Goal: Contribute content: Contribute content

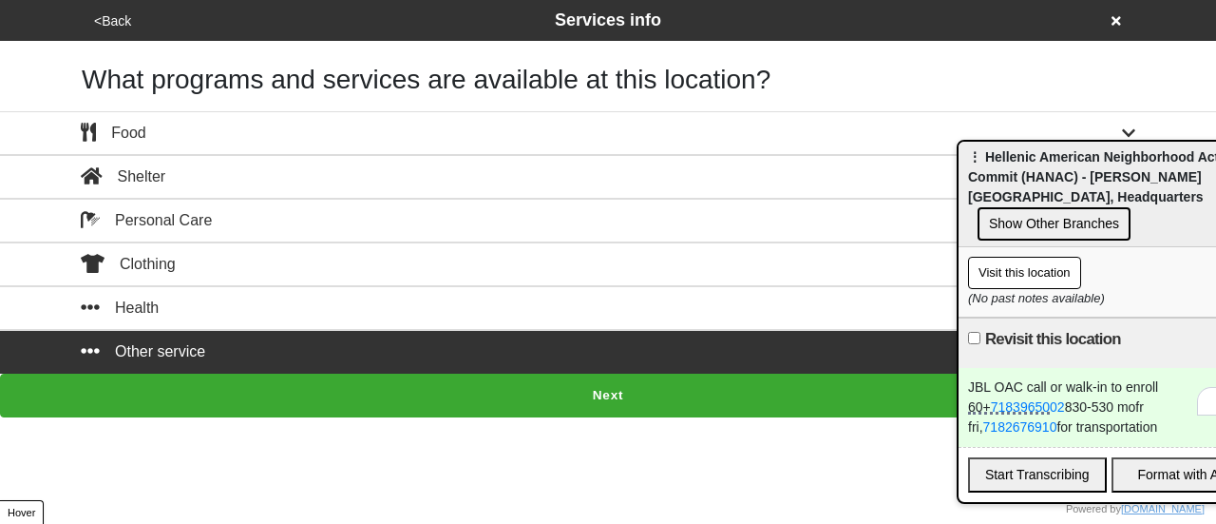
click at [1018, 176] on span "⋮ Hellenic American Neighborhood Action Commit (HANAC) - [PERSON_NAME][GEOGRAPH…" at bounding box center [1103, 176] width 271 height 55
click at [506, 373] on button "Next" at bounding box center [608, 395] width 1216 height 44
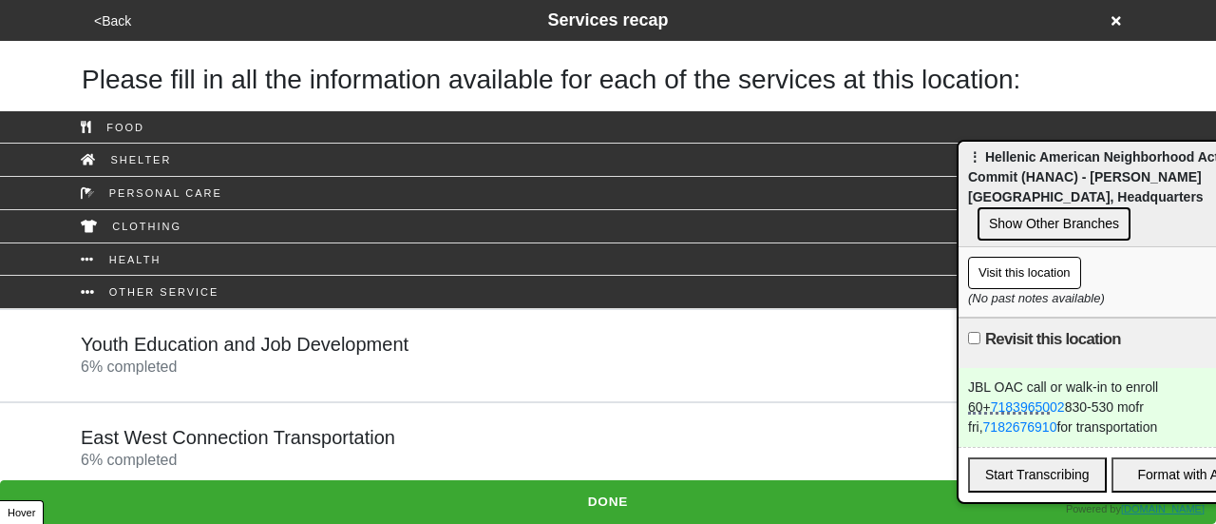
click at [109, 17] on button "<Back" at bounding box center [112, 21] width 48 height 22
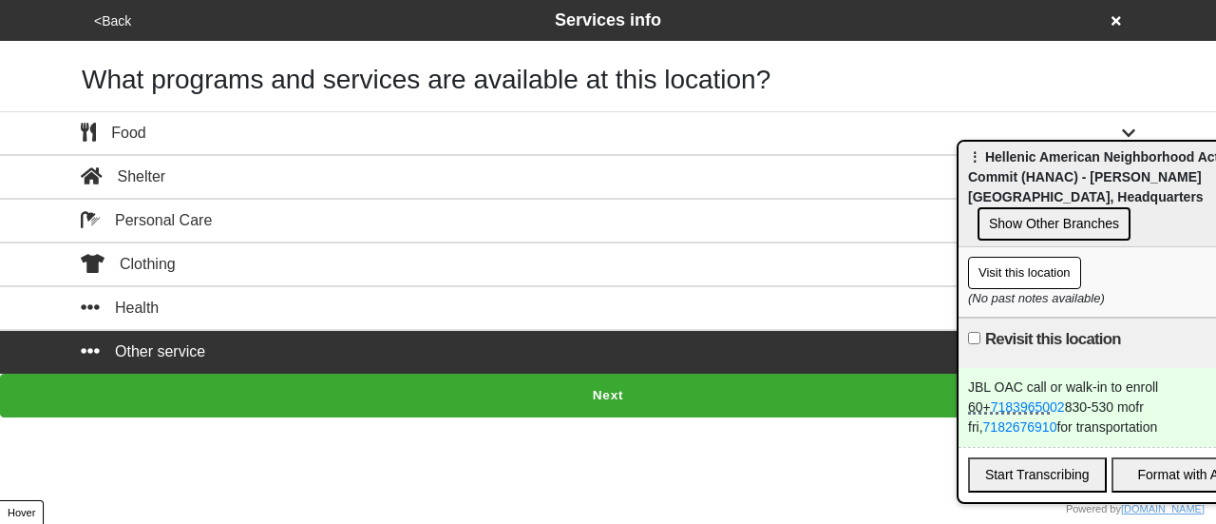
click at [203, 343] on div "Other service" at bounding box center [608, 351] width 1083 height 23
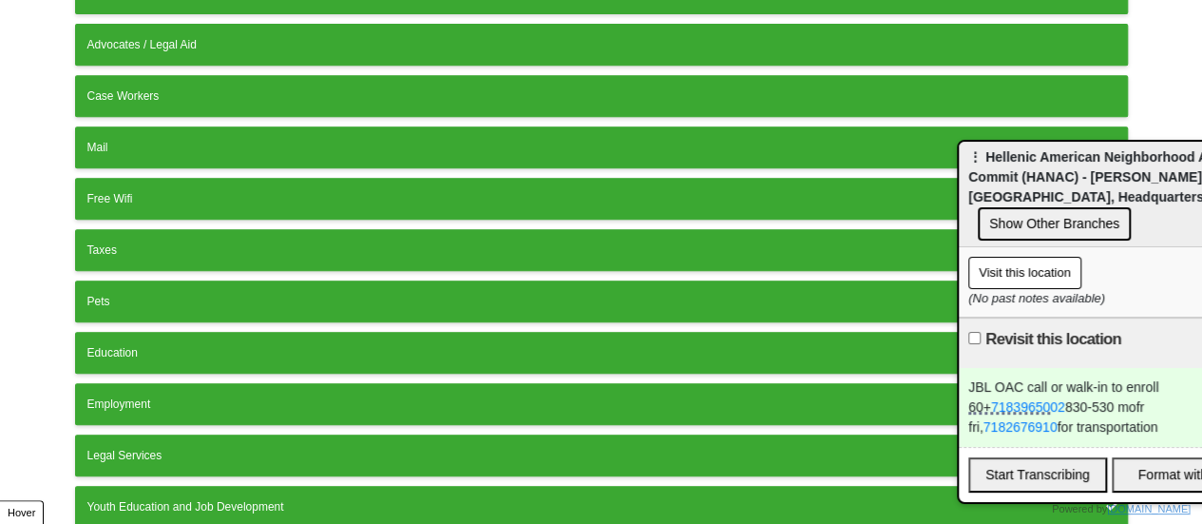
scroll to position [578, 0]
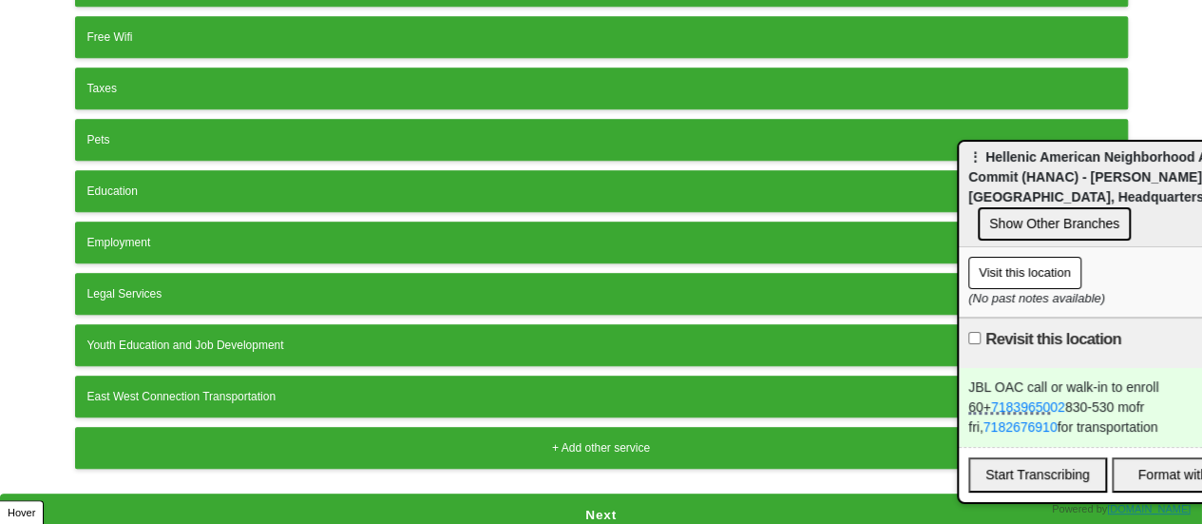
click at [357, 439] on div "+ Add other service" at bounding box center [601, 447] width 1028 height 17
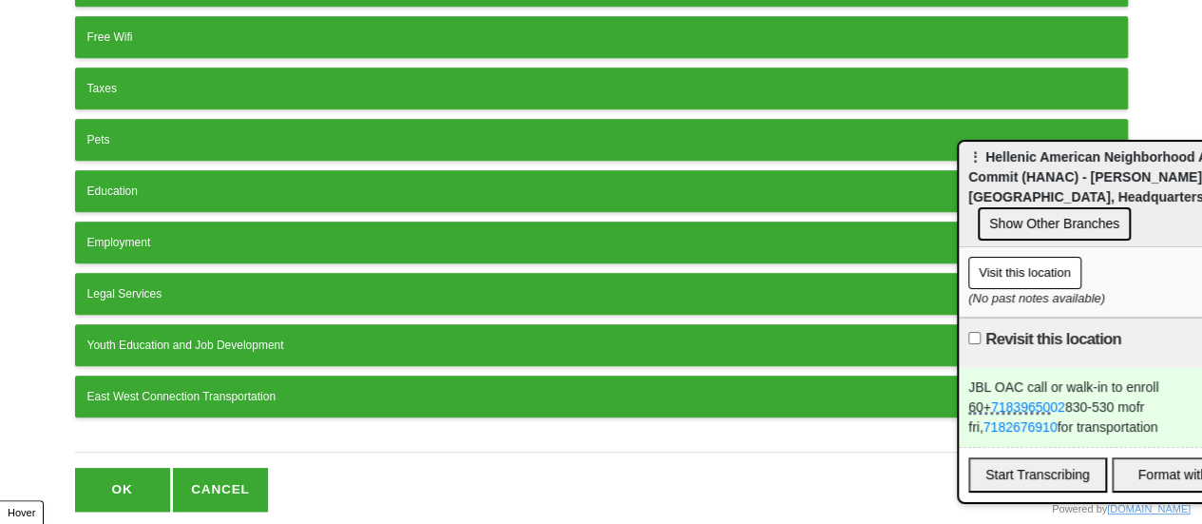
click at [374, 429] on input "text" at bounding box center [601, 440] width 1053 height 26
click at [132, 427] on input "JBL Older Dult center (OAC)" at bounding box center [601, 440] width 1053 height 26
drag, startPoint x: 162, startPoint y: 423, endPoint x: 152, endPoint y: 427, distance: 10.2
click at [152, 427] on input "JBL Older Adult center (OAC)" at bounding box center [601, 440] width 1053 height 26
type input "JBL Older Adult Center (OAC)"
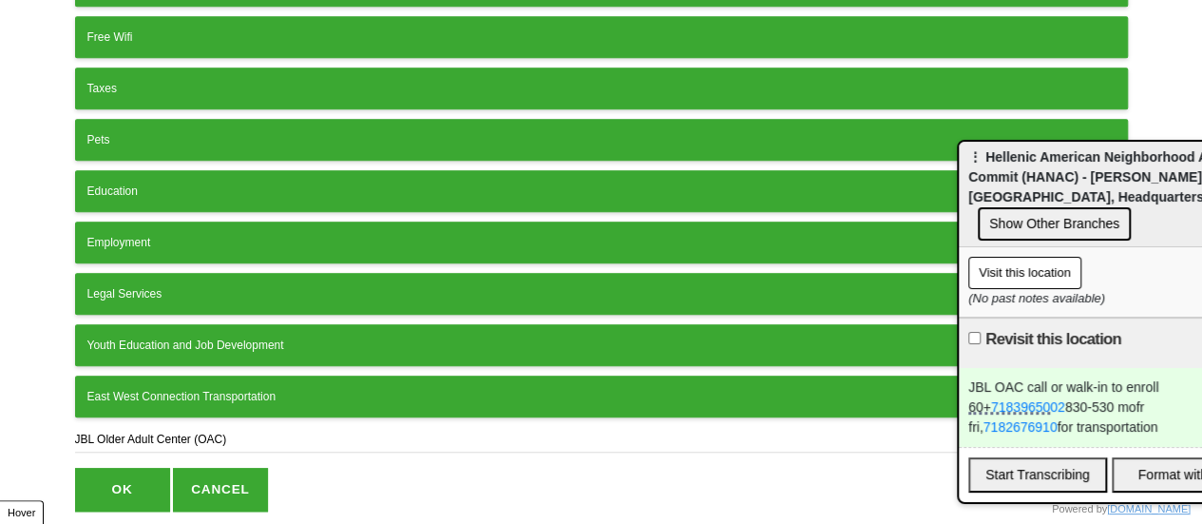
click at [124, 480] on button "OK" at bounding box center [122, 489] width 95 height 44
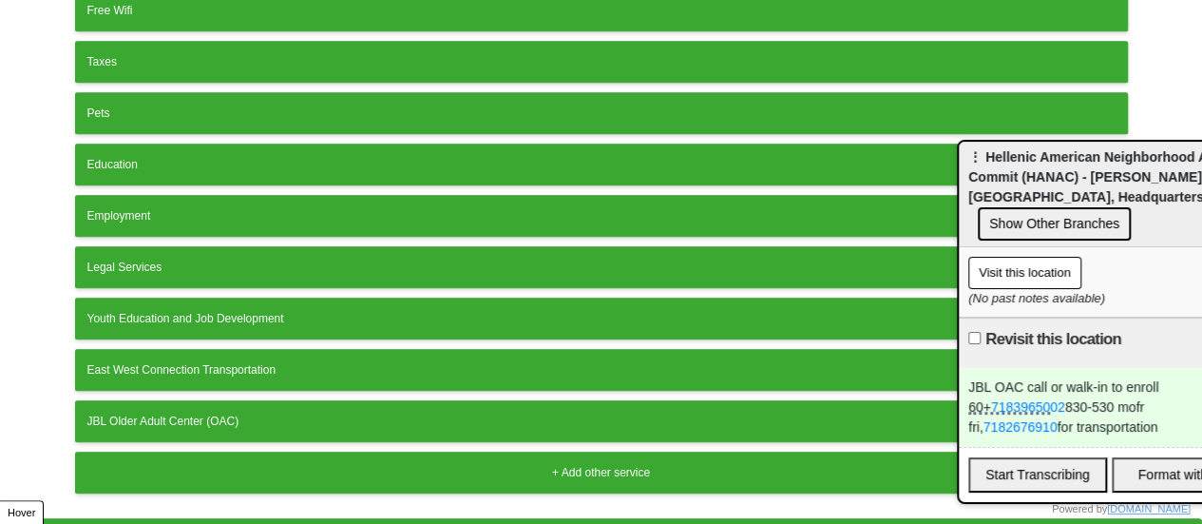
scroll to position [629, 0]
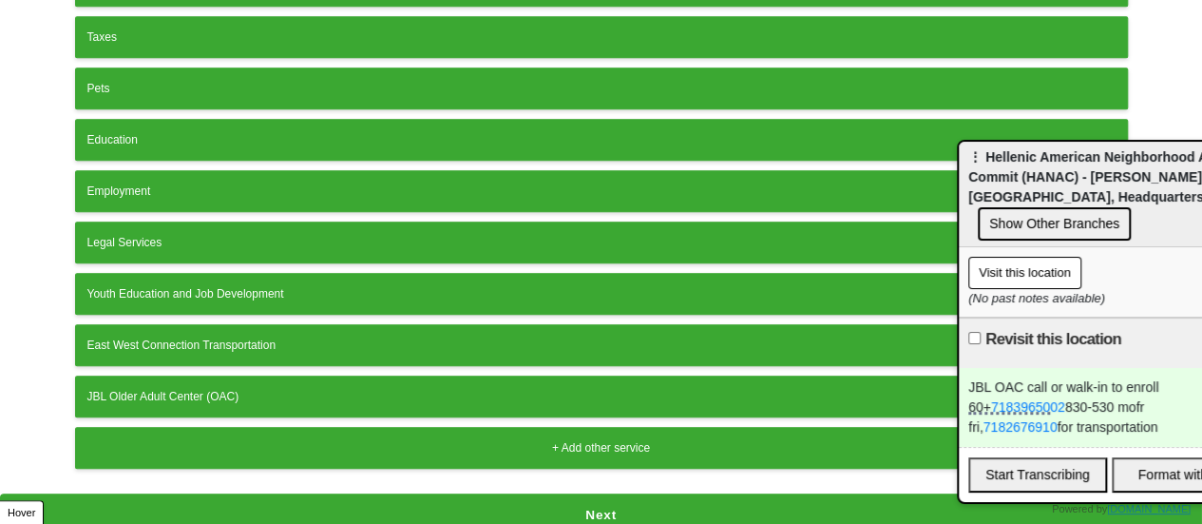
click at [332, 494] on button "Next" at bounding box center [601, 515] width 1202 height 44
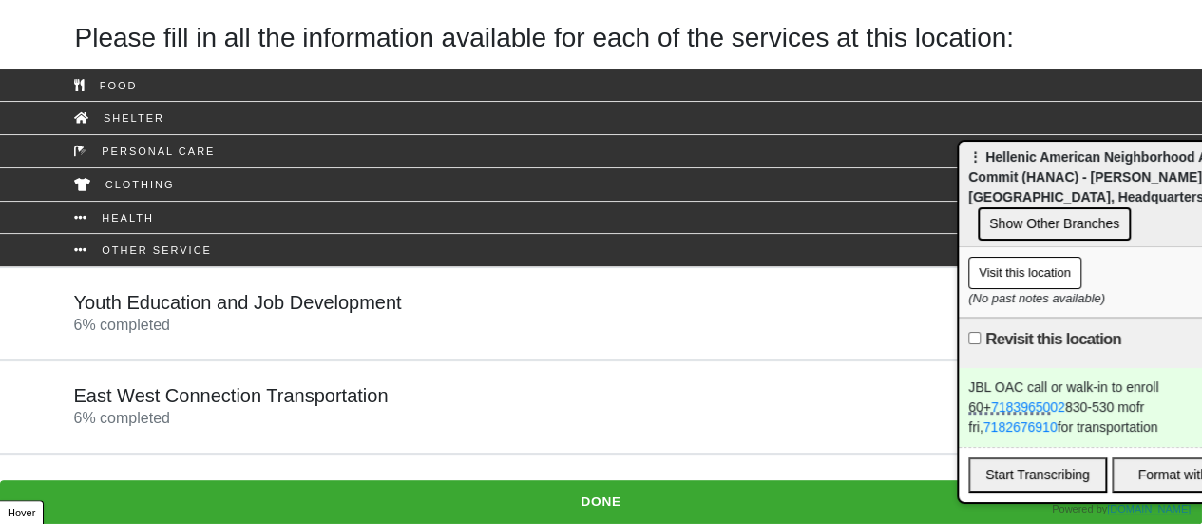
scroll to position [61, 0]
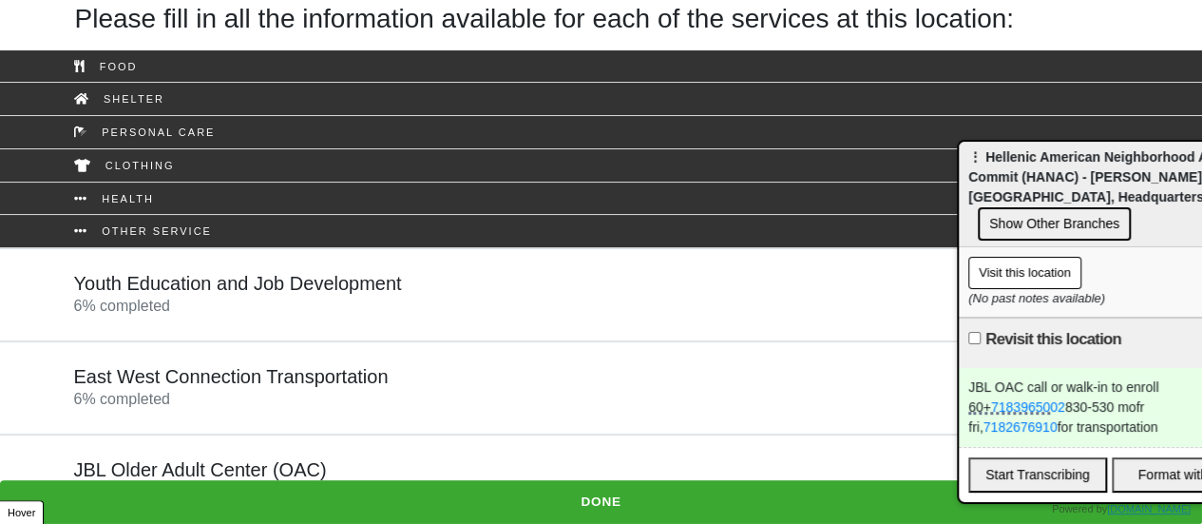
click at [208, 467] on h5 "JBL Older Adult Center (OAC)" at bounding box center [200, 469] width 253 height 23
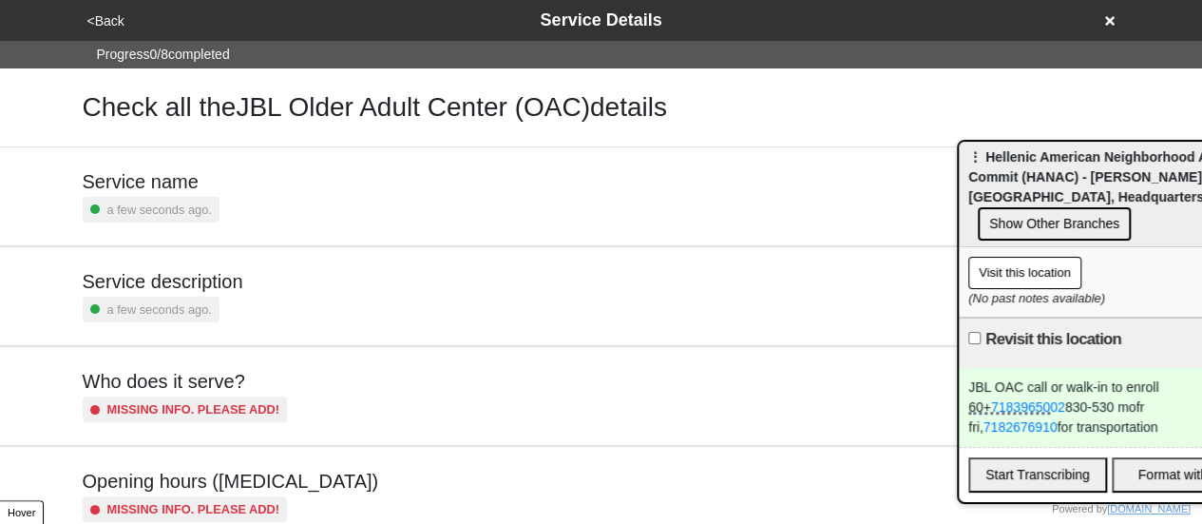
click at [147, 208] on small "a few seconds ago." at bounding box center [159, 209] width 105 height 18
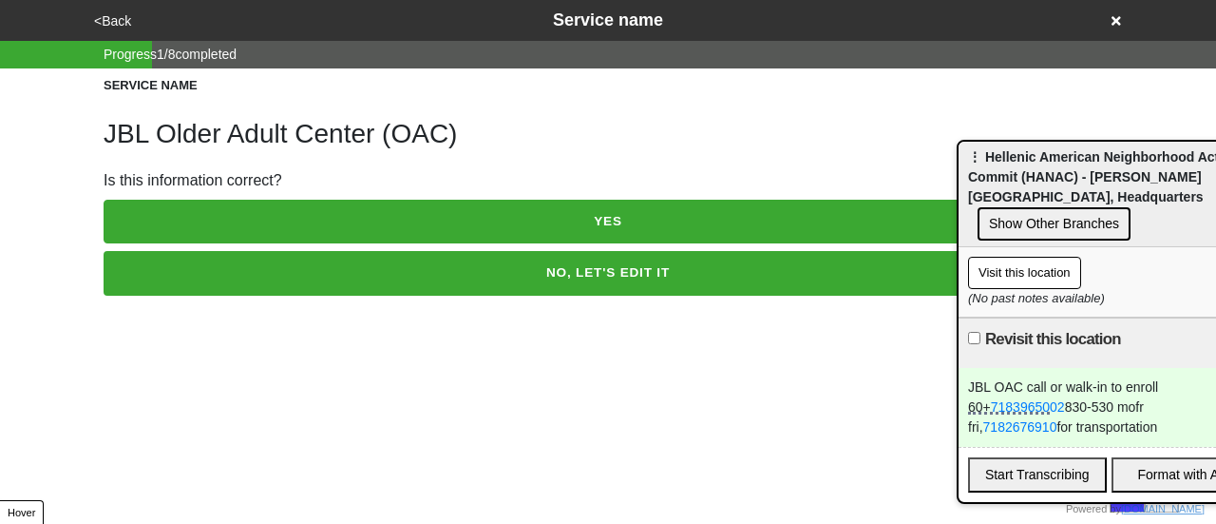
drag, startPoint x: 162, startPoint y: 269, endPoint x: 158, endPoint y: 219, distance: 49.6
click at [160, 266] on button "NO, LET'S EDIT IT" at bounding box center [608, 273] width 1009 height 44
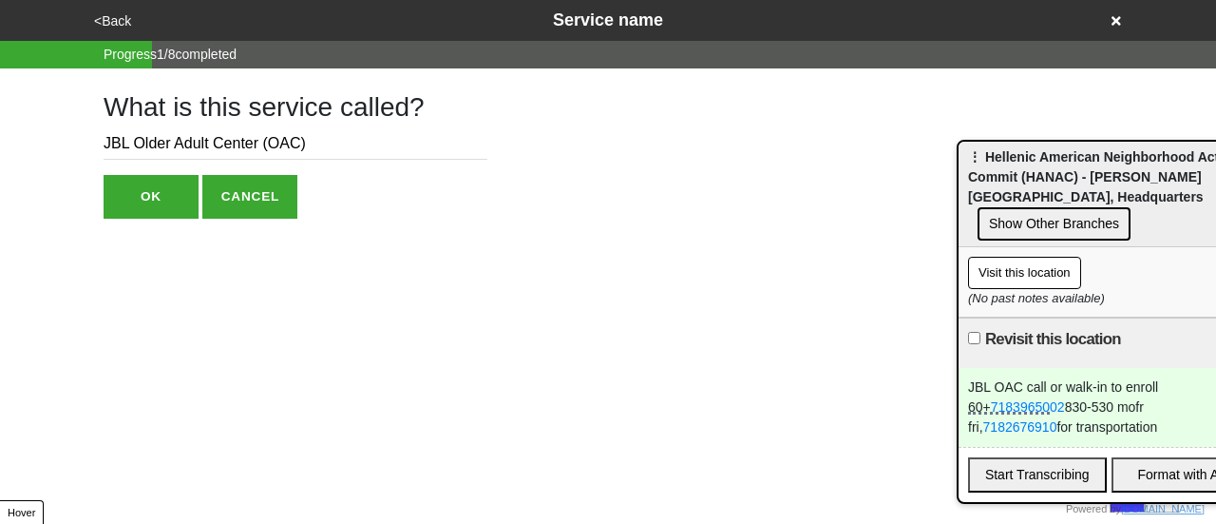
click at [125, 146] on input "JBL Older Adult Center (OAC)" at bounding box center [296, 143] width 384 height 31
drag, startPoint x: 256, startPoint y: 145, endPoint x: 52, endPoint y: 143, distance: 203.4
click at [55, 143] on div "<Back Service name Progress 1 / 8 completed What is this service called? JBL Ol…" at bounding box center [608, 109] width 1216 height 219
paste input "VL Harmony Innovative Senior Center"
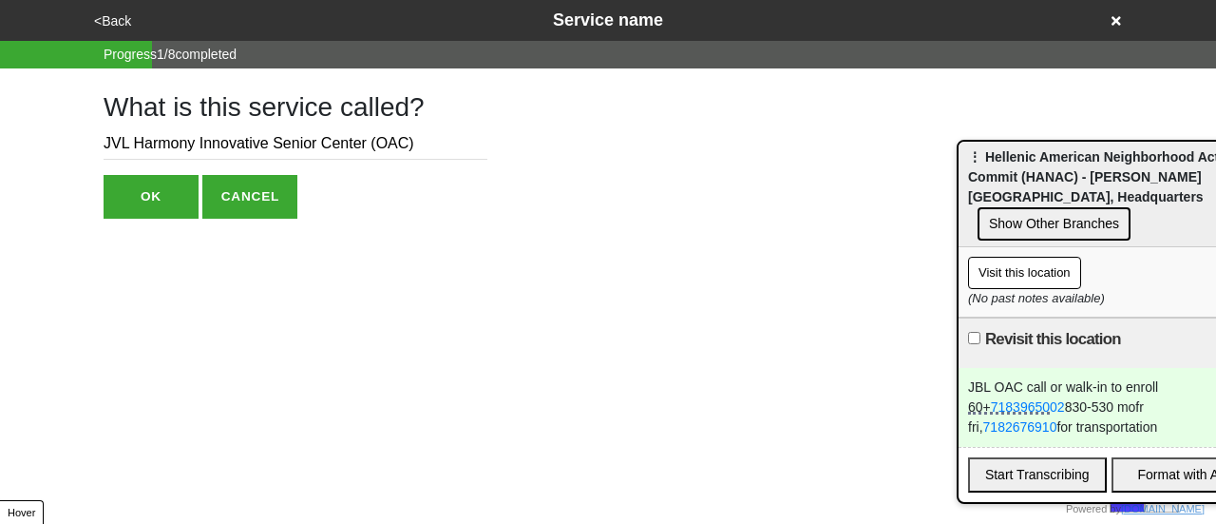
drag, startPoint x: 469, startPoint y: 147, endPoint x: 473, endPoint y: 134, distance: 13.8
click at [480, 145] on div "What is this service called? JVL Harmony Innovative Senior Center (OAC) OK CANC…" at bounding box center [608, 143] width 1055 height 150
type input "JVL Harmony Innovative Senior Center"
click at [155, 211] on button "OK" at bounding box center [151, 197] width 95 height 44
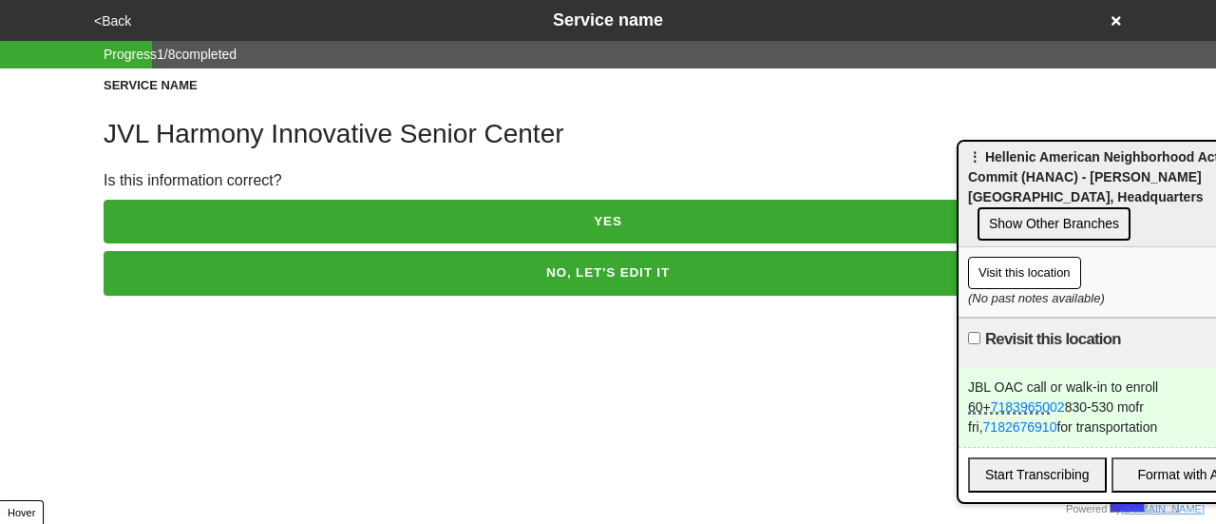
click at [186, 221] on button "YES" at bounding box center [608, 222] width 1009 height 44
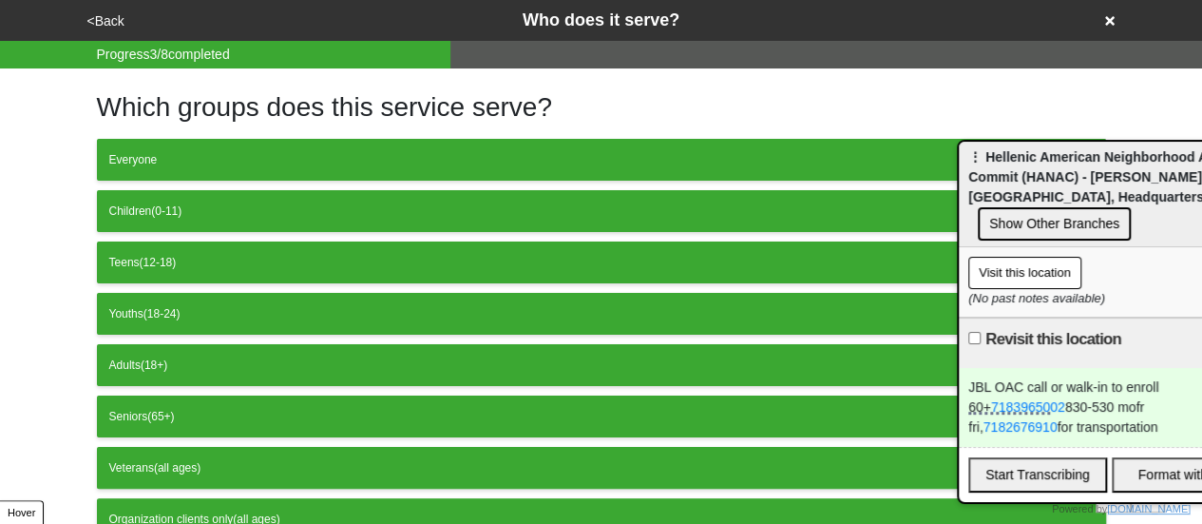
click at [114, 24] on button "<Back" at bounding box center [106, 21] width 48 height 22
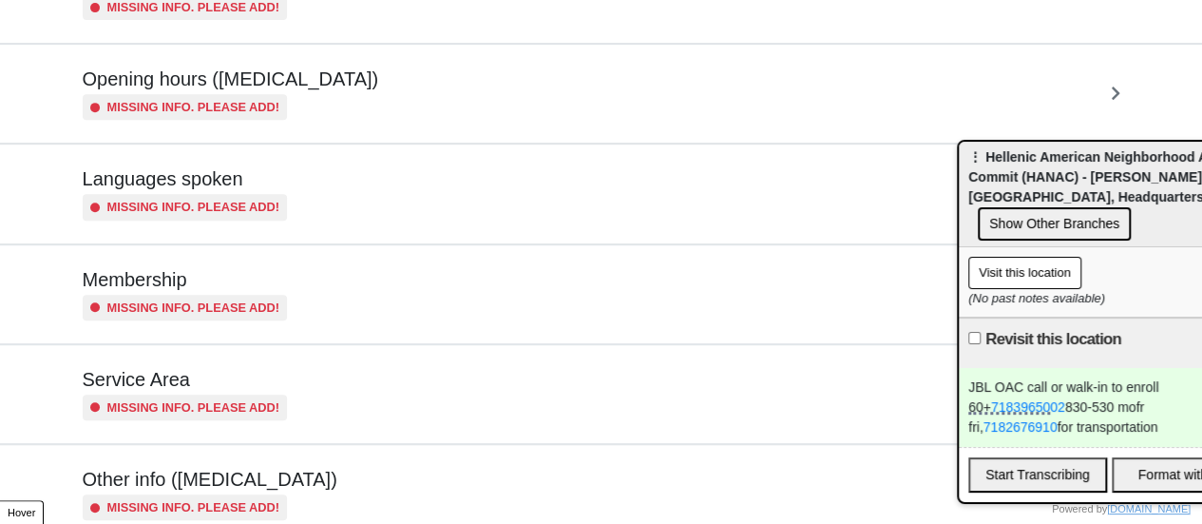
scroll to position [460, 0]
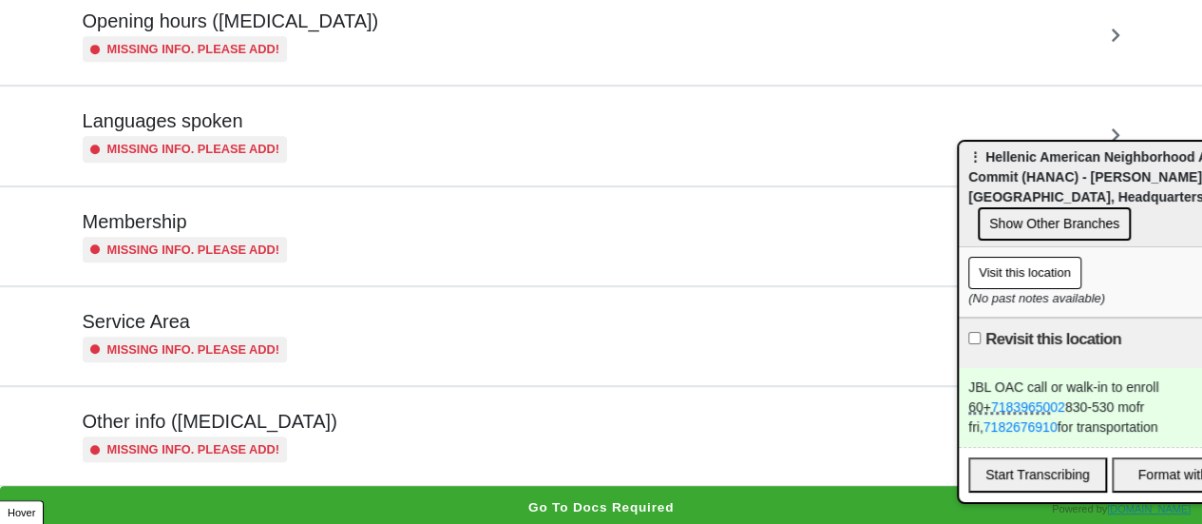
click at [302, 425] on div "Other info ([MEDICAL_DATA]) Missing info. Please add!" at bounding box center [602, 436] width 1038 height 52
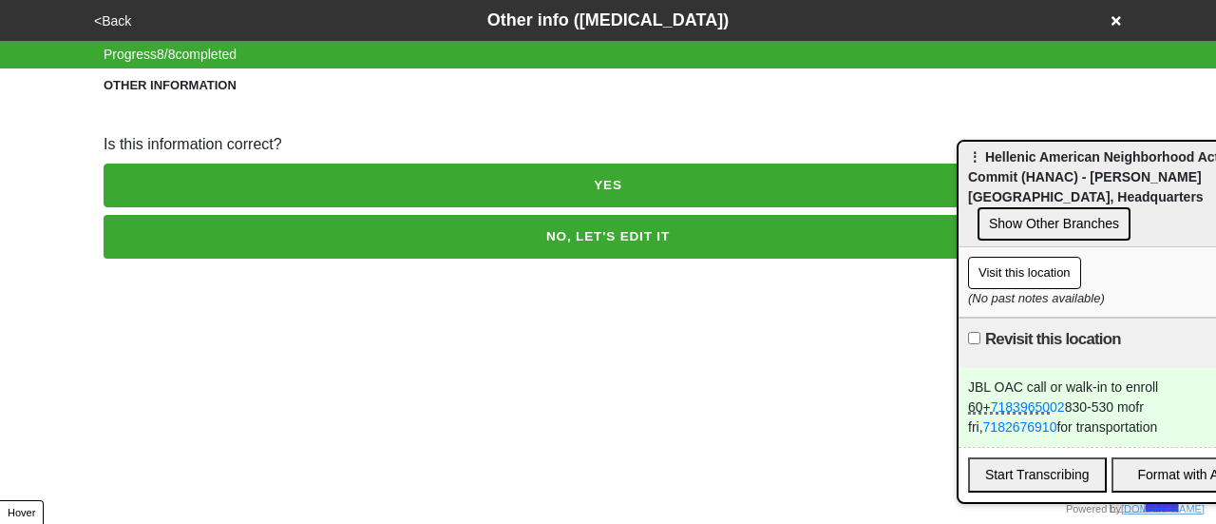
click at [369, 227] on button "NO, LET'S EDIT IT" at bounding box center [608, 237] width 1009 height 44
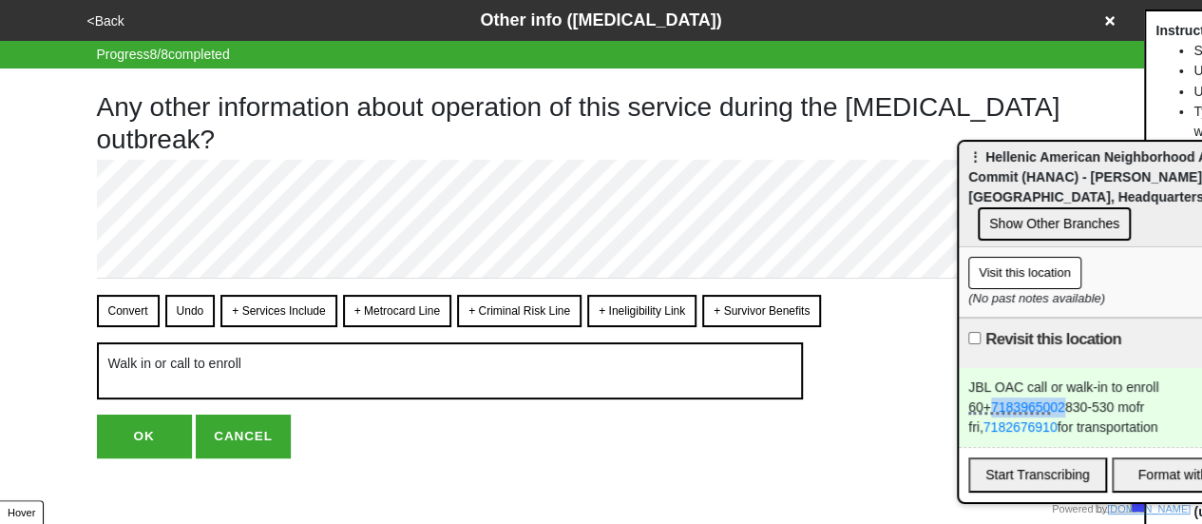
drag, startPoint x: 1043, startPoint y: 389, endPoint x: 946, endPoint y: 386, distance: 97.0
click at [946, 386] on body "<Back Other info (coronavirus) Progress 8 / 8 completed Any other information a…" at bounding box center [601, 229] width 1202 height 458
copy link "7183965002"
click at [124, 301] on button "Convert" at bounding box center [128, 311] width 63 height 32
type textarea "x"
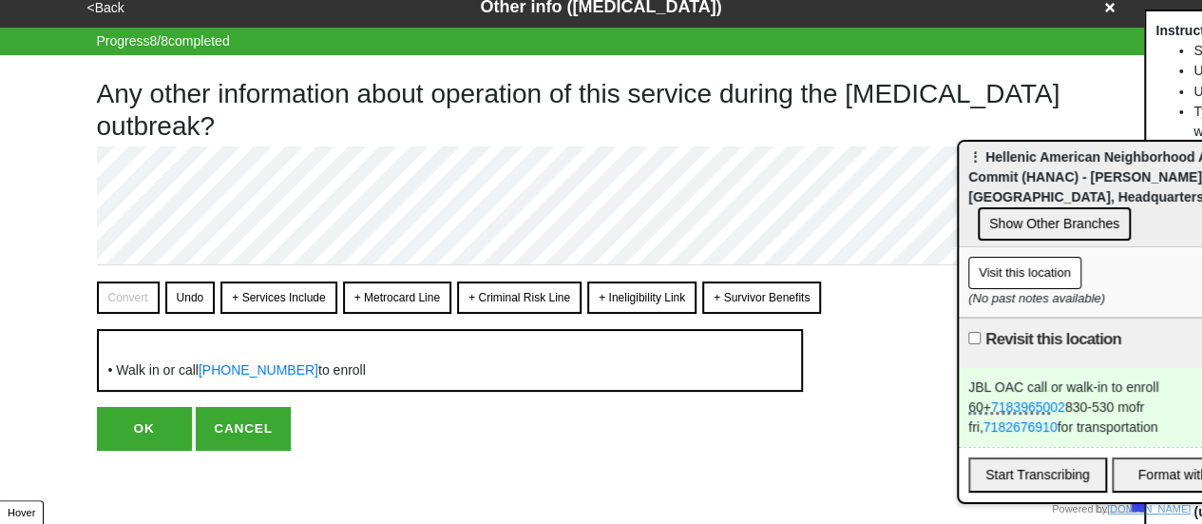
scroll to position [13, 0]
click at [131, 446] on button "OK" at bounding box center [144, 429] width 95 height 44
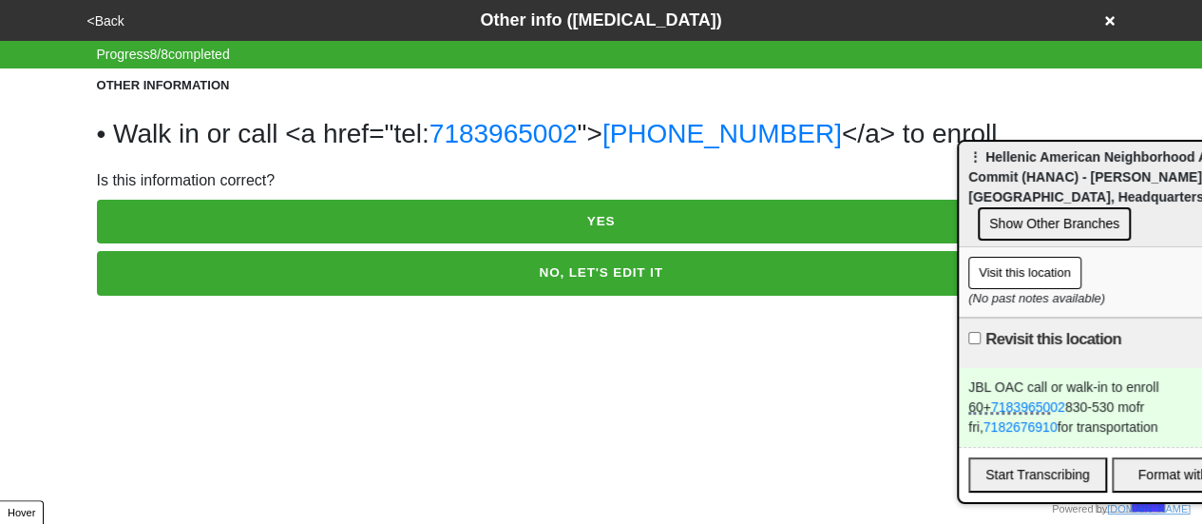
scroll to position [0, 0]
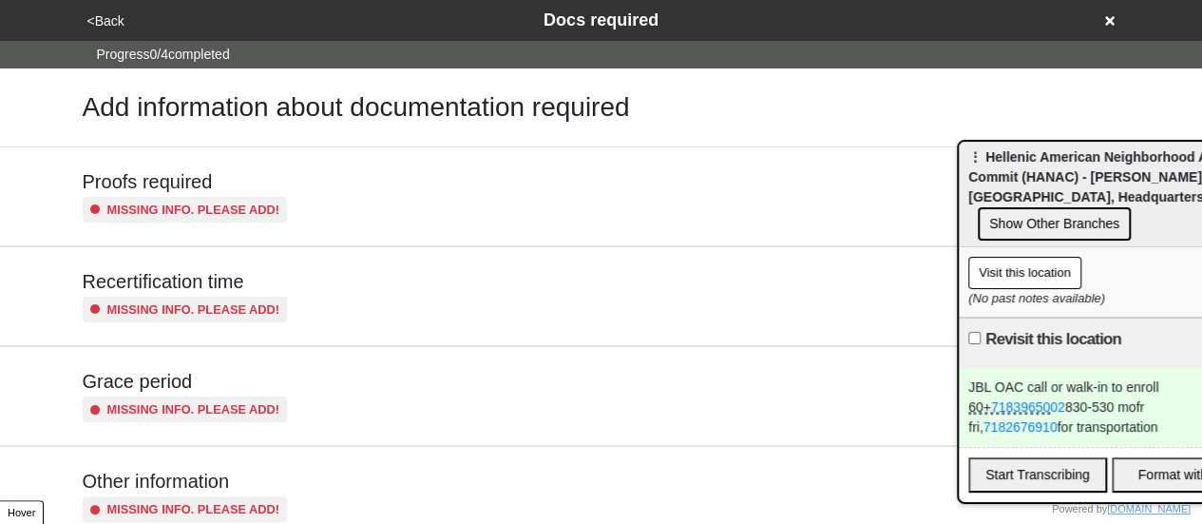
click at [111, 17] on button "<Back" at bounding box center [106, 21] width 48 height 22
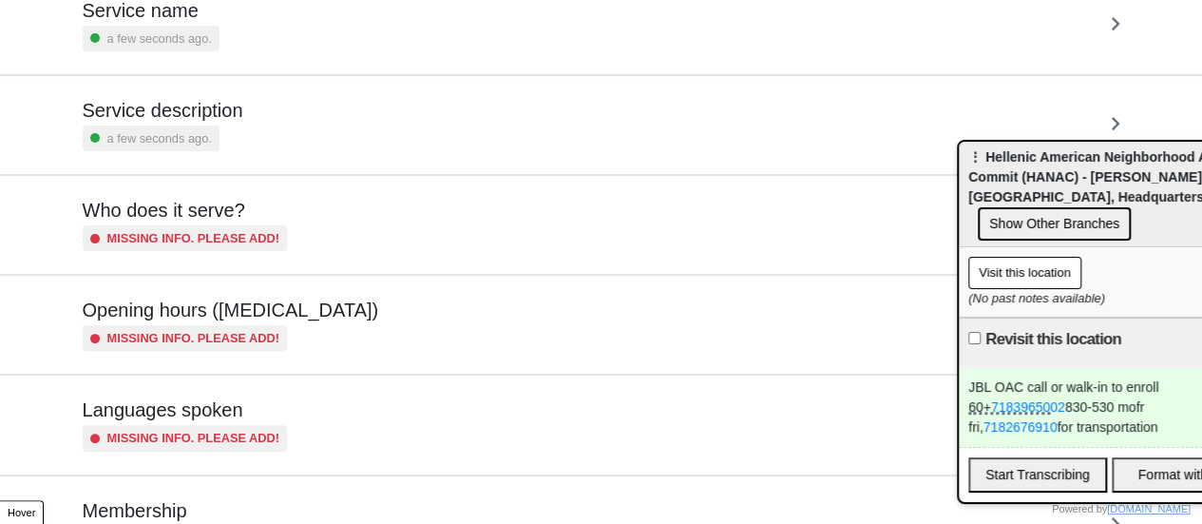
scroll to position [190, 0]
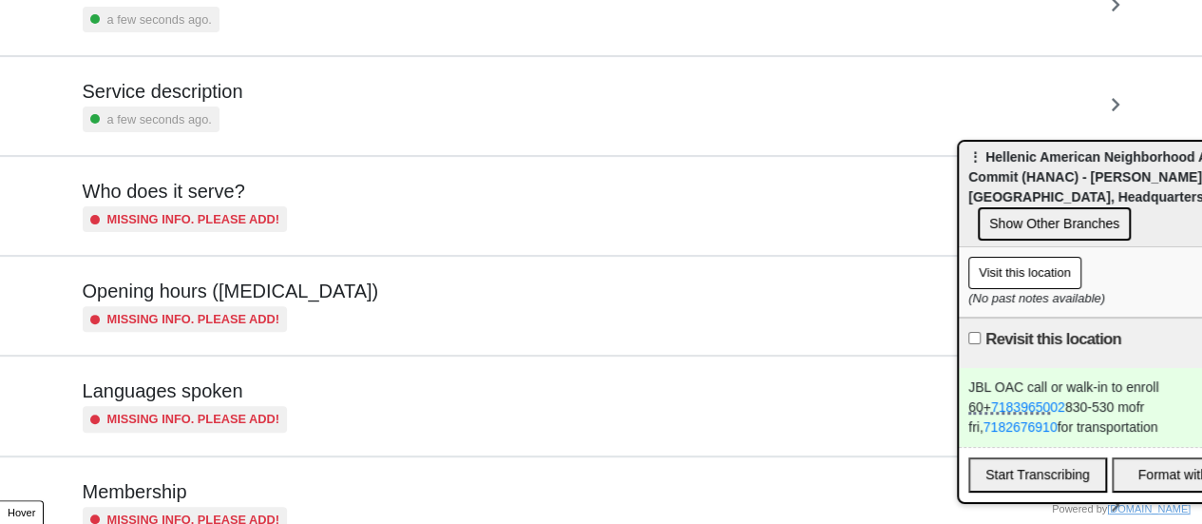
click at [230, 297] on h5 "Opening hours ([MEDICAL_DATA])" at bounding box center [231, 290] width 296 height 23
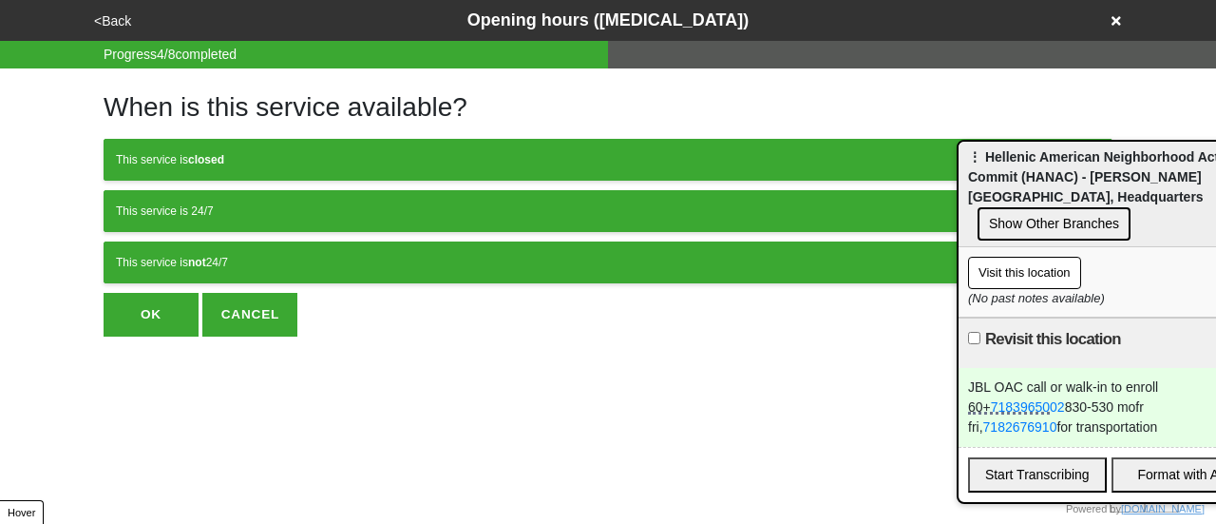
click at [288, 261] on div "This service is not 24/7" at bounding box center [608, 262] width 984 height 17
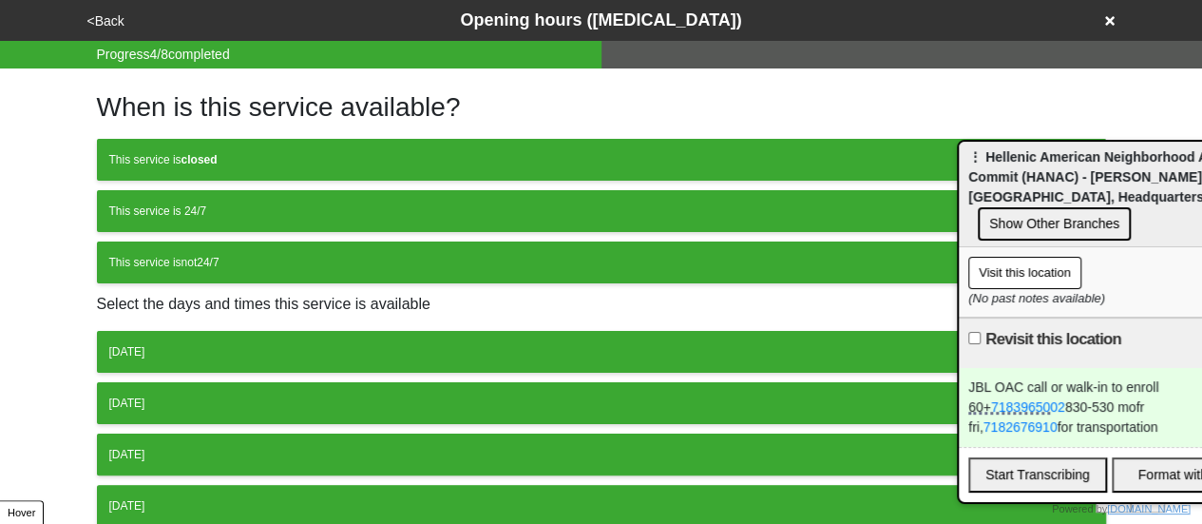
click at [215, 345] on div "[DATE]" at bounding box center [601, 351] width 984 height 17
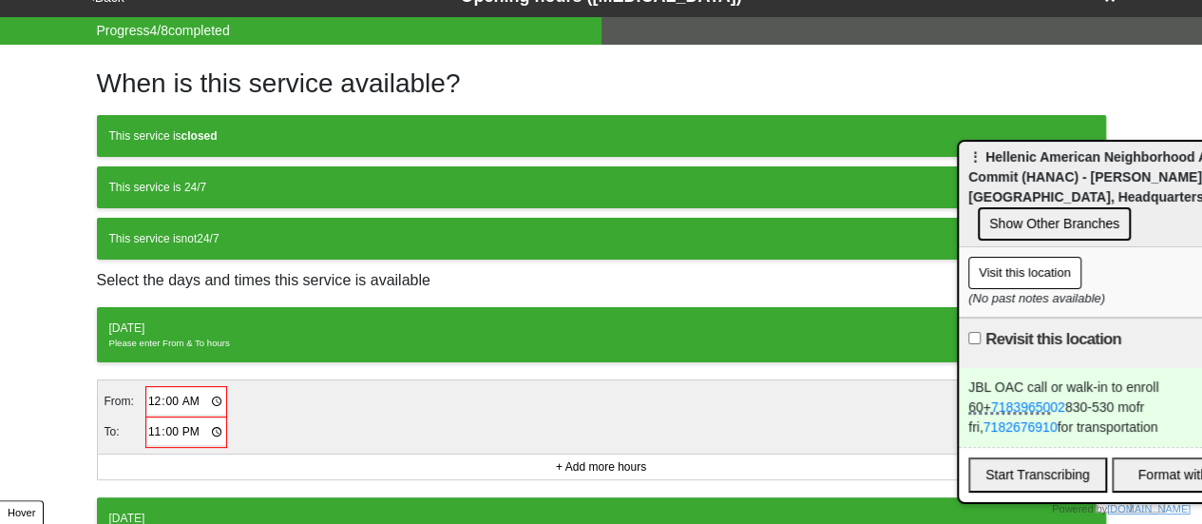
scroll to position [95, 0]
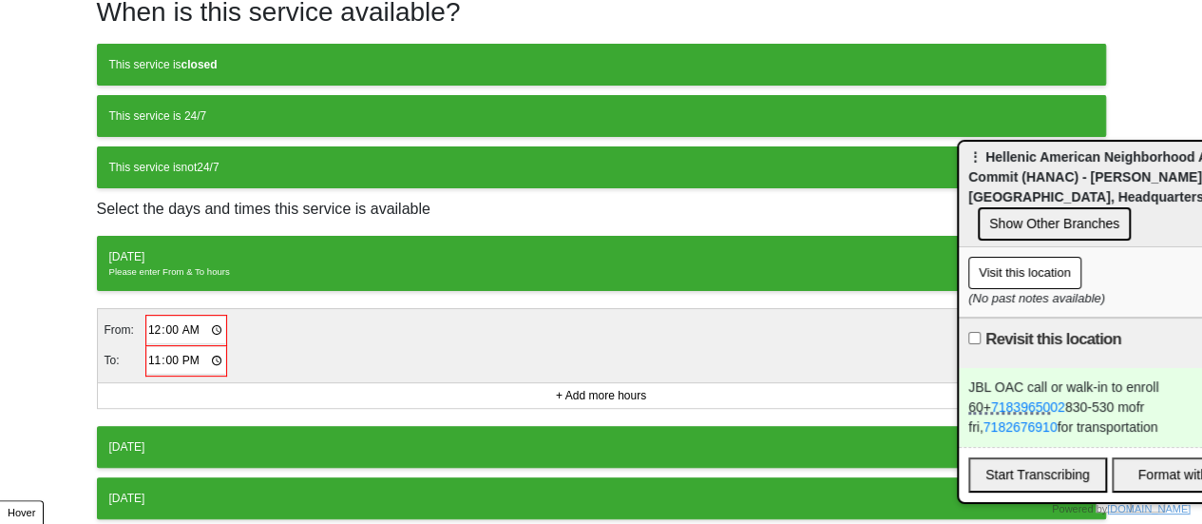
click at [153, 324] on input "00:00" at bounding box center [186, 330] width 79 height 28
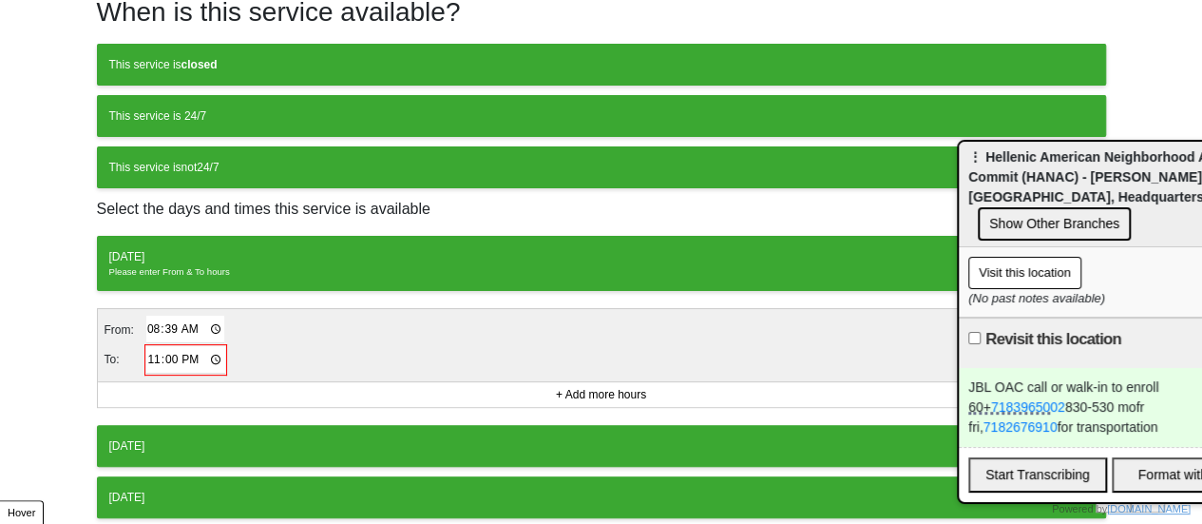
click at [165, 324] on input "08:39" at bounding box center [185, 329] width 79 height 28
type input "08:30"
click at [149, 356] on input "23:00" at bounding box center [185, 360] width 79 height 28
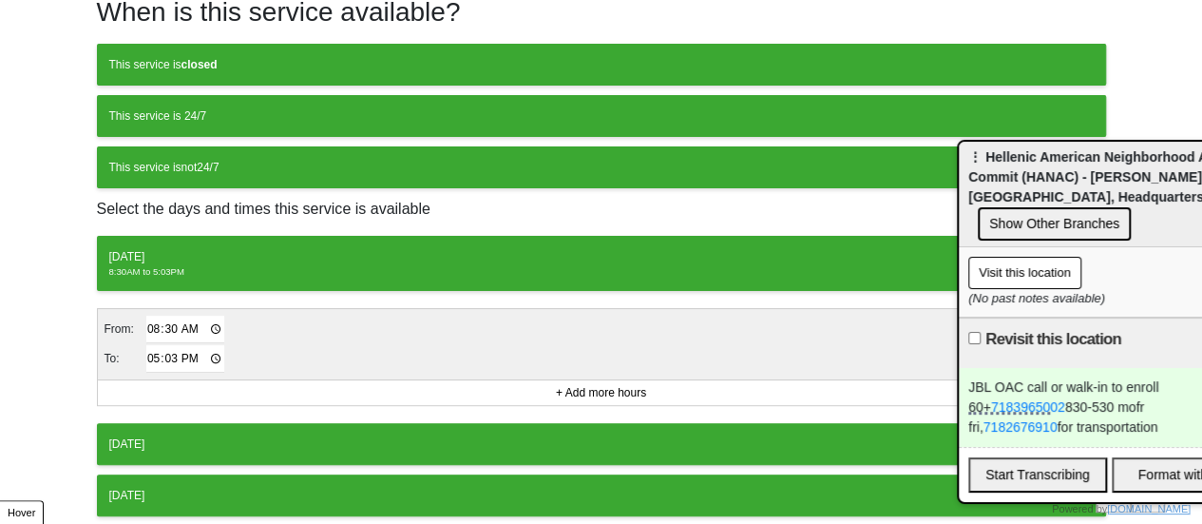
type input "17:30"
click at [205, 402] on div "Monday 8:30AM to 5:30PM From: 08:30 To: 17:30 + Add more hours Tuesday Wednesda…" at bounding box center [601, 479] width 1009 height 486
click at [205, 425] on button "[DATE]" at bounding box center [601, 444] width 1009 height 42
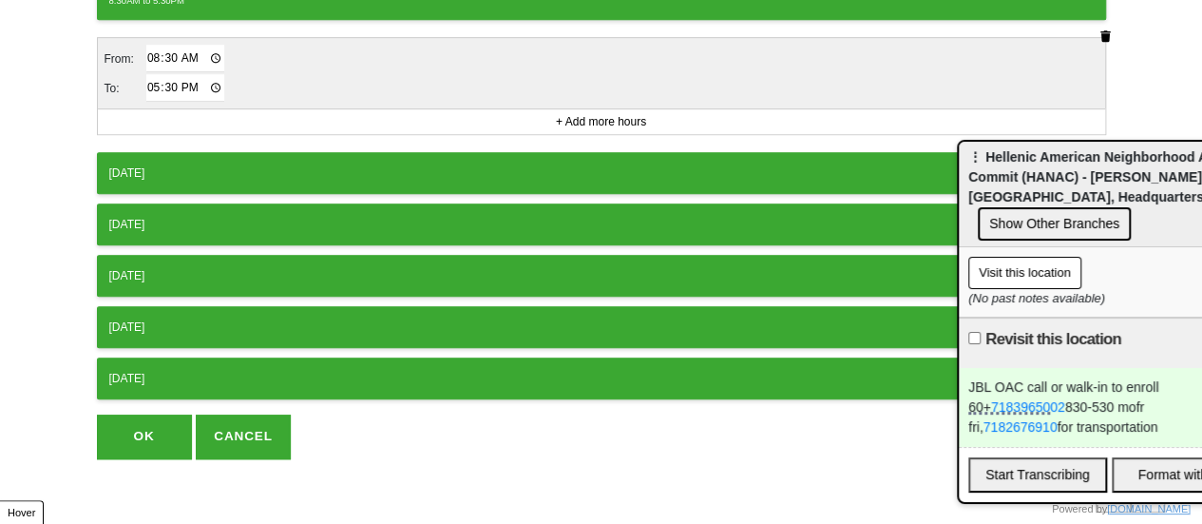
click at [244, 170] on div "[DATE]" at bounding box center [601, 172] width 984 height 17
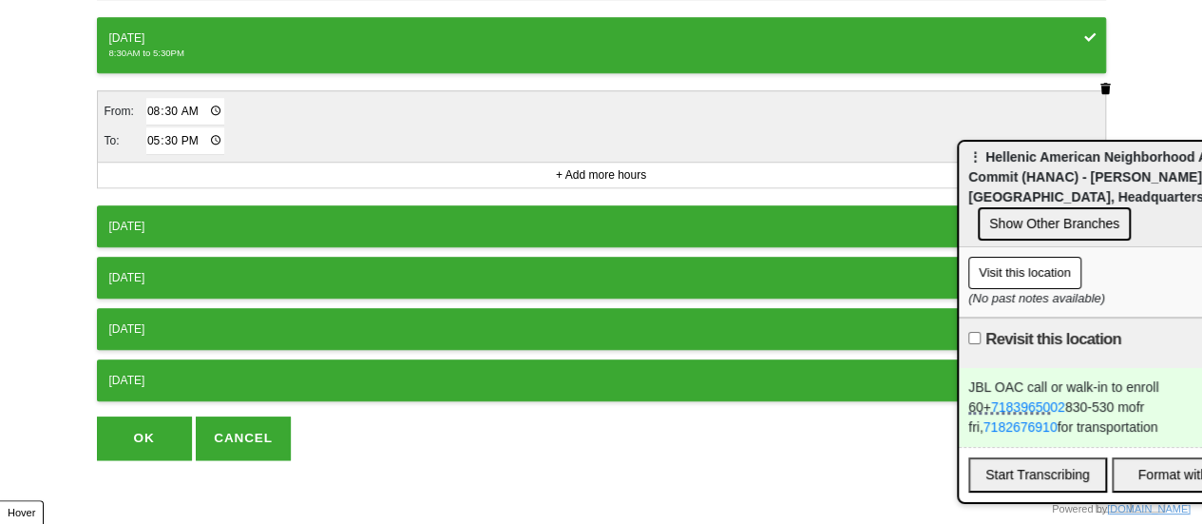
click at [238, 218] on div "[DATE]" at bounding box center [601, 226] width 984 height 17
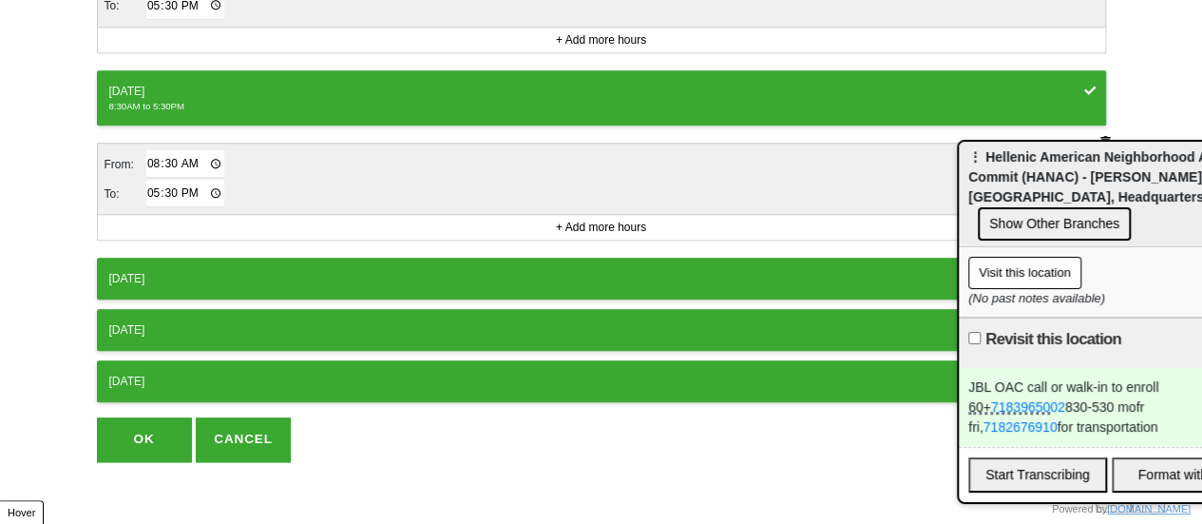
click at [236, 273] on div "[DATE]" at bounding box center [601, 278] width 984 height 17
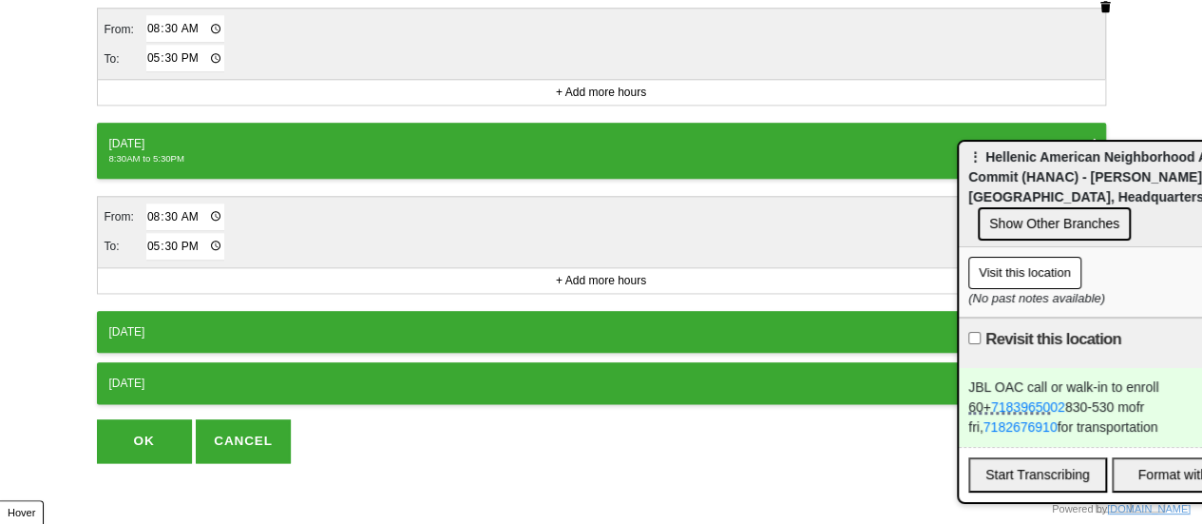
click at [154, 429] on button "OK" at bounding box center [144, 441] width 95 height 44
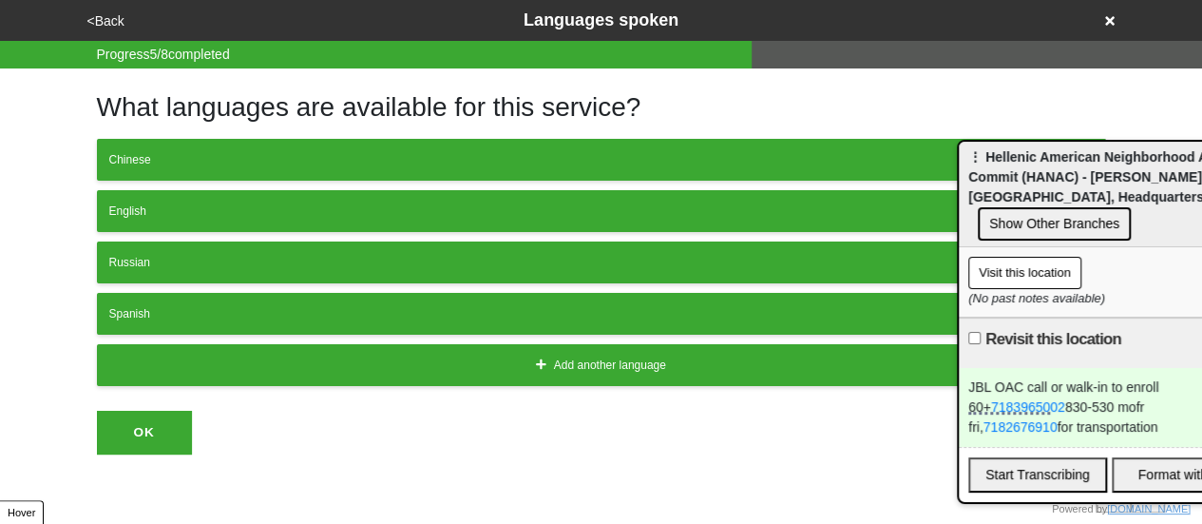
click at [116, 21] on button "<Back" at bounding box center [106, 21] width 48 height 22
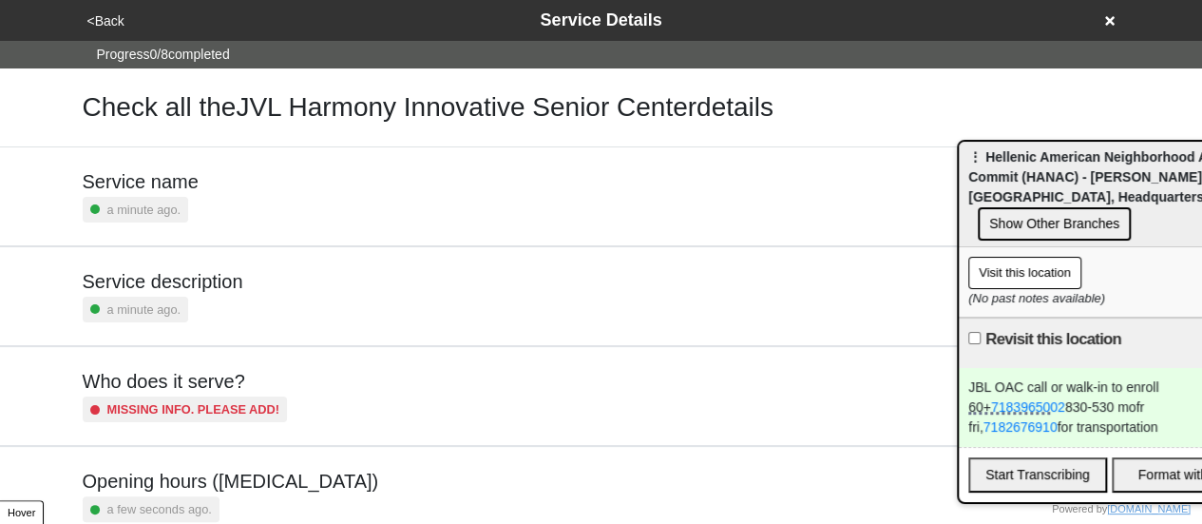
click at [245, 292] on div "Service description a minute ago." at bounding box center [602, 296] width 1038 height 52
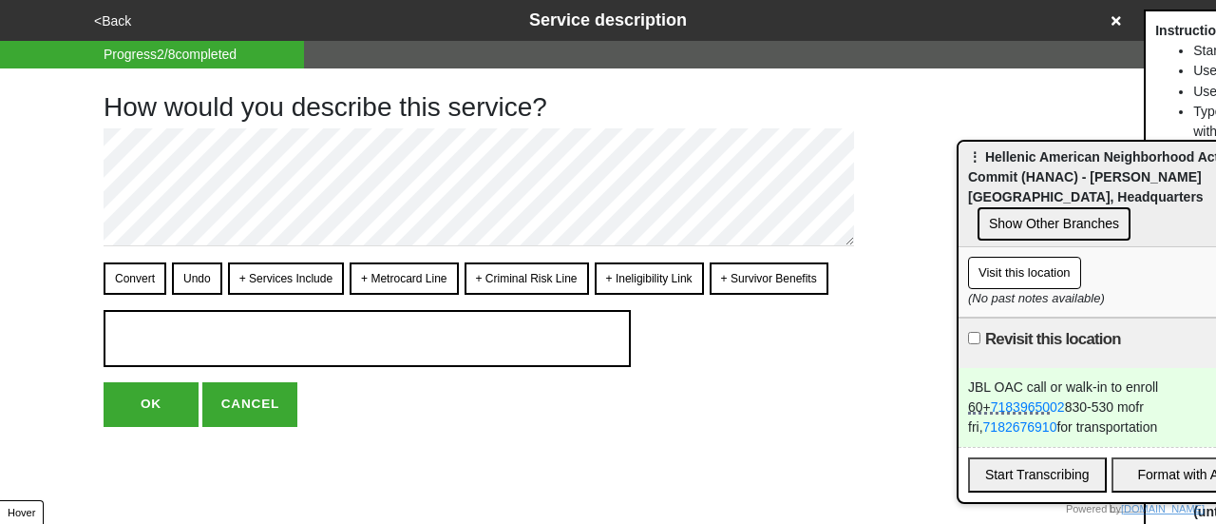
click at [270, 273] on button "+ Services Include" at bounding box center [286, 278] width 116 height 32
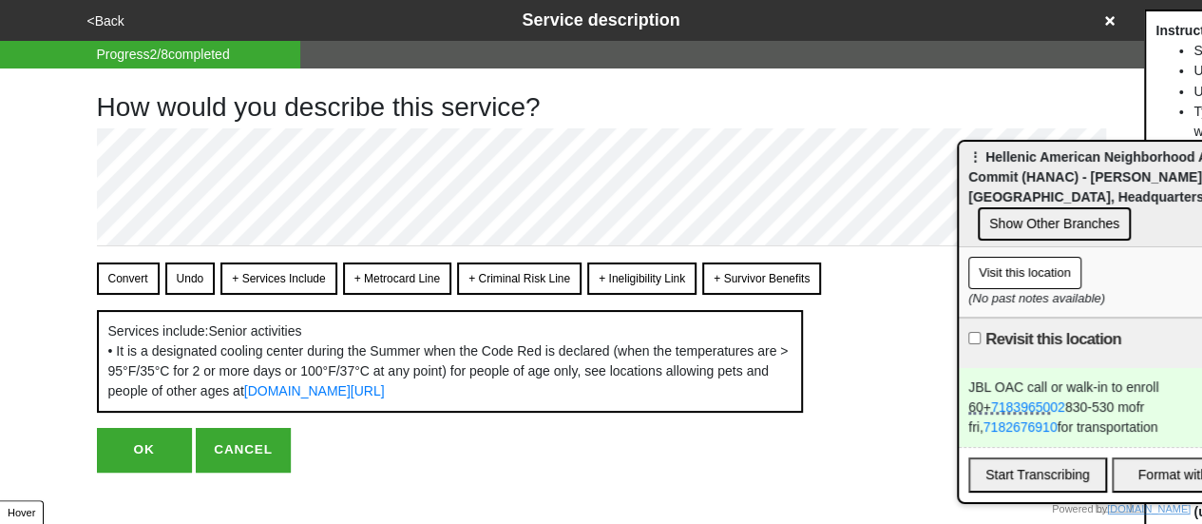
click at [141, 278] on button "Convert" at bounding box center [128, 278] width 63 height 32
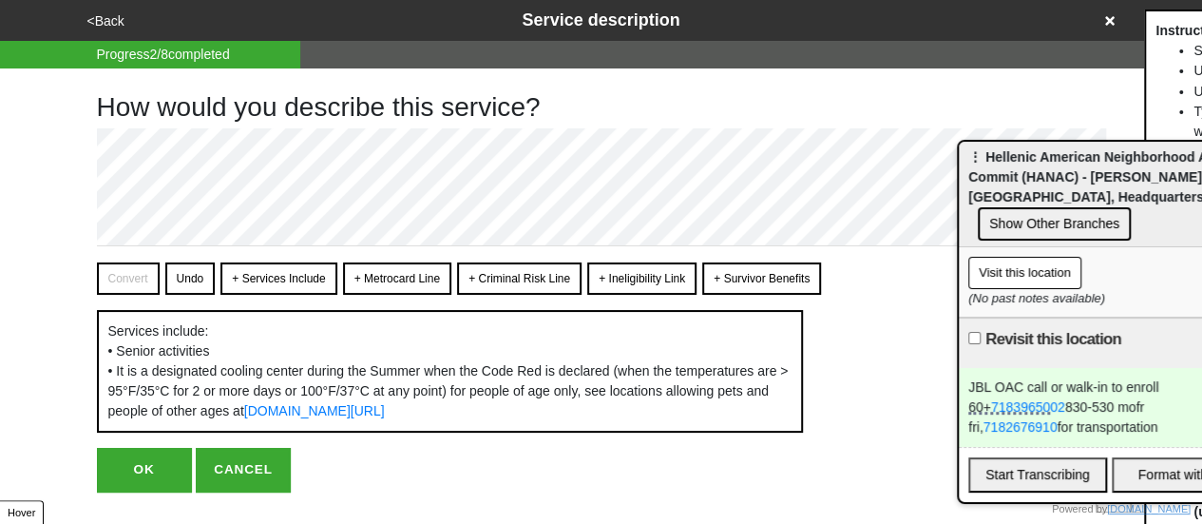
click at [144, 491] on button "OK" at bounding box center [144, 470] width 95 height 44
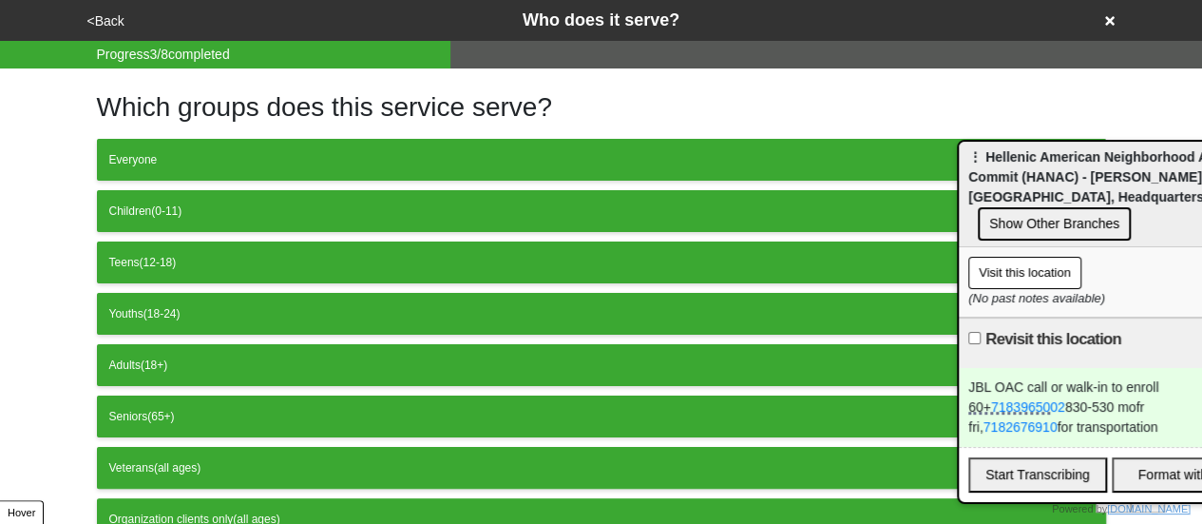
click at [107, 20] on button "<Back" at bounding box center [106, 21] width 48 height 22
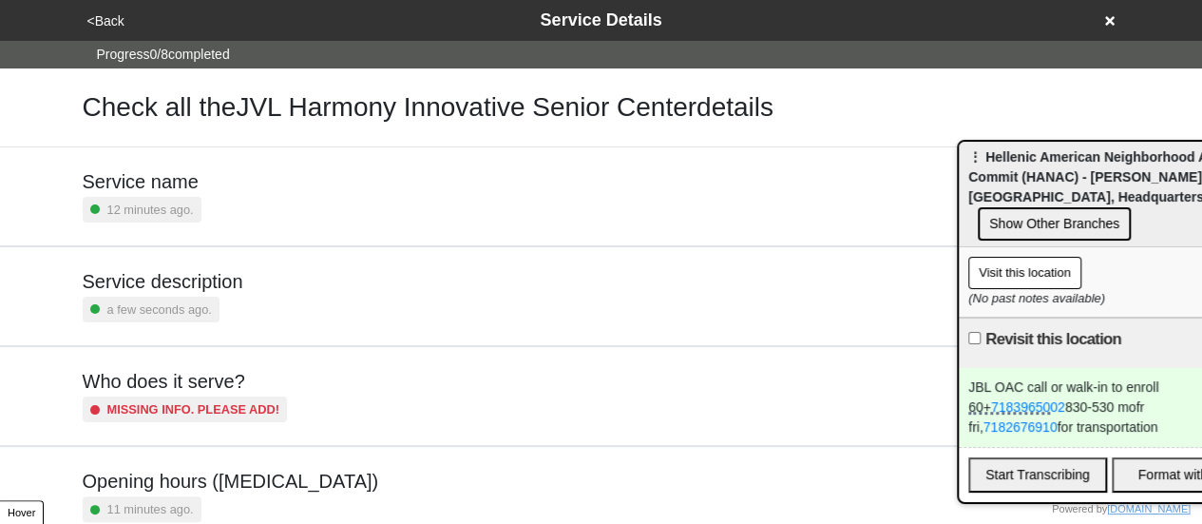
click at [103, 20] on button "<Back" at bounding box center [106, 21] width 48 height 22
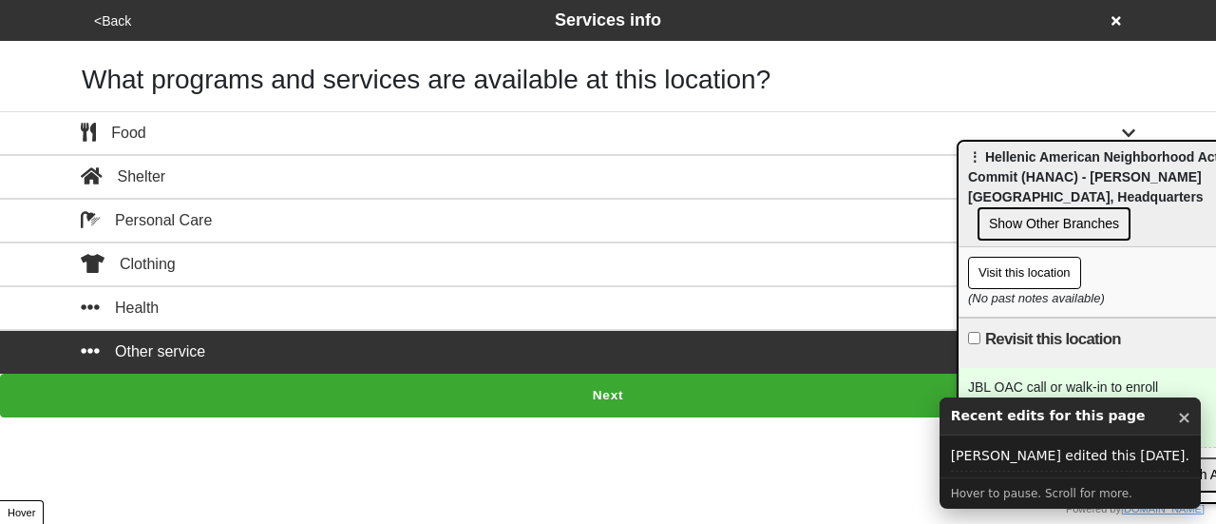
click at [1185, 420] on button "×" at bounding box center [1184, 417] width 14 height 25
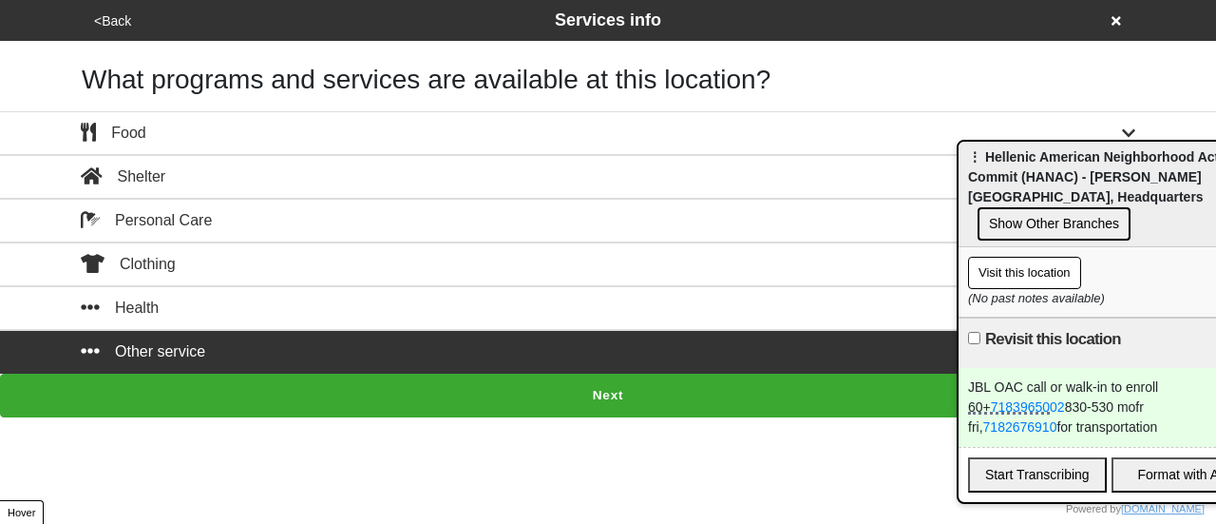
click at [494, 389] on button "Next" at bounding box center [608, 395] width 1216 height 44
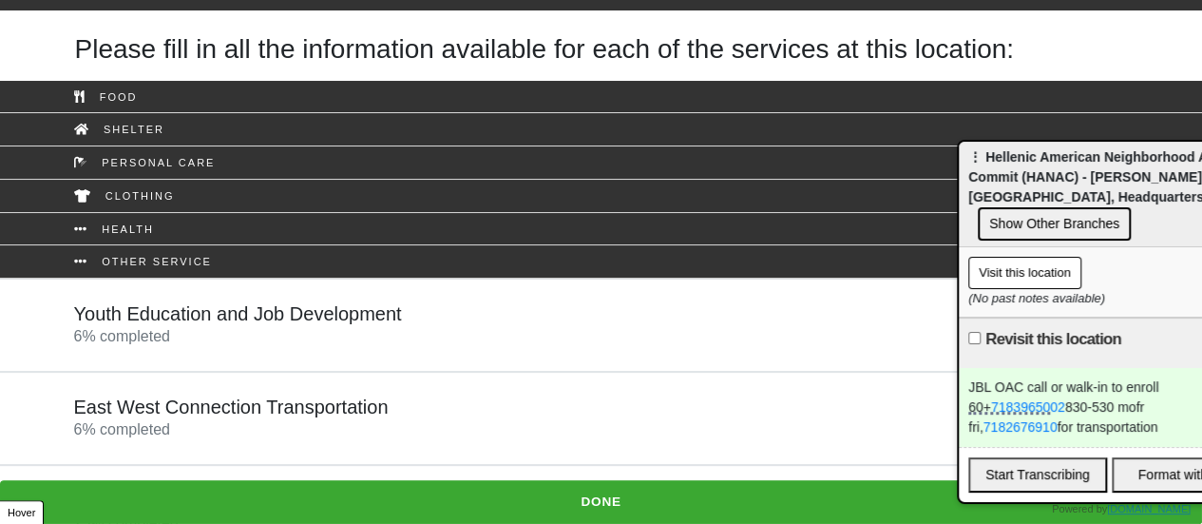
scroll to position [61, 0]
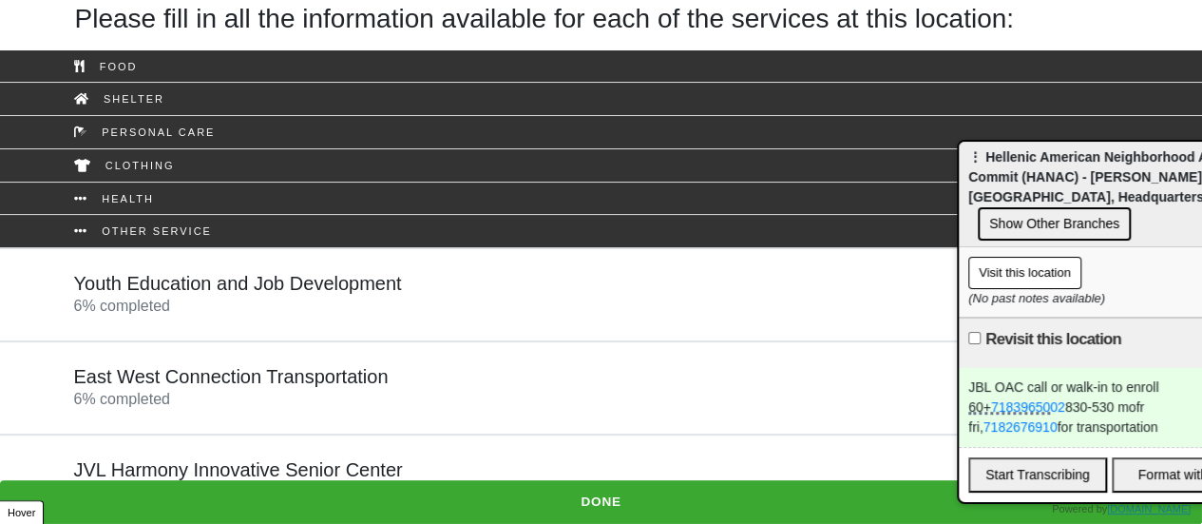
click at [291, 402] on div "East West Connection Transportation 6 % completed" at bounding box center [231, 388] width 315 height 46
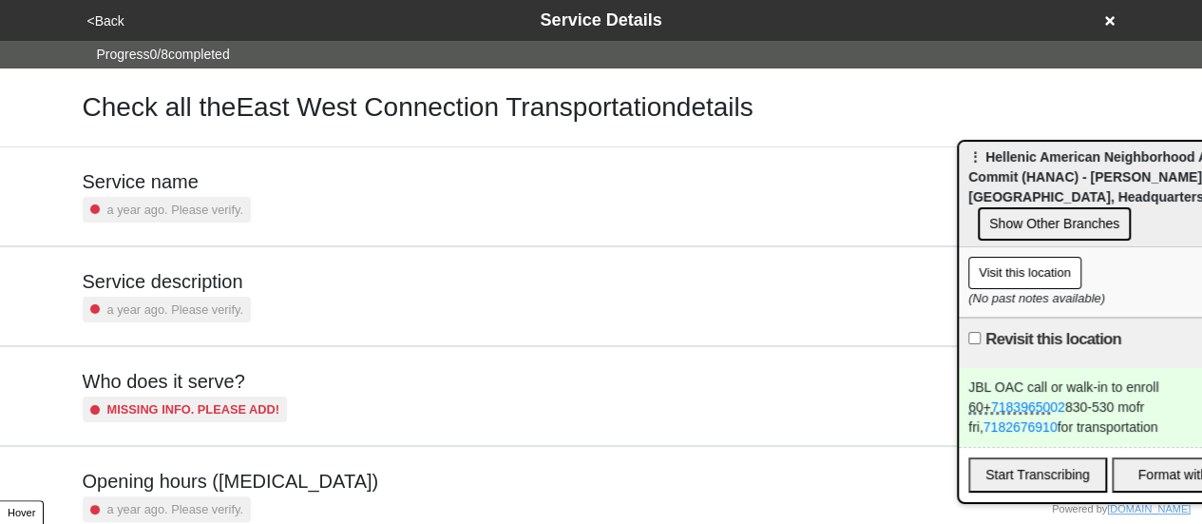
click at [275, 288] on div "Service description a year ago. Please verify." at bounding box center [602, 296] width 1038 height 52
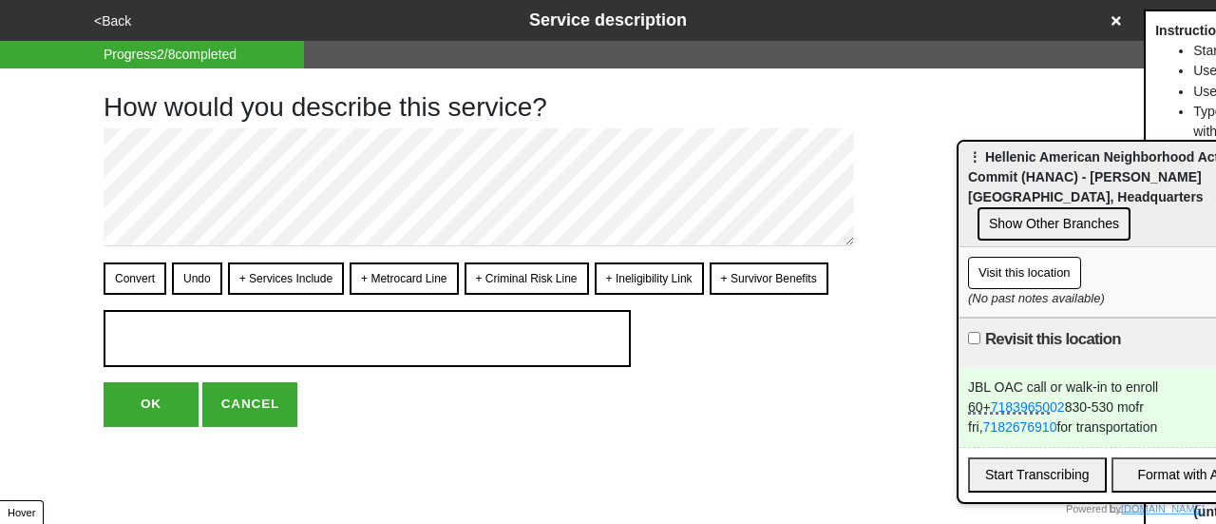
click at [114, 14] on button "<Back" at bounding box center [112, 21] width 48 height 22
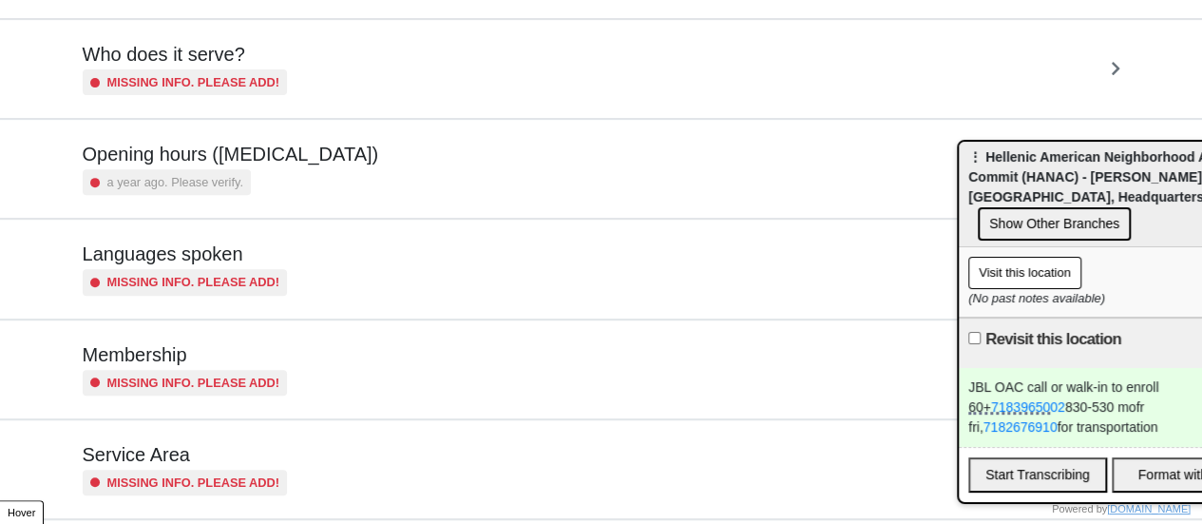
scroll to position [460, 0]
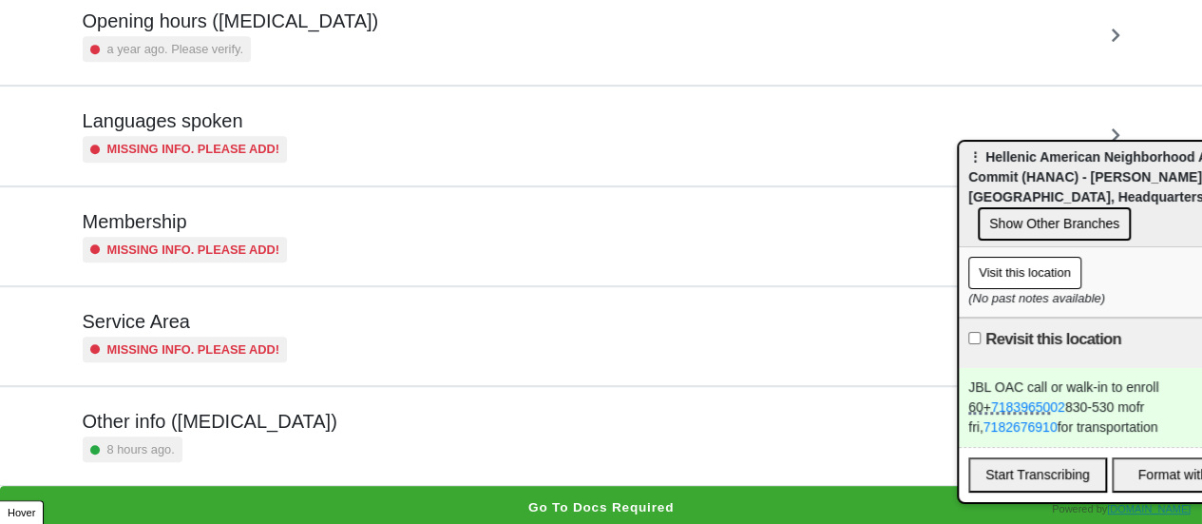
click at [229, 428] on h5 "Other info ([MEDICAL_DATA])" at bounding box center [210, 421] width 255 height 23
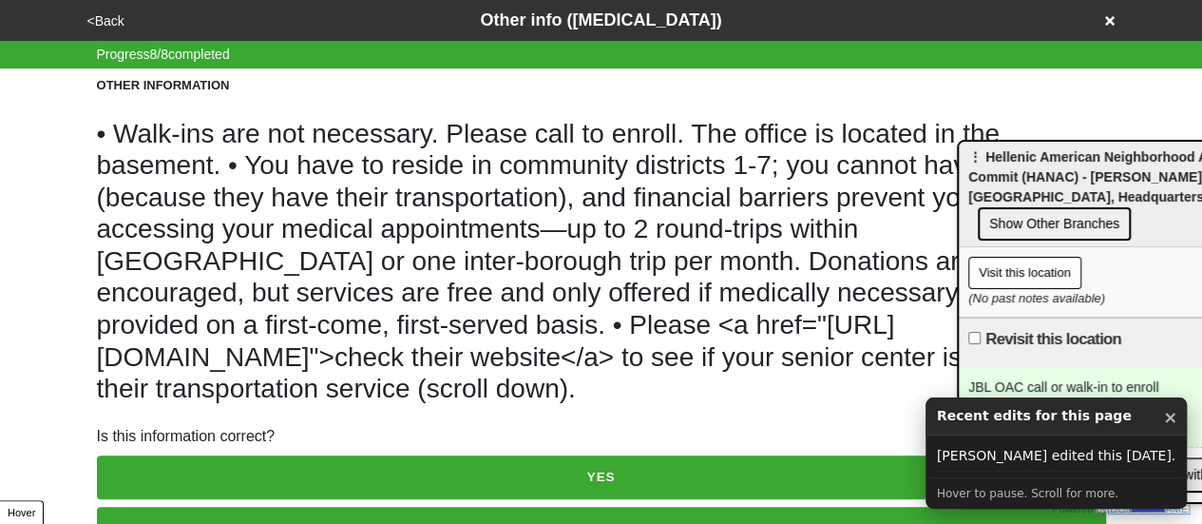
scroll to position [101, 0]
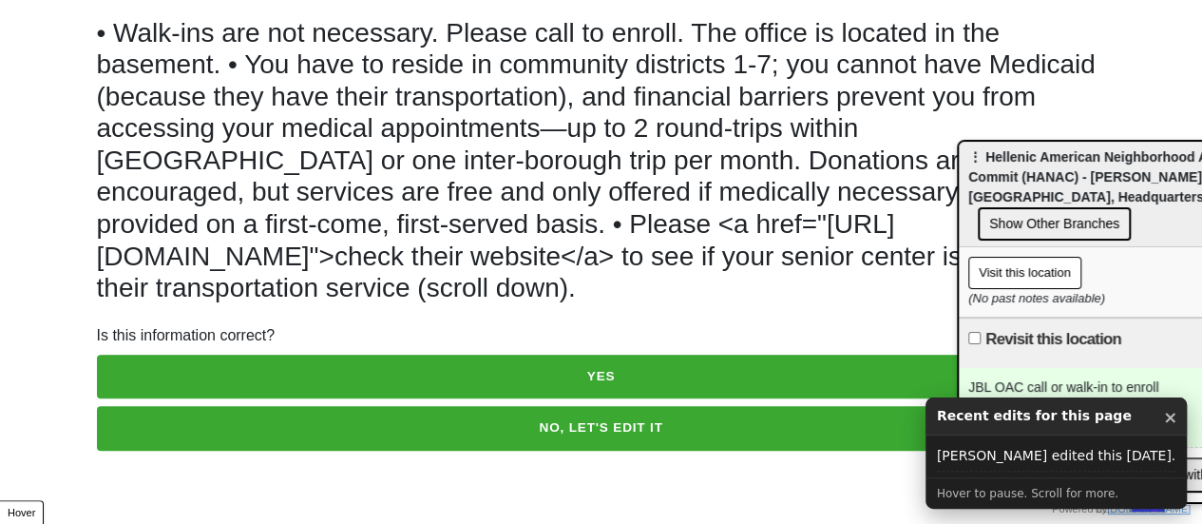
click at [362, 416] on button "NO, LET'S EDIT IT" at bounding box center [601, 428] width 1009 height 44
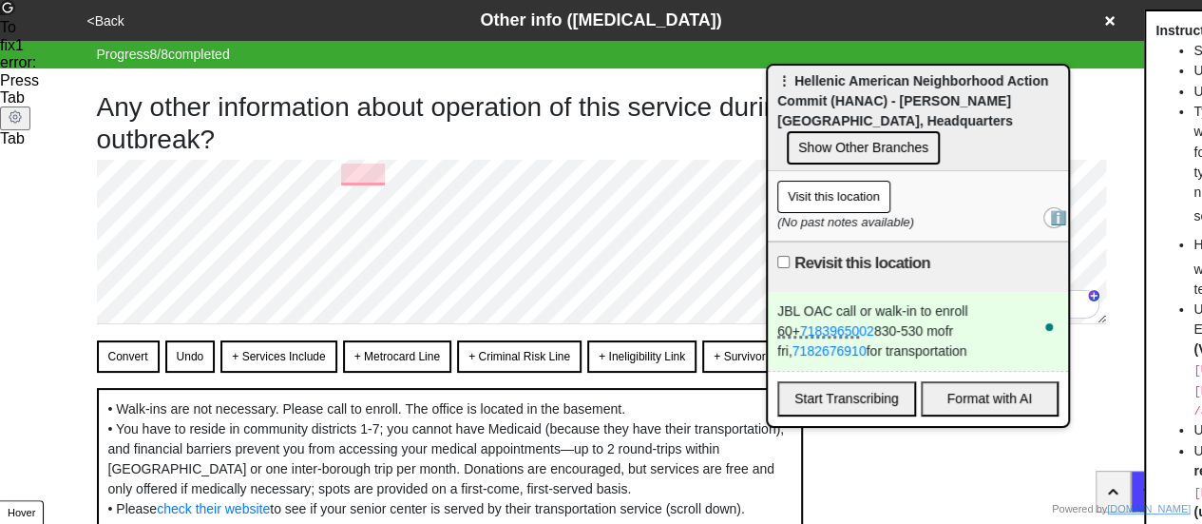
drag, startPoint x: 1091, startPoint y: 158, endPoint x: 883, endPoint y: 68, distance: 226.4
click at [884, 73] on span "⋮ Hellenic American Neighborhood Action Commit (HANAC) - George Douris Tower, H…" at bounding box center [912, 100] width 271 height 55
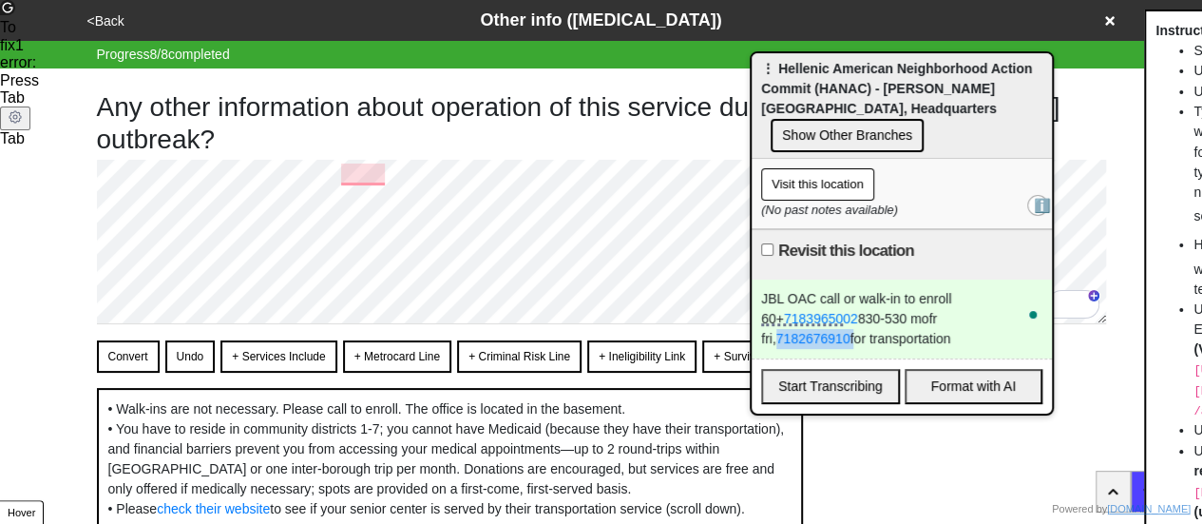
drag, startPoint x: 1015, startPoint y: 290, endPoint x: 940, endPoint y: 288, distance: 75.1
click at [940, 288] on div "JBL OAC call or walk-in to enroll 60+ 7183965002 830-530 mofr fri, 7182676910 f…" at bounding box center [902, 318] width 300 height 79
copy div "7182676910"
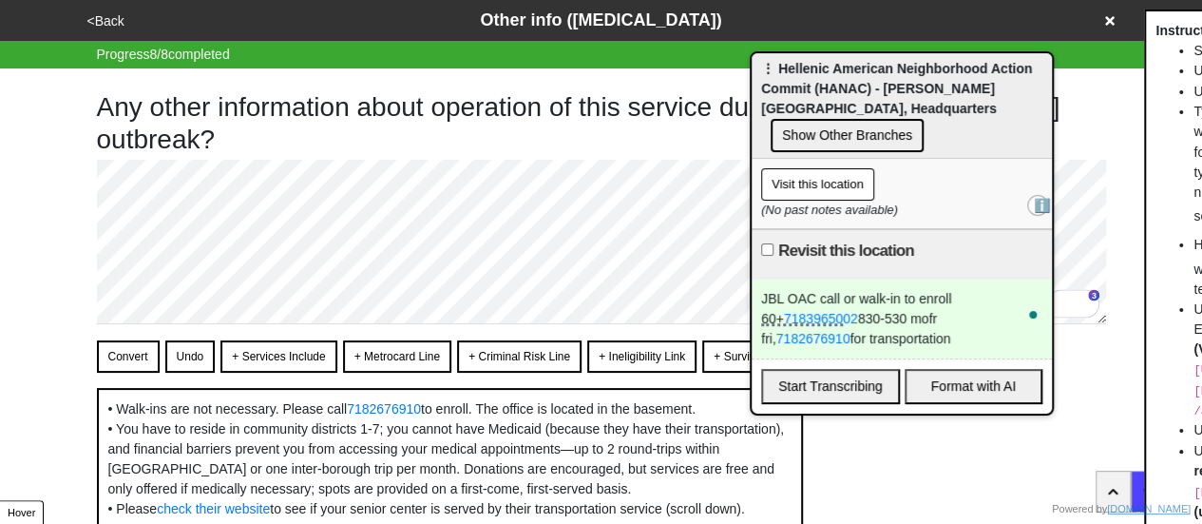
click at [141, 353] on button "Convert" at bounding box center [128, 356] width 63 height 32
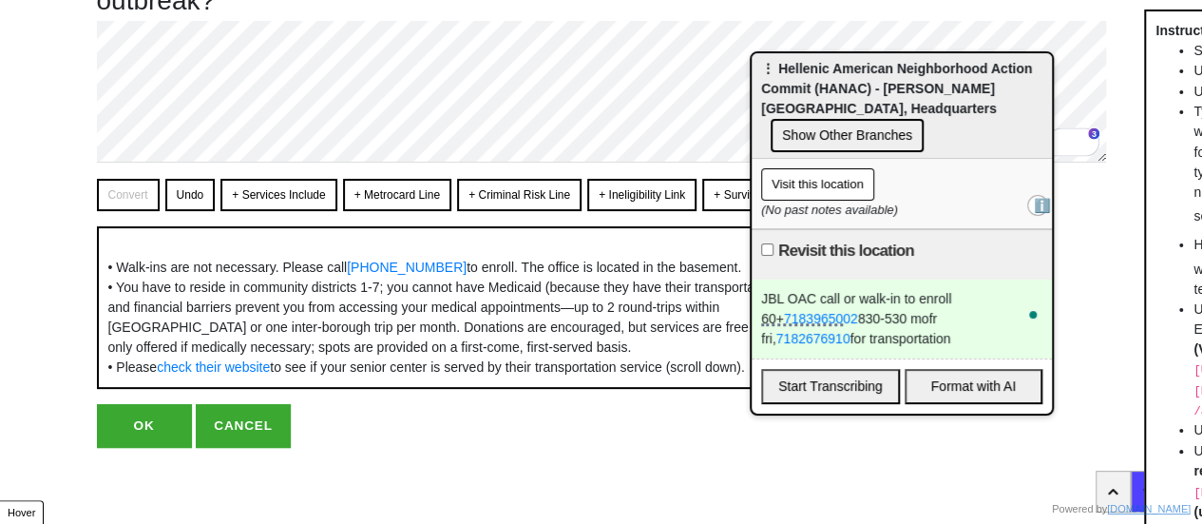
click at [165, 433] on button "OK" at bounding box center [144, 426] width 95 height 44
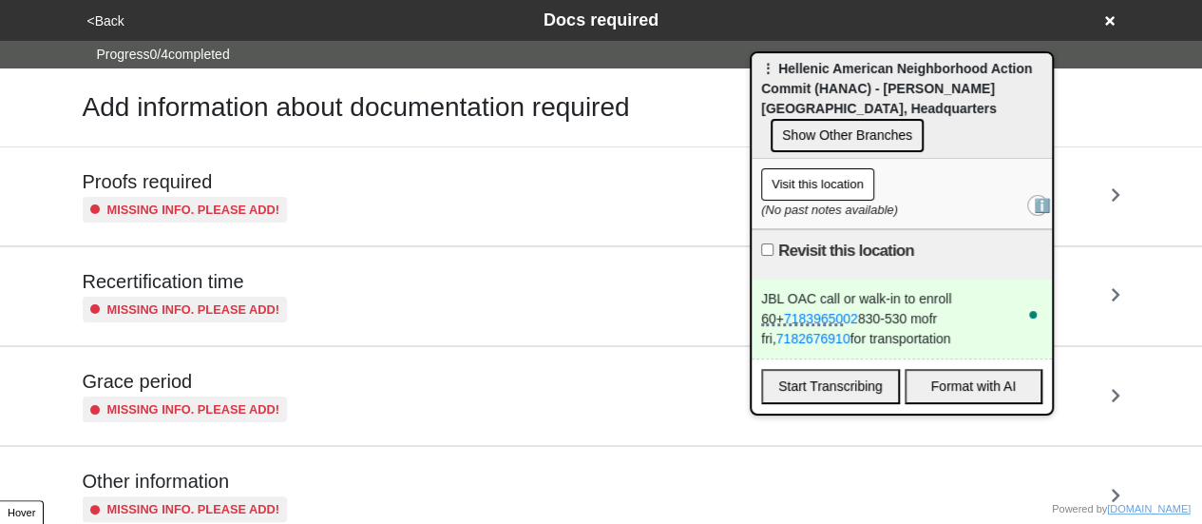
click at [97, 18] on button "<Back" at bounding box center [106, 21] width 48 height 22
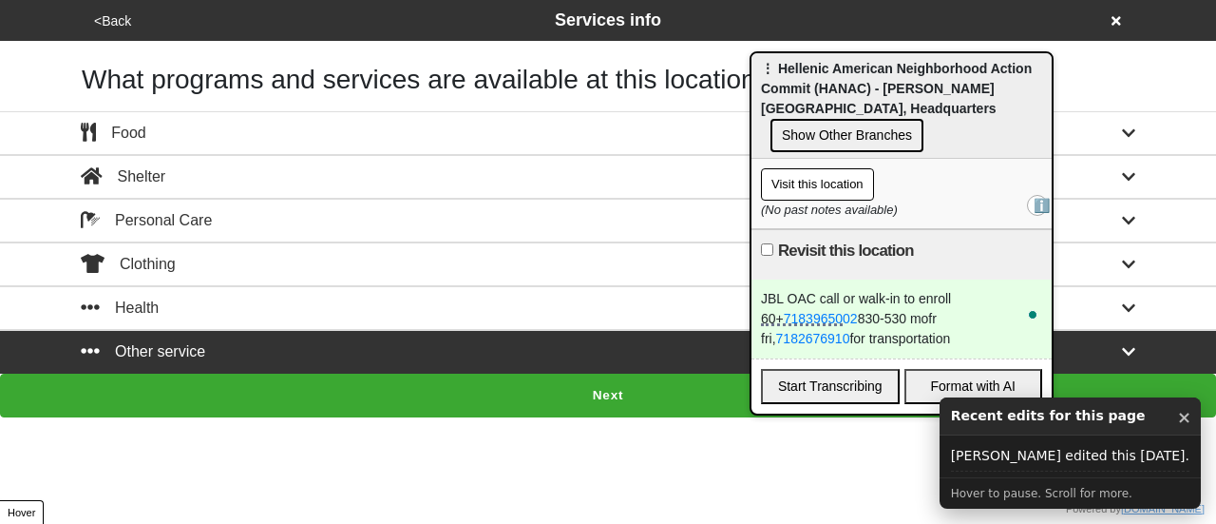
click at [336, 386] on button "Next" at bounding box center [608, 395] width 1216 height 44
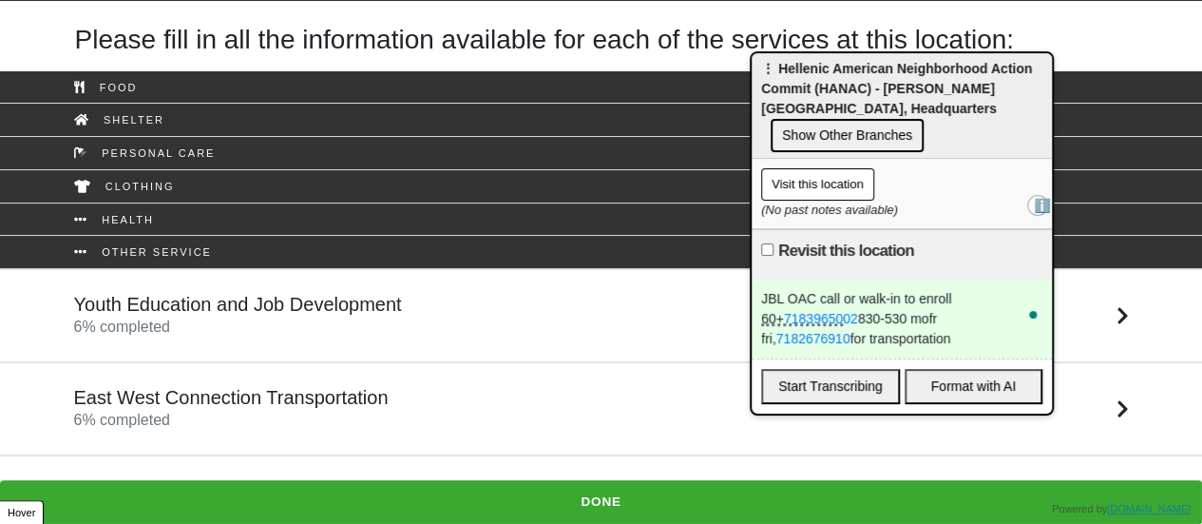
scroll to position [61, 0]
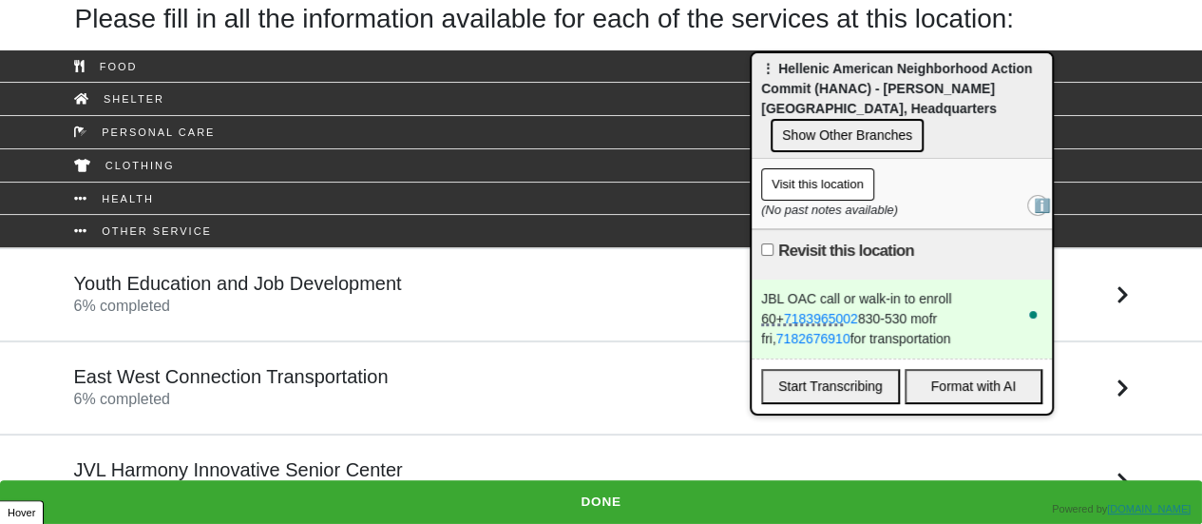
click at [273, 466] on h5 "JVL Harmony Innovative Senior Center" at bounding box center [238, 469] width 329 height 23
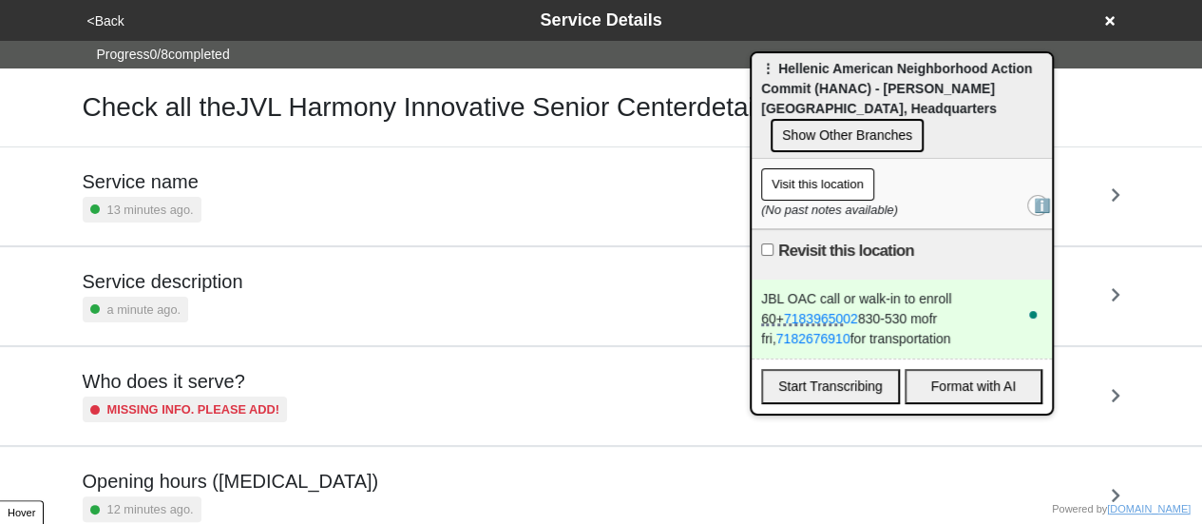
click at [293, 282] on div "Service description a minute ago." at bounding box center [602, 296] width 1038 height 52
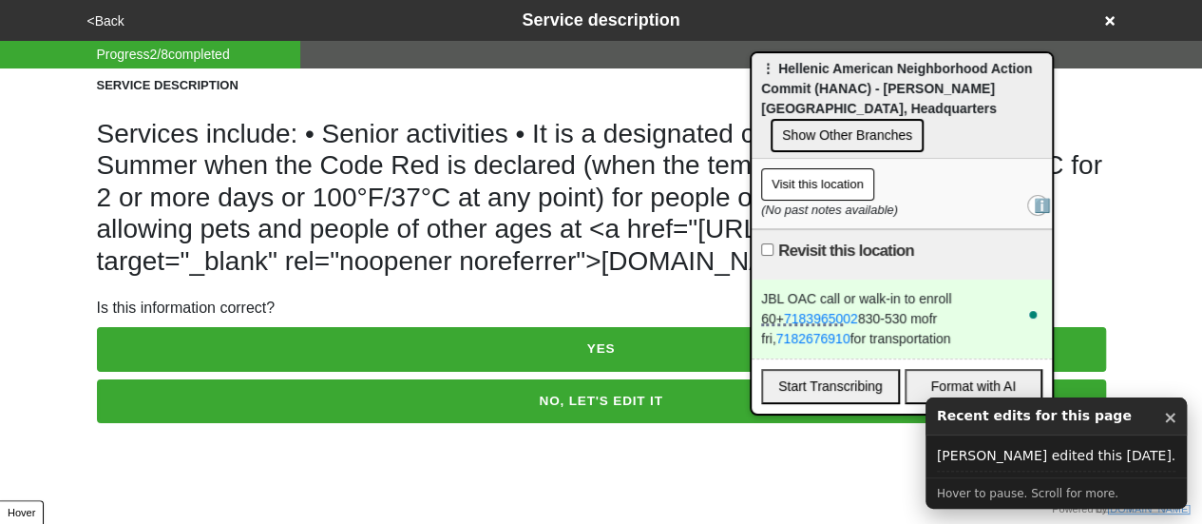
click at [327, 423] on button "NO, LET'S EDIT IT" at bounding box center [601, 401] width 1009 height 44
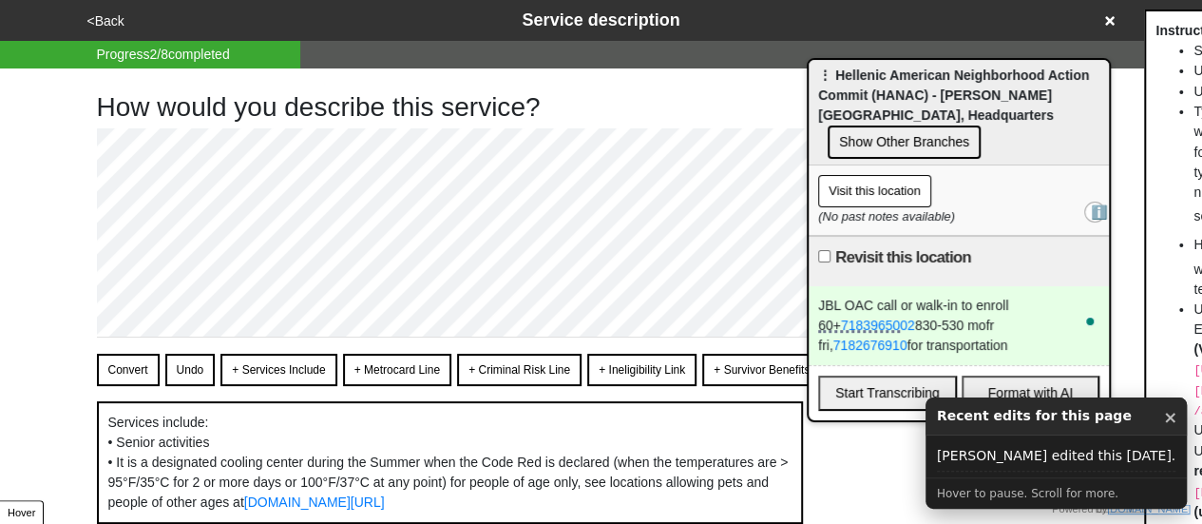
drag, startPoint x: 794, startPoint y: 90, endPoint x: 826, endPoint y: 99, distance: 32.5
click at [863, 97] on span "⋮ Hellenic American Neighborhood Action Commit (HANAC) - George Douris Tower, H…" at bounding box center [953, 94] width 271 height 55
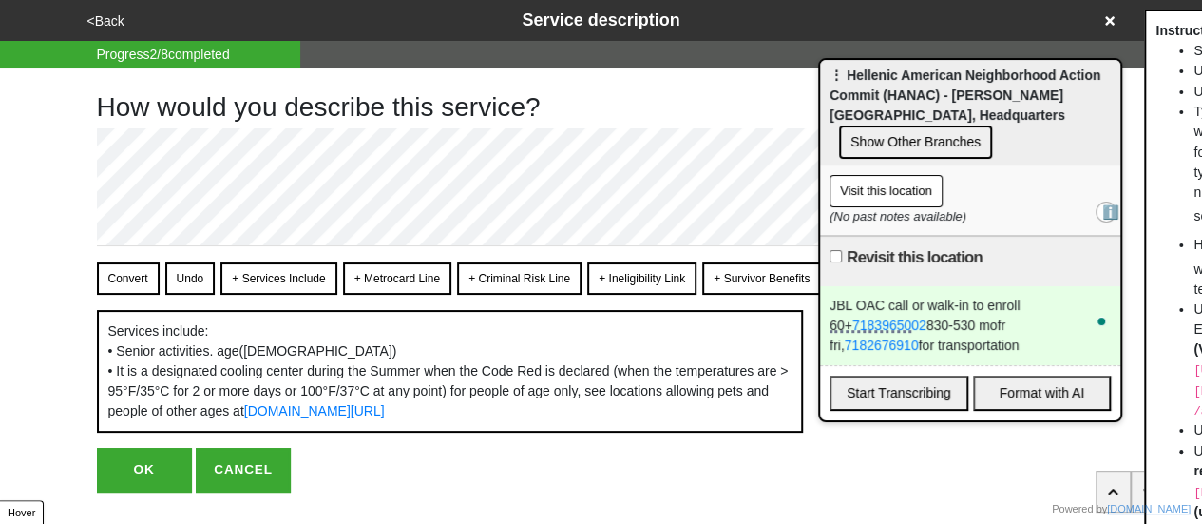
drag, startPoint x: 113, startPoint y: 282, endPoint x: 153, endPoint y: 295, distance: 42.1
click at [114, 282] on button "Convert" at bounding box center [128, 278] width 63 height 32
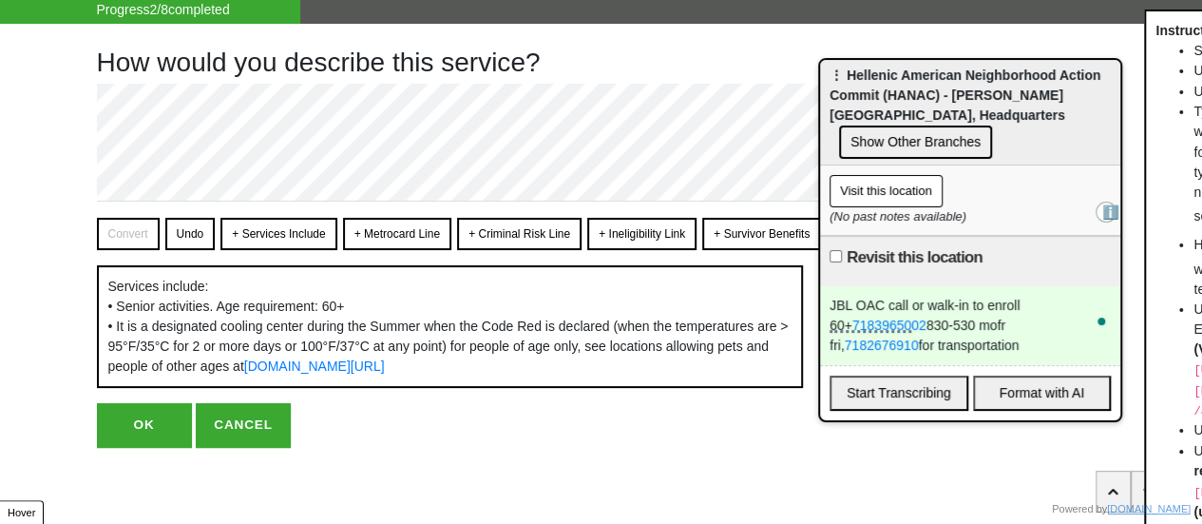
click at [138, 423] on button "OK" at bounding box center [144, 425] width 95 height 44
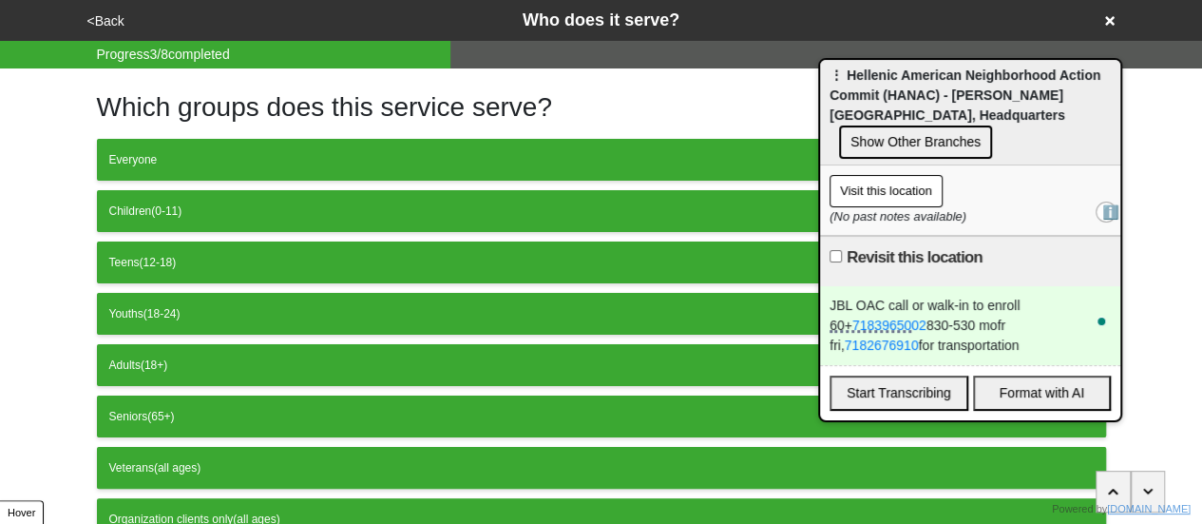
click at [111, 18] on button "<Back" at bounding box center [106, 21] width 48 height 22
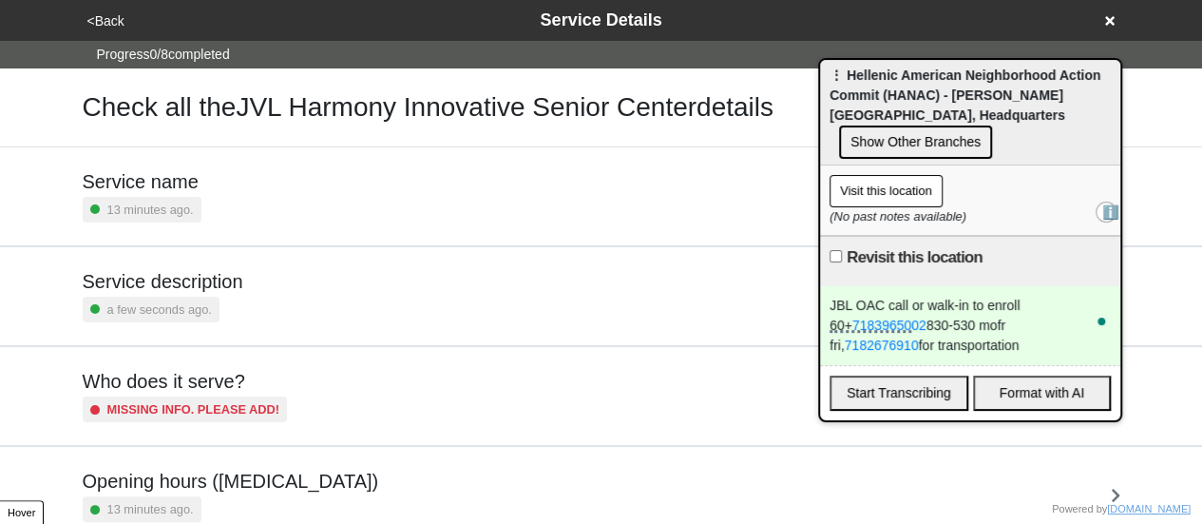
click at [109, 18] on button "<Back" at bounding box center [106, 21] width 48 height 22
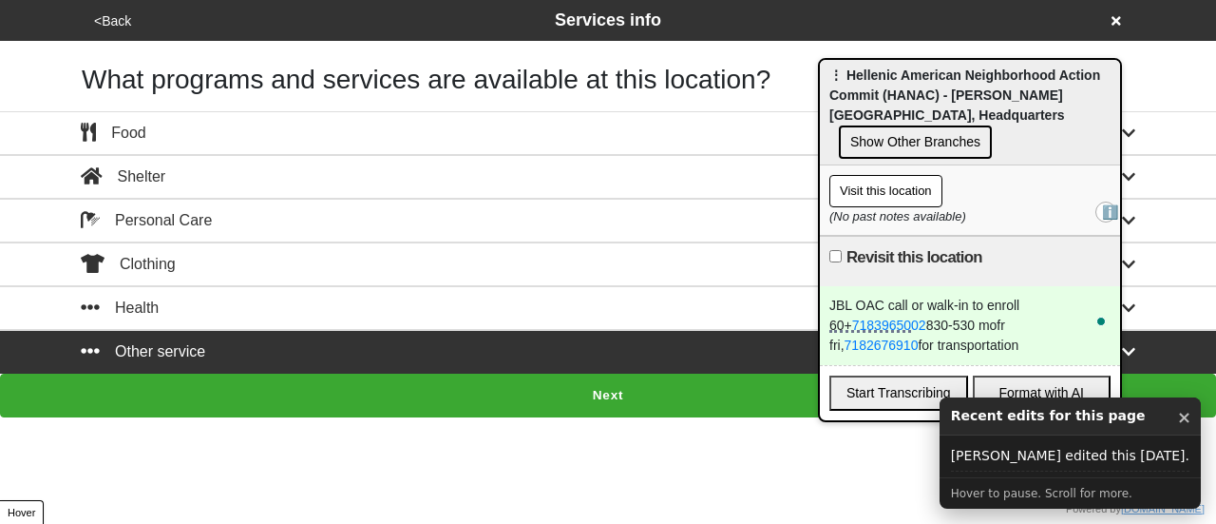
click at [378, 391] on button "Next" at bounding box center [608, 395] width 1216 height 44
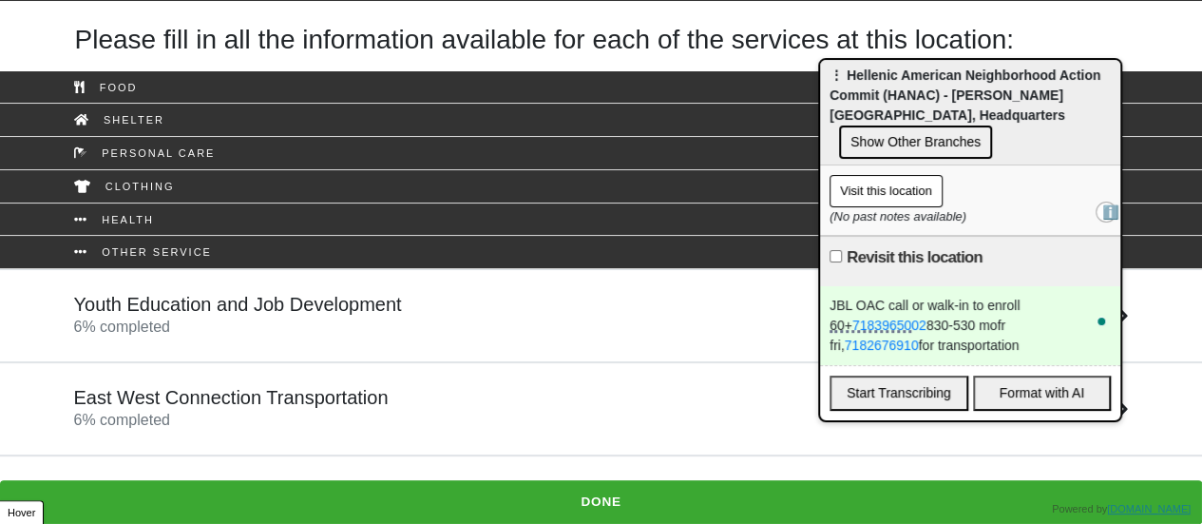
scroll to position [61, 0]
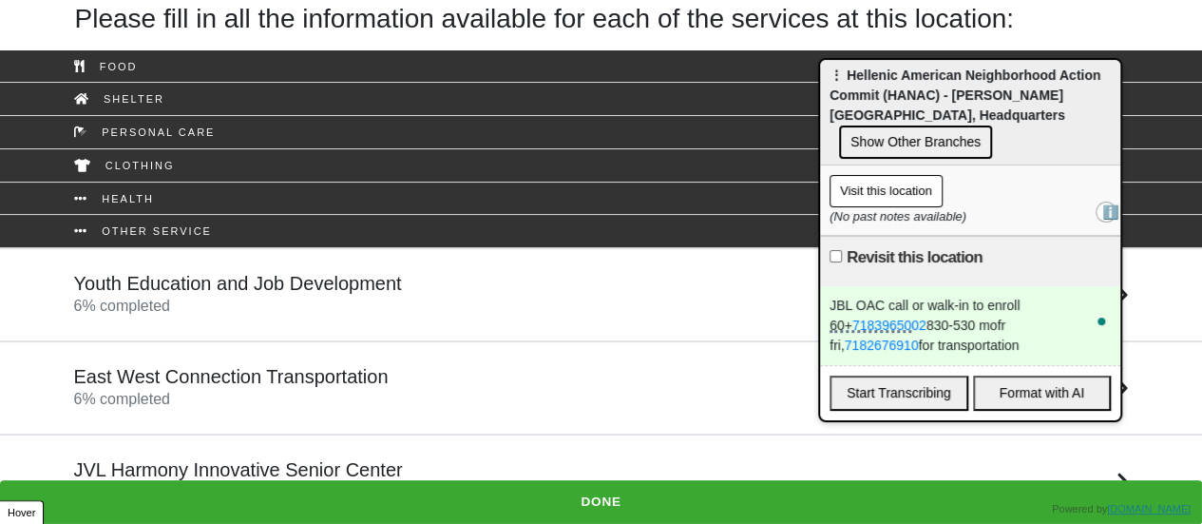
click at [307, 378] on h5 "East West Connection Transportation" at bounding box center [231, 376] width 315 height 23
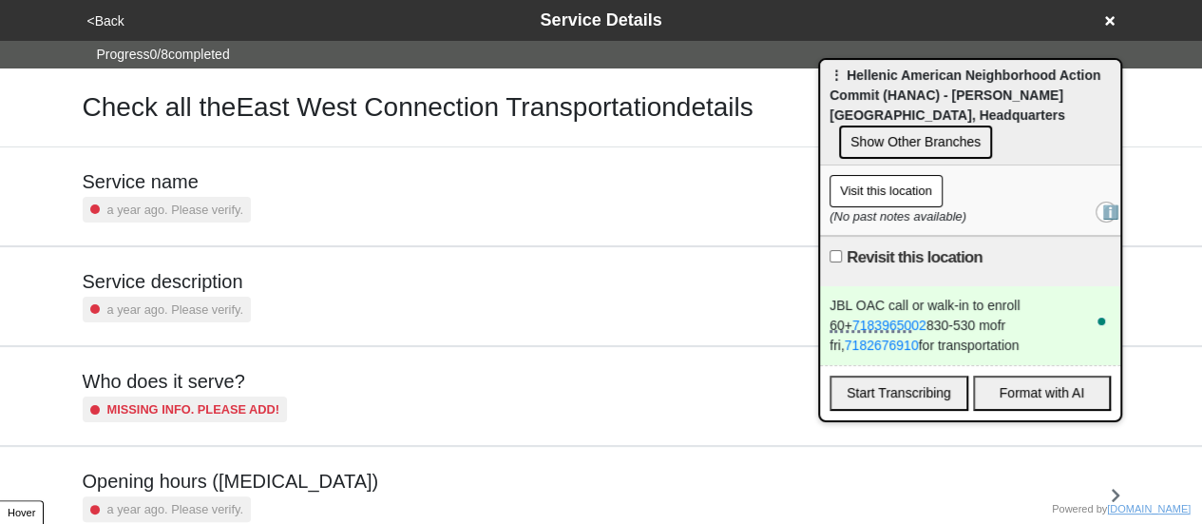
click at [226, 300] on small "a year ago. Please verify." at bounding box center [175, 309] width 136 height 18
type textarea "x"
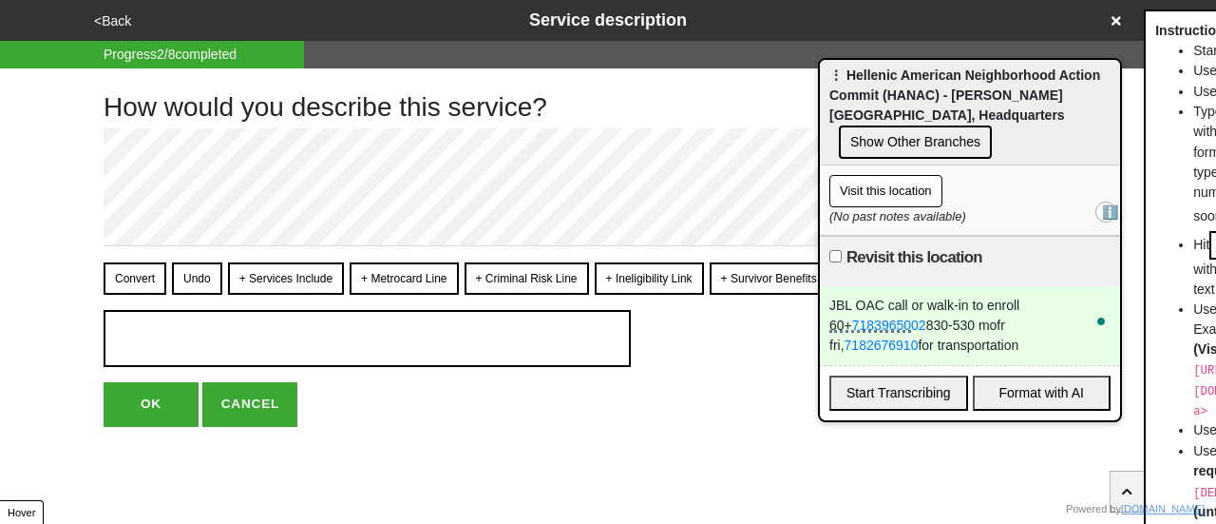
click at [118, 30] on button "<Back" at bounding box center [112, 21] width 48 height 22
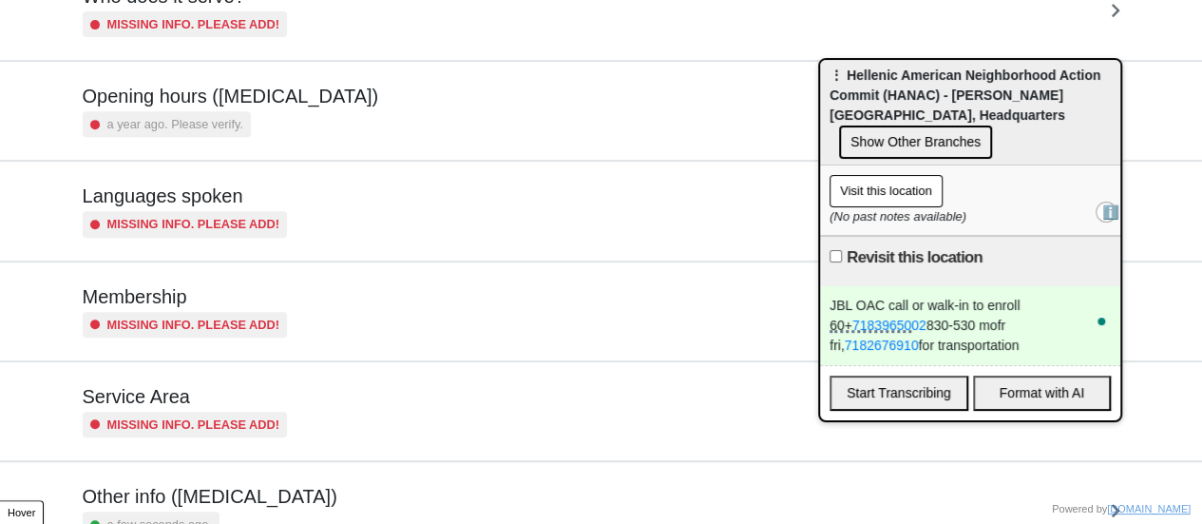
scroll to position [460, 0]
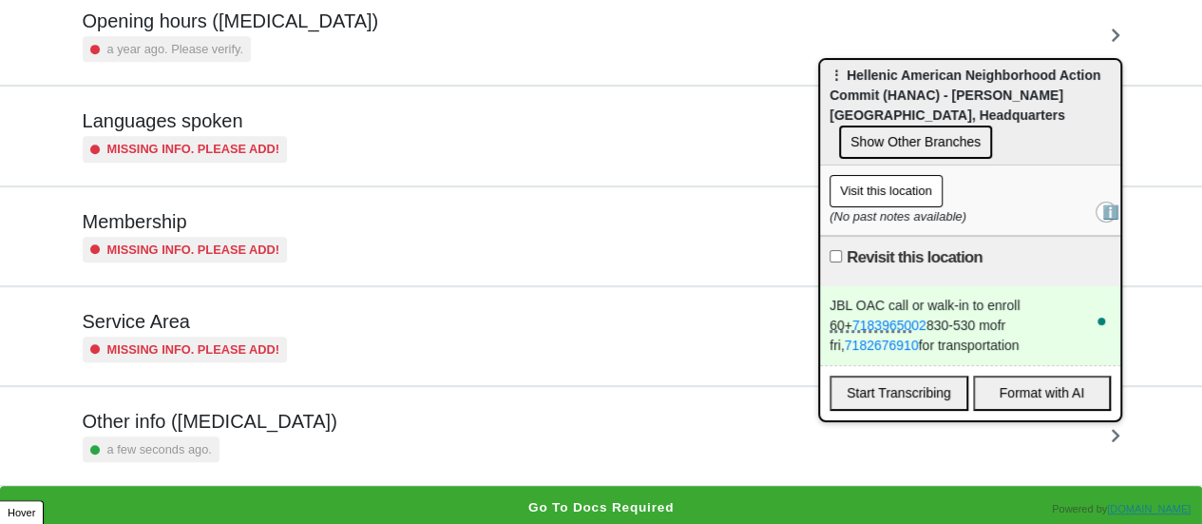
click at [286, 423] on div "Other info (coronavirus) a few seconds ago." at bounding box center [602, 436] width 1038 height 52
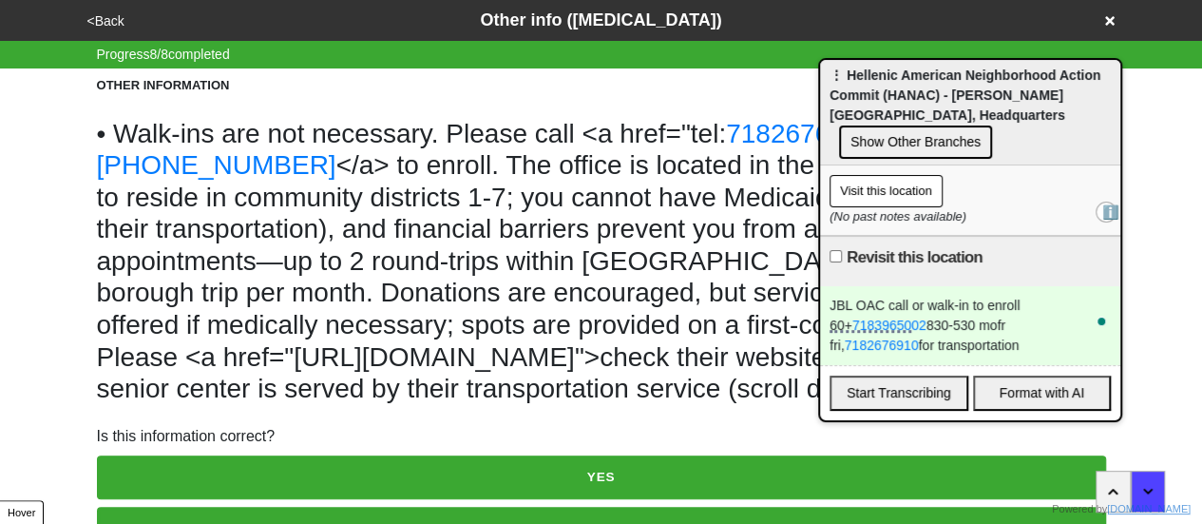
click at [950, 315] on div "JBL OAC call or walk-in to enroll 60+ 7183965002 830-530 mofr fri, 7182676910 f…" at bounding box center [970, 325] width 300 height 79
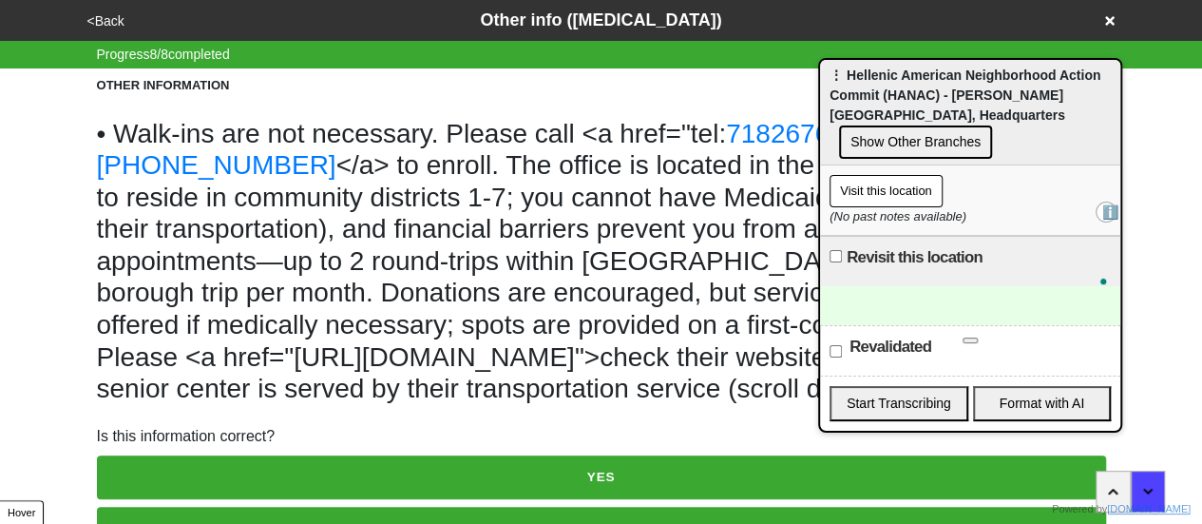
click at [902, 335] on label "Revalidated" at bounding box center [890, 346] width 82 height 23
click at [842, 345] on input "Revalidated" at bounding box center [835, 351] width 12 height 12
checkbox input "true"
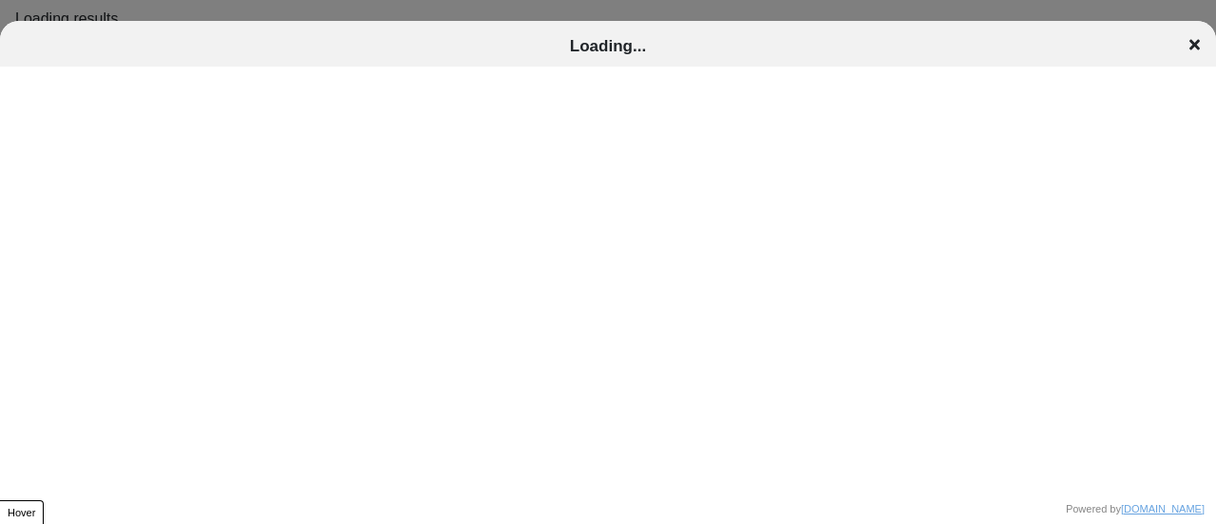
click at [1193, 43] on icon at bounding box center [1195, 45] width 10 height 10
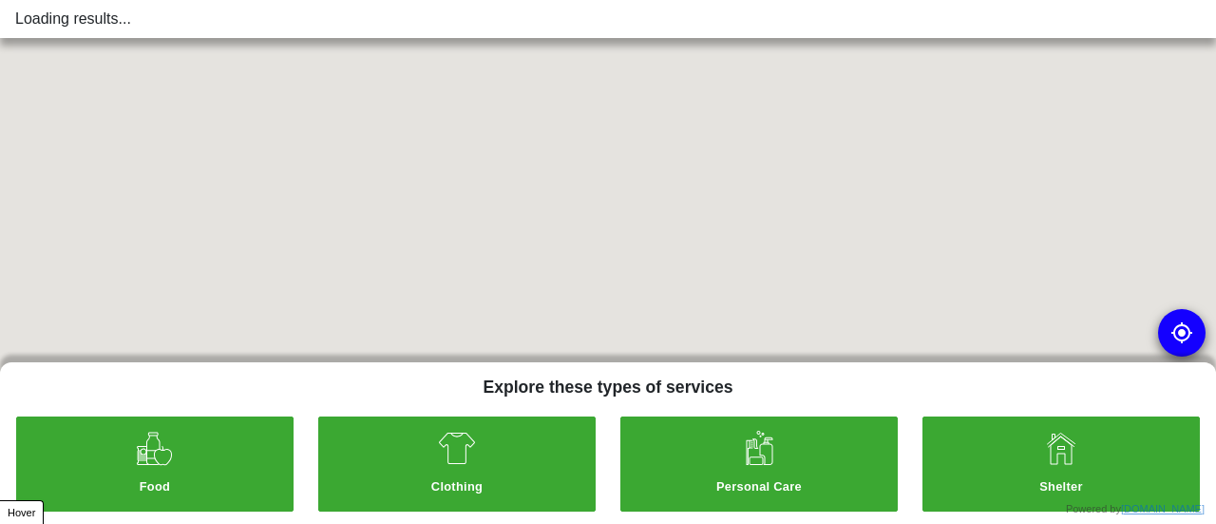
click at [578, 9] on div "Loading results..." at bounding box center [608, 19] width 1186 height 23
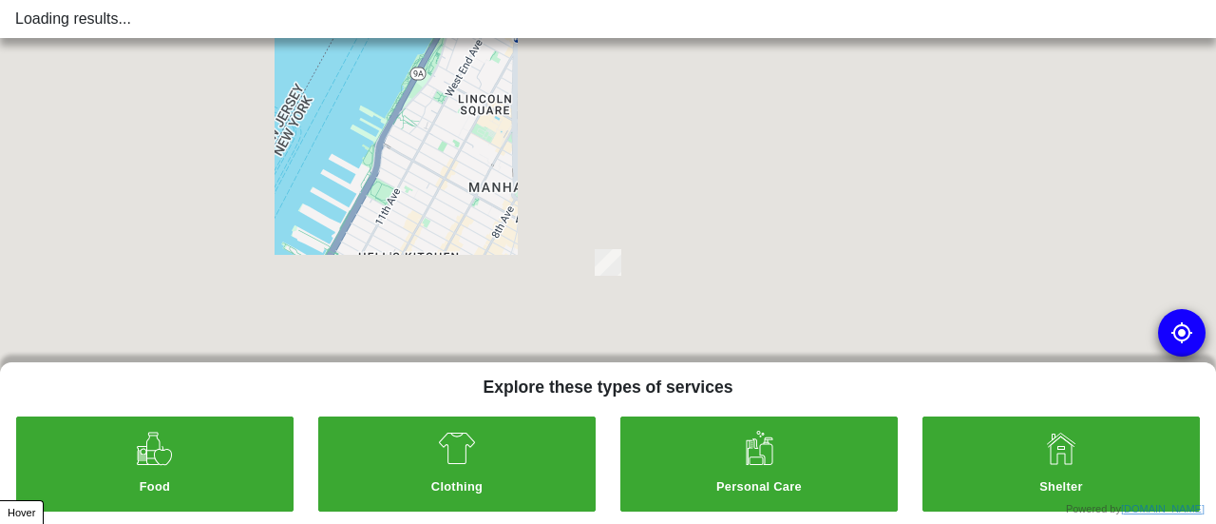
click at [542, 16] on div "Loading results..." at bounding box center [608, 19] width 1186 height 23
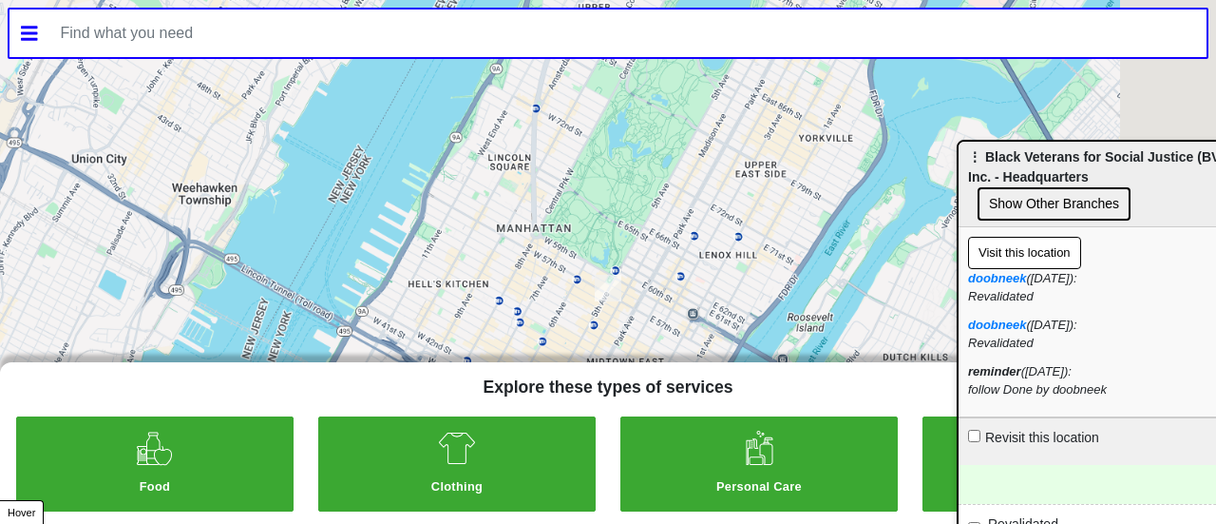
click at [534, 24] on input "text" at bounding box center [628, 34] width 1158 height 48
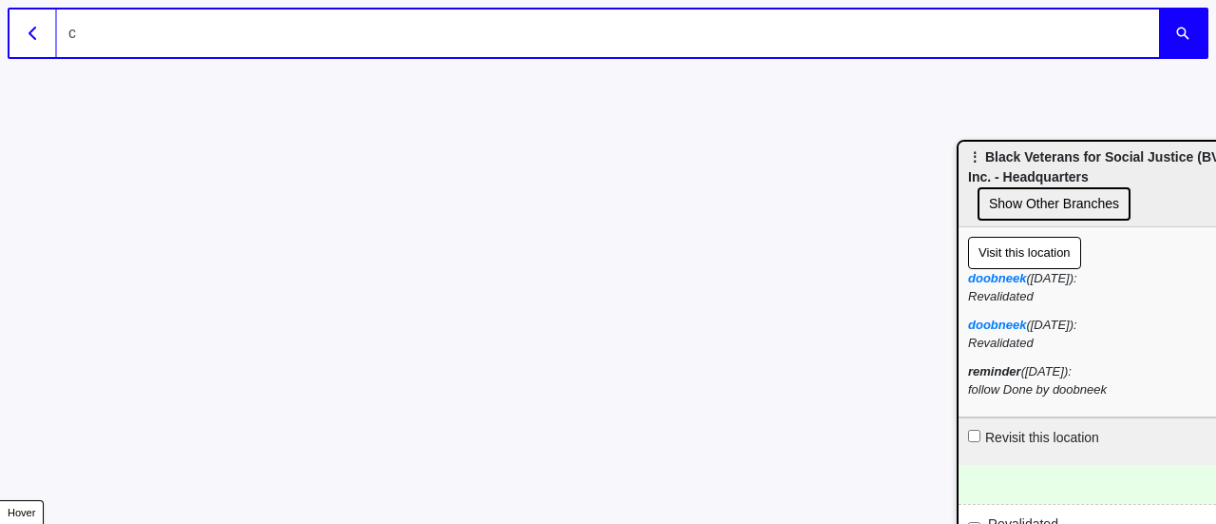
type input "co"
click at [1159, 10] on button "submit" at bounding box center [1183, 34] width 48 height 48
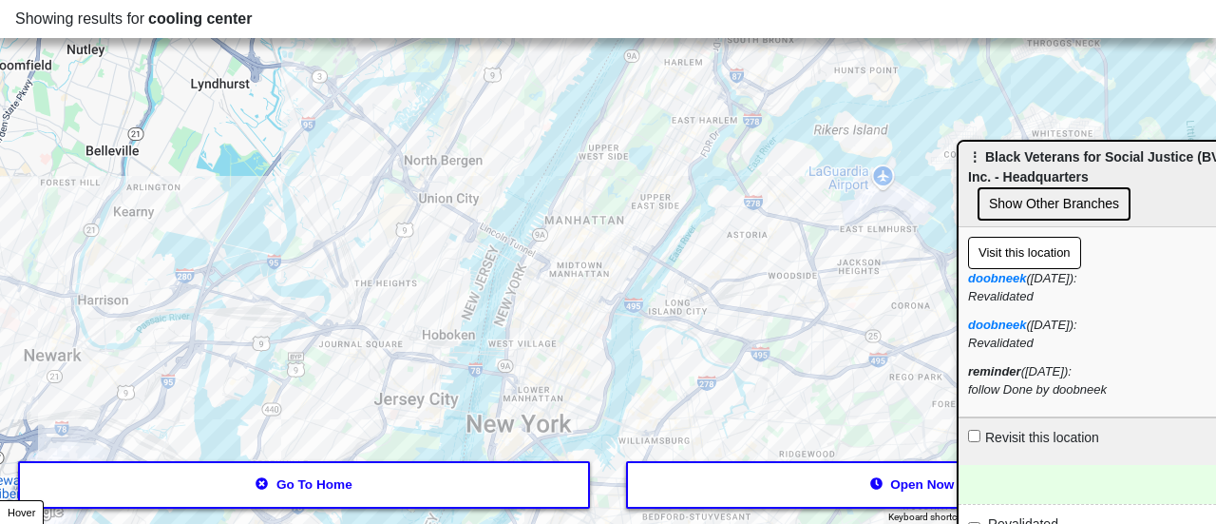
click at [722, 301] on div at bounding box center [608, 262] width 1216 height 524
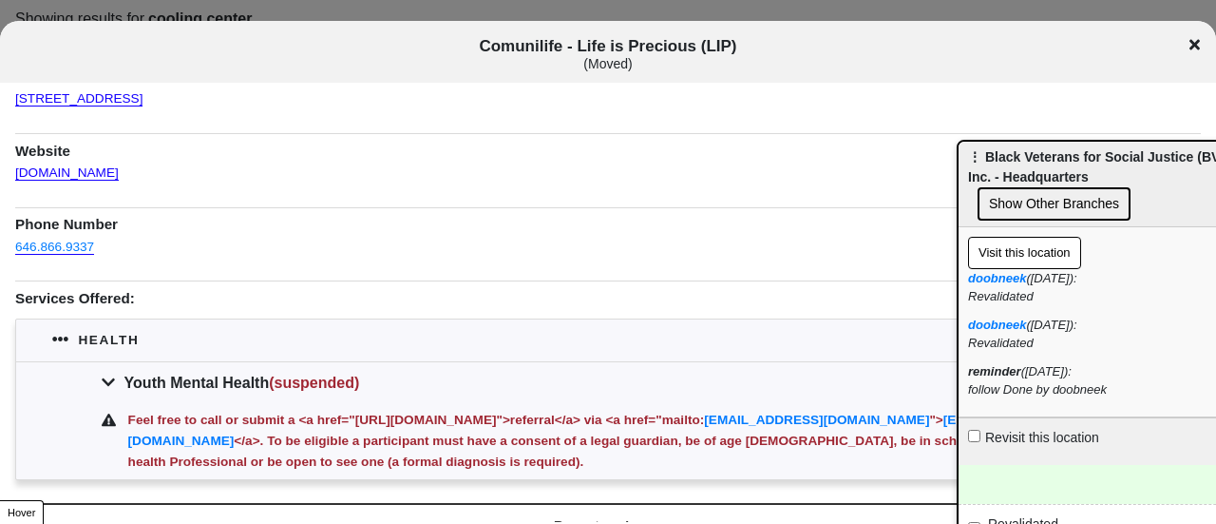
scroll to position [161, 0]
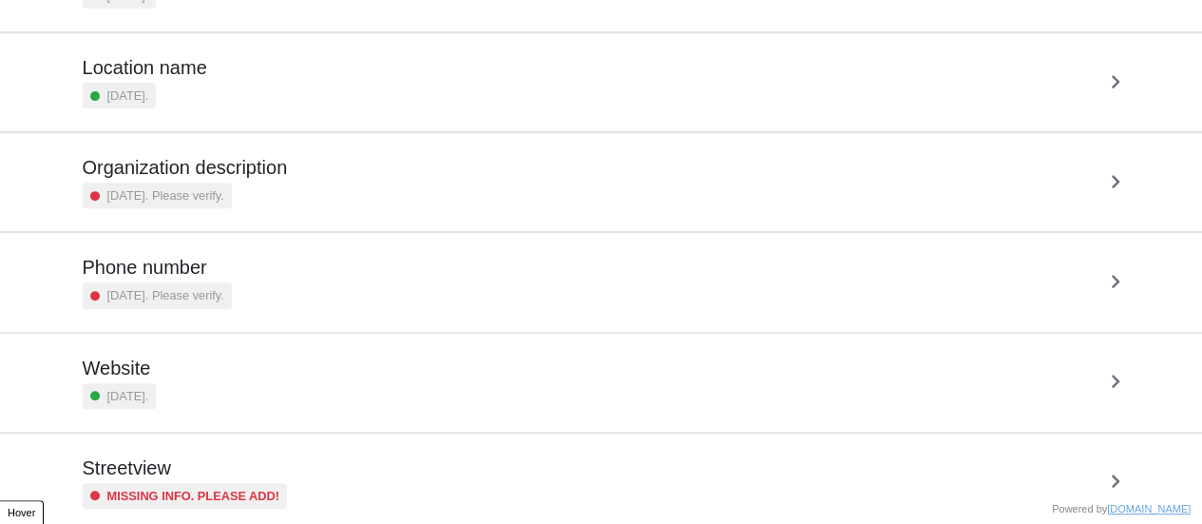
scroll to position [361, 0]
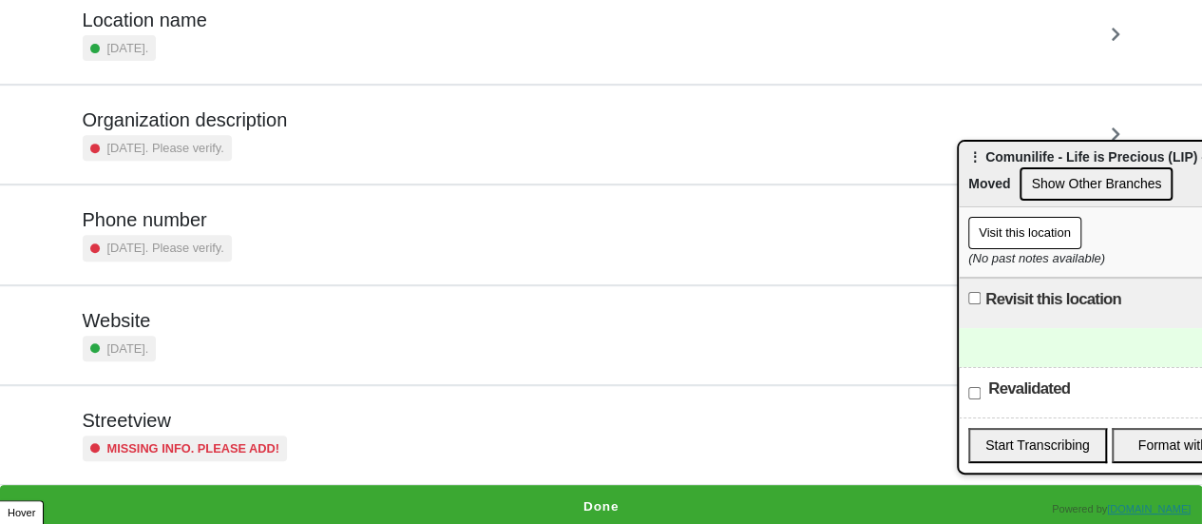
click at [595, 492] on button "Done" at bounding box center [601, 507] width 1202 height 44
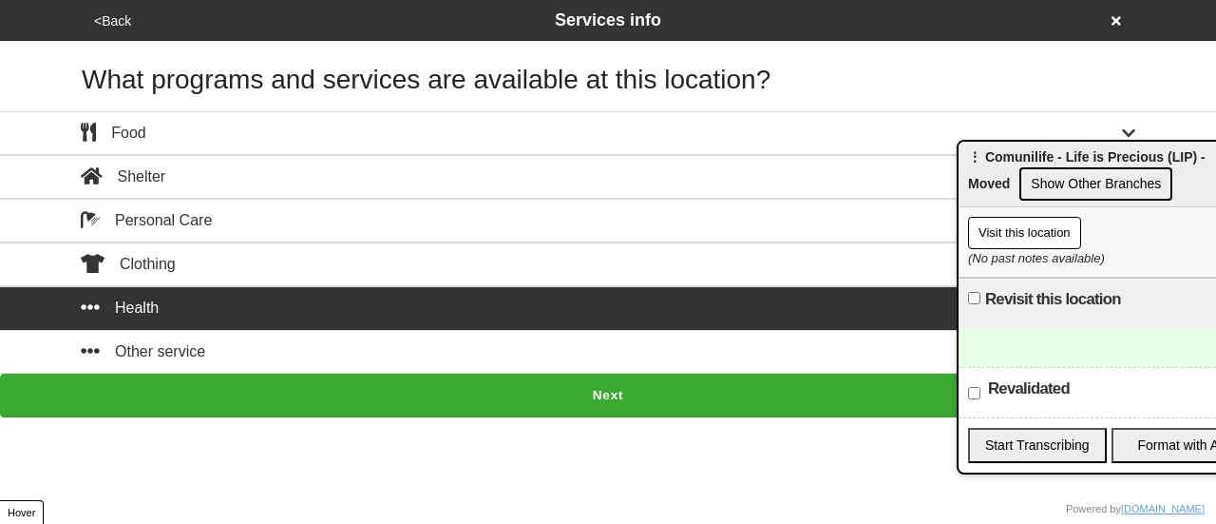
click at [471, 307] on div "Health" at bounding box center [608, 307] width 1083 height 23
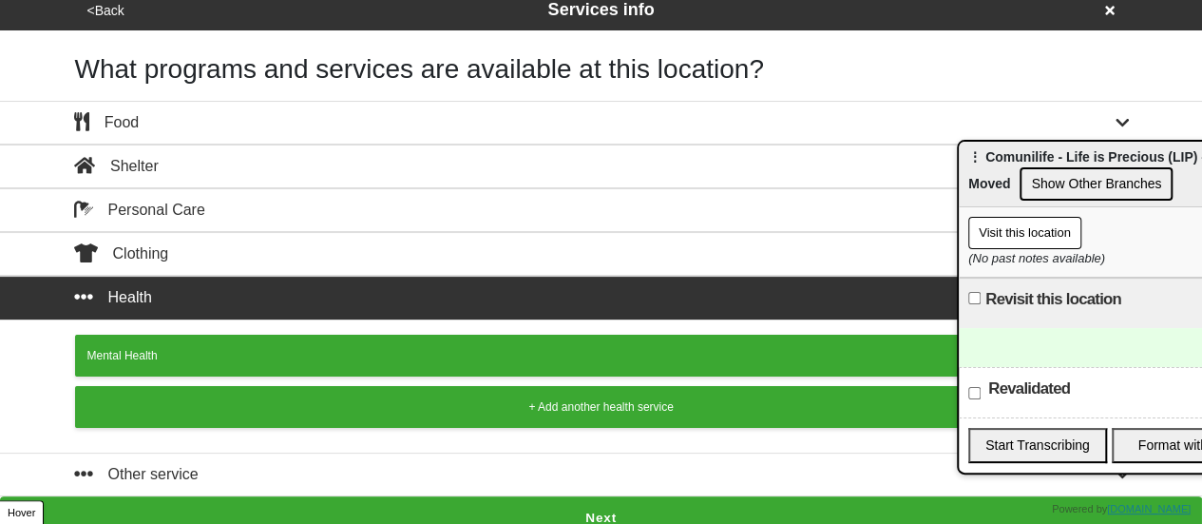
scroll to position [21, 0]
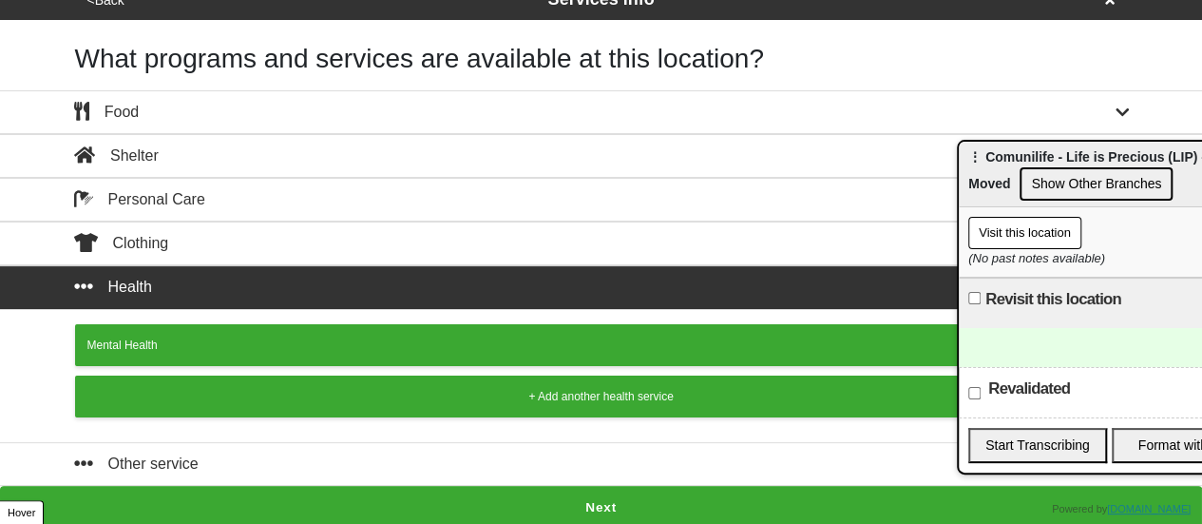
click at [384, 313] on div "Mental Health + Add another health service" at bounding box center [601, 375] width 1083 height 133
click at [382, 330] on button "Mental Health" at bounding box center [601, 345] width 1053 height 42
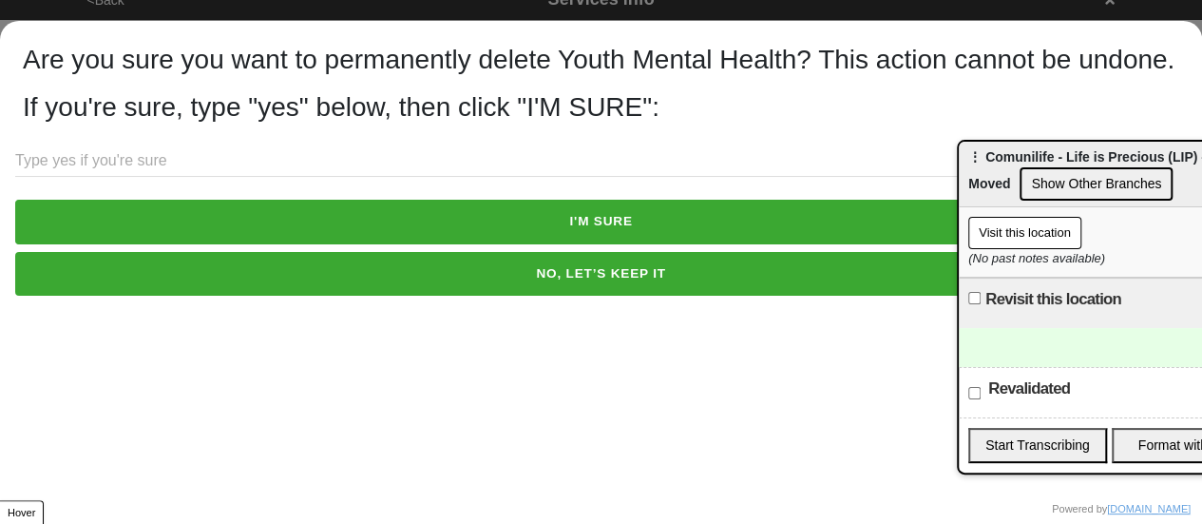
click at [257, 177] on input "text" at bounding box center [601, 160] width 1172 height 31
type input "yes"
click at [388, 238] on button "I'M SURE" at bounding box center [601, 222] width 1172 height 44
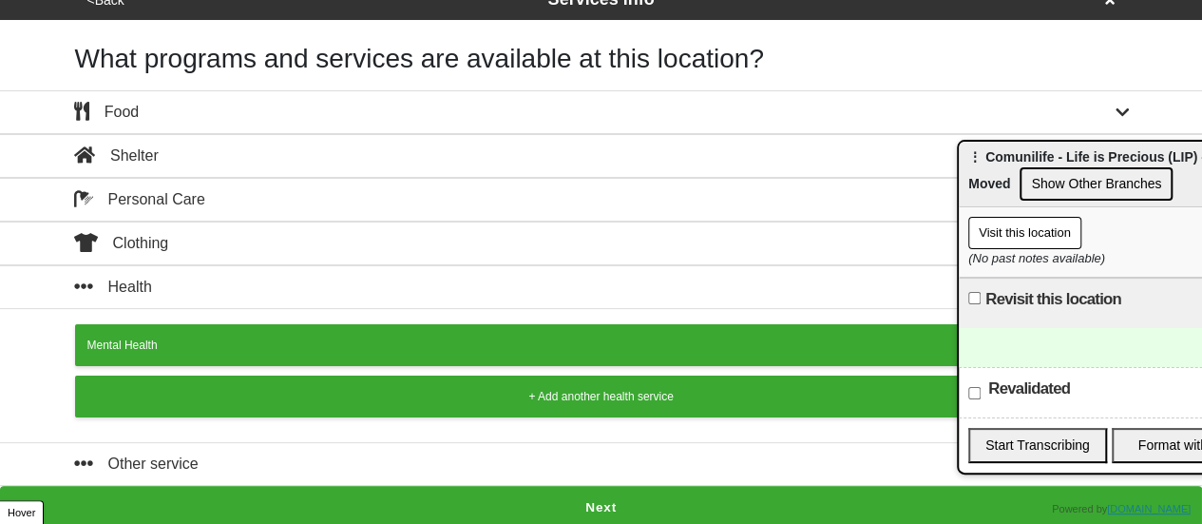
click at [575, 496] on button "Next" at bounding box center [601, 508] width 1202 height 44
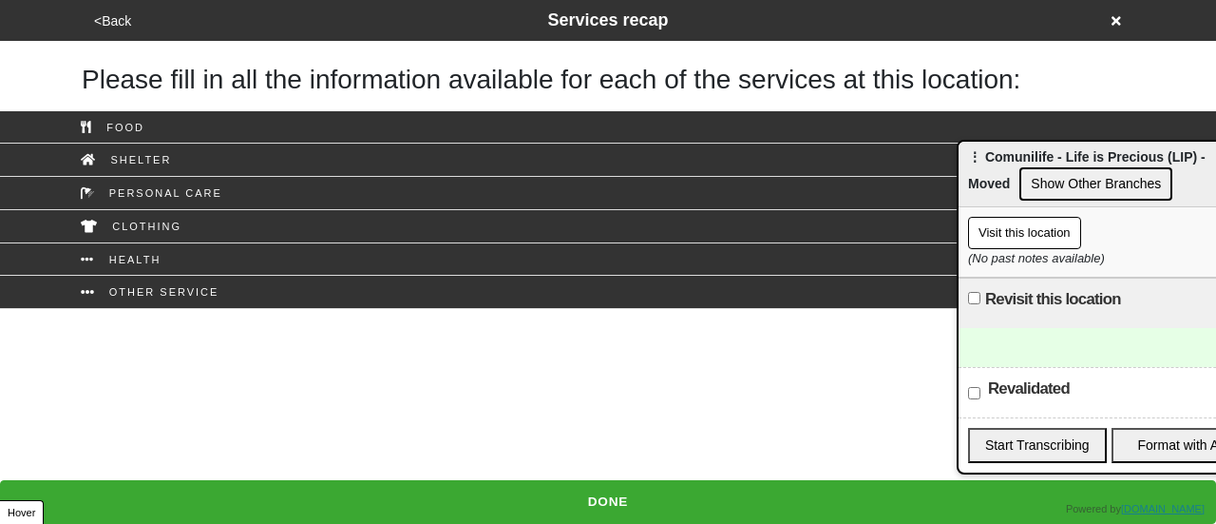
click at [627, 491] on button "DONE" at bounding box center [608, 502] width 1216 height 44
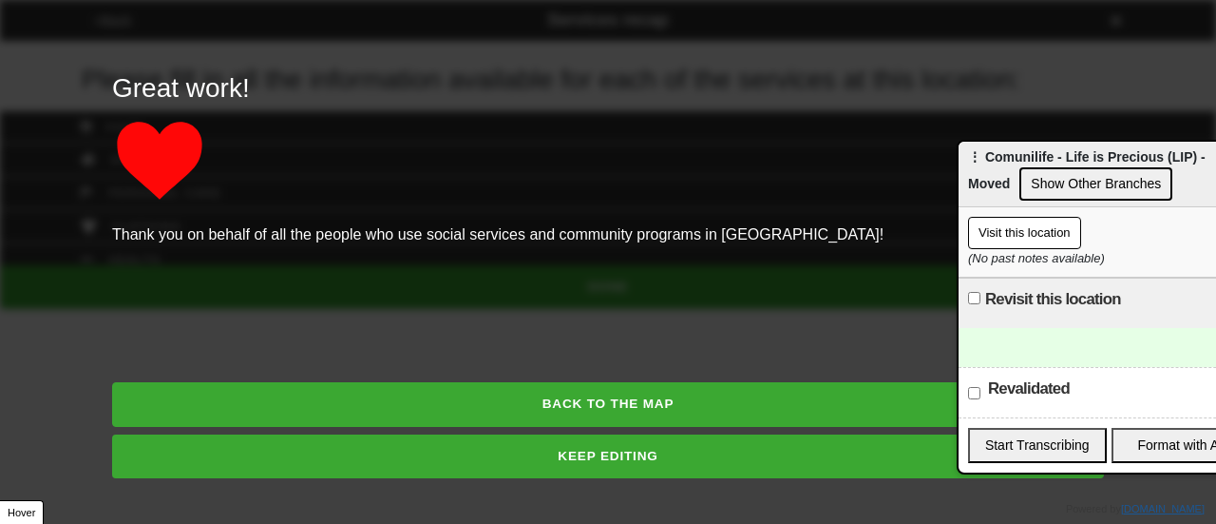
click at [638, 405] on button "BACK TO THE MAP" at bounding box center [608, 404] width 992 height 44
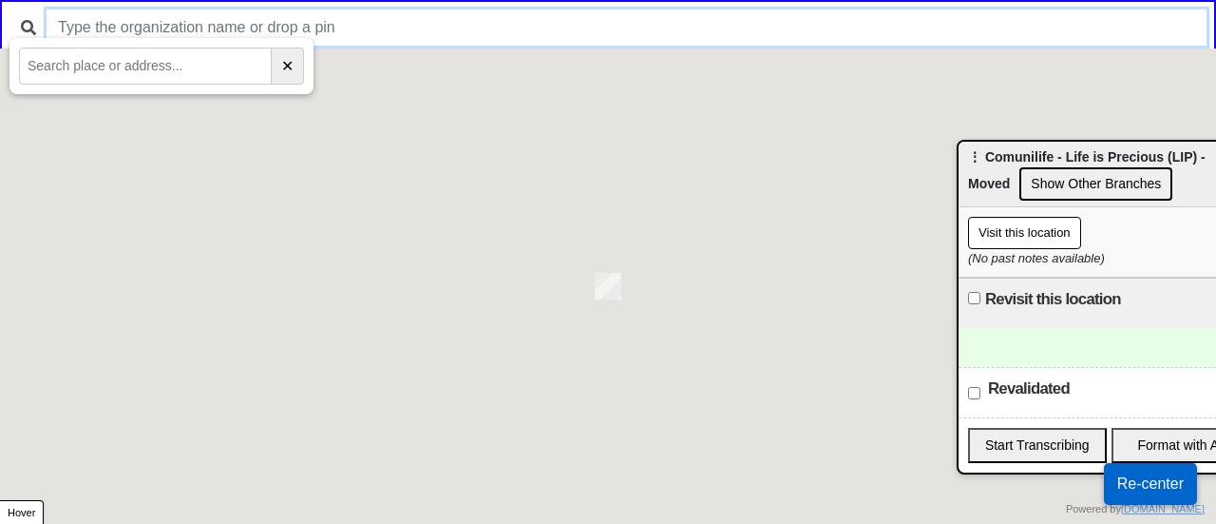
click at [301, 18] on input "text" at bounding box center [627, 28] width 1160 height 36
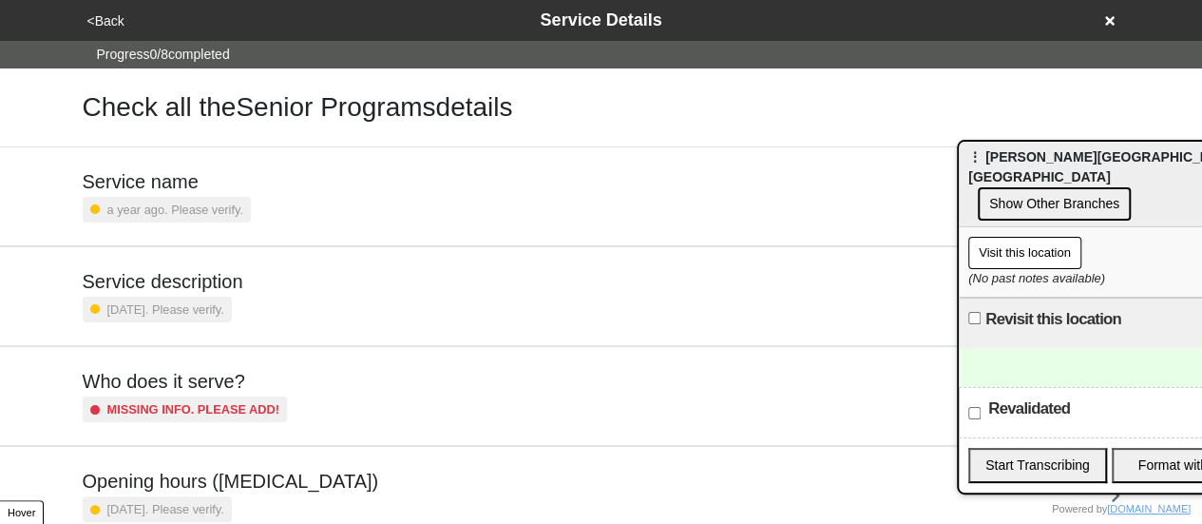
click at [1001, 162] on span "⋮ Hamilton-Madison House - City Hall Senior Center" at bounding box center [1107, 166] width 279 height 35
click at [186, 283] on h5 "Service description" at bounding box center [163, 281] width 161 height 23
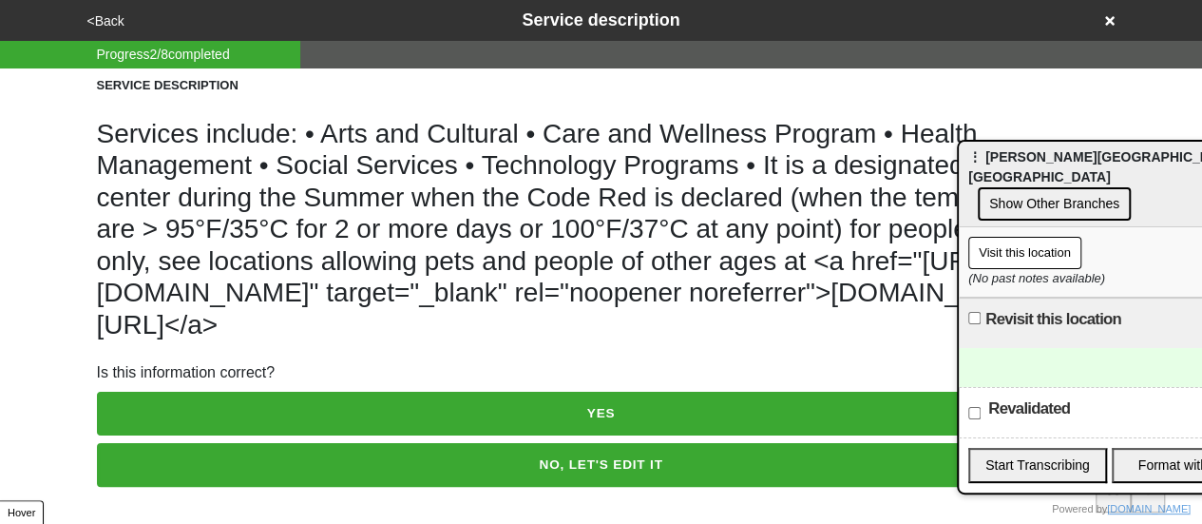
click at [469, 463] on button "NO, LET'S EDIT IT" at bounding box center [601, 465] width 1009 height 44
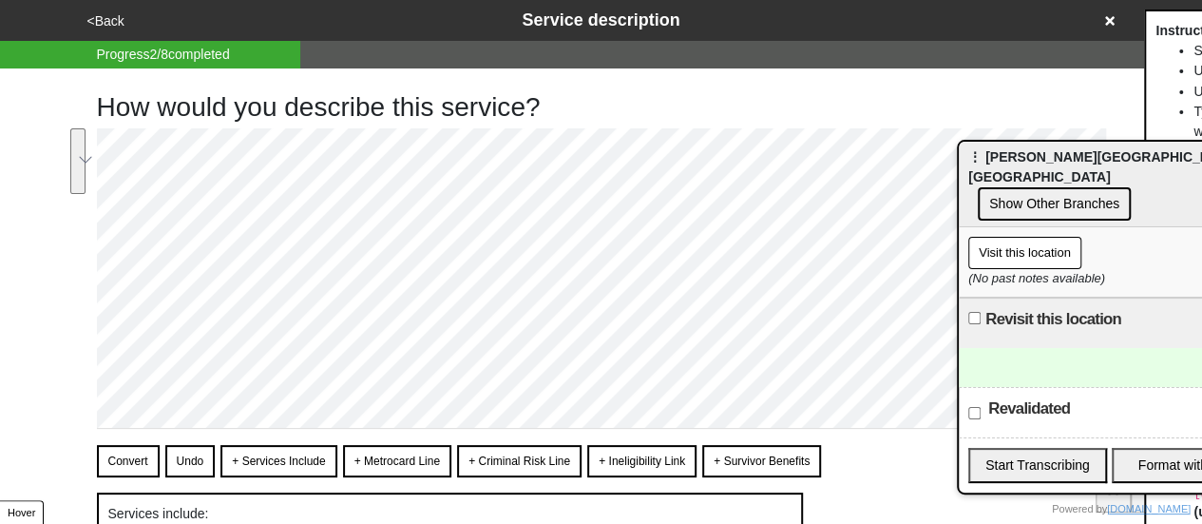
click at [1097, 20] on div "<Back Service description" at bounding box center [601, 21] width 1039 height 26
click at [1112, 22] on icon at bounding box center [1110, 20] width 10 height 13
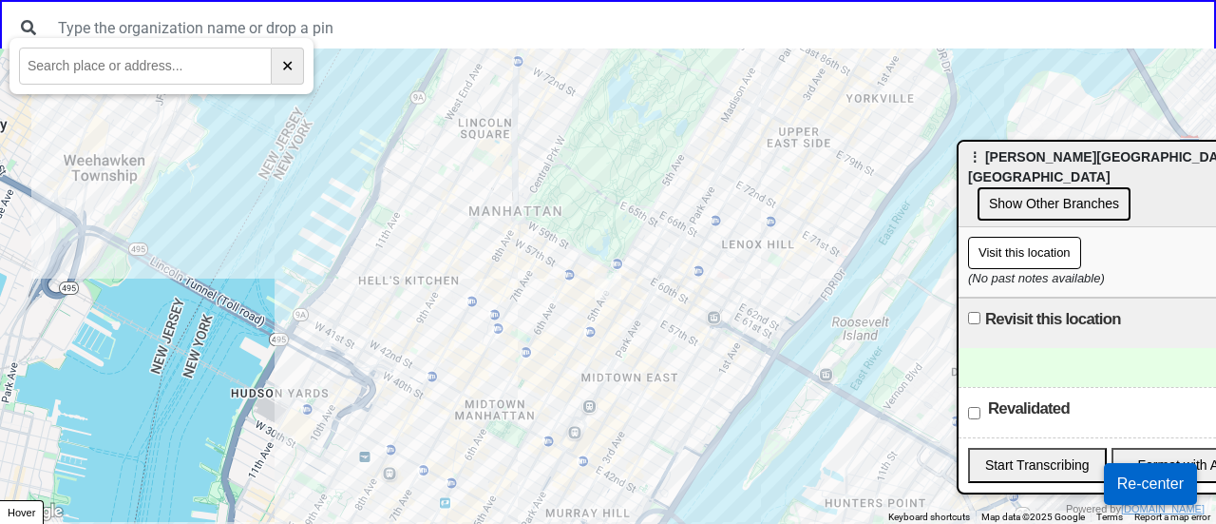
drag, startPoint x: 361, startPoint y: 263, endPoint x: 263, endPoint y: 262, distance: 97.9
click at [257, 262] on div at bounding box center [608, 285] width 1216 height 475
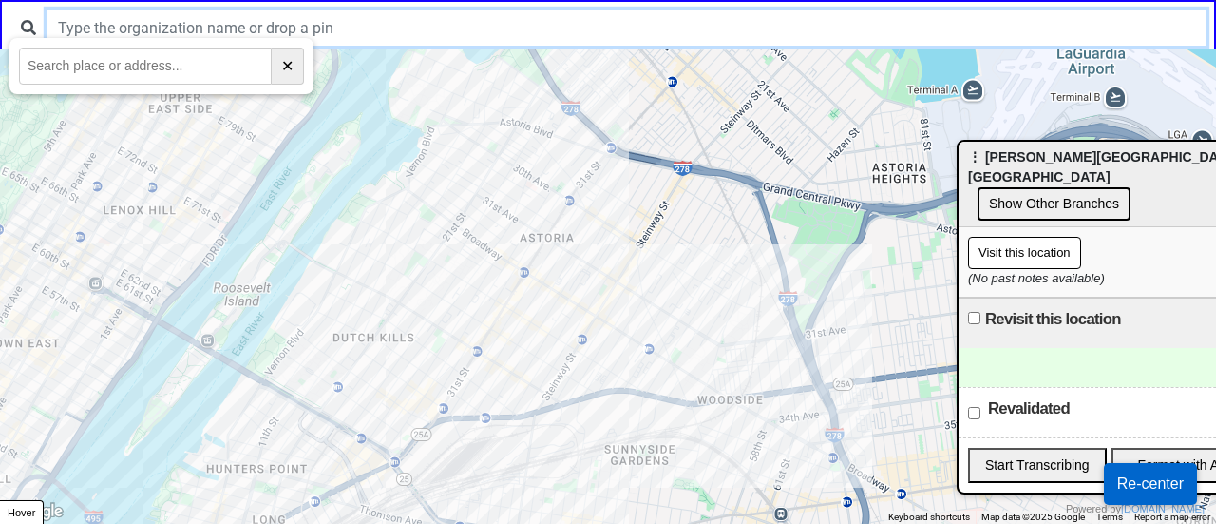
click at [361, 33] on input "text" at bounding box center [627, 28] width 1160 height 36
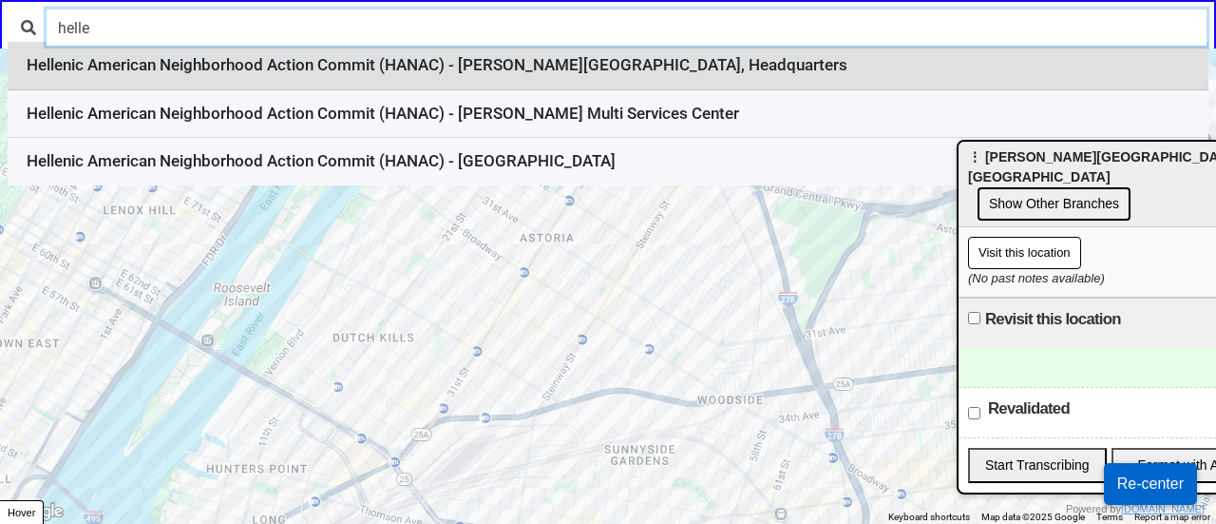
type input "helle"
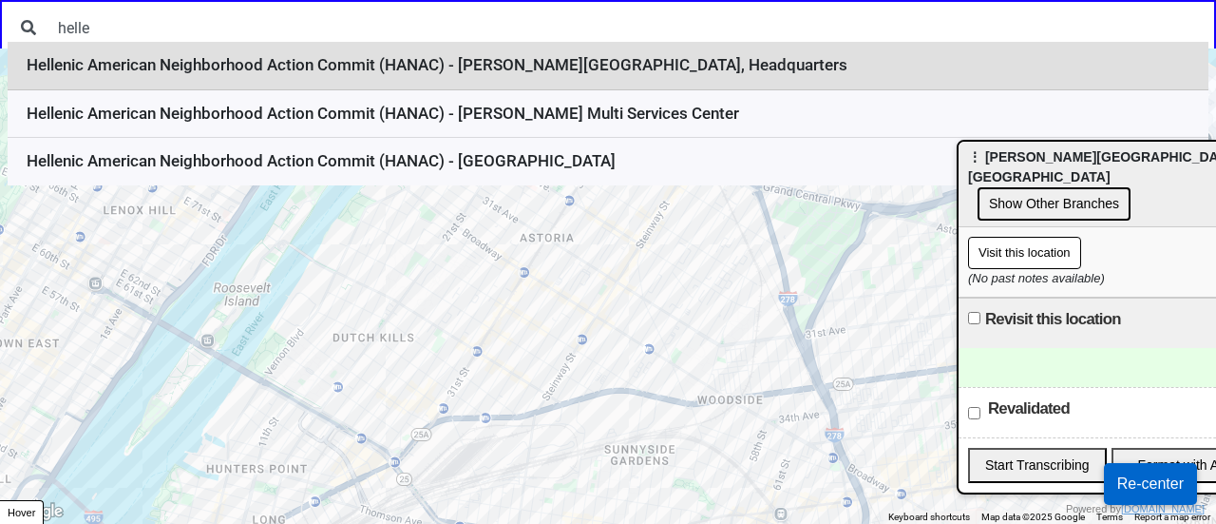
click at [333, 60] on li "Hellenic American Neighborhood Action Commit (HANAC) - George Douris Tower, Hea…" at bounding box center [608, 66] width 1201 height 48
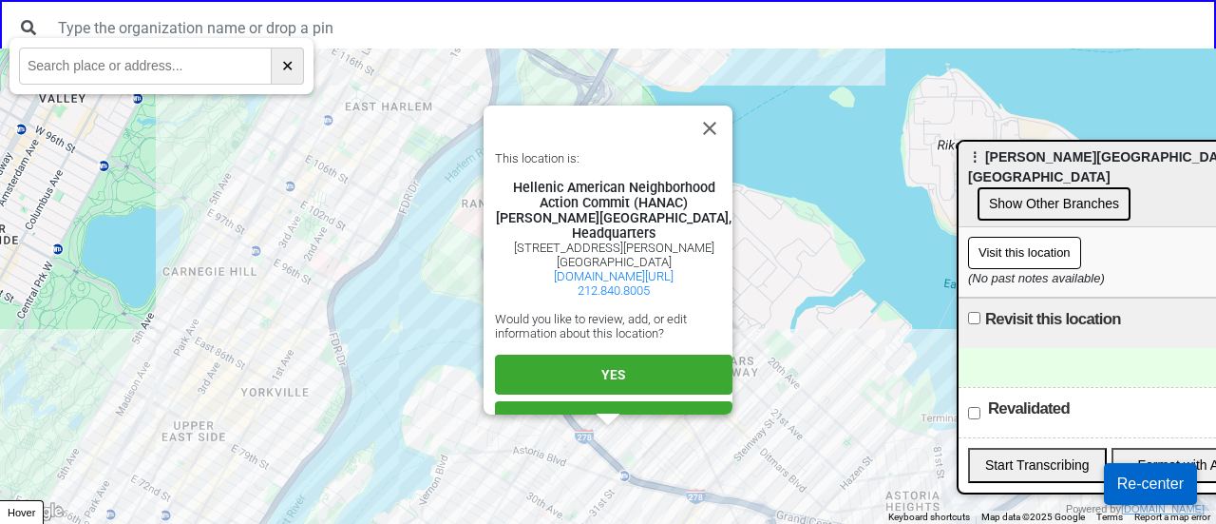
click at [589, 191] on div "Hellenic American Neighborhood Action Commit (HANAC)" at bounding box center [614, 195] width 238 height 30
copy div "Hellenic American Neighborhood Action Commit (HANAC)"
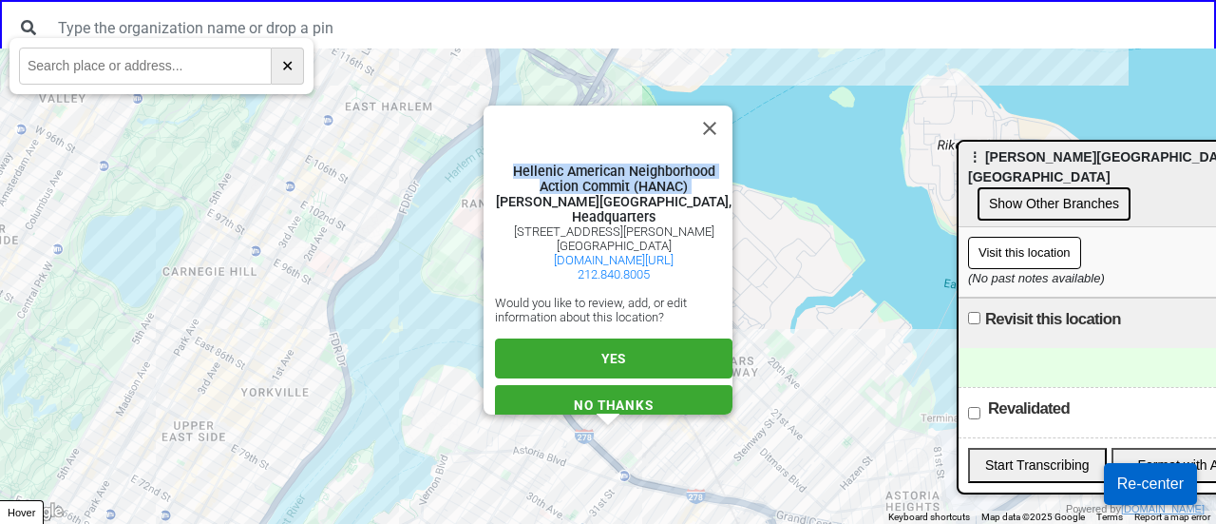
scroll to position [32, 0]
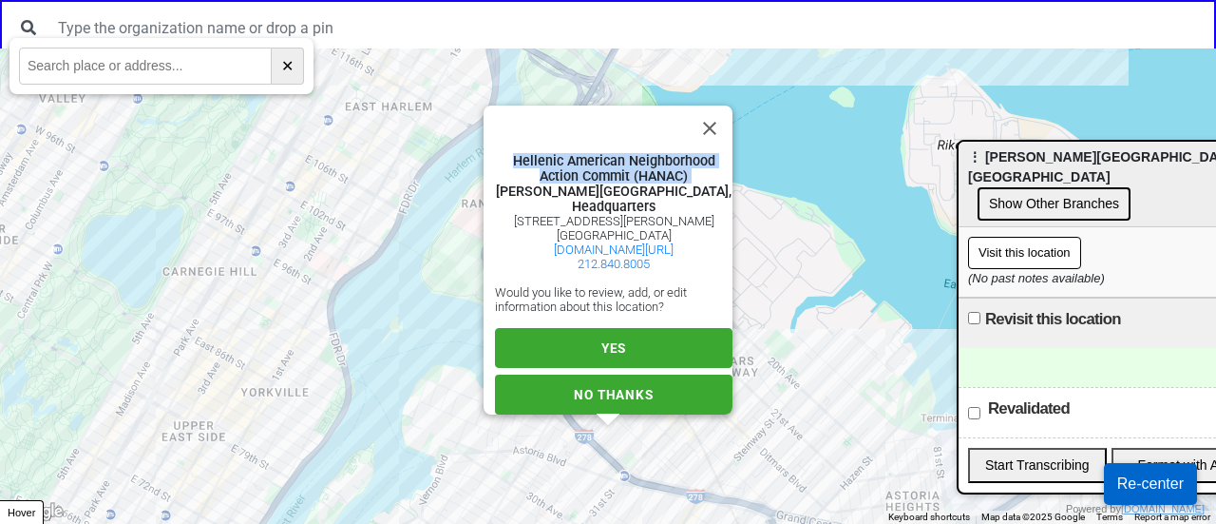
click at [613, 340] on span "YES" at bounding box center [613, 347] width 25 height 15
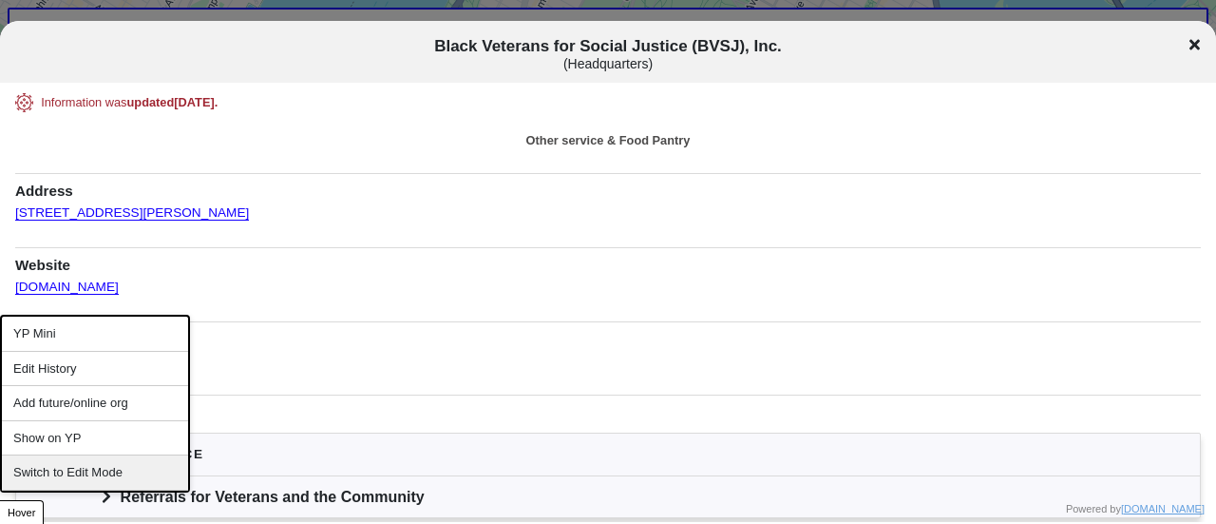
click at [83, 465] on div "Switch to Edit Mode" at bounding box center [95, 472] width 186 height 35
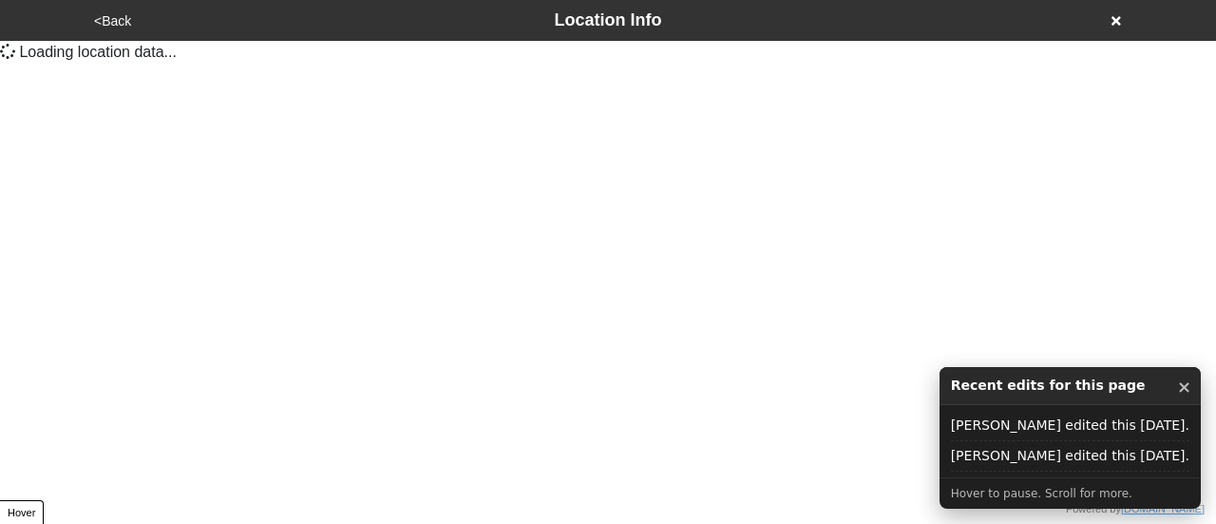
click at [1118, 23] on icon at bounding box center [1117, 21] width 10 height 10
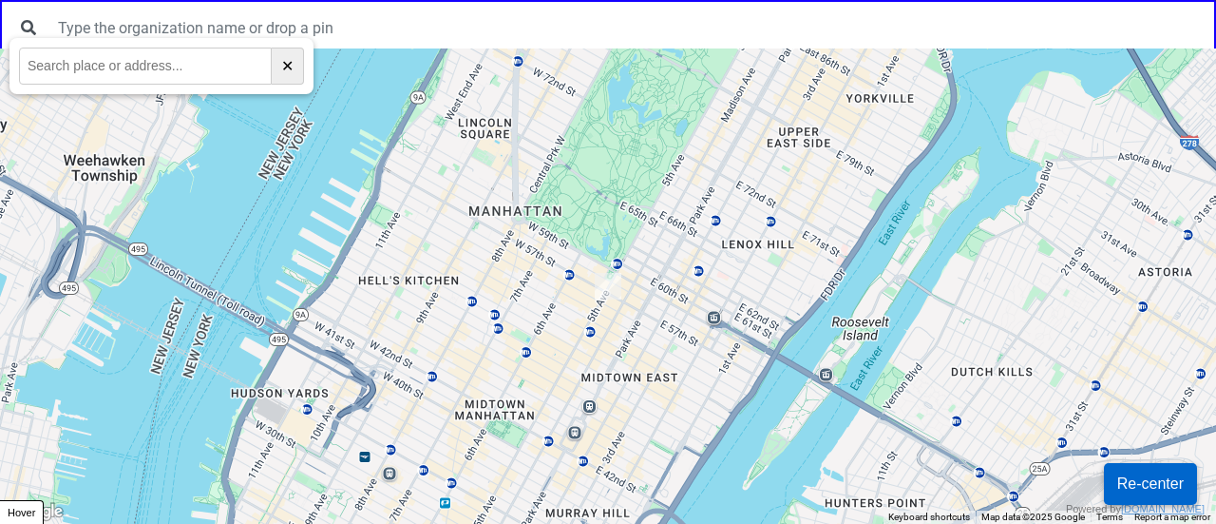
drag, startPoint x: 557, startPoint y: 23, endPoint x: 193, endPoint y: 52, distance: 365.1
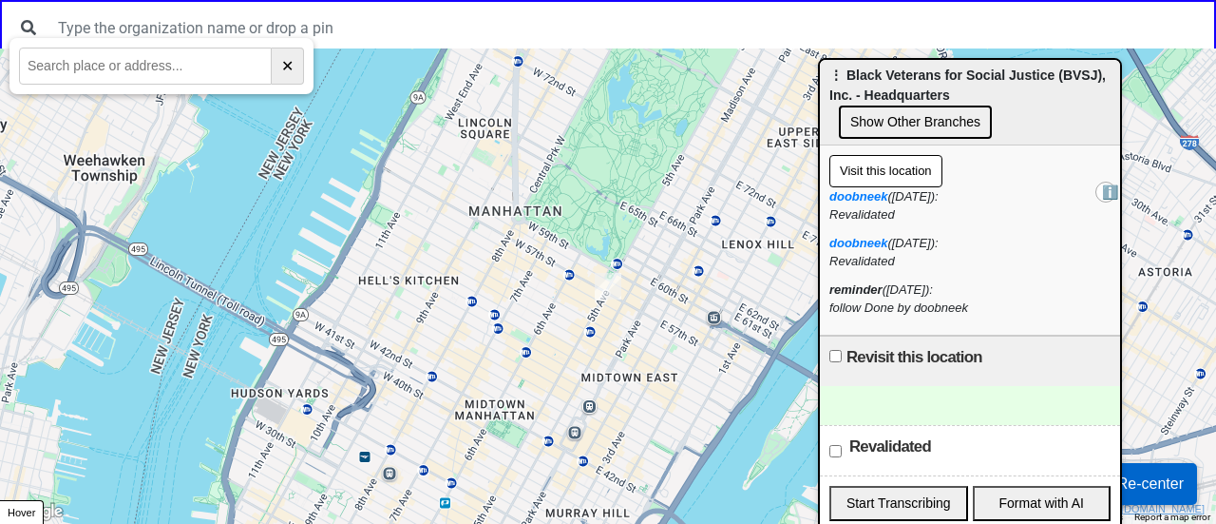
paste input "[STREET_ADDRESS]"
type input "[STREET_ADDRESS]"
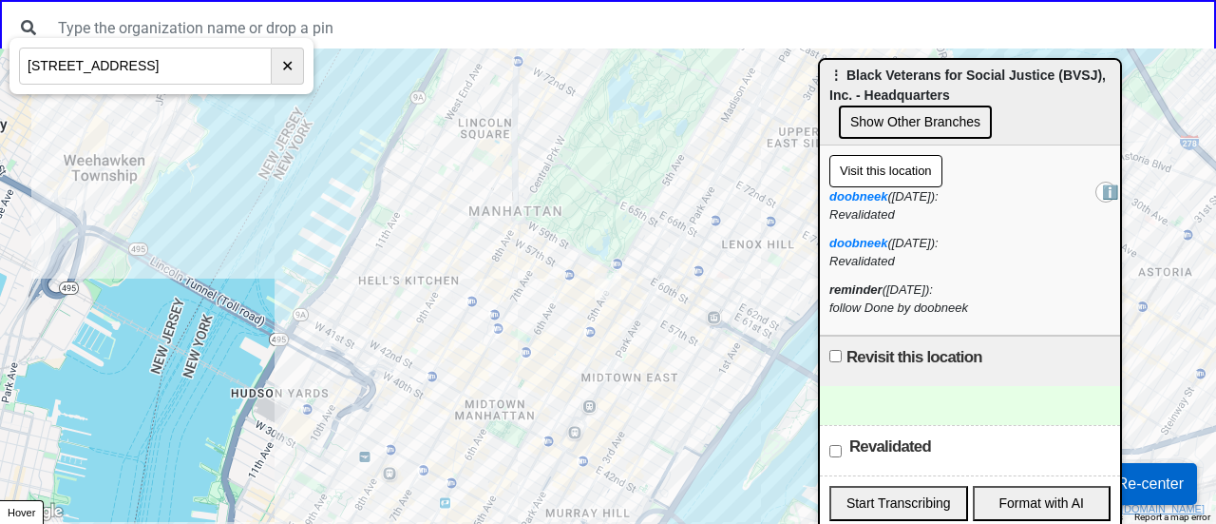
click at [195, 70] on input "13-28 123 Street" at bounding box center [145, 66] width 253 height 37
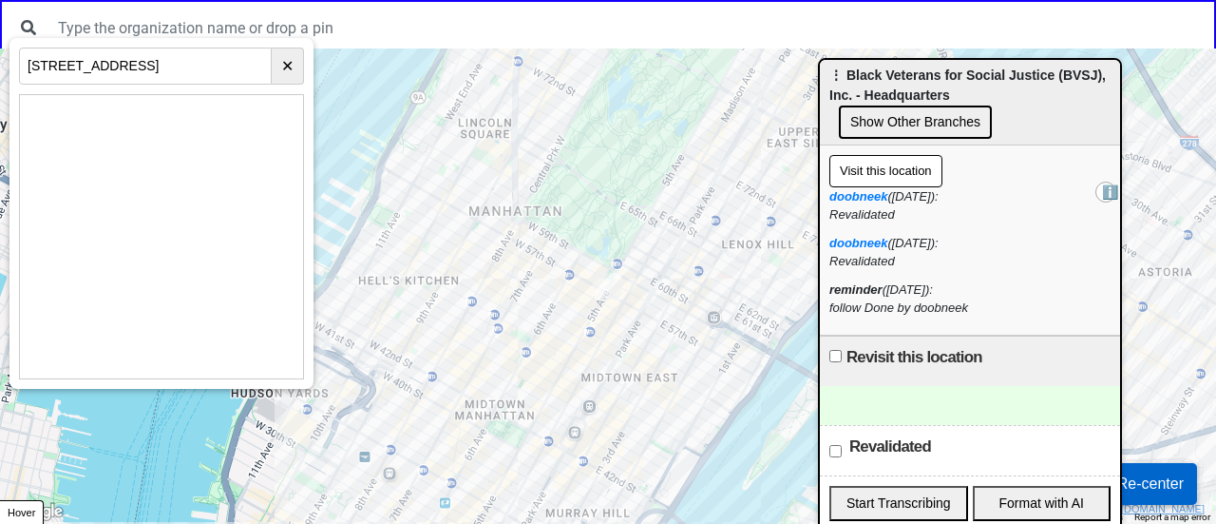
click at [205, 0] on body "← Move left → Move right ↑ Move up ↓ Move down + Zoom in - Zoom out Home Jump l…" at bounding box center [608, 0] width 1216 height 0
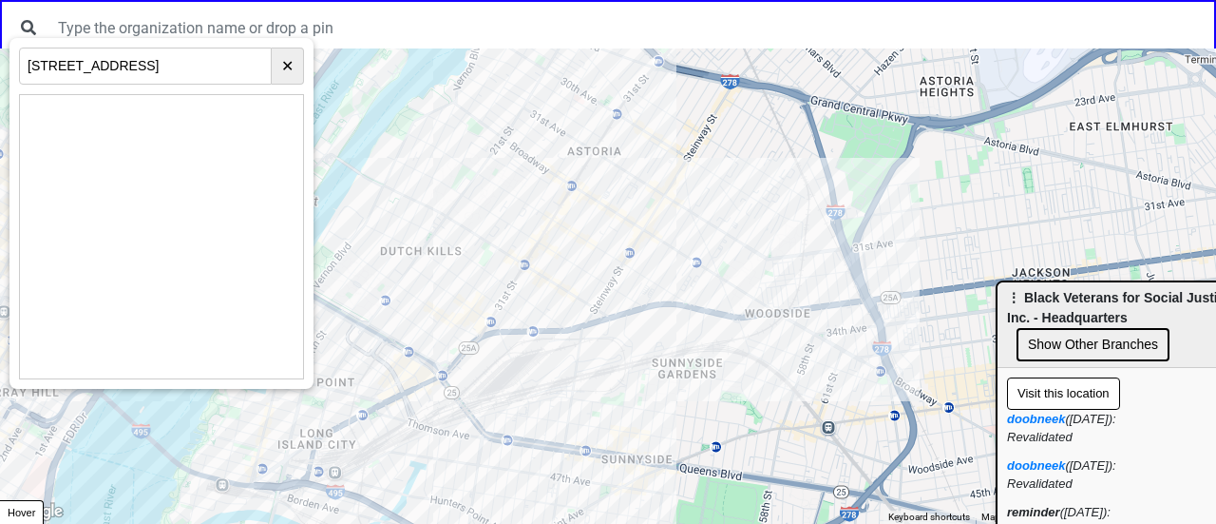
drag, startPoint x: 1120, startPoint y: 122, endPoint x: 1212, endPoint y: 356, distance: 252.1
click at [1215, 363] on div "⋮ Black Veterans for Social Justice (BVSJ), Inc. - Headquarters Show Other Bran…" at bounding box center [1148, 325] width 300 height 86
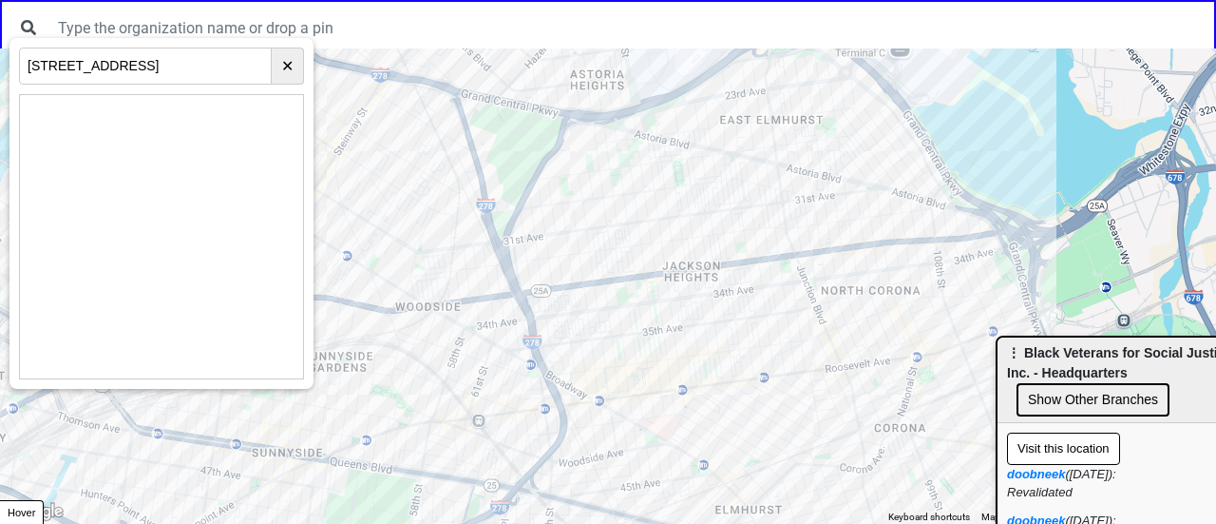
drag, startPoint x: 735, startPoint y: 218, endPoint x: 218, endPoint y: 418, distance: 555.3
click at [245, 417] on div at bounding box center [608, 285] width 1216 height 475
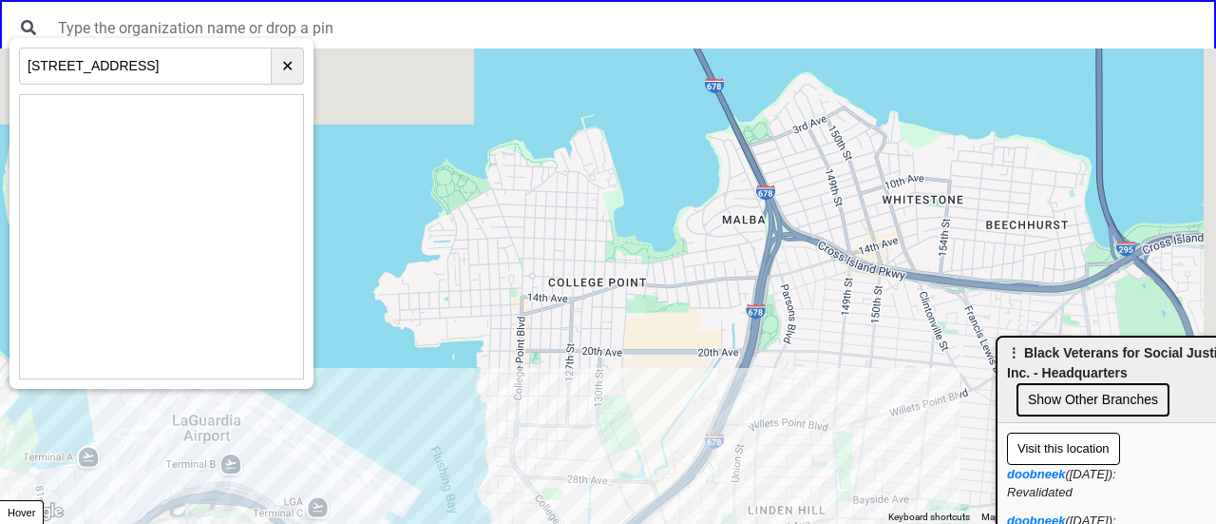
drag, startPoint x: 618, startPoint y: 161, endPoint x: 521, endPoint y: 400, distance: 258.3
click at [524, 423] on div at bounding box center [608, 285] width 1216 height 475
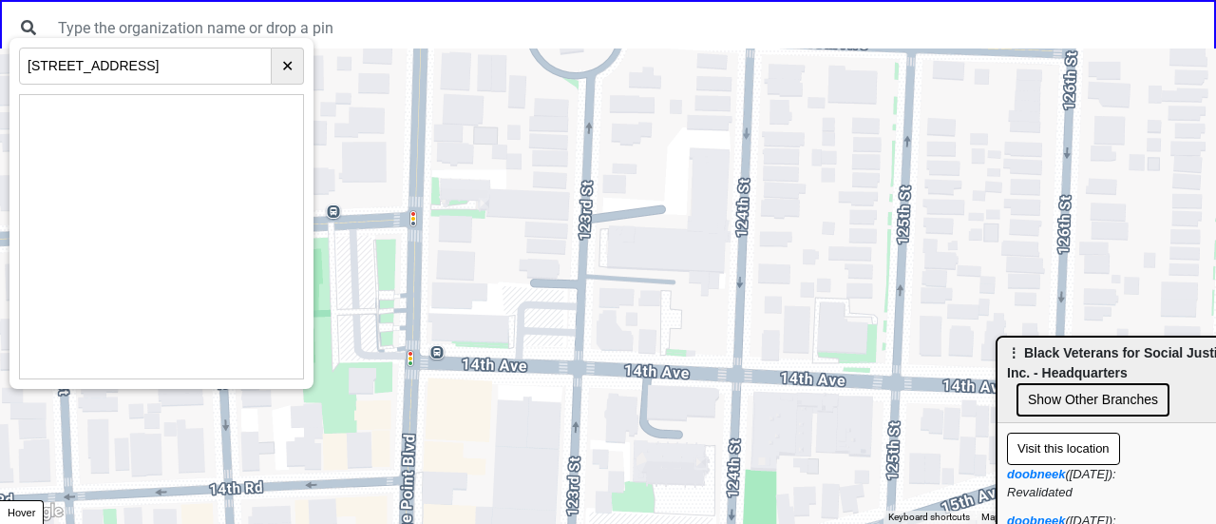
click at [546, 272] on div at bounding box center [608, 285] width 1216 height 475
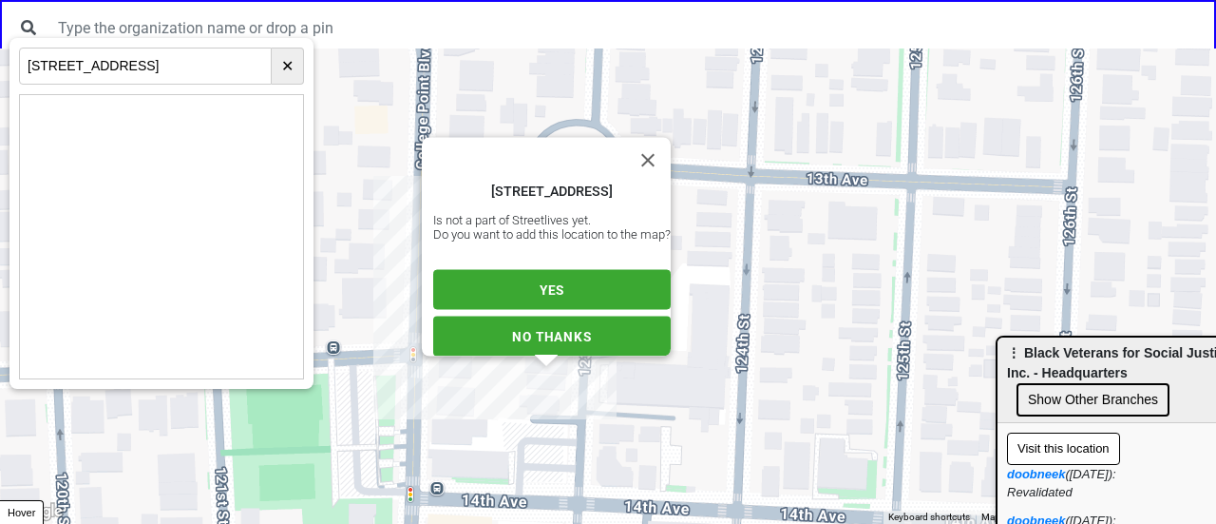
drag, startPoint x: 536, startPoint y: 276, endPoint x: 530, endPoint y: 291, distance: 16.2
click at [540, 282] on span "YES" at bounding box center [552, 289] width 25 height 15
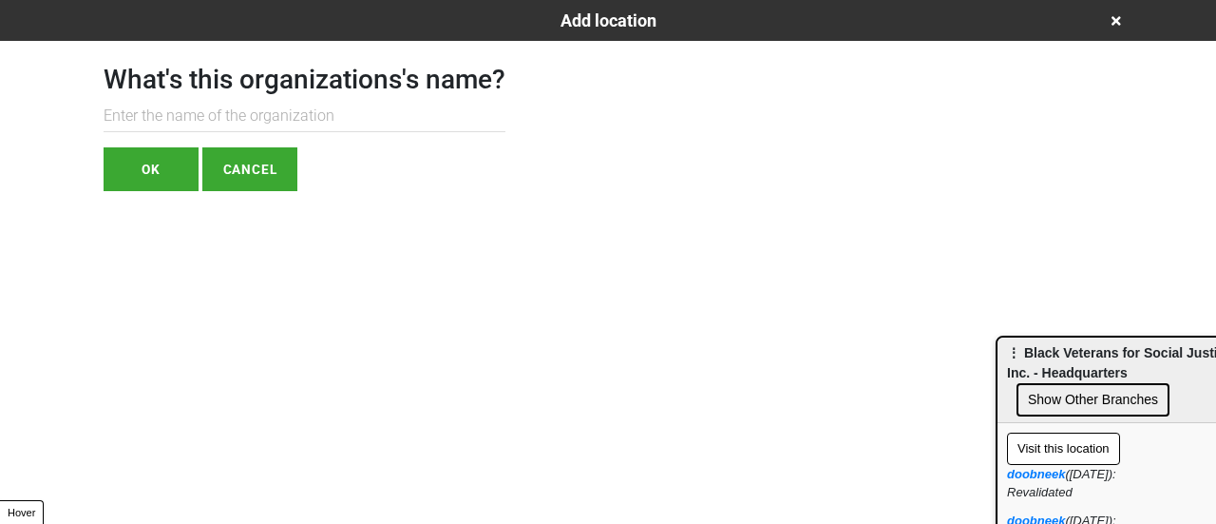
click at [259, 110] on input "text" at bounding box center [305, 116] width 402 height 31
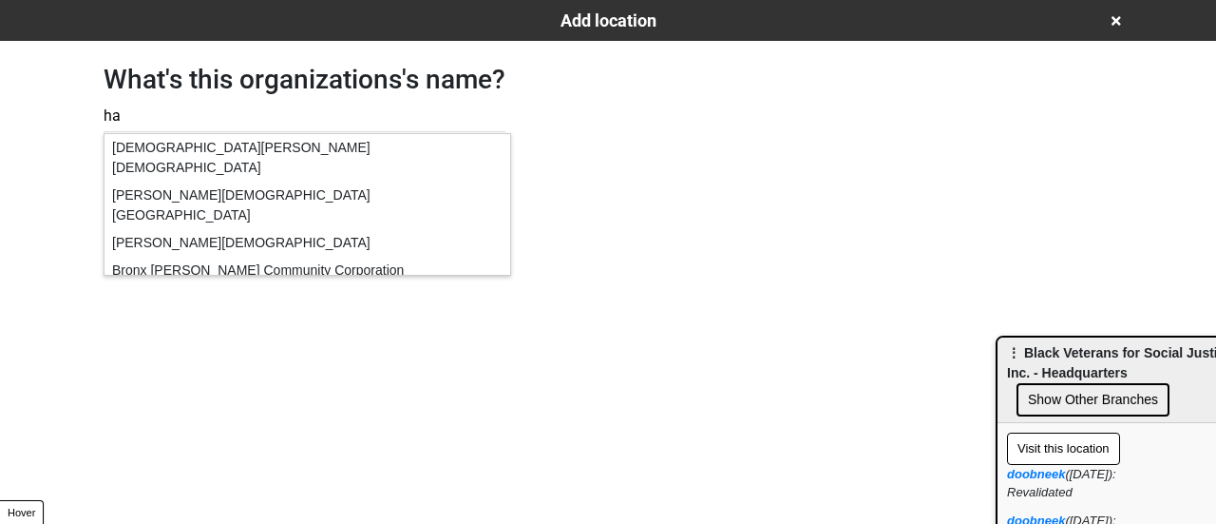
type input "h"
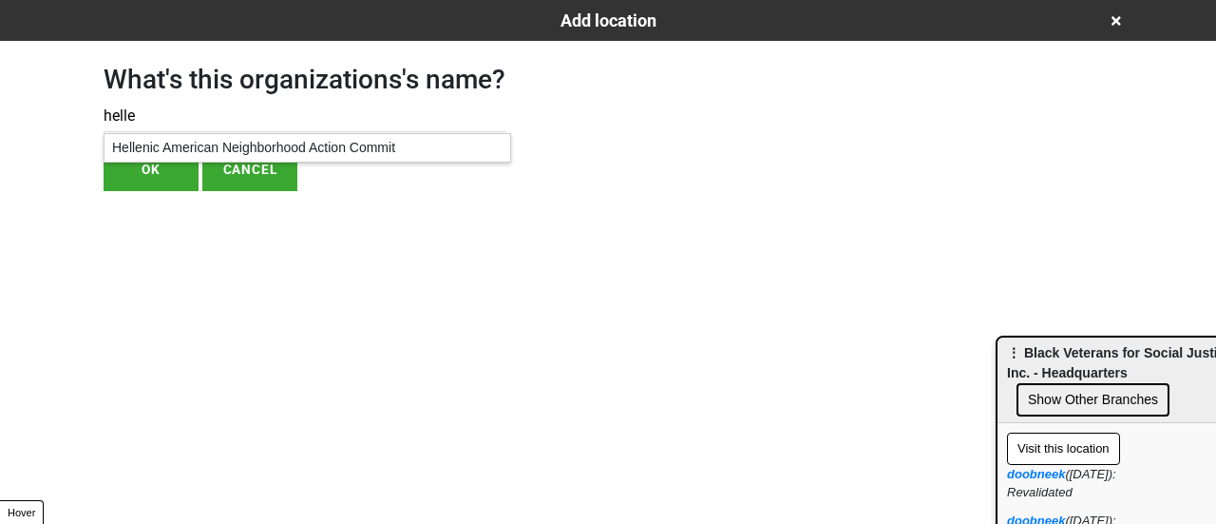
click at [264, 147] on div "Hellenic American Neighborhood Action Commit" at bounding box center [308, 148] width 406 height 28
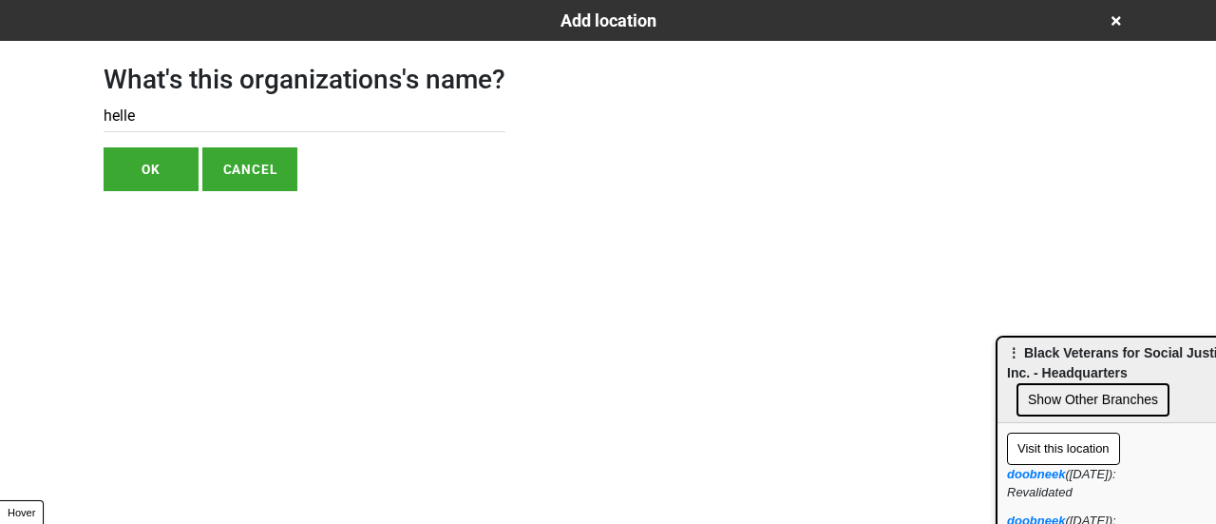
click at [251, 113] on input "helle" at bounding box center [305, 116] width 402 height 31
paste input "(HANAC)"
type input "Hellenic American Neighborhood Action Commit (HANAC)"
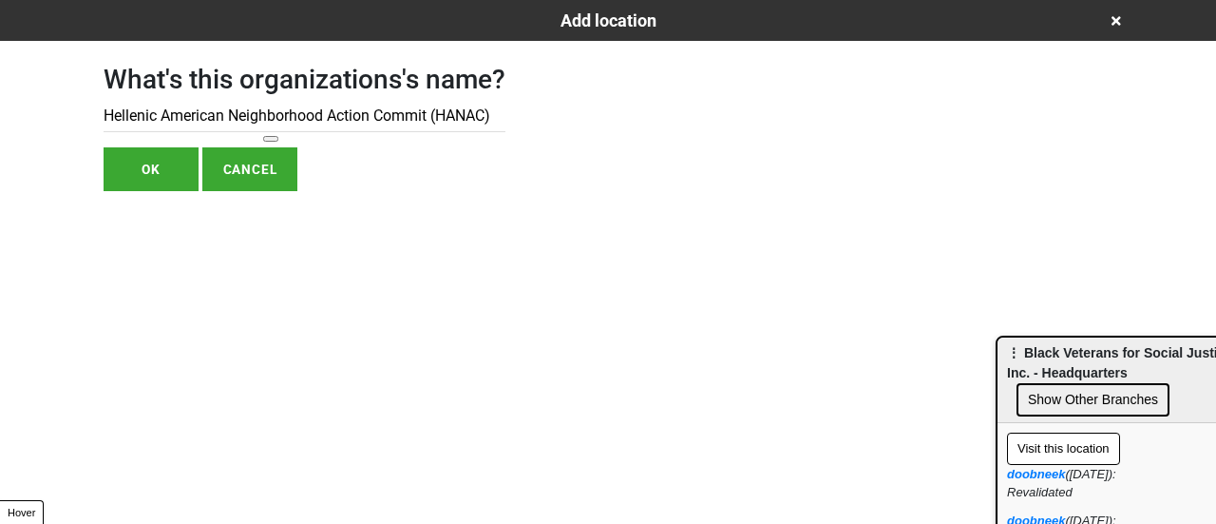
click at [172, 163] on button "OK" at bounding box center [151, 169] width 95 height 44
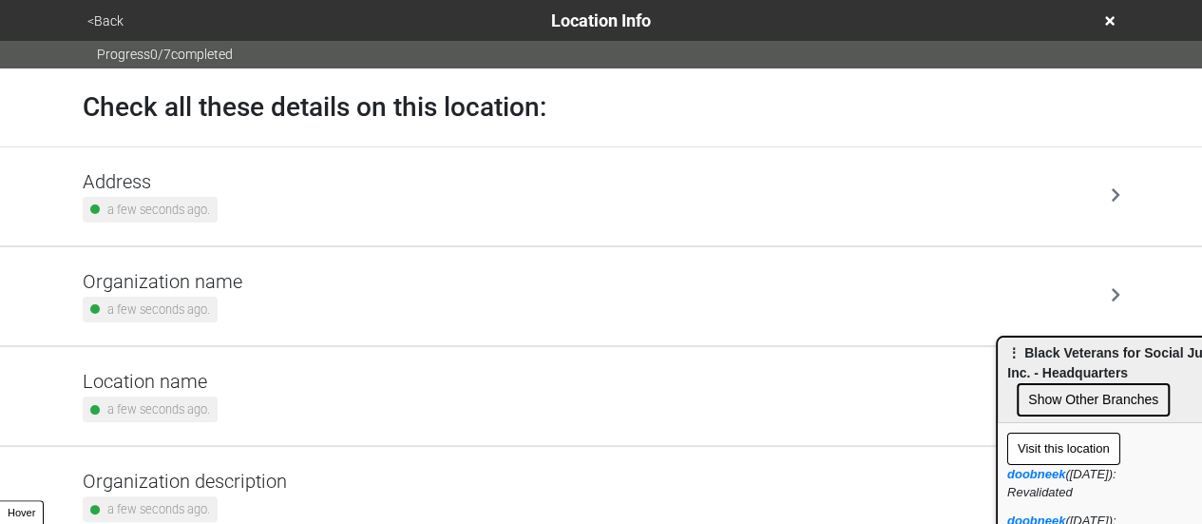
click at [181, 179] on h5 "Address" at bounding box center [150, 181] width 135 height 23
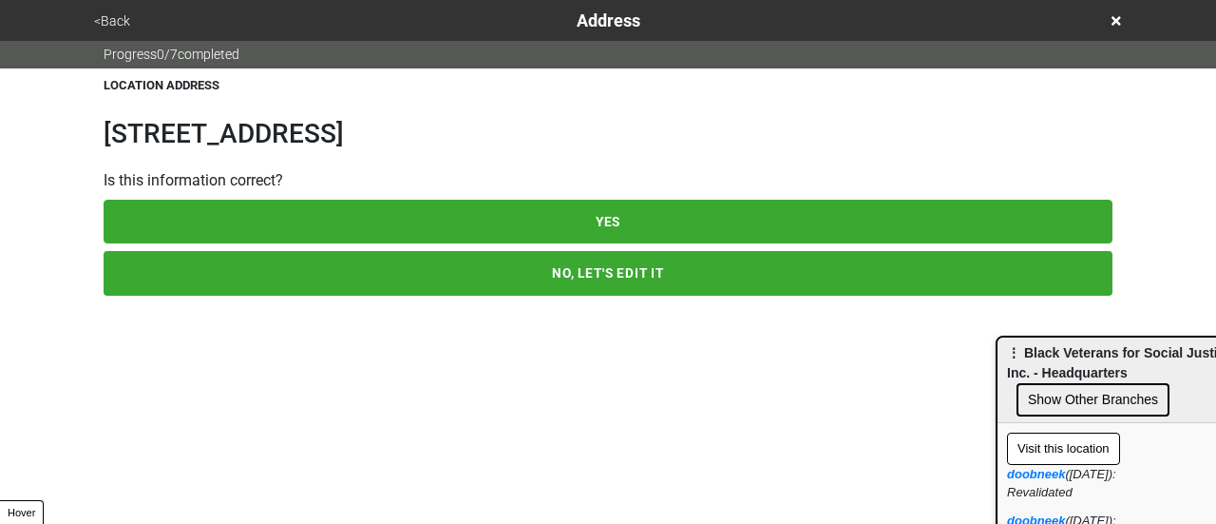
click at [232, 265] on button "NO, LET'S EDIT IT" at bounding box center [608, 273] width 1009 height 44
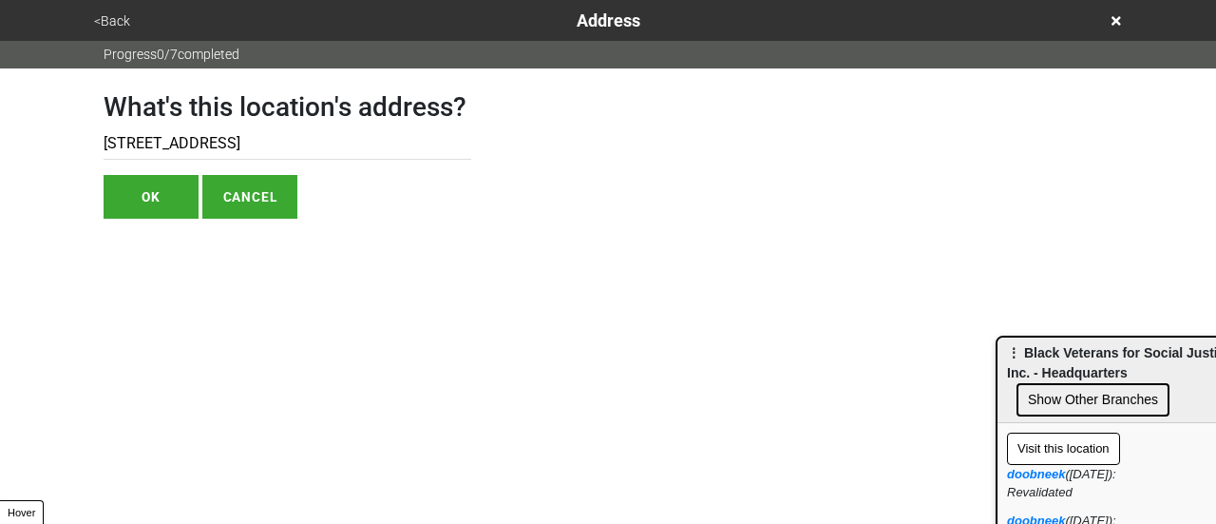
click at [186, 145] on input "[STREET_ADDRESS]" at bounding box center [288, 143] width 368 height 31
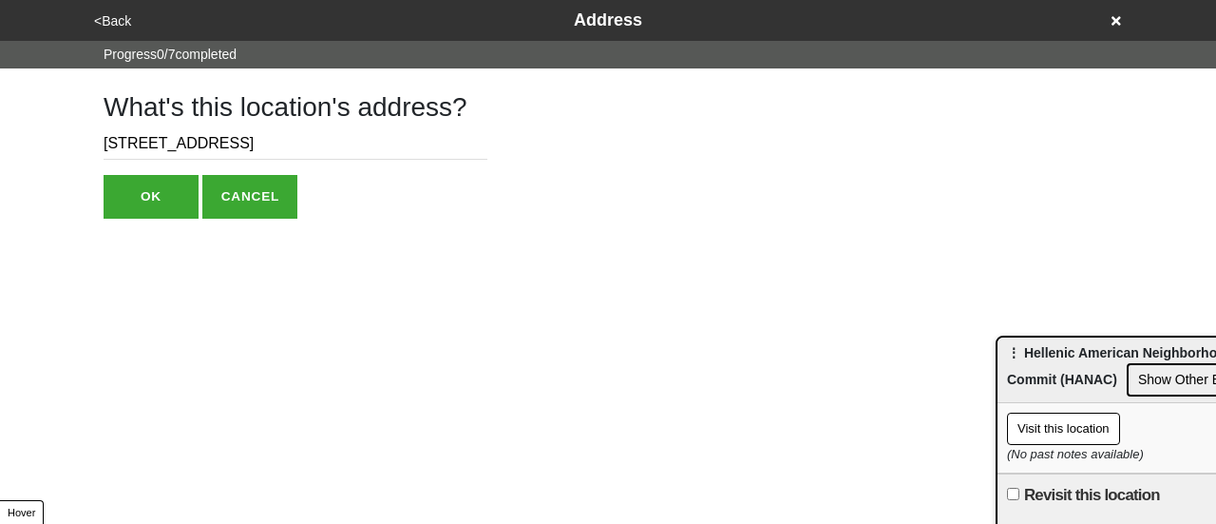
click at [108, 16] on button "<Back" at bounding box center [112, 21] width 48 height 22
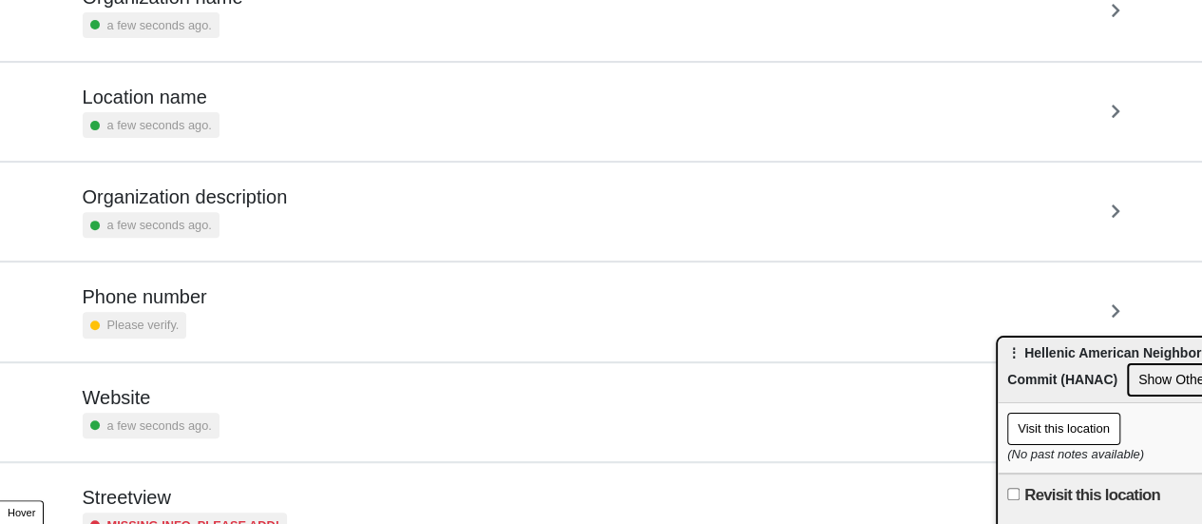
scroll to position [361, 0]
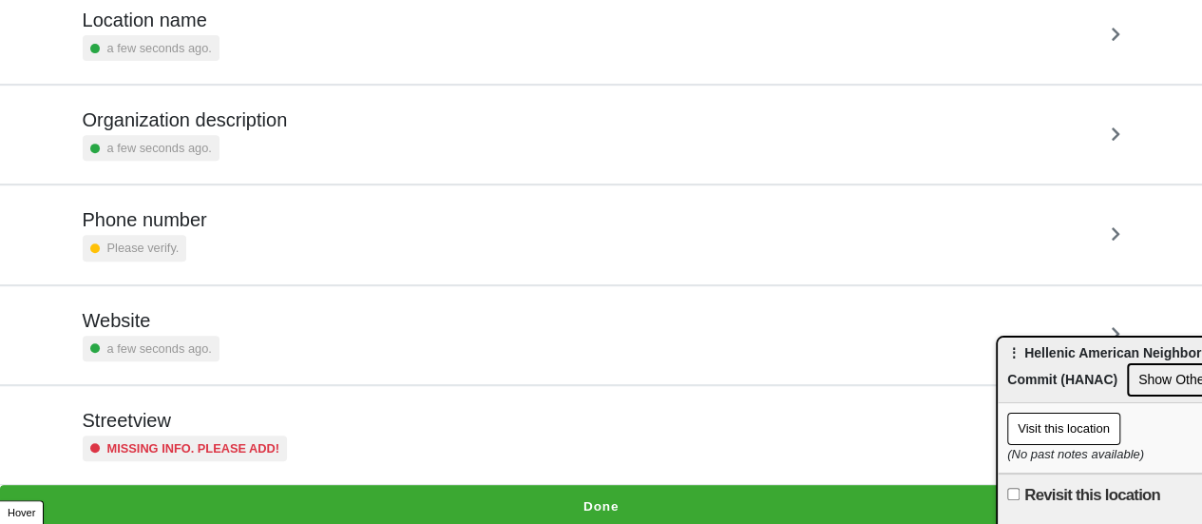
click at [165, 224] on h5 "Phone number" at bounding box center [145, 219] width 124 height 23
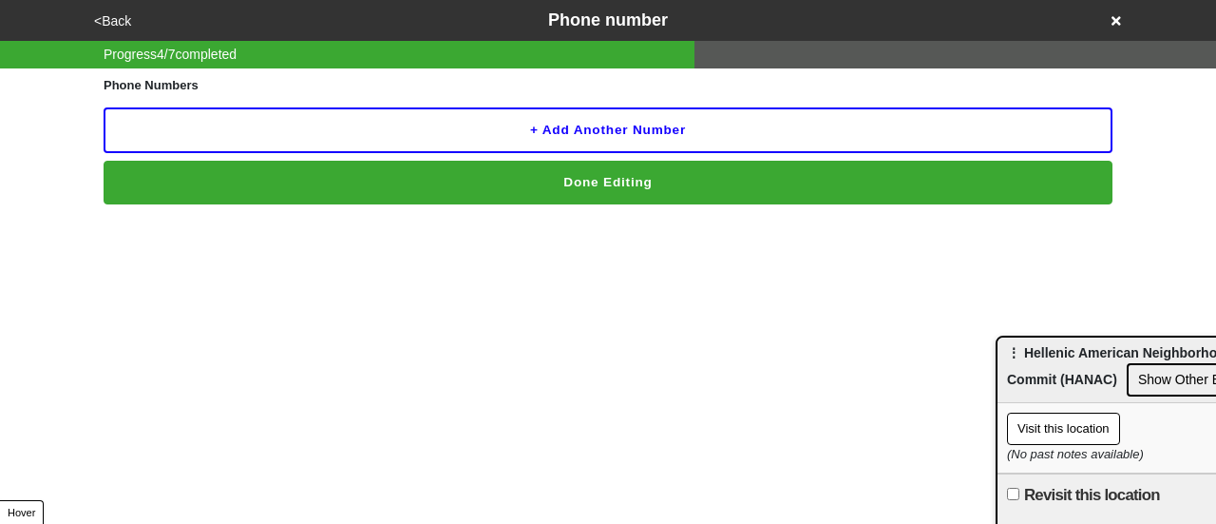
click at [312, 130] on button "+ Add another number" at bounding box center [608, 130] width 1009 height 46
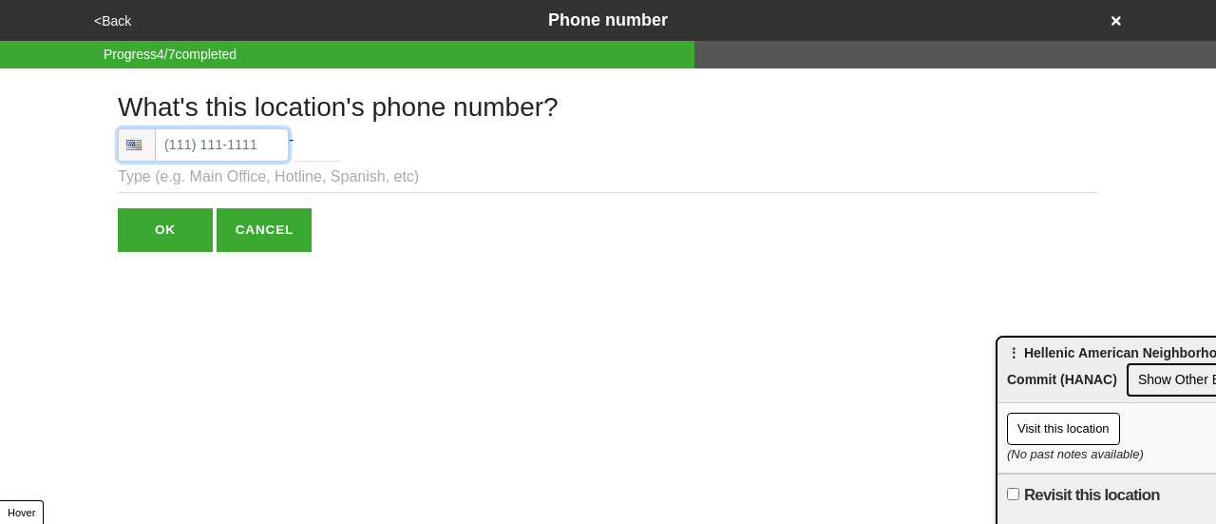
click at [240, 152] on input "tel" at bounding box center [203, 144] width 171 height 33
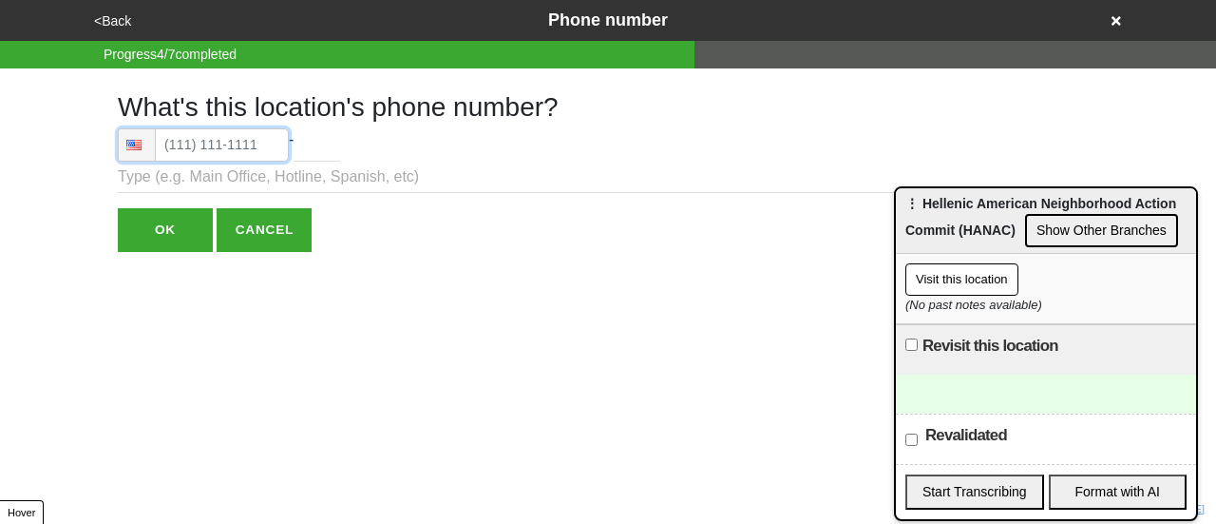
drag, startPoint x: 1059, startPoint y: 352, endPoint x: 1078, endPoint y: 254, distance: 99.7
click at [1078, 254] on div "⋮ Hellenic American Neighborhood Action Commit (HANAC) Show Other Branches" at bounding box center [1046, 221] width 300 height 66
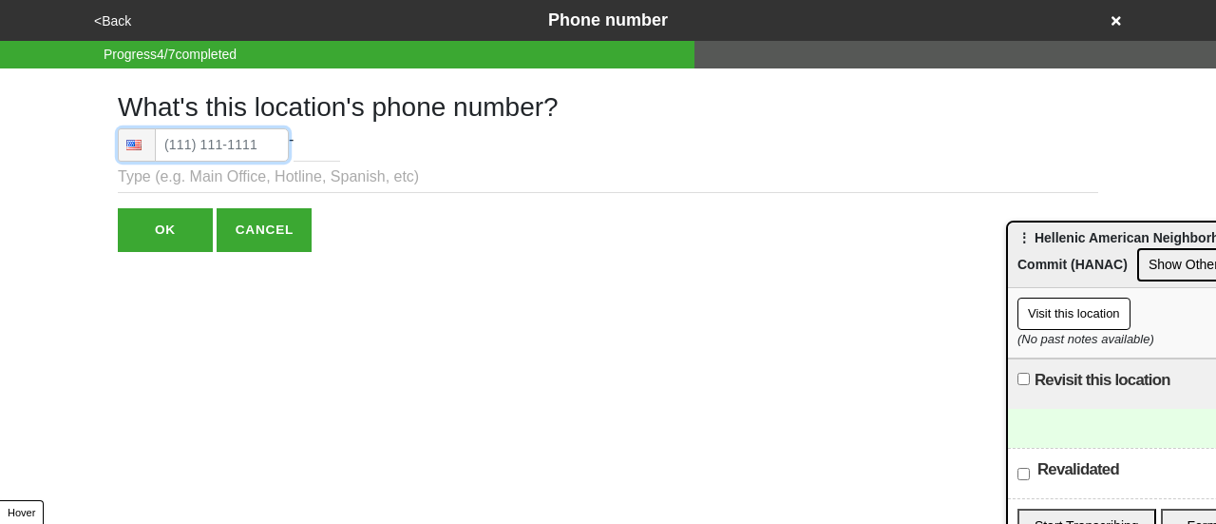
type input "[PHONE_NUMBER]"
drag, startPoint x: 276, startPoint y: 136, endPoint x: 143, endPoint y: 211, distance: 152.7
click at [143, 211] on input "OK" at bounding box center [165, 230] width 95 height 44
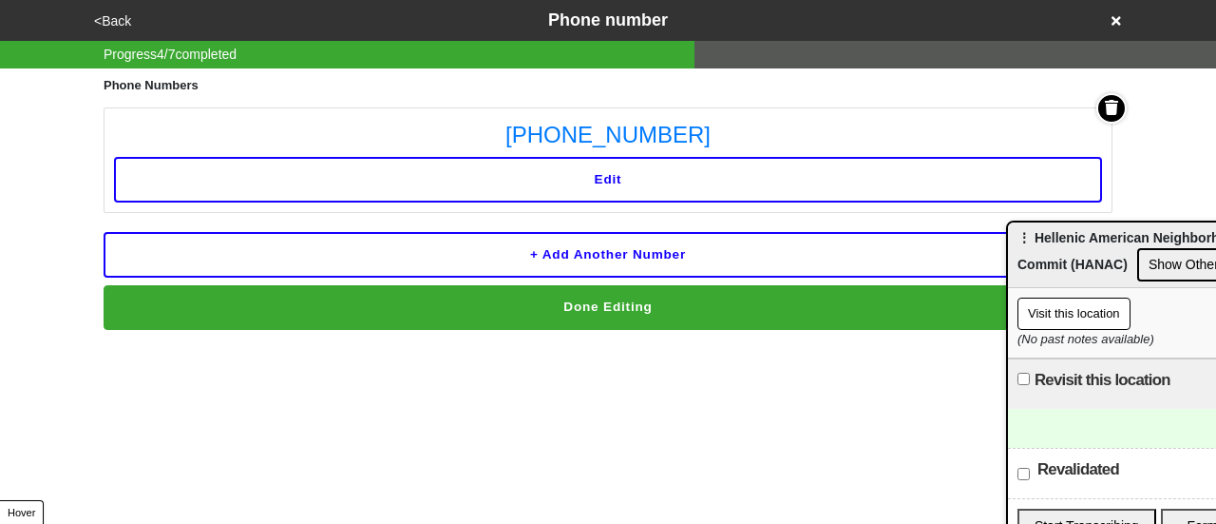
click at [488, 305] on button "Done Editing" at bounding box center [608, 307] width 1009 height 44
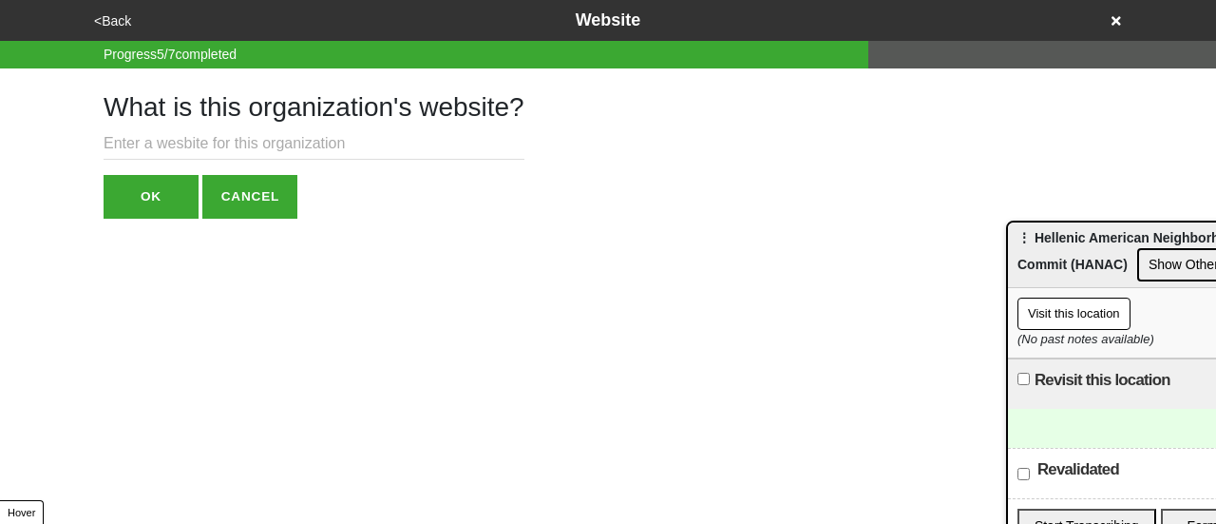
paste input "https://hanac.org/programs-services/senior-programs/senior-centers/angelo-petro…"
type input "https://hanac.org/programs-services/senior-programs/senior-centers/angelo-petro…"
click at [172, 196] on button "OK" at bounding box center [151, 197] width 95 height 44
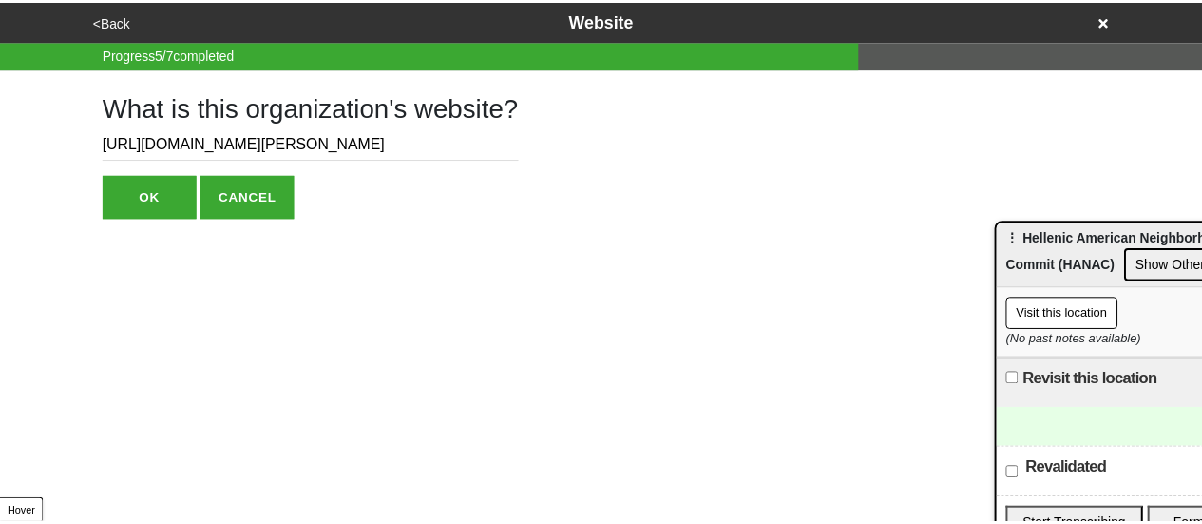
scroll to position [0, 0]
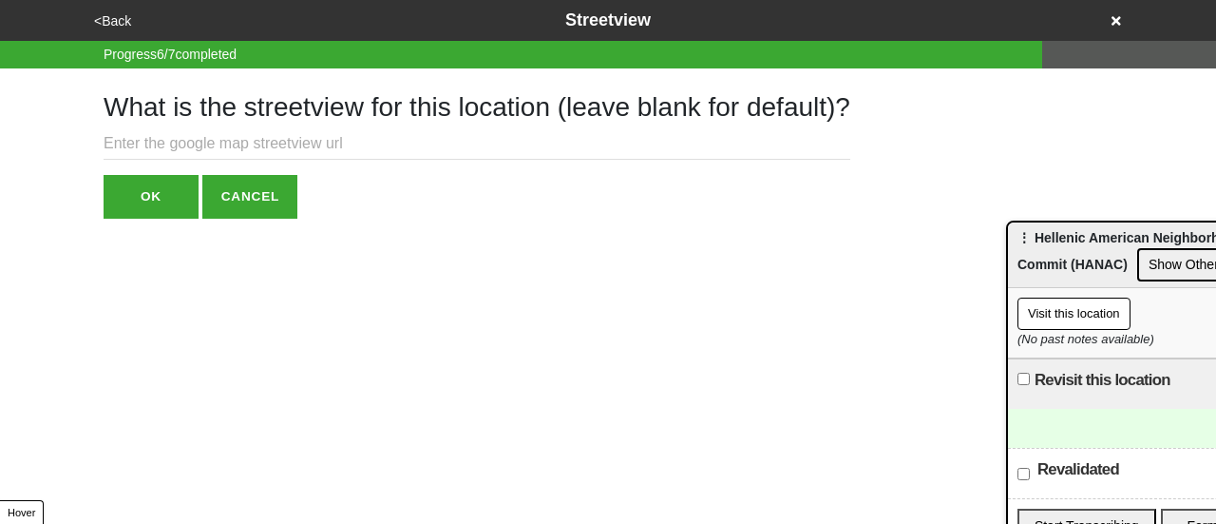
click at [175, 197] on button "OK" at bounding box center [151, 197] width 95 height 44
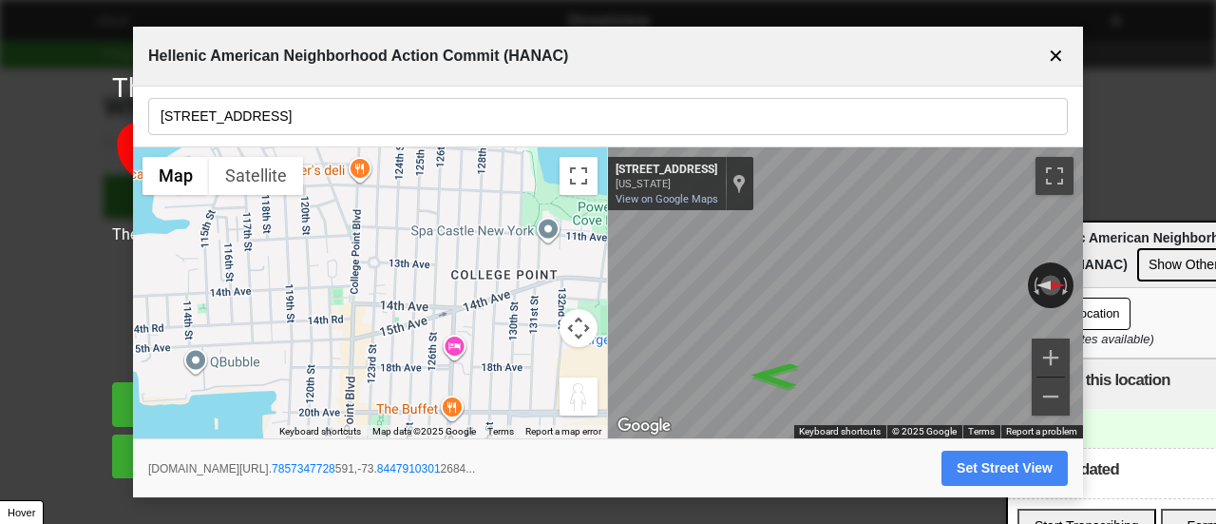
click at [1064, 45] on button "✕" at bounding box center [1056, 56] width 24 height 36
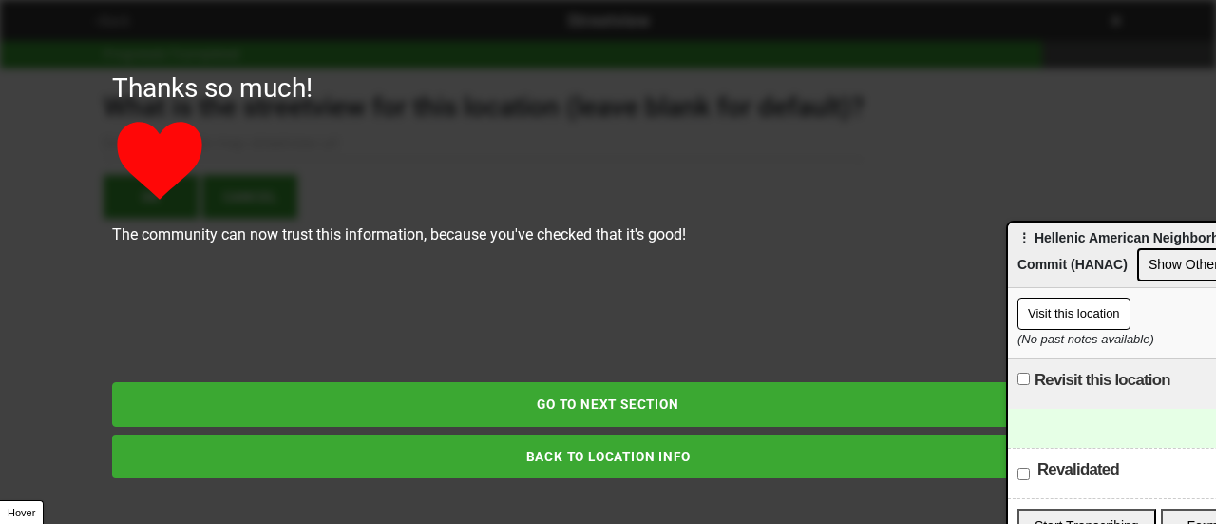
click at [490, 453] on button "BACK TO LOCATION INFO" at bounding box center [608, 456] width 992 height 44
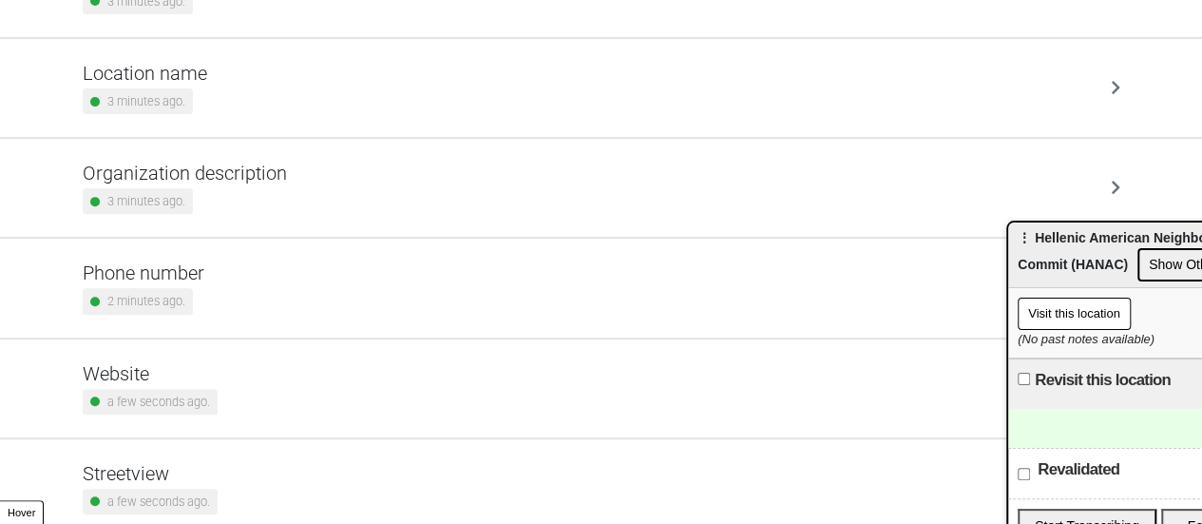
scroll to position [361, 0]
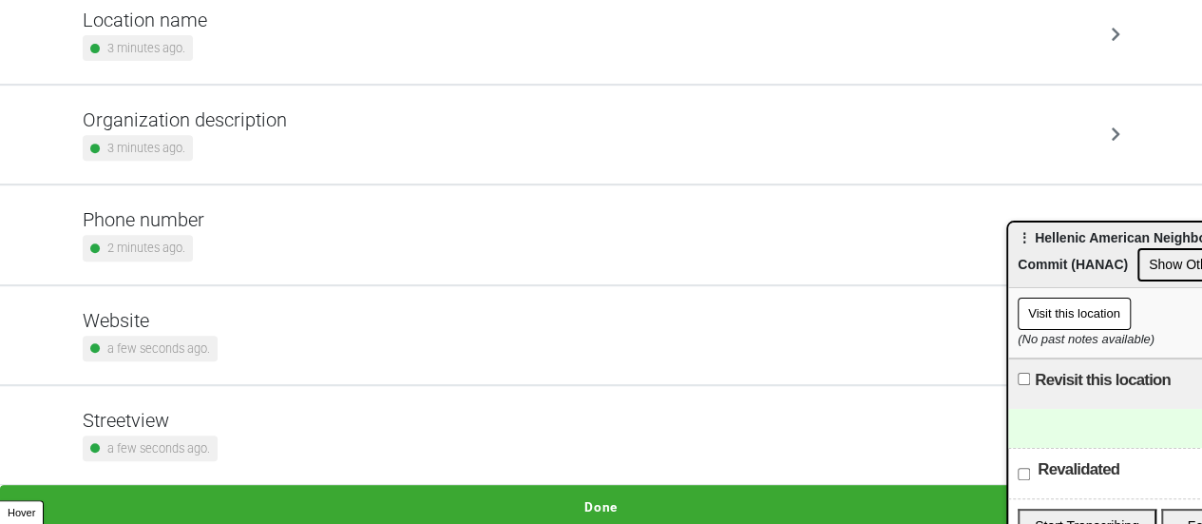
click at [360, 423] on div "Streetview a few seconds ago." at bounding box center [602, 435] width 1038 height 52
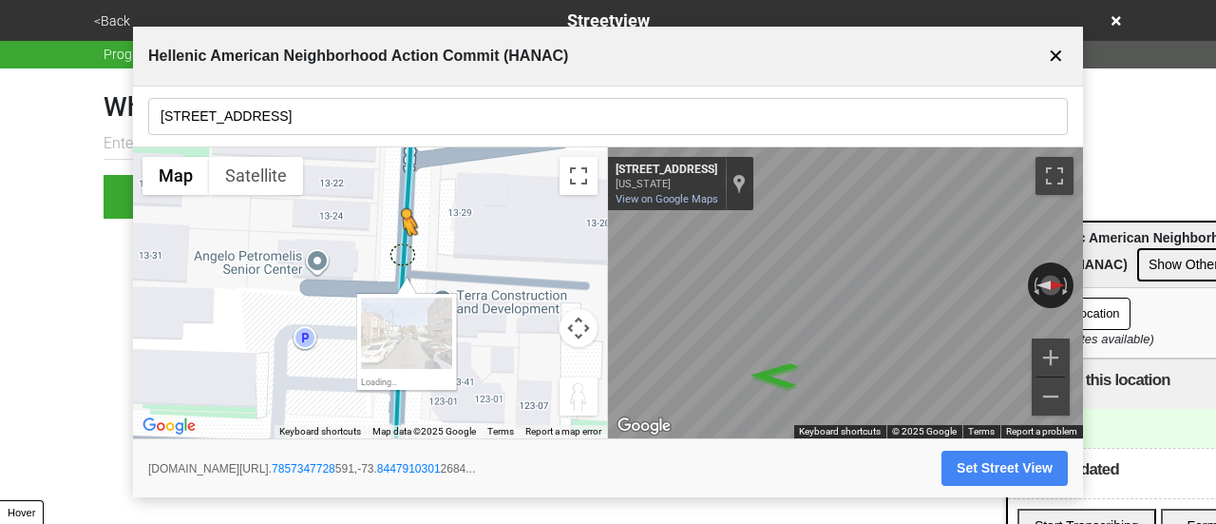
drag, startPoint x: 401, startPoint y: 303, endPoint x: 395, endPoint y: 267, distance: 36.6
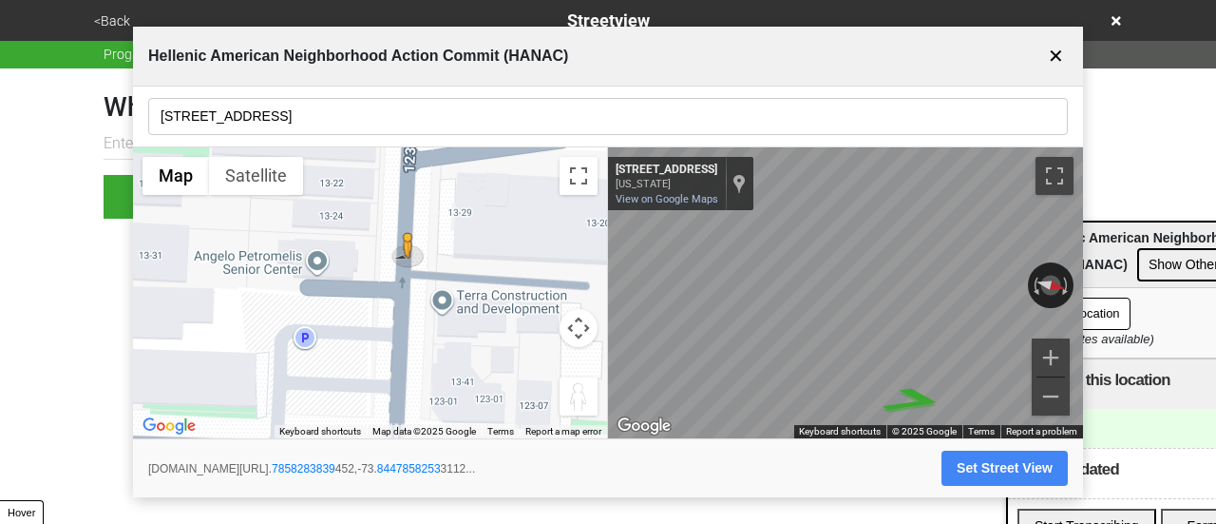
click at [962, 455] on button "Set Street View" at bounding box center [1005, 467] width 126 height 35
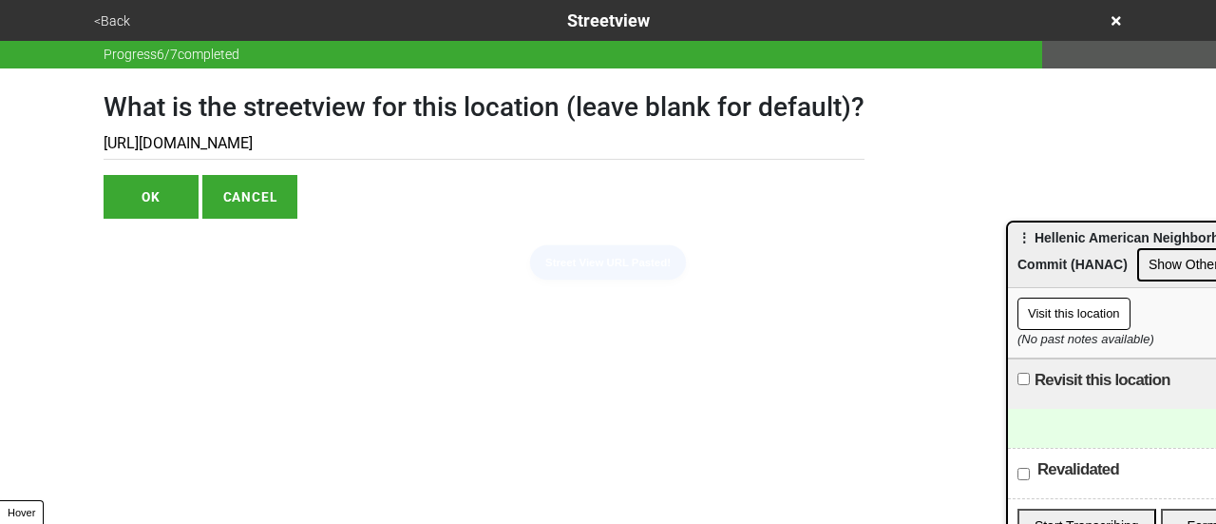
type input "https://www.google.com/maps/@40.7858283839452,-73.84478582533112,3a,75y,256.689…"
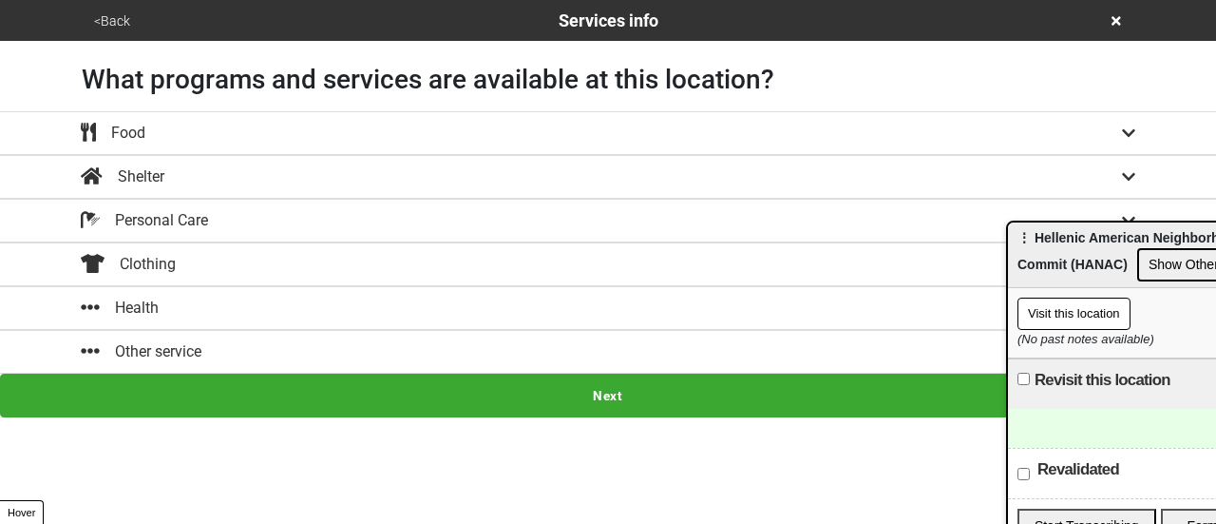
click at [416, 330] on button "Other service" at bounding box center [608, 352] width 1216 height 44
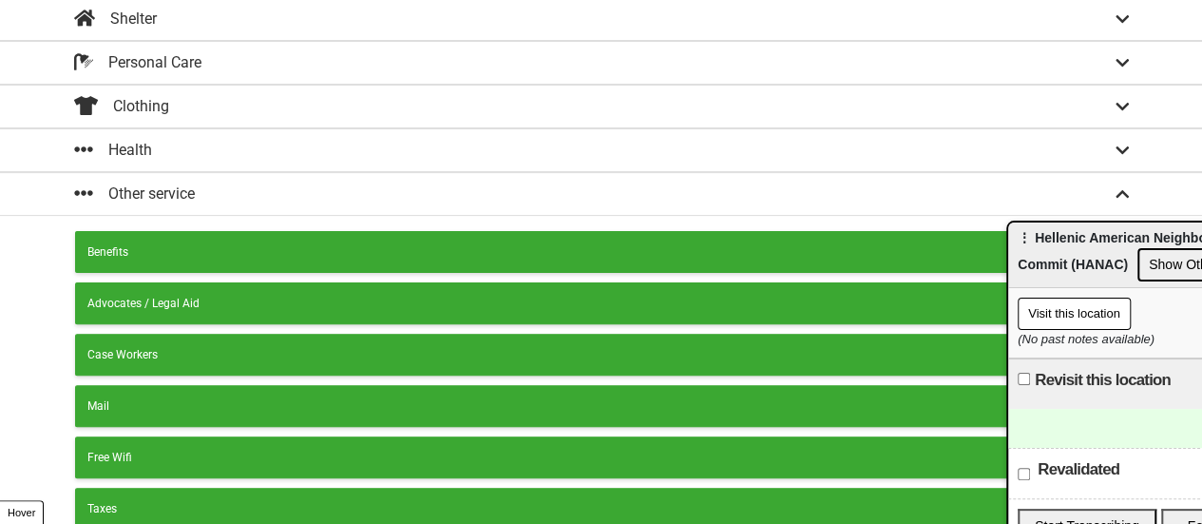
scroll to position [477, 0]
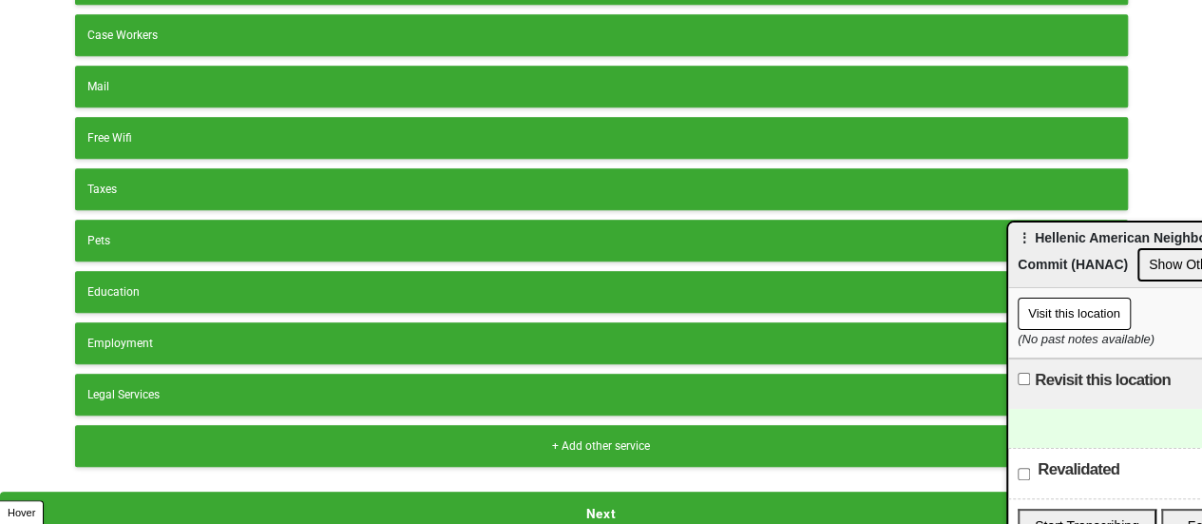
click at [361, 425] on button "+ Add other service" at bounding box center [601, 446] width 1053 height 42
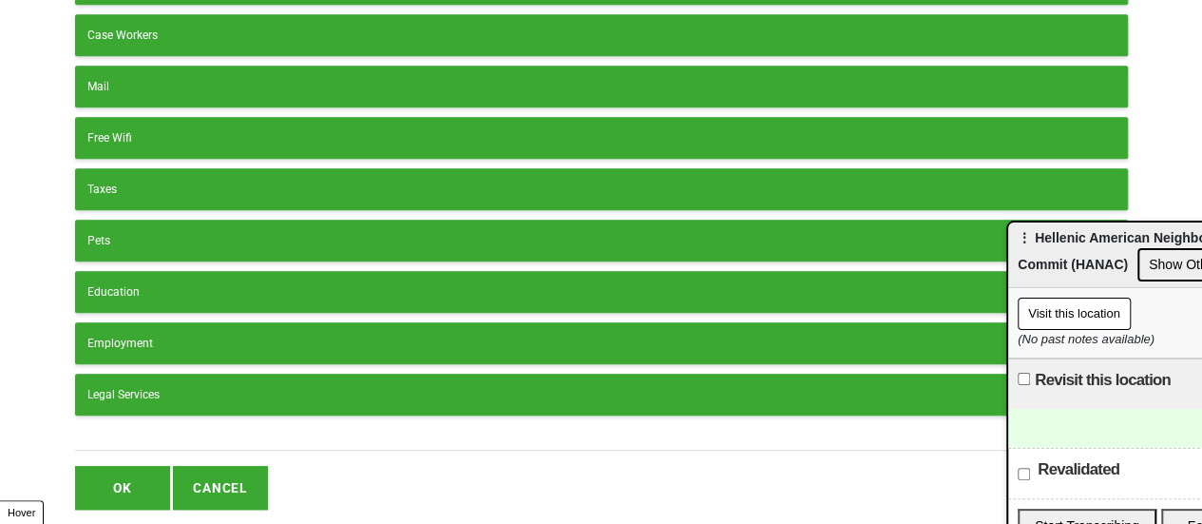
click at [346, 425] on input "text" at bounding box center [601, 438] width 1053 height 26
click at [91, 425] on input "Secior Center" at bounding box center [601, 438] width 1053 height 26
type input "Senior Center"
click at [101, 466] on button "OK" at bounding box center [122, 488] width 95 height 44
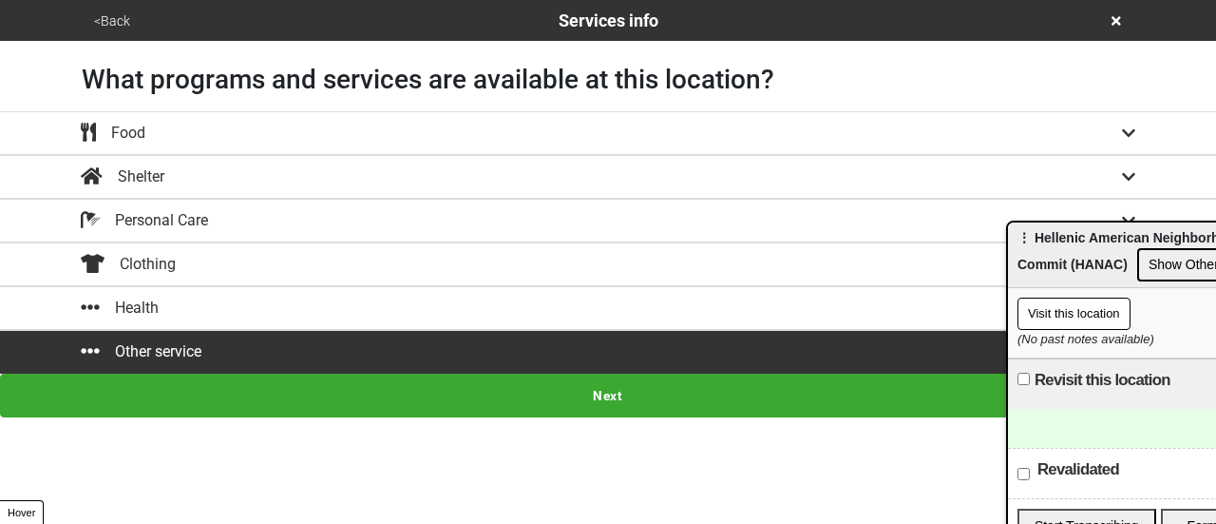
click at [384, 395] on button "Next" at bounding box center [608, 395] width 1216 height 44
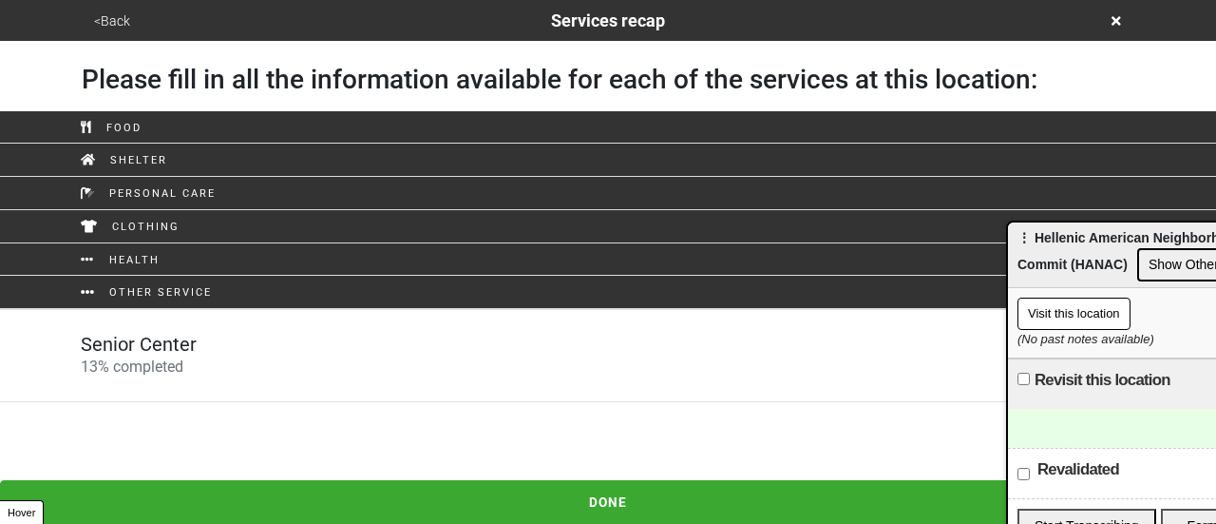
click at [109, 20] on button "<Back" at bounding box center [112, 21] width 48 height 22
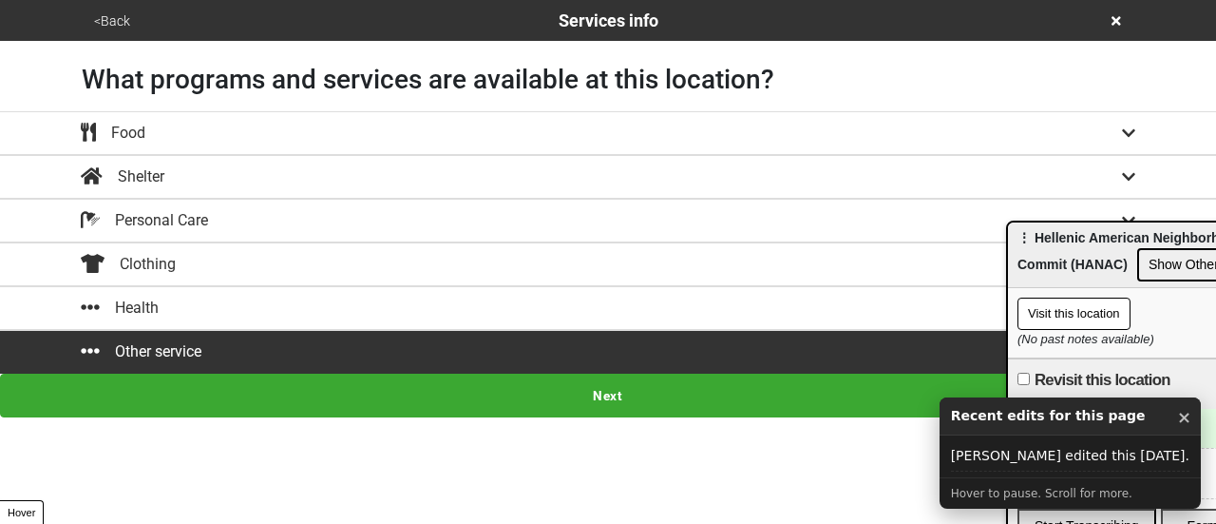
click at [132, 22] on button "<Back" at bounding box center [112, 21] width 48 height 22
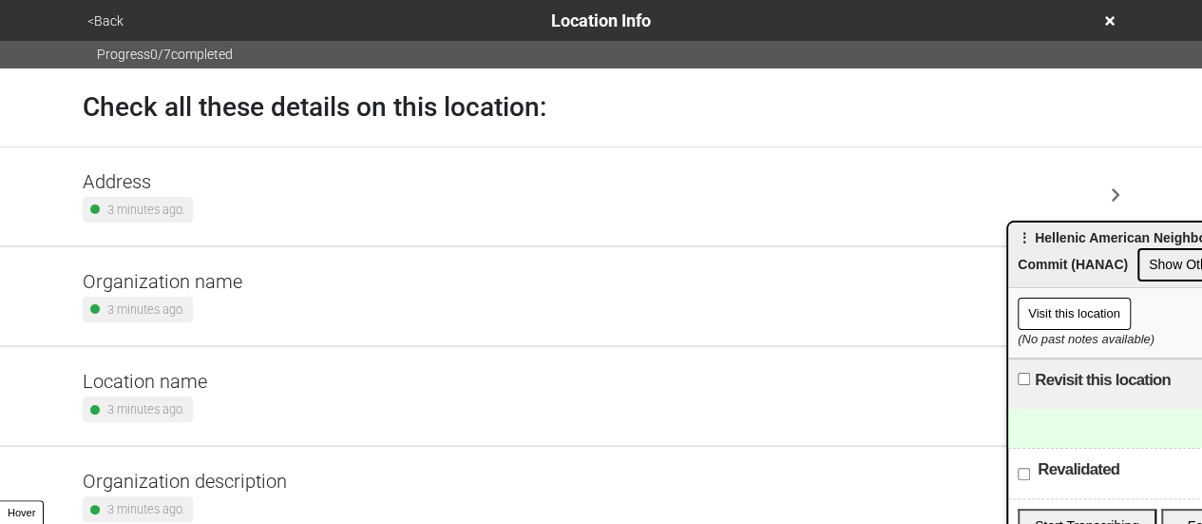
click at [209, 383] on div "Location name 3 minutes ago." at bounding box center [602, 396] width 1038 height 52
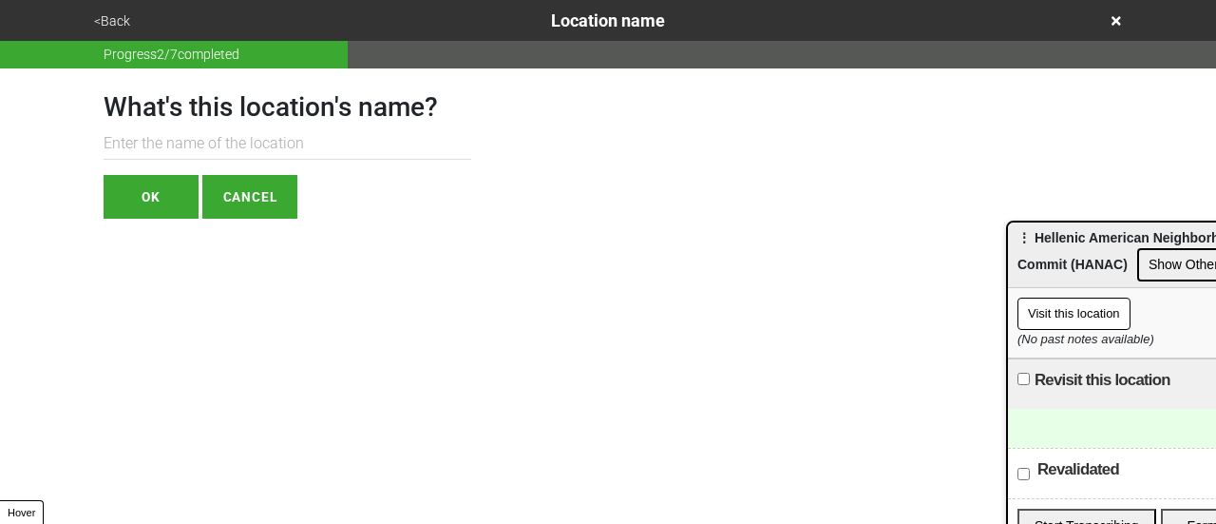
paste input "Angelo Petromelis College Point Senior Center"
type input "Angelo Petromelis College Point Senior Center"
click at [167, 200] on button "OK" at bounding box center [151, 197] width 95 height 44
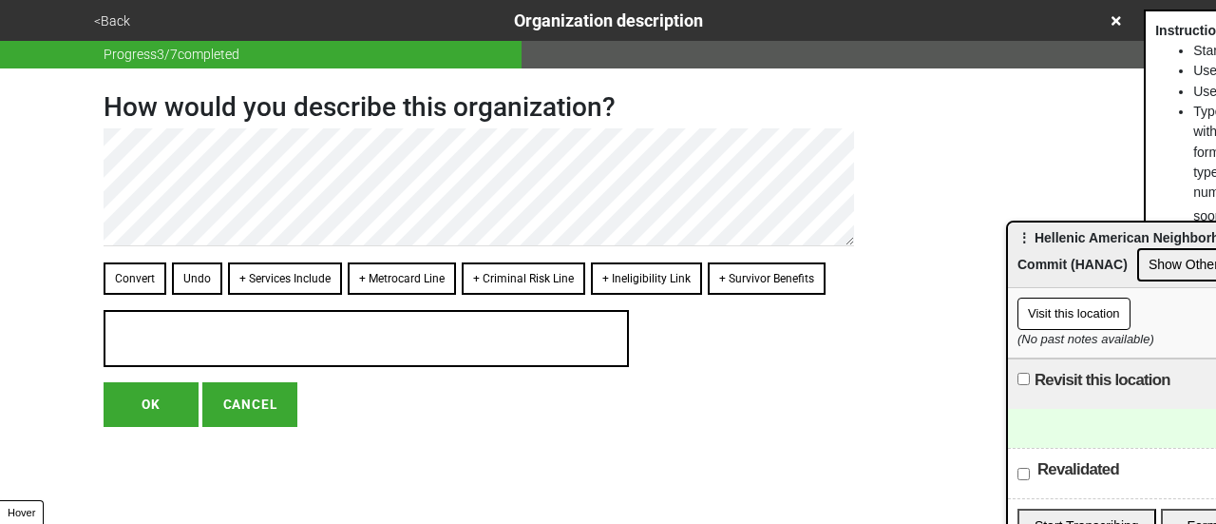
click at [106, 17] on button "<Back" at bounding box center [112, 21] width 48 height 22
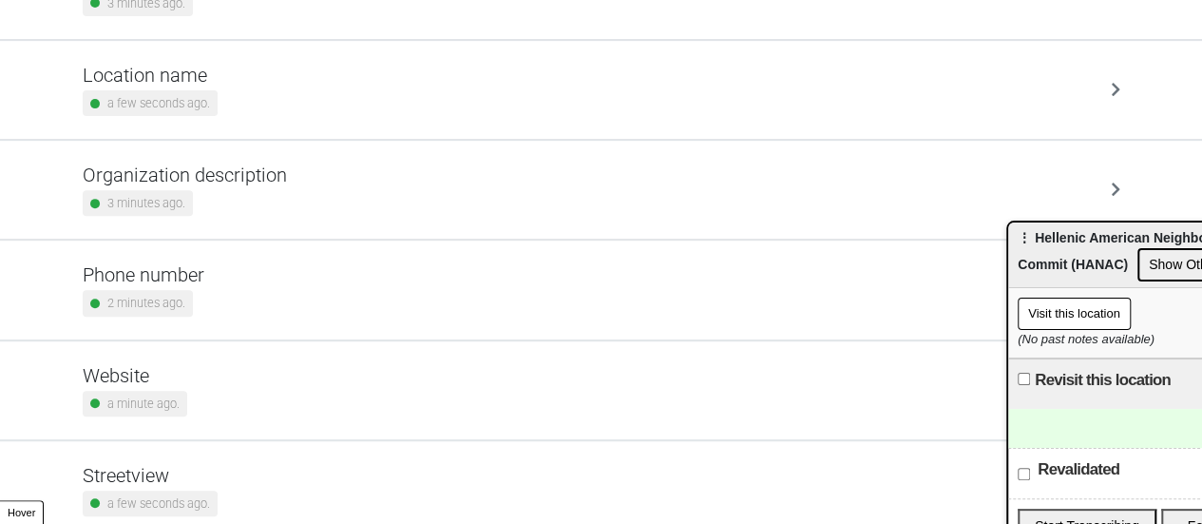
scroll to position [361, 0]
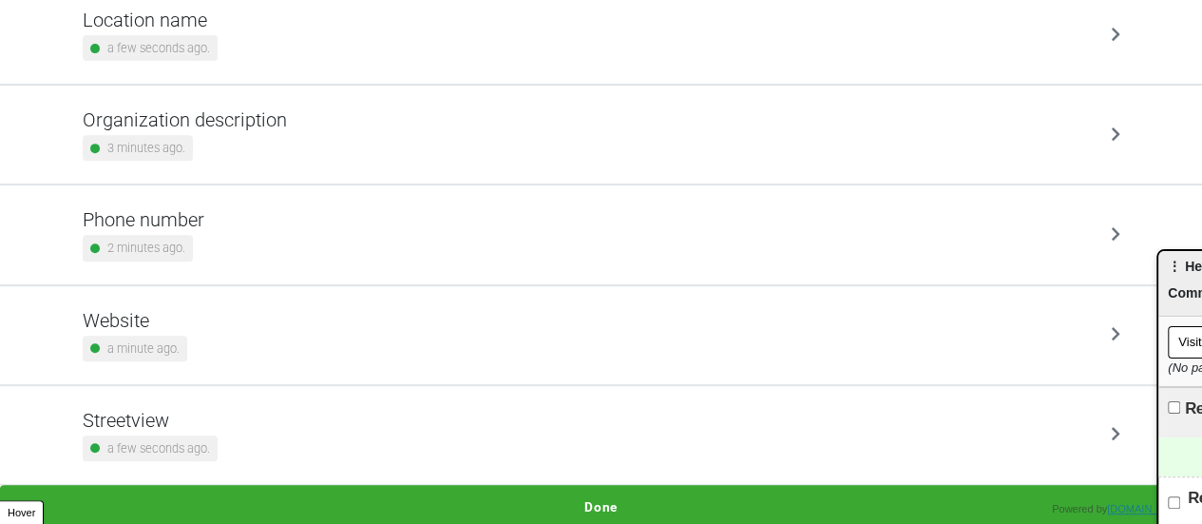
drag, startPoint x: 1065, startPoint y: 256, endPoint x: 1215, endPoint y: 316, distance: 162.0
click at [1202, 303] on html "<Back Location Info Progress 0 / 7 completed Check all these details on this lo…" at bounding box center [601, 83] width 1202 height 889
click at [634, 496] on button "Done" at bounding box center [601, 507] width 1202 height 44
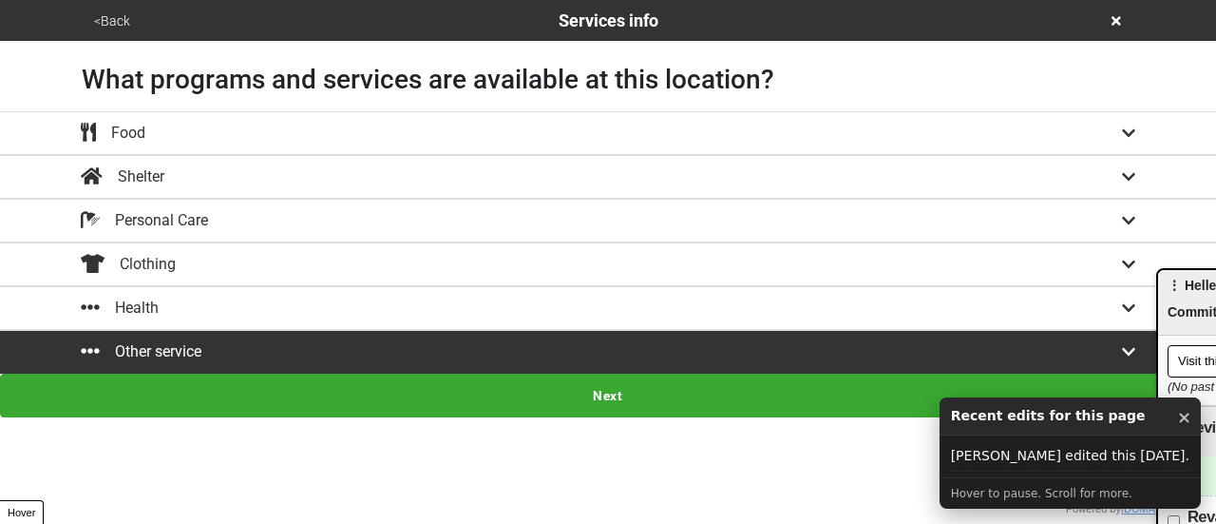
click at [594, 416] on html "<Back Services info What programs and services are available at this location? …" at bounding box center [608, 208] width 1216 height 417
click at [616, 389] on button "Next" at bounding box center [608, 395] width 1216 height 44
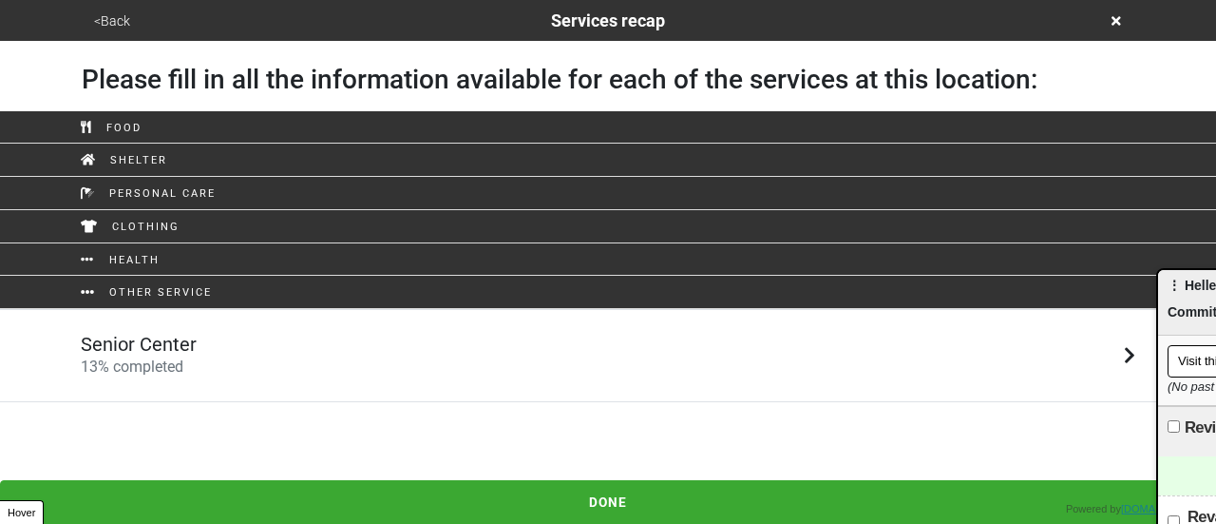
click at [337, 345] on div "Senior Center 13 % completed" at bounding box center [608, 356] width 1083 height 46
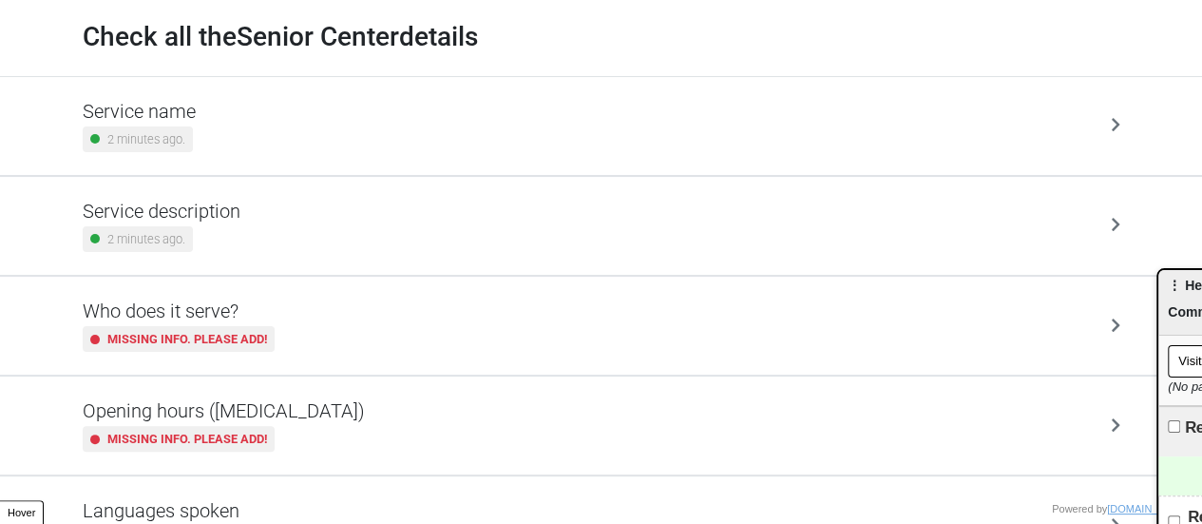
scroll to position [190, 0]
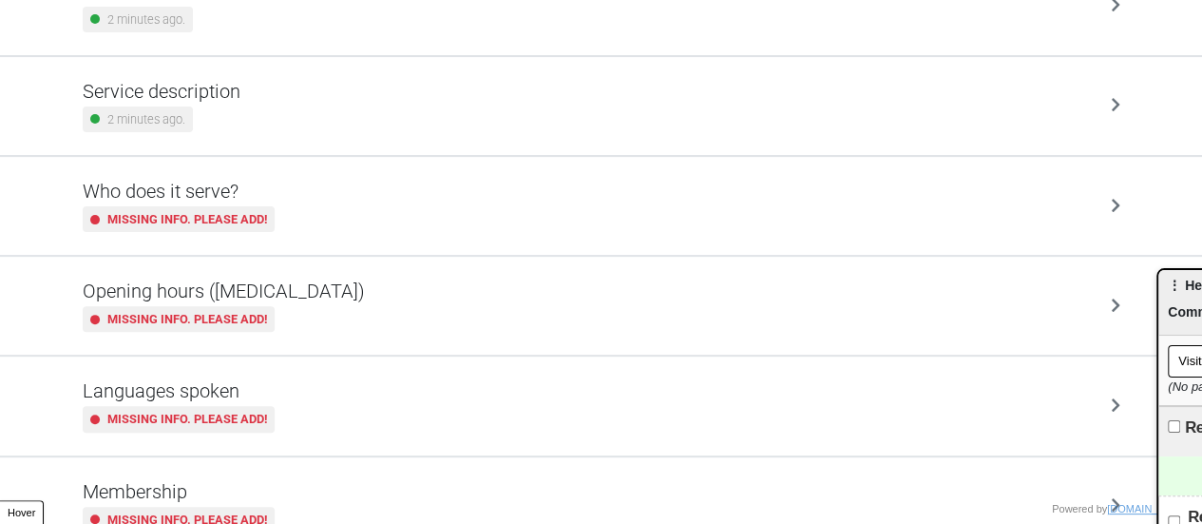
click at [285, 279] on h5 "Opening hours ([MEDICAL_DATA])" at bounding box center [224, 290] width 282 height 23
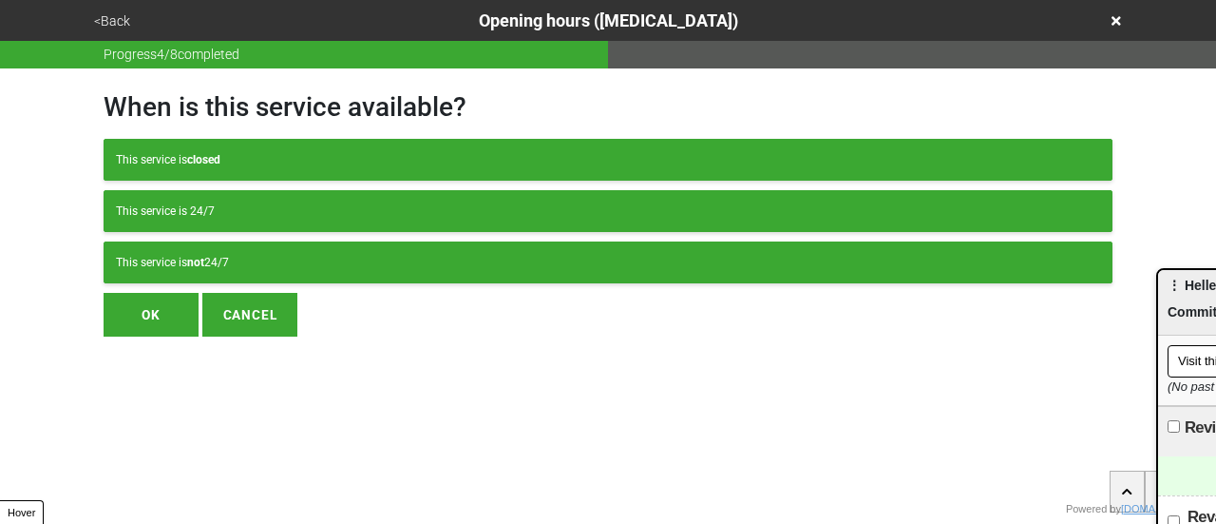
click at [314, 261] on div "This service is not 24/7" at bounding box center [608, 262] width 984 height 17
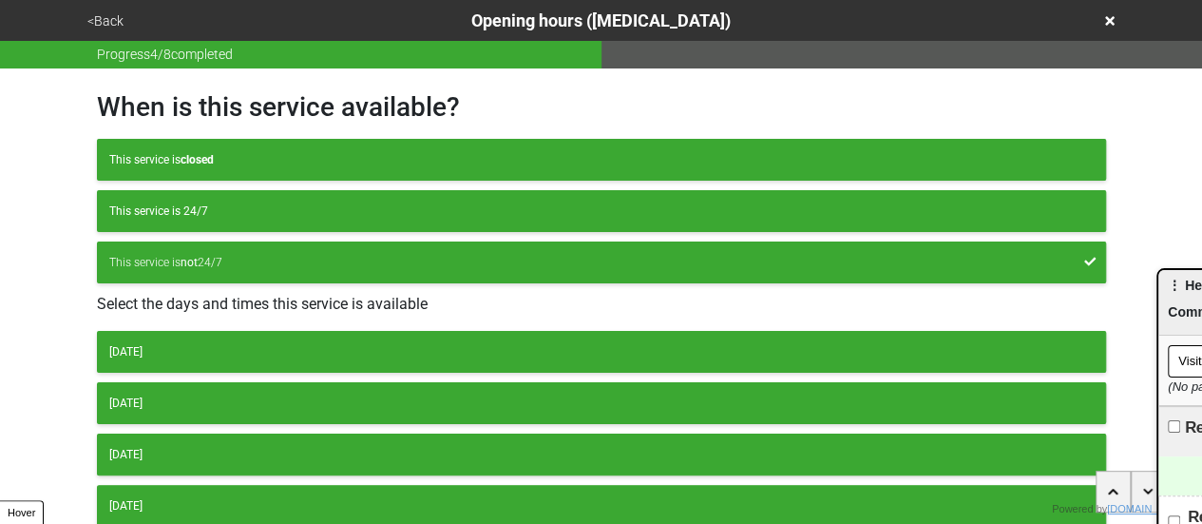
click at [214, 358] on button "[DATE]" at bounding box center [601, 352] width 1009 height 42
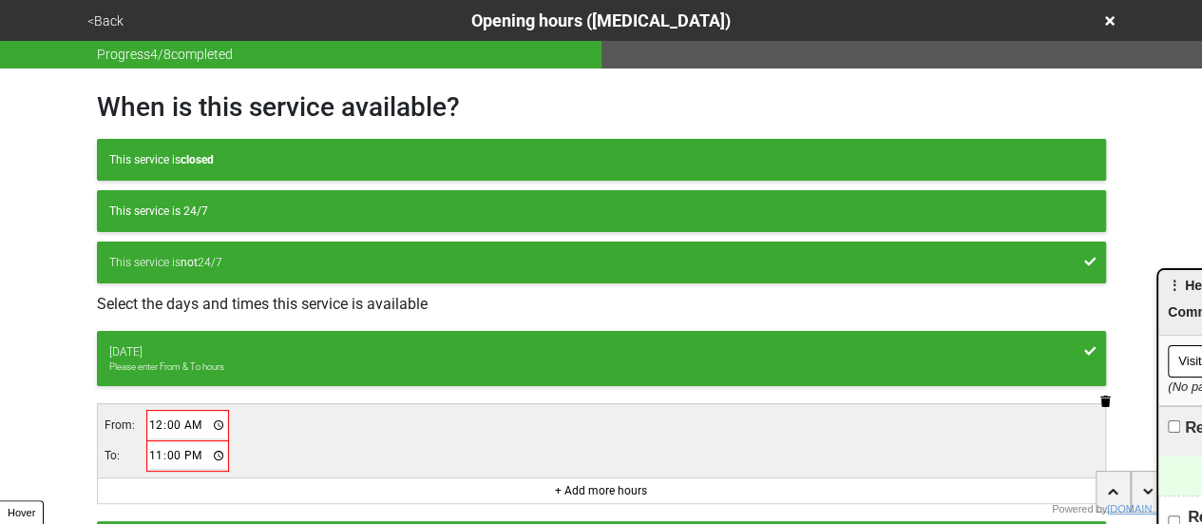
click at [152, 416] on input "00:00" at bounding box center [188, 425] width 80 height 28
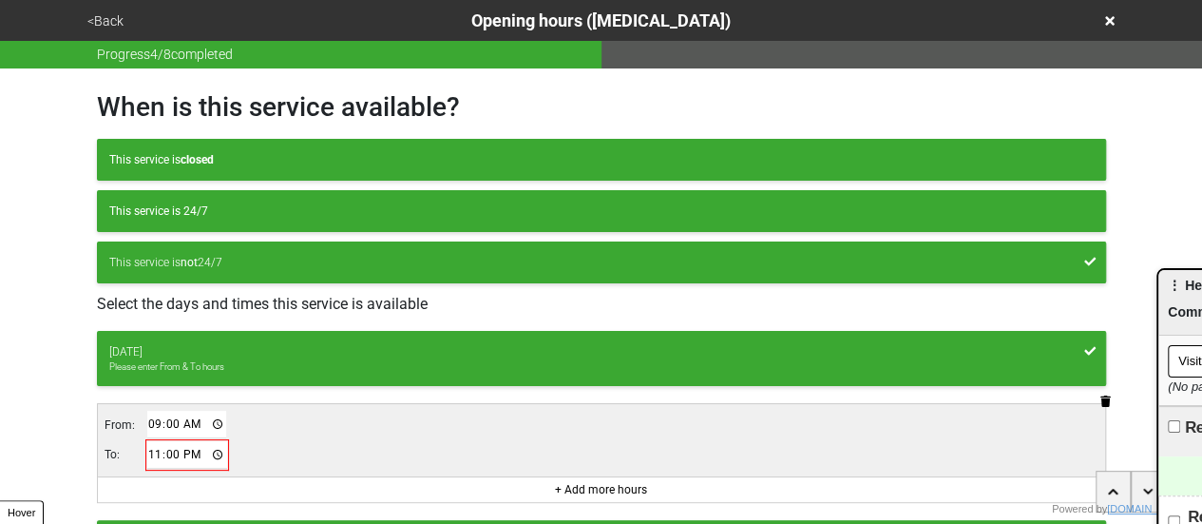
click at [159, 451] on input "23:00" at bounding box center [187, 455] width 80 height 28
click at [147, 429] on input "09:00" at bounding box center [187, 424] width 80 height 28
type input "08:00"
click at [150, 442] on input "23:00" at bounding box center [187, 455] width 80 height 28
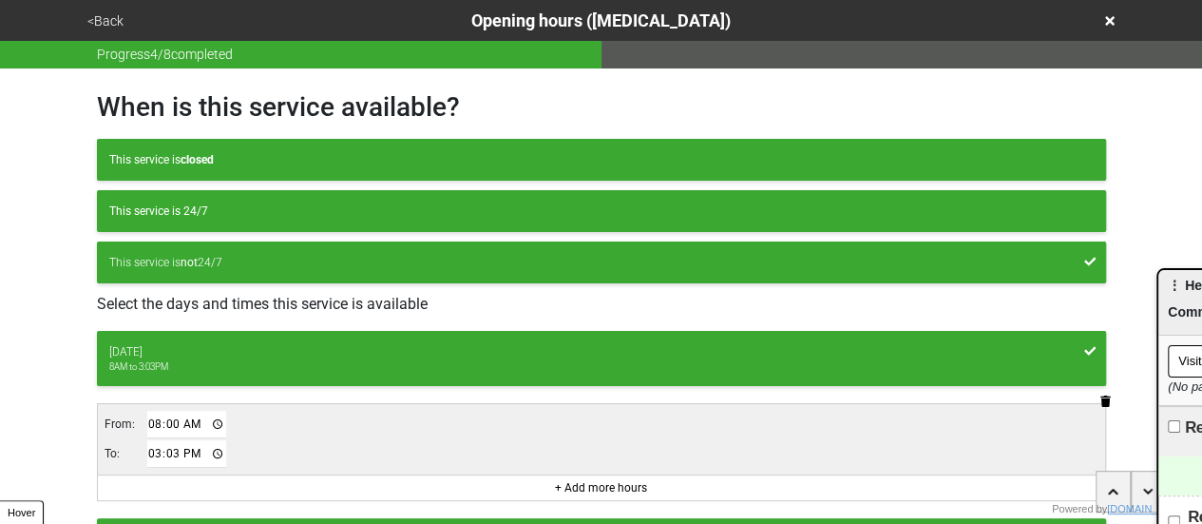
type input "15:30"
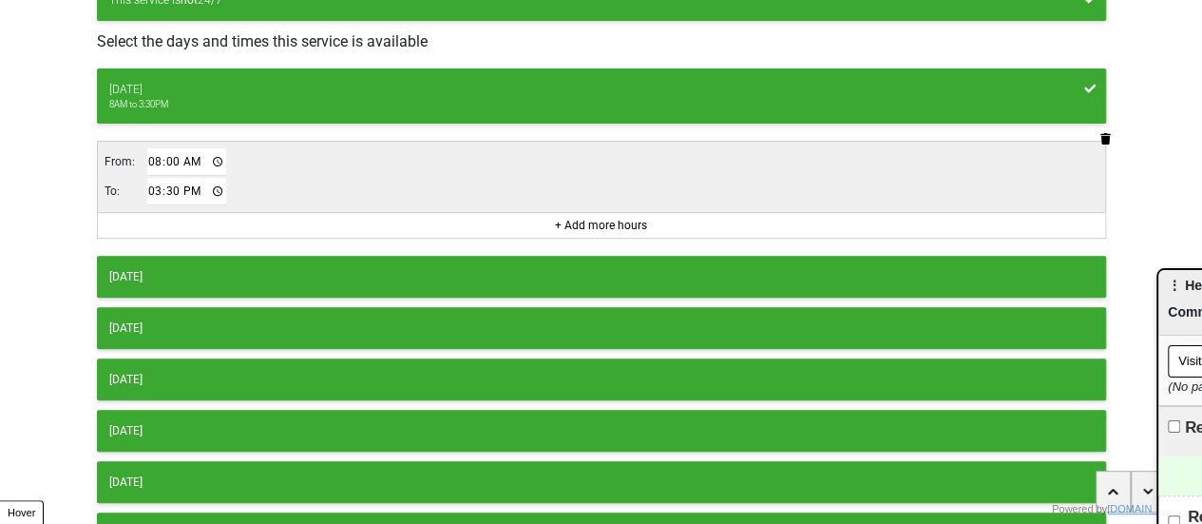
scroll to position [380, 0]
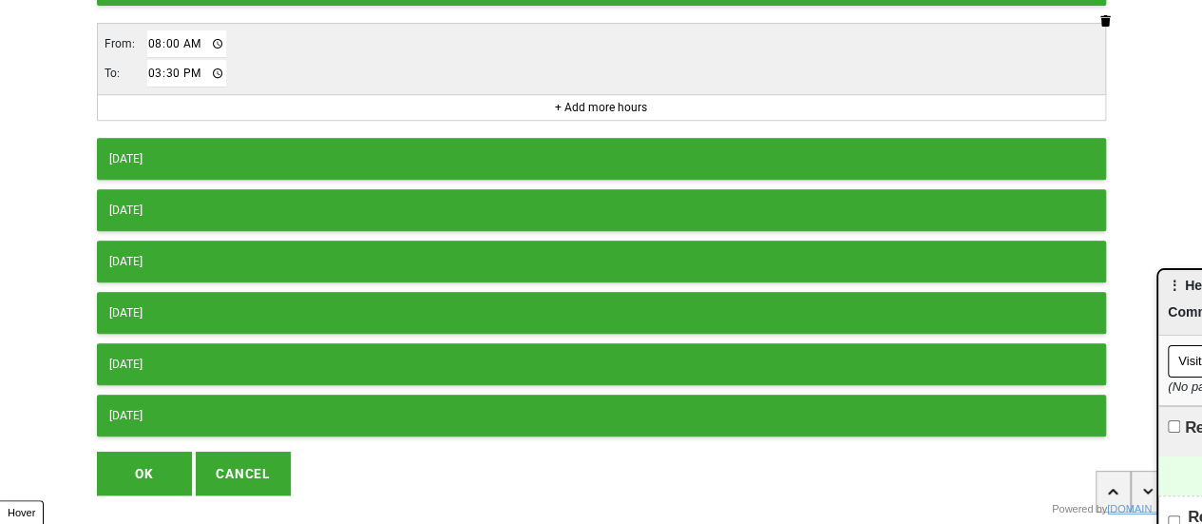
click at [205, 151] on div "[DATE]" at bounding box center [601, 158] width 984 height 17
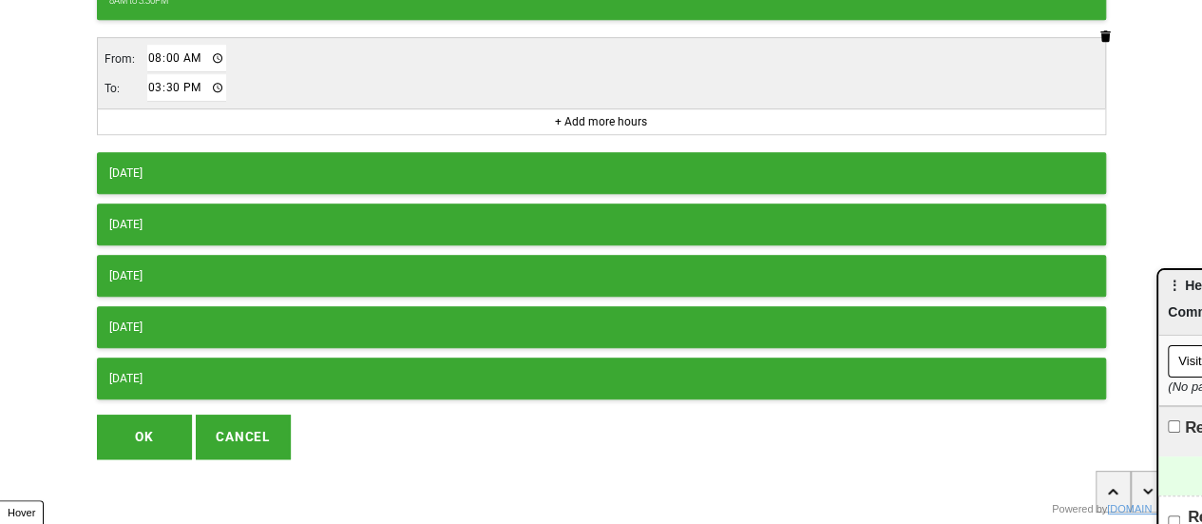
click at [192, 153] on button "[DATE]" at bounding box center [601, 173] width 1009 height 42
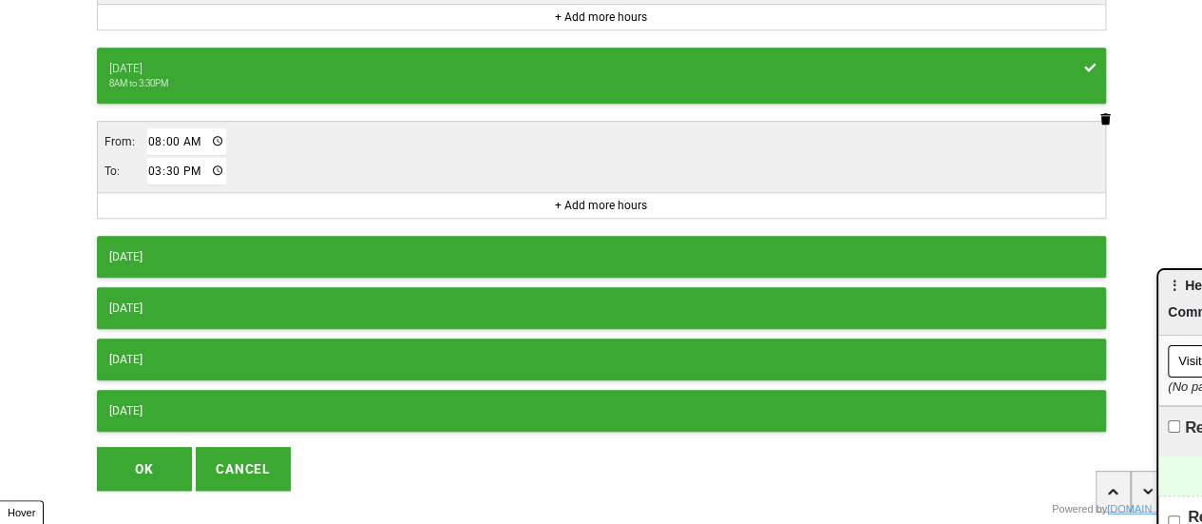
scroll to position [688, 0]
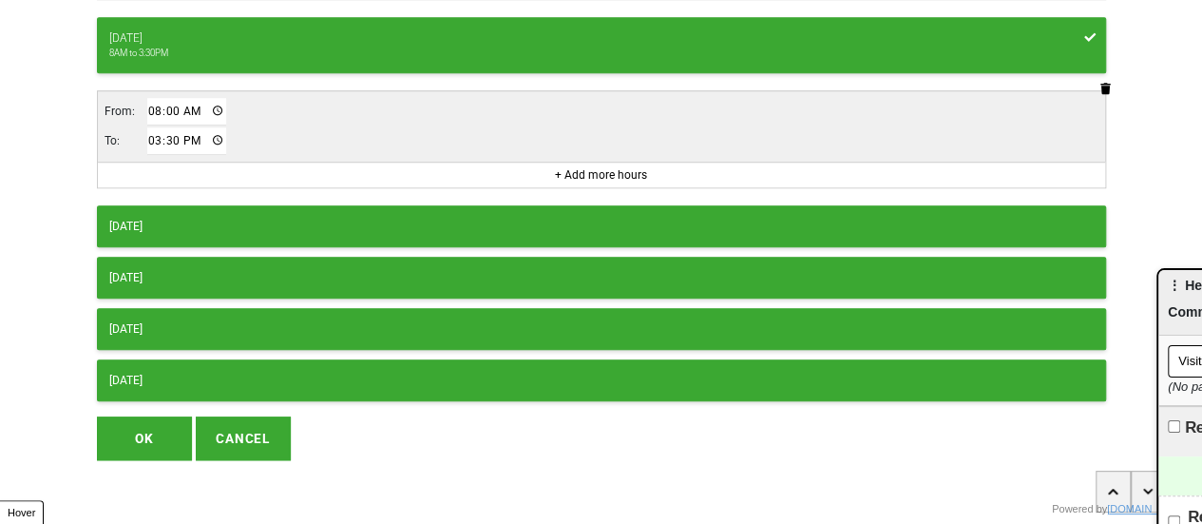
click at [209, 194] on div "Monday 8AM to 3:30PM From: 08:00 To: 15:30 + Add more hours Tuesday 8AM to 3:30…" at bounding box center [601, 22] width 1009 height 758
click at [215, 218] on div "[DATE]" at bounding box center [601, 226] width 984 height 17
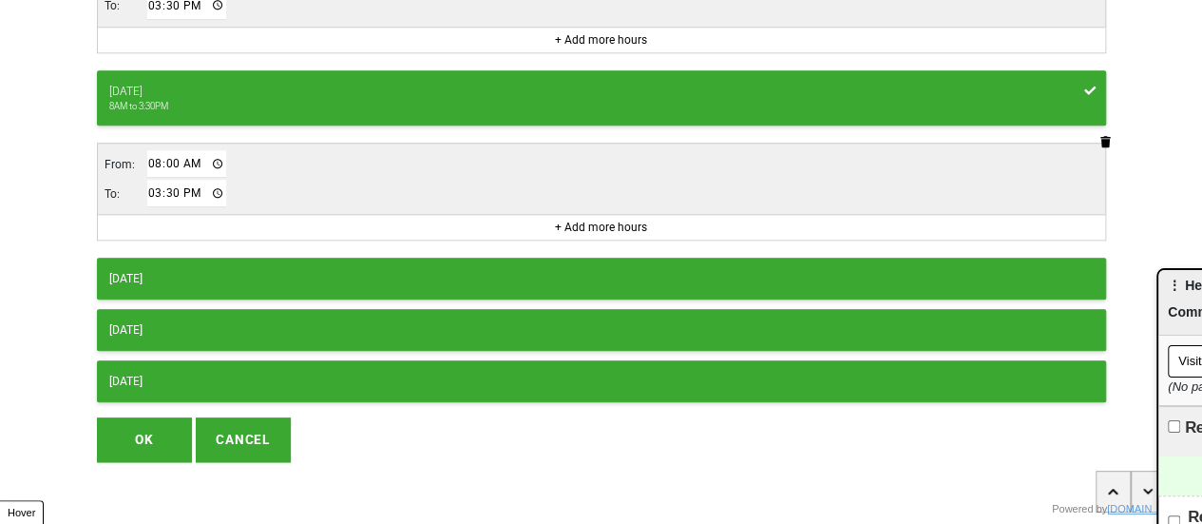
click at [208, 270] on div "[DATE]" at bounding box center [601, 278] width 984 height 17
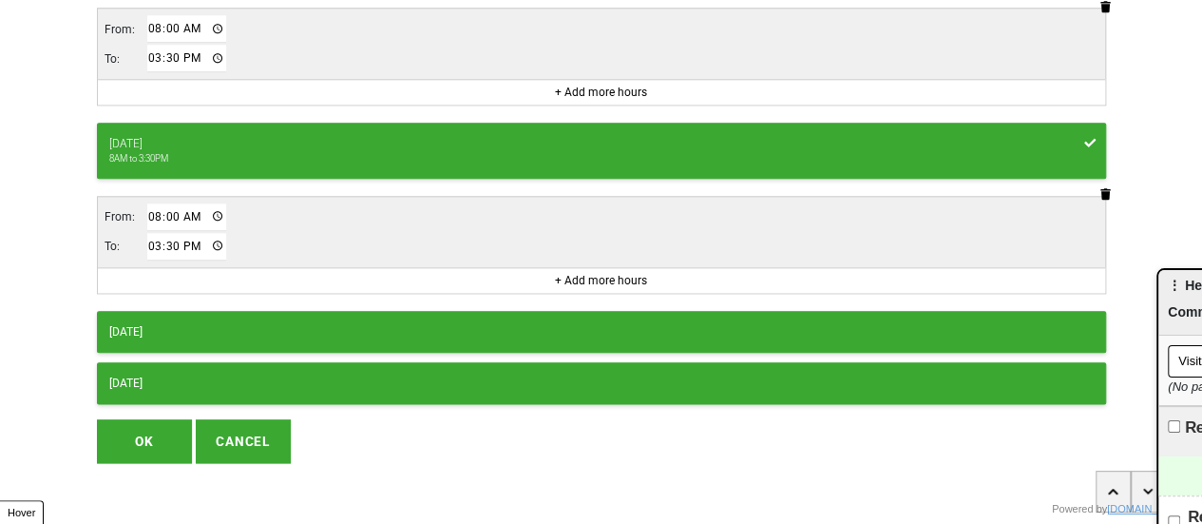
click at [169, 425] on button "OK" at bounding box center [144, 441] width 95 height 44
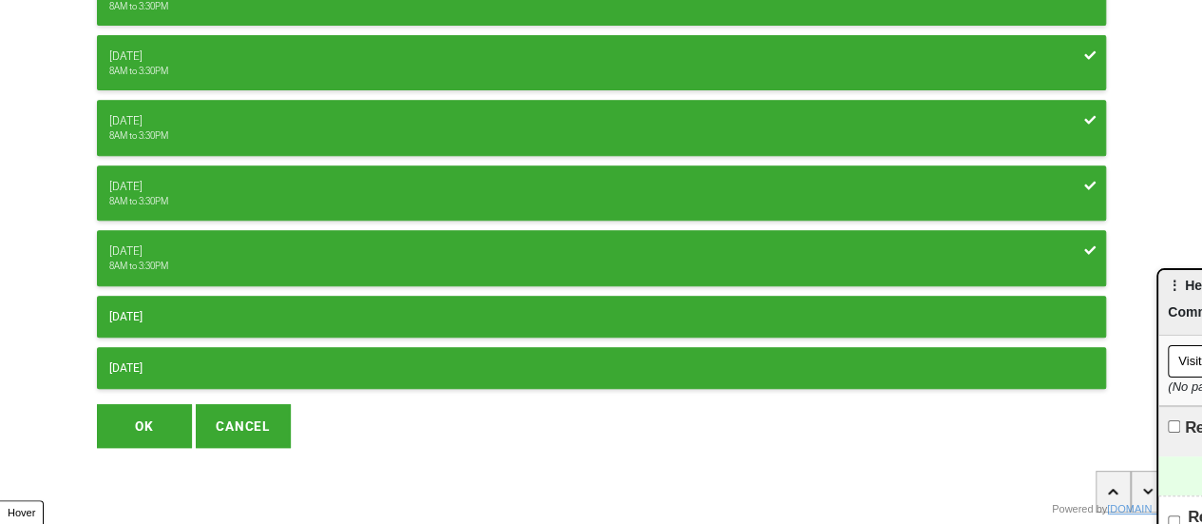
scroll to position [353, 0]
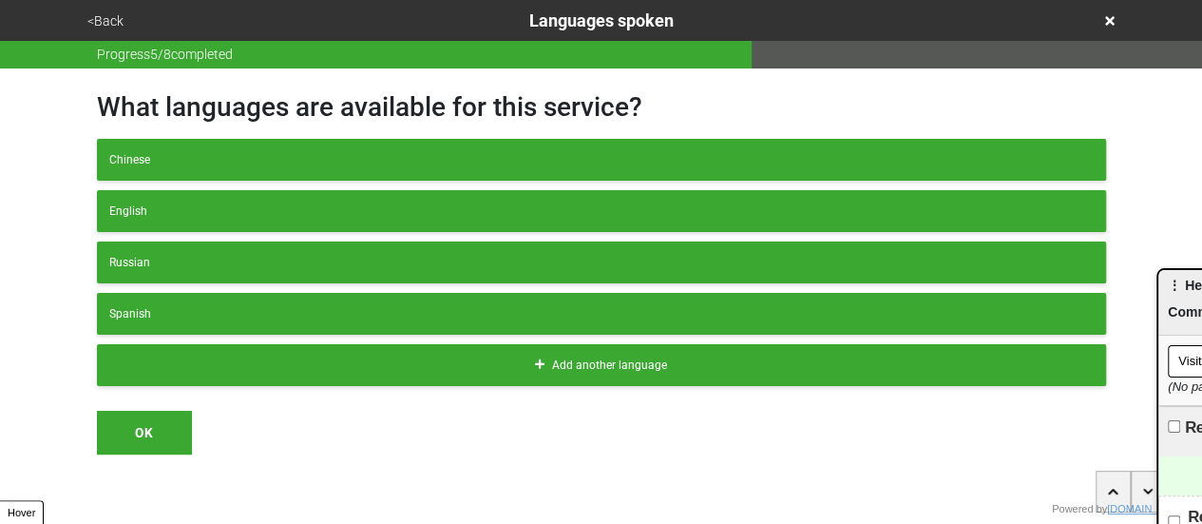
click at [103, 14] on button "<Back" at bounding box center [106, 21] width 48 height 22
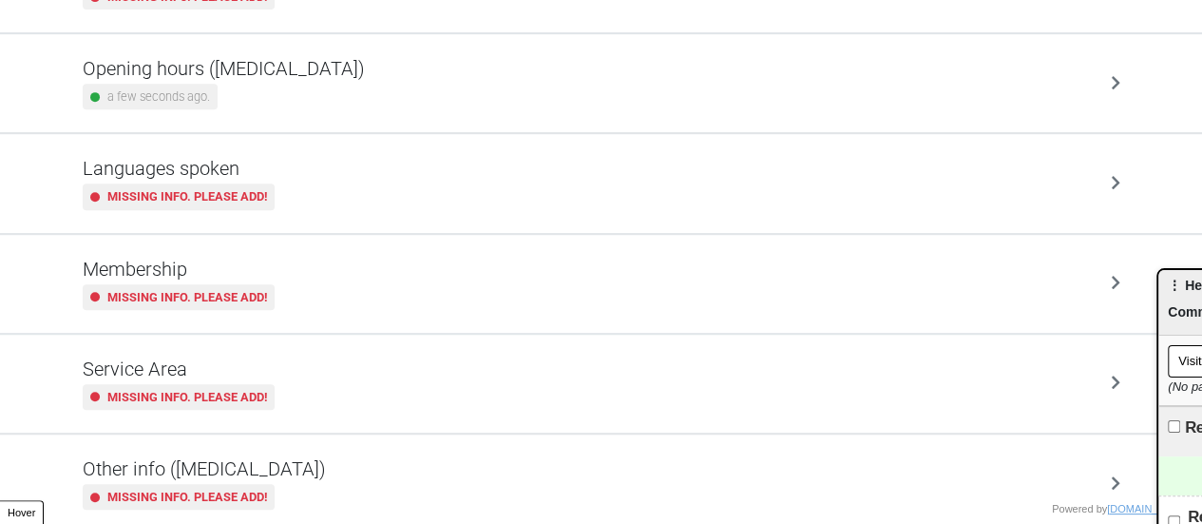
scroll to position [460, 0]
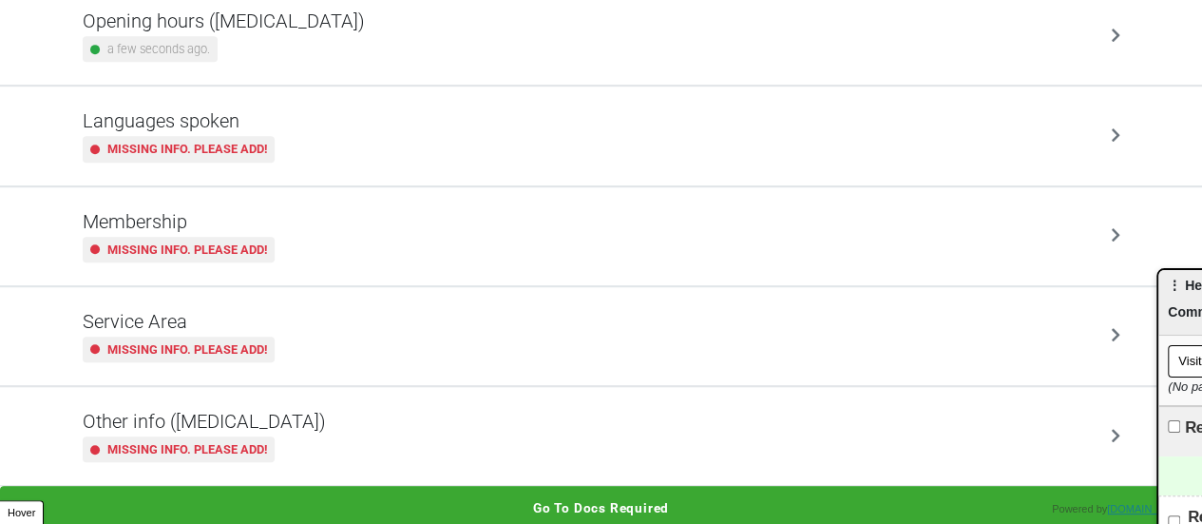
click at [279, 424] on h5 "Other info ([MEDICAL_DATA])" at bounding box center [204, 421] width 243 height 23
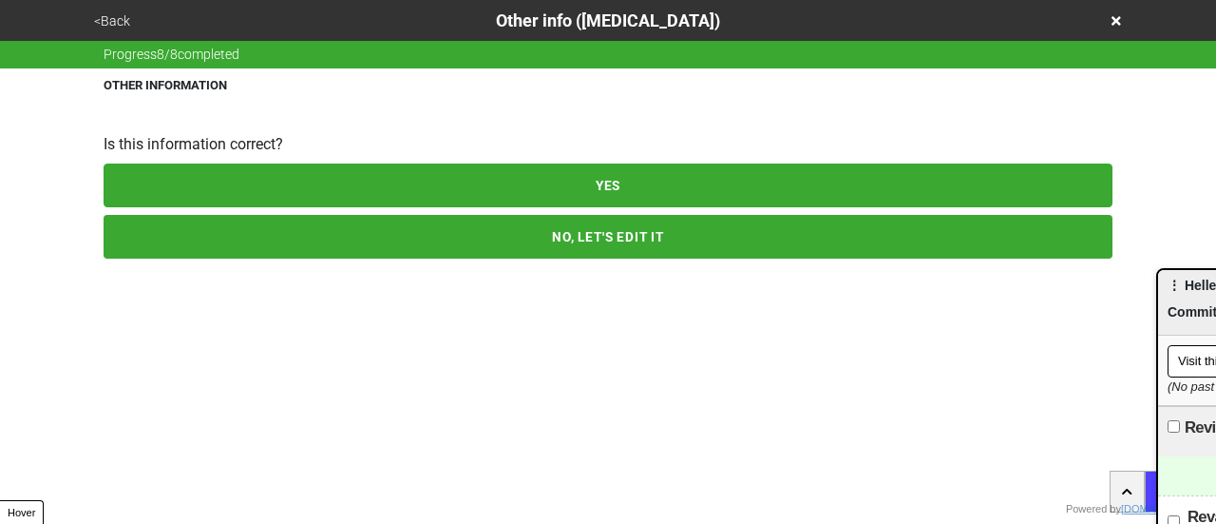
click at [110, 19] on button "<Back" at bounding box center [112, 21] width 48 height 22
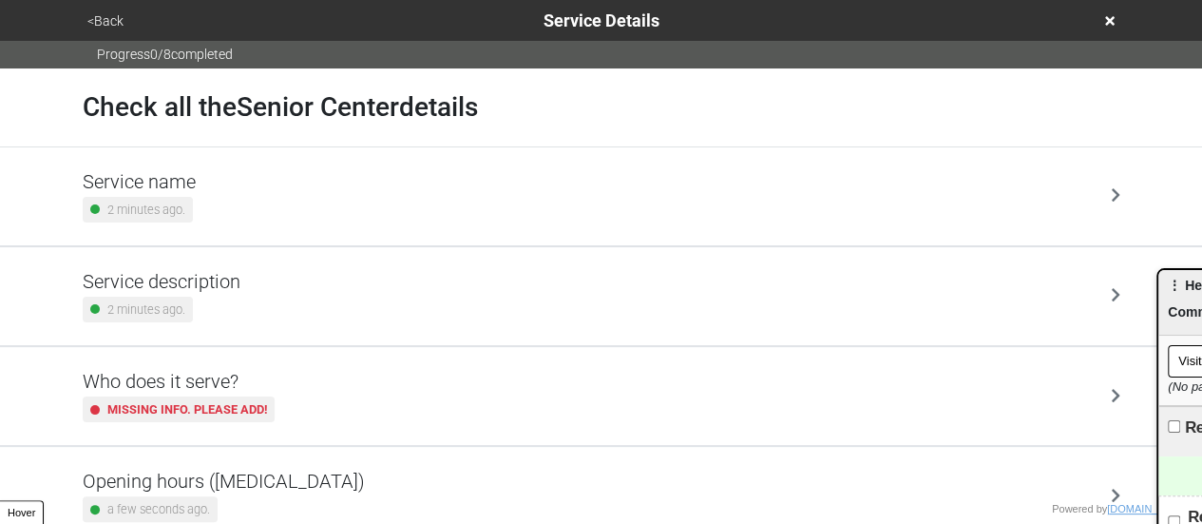
click at [205, 306] on div "2 minutes ago." at bounding box center [162, 309] width 158 height 26
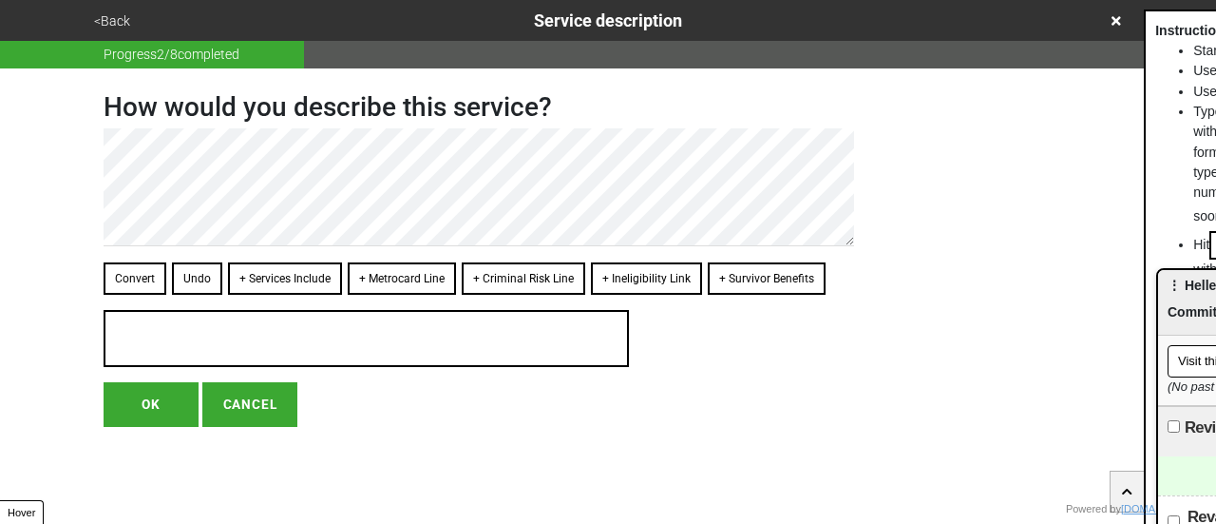
click at [291, 276] on button "+ Services Include" at bounding box center [285, 278] width 114 height 32
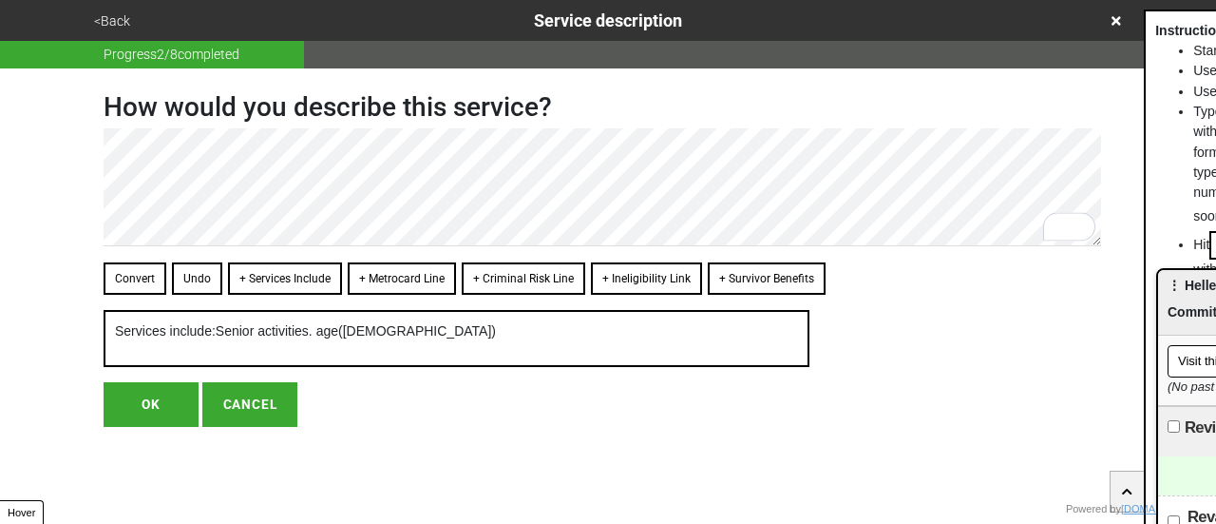
click at [141, 278] on button "Convert" at bounding box center [135, 278] width 63 height 32
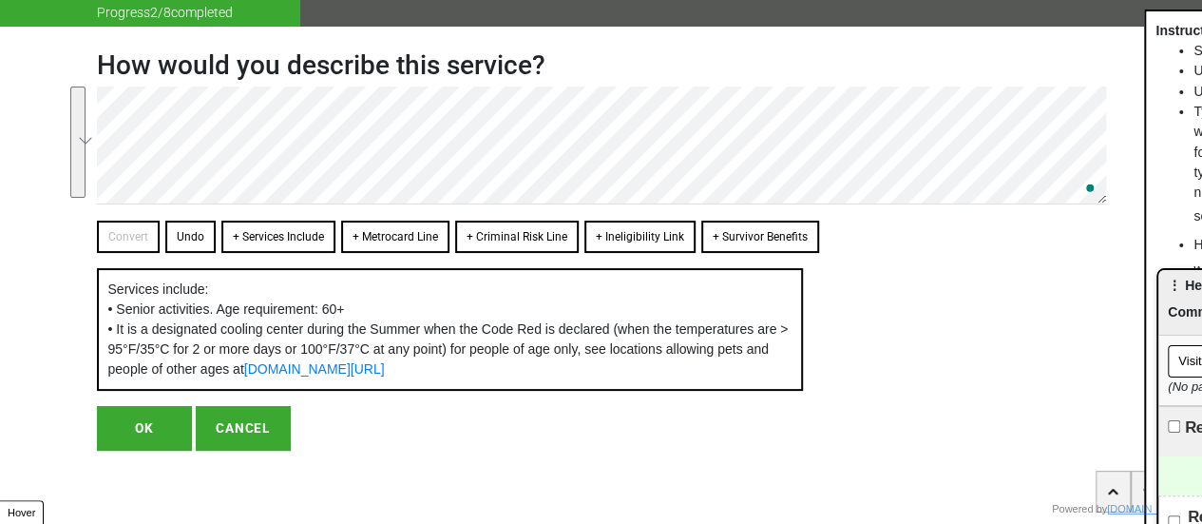
scroll to position [62, 0]
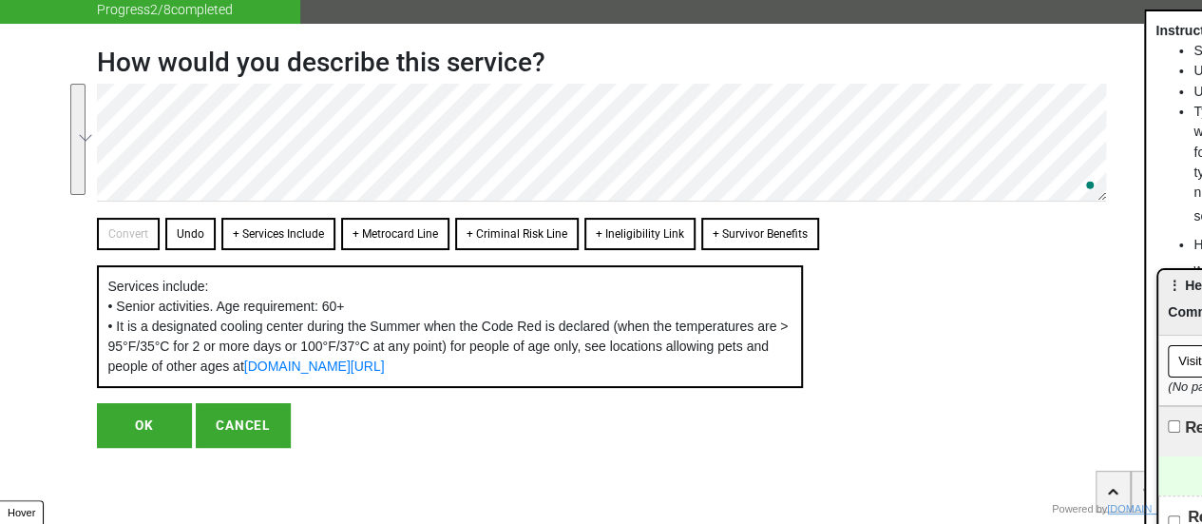
click at [150, 427] on button "OK" at bounding box center [144, 425] width 95 height 44
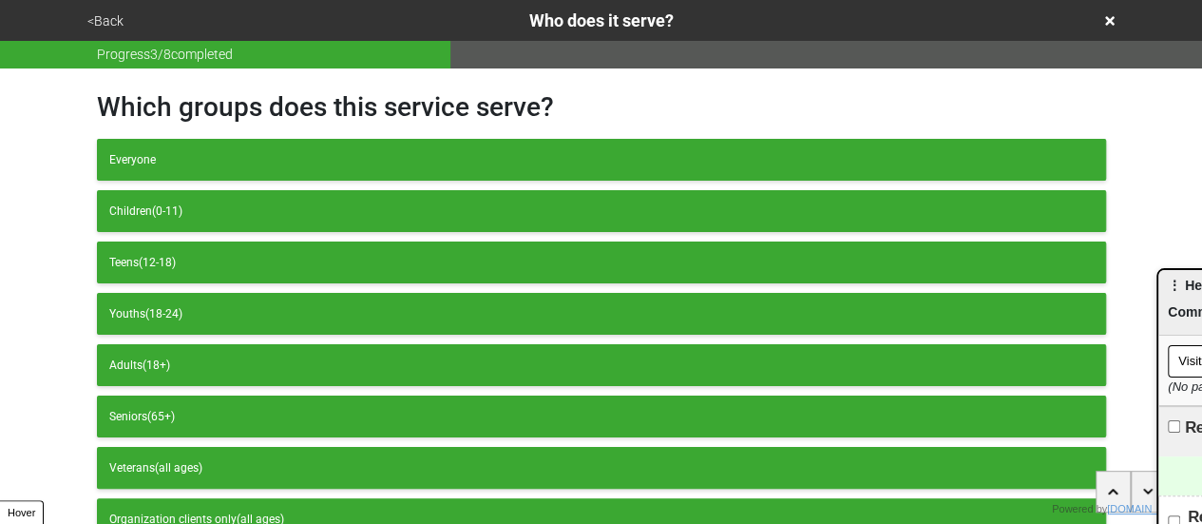
click at [105, 28] on button "<Back" at bounding box center [106, 21] width 48 height 22
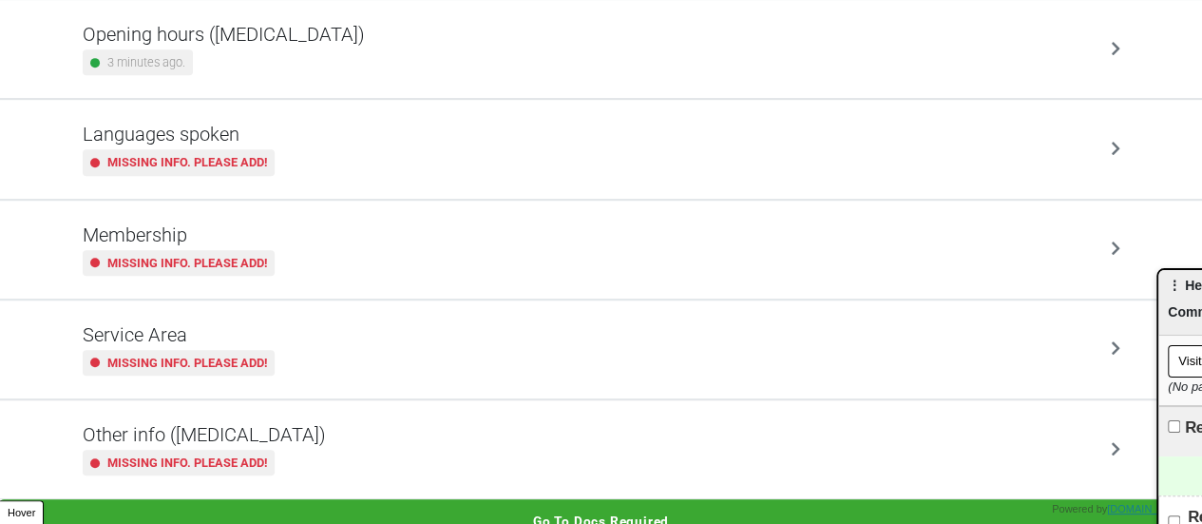
scroll to position [460, 0]
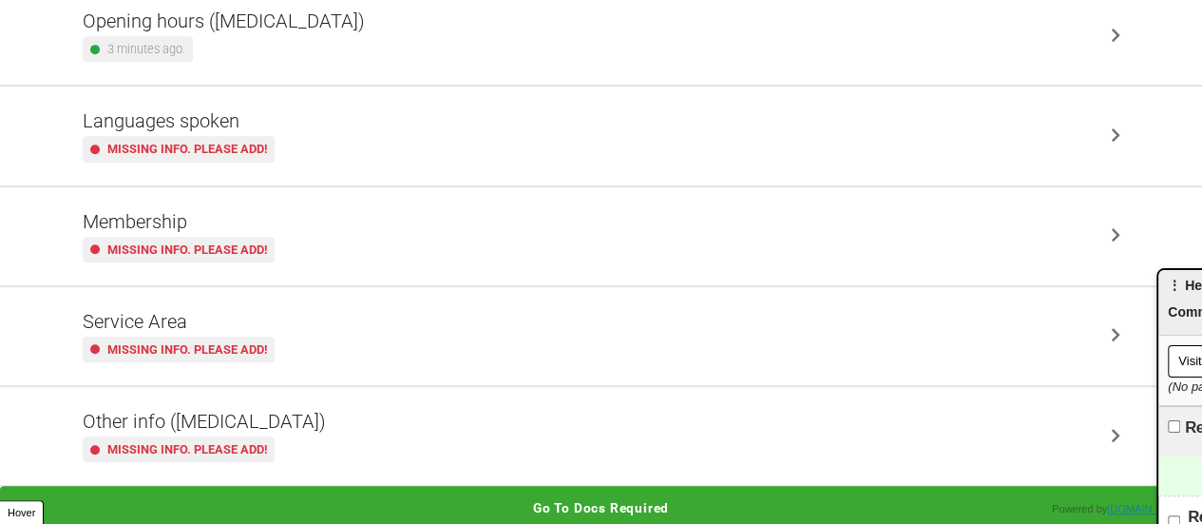
click at [253, 413] on h5 "Other info ([MEDICAL_DATA])" at bounding box center [204, 421] width 243 height 23
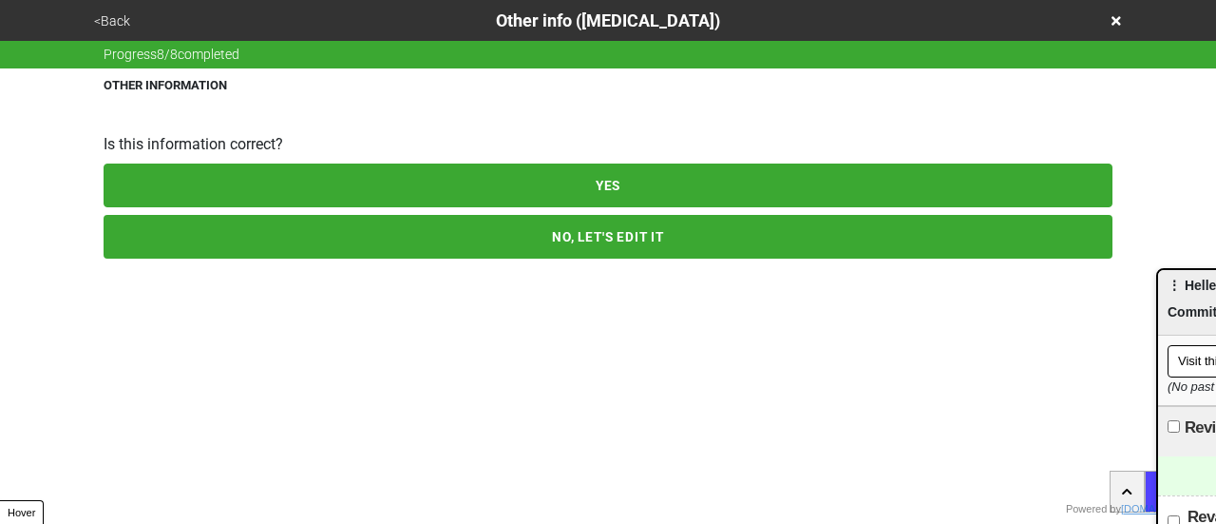
click at [289, 249] on button "NO, LET'S EDIT IT" at bounding box center [608, 237] width 1009 height 44
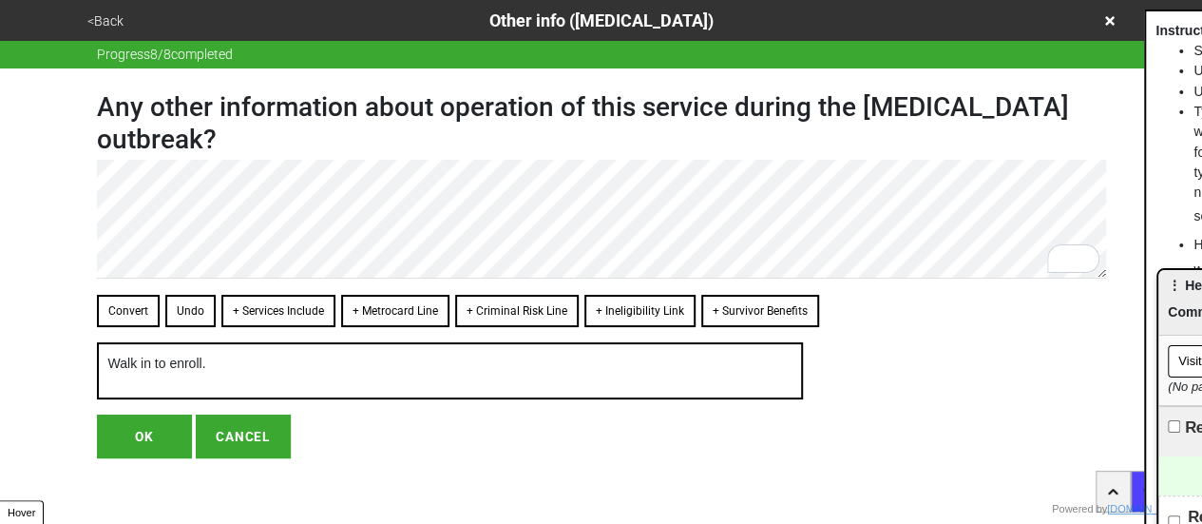
click at [159, 423] on button "OK" at bounding box center [144, 436] width 95 height 44
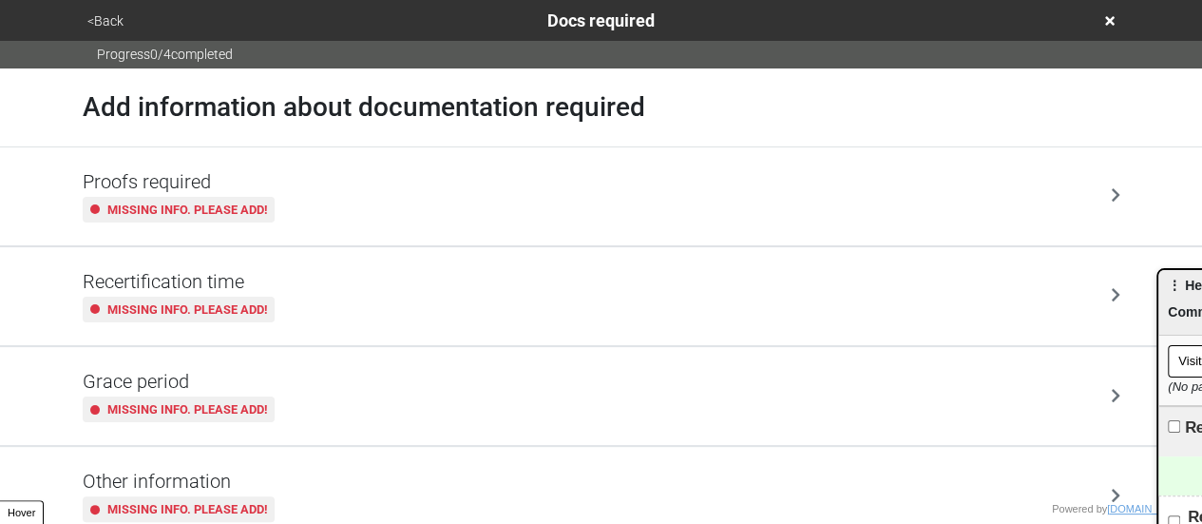
click at [99, 16] on button "<Back" at bounding box center [106, 21] width 48 height 22
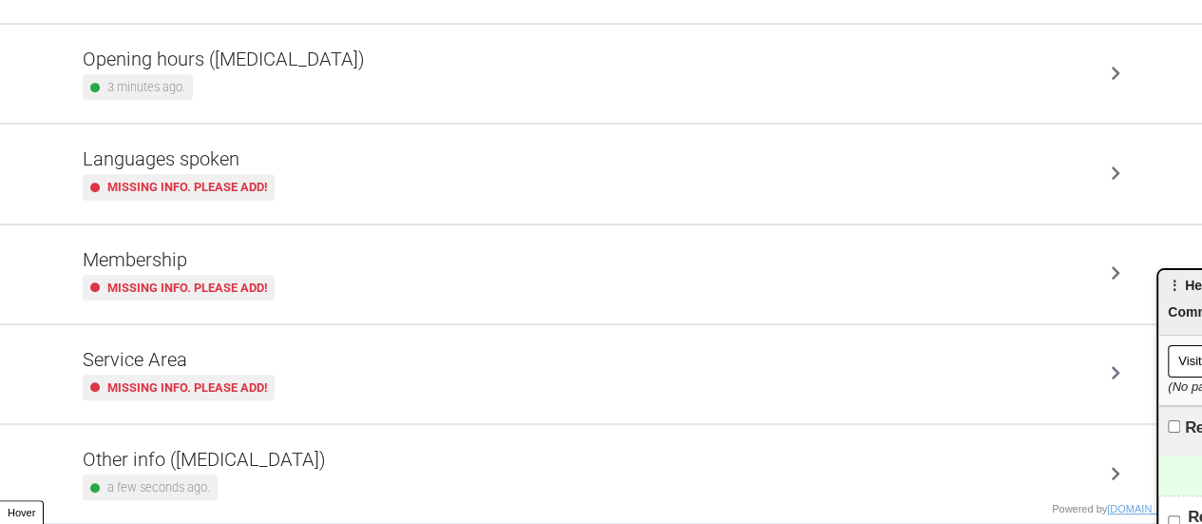
scroll to position [460, 0]
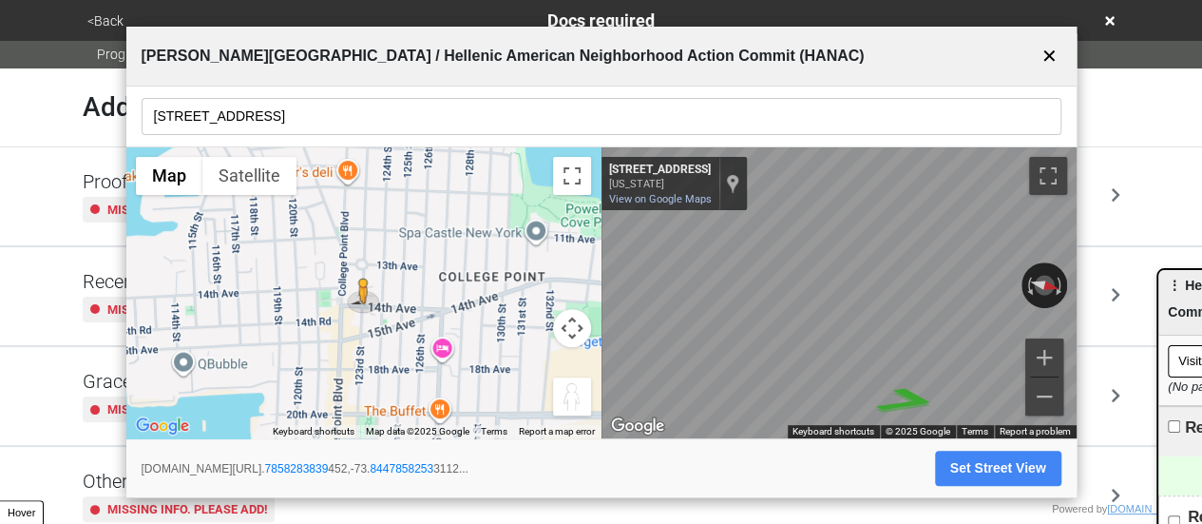
click at [1041, 60] on button "✕" at bounding box center [1050, 56] width 24 height 36
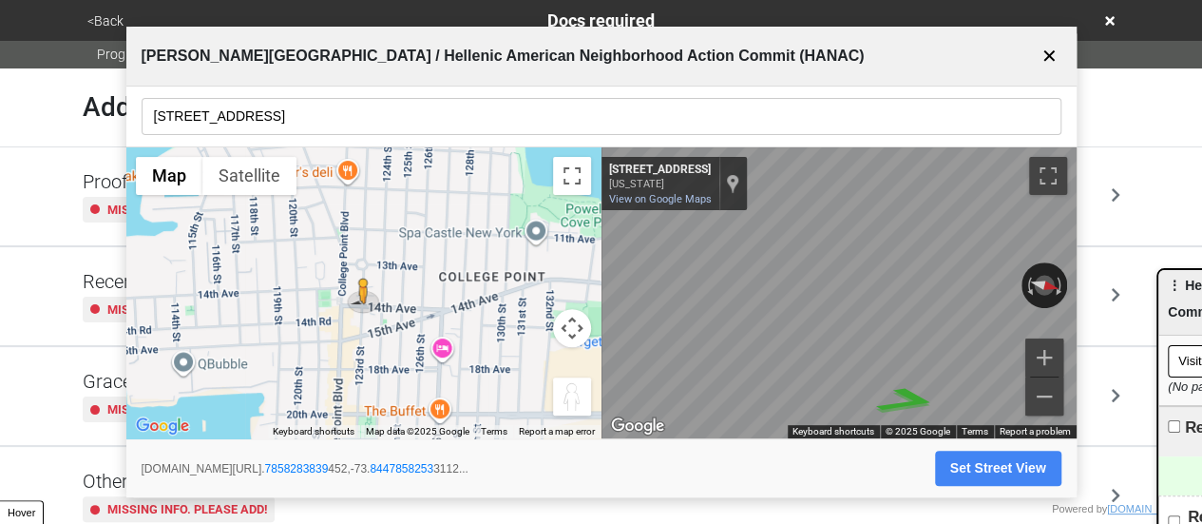
click at [1041, 62] on button "✕" at bounding box center [1050, 56] width 24 height 36
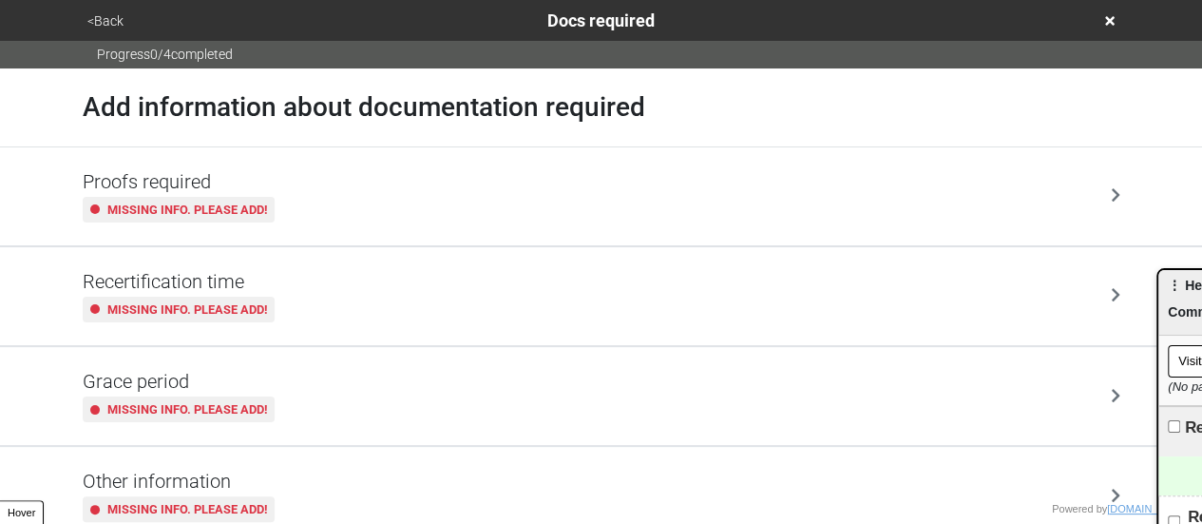
click at [114, 26] on button "<Back" at bounding box center [106, 21] width 48 height 22
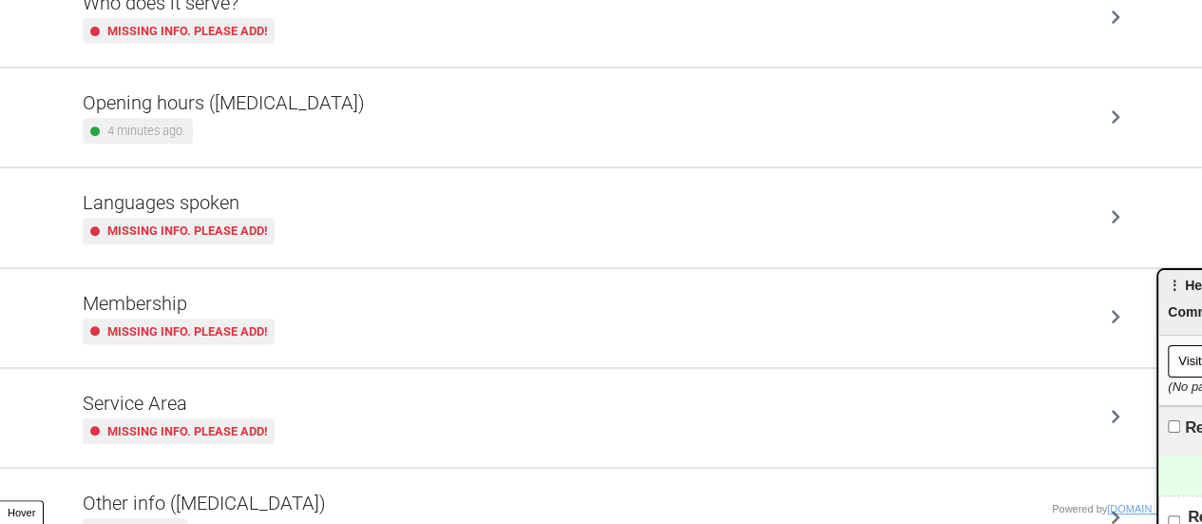
scroll to position [460, 0]
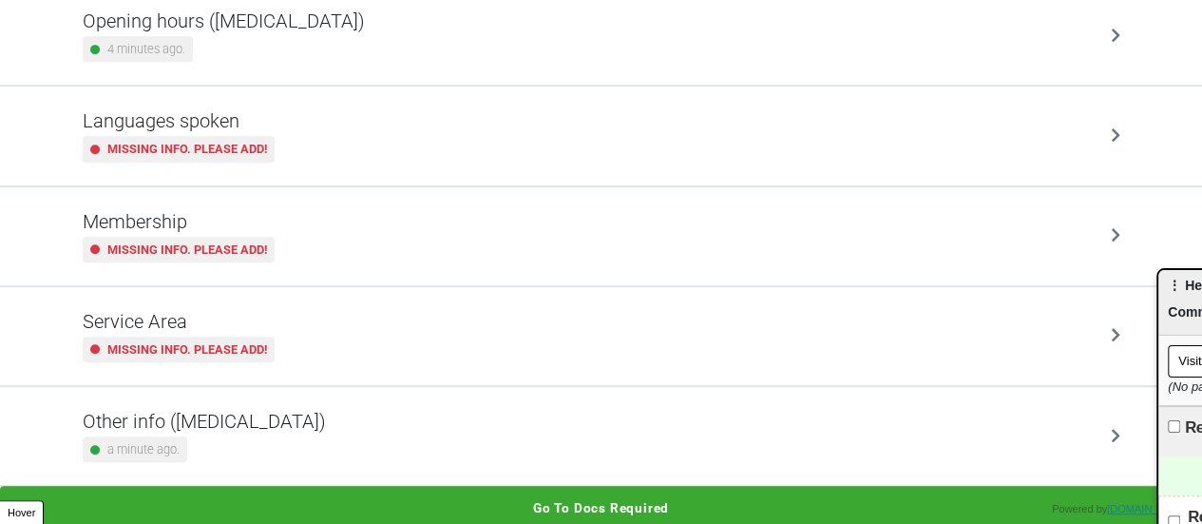
click at [222, 429] on div "Other info (coronavirus) a minute ago." at bounding box center [204, 436] width 243 height 52
type textarea "x"
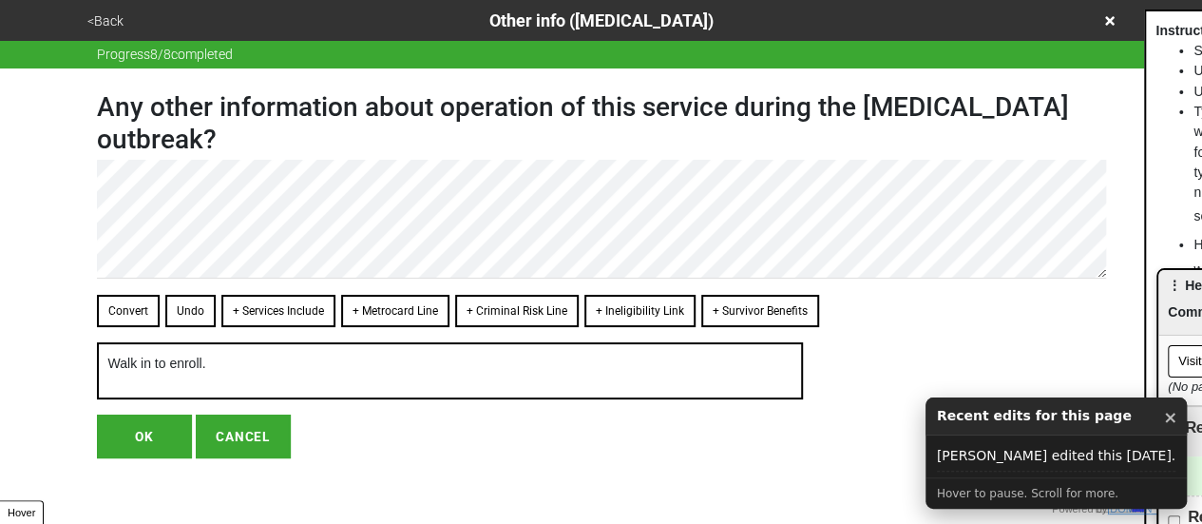
click at [108, 16] on button "<Back" at bounding box center [106, 21] width 48 height 22
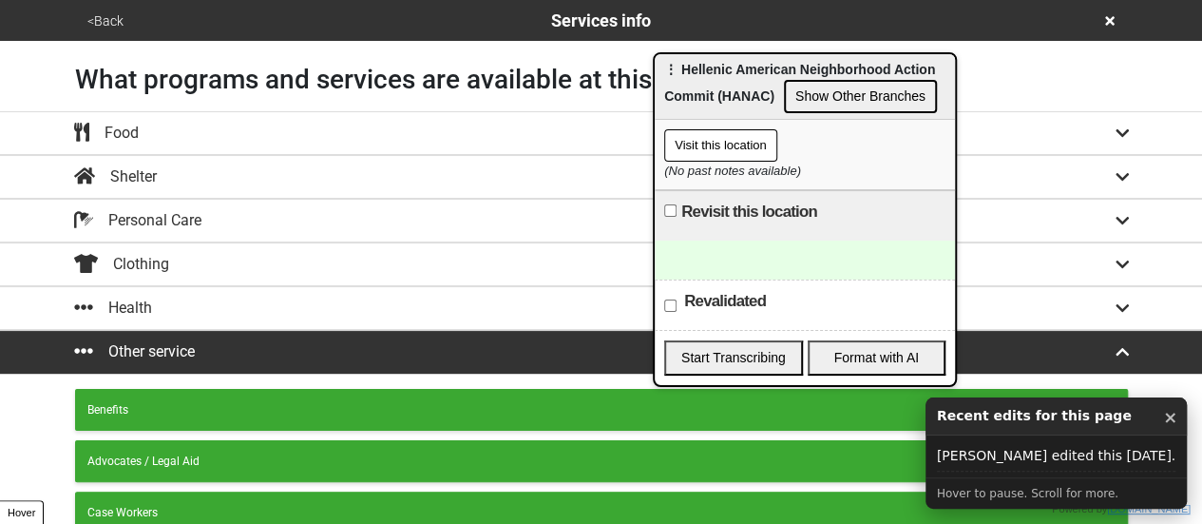
drag, startPoint x: 1172, startPoint y: 299, endPoint x: 668, endPoint y: 84, distance: 547.8
click at [668, 84] on div "⋮ Hellenic American Neighborhood Action Commit (HANAC) Show Other Branches" at bounding box center [805, 87] width 300 height 66
click at [841, 98] on button "Show Other Branches" at bounding box center [860, 96] width 153 height 33
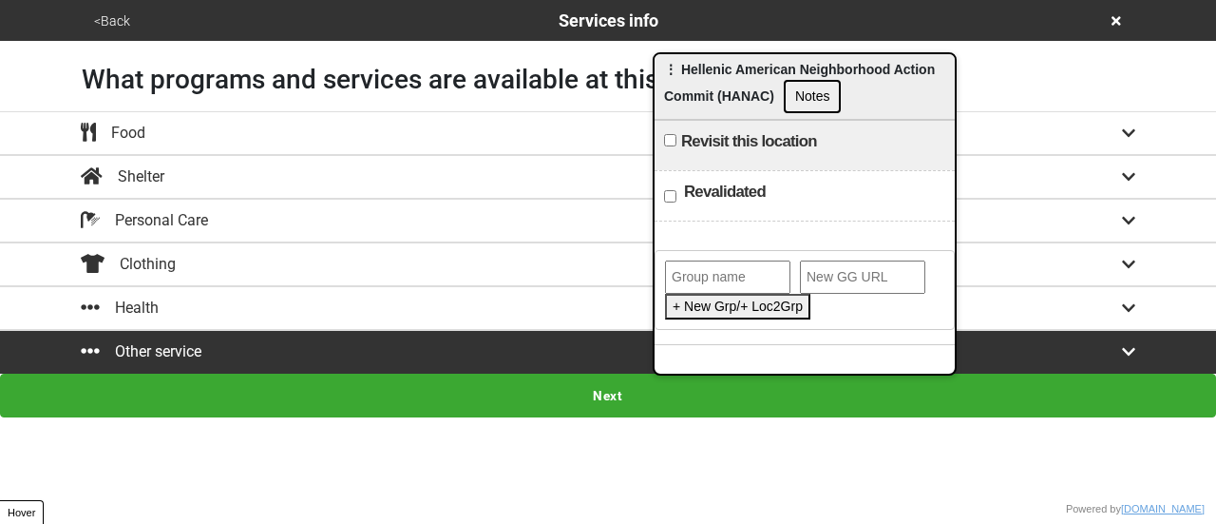
click at [705, 269] on input "text" at bounding box center [727, 276] width 125 height 33
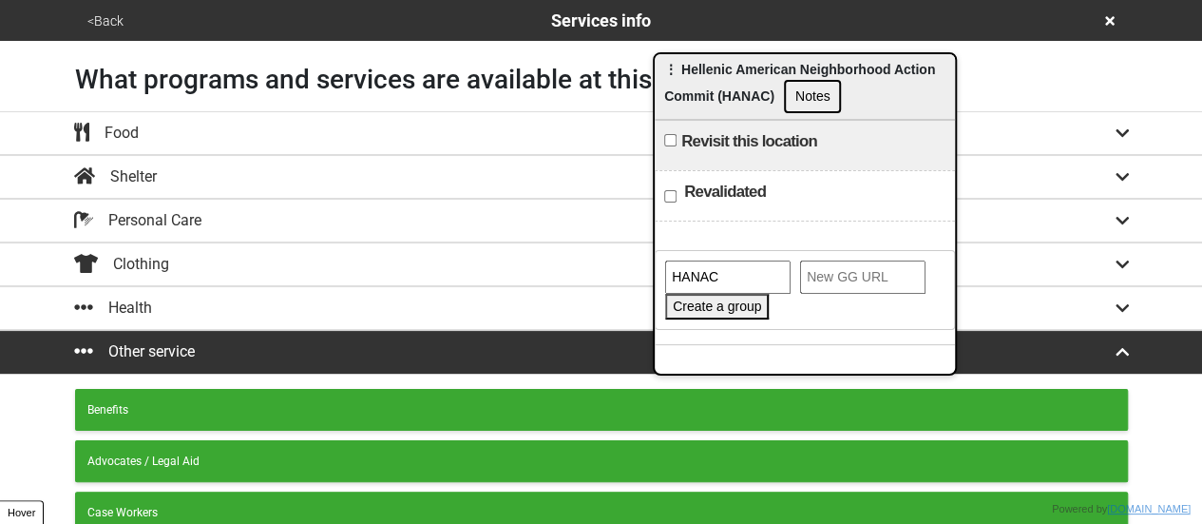
type input "HANAC"
click at [849, 284] on input "url" at bounding box center [862, 276] width 125 height 33
paste input "https://gogetta.nyc/team/location/1cdd2963-db36-4eca-8001-8b94c2ed6357/services…"
type input "https://gogetta.nyc/team/location/1cdd2963-db36-4eca-8001-8b94c2ed6357/services…"
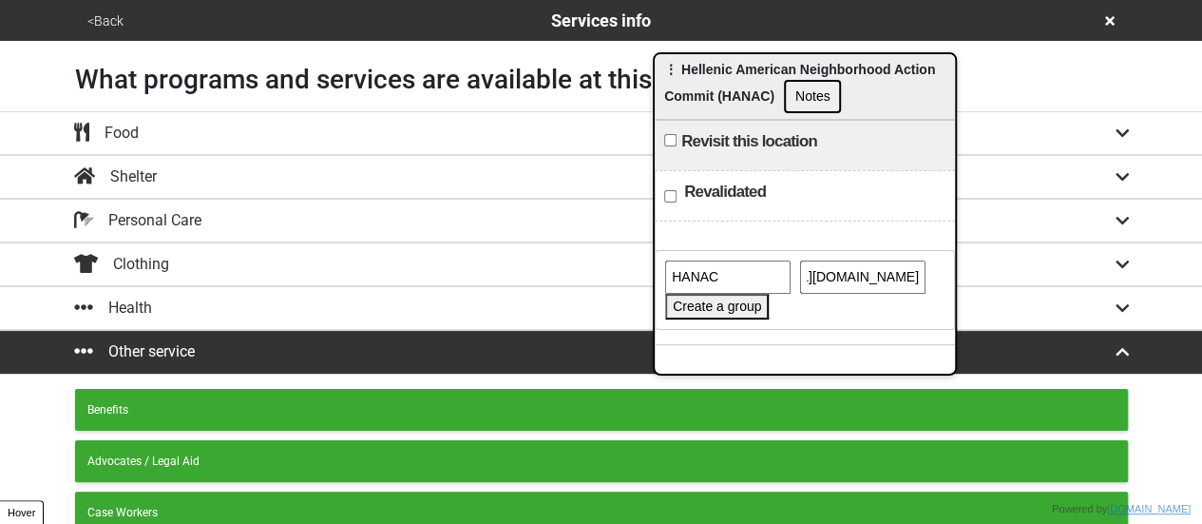
scroll to position [0, 0]
click at [705, 303] on button "Create a group" at bounding box center [717, 307] width 104 height 26
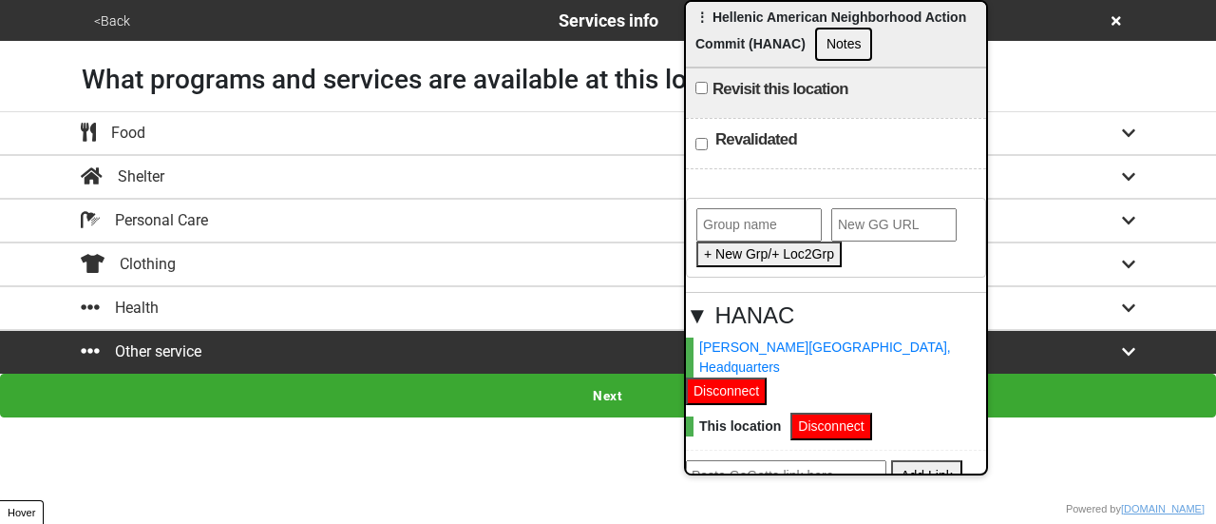
drag, startPoint x: 750, startPoint y: 67, endPoint x: 781, endPoint y: 1, distance: 73.5
click at [781, 1] on div "⋮ Hellenic American Neighborhood Action Commit (HANAC) Notes Visit this locatio…" at bounding box center [836, 237] width 304 height 475
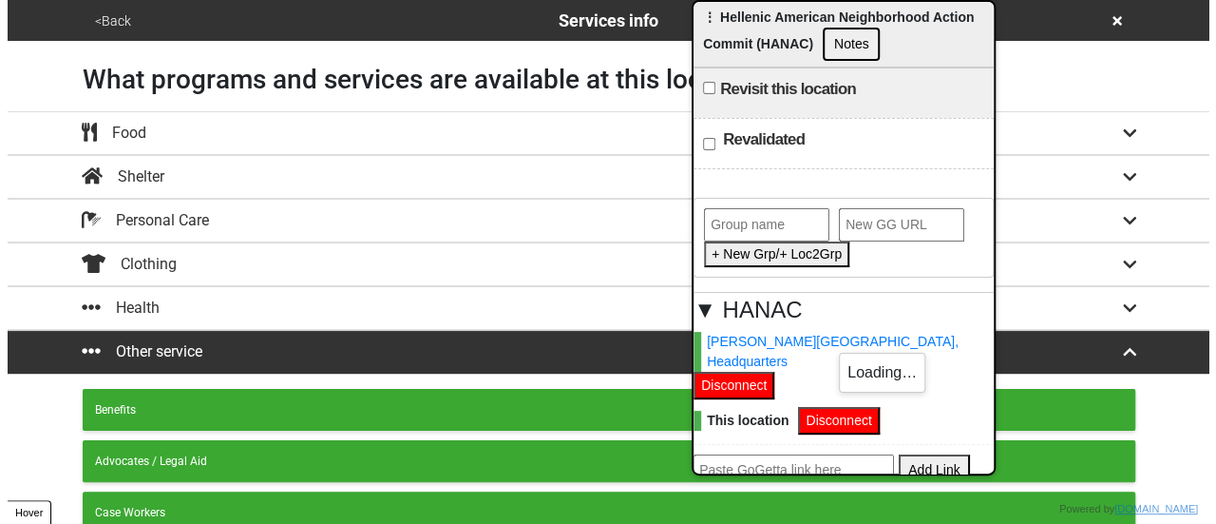
scroll to position [23, 0]
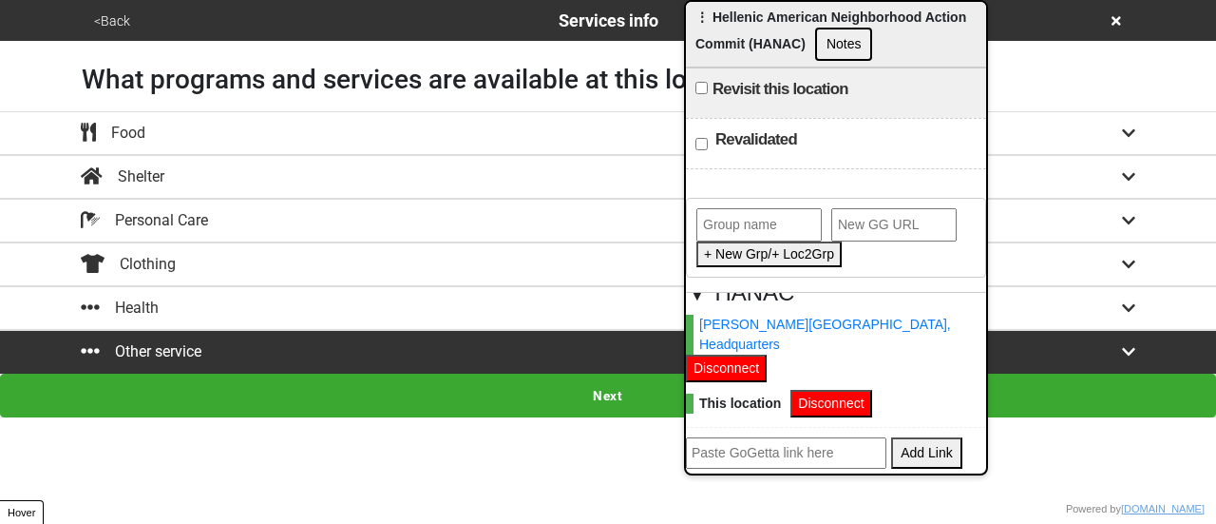
click at [1115, 23] on icon at bounding box center [1117, 21] width 10 height 10
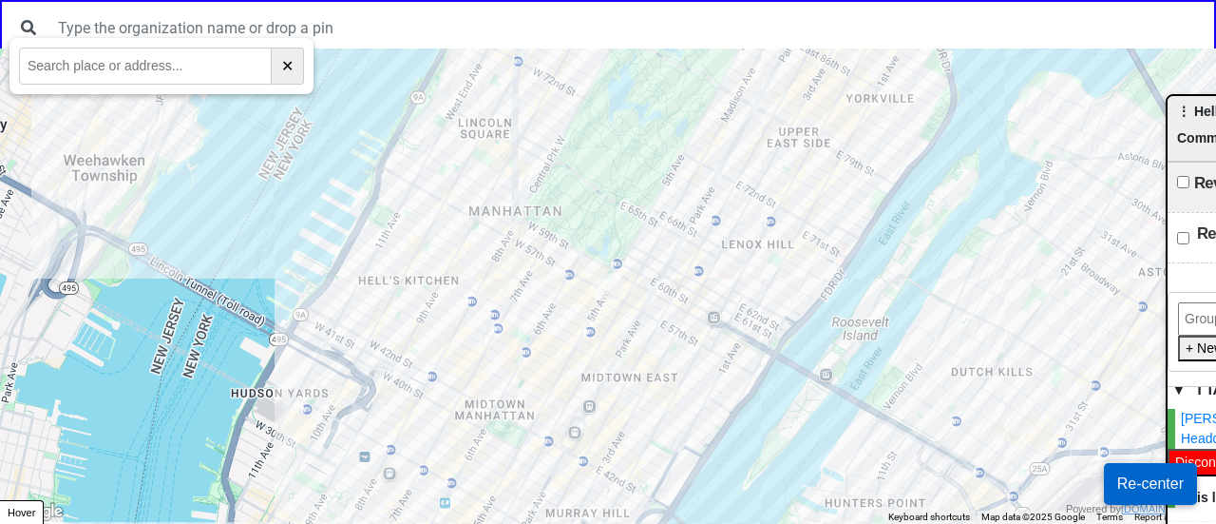
drag, startPoint x: 773, startPoint y: 26, endPoint x: 1215, endPoint y: 122, distance: 452.1
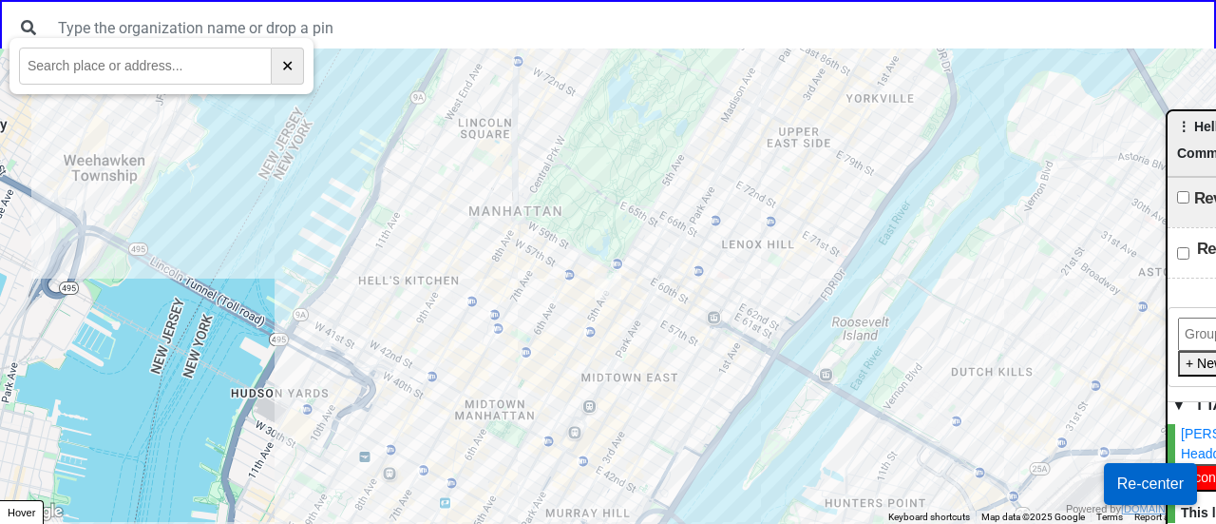
click at [471, 339] on div at bounding box center [608, 285] width 1216 height 475
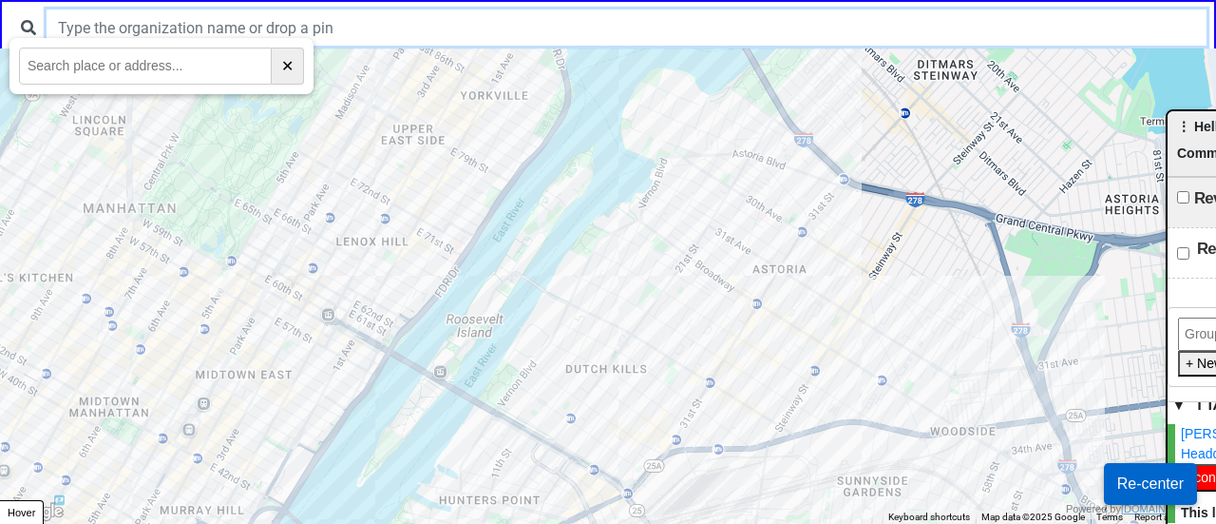
drag, startPoint x: 137, startPoint y: 71, endPoint x: 320, endPoint y: 16, distance: 191.5
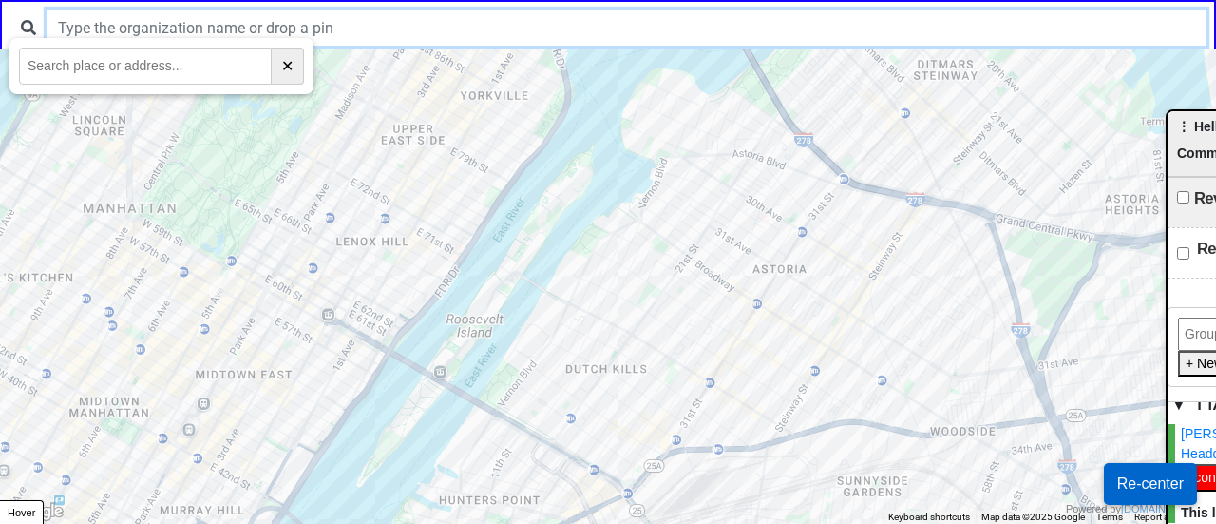
paste input "New York Psychotherapy and Counseling Center"
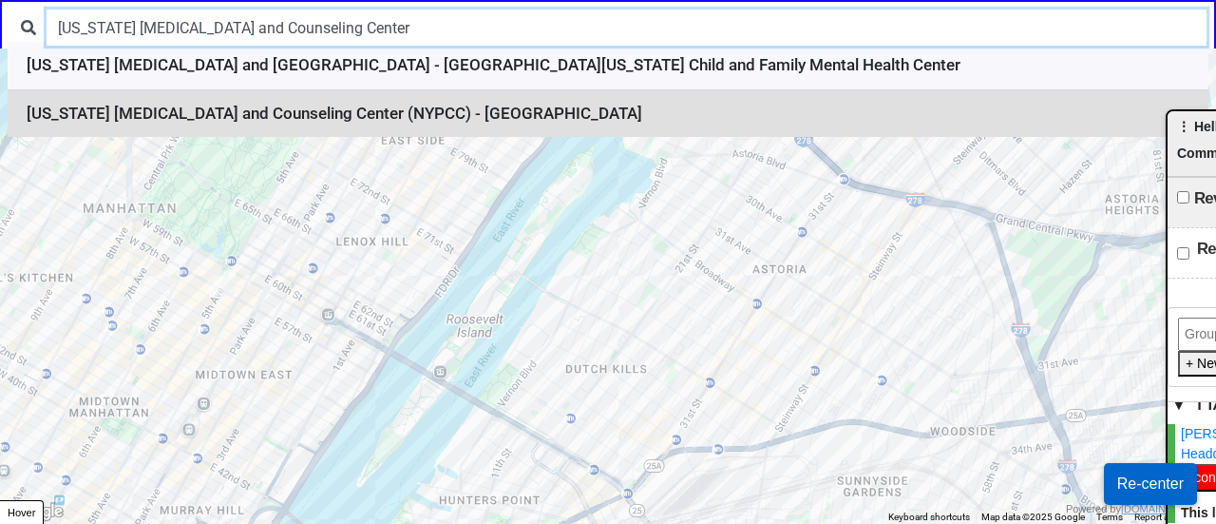
type input "New York Psychotherapy and Counseling Center"
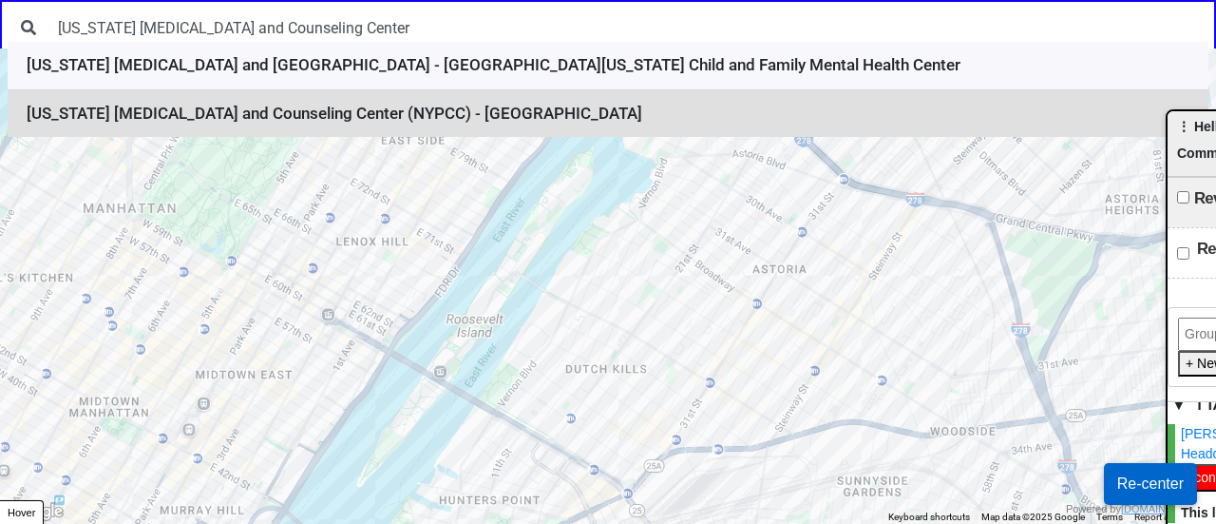
click at [482, 101] on li "New York Psychotherapy and Counseling Center (NYPCC) - Bushwick" at bounding box center [608, 114] width 1201 height 48
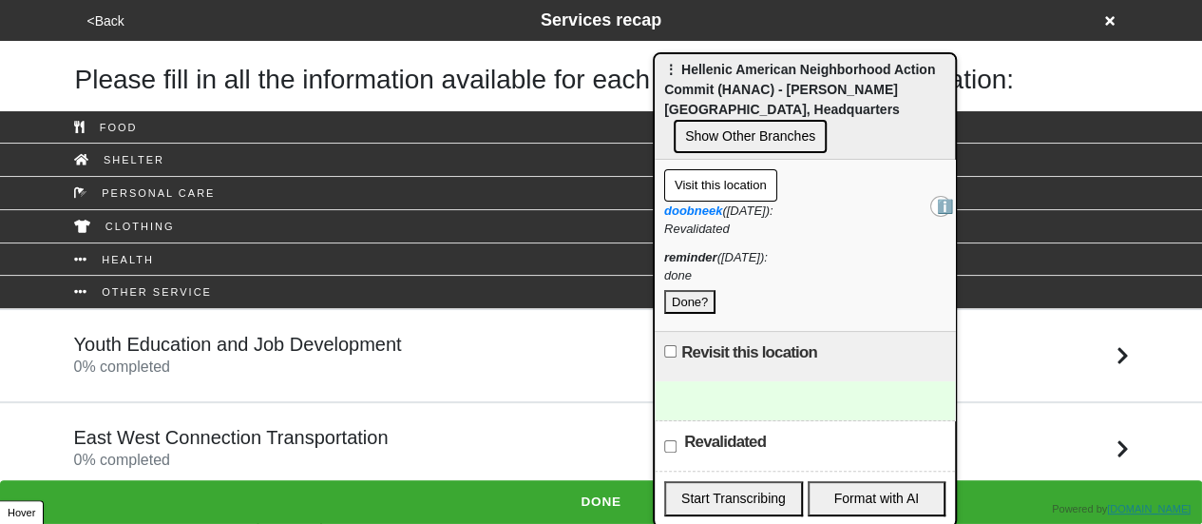
click at [675, 290] on button "Done?" at bounding box center [689, 302] width 51 height 25
click at [1101, 24] on div "<Back Services recap" at bounding box center [601, 21] width 1039 height 26
click at [1109, 20] on icon at bounding box center [1110, 21] width 10 height 10
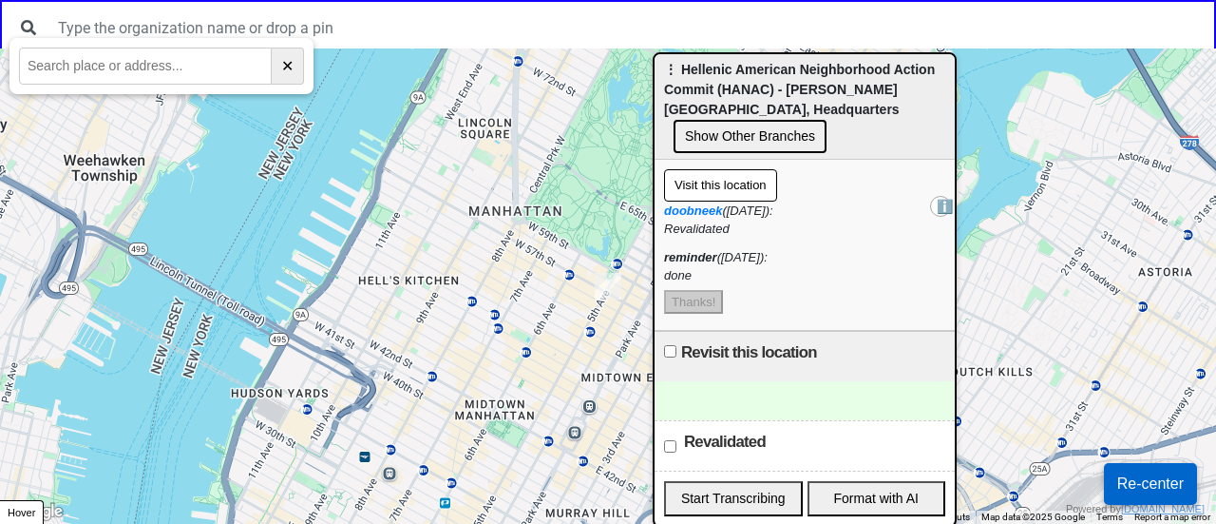
paste input "32-06 21st Street"
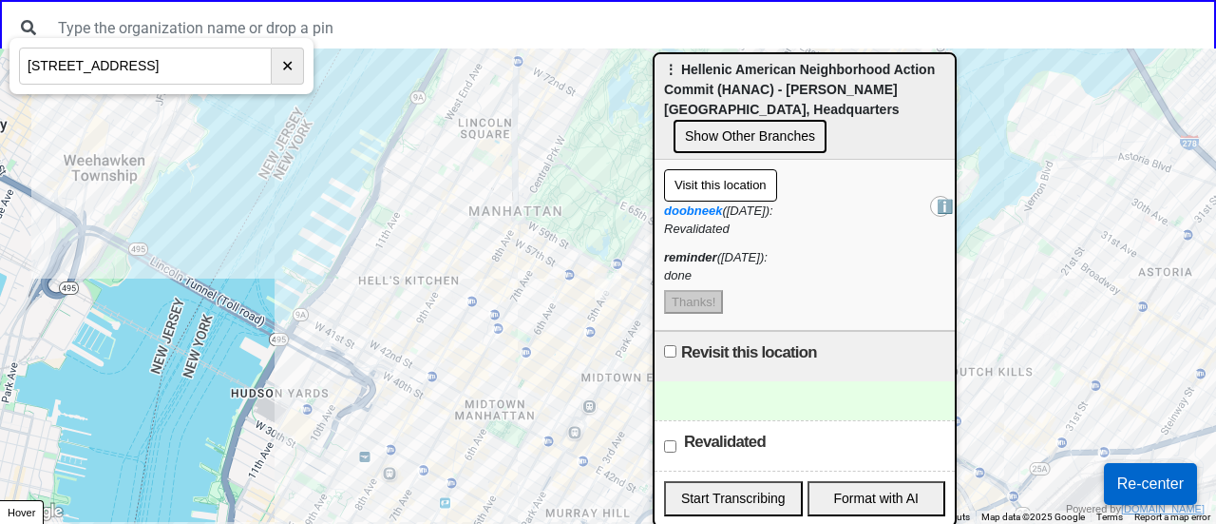
type input "32-06 21st Street"
click at [178, 60] on input "32-06 21st Street" at bounding box center [145, 66] width 253 height 37
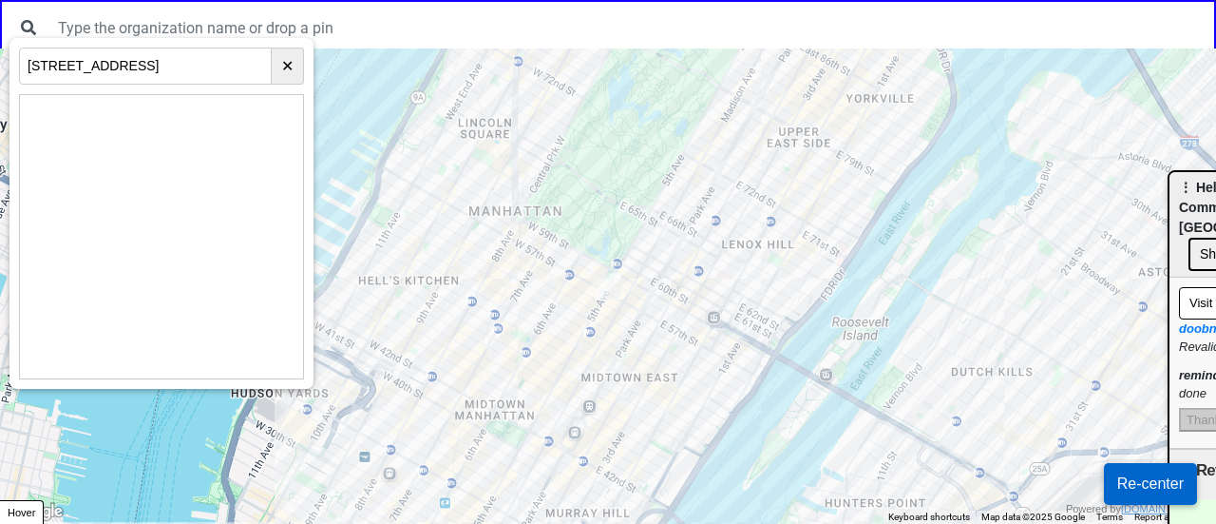
drag, startPoint x: 733, startPoint y: 92, endPoint x: 1215, endPoint y: 215, distance: 498.0
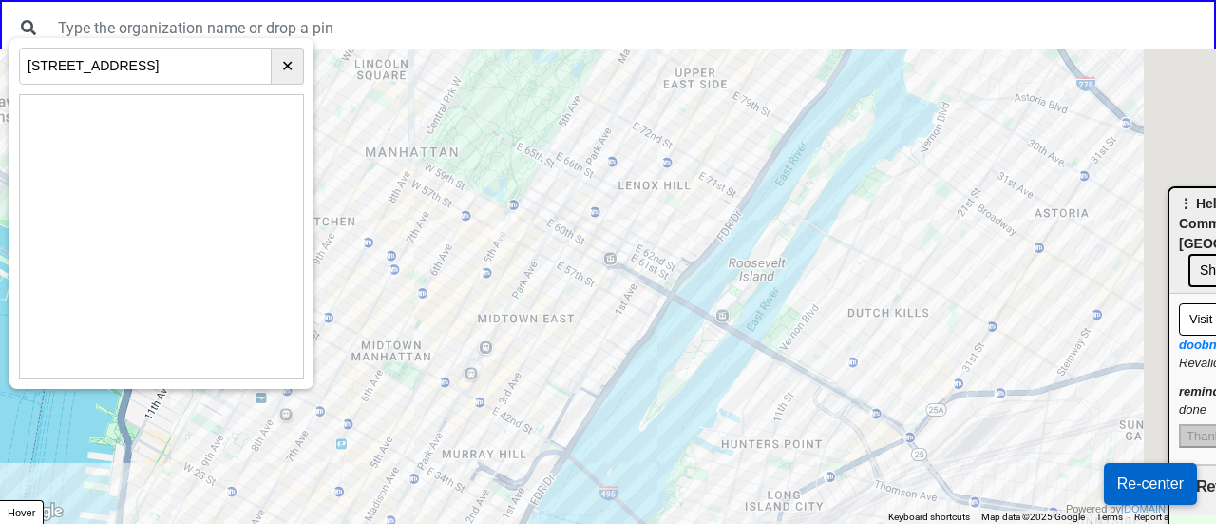
drag, startPoint x: 832, startPoint y: 242, endPoint x: 843, endPoint y: 253, distance: 14.8
click at [831, 241] on div at bounding box center [608, 285] width 1216 height 475
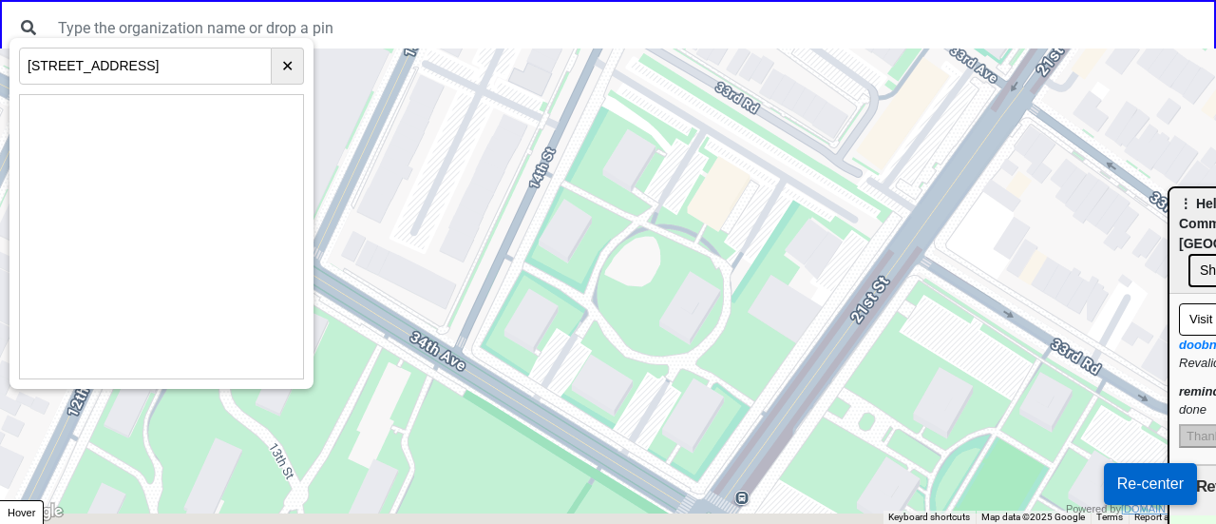
drag, startPoint x: 775, startPoint y: 332, endPoint x: 863, endPoint y: 121, distance: 228.3
click at [864, 121] on div at bounding box center [608, 285] width 1216 height 475
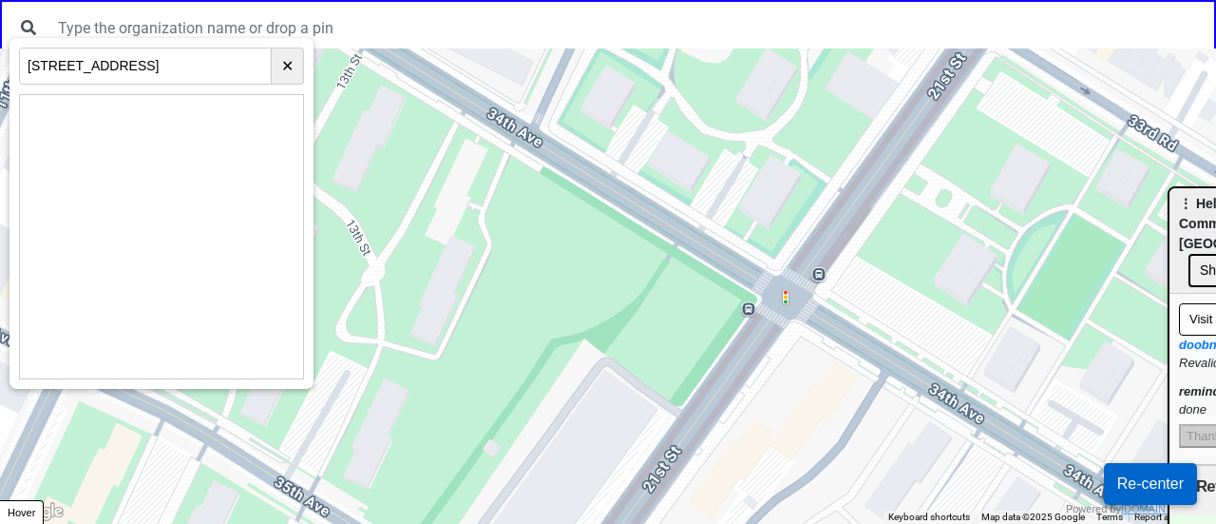
drag, startPoint x: 781, startPoint y: 275, endPoint x: 796, endPoint y: 140, distance: 135.8
click at [796, 140] on div at bounding box center [608, 285] width 1216 height 475
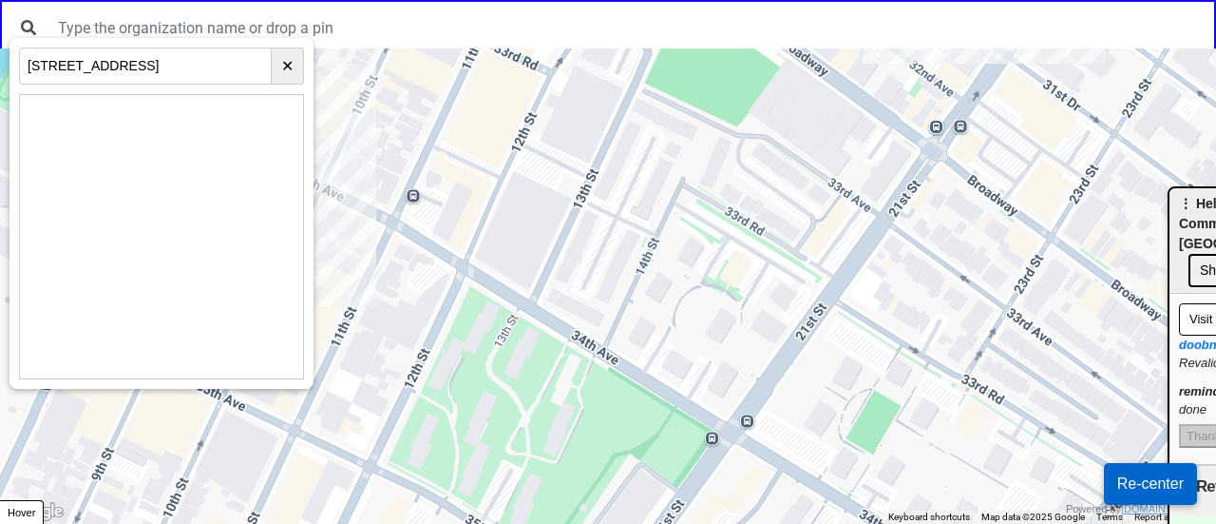
drag, startPoint x: 745, startPoint y: 333, endPoint x: 737, endPoint y: 432, distance: 100.1
click at [737, 432] on div at bounding box center [608, 285] width 1216 height 475
click at [886, 170] on div at bounding box center [608, 285] width 1216 height 475
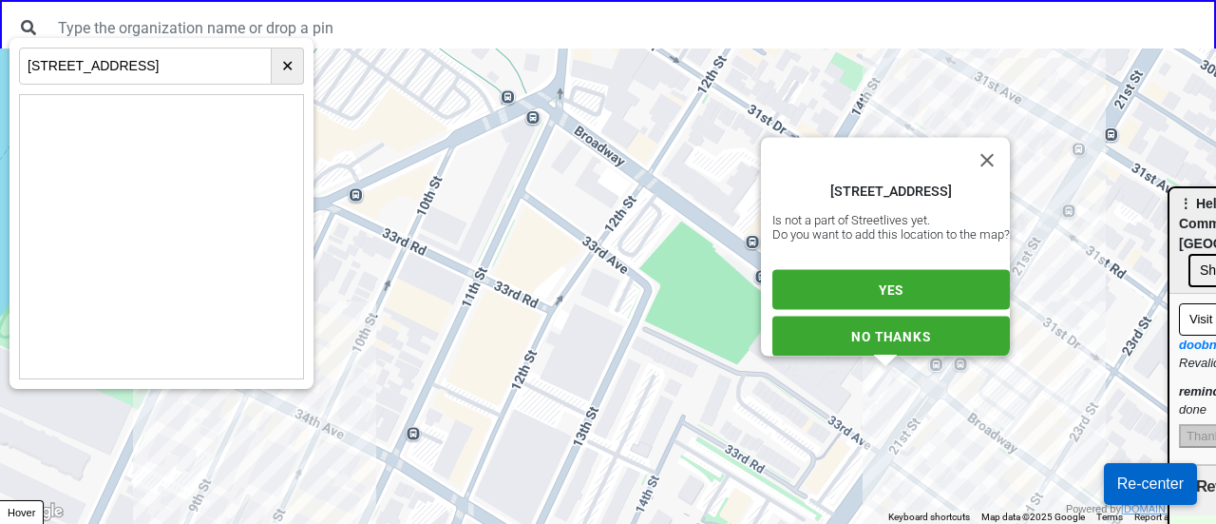
click at [882, 282] on span "YES" at bounding box center [891, 289] width 25 height 15
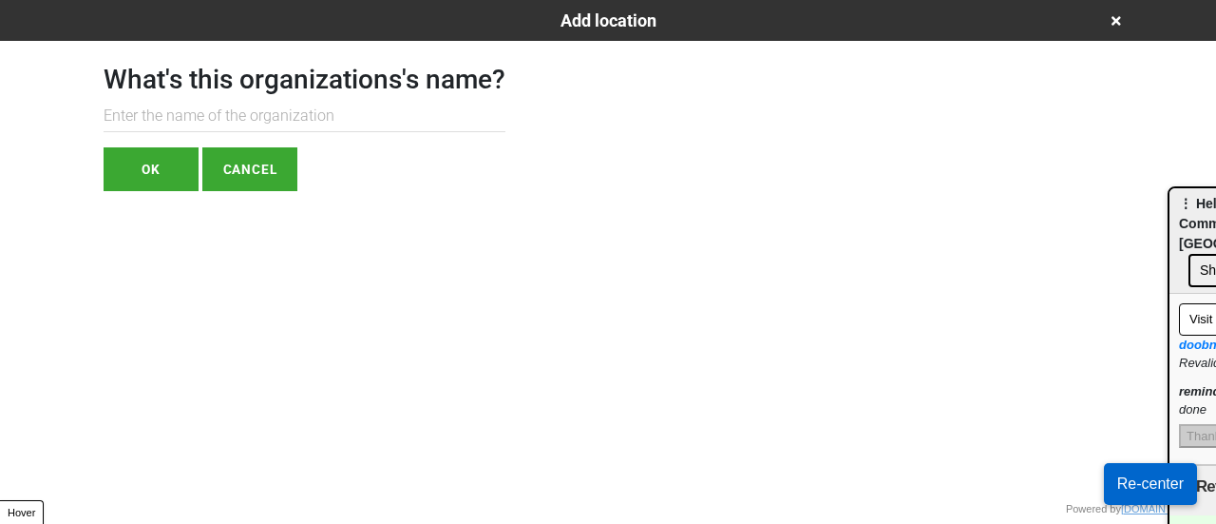
click at [192, 92] on h1 "What's this organizations's name?" at bounding box center [305, 80] width 402 height 32
click at [186, 134] on div "What's this organizations's name? OK CANCEL" at bounding box center [305, 116] width 402 height 150
click at [192, 109] on input "text" at bounding box center [305, 116] width 402 height 31
paste input "Hellenic American Neighborhood Action Commit (HANAC)"
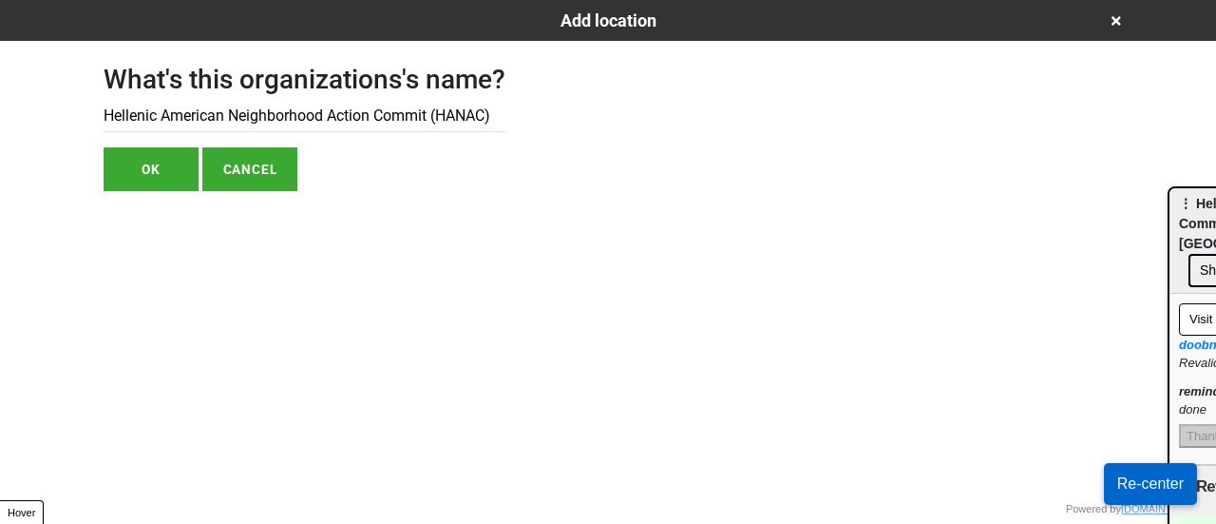
type input "Hellenic American Neighborhood Action Commit (HANAC)"
click at [160, 161] on button "OK" at bounding box center [151, 169] width 95 height 44
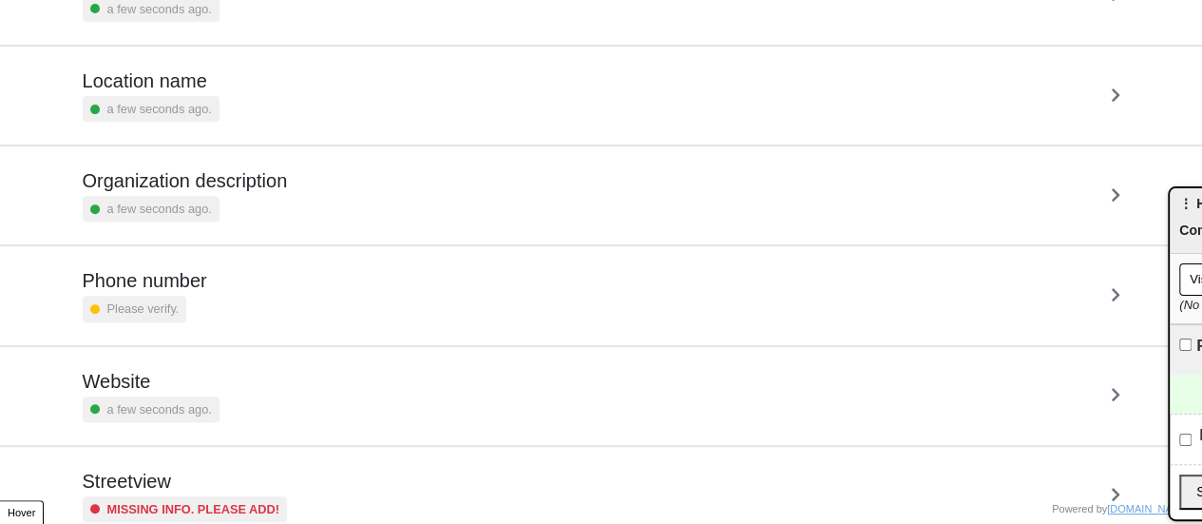
scroll to position [361, 0]
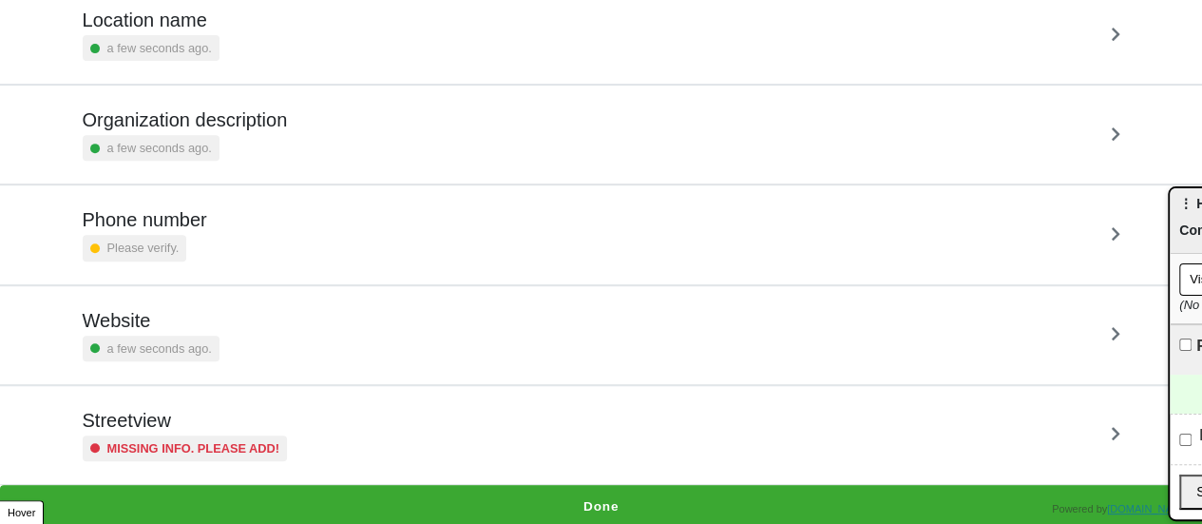
click at [206, 429] on div "Streetview Missing info. Please add!" at bounding box center [185, 435] width 205 height 52
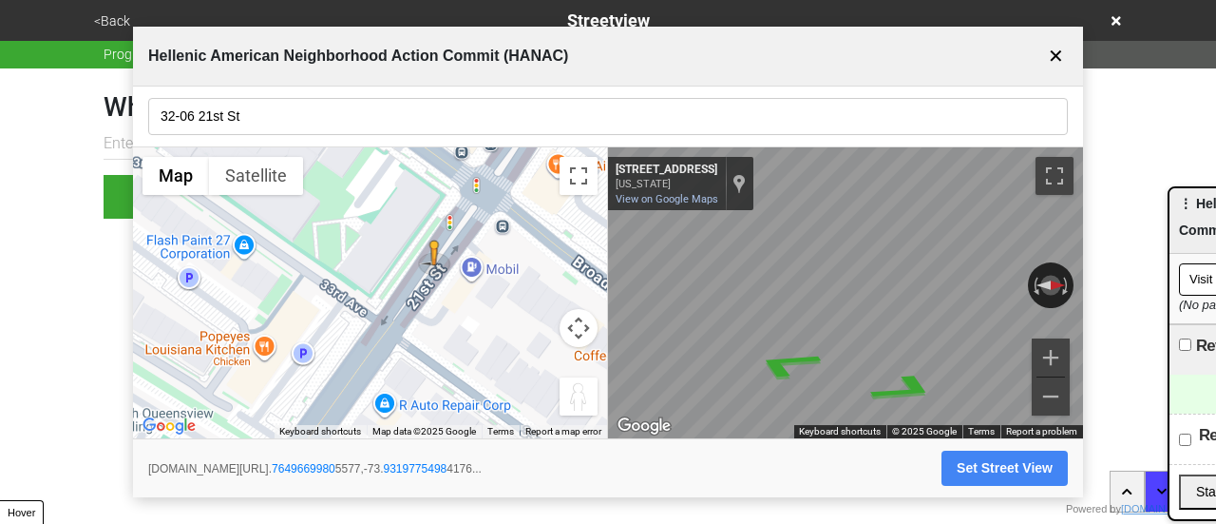
drag, startPoint x: 379, startPoint y: 300, endPoint x: 381, endPoint y: 375, distance: 75.1
click at [381, 375] on div "To activate drag with keyboard, press Alt + Enter. Once in keyboard drag state,…" at bounding box center [370, 293] width 474 height 292
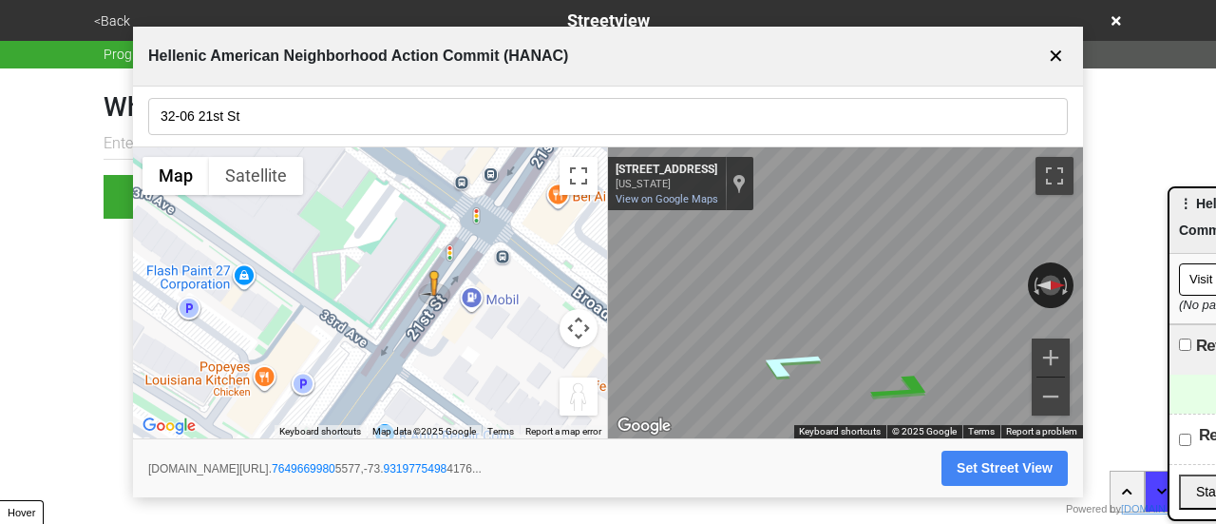
click at [793, 355] on icon "Go Southwest, 21st St" at bounding box center [786, 363] width 134 height 45
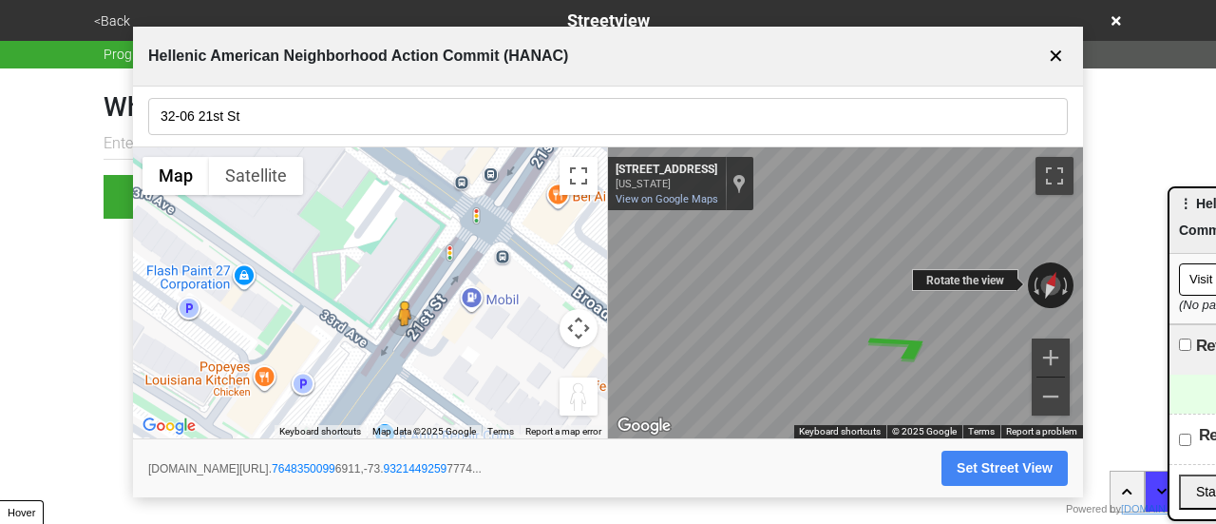
click at [880, 294] on div "← Move left → Move right ↑ Move up ↓ Move down + Zoom in - Zoom out [STREET_ADD…" at bounding box center [845, 293] width 475 height 292
click at [979, 457] on button "Set Street View" at bounding box center [1005, 467] width 126 height 35
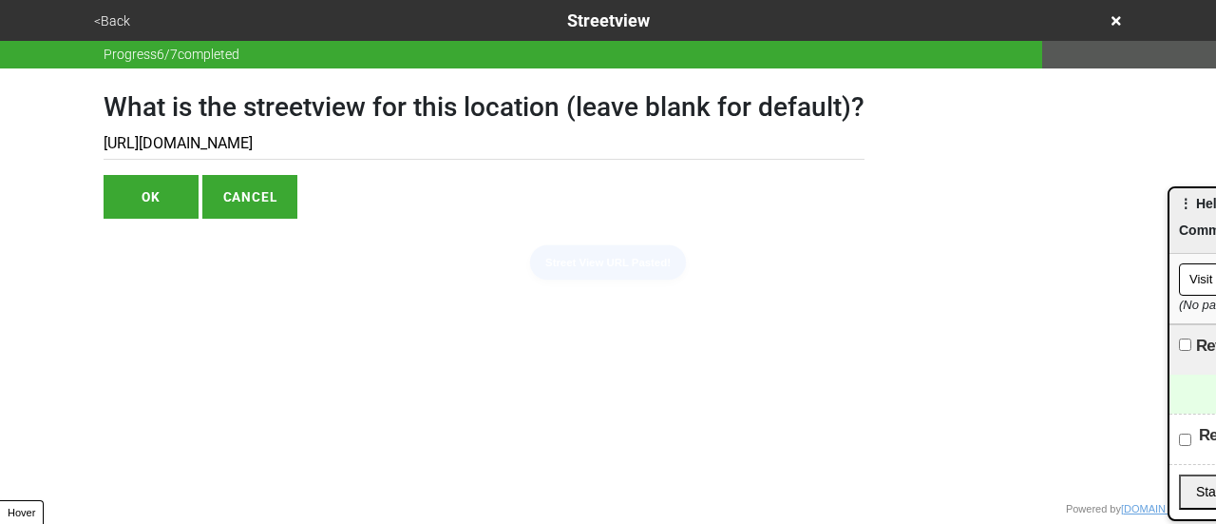
type input "[URL][DOMAIN_NAME]"
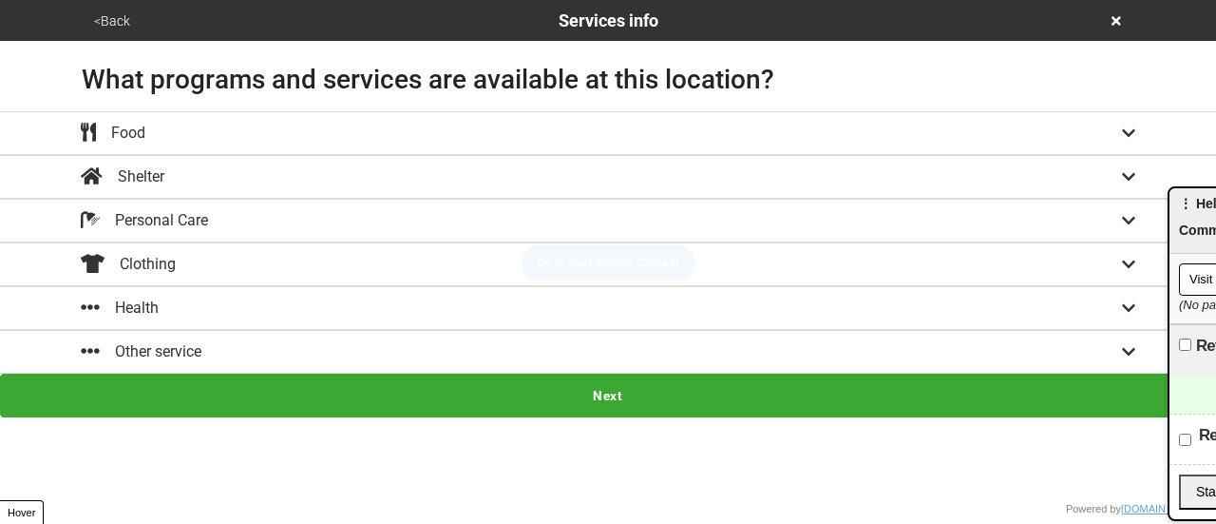
click at [117, 24] on button "<Back" at bounding box center [112, 21] width 48 height 22
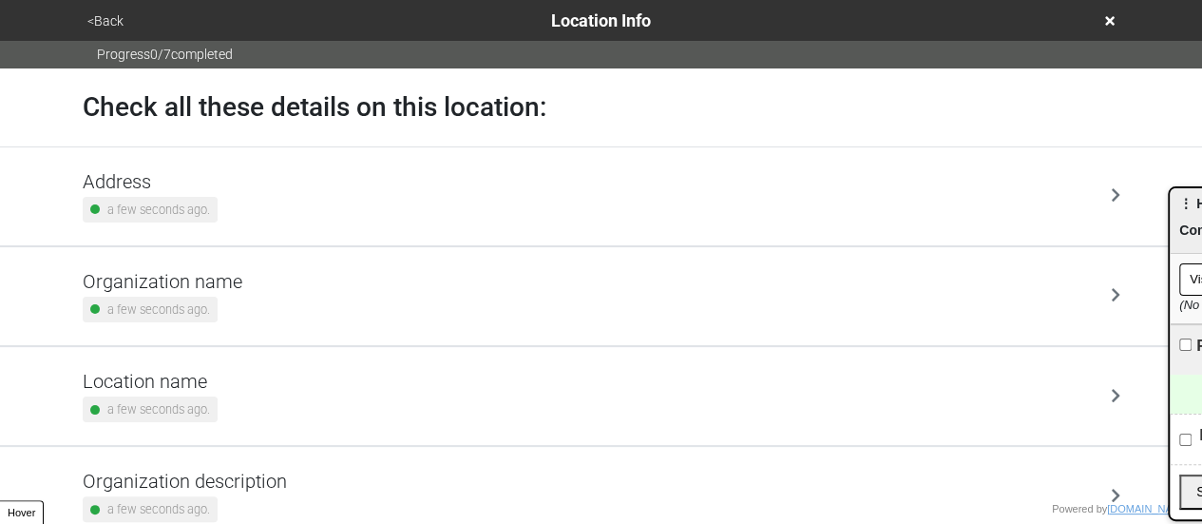
click at [217, 174] on div "Address a few seconds ago." at bounding box center [602, 196] width 1038 height 52
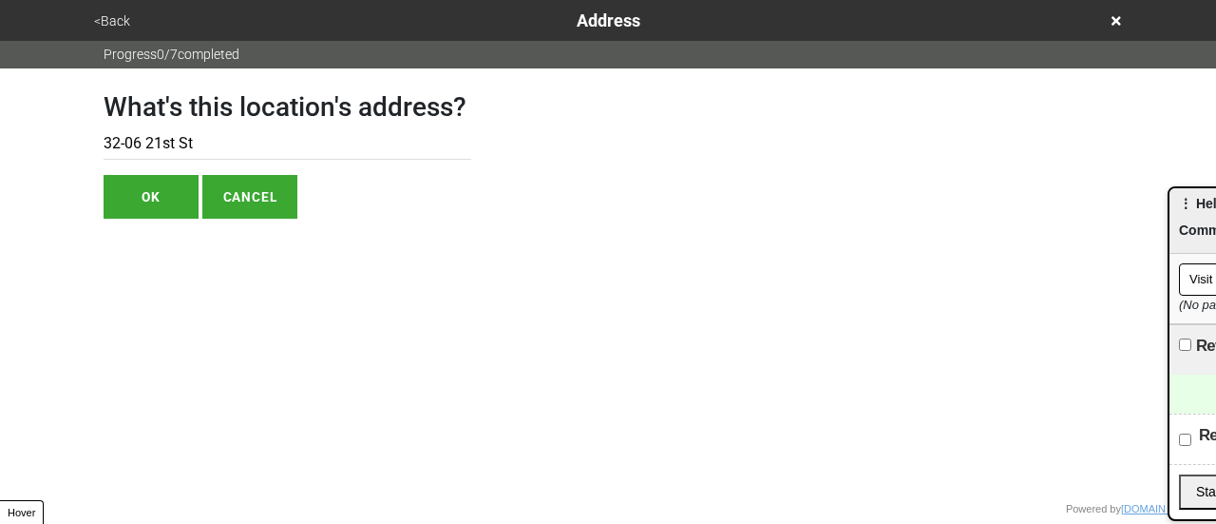
click at [171, 147] on input "32-06 21st St" at bounding box center [288, 143] width 368 height 31
click at [125, 18] on button "<Back" at bounding box center [112, 21] width 48 height 22
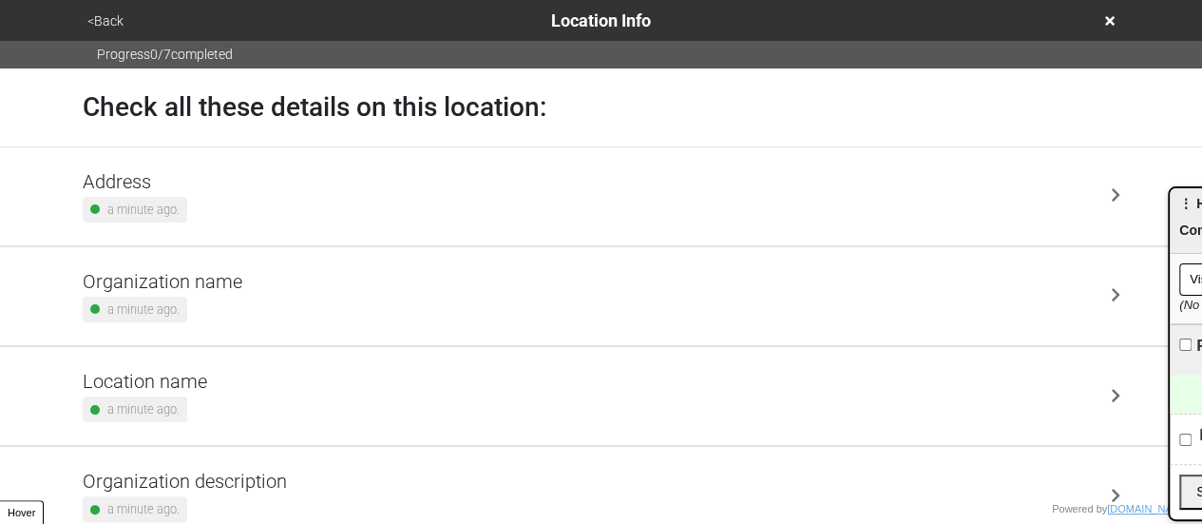
click at [143, 406] on small "a minute ago." at bounding box center [143, 409] width 72 height 18
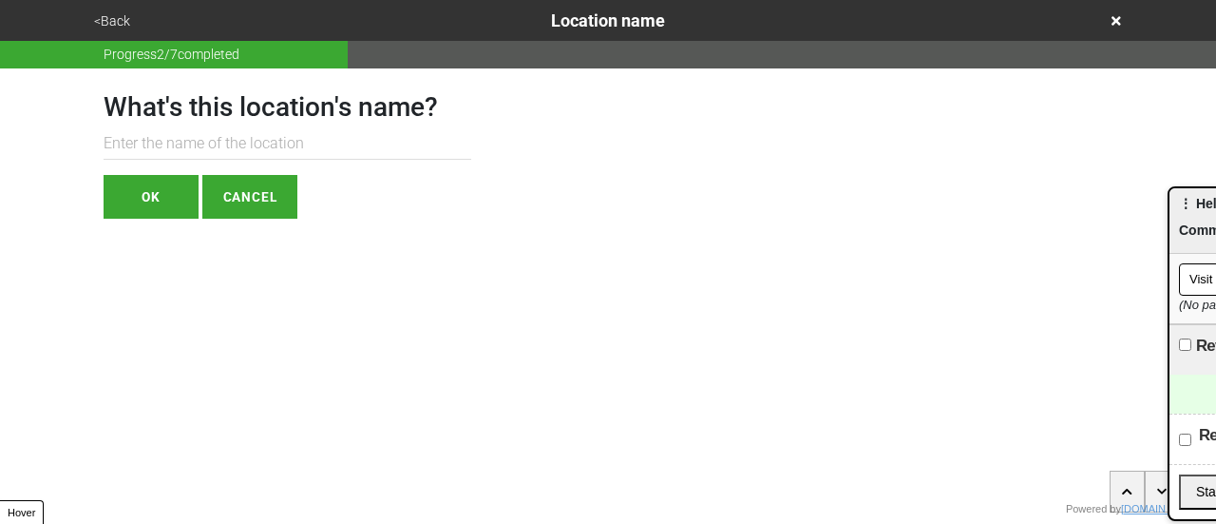
click at [209, 155] on input "text" at bounding box center [288, 143] width 368 height 31
paste input "[GEOGRAPHIC_DATA][PERSON_NAME]"
type input "[GEOGRAPHIC_DATA][PERSON_NAME]"
click at [133, 197] on button "OK" at bounding box center [151, 197] width 95 height 44
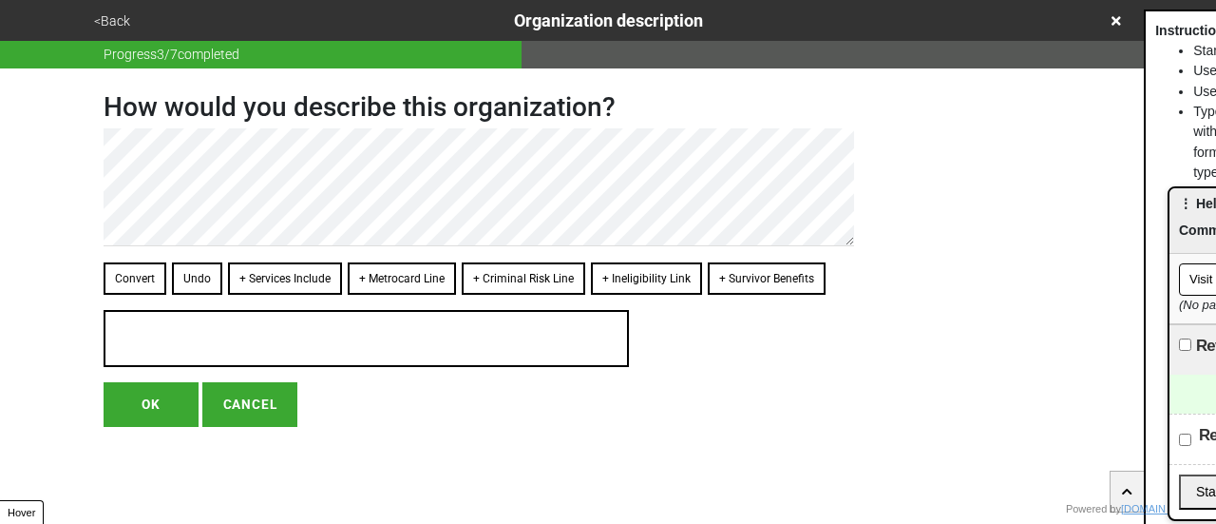
click at [114, 27] on button "<Back" at bounding box center [112, 21] width 48 height 22
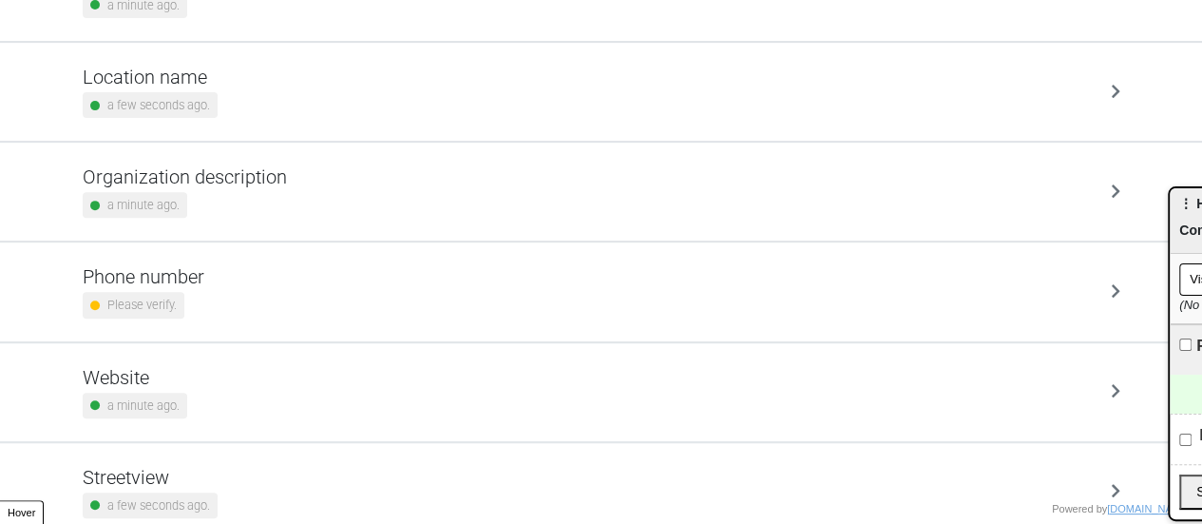
scroll to position [361, 0]
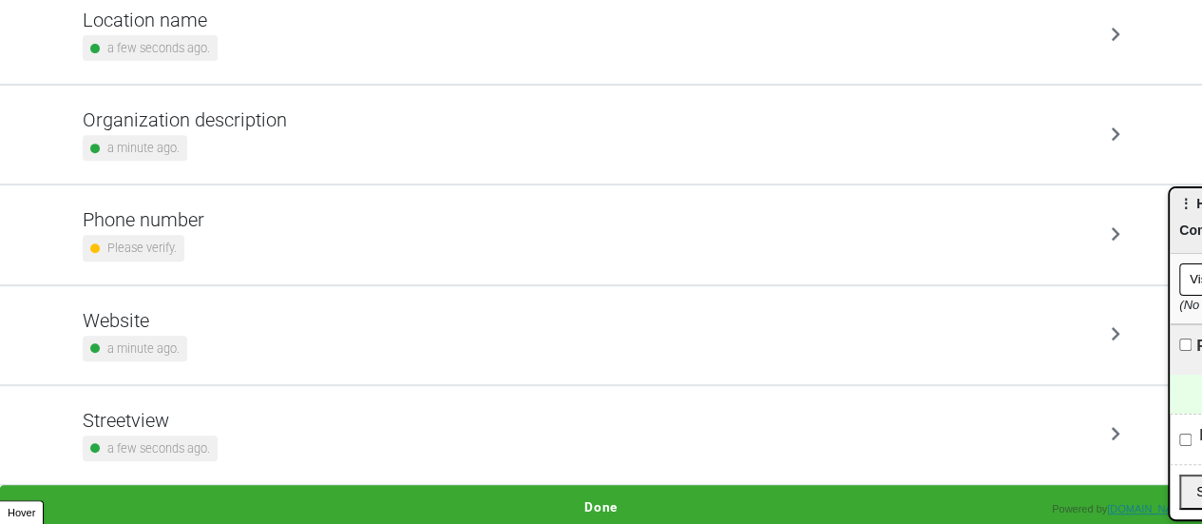
click at [177, 235] on div "Please verify." at bounding box center [134, 248] width 102 height 26
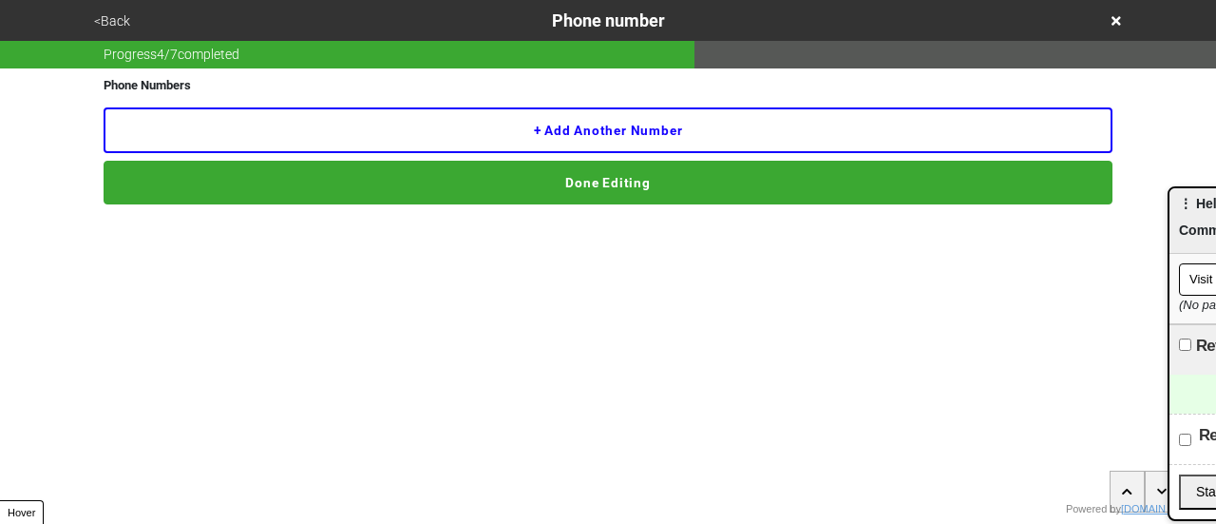
click at [264, 116] on button "+ Add another number" at bounding box center [608, 130] width 1009 height 46
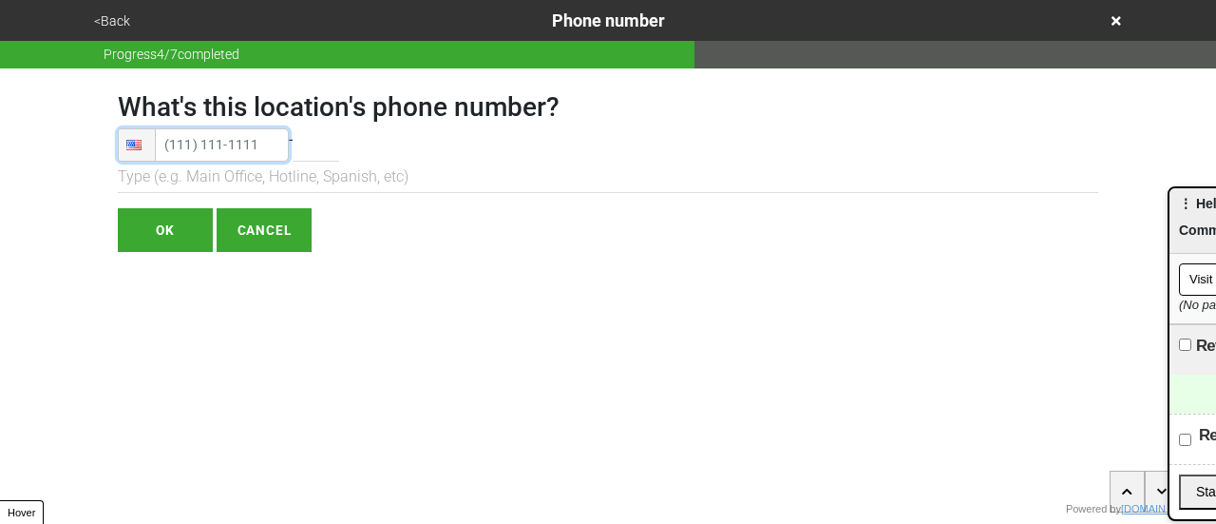
type input "[PHONE_NUMBER]"
drag, startPoint x: 235, startPoint y: 155, endPoint x: 173, endPoint y: 240, distance: 105.5
click at [173, 240] on input "OK" at bounding box center [165, 230] width 95 height 44
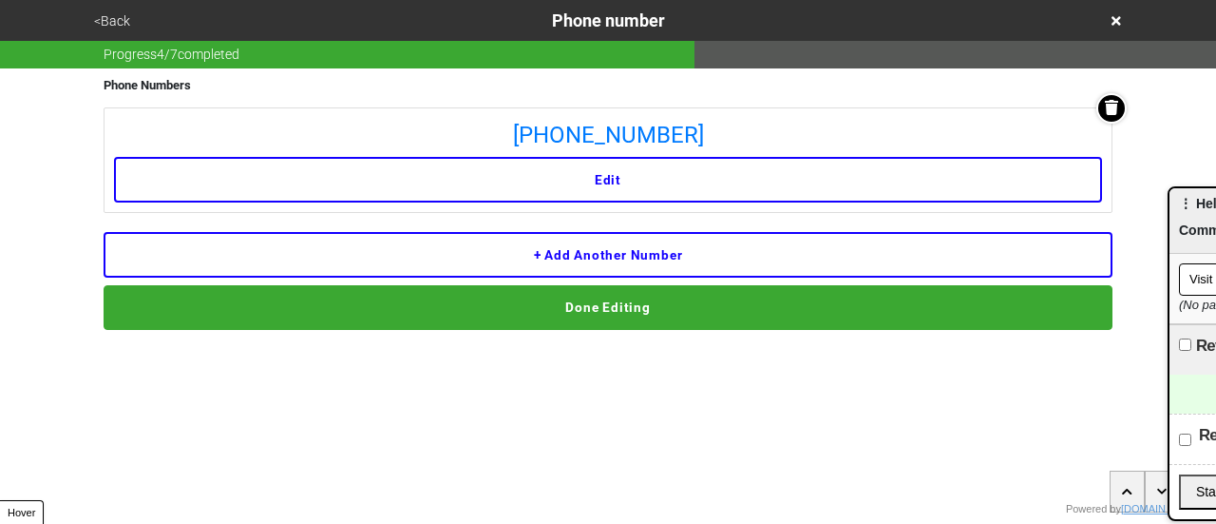
click at [108, 21] on button "<Back" at bounding box center [112, 21] width 48 height 22
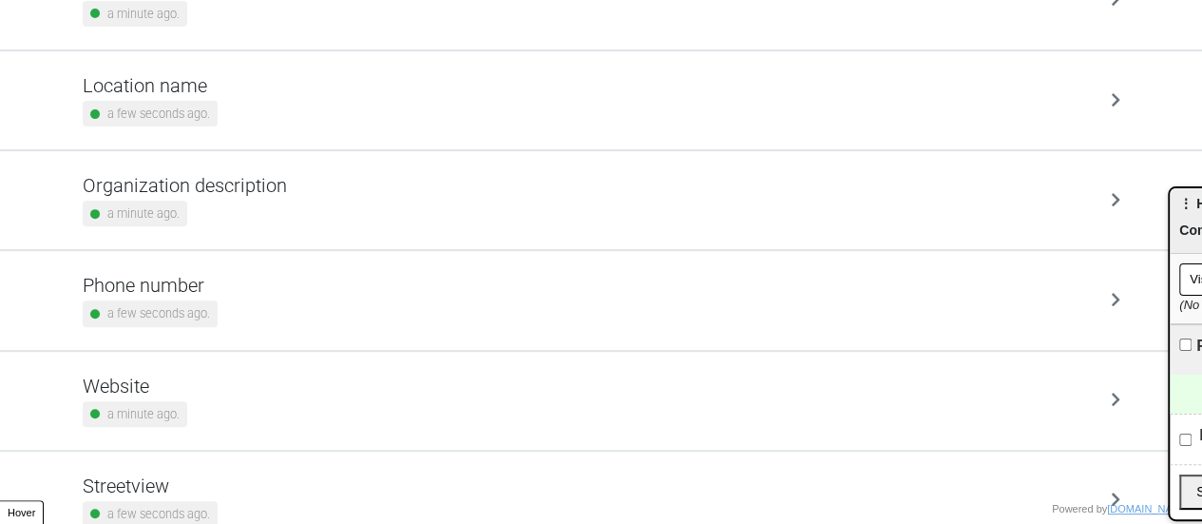
scroll to position [361, 0]
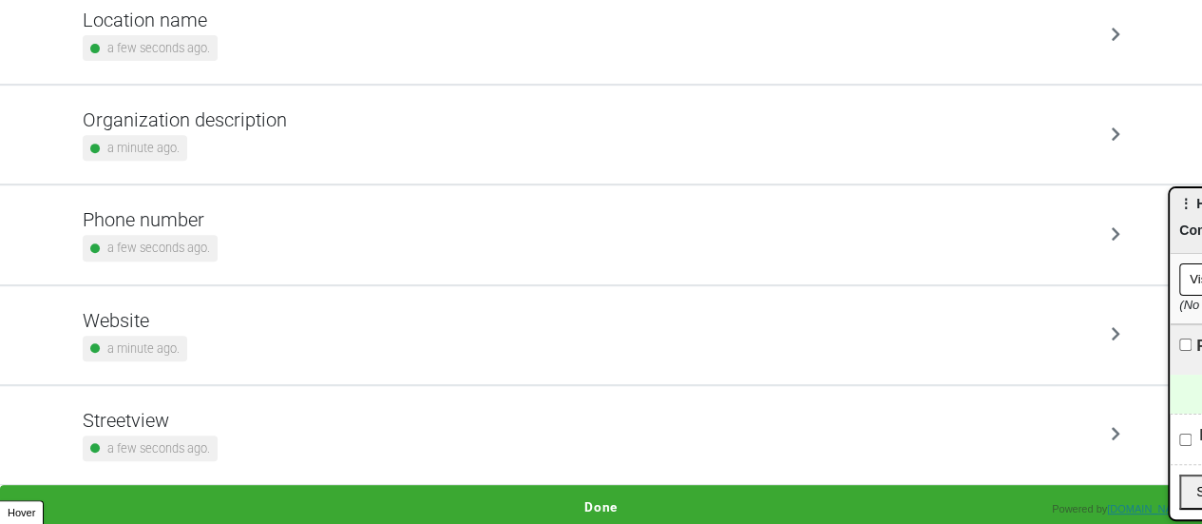
click at [614, 494] on button "Done" at bounding box center [601, 507] width 1202 height 44
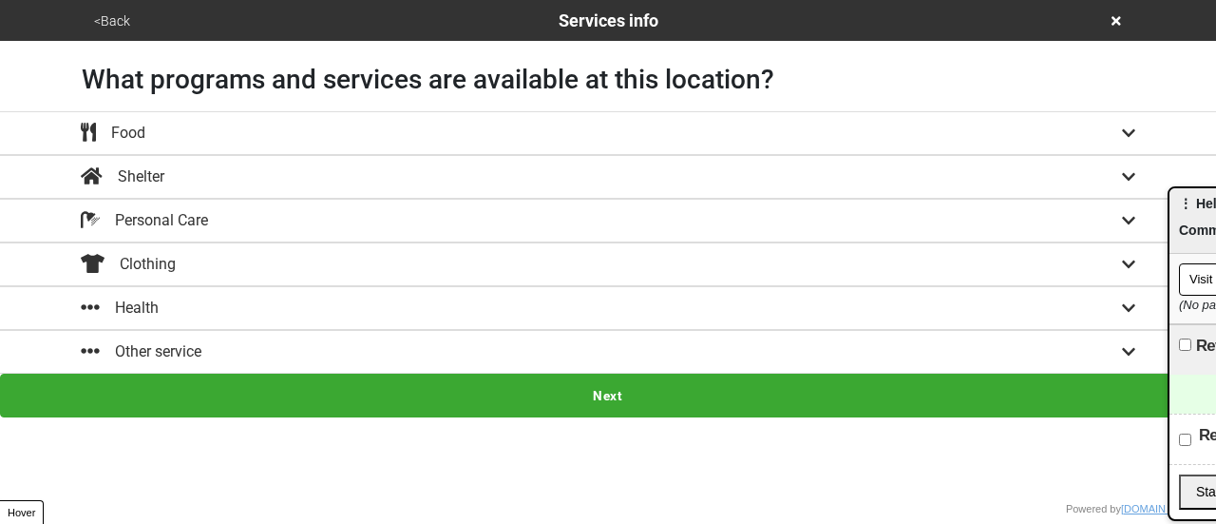
click at [334, 347] on div "Other service" at bounding box center [608, 351] width 1083 height 23
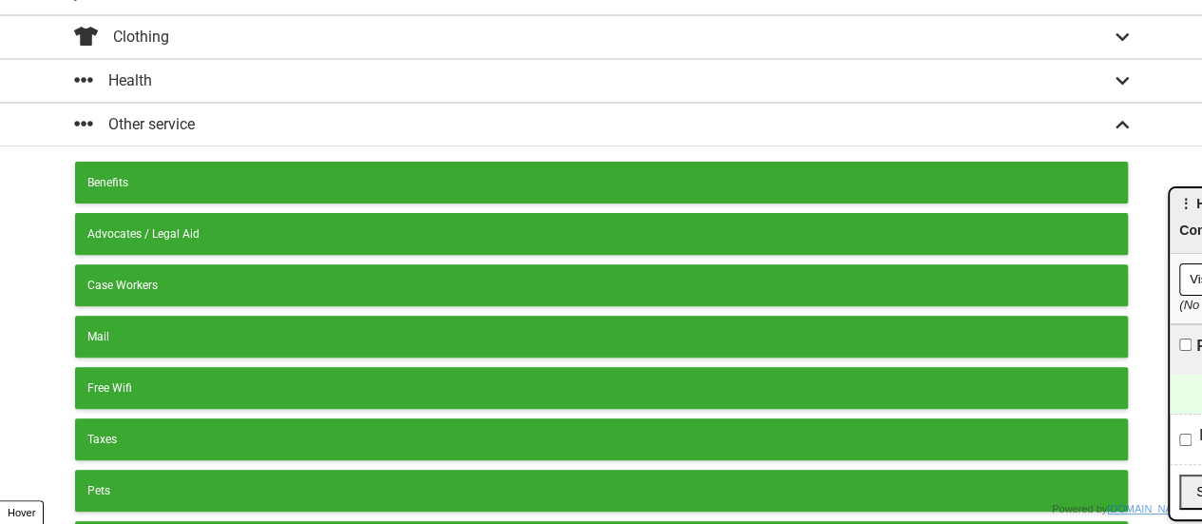
scroll to position [477, 0]
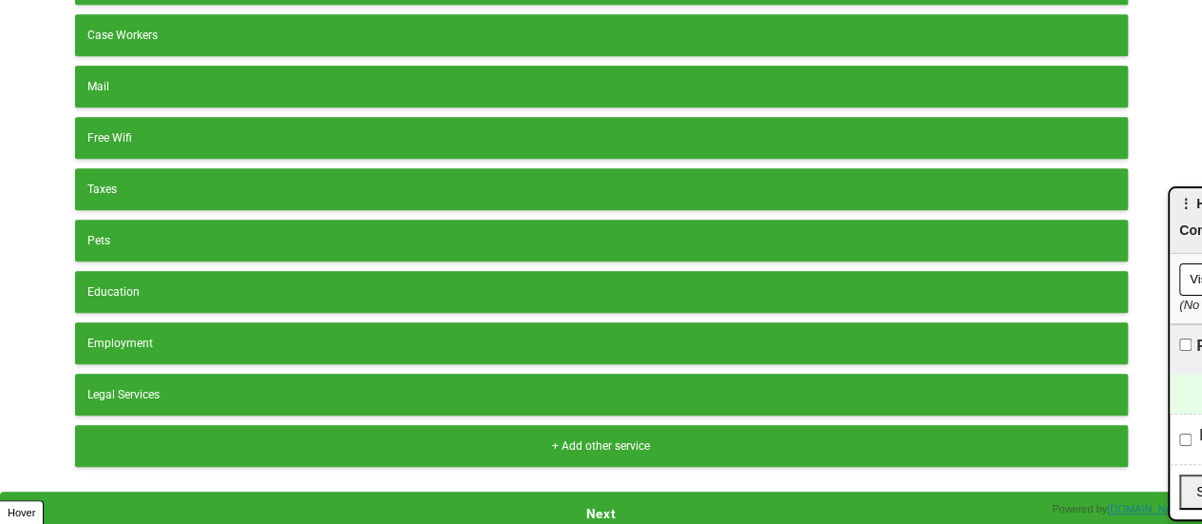
click at [379, 439] on div "+ Add other service" at bounding box center [601, 445] width 1028 height 17
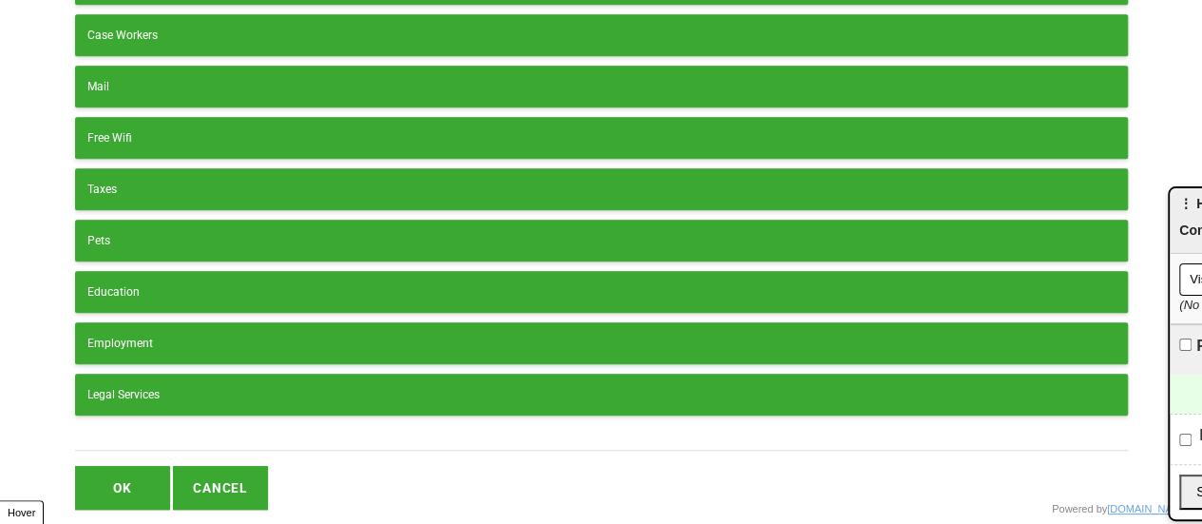
click at [341, 431] on input "text" at bounding box center [601, 438] width 1053 height 26
type input "Senior Center"
click at [139, 466] on button "OK" at bounding box center [122, 488] width 95 height 44
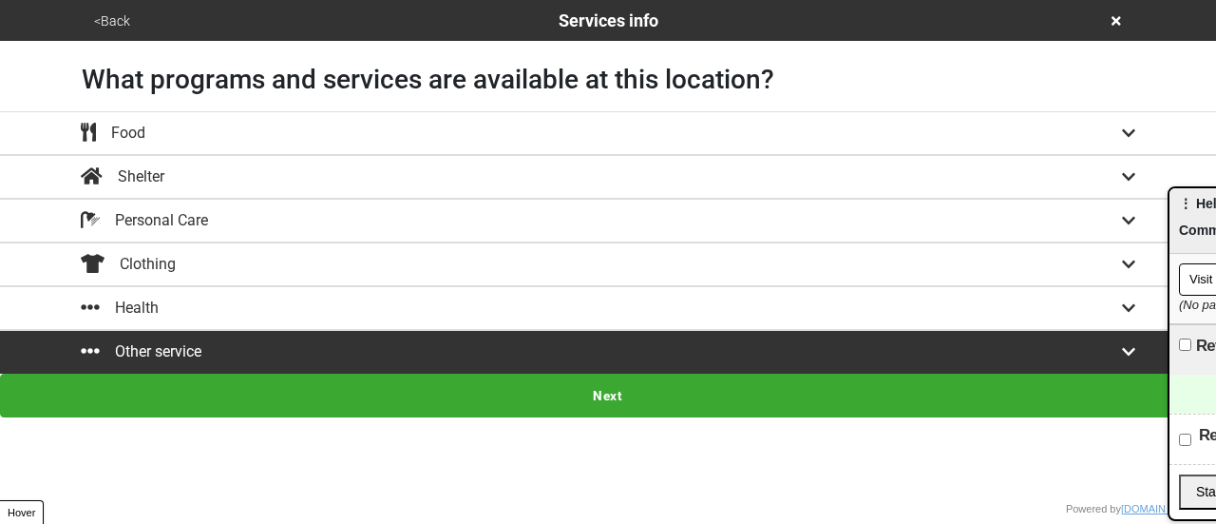
click at [410, 410] on button "Next" at bounding box center [608, 395] width 1216 height 44
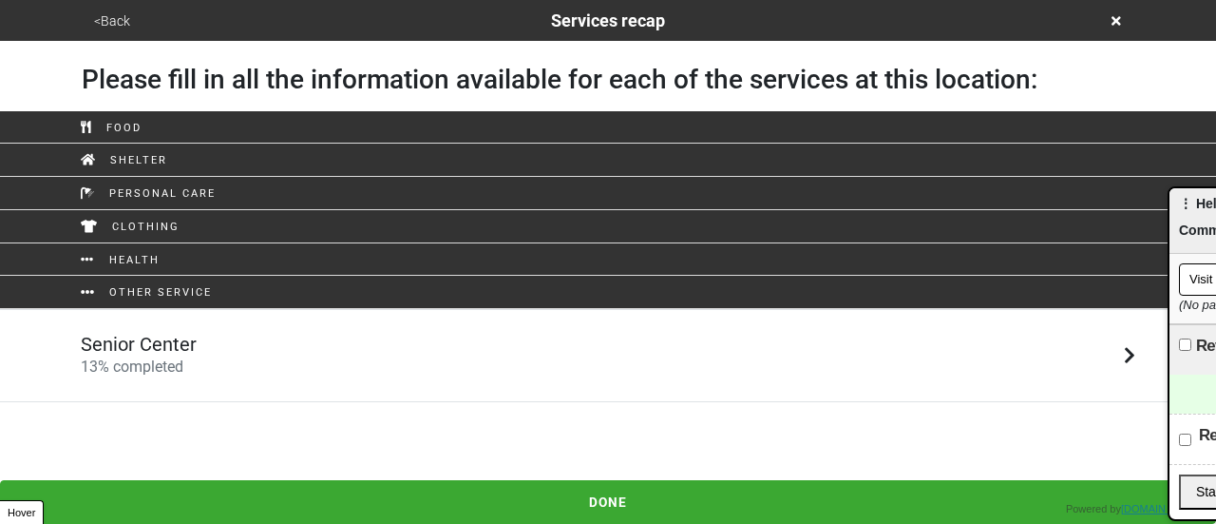
click at [343, 333] on div "Senior Center 13 % completed" at bounding box center [608, 356] width 1083 height 46
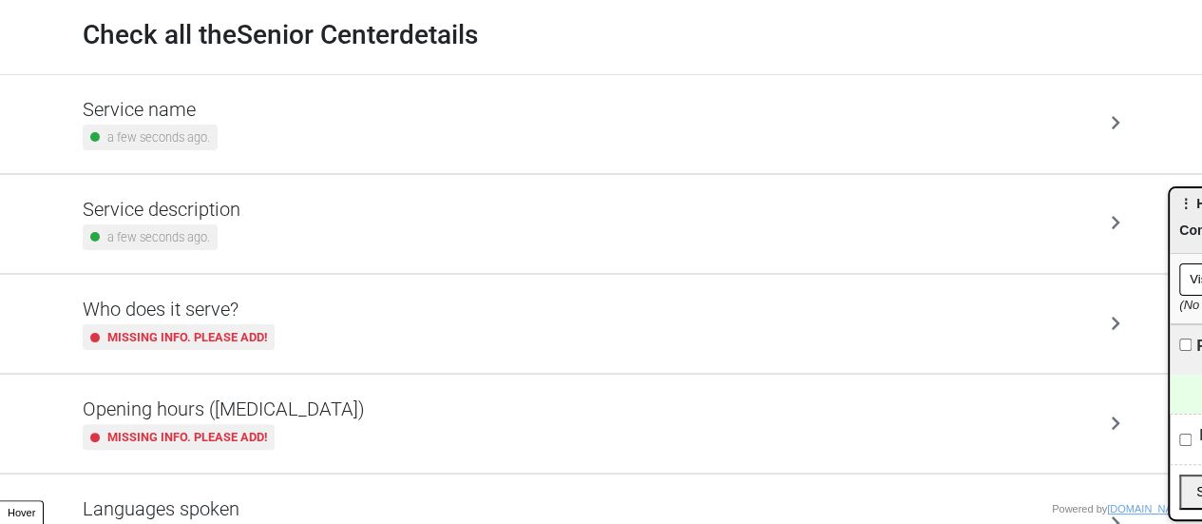
scroll to position [190, 0]
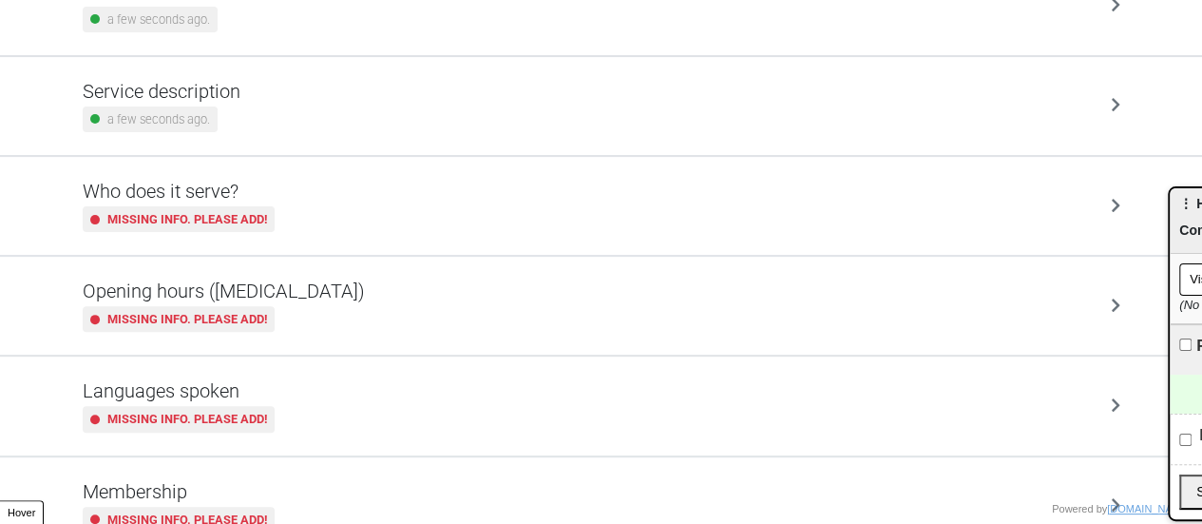
click at [300, 322] on div "Missing info. Please add!" at bounding box center [224, 319] width 282 height 26
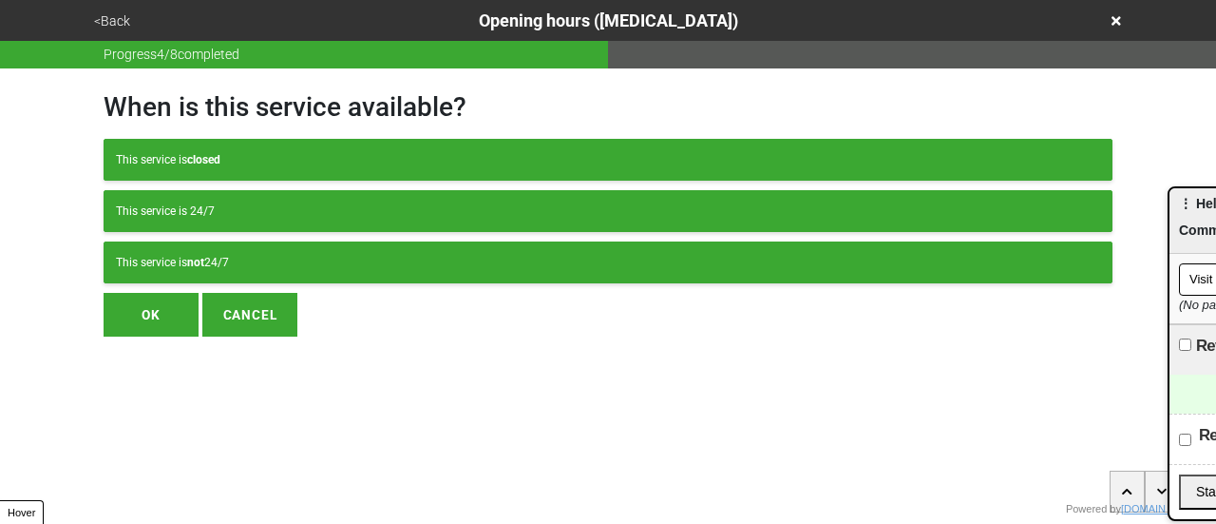
click at [346, 276] on button "This service is not 24/7" at bounding box center [608, 262] width 1009 height 42
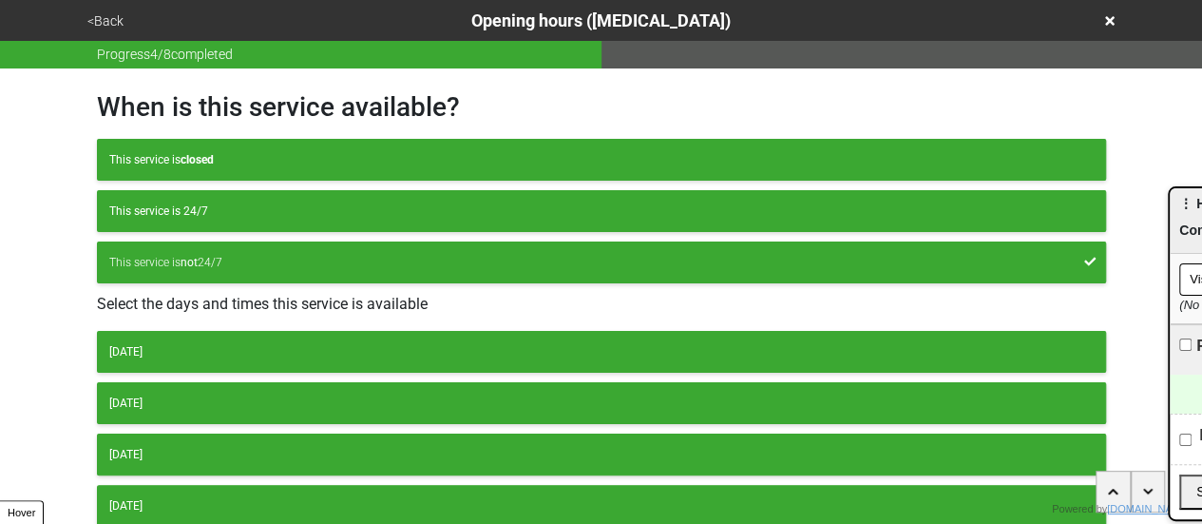
click at [245, 333] on button "[DATE]" at bounding box center [601, 352] width 1009 height 42
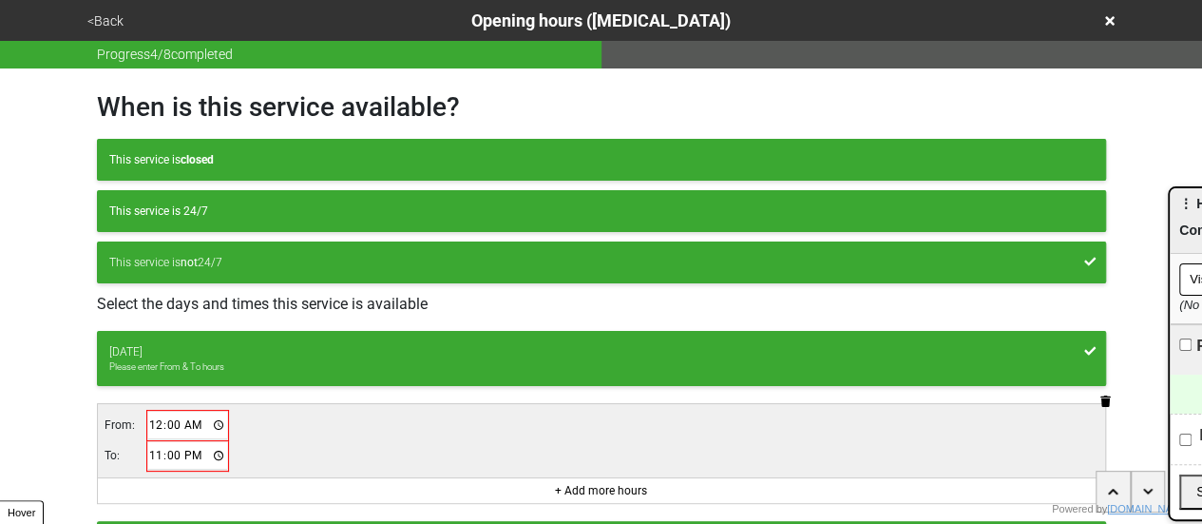
click at [155, 410] on table "From: 00:00 To: 23:00" at bounding box center [167, 441] width 126 height 62
click at [148, 429] on input "00:00" at bounding box center [188, 425] width 80 height 28
type input "10:00"
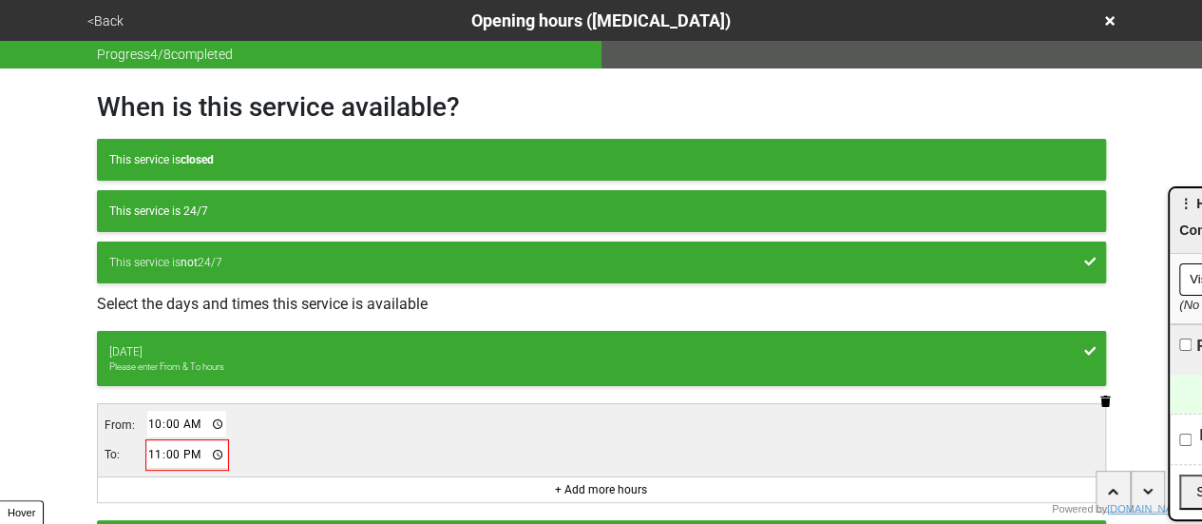
click at [160, 451] on input "23:00" at bounding box center [187, 455] width 80 height 28
type input "14:00"
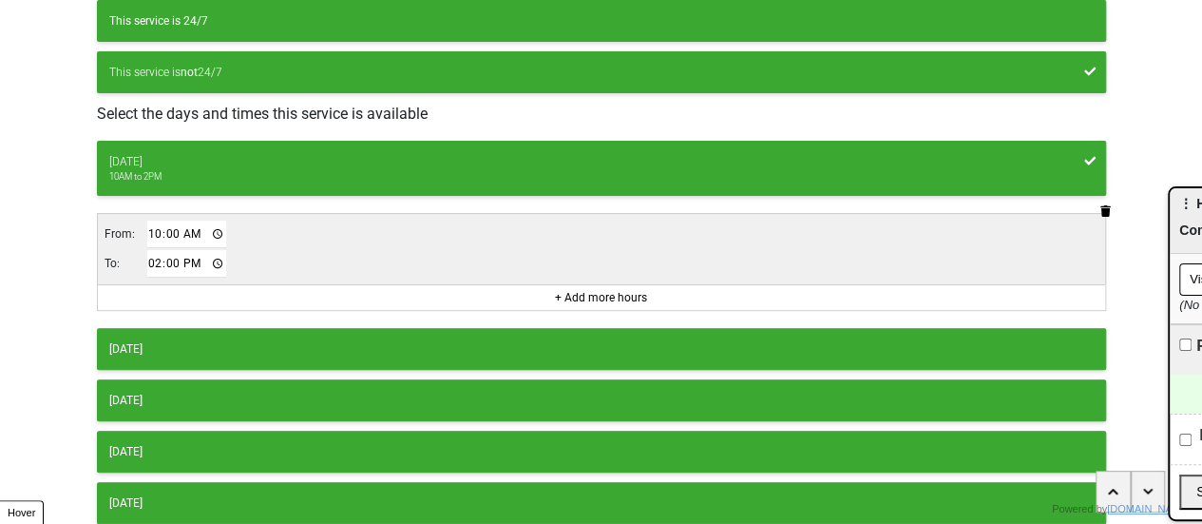
click at [262, 328] on button "[DATE]" at bounding box center [601, 349] width 1009 height 42
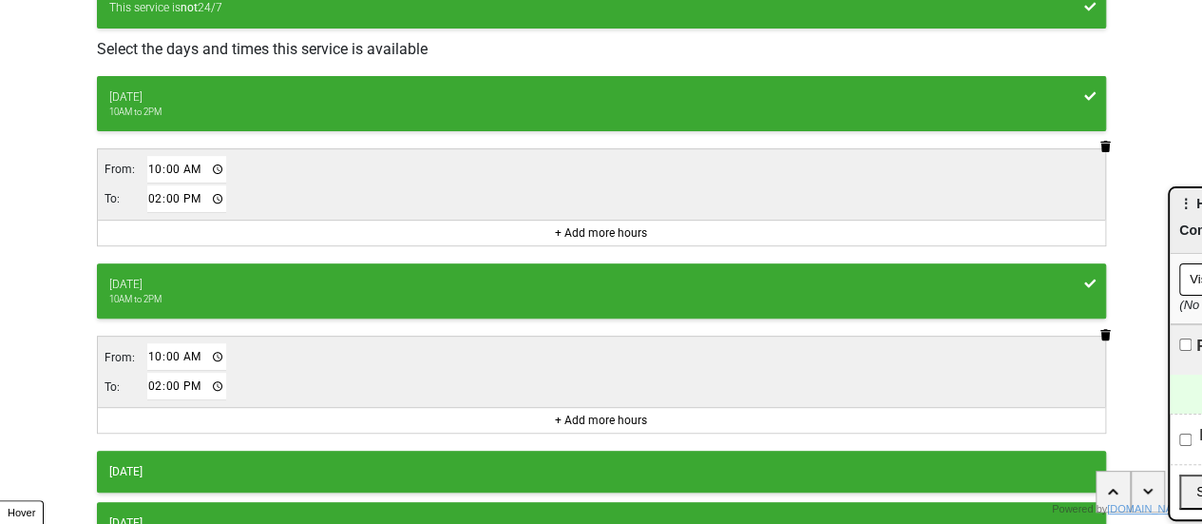
scroll to position [285, 0]
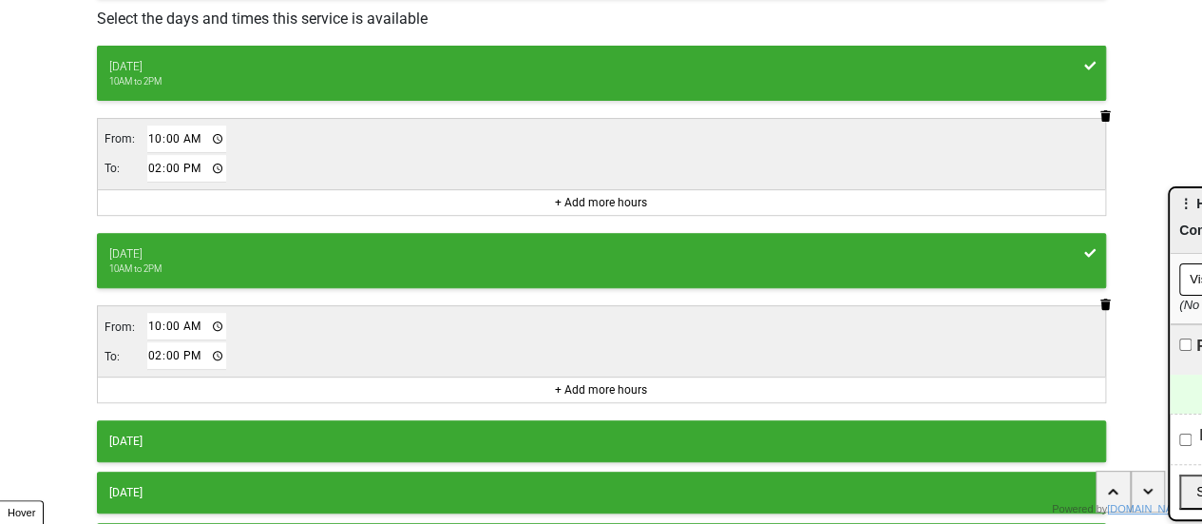
drag, startPoint x: 208, startPoint y: 433, endPoint x: 217, endPoint y: 417, distance: 18.3
click at [207, 432] on div "[DATE]" at bounding box center [601, 440] width 984 height 17
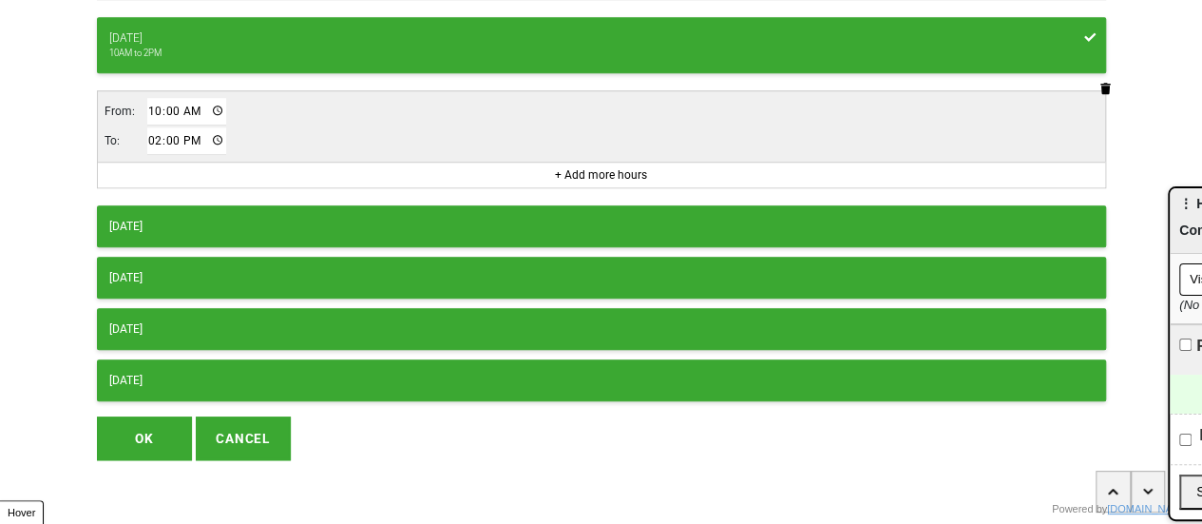
click at [215, 218] on div "[DATE]" at bounding box center [601, 226] width 984 height 17
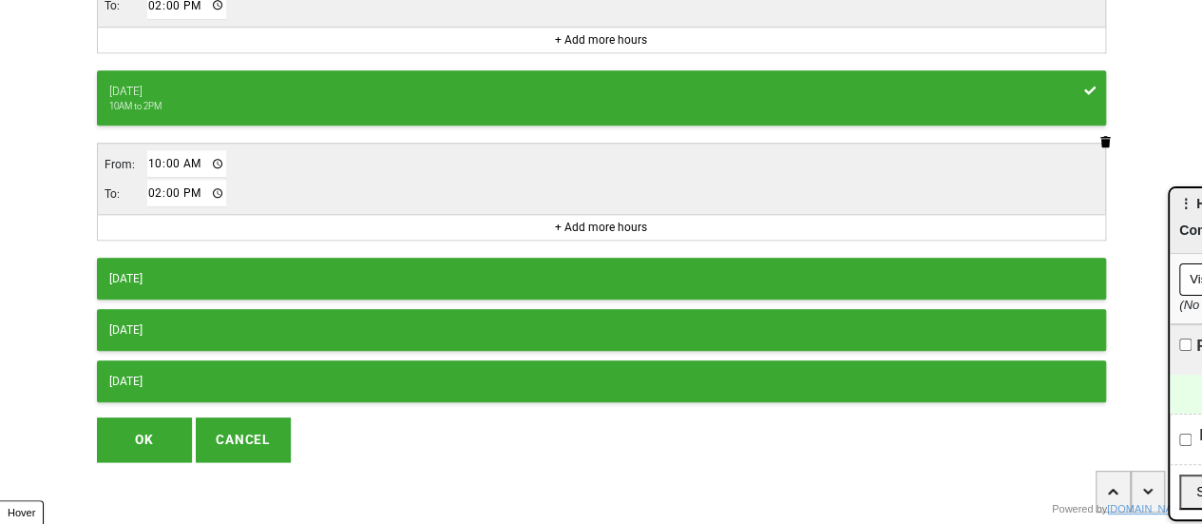
click at [188, 273] on div "[DATE]" at bounding box center [601, 278] width 984 height 17
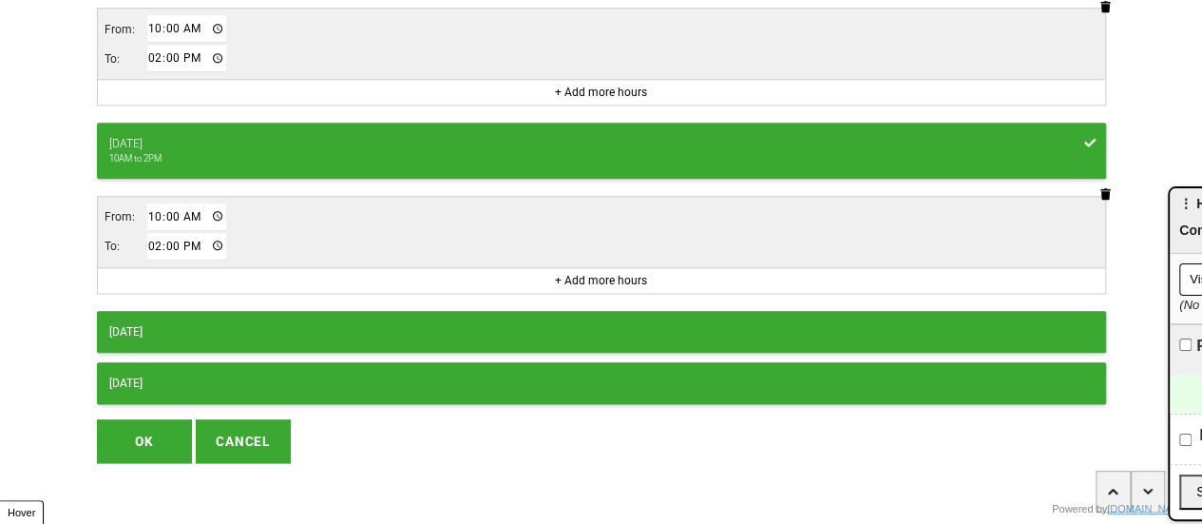
click at [160, 429] on button "OK" at bounding box center [144, 441] width 95 height 44
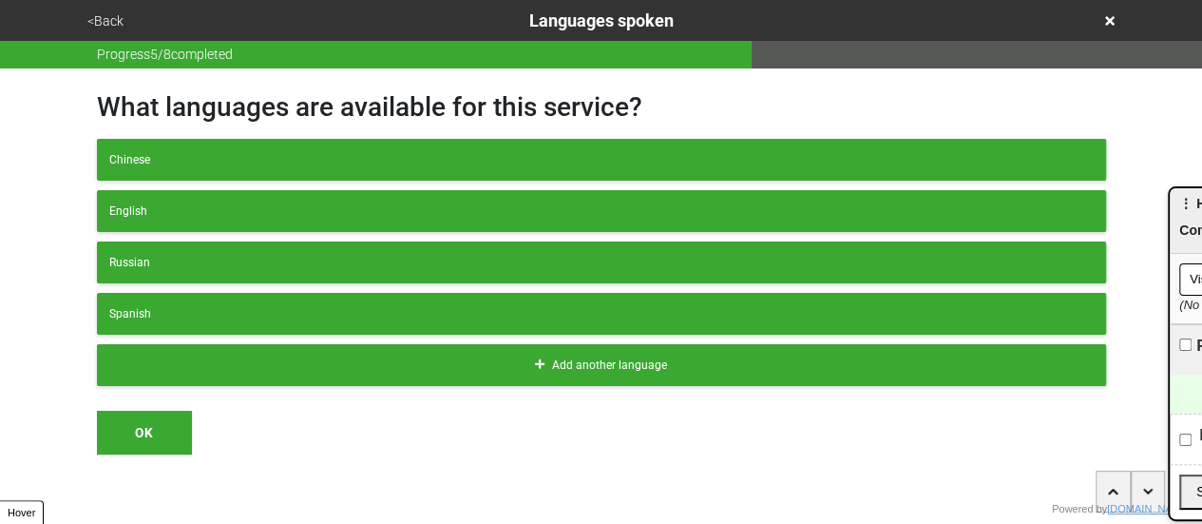
click at [107, 24] on button "<Back" at bounding box center [106, 21] width 48 height 22
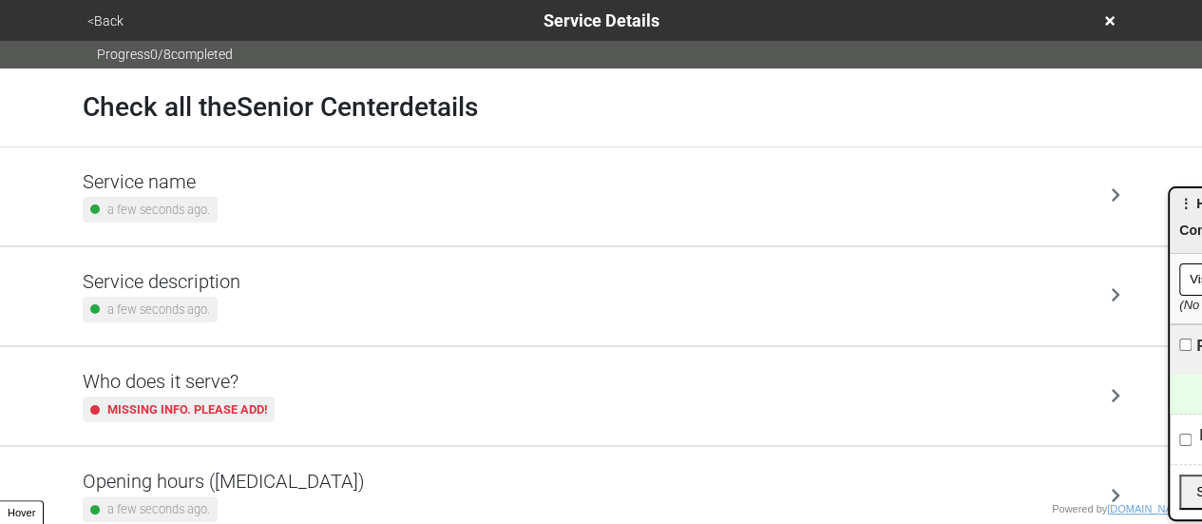
click at [222, 273] on h5 "Service description" at bounding box center [162, 281] width 158 height 23
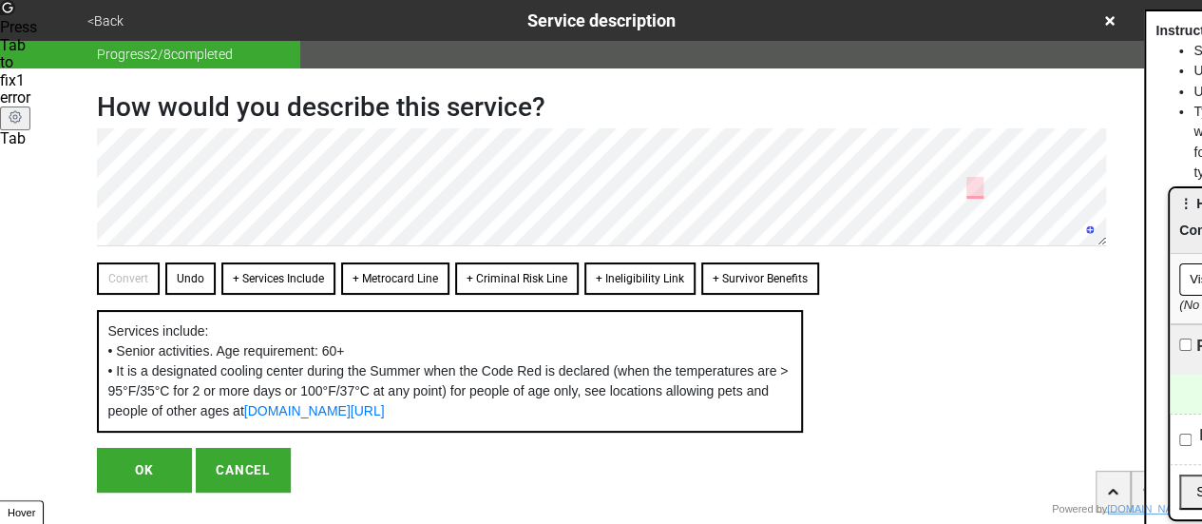
click at [160, 486] on button "OK" at bounding box center [144, 470] width 95 height 44
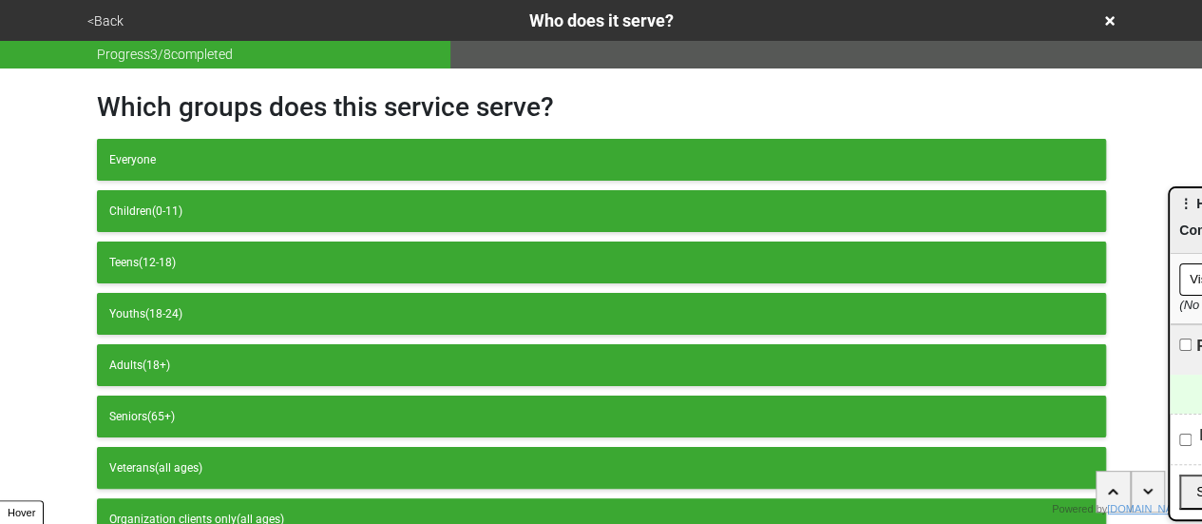
click at [110, 22] on button "<Back" at bounding box center [106, 21] width 48 height 22
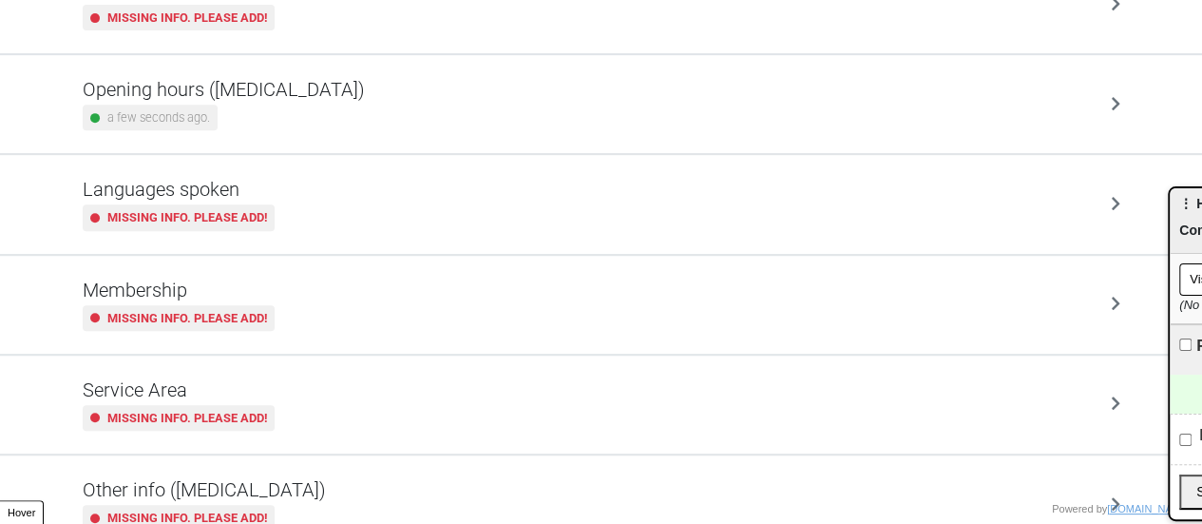
scroll to position [460, 0]
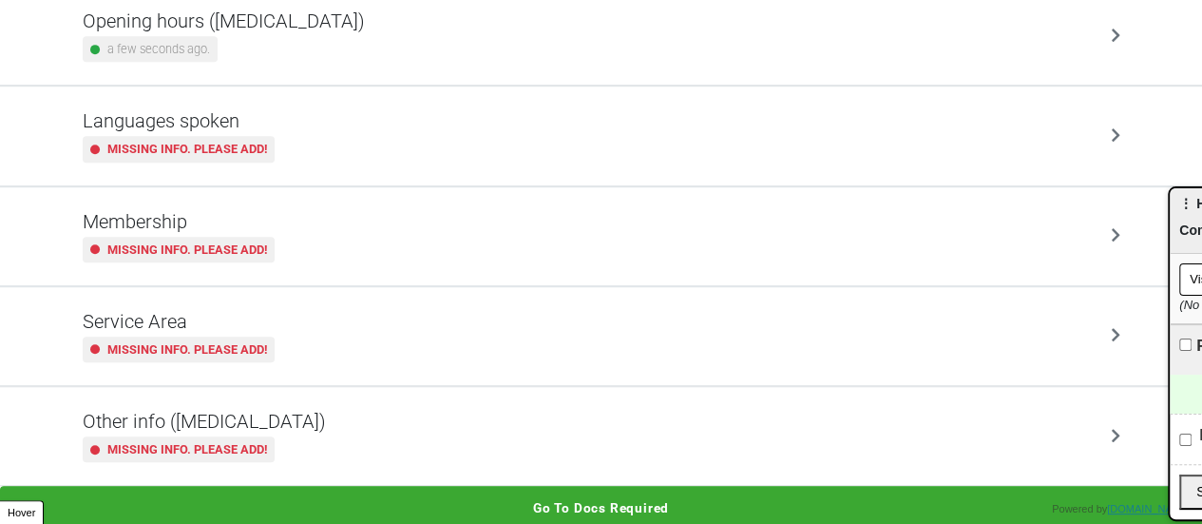
click at [267, 449] on small "Missing info. Please add!" at bounding box center [187, 449] width 160 height 18
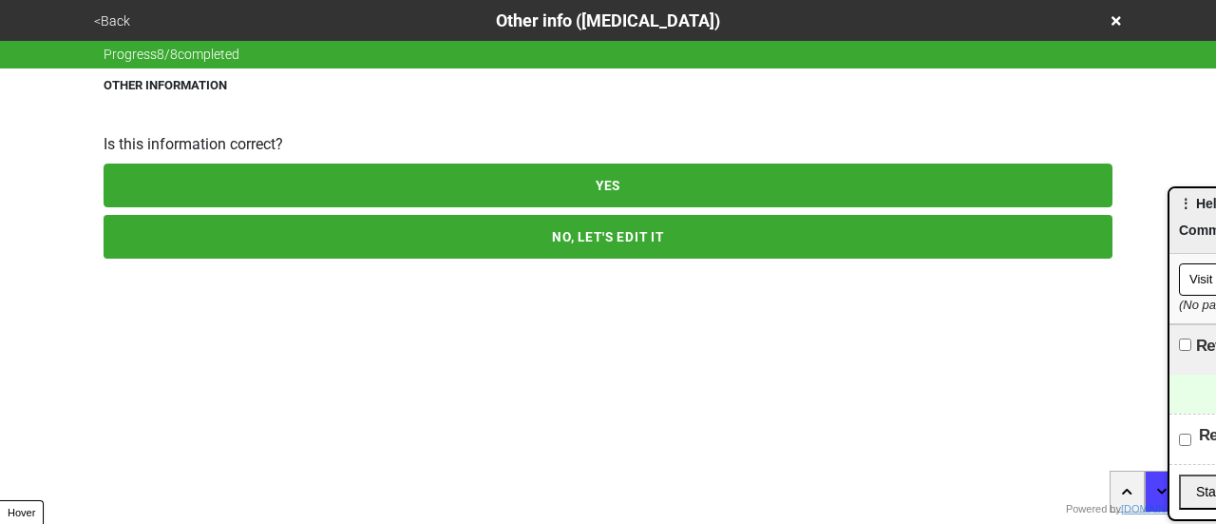
click at [321, 231] on button "NO, LET'S EDIT IT" at bounding box center [608, 237] width 1009 height 44
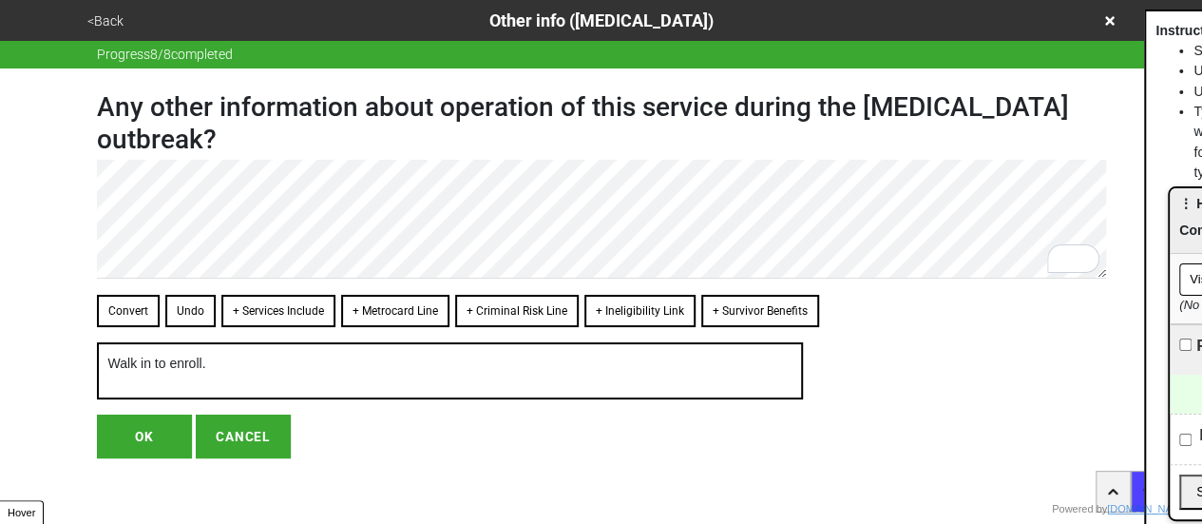
click at [154, 423] on button "OK" at bounding box center [144, 436] width 95 height 44
click at [167, 430] on button "OK" at bounding box center [144, 436] width 95 height 44
type textarea "x"
click at [154, 422] on button "OK" at bounding box center [144, 436] width 95 height 44
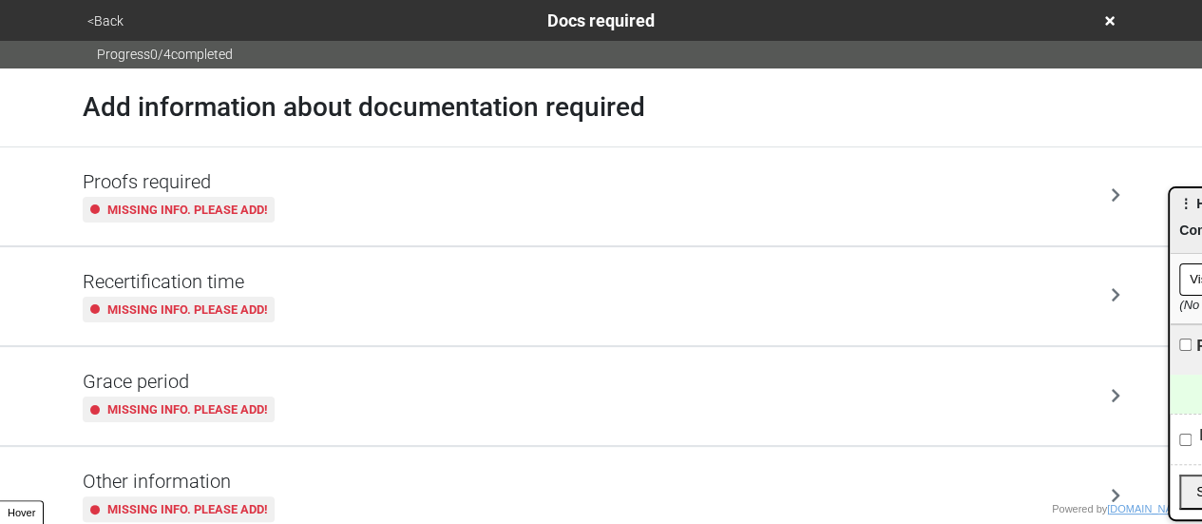
click at [109, 10] on button "<Back" at bounding box center [106, 21] width 48 height 22
click at [937, 144] on div "<Back Docs required Progress 0 / 4 completed Add information about documentatio…" at bounding box center [601, 295] width 1202 height 590
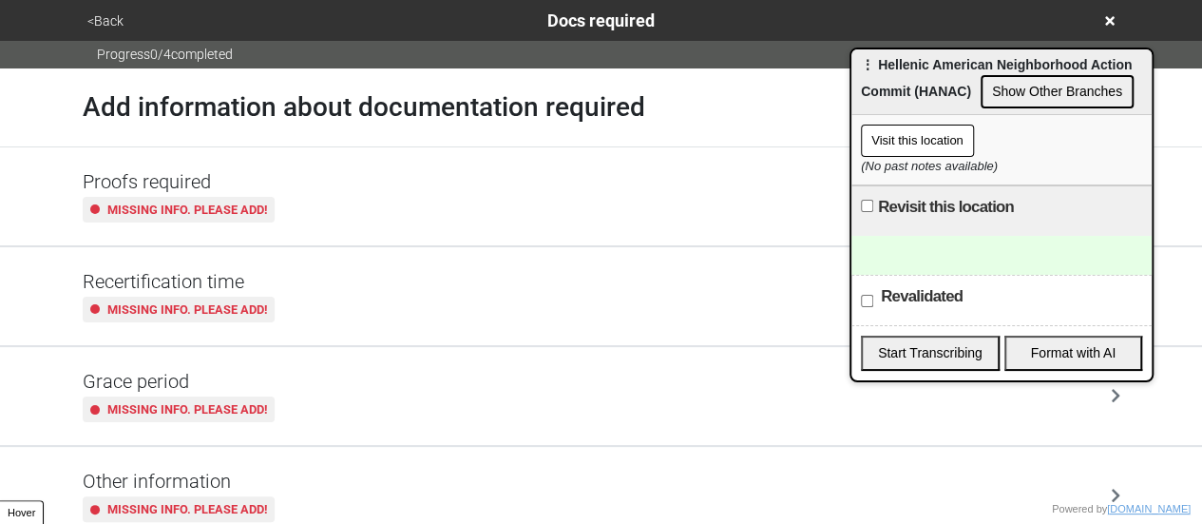
drag, startPoint x: 1176, startPoint y: 195, endPoint x: 832, endPoint y: 80, distance: 362.7
click at [861, 57] on span "⋮ Hellenic American Neighborhood Action Commit (HANAC)" at bounding box center [996, 78] width 271 height 42
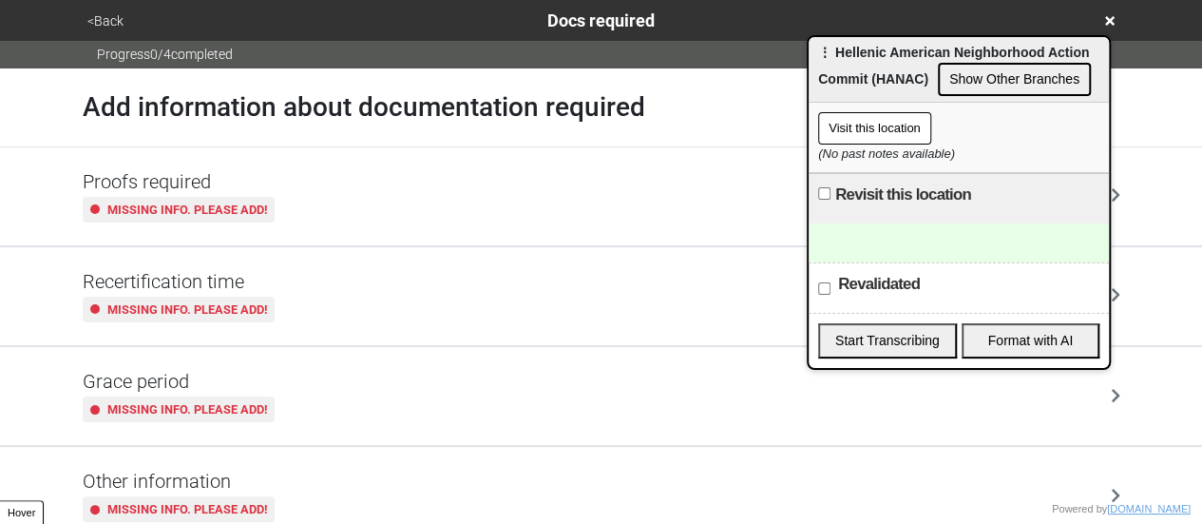
click at [1027, 90] on button "Show Other Branches" at bounding box center [1014, 79] width 153 height 33
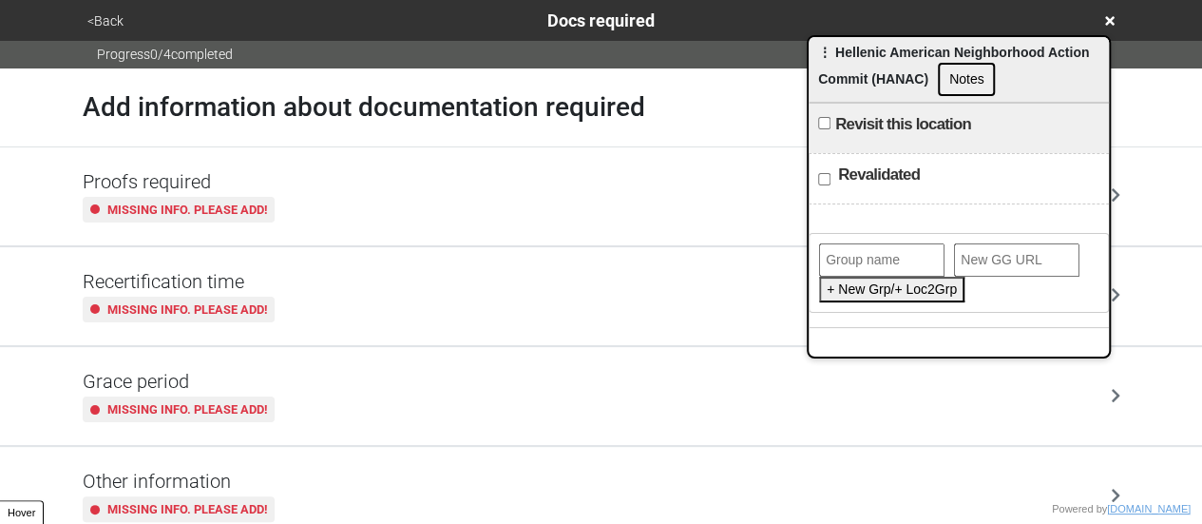
drag, startPoint x: 859, startPoint y: 175, endPoint x: 958, endPoint y: 148, distance: 102.3
click at [952, 145] on div "⋮ Hellenic American Neighborhood Action Commit (HANAC) Notes Visit this locatio…" at bounding box center [959, 196] width 304 height 323
click at [891, 243] on input "text" at bounding box center [881, 259] width 125 height 33
type input "HANAC"
click at [861, 282] on button "Add This Location to Group" at bounding box center [907, 289] width 177 height 26
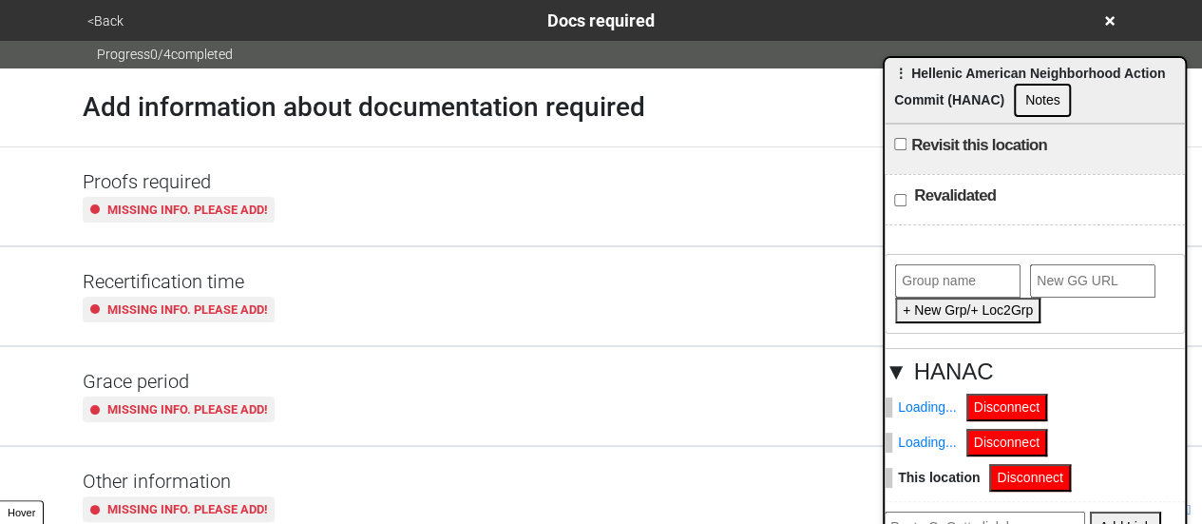
drag, startPoint x: 1114, startPoint y: 77, endPoint x: 1215, endPoint y: 181, distance: 145.1
click at [1202, 180] on html "<Back Docs required Progress 0 / 4 completed Add information about documentatio…" at bounding box center [601, 295] width 1202 height 590
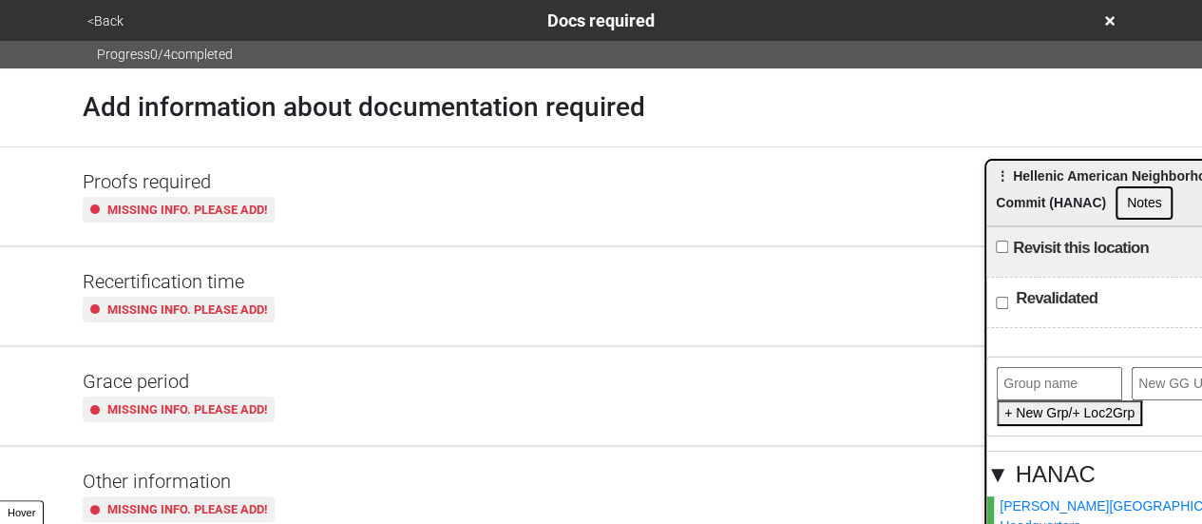
click at [1106, 19] on icon at bounding box center [1110, 21] width 10 height 10
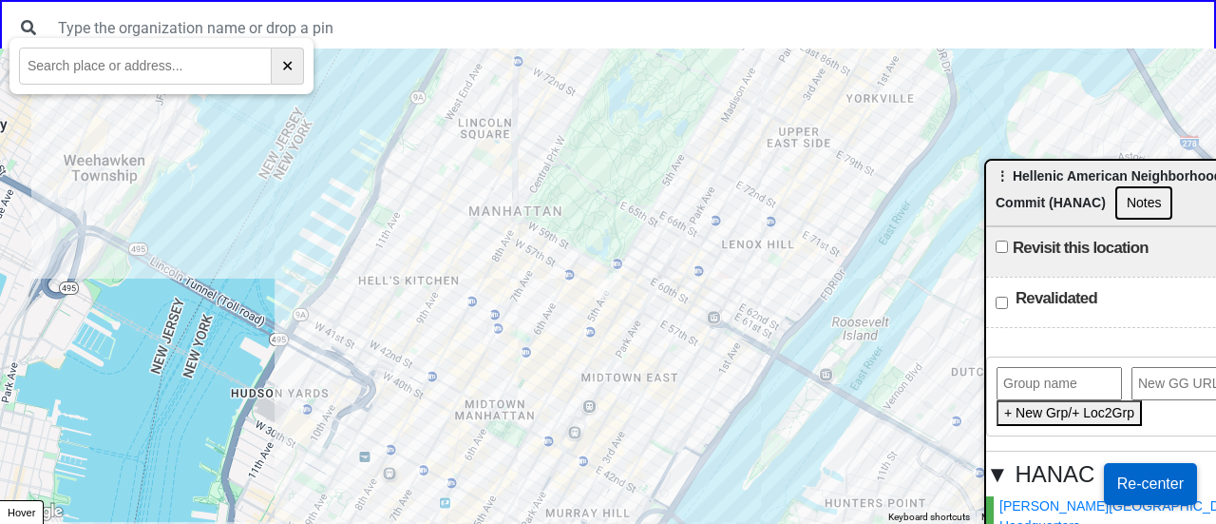
paste input "34-35A 12th Street"
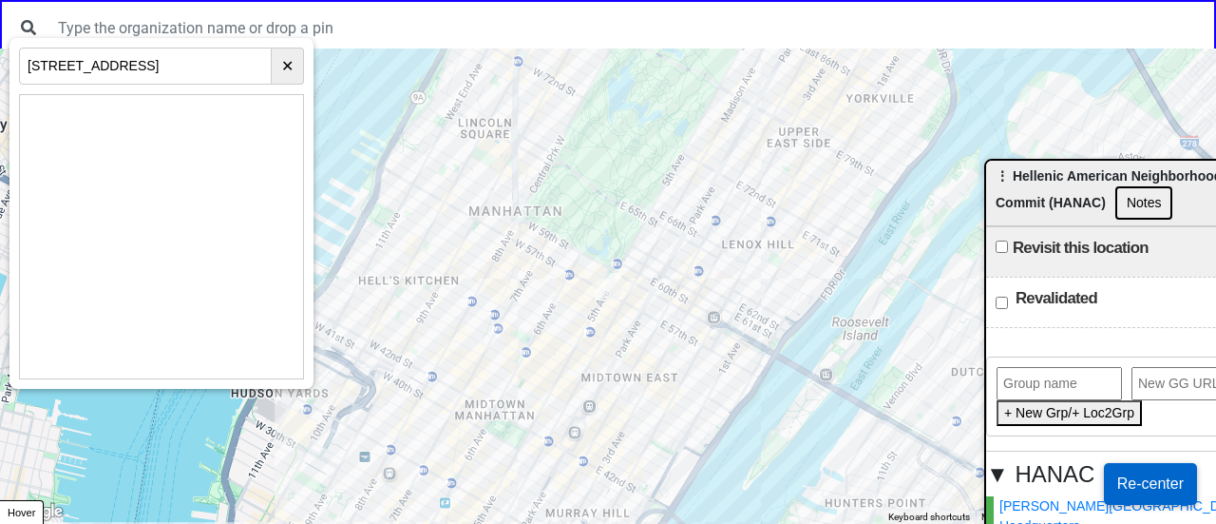
click at [135, 50] on input "34-35A 12th Street" at bounding box center [145, 66] width 253 height 37
paste input "Astoria, NY 11106"
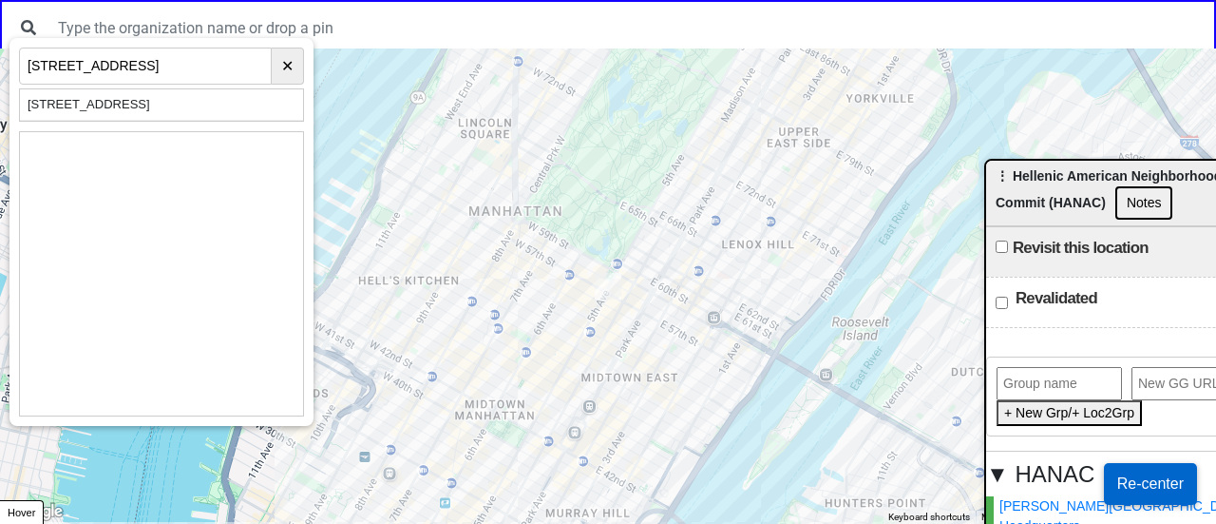
type input "[STREET_ADDRESS]"
click at [162, 99] on div "[STREET_ADDRESS]" at bounding box center [161, 104] width 283 height 31
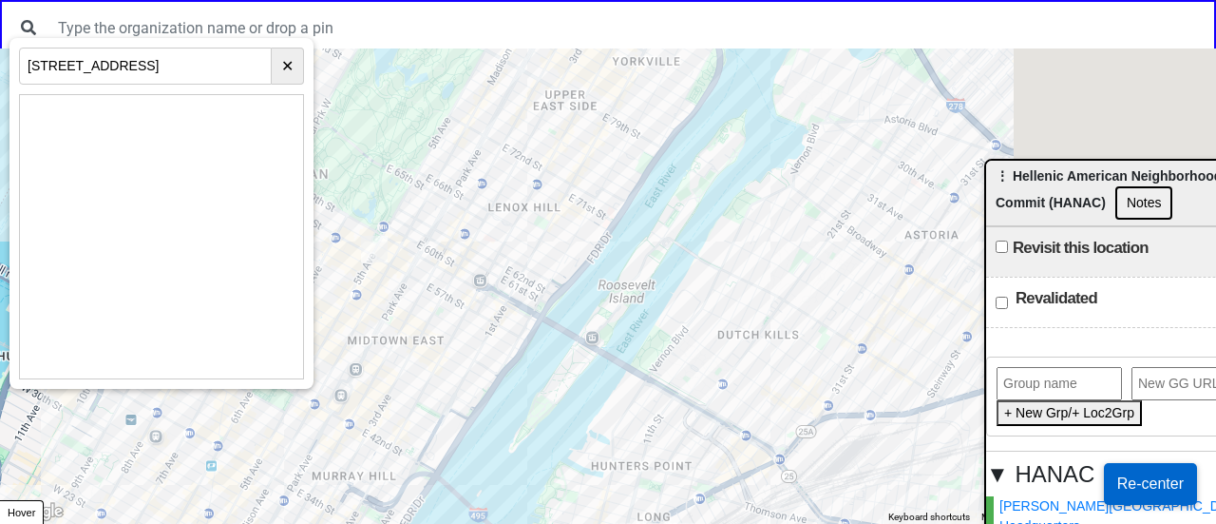
click at [347, 309] on div at bounding box center [608, 285] width 1216 height 475
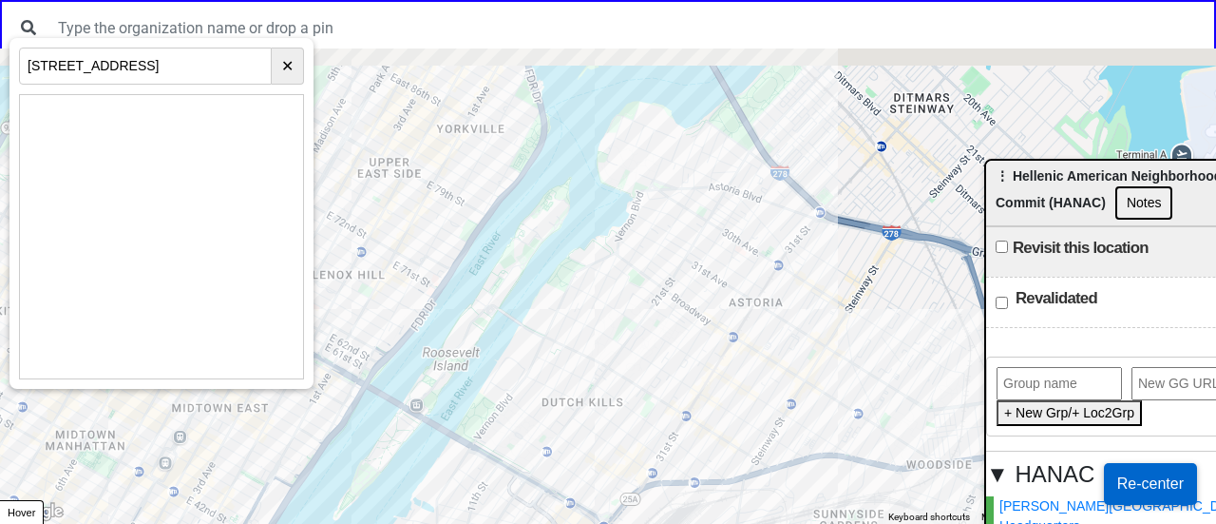
drag, startPoint x: 786, startPoint y: 176, endPoint x: 624, endPoint y: 457, distance: 324.3
click at [627, 454] on div at bounding box center [608, 285] width 1216 height 475
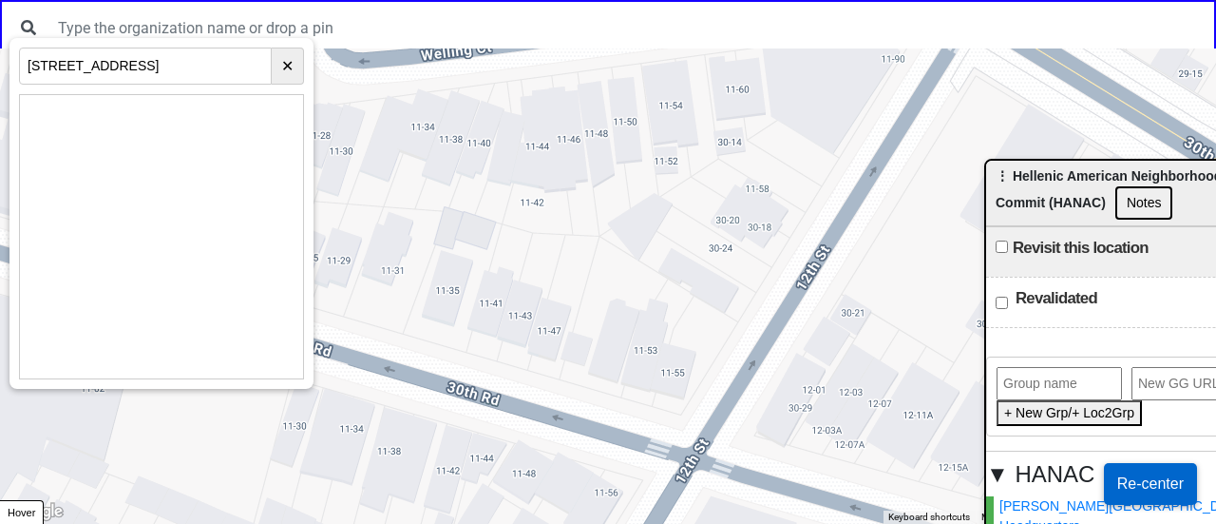
click at [650, 320] on div at bounding box center [608, 285] width 1216 height 475
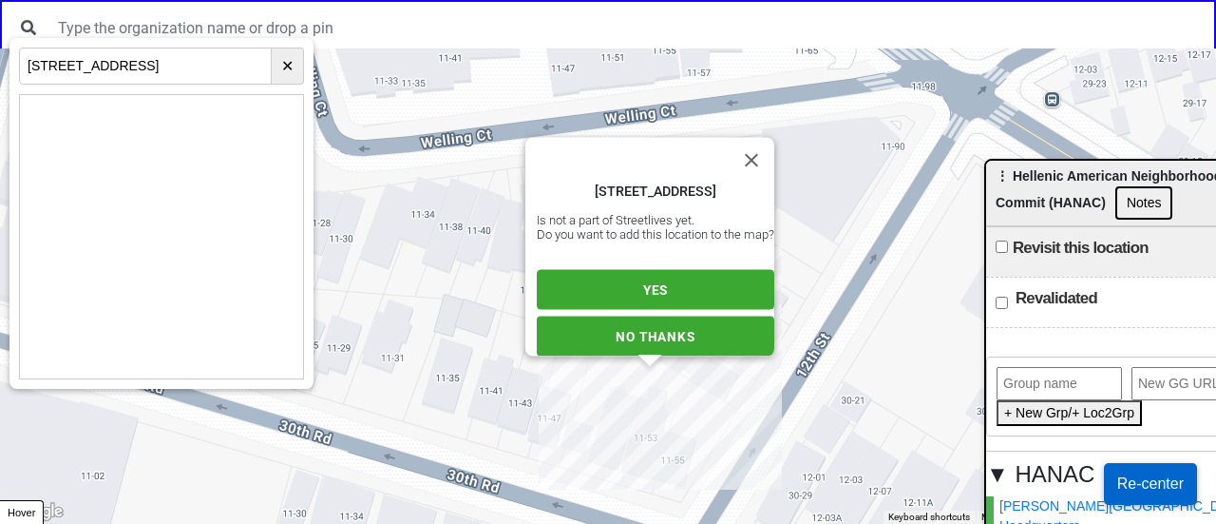
click at [643, 282] on span "YES" at bounding box center [655, 289] width 25 height 15
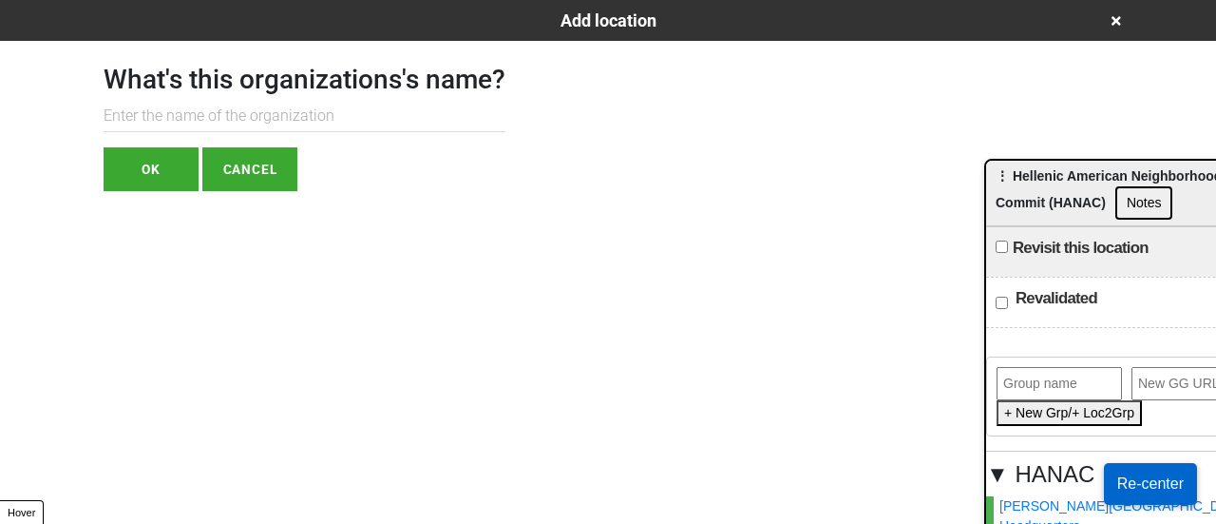
click at [295, 89] on h1 "What's this organizations's name?" at bounding box center [305, 80] width 402 height 32
click at [291, 111] on input "text" at bounding box center [305, 116] width 402 height 31
paste input "Hellenic American Neighborhood Action Commit (HANAC)"
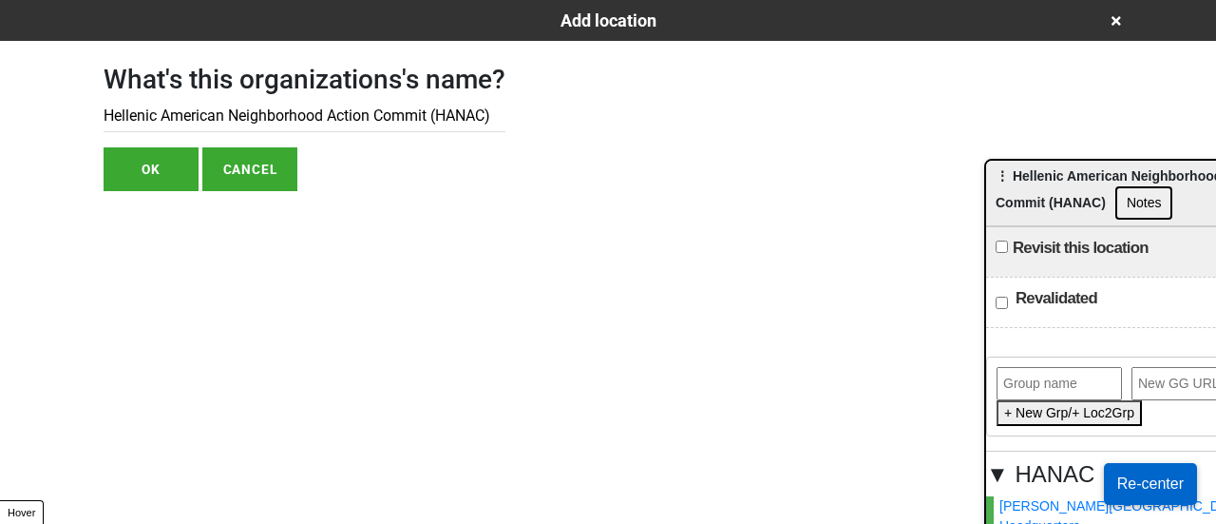
type input "Hellenic American Neighborhood Action Commit (HANAC)"
click at [120, 162] on button "OK" at bounding box center [151, 169] width 95 height 44
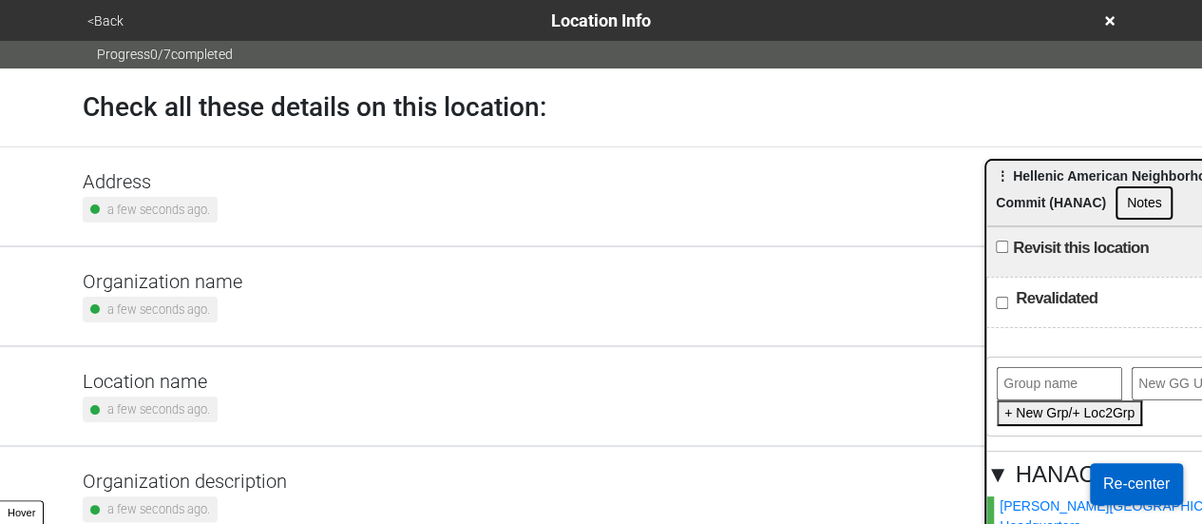
click at [203, 210] on small "a few seconds ago." at bounding box center [158, 209] width 103 height 18
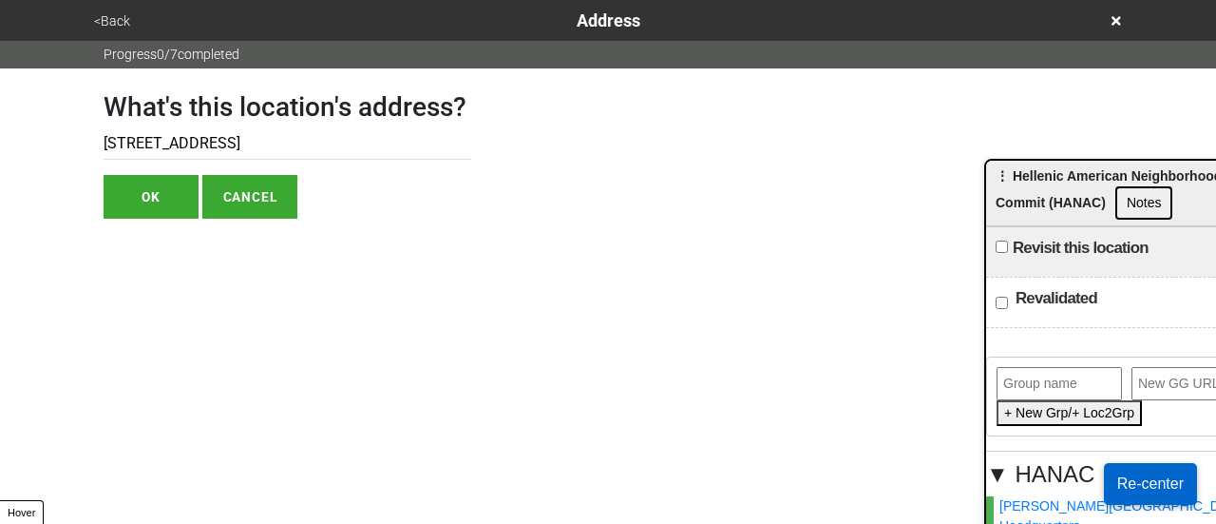
click at [175, 138] on input "[STREET_ADDRESS]" at bounding box center [288, 143] width 368 height 31
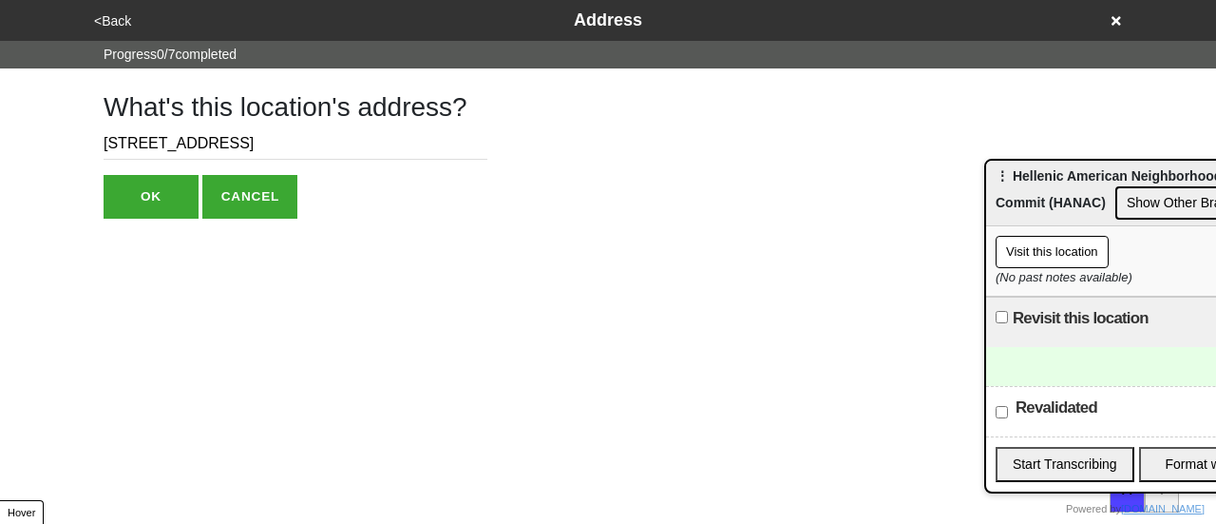
click at [105, 131] on input "[STREET_ADDRESS]" at bounding box center [296, 143] width 384 height 31
click at [105, 130] on input "[STREET_ADDRESS]" at bounding box center [296, 143] width 384 height 31
click at [106, 130] on input "[STREET_ADDRESS]" at bounding box center [296, 143] width 384 height 31
paste input "[STREET_ADDRESS]"
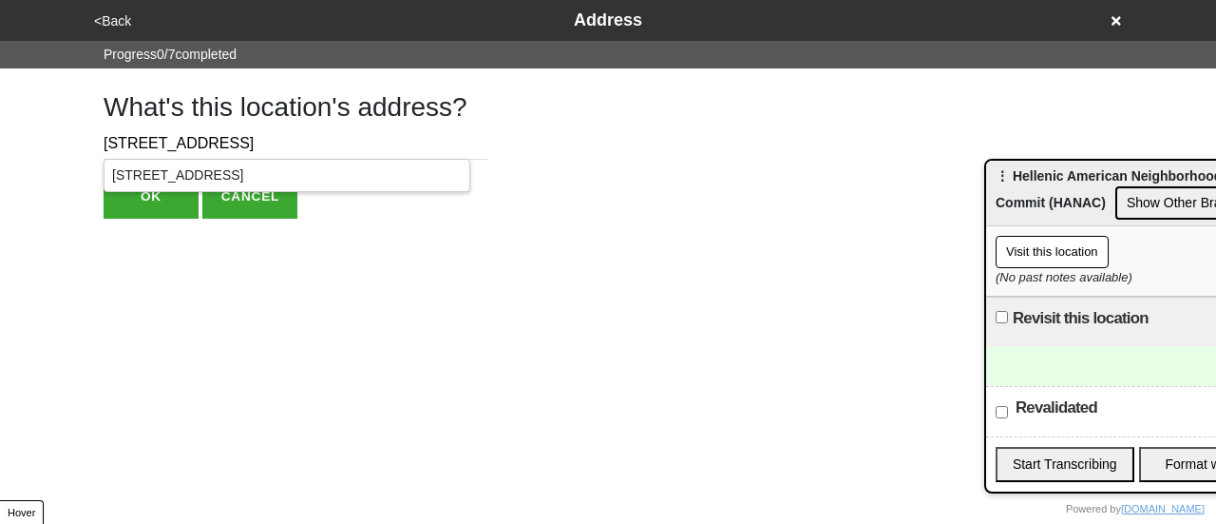
click at [219, 143] on input "[STREET_ADDRESS]" at bounding box center [296, 143] width 384 height 31
click at [215, 166] on div "[STREET_ADDRESS]" at bounding box center [287, 175] width 365 height 31
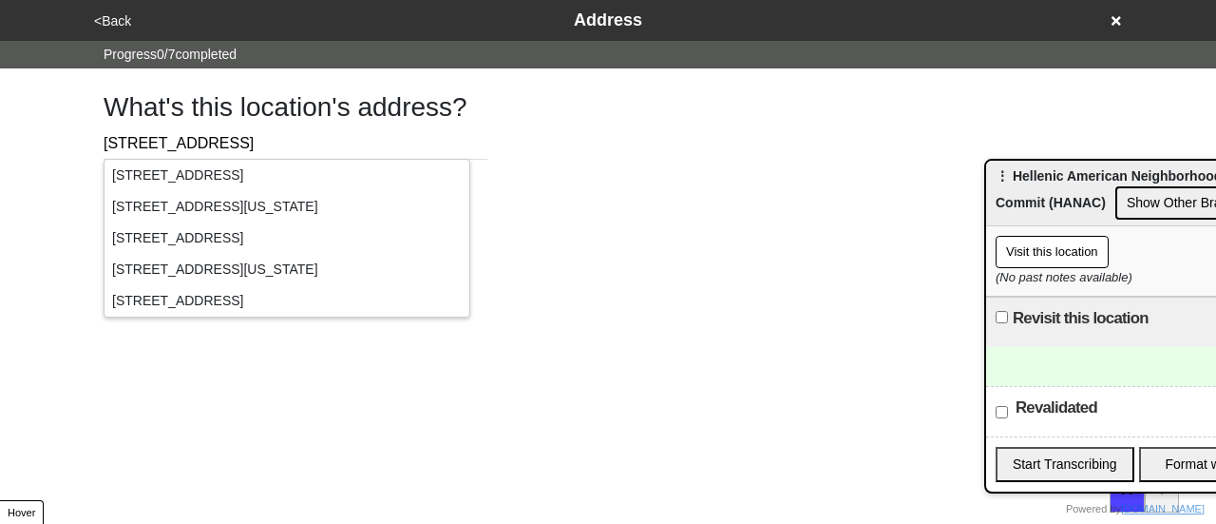
click at [540, 172] on div "What's this location's address? [STREET_ADDRESS] OK CANCEL" at bounding box center [608, 143] width 1055 height 150
click at [328, 169] on div "[STREET_ADDRESS]" at bounding box center [287, 175] width 365 height 31
click at [171, 145] on input "[STREET_ADDRESS]" at bounding box center [296, 143] width 384 height 31
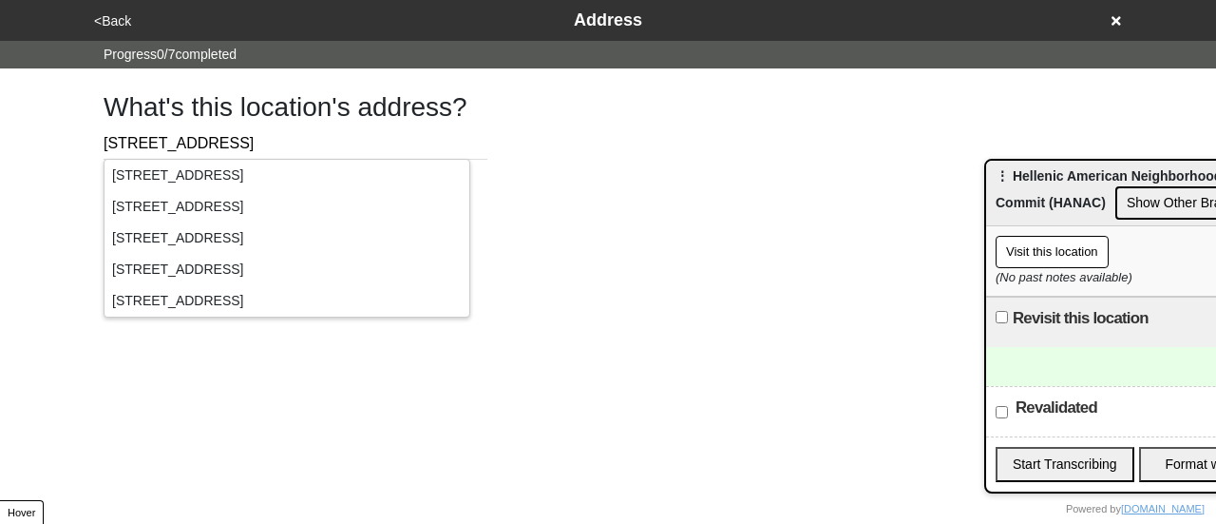
paste input "[STREET_ADDRESS]"
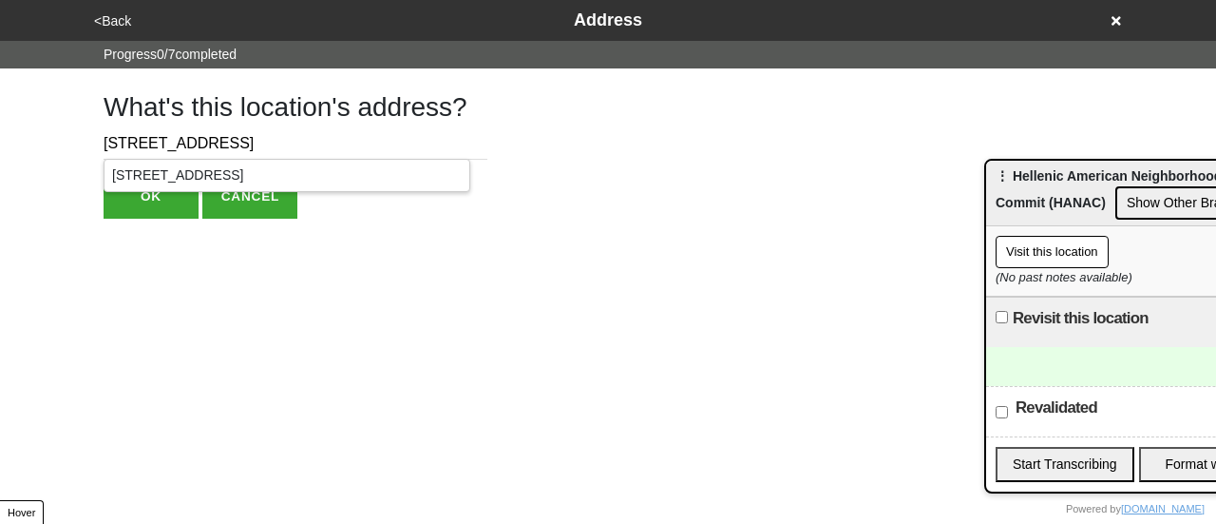
type input "[STREET_ADDRESS]"
click at [129, 208] on button "OK" at bounding box center [151, 197] width 95 height 44
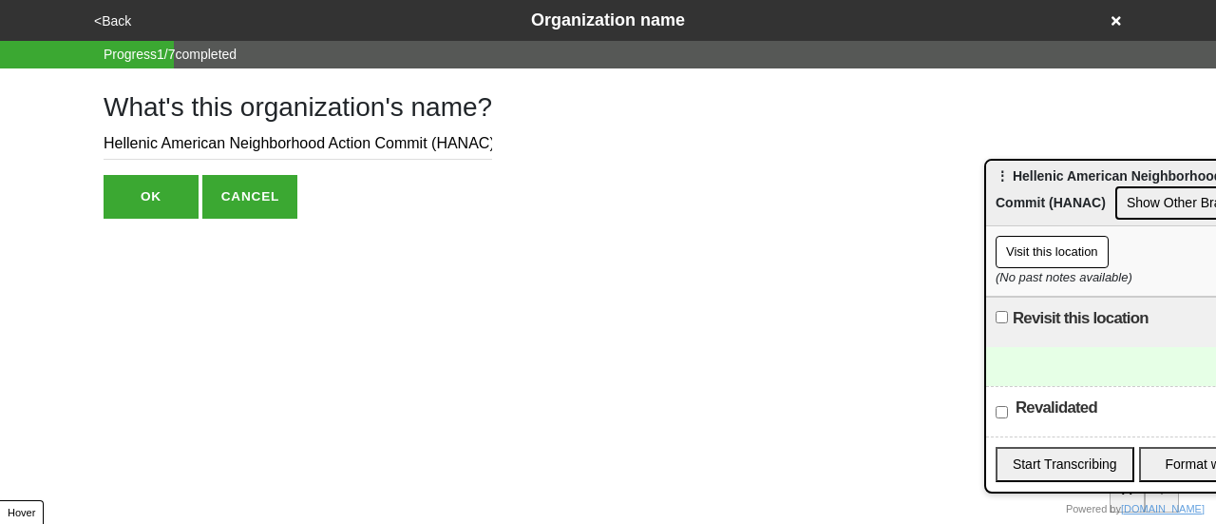
click at [98, 28] on button "<Back" at bounding box center [112, 21] width 48 height 22
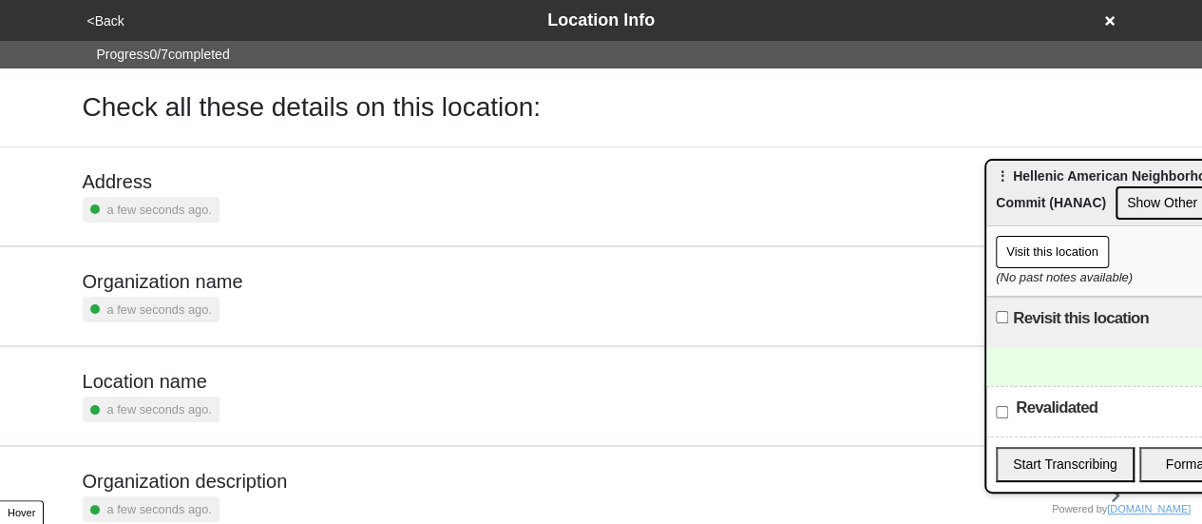
click at [157, 183] on h5 "Address" at bounding box center [151, 181] width 137 height 23
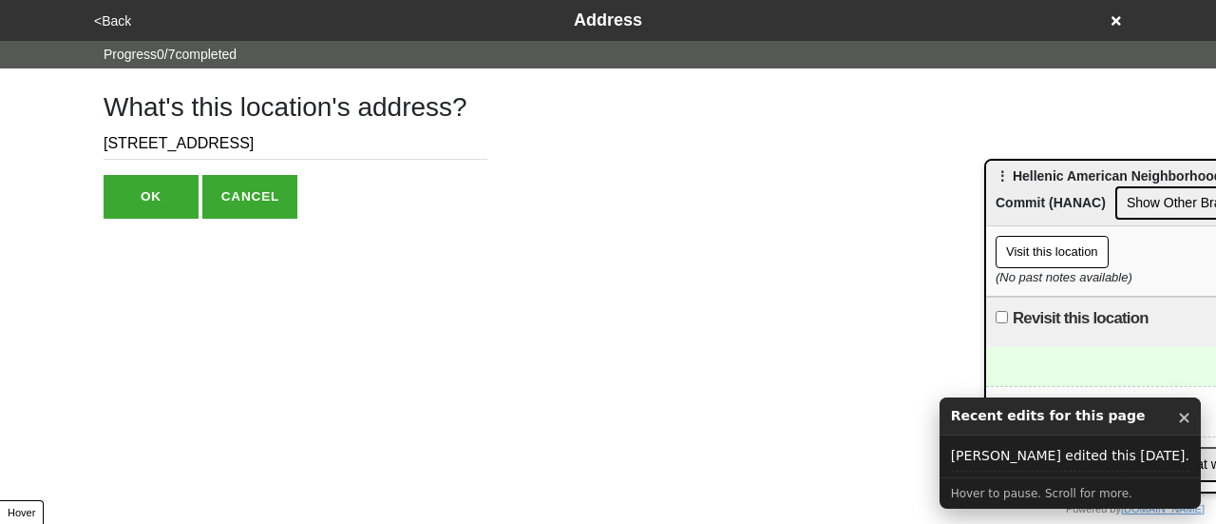
drag, startPoint x: 205, startPoint y: 144, endPoint x: 509, endPoint y: 147, distance: 304.1
click at [513, 149] on div "What's this location's address? [STREET_ADDRESS] OK CANCEL" at bounding box center [608, 143] width 1055 height 150
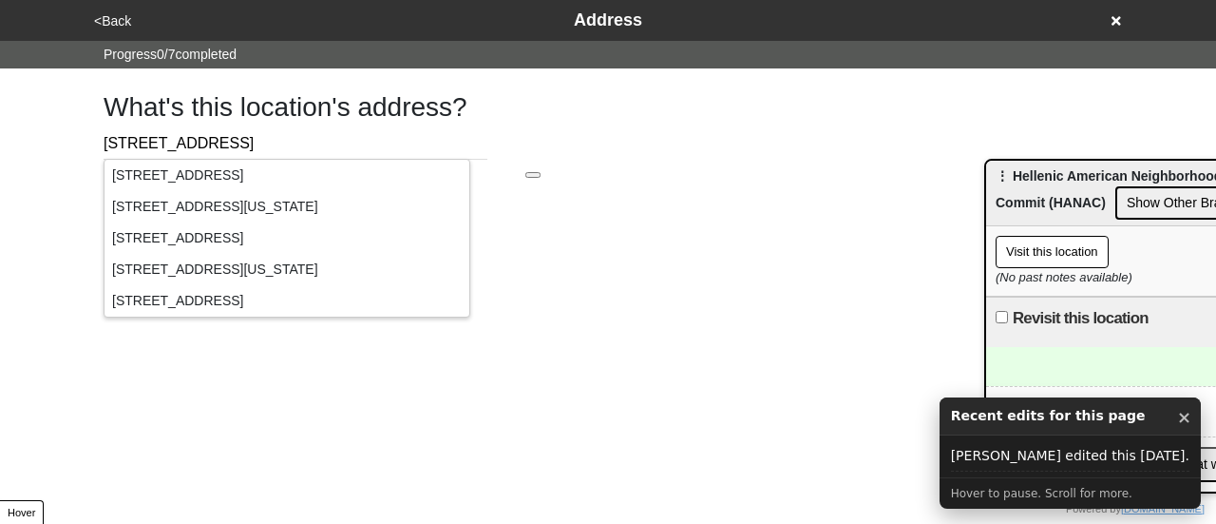
type input "[STREET_ADDRESS]"
click at [537, 148] on div "What's this location's address? [STREET_ADDRESS]" at bounding box center [608, 143] width 1055 height 150
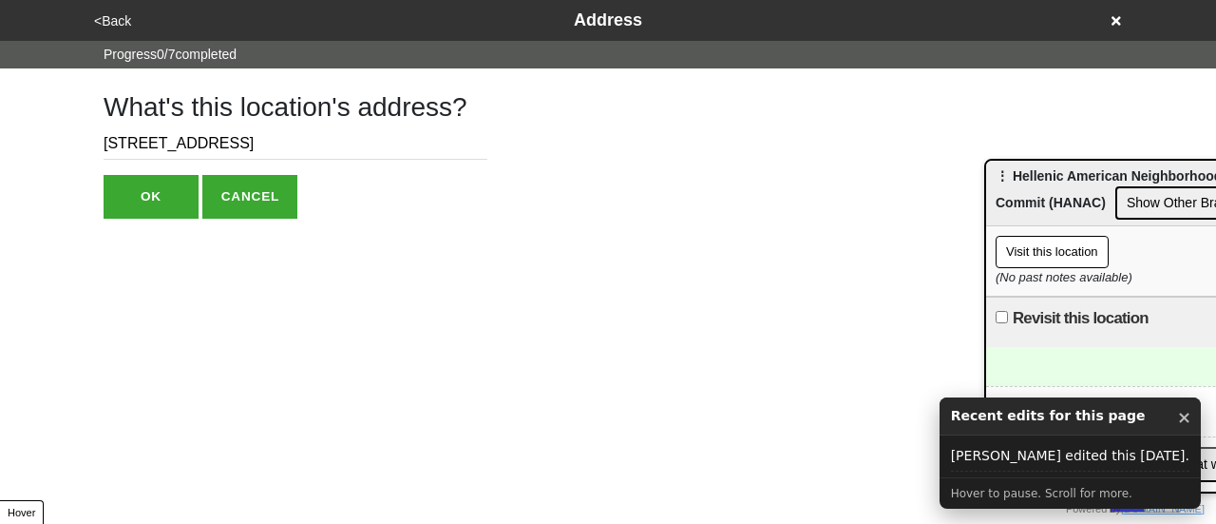
click at [158, 189] on button "OK" at bounding box center [151, 197] width 95 height 44
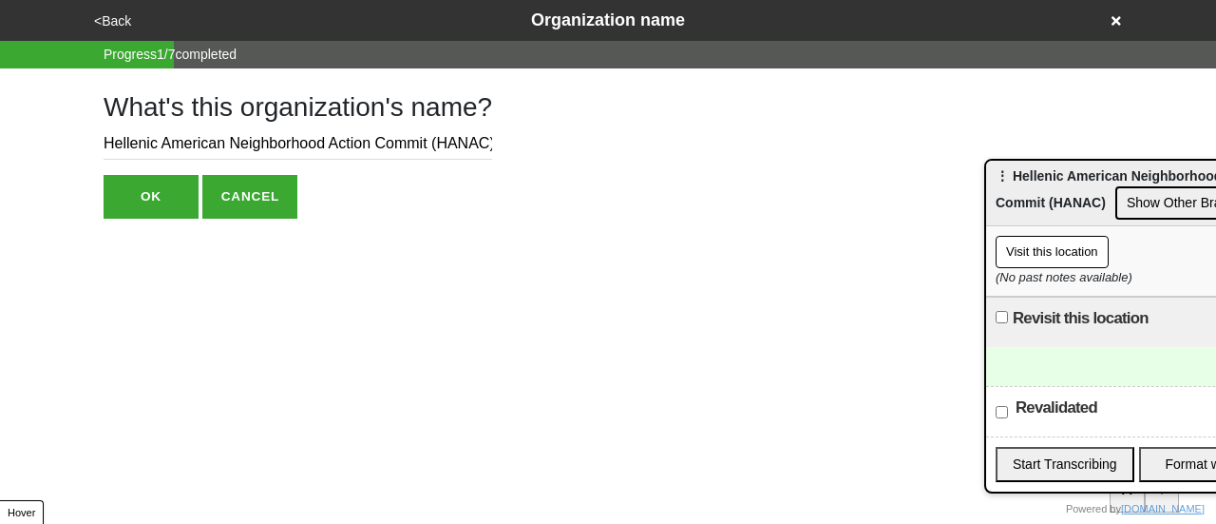
click at [166, 198] on button "OK" at bounding box center [151, 197] width 95 height 44
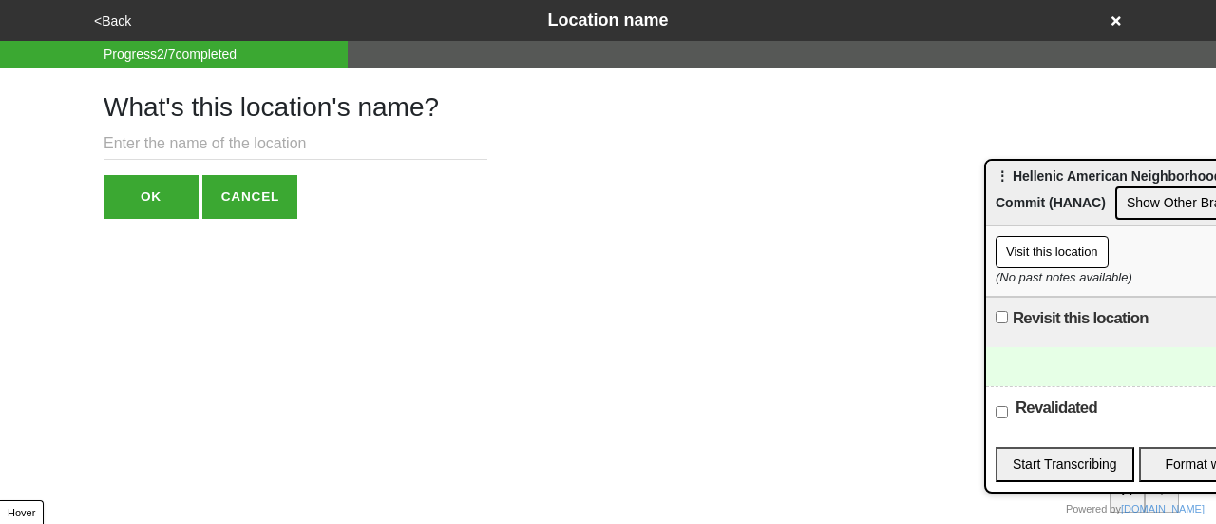
click at [219, 141] on input "text" at bounding box center [296, 143] width 384 height 31
paste input "[GEOGRAPHIC_DATA]"
type input "[GEOGRAPHIC_DATA]"
click at [127, 199] on button "OK" at bounding box center [151, 197] width 95 height 44
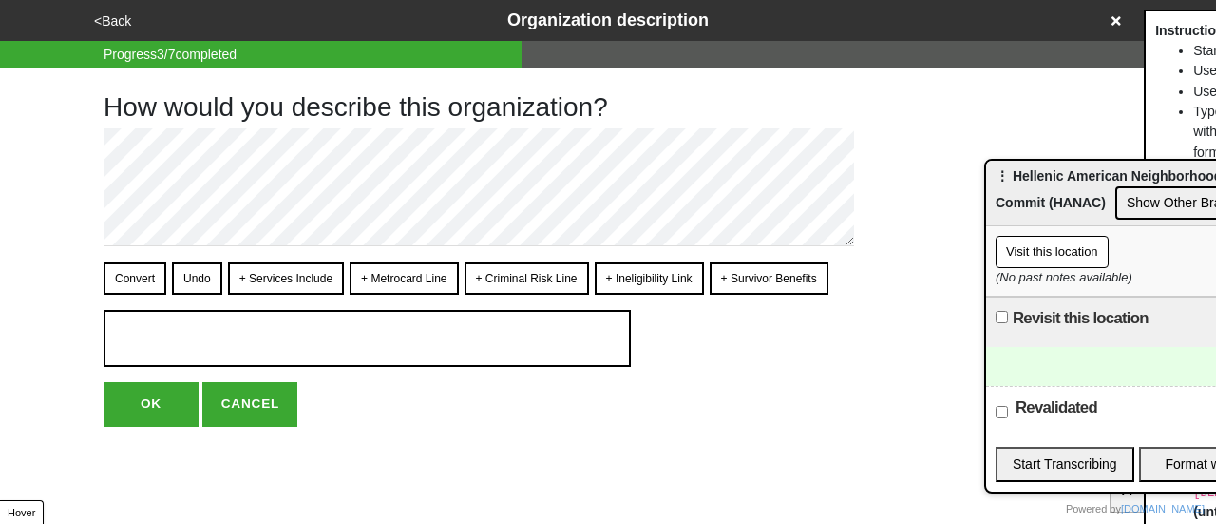
click at [114, 18] on button "<Back" at bounding box center [112, 21] width 48 height 22
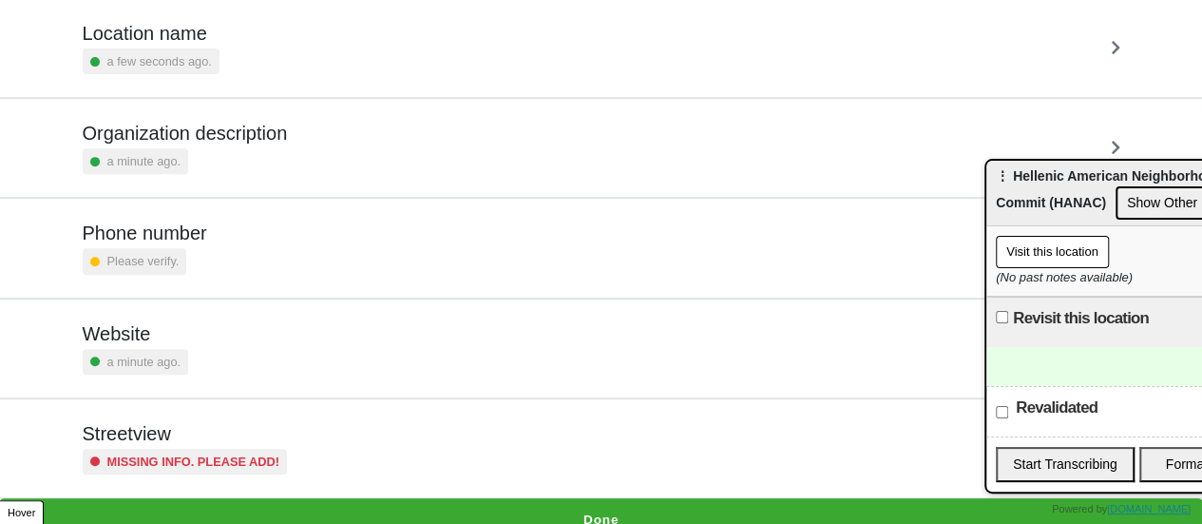
scroll to position [361, 0]
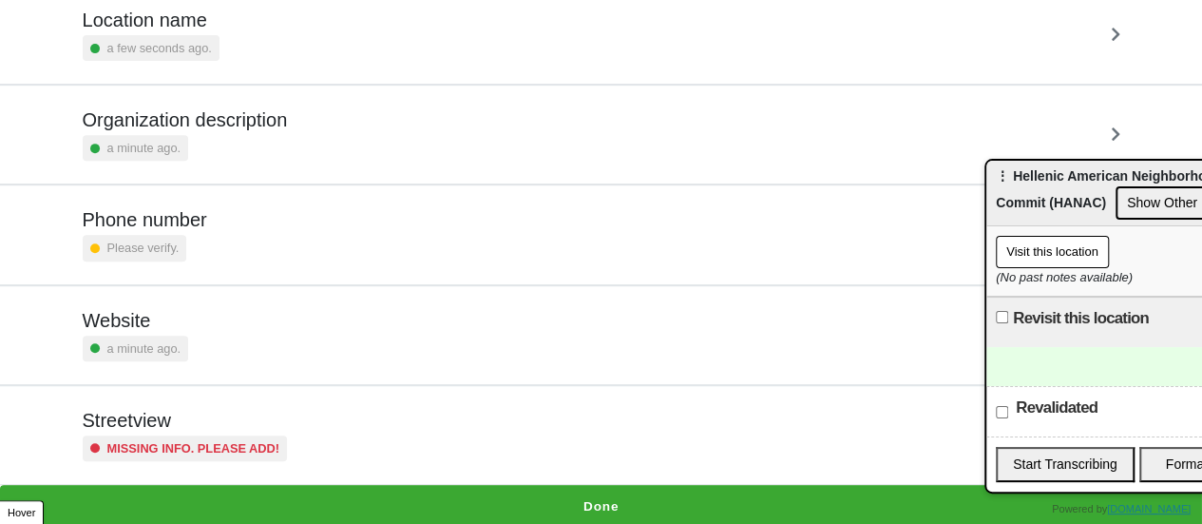
click at [252, 416] on h5 "Streetview" at bounding box center [185, 420] width 205 height 23
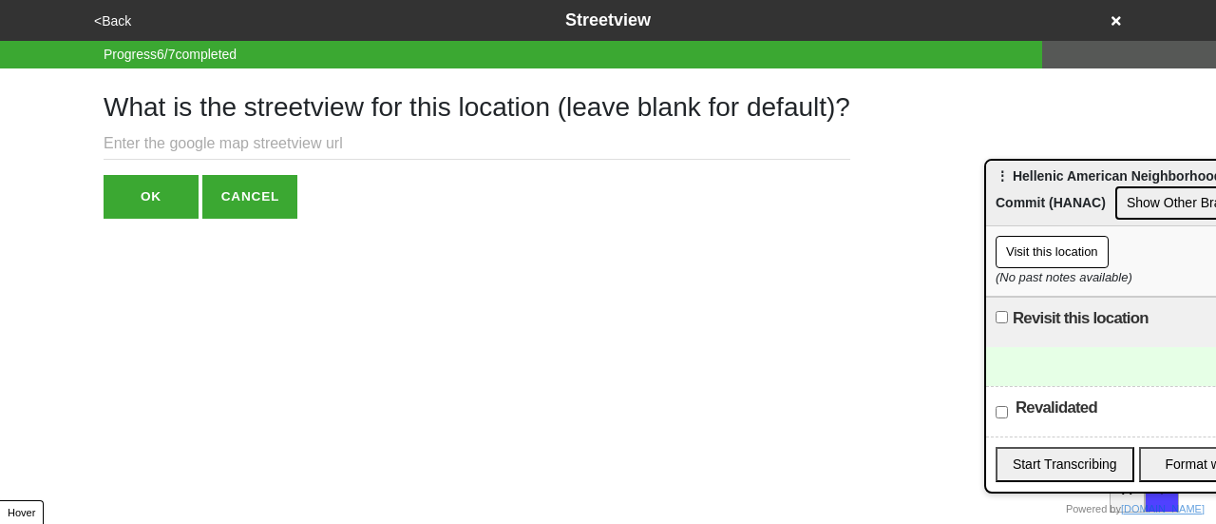
click at [270, 140] on input "text" at bounding box center [477, 143] width 747 height 31
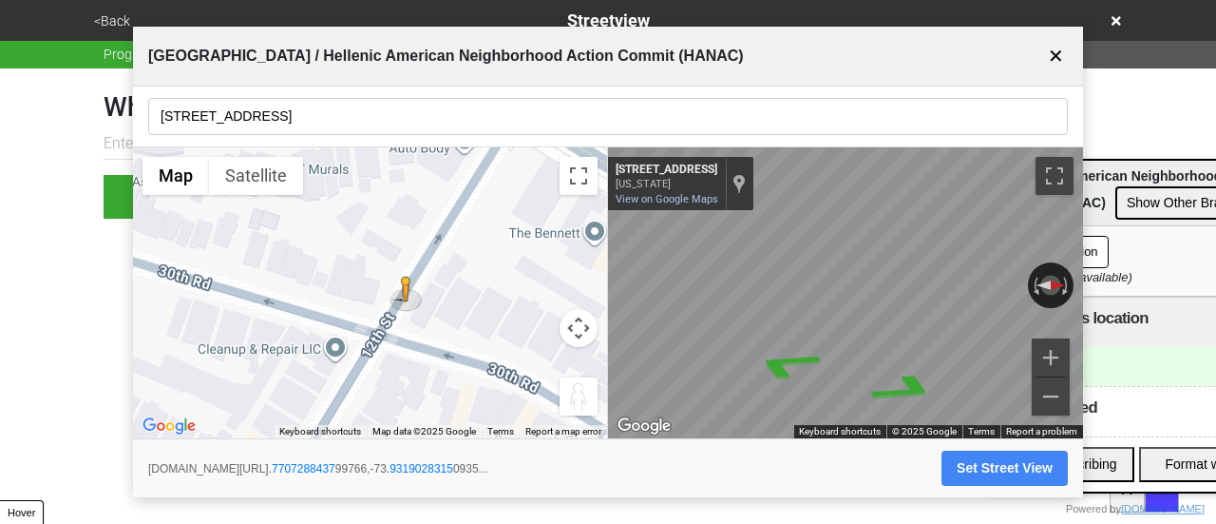
click at [310, 125] on input "[STREET_ADDRESS]" at bounding box center [608, 116] width 920 height 37
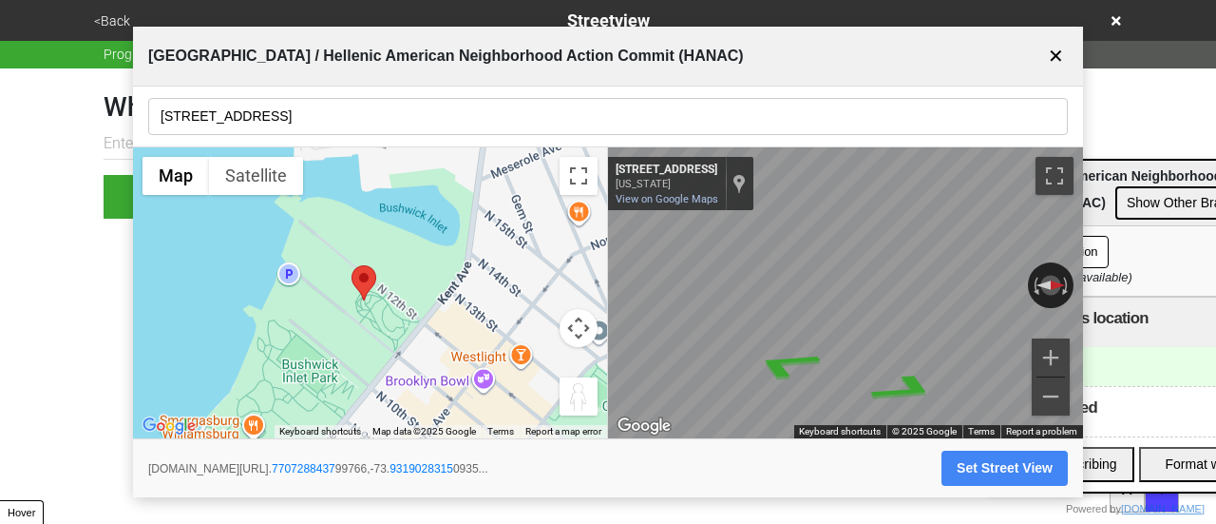
click at [314, 124] on input "[STREET_ADDRESS]" at bounding box center [608, 116] width 920 height 37
click at [241, 112] on input "[STREET_ADDRESS]" at bounding box center [608, 116] width 920 height 37
paste input "[STREET_ADDRESS]"
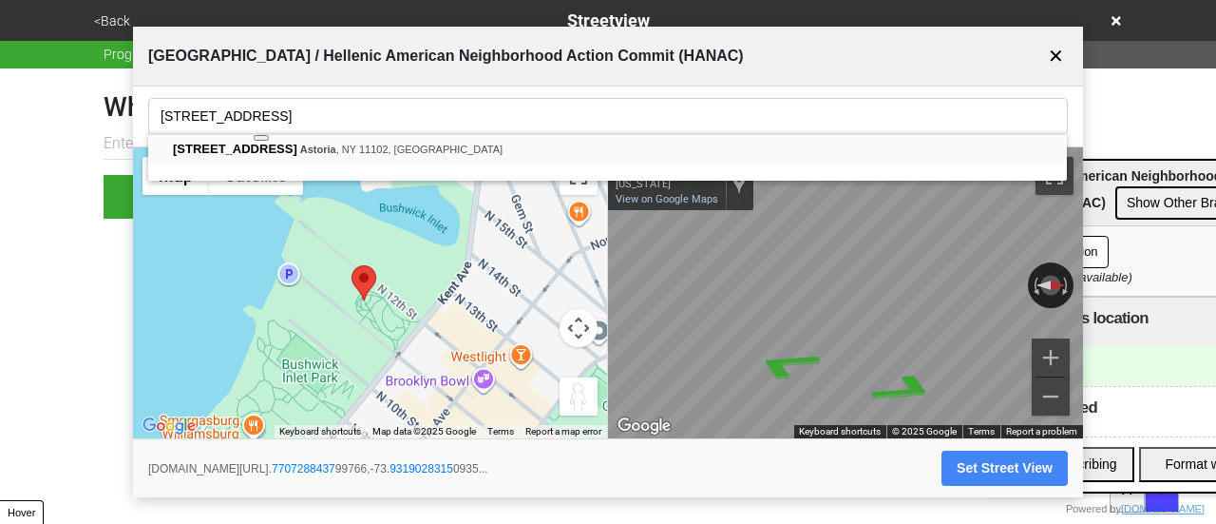
type input "[STREET_ADDRESS]"
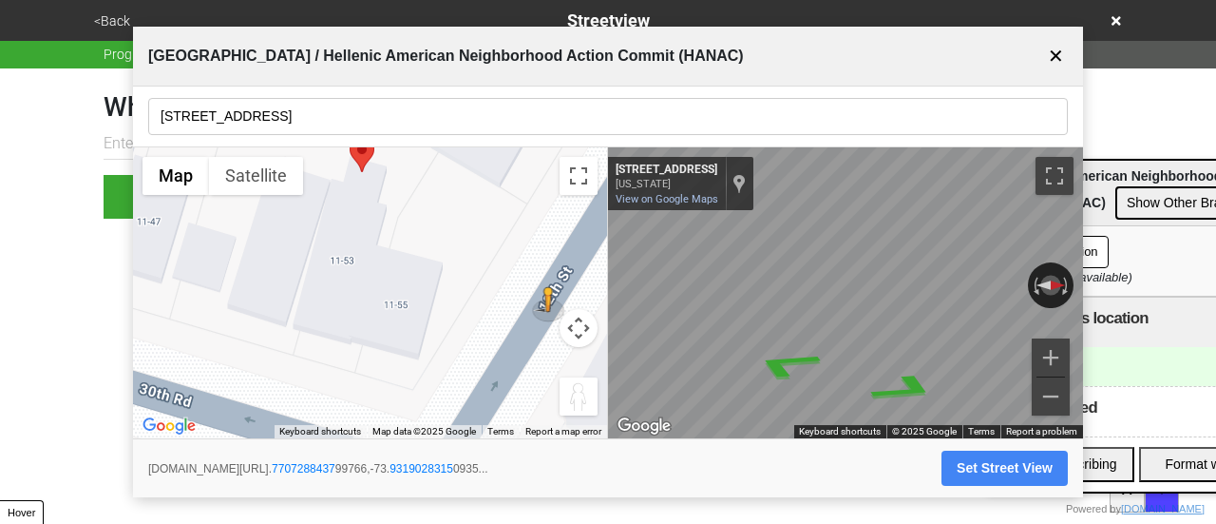
drag, startPoint x: 340, startPoint y: 282, endPoint x: 452, endPoint y: 369, distance: 141.6
click at [452, 369] on div "To activate drag with keyboard, press Alt + Enter. Once in keyboard drag state,…" at bounding box center [370, 293] width 474 height 292
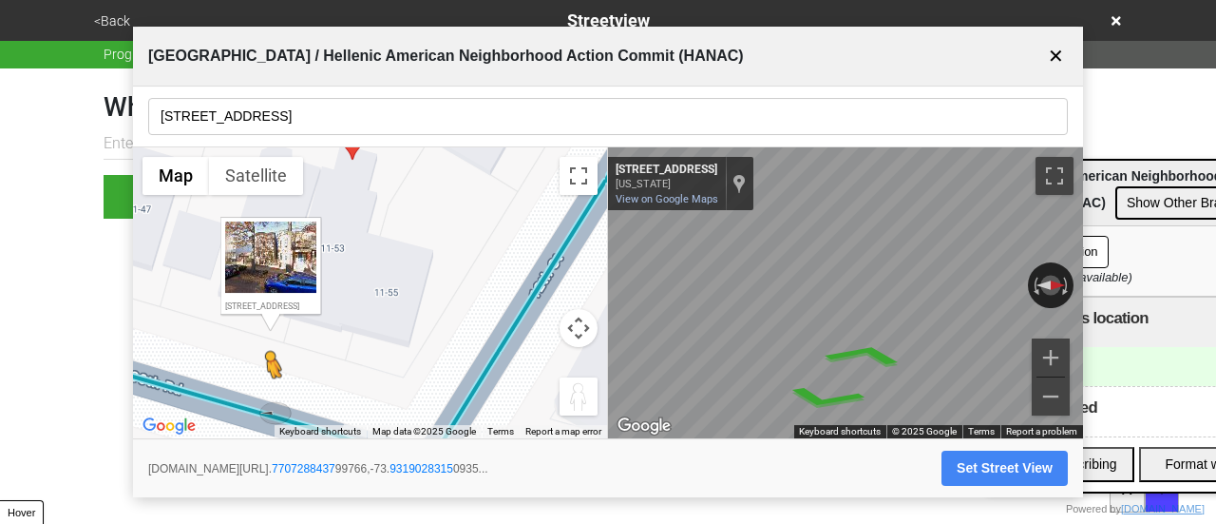
drag, startPoint x: 534, startPoint y: 290, endPoint x: 262, endPoint y: 403, distance: 294.3
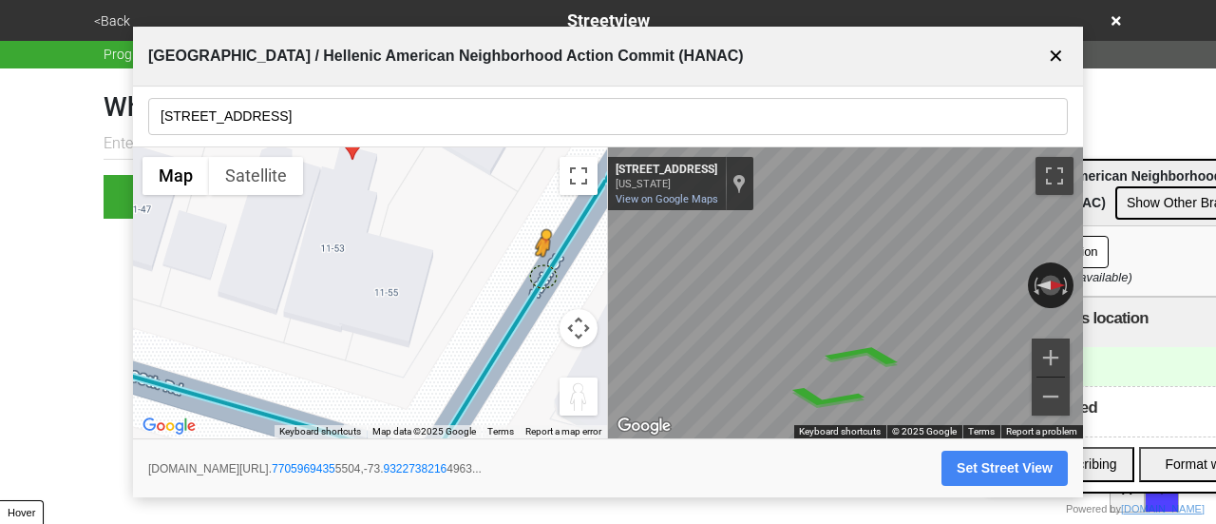
drag, startPoint x: 277, startPoint y: 410, endPoint x: 550, endPoint y: 263, distance: 309.5
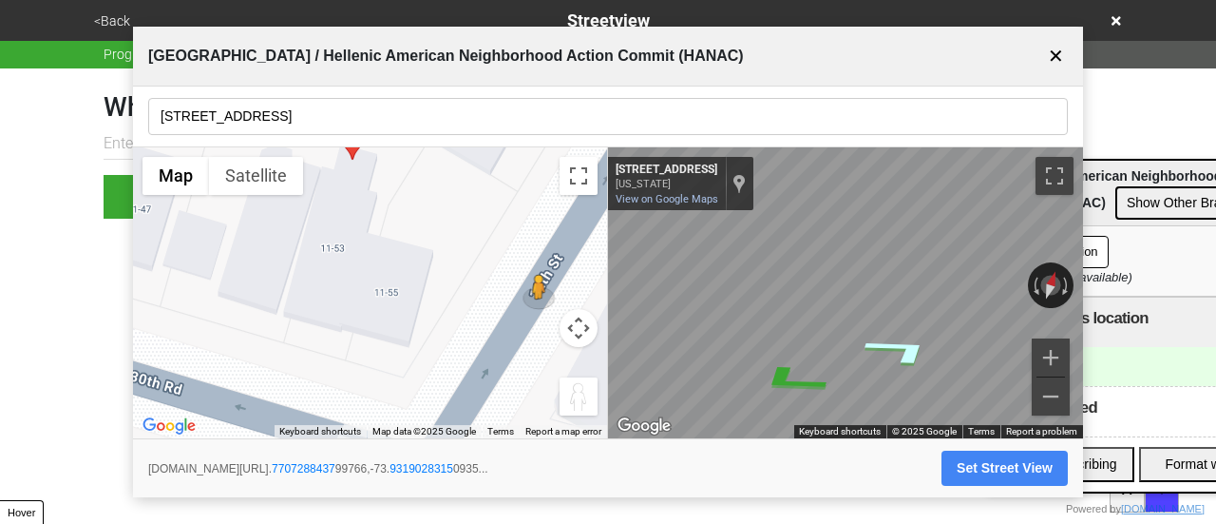
click at [912, 345] on icon "Go Northeast, 12th St" at bounding box center [901, 350] width 138 height 48
click at [972, 459] on button "Set Street View" at bounding box center [1005, 467] width 126 height 35
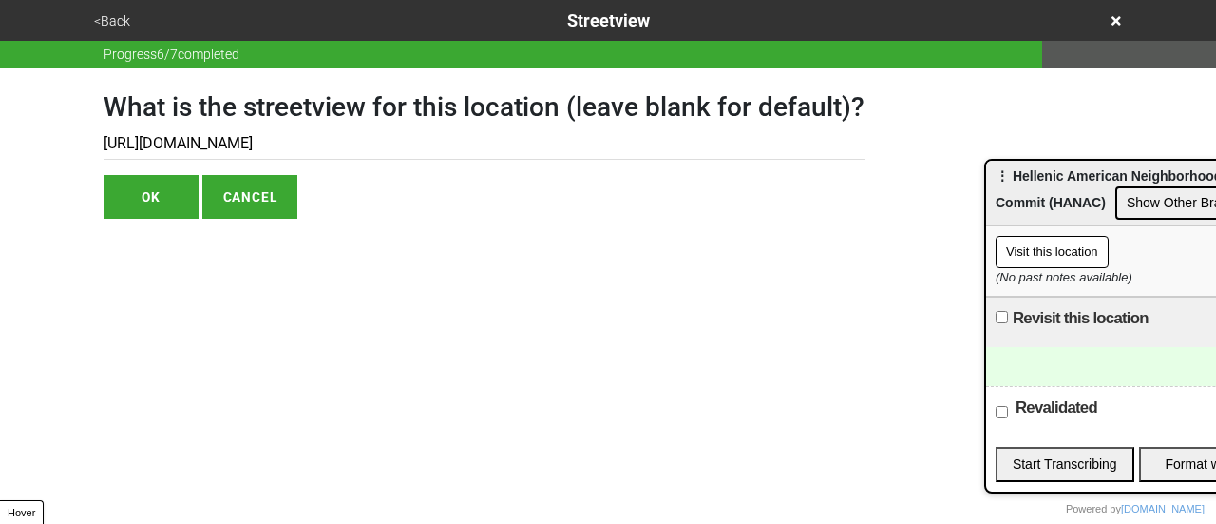
type input "[URL][DOMAIN_NAME]"
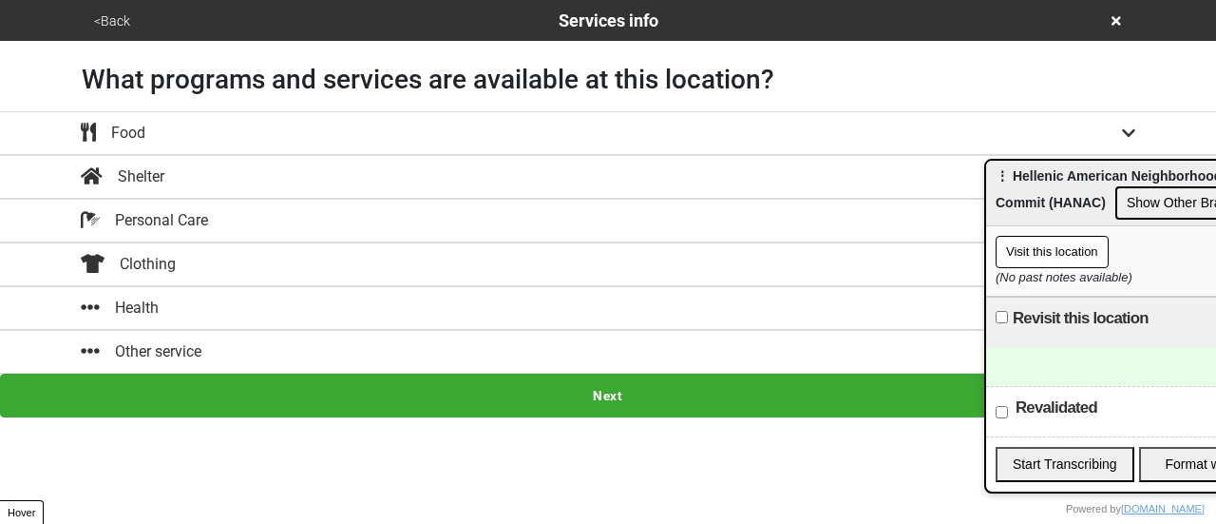
click at [374, 349] on div "Other service" at bounding box center [608, 351] width 1083 height 23
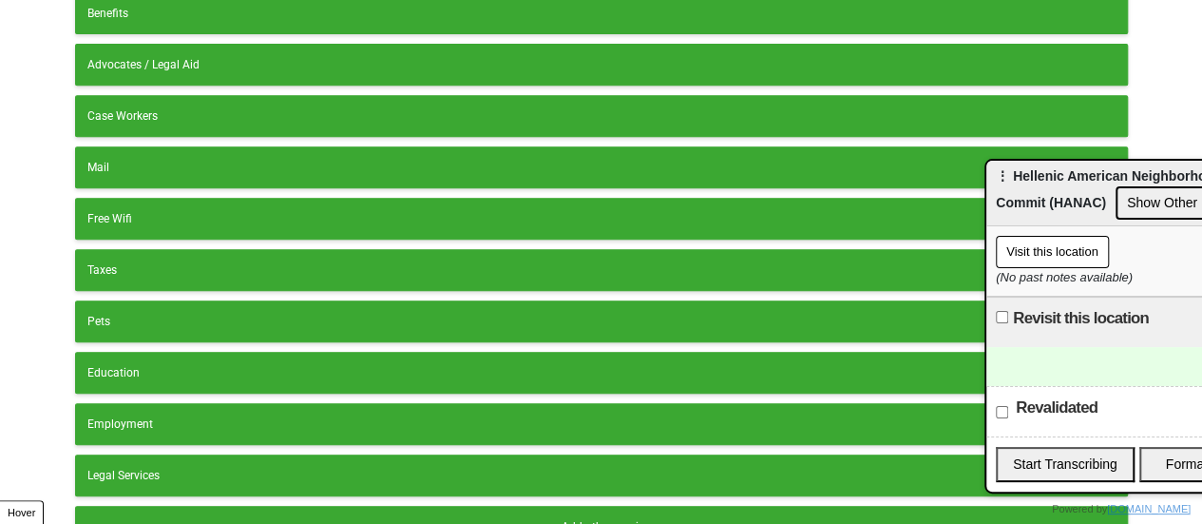
scroll to position [477, 0]
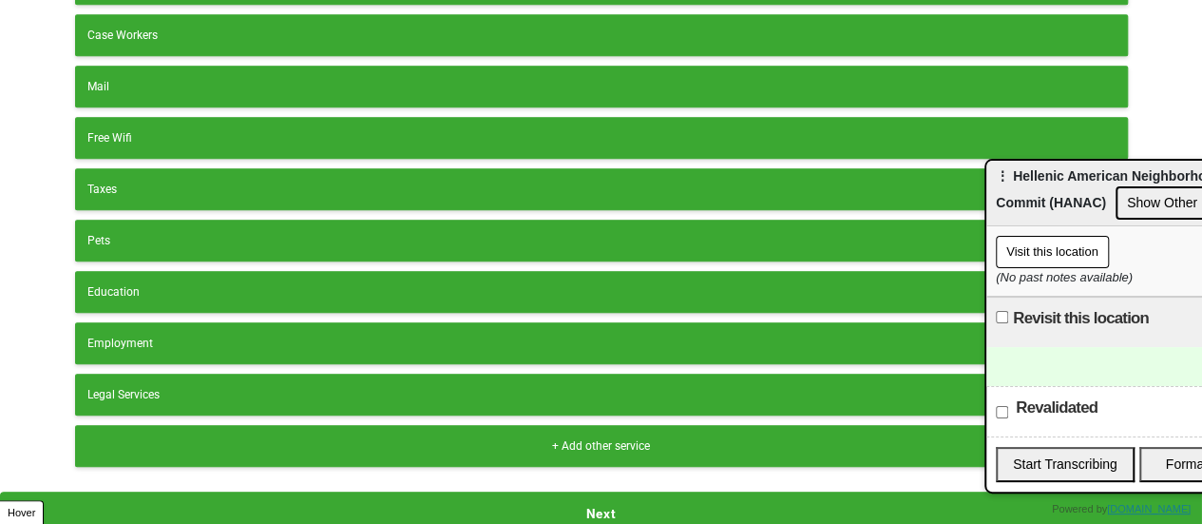
click at [471, 437] on div "+ Add other service" at bounding box center [601, 445] width 1028 height 17
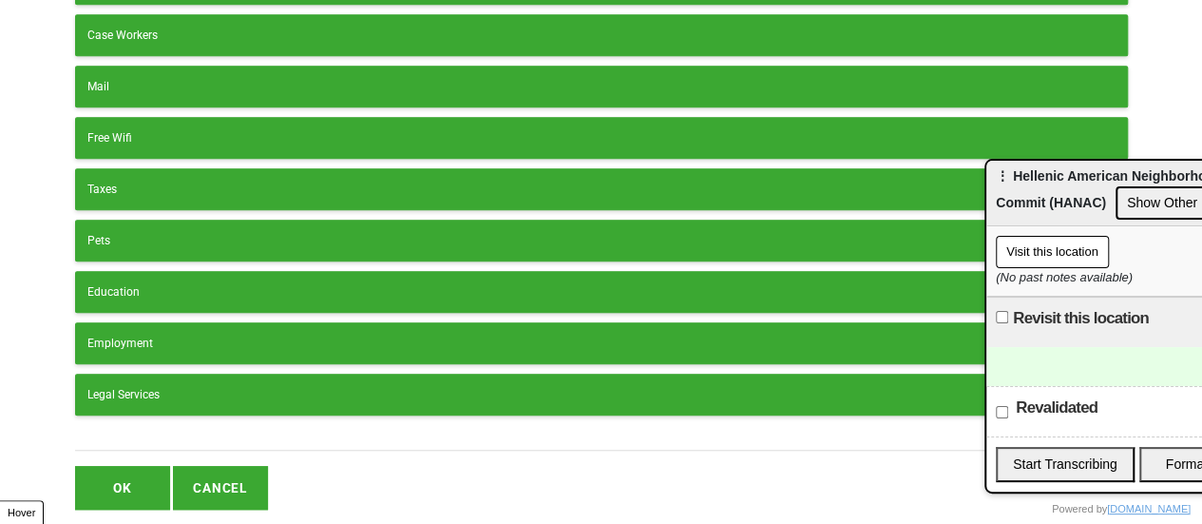
click at [392, 435] on input "text" at bounding box center [601, 438] width 1053 height 26
paste input "Senior Center"
type input "Senior Center"
click at [133, 466] on button "OK" at bounding box center [122, 488] width 95 height 44
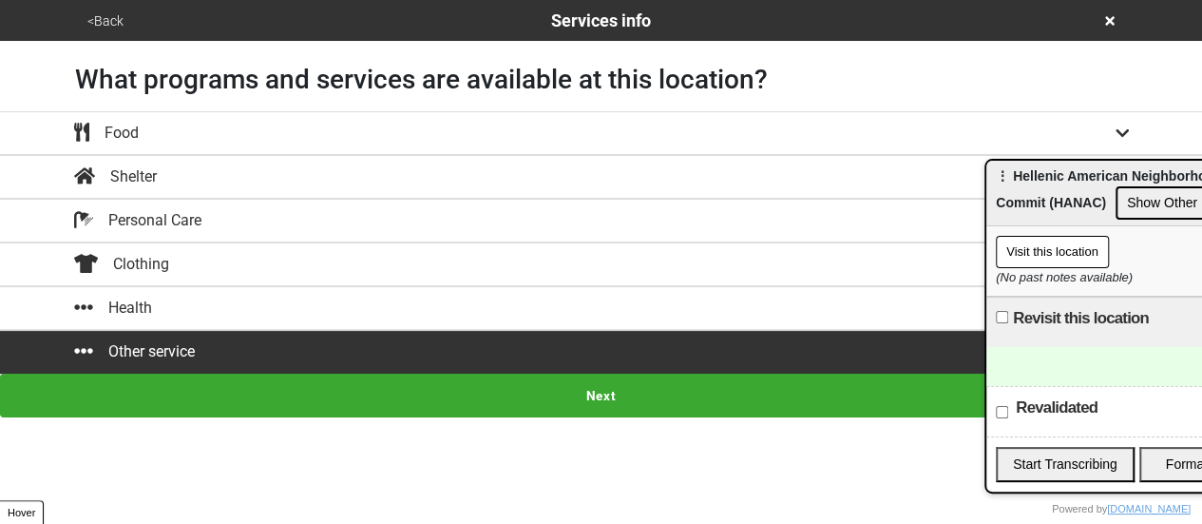
scroll to position [0, 0]
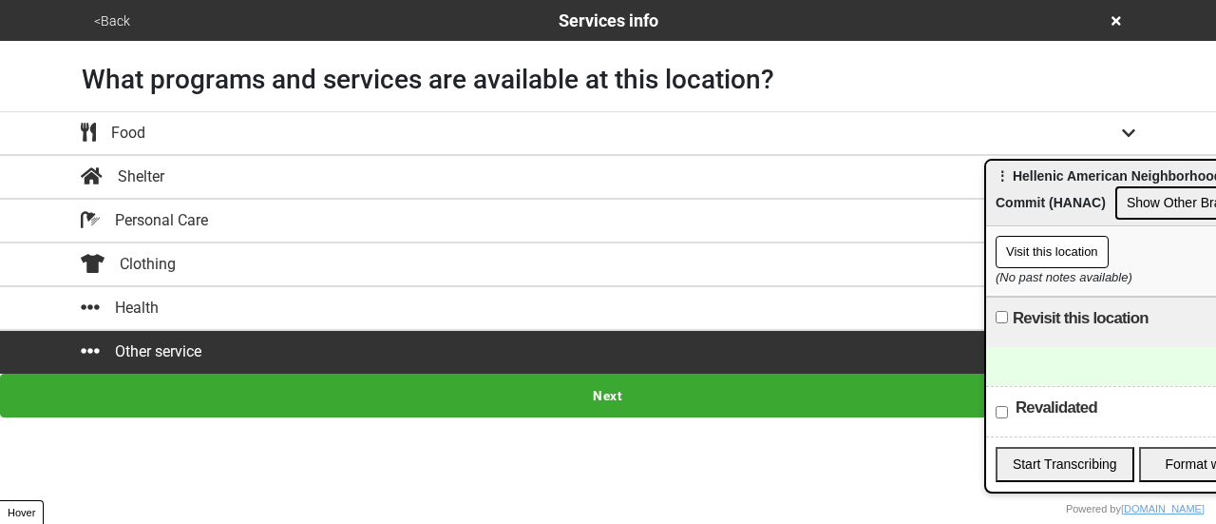
click at [378, 379] on button "Next" at bounding box center [608, 395] width 1216 height 44
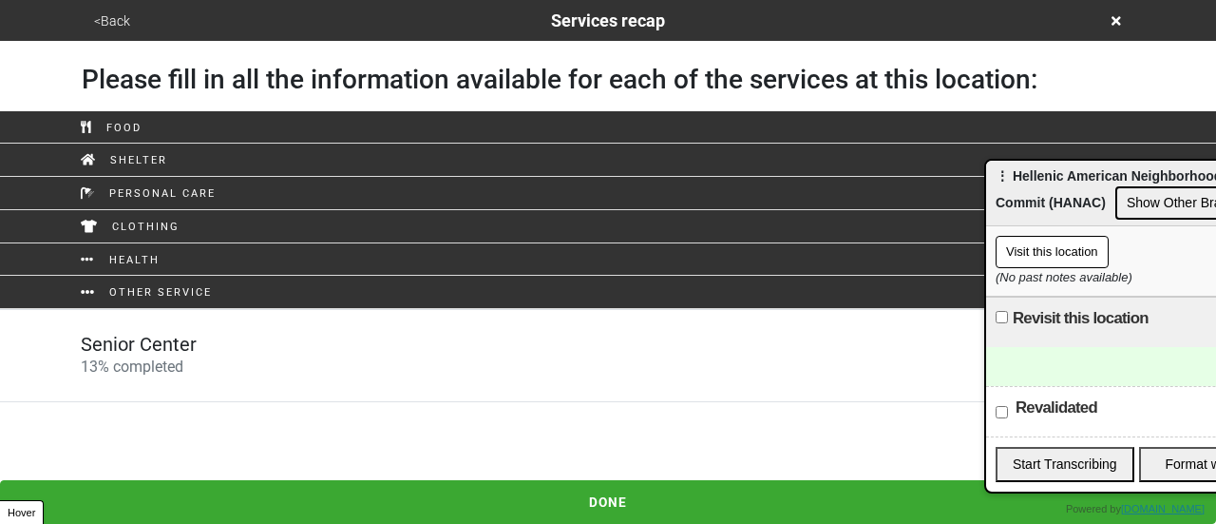
click at [370, 379] on link "Senior Center 13 % completed" at bounding box center [608, 355] width 1216 height 93
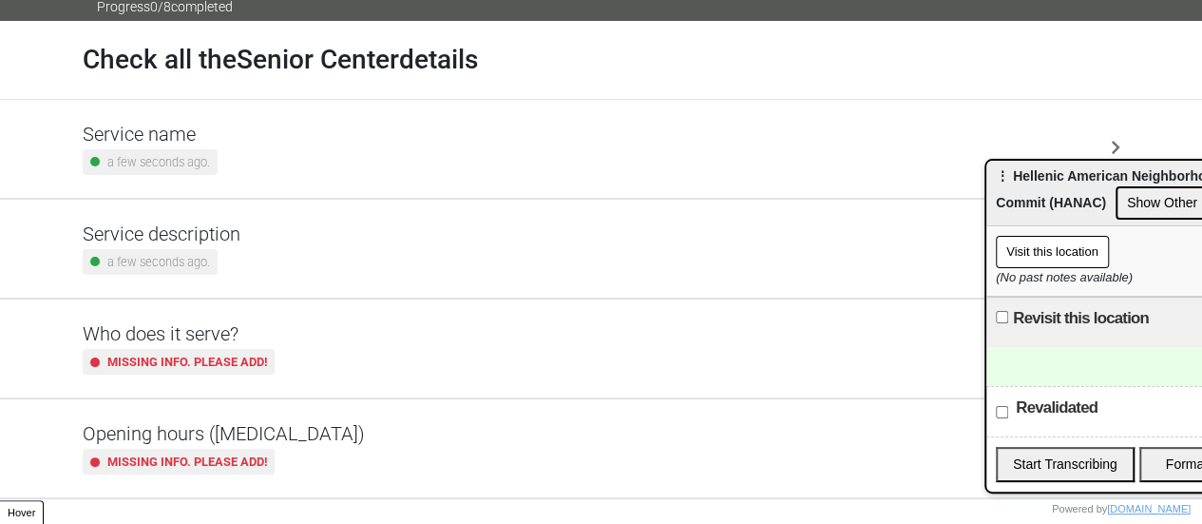
scroll to position [380, 0]
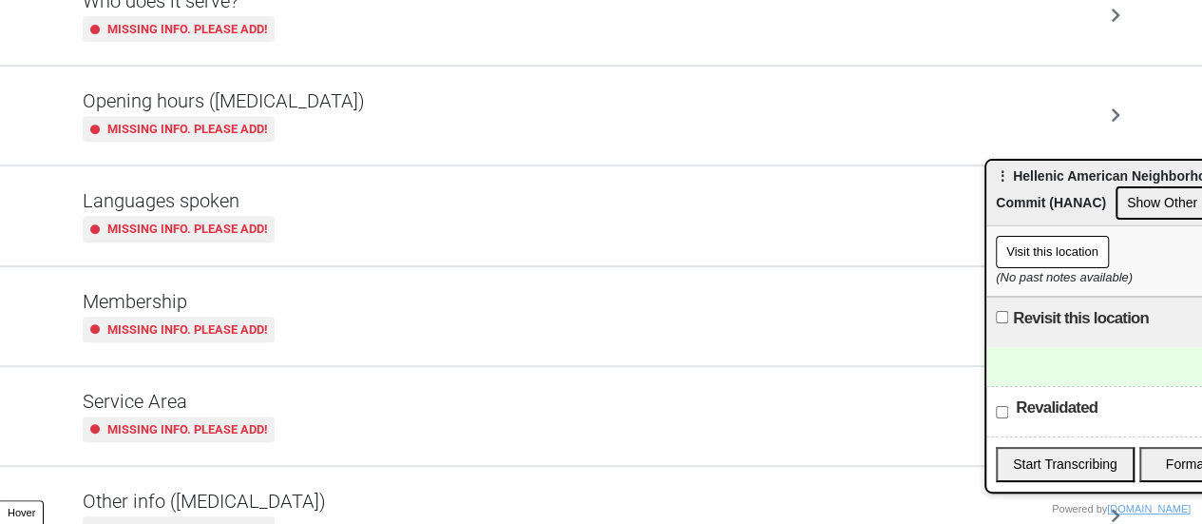
click at [405, 124] on div "Opening hours ([MEDICAL_DATA]) Missing info. Please add!" at bounding box center [602, 115] width 1038 height 52
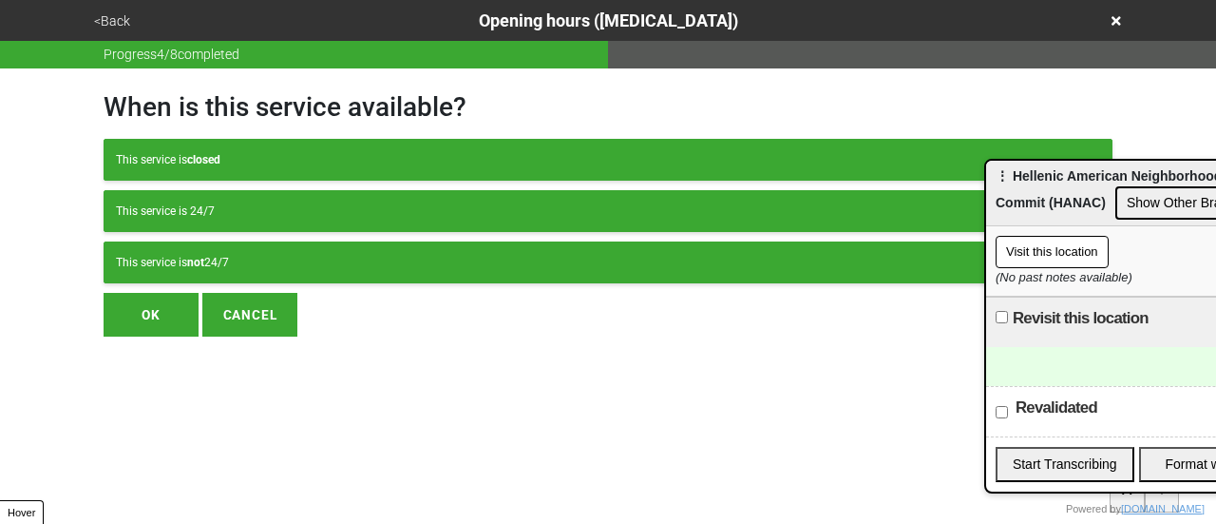
click at [293, 261] on div "This service is not 24/7" at bounding box center [608, 262] width 984 height 17
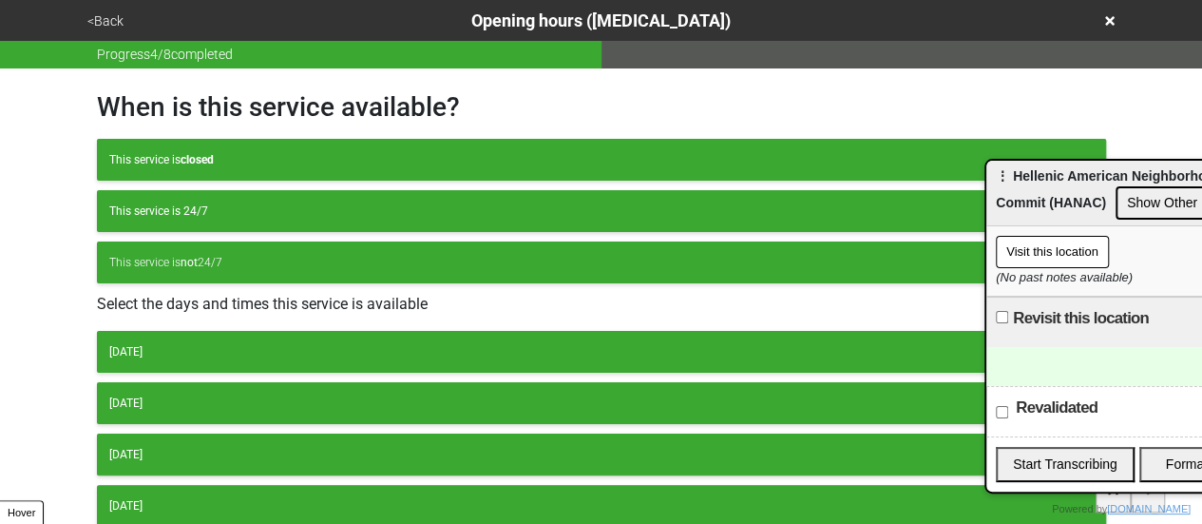
click at [296, 347] on div "[DATE]" at bounding box center [601, 351] width 984 height 17
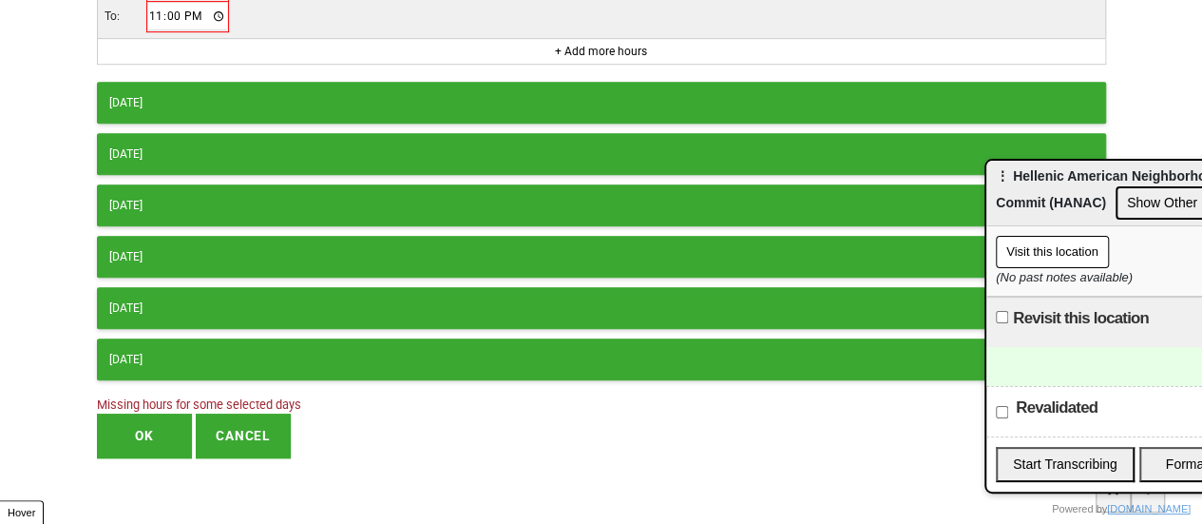
scroll to position [249, 0]
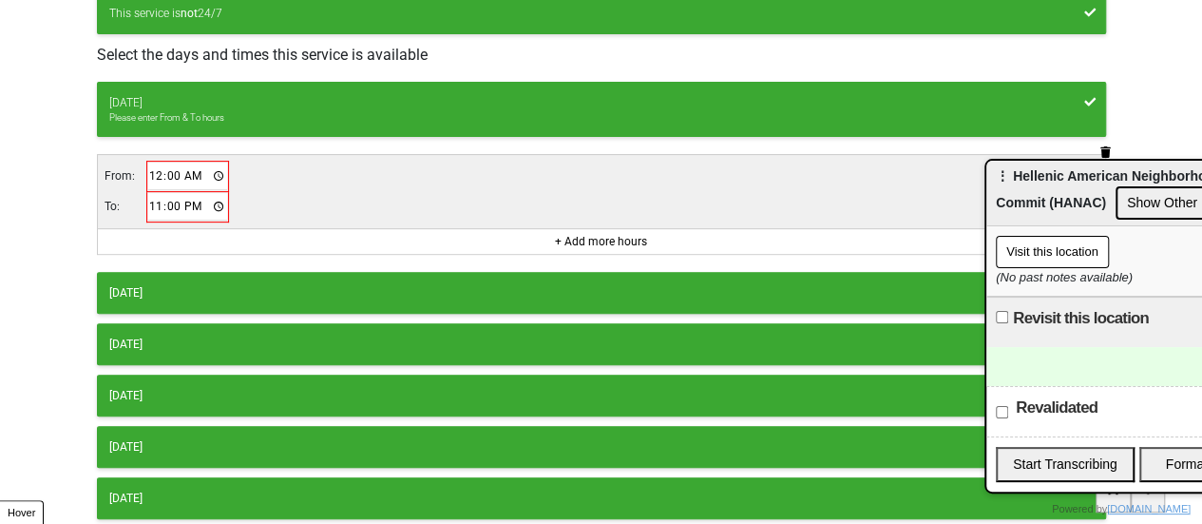
click at [157, 178] on input "00:00" at bounding box center [188, 176] width 80 height 28
type input "08:00"
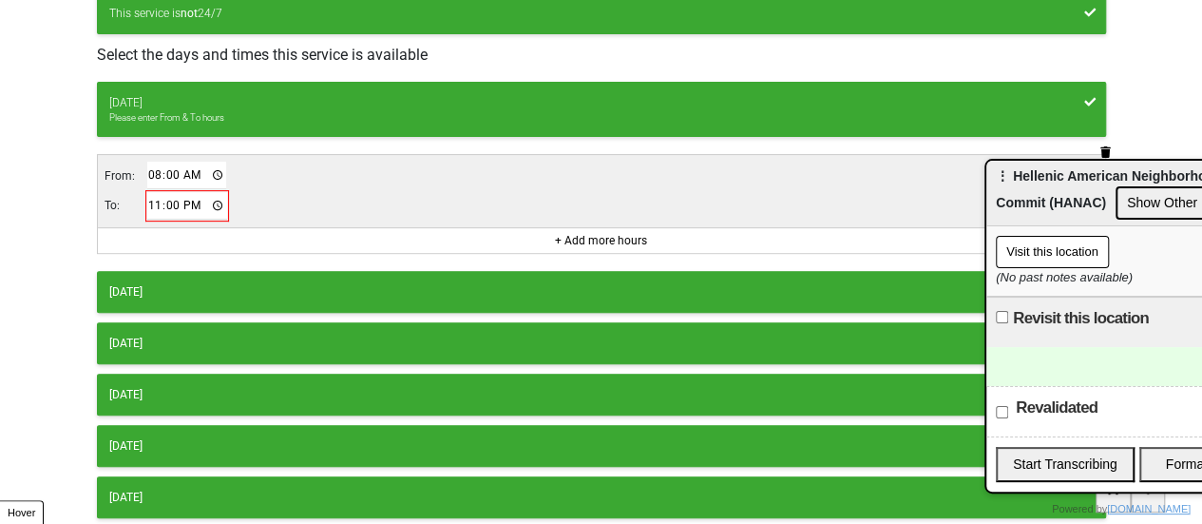
click at [168, 204] on input "23:00" at bounding box center [187, 206] width 80 height 28
click at [156, 199] on input "23:00" at bounding box center [187, 206] width 80 height 28
type input "16:00"
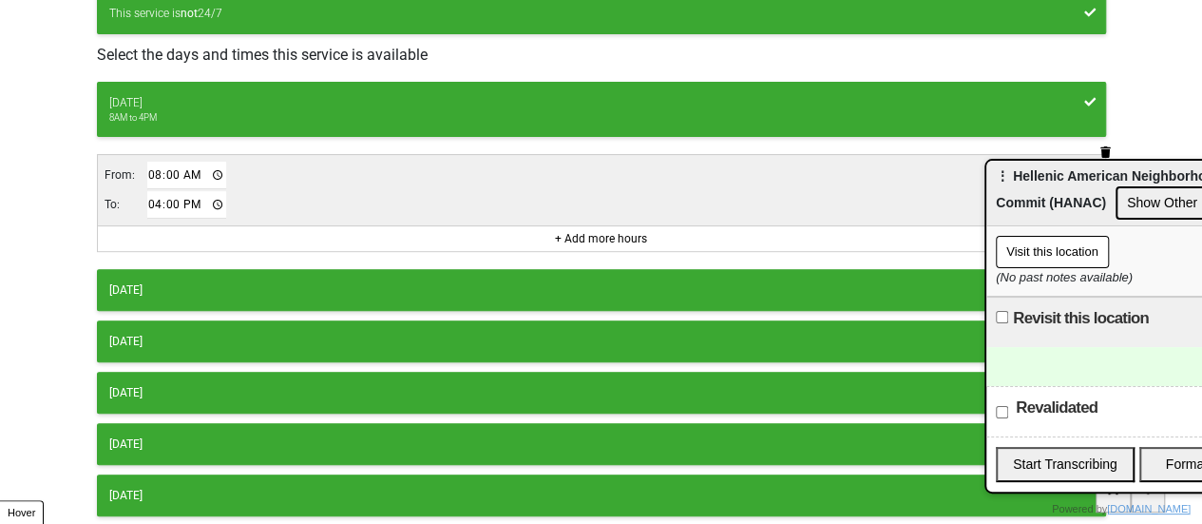
click at [204, 281] on div "[DATE]" at bounding box center [601, 289] width 984 height 17
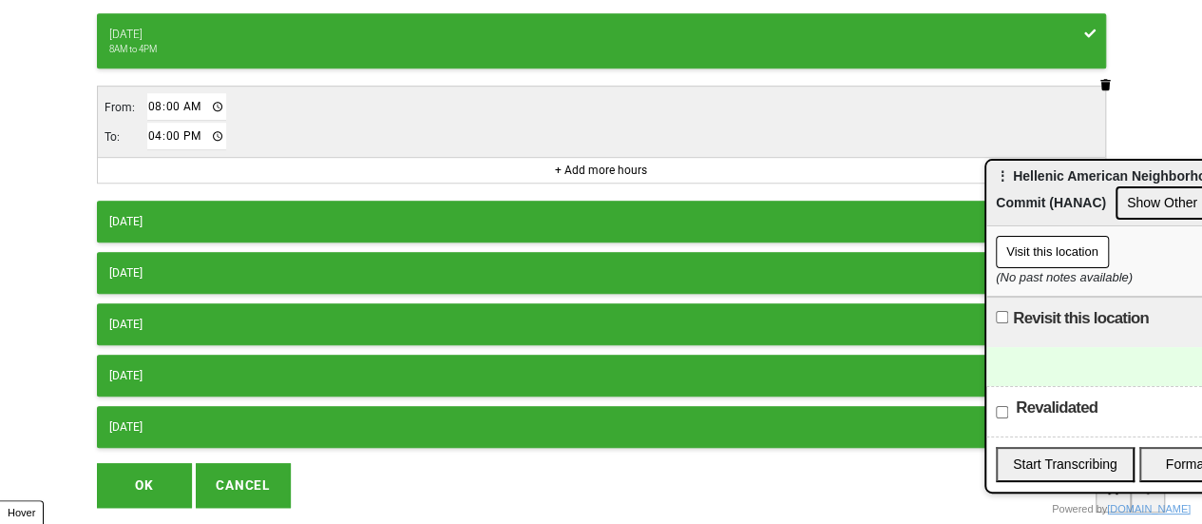
scroll to position [534, 0]
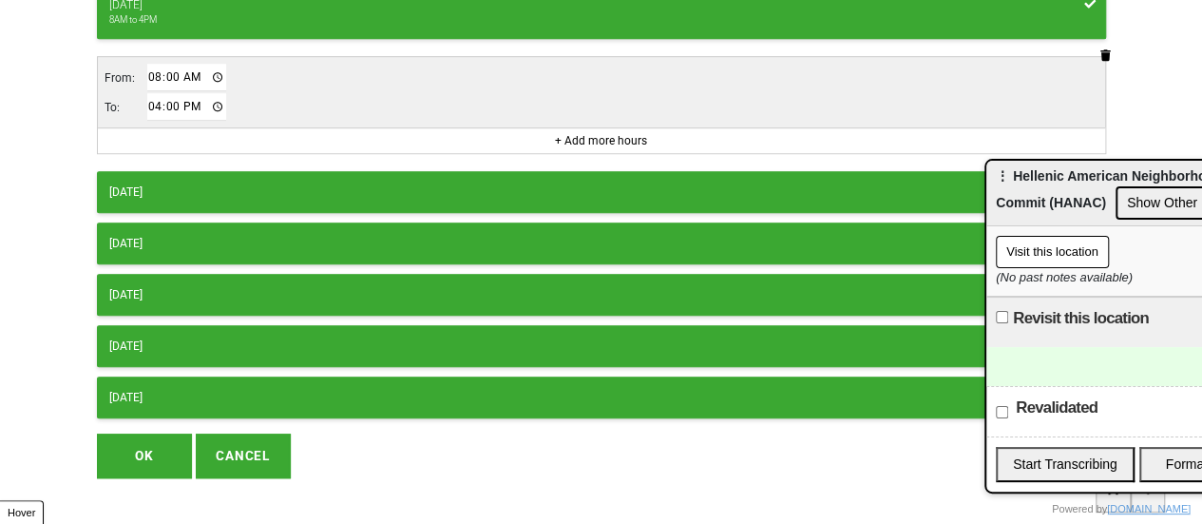
click at [228, 206] on div "[DATE] 8AM to 4PM From: 08:00 To: 16:00 + Add more hours [DATE] 8AM to 4PM From…" at bounding box center [601, 108] width 1009 height 622
click at [241, 189] on div "[DATE]" at bounding box center [601, 191] width 984 height 17
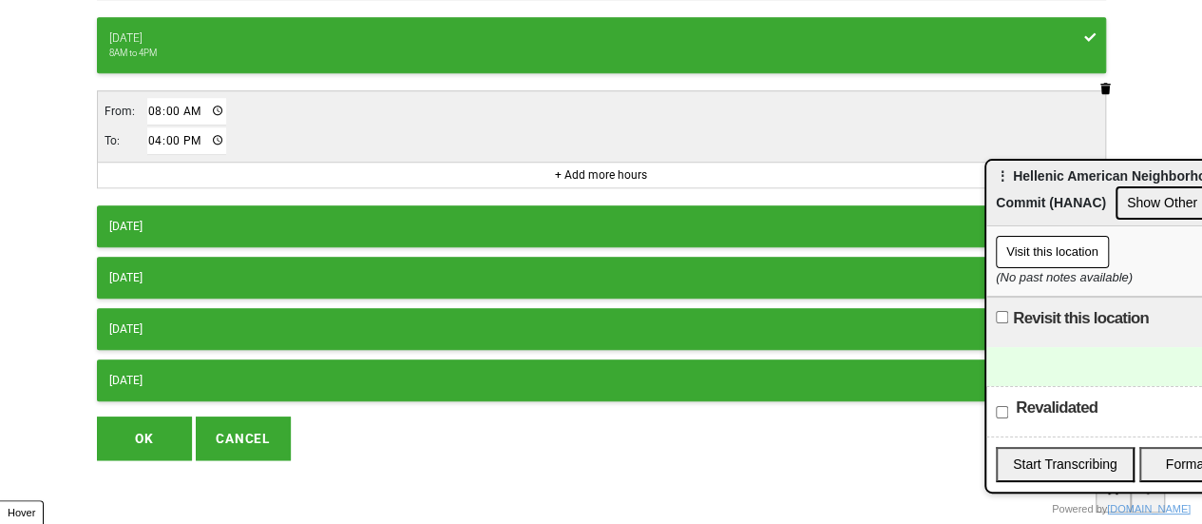
click at [234, 192] on div "[DATE] 8AM to 4PM From: 08:00 To: 16:00 + Add more hours [DATE] 8AM to 4PM From…" at bounding box center [601, 22] width 1009 height 758
click at [232, 218] on div "[DATE]" at bounding box center [601, 226] width 984 height 17
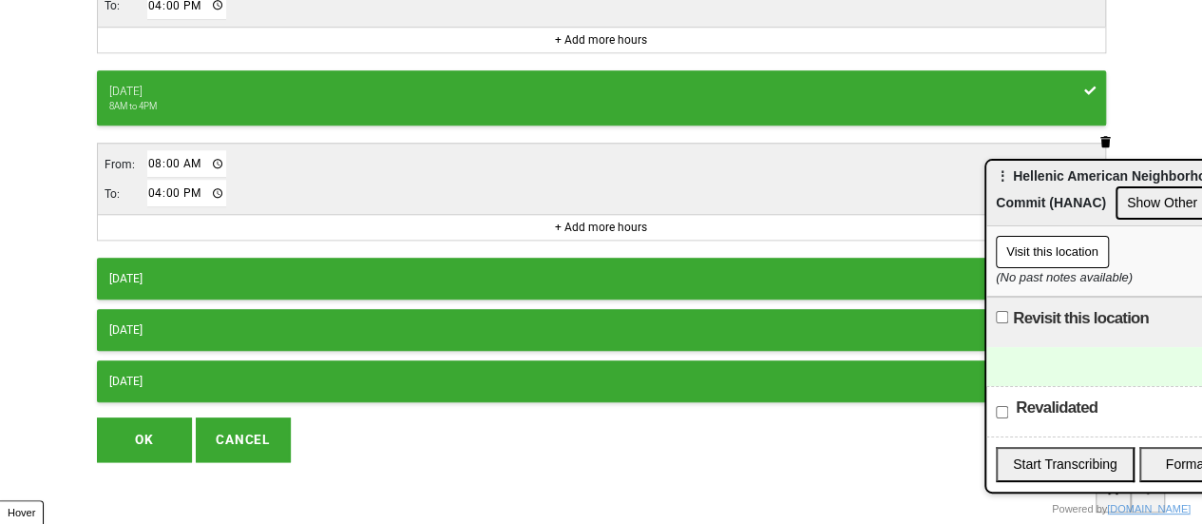
click at [211, 257] on button "[DATE]" at bounding box center [601, 278] width 1009 height 42
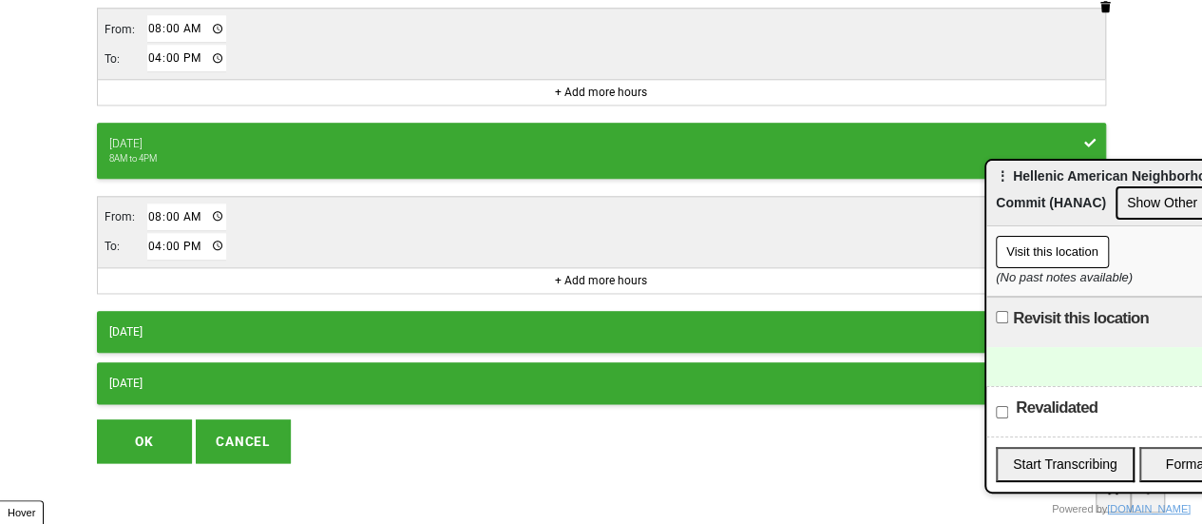
click at [139, 423] on button "OK" at bounding box center [144, 441] width 95 height 44
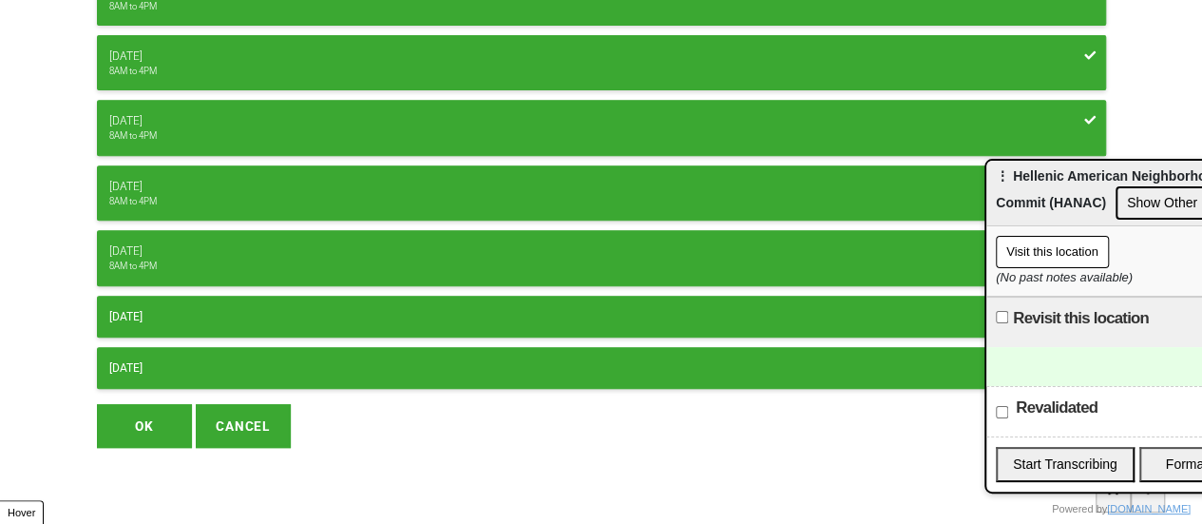
scroll to position [353, 0]
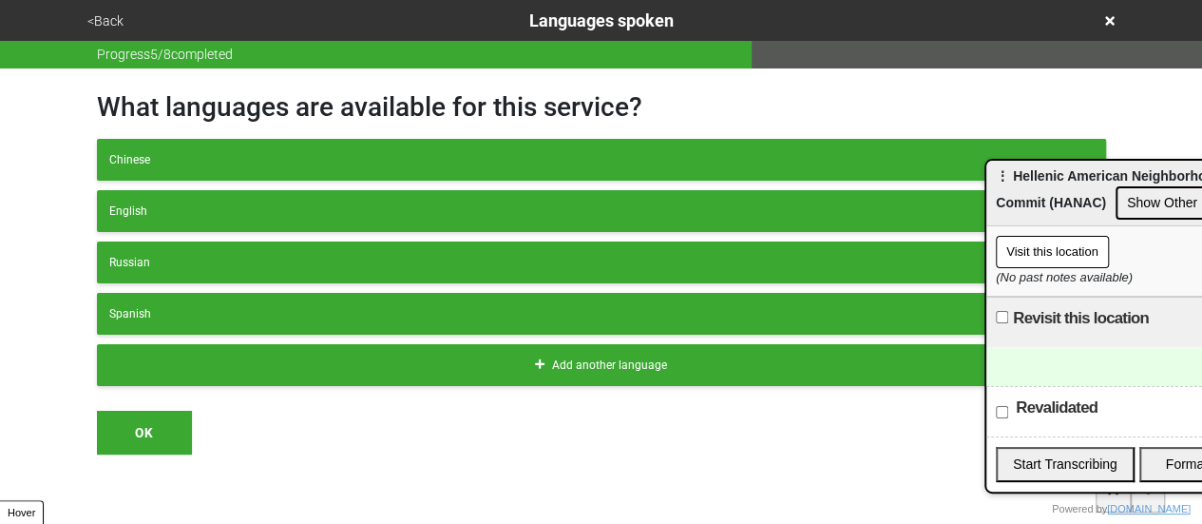
click at [105, 21] on button "<Back" at bounding box center [106, 21] width 48 height 22
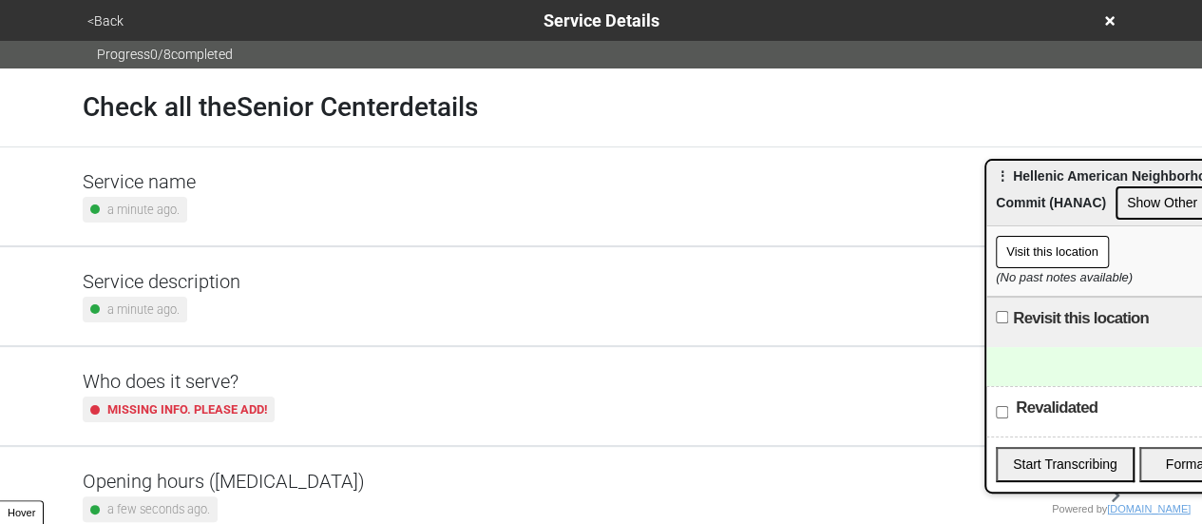
click at [234, 295] on div "Service description a minute ago." at bounding box center [602, 296] width 1038 height 52
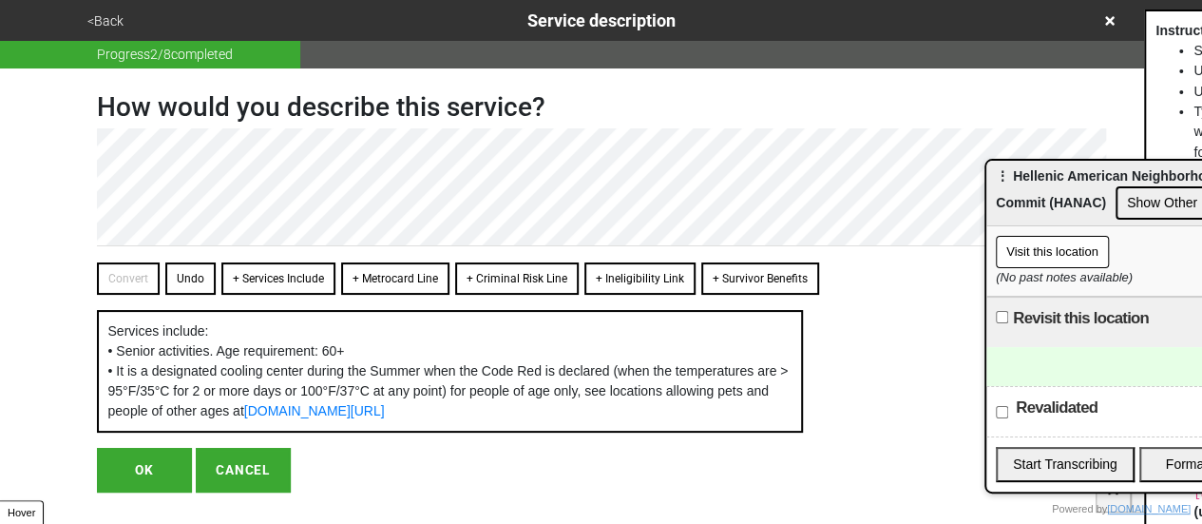
scroll to position [62, 0]
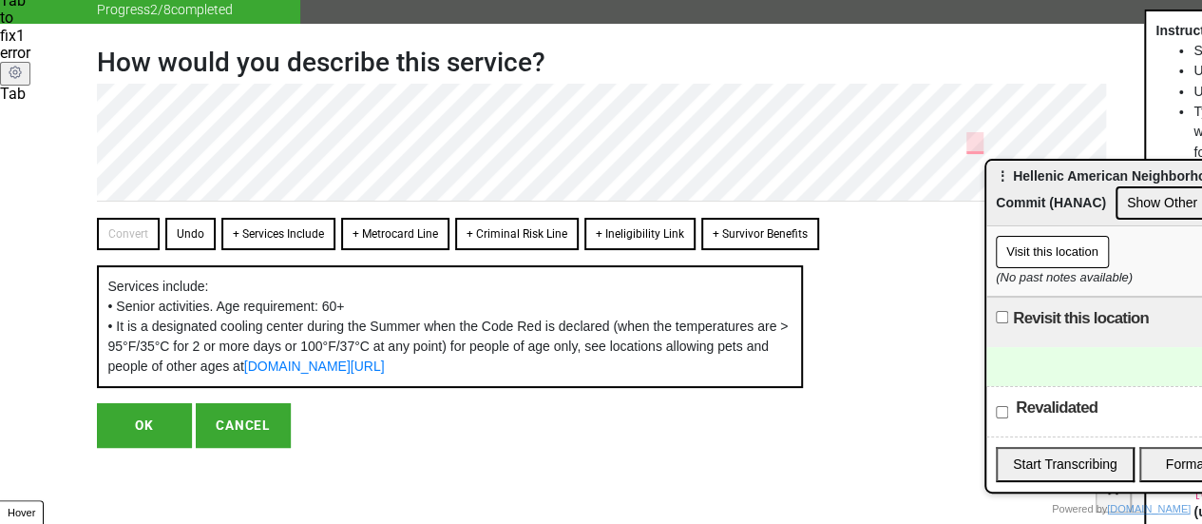
click at [147, 426] on button "OK" at bounding box center [144, 425] width 95 height 44
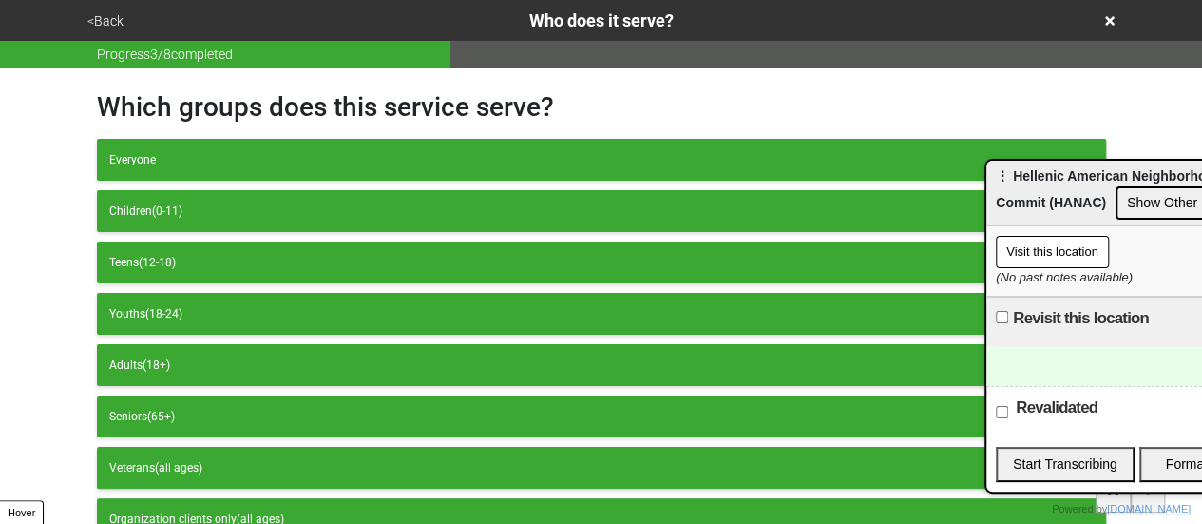
click at [100, 21] on button "<Back" at bounding box center [106, 21] width 48 height 22
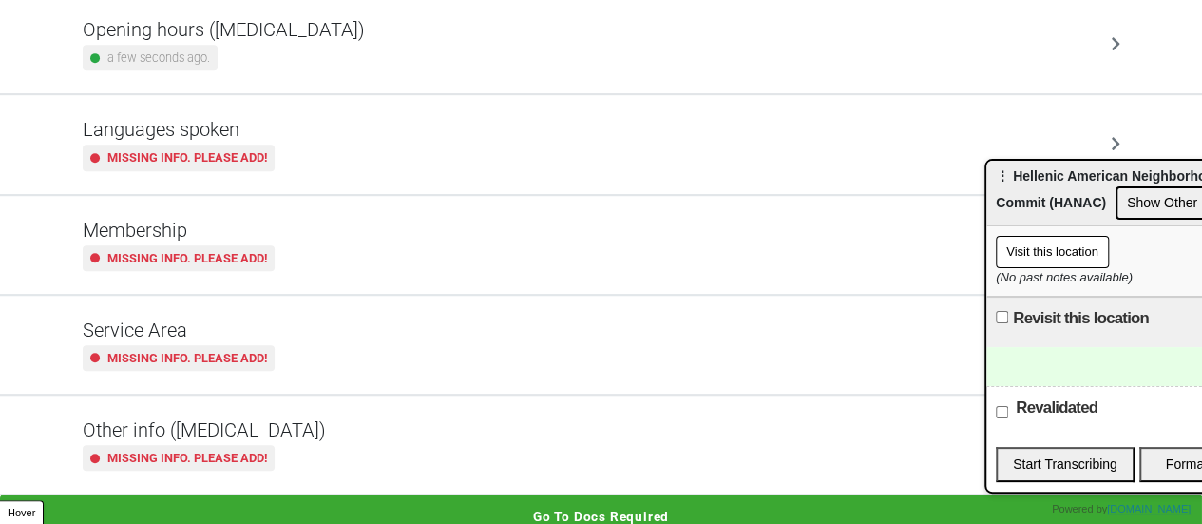
scroll to position [460, 0]
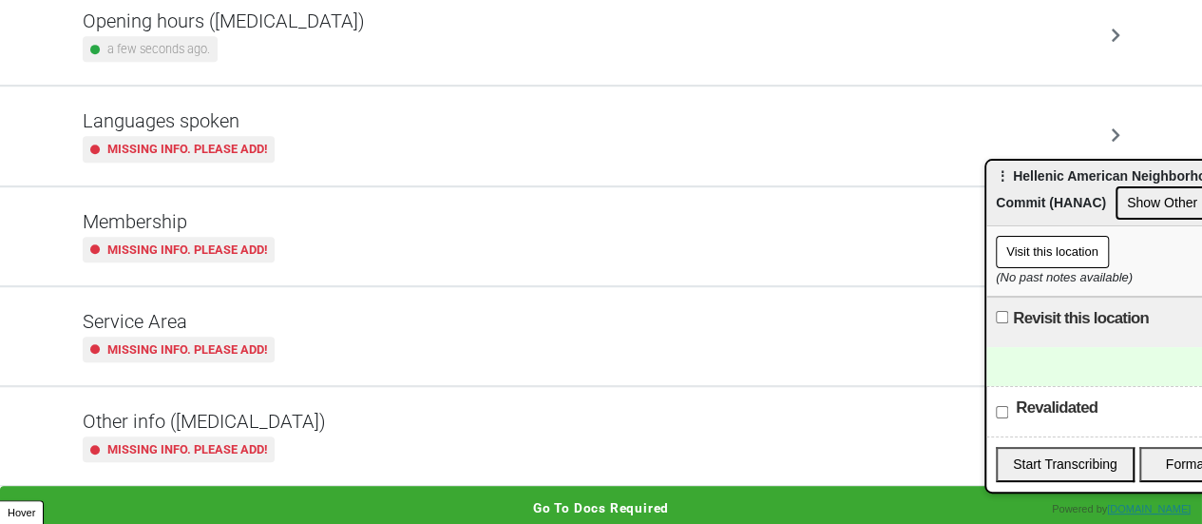
click at [310, 448] on div "Other info ([MEDICAL_DATA]) Missing info. Please add!" at bounding box center [602, 436] width 1038 height 52
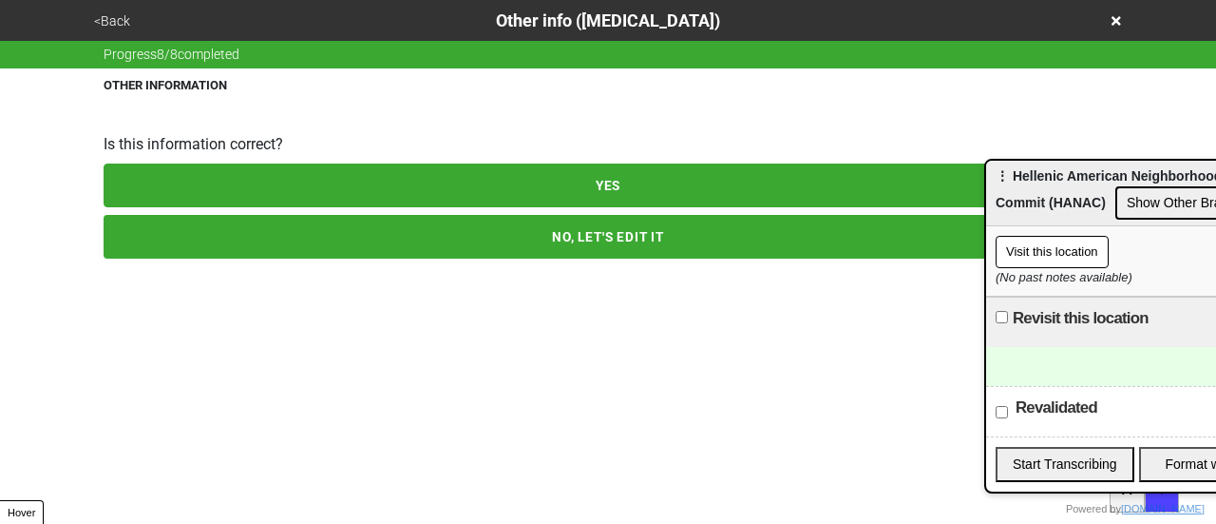
click at [333, 259] on html "<Back Other info ([MEDICAL_DATA]) Progress 8 / 8 completed OTHER INFORMATION Is…" at bounding box center [608, 167] width 1216 height 334
click at [332, 248] on button "NO, LET'S EDIT IT" at bounding box center [608, 237] width 1009 height 44
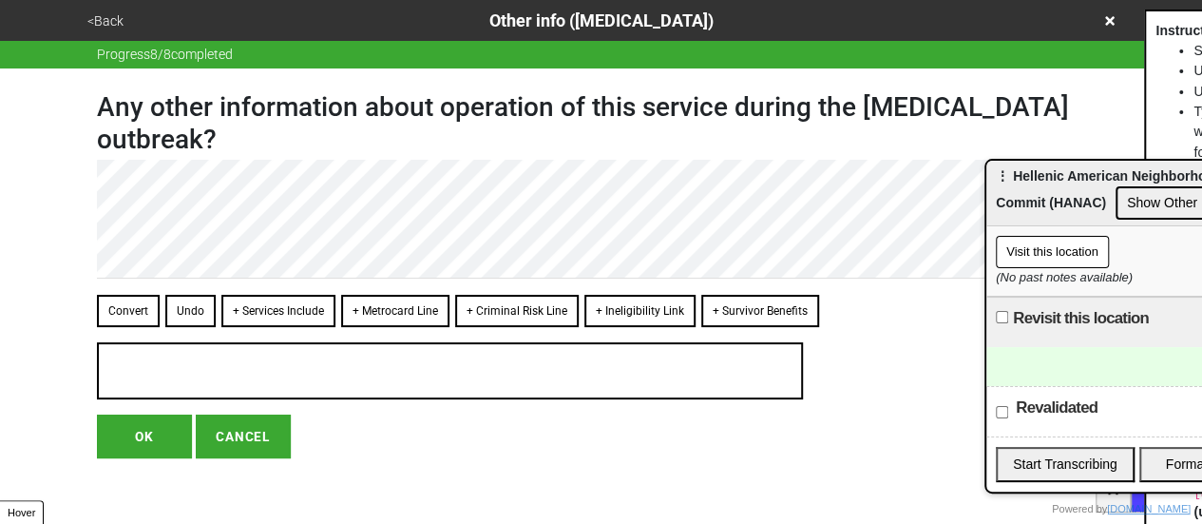
type textarea "x"
click at [147, 438] on button "OK" at bounding box center [144, 436] width 95 height 44
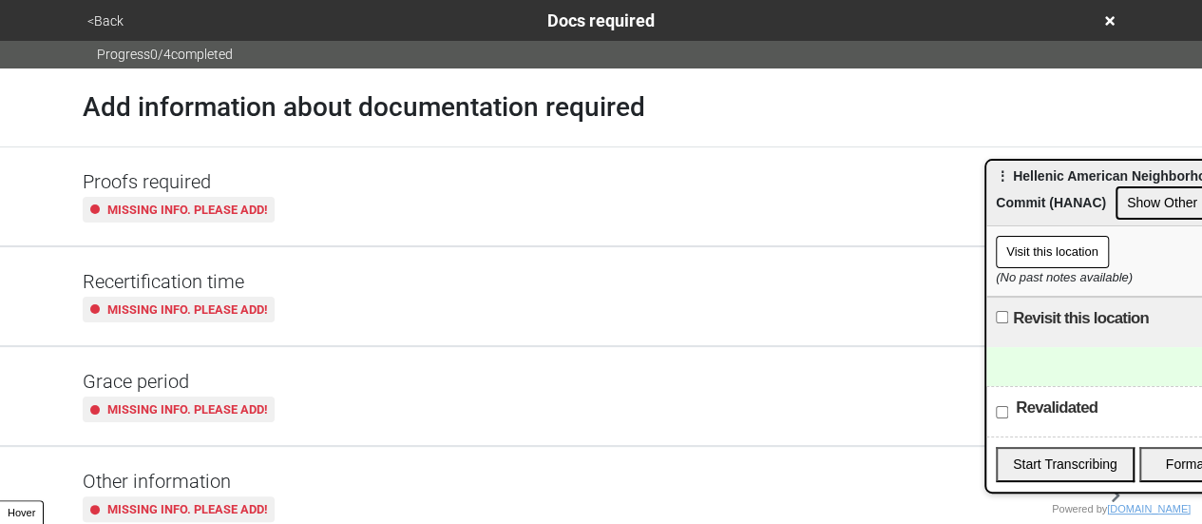
click at [99, 18] on button "<Back" at bounding box center [106, 21] width 48 height 22
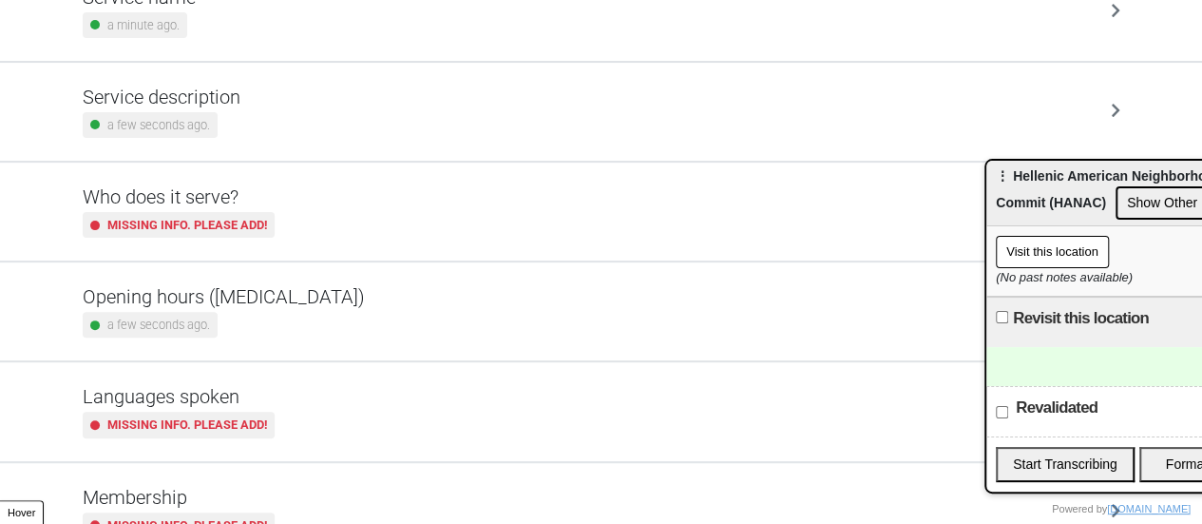
scroll to position [190, 0]
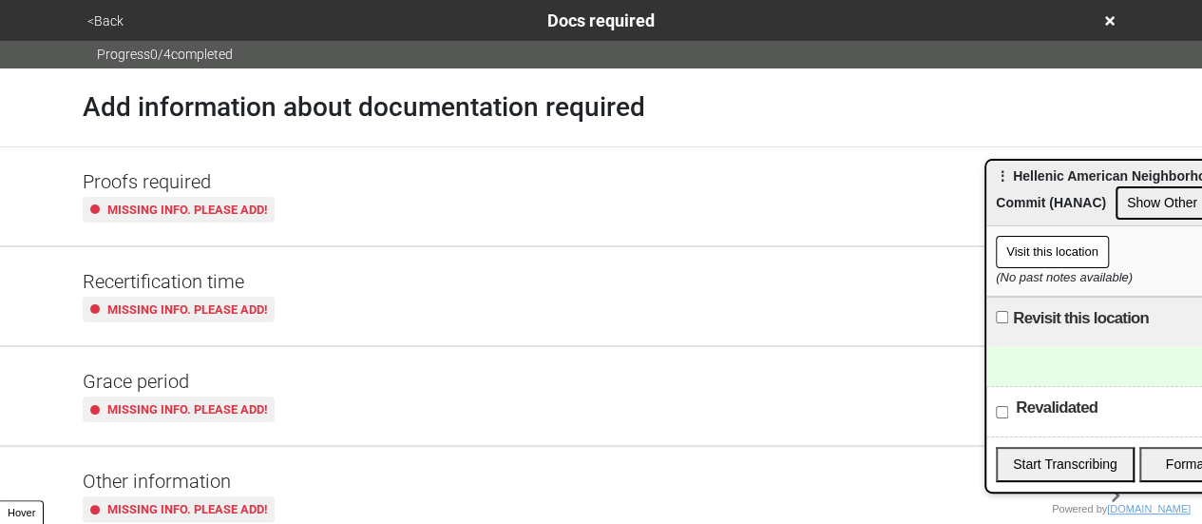
click at [99, 28] on button "<Back" at bounding box center [106, 21] width 48 height 22
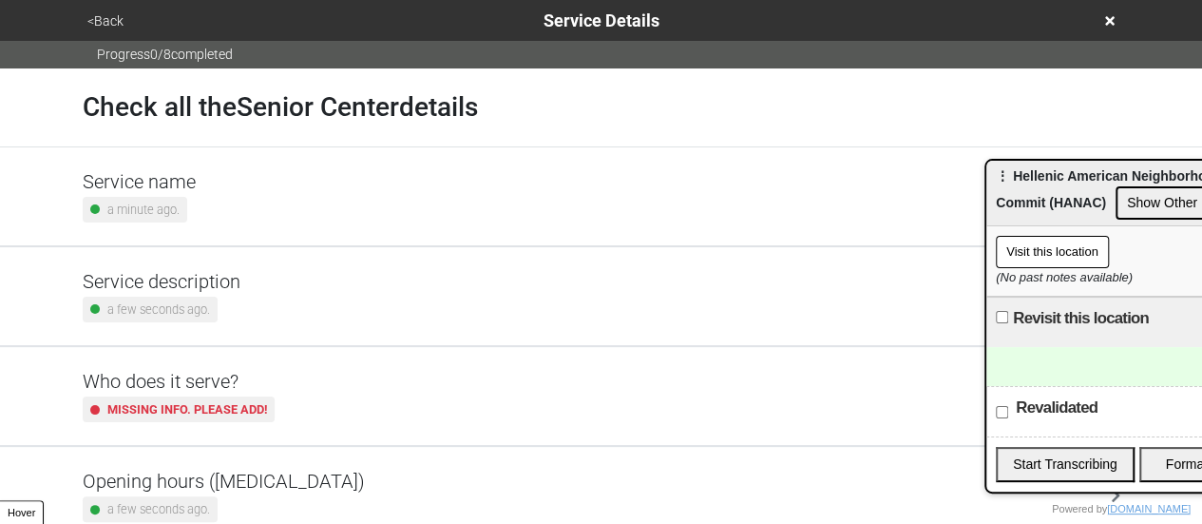
click at [98, 28] on button "<Back" at bounding box center [106, 21] width 48 height 22
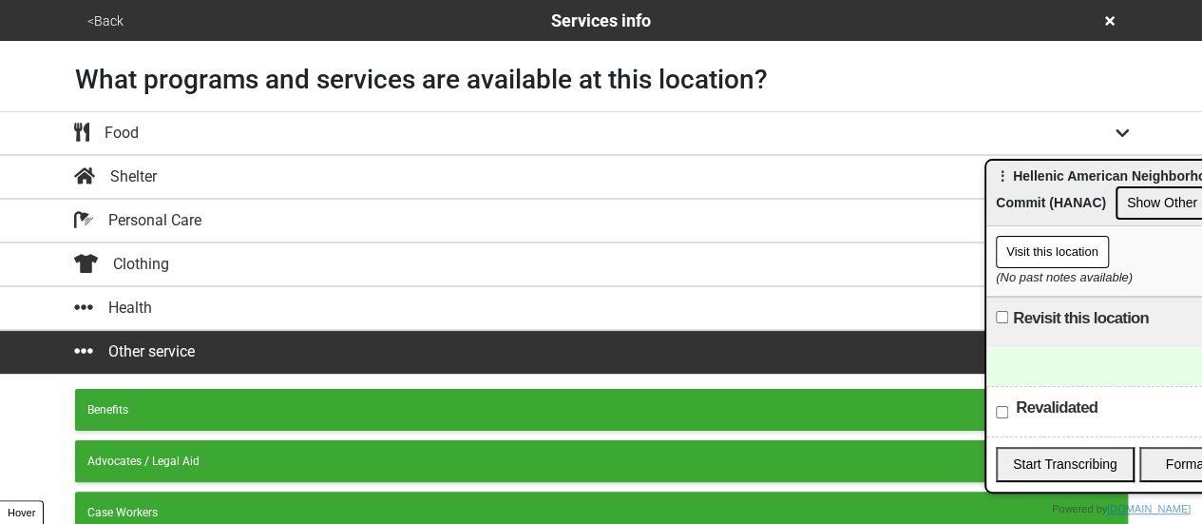
click at [92, 26] on button "<Back" at bounding box center [106, 21] width 48 height 22
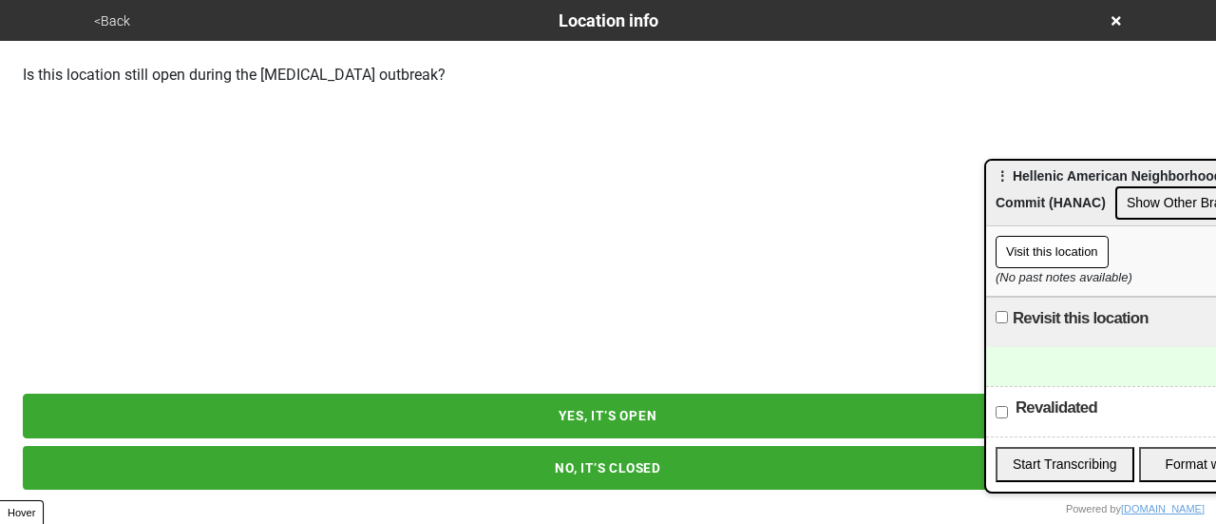
click at [639, 408] on button "YES, IT’S OPEN" at bounding box center [608, 415] width 1171 height 44
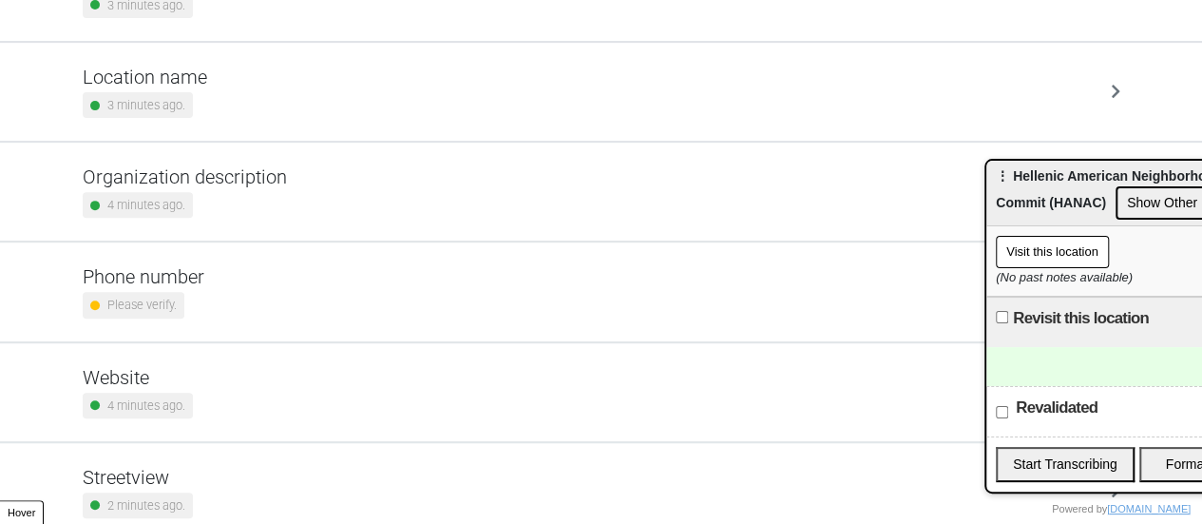
scroll to position [361, 0]
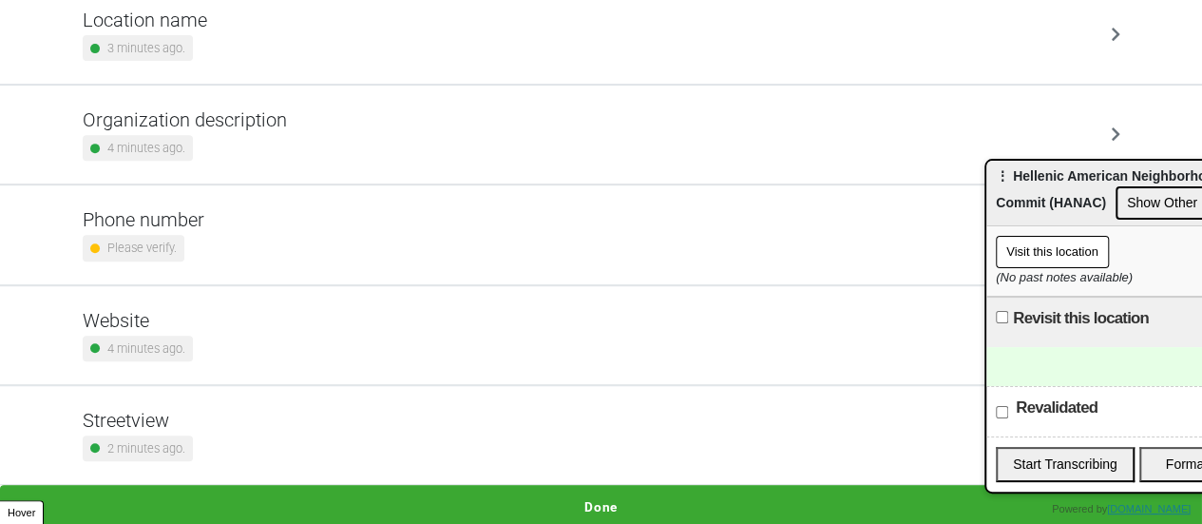
click at [224, 210] on div "Phone number Please verify." at bounding box center [602, 234] width 1038 height 52
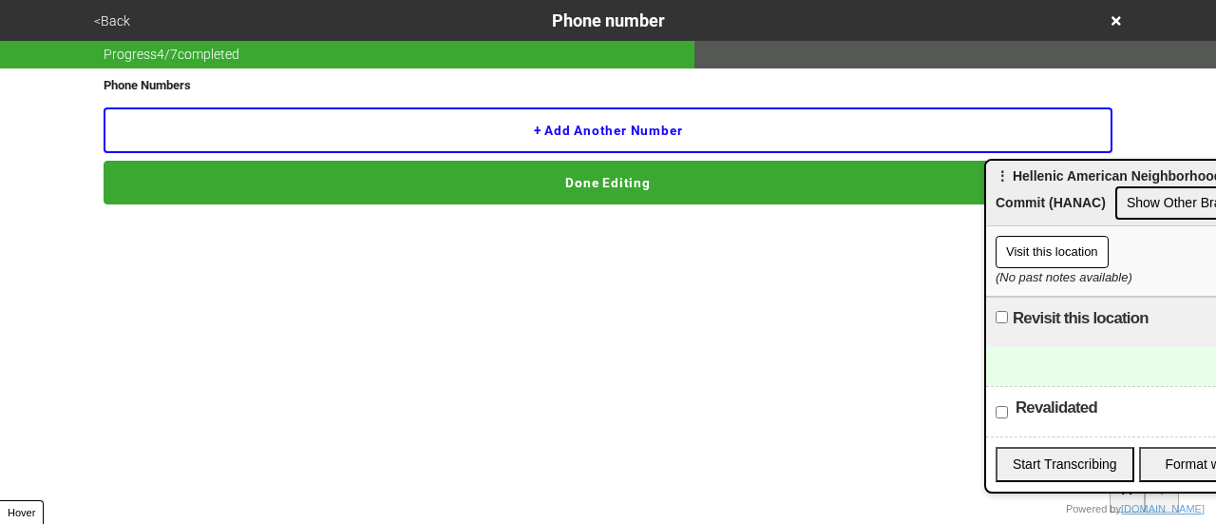
click at [320, 142] on button "+ Add another number" at bounding box center [608, 130] width 1009 height 46
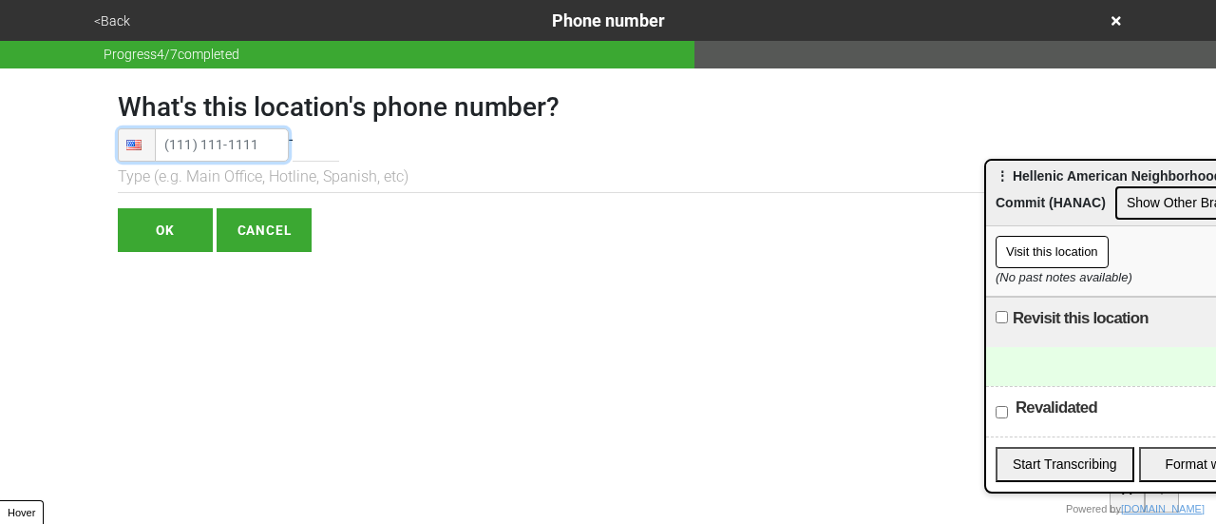
click at [250, 153] on input "tel" at bounding box center [203, 144] width 171 height 33
drag, startPoint x: 251, startPoint y: 166, endPoint x: 237, endPoint y: 143, distance: 27.7
type input "[PHONE_NUMBER]"
drag, startPoint x: 237, startPoint y: 143, endPoint x: 186, endPoint y: 232, distance: 102.5
click at [186, 232] on input "OK" at bounding box center [165, 230] width 95 height 44
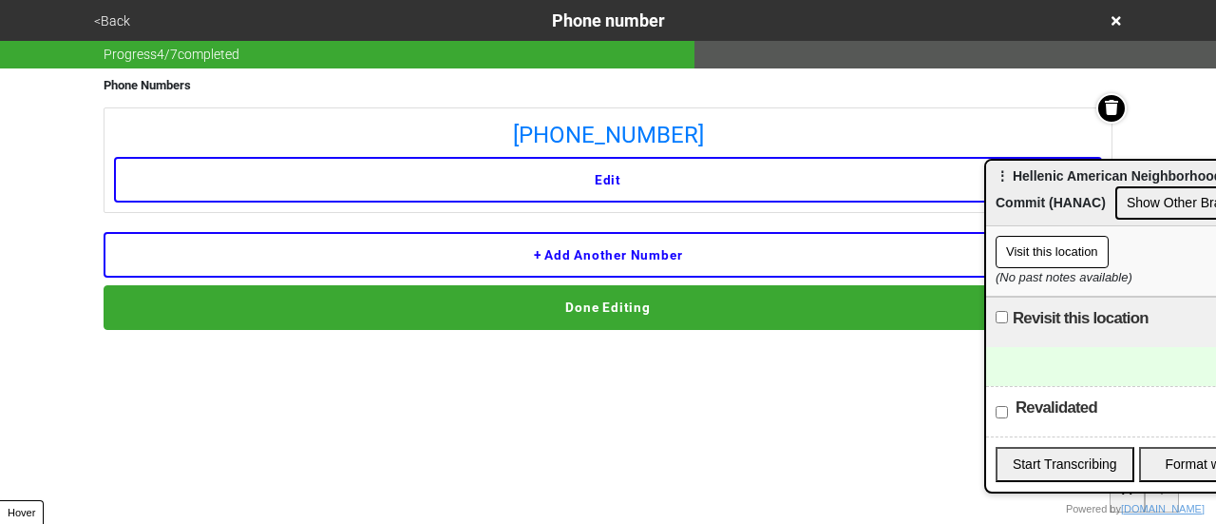
click at [312, 300] on button "Done Editing" at bounding box center [608, 307] width 1009 height 44
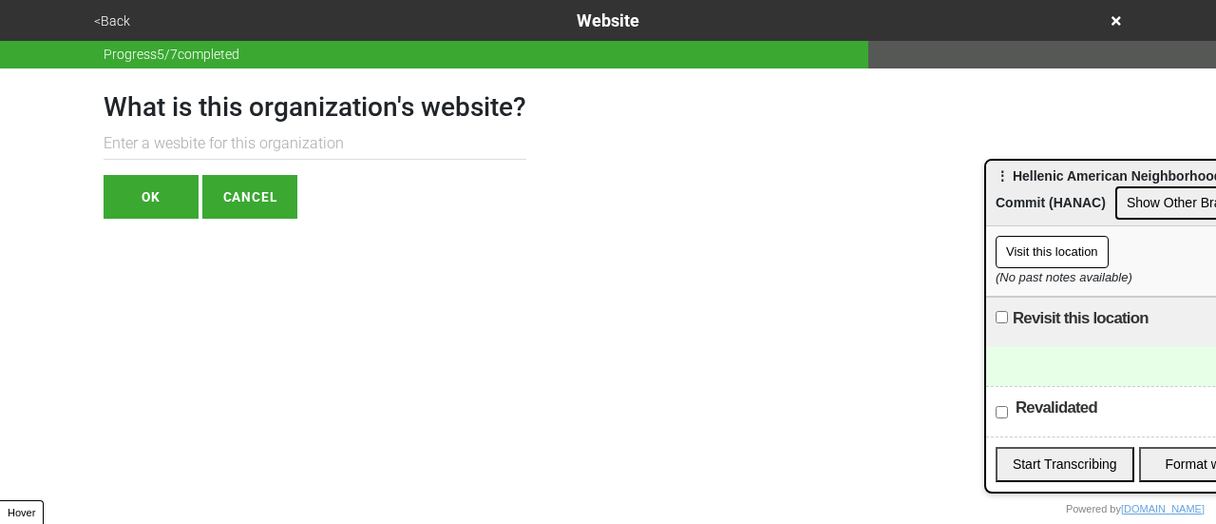
paste input "[URL][DOMAIN_NAME]"
type input "[URL][DOMAIN_NAME]"
click at [158, 202] on button "OK" at bounding box center [151, 197] width 95 height 44
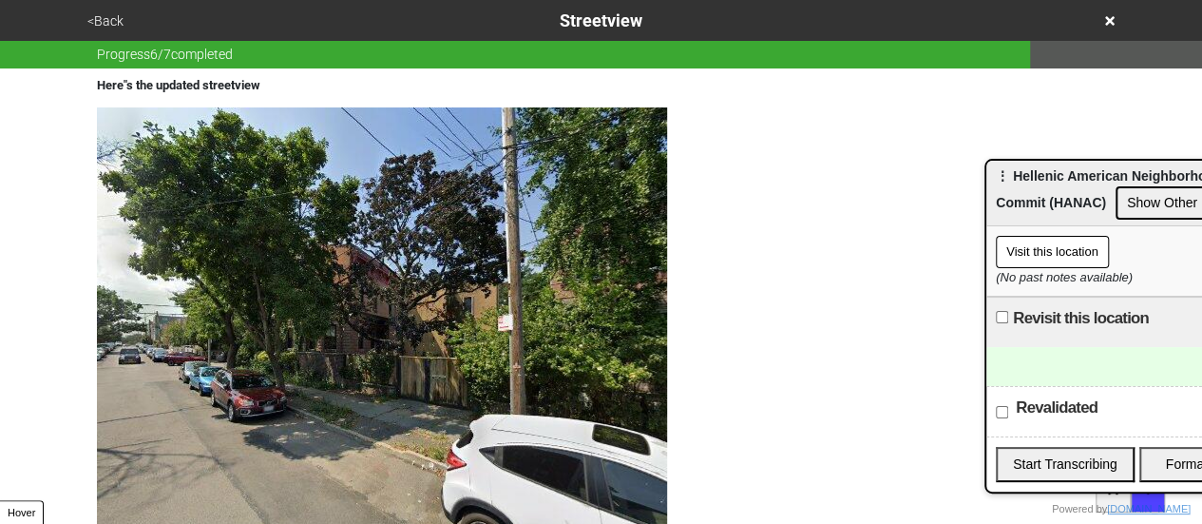
click at [442, 248] on img at bounding box center [382, 344] width 570 height 475
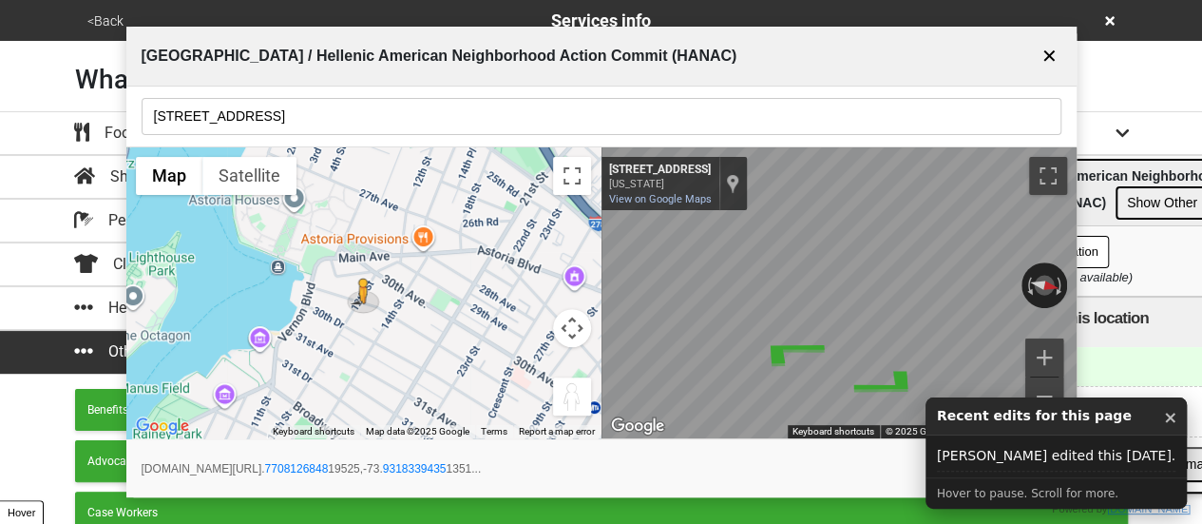
click at [1055, 52] on button "✕" at bounding box center [1050, 56] width 24 height 36
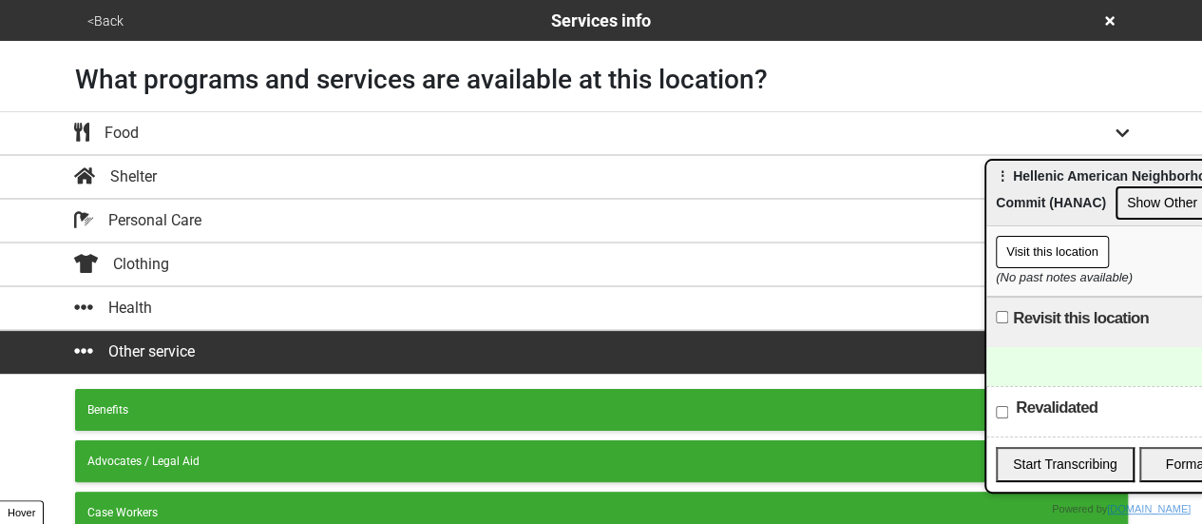
click at [1145, 212] on button "Show Other Branches" at bounding box center [1191, 202] width 153 height 33
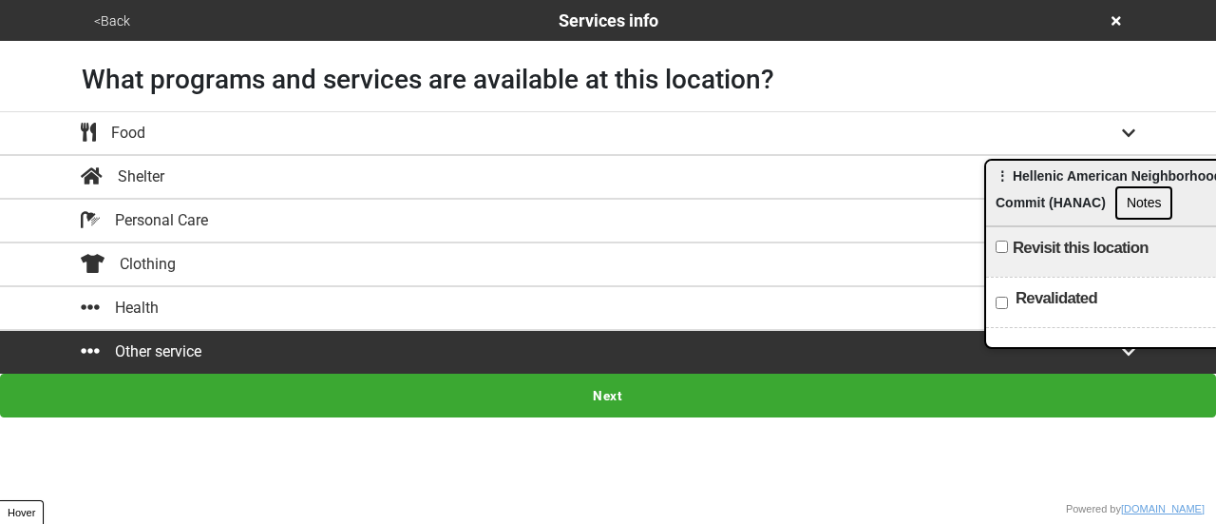
click at [1047, 301] on label "Revalidated" at bounding box center [1057, 298] width 82 height 23
click at [1008, 301] on input "Revalidated" at bounding box center [1002, 302] width 12 height 12
checkbox input "true"
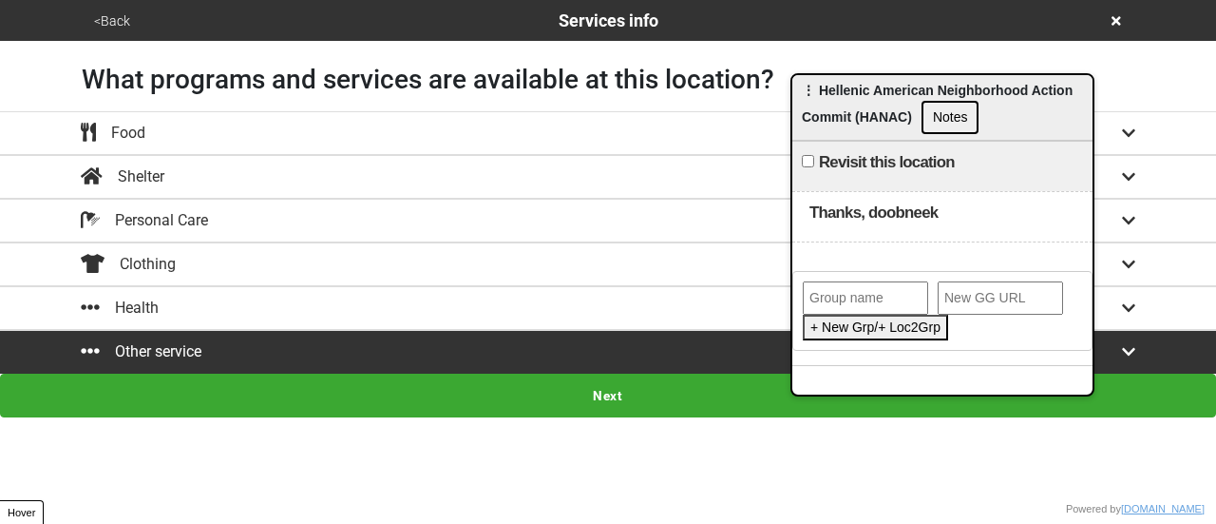
drag, startPoint x: 1004, startPoint y: 151, endPoint x: 812, endPoint y: 114, distance: 195.5
click at [814, 83] on span "⋮ Hellenic American Neighborhood Action Commit (HANAC)" at bounding box center [937, 104] width 271 height 42
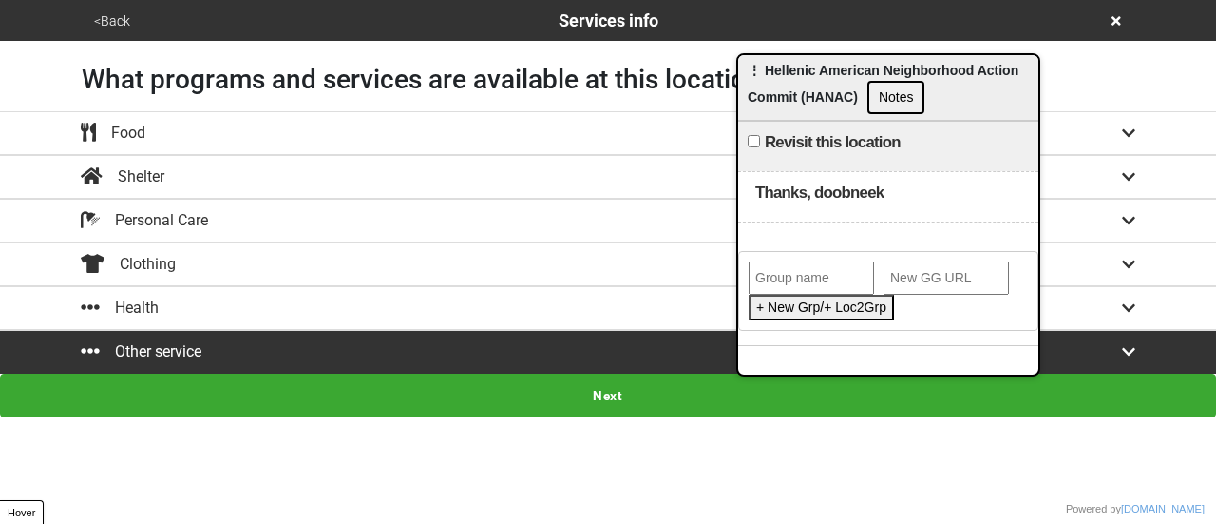
click at [792, 261] on input "text" at bounding box center [811, 277] width 125 height 33
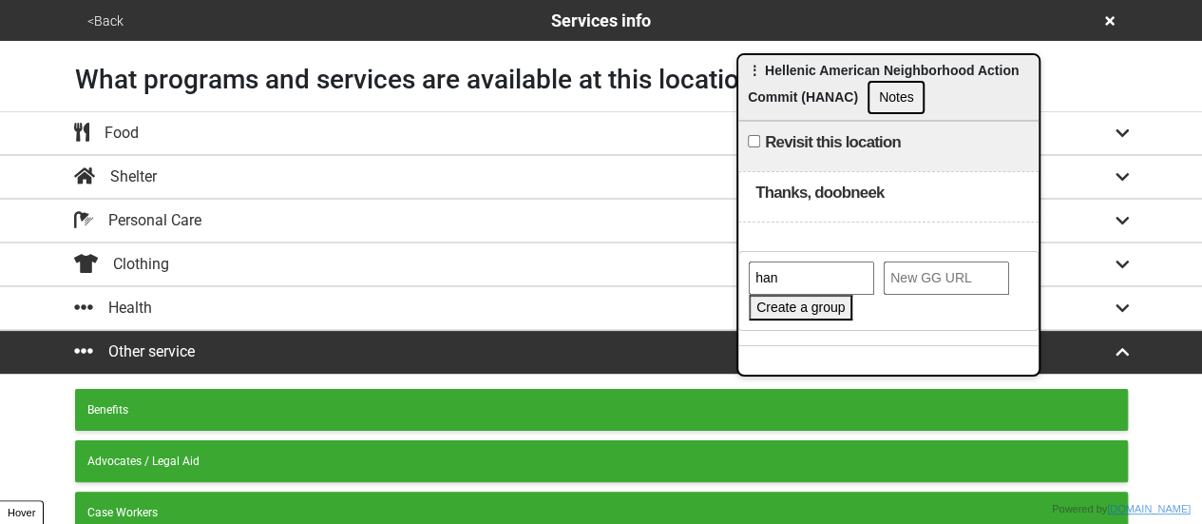
type input "HANAC"
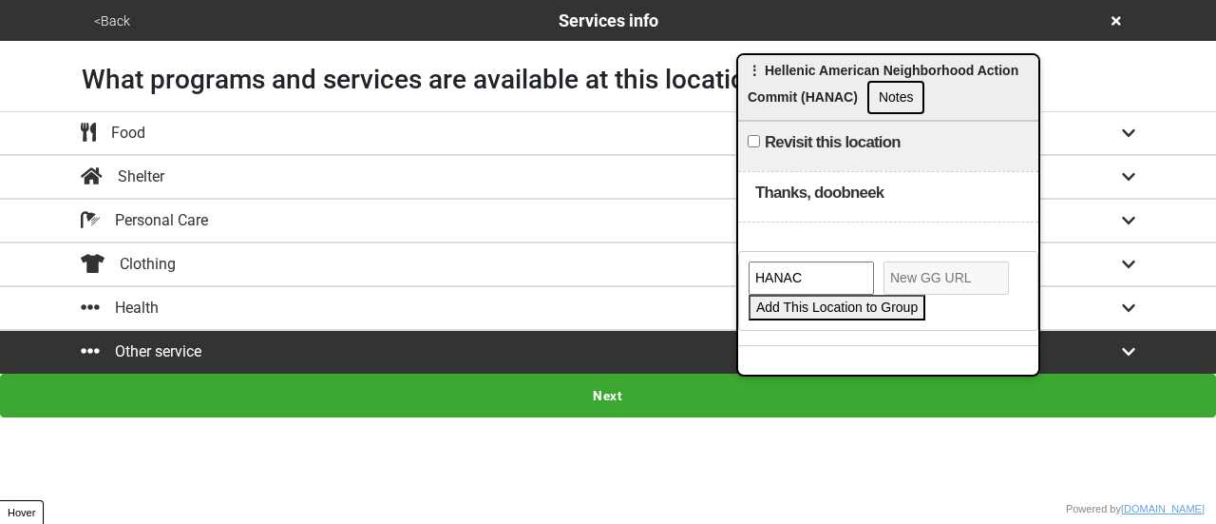
click at [792, 308] on button "Add This Location to Group" at bounding box center [837, 308] width 177 height 26
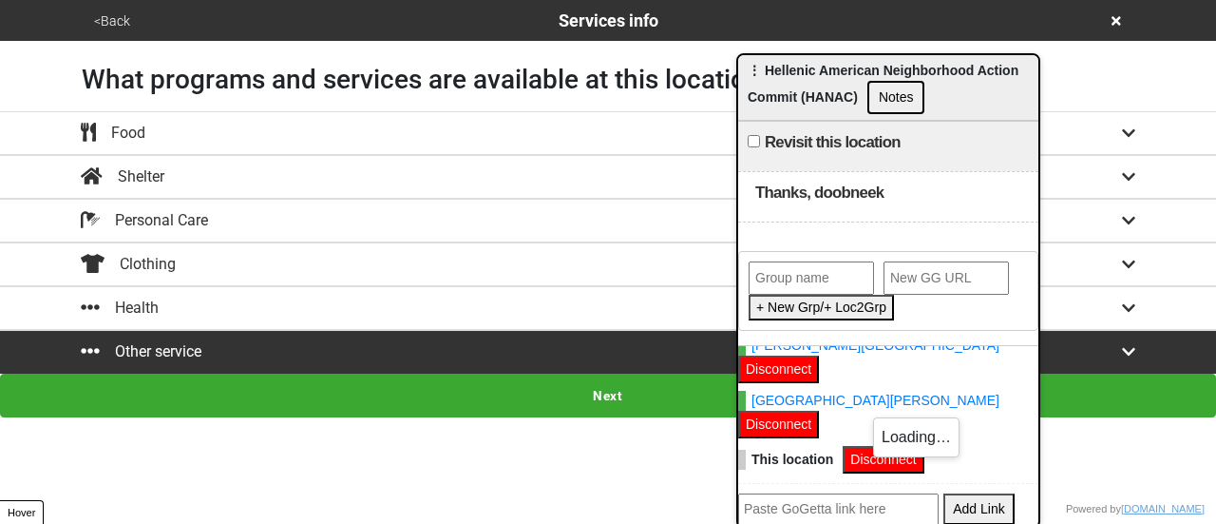
scroll to position [154, 0]
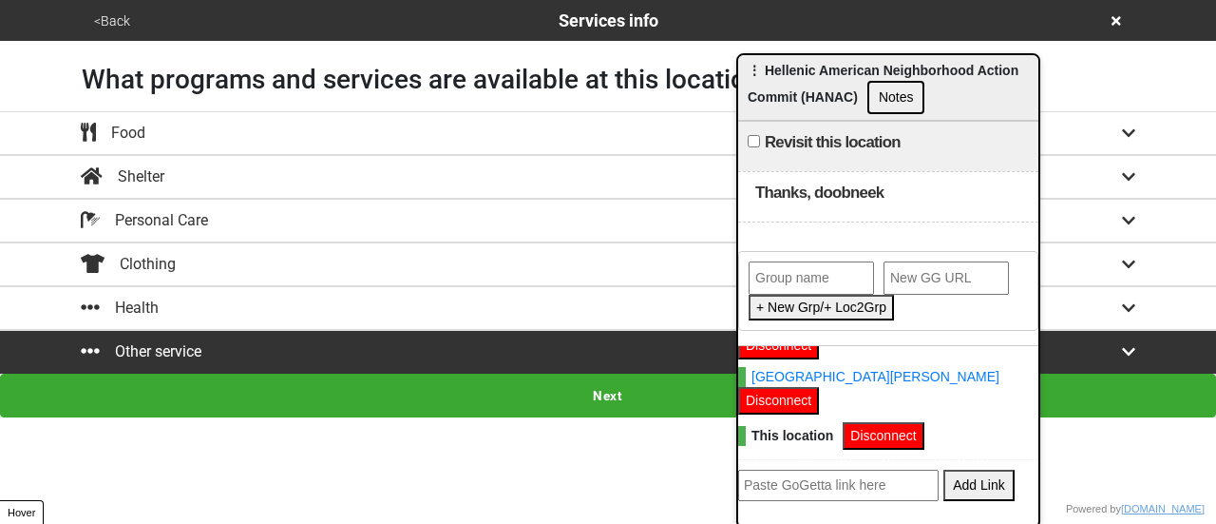
click at [1119, 18] on icon at bounding box center [1117, 21] width 10 height 10
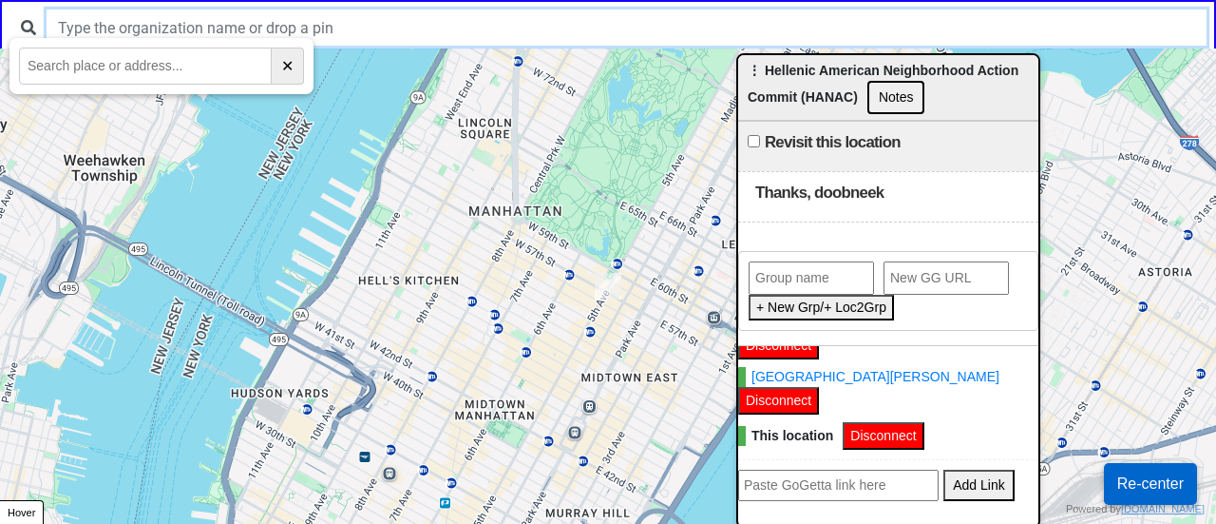
click at [340, 33] on input "text" at bounding box center [627, 28] width 1160 height 36
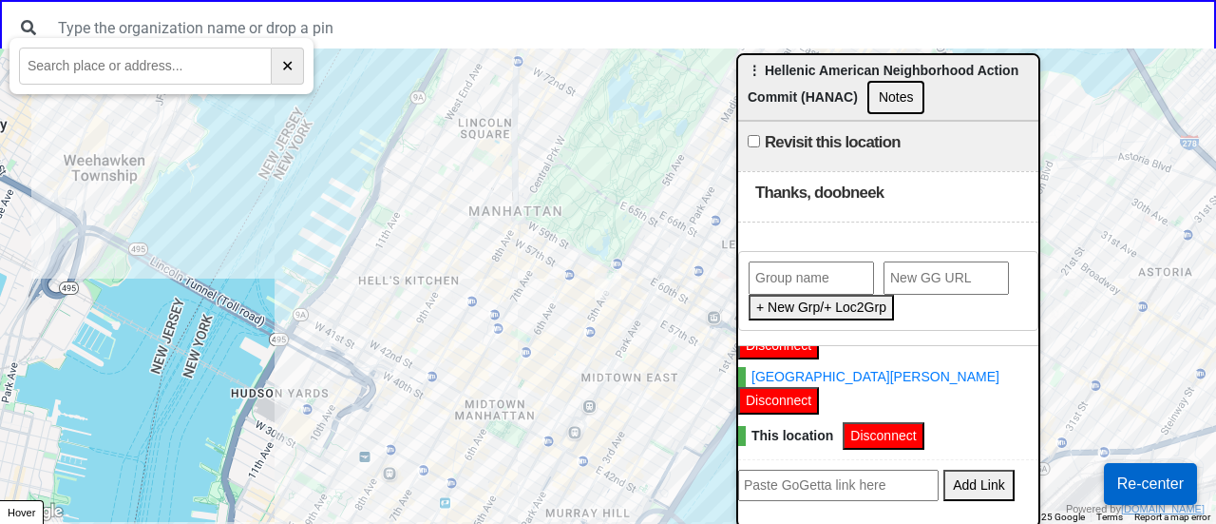
paste input "[STREET_ADDRESS]"
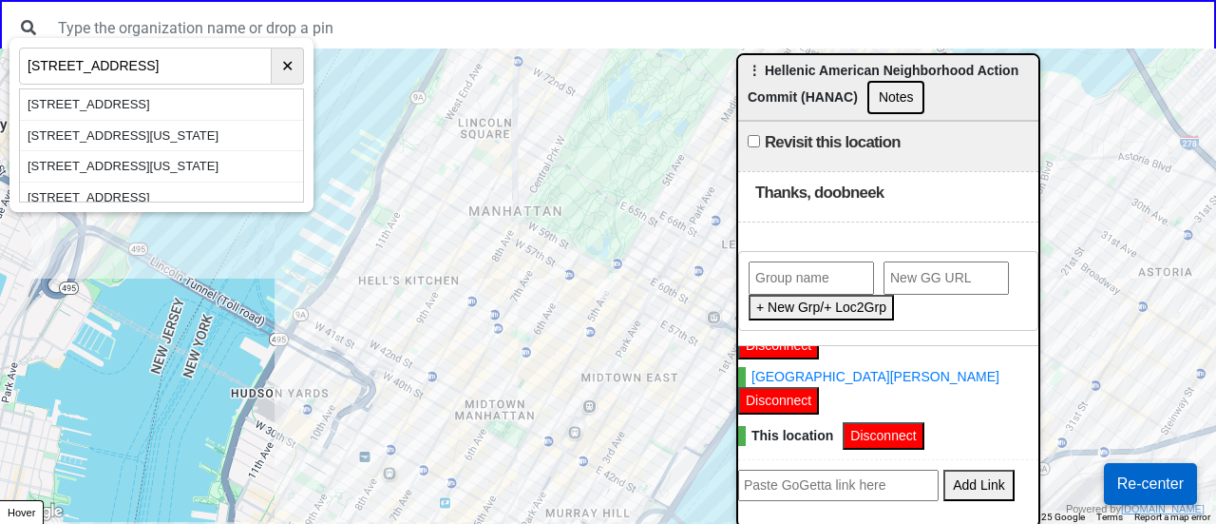
type input "13-28 123 Street"
click at [173, 98] on div "13-28 123rd Street, Flushing, NY, USA" at bounding box center [161, 104] width 283 height 31
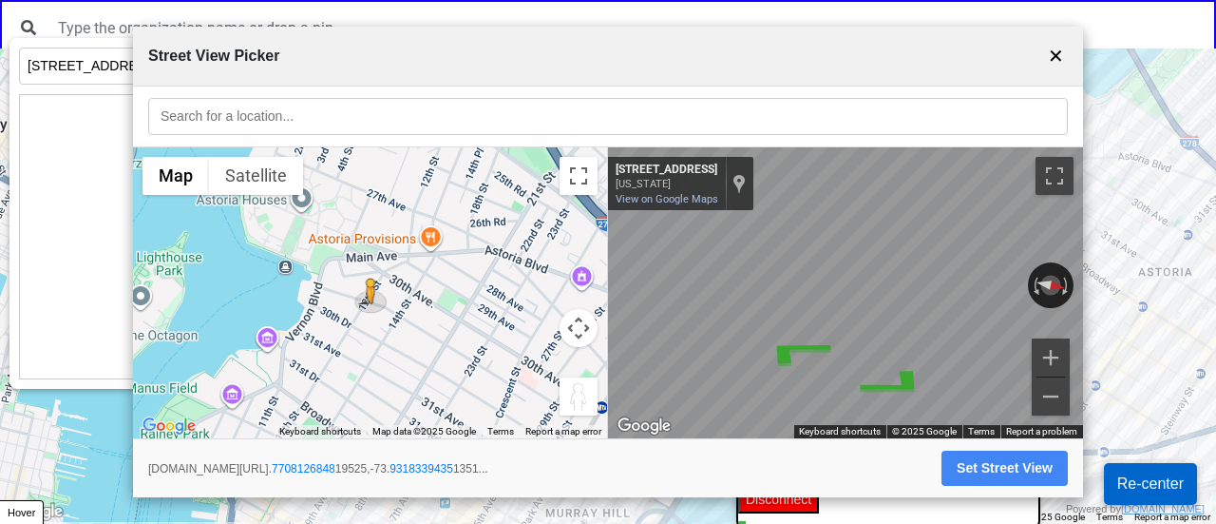
click at [1056, 54] on button "✕" at bounding box center [1056, 56] width 24 height 36
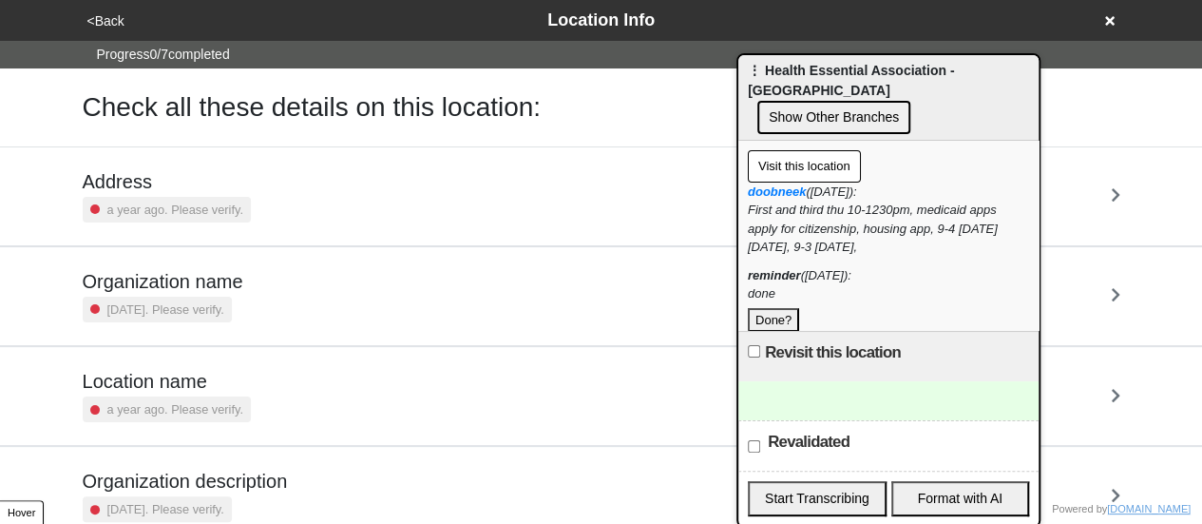
click at [779, 308] on button "Done?" at bounding box center [773, 320] width 51 height 25
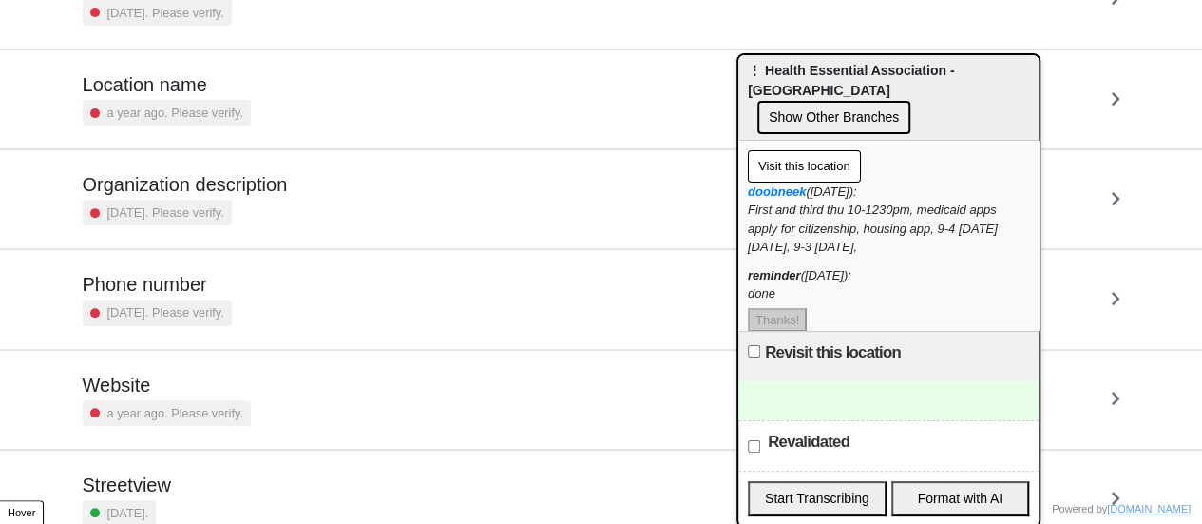
scroll to position [361, 0]
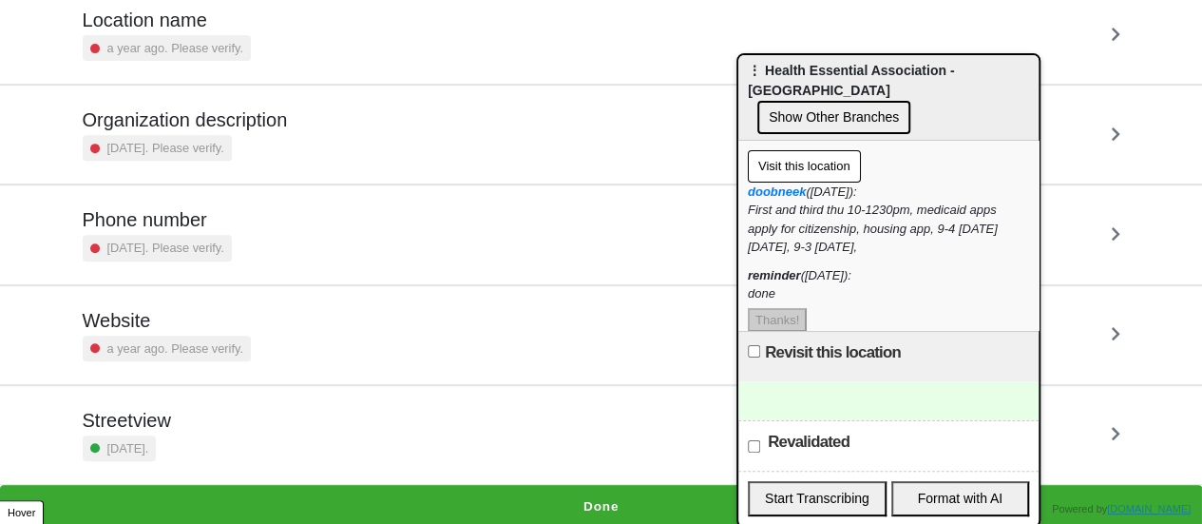
click at [570, 498] on button "Done" at bounding box center [601, 507] width 1202 height 44
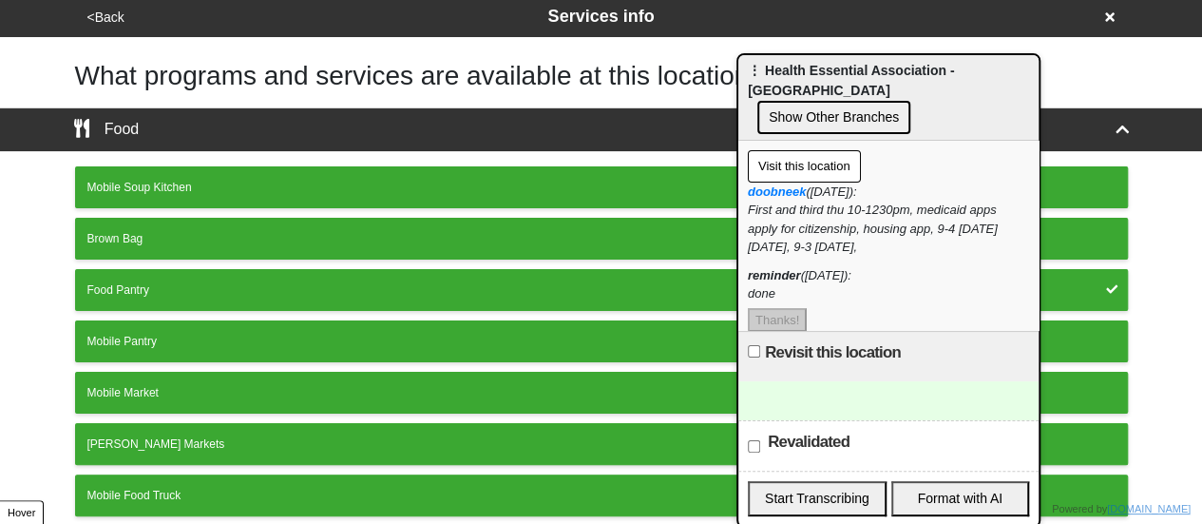
scroll to position [375, 0]
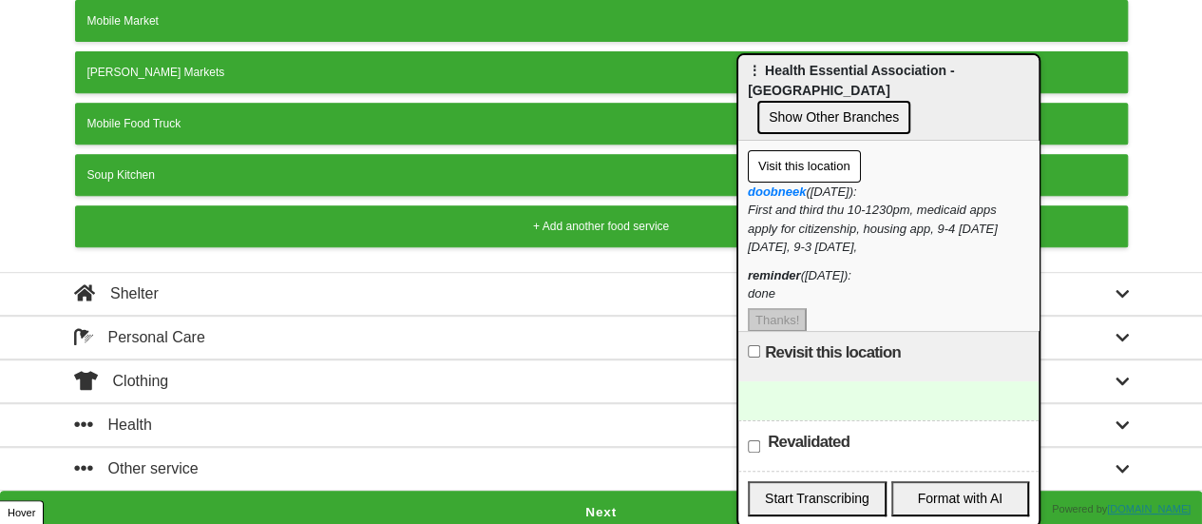
click at [569, 493] on button "Next" at bounding box center [601, 512] width 1202 height 44
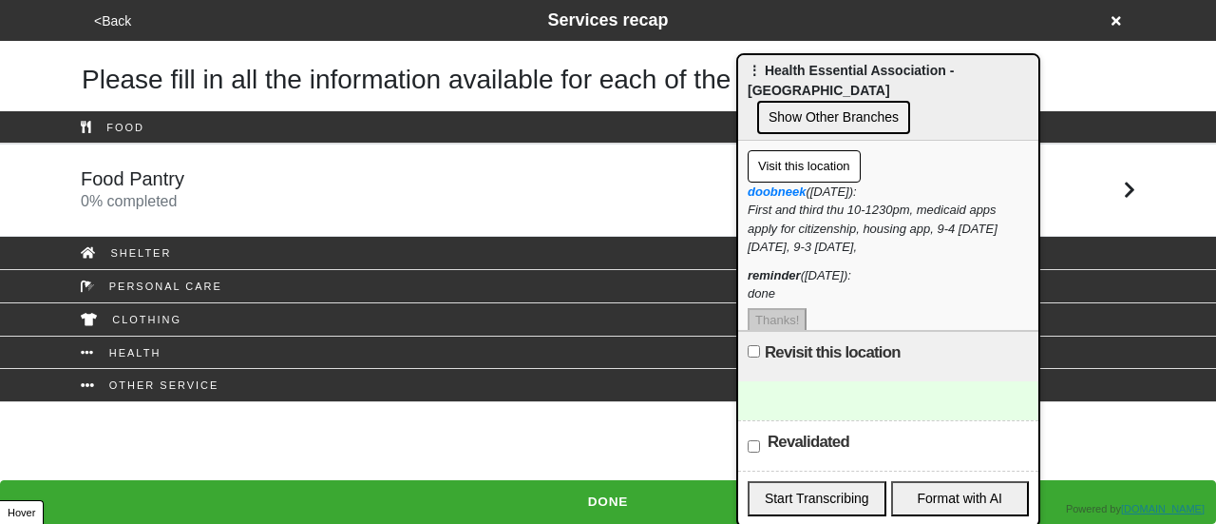
click at [404, 180] on div "Food Pantry 0 % completed" at bounding box center [608, 190] width 1083 height 46
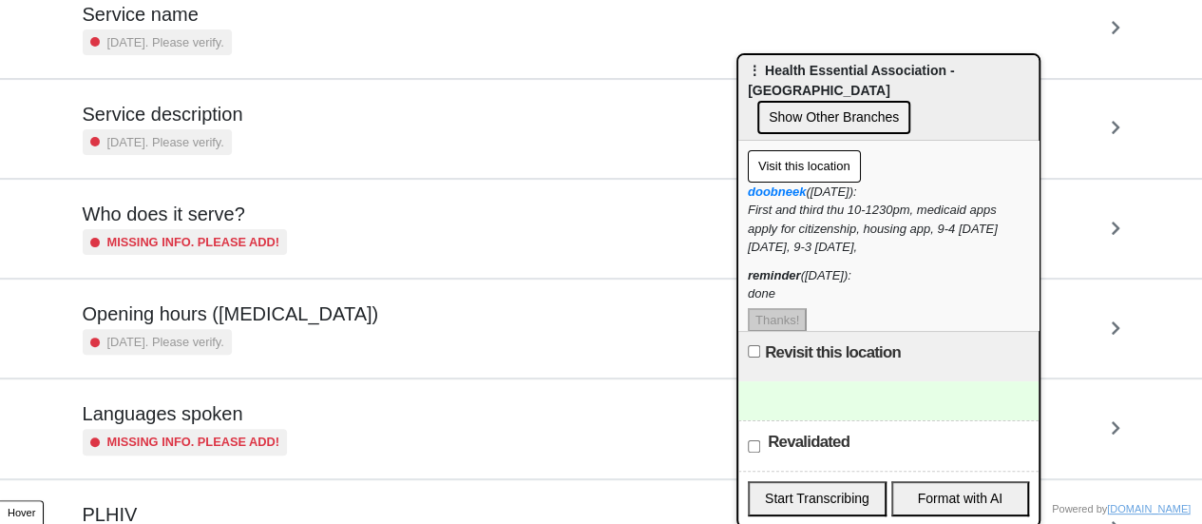
scroll to position [285, 0]
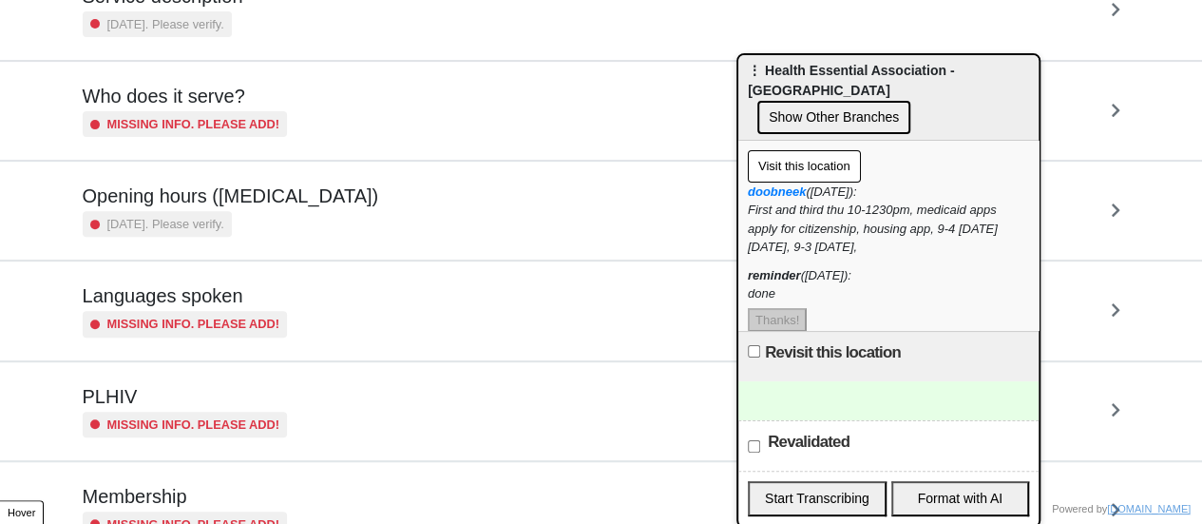
click at [284, 204] on h5 "Opening hours ([MEDICAL_DATA])" at bounding box center [231, 195] width 296 height 23
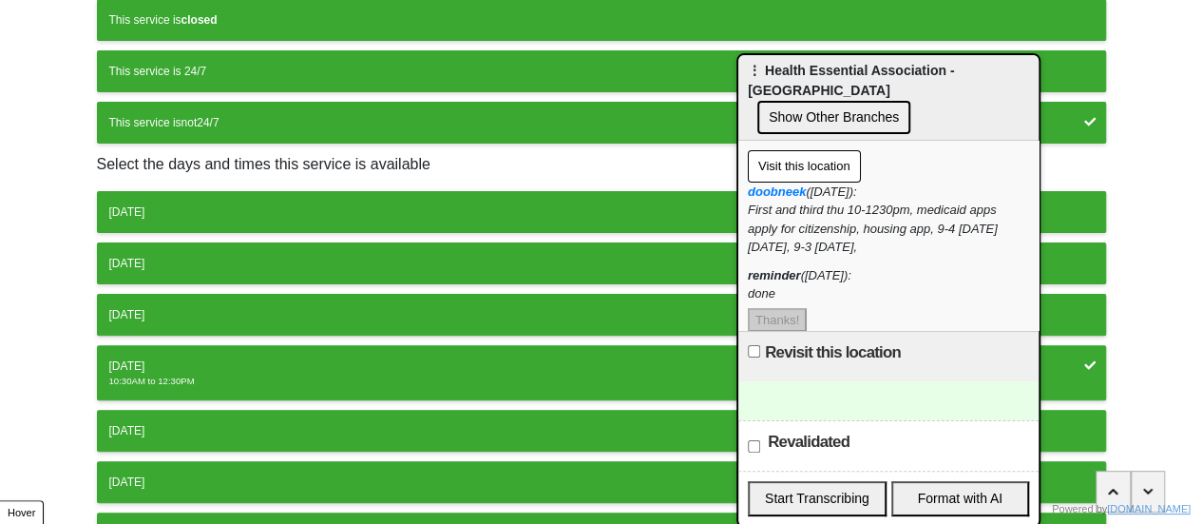
scroll to position [285, 0]
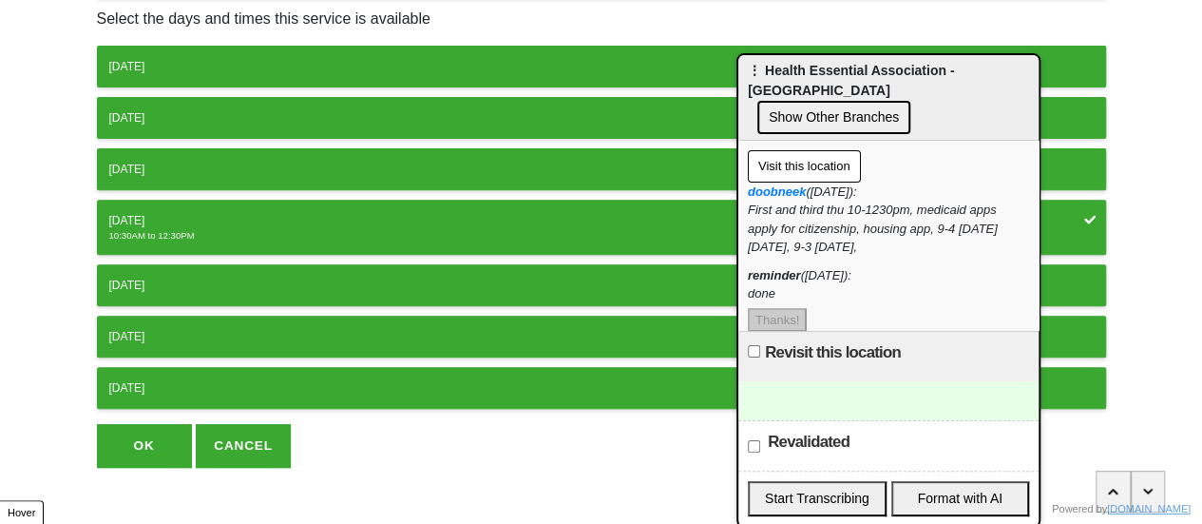
click at [287, 220] on div "[DATE]" at bounding box center [601, 220] width 984 height 17
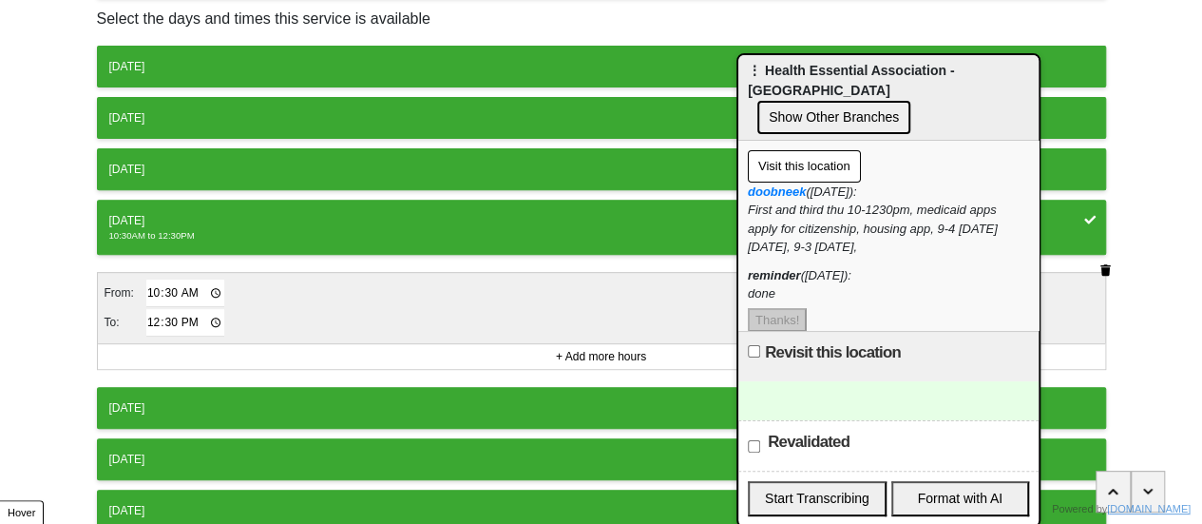
click at [162, 287] on input "10:30" at bounding box center [185, 293] width 79 height 28
type input "10:00"
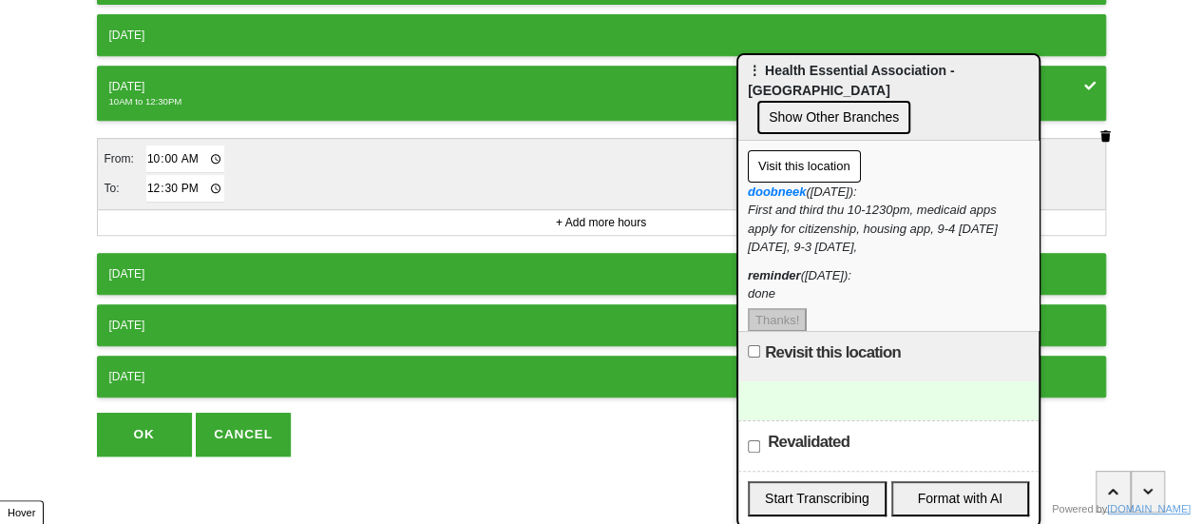
click at [162, 412] on button "OK" at bounding box center [144, 434] width 95 height 44
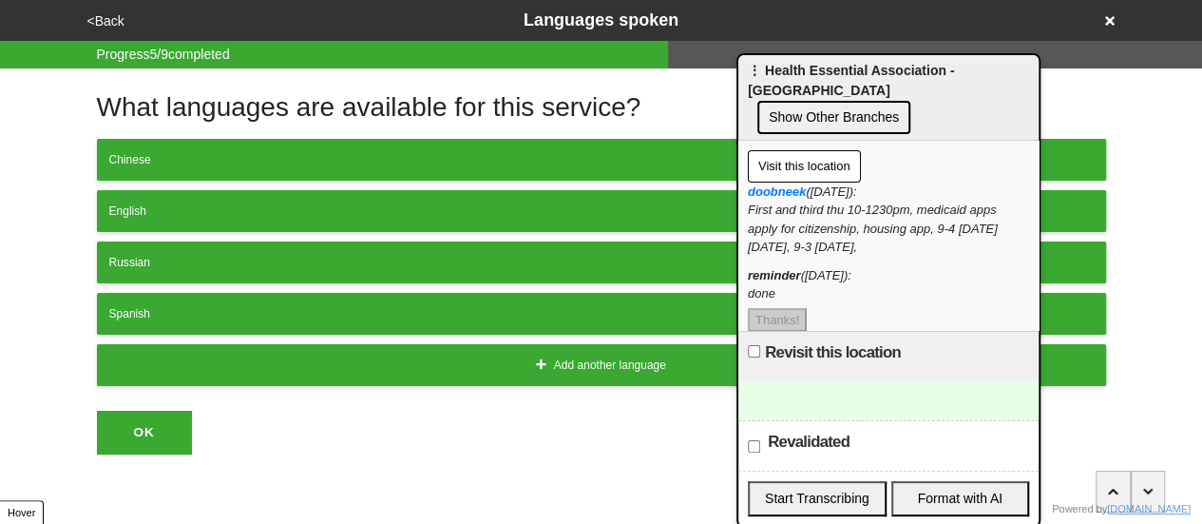
click at [111, 21] on button "<Back" at bounding box center [106, 21] width 48 height 22
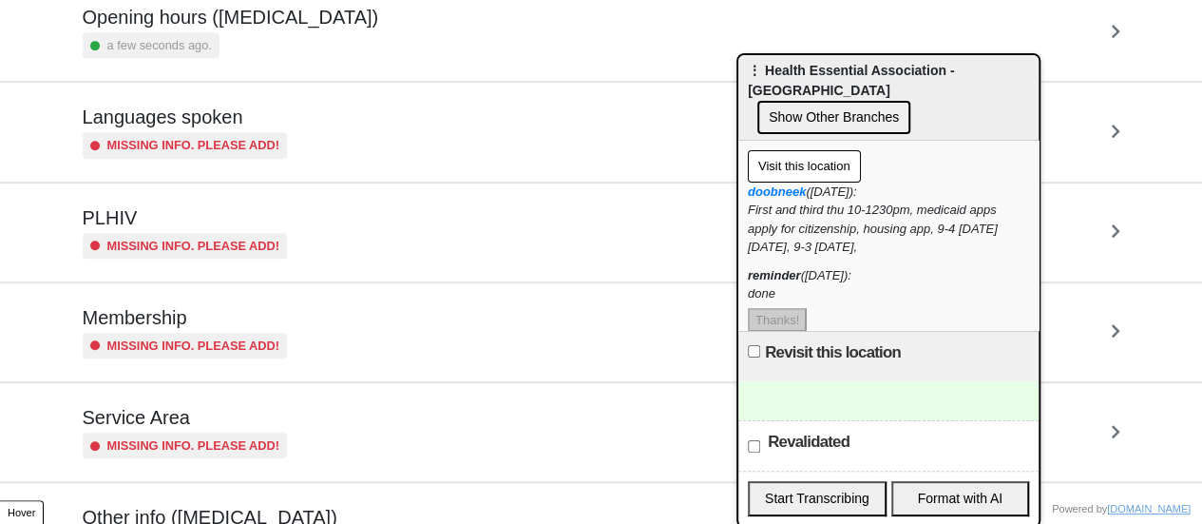
scroll to position [559, 0]
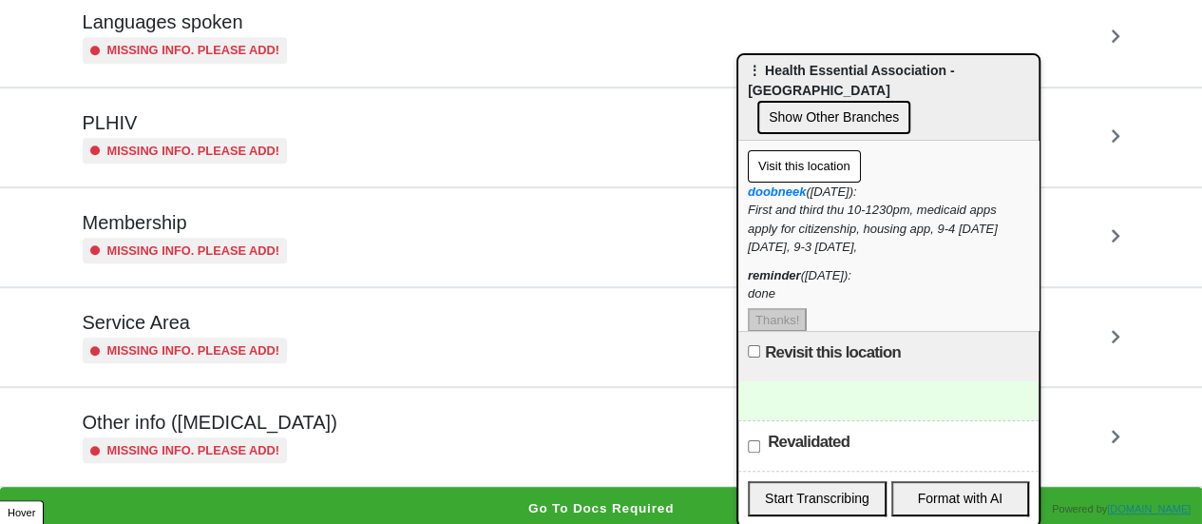
click at [269, 423] on h5 "Other info ([MEDICAL_DATA])" at bounding box center [210, 421] width 255 height 23
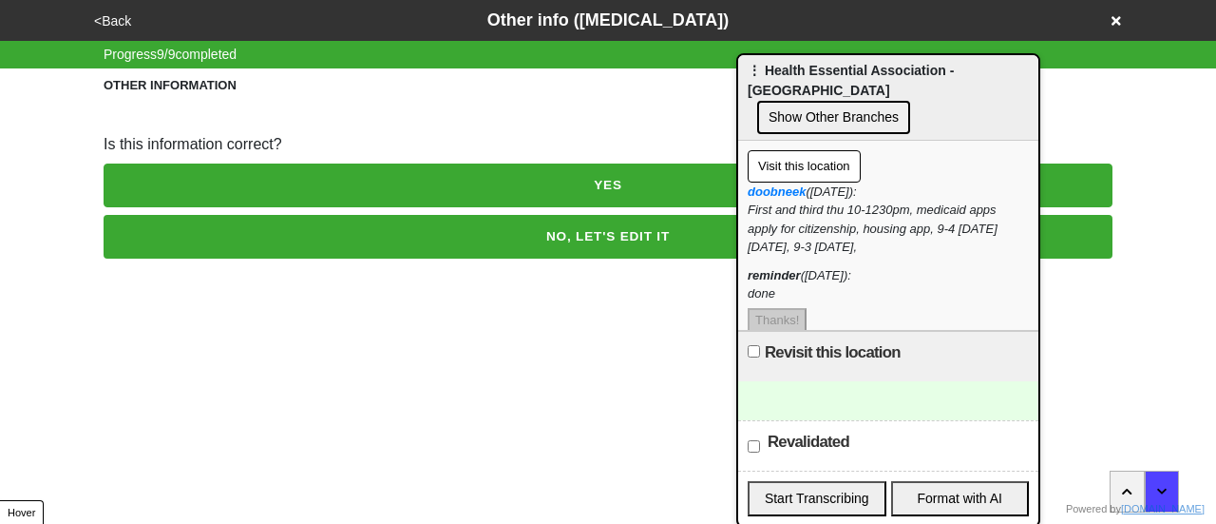
click at [321, 230] on button "NO, LET'S EDIT IT" at bounding box center [608, 237] width 1009 height 44
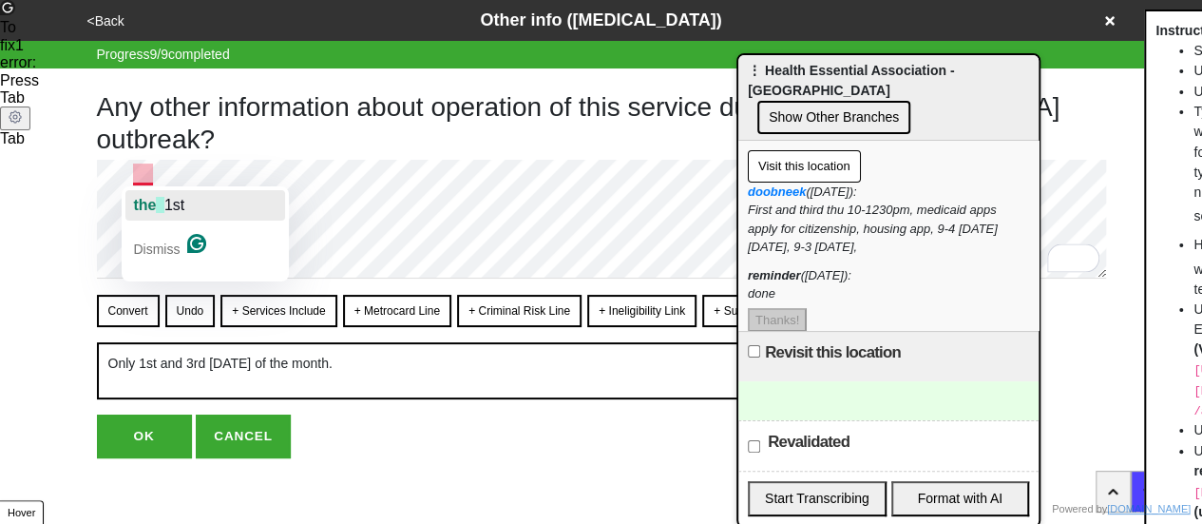
click at [147, 206] on span "the" at bounding box center [144, 205] width 23 height 16
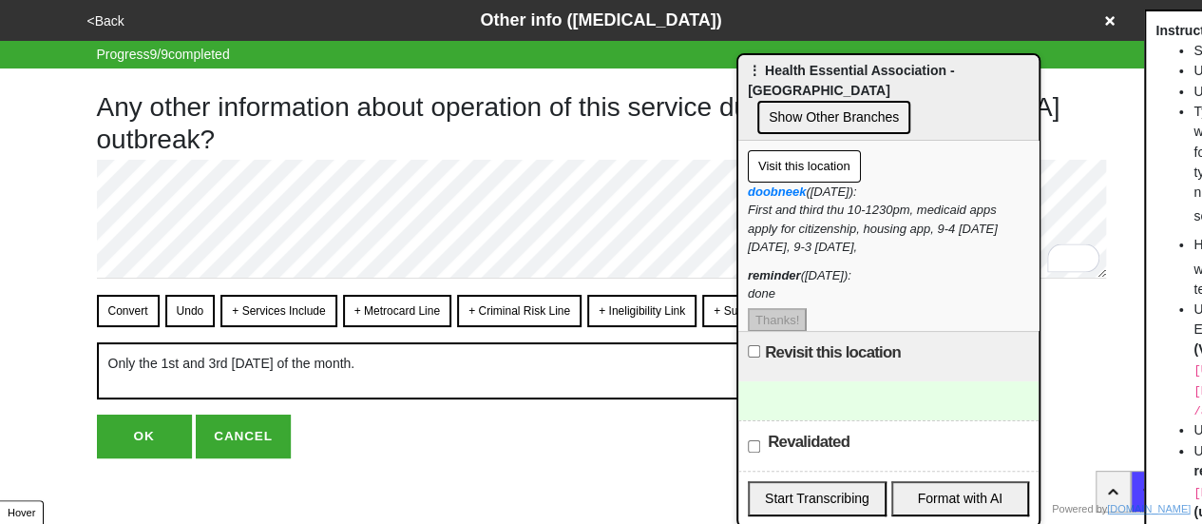
scroll to position [8, 0]
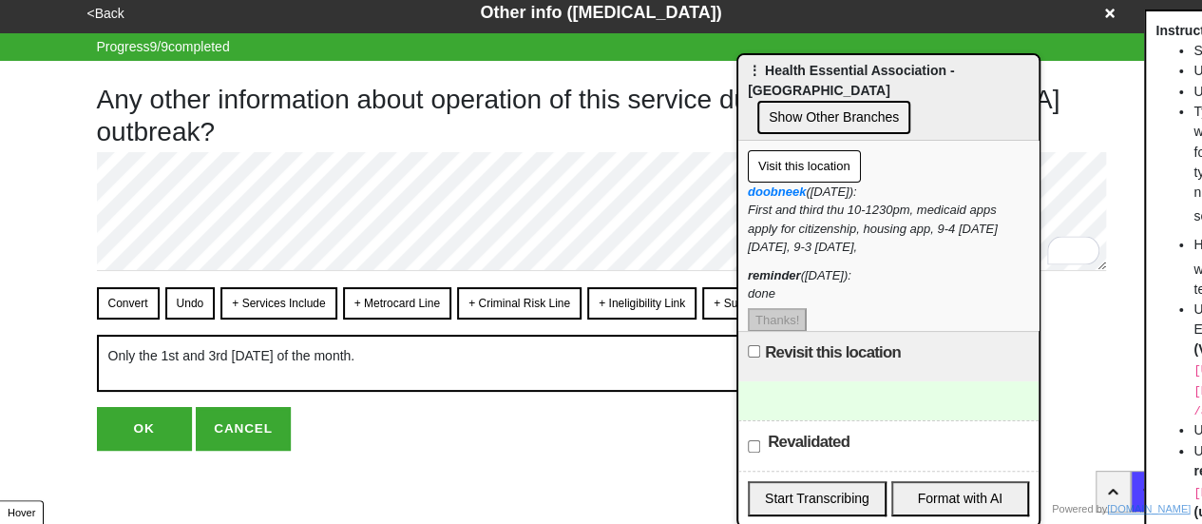
click at [152, 415] on button "OK" at bounding box center [144, 429] width 95 height 44
type textarea "x"
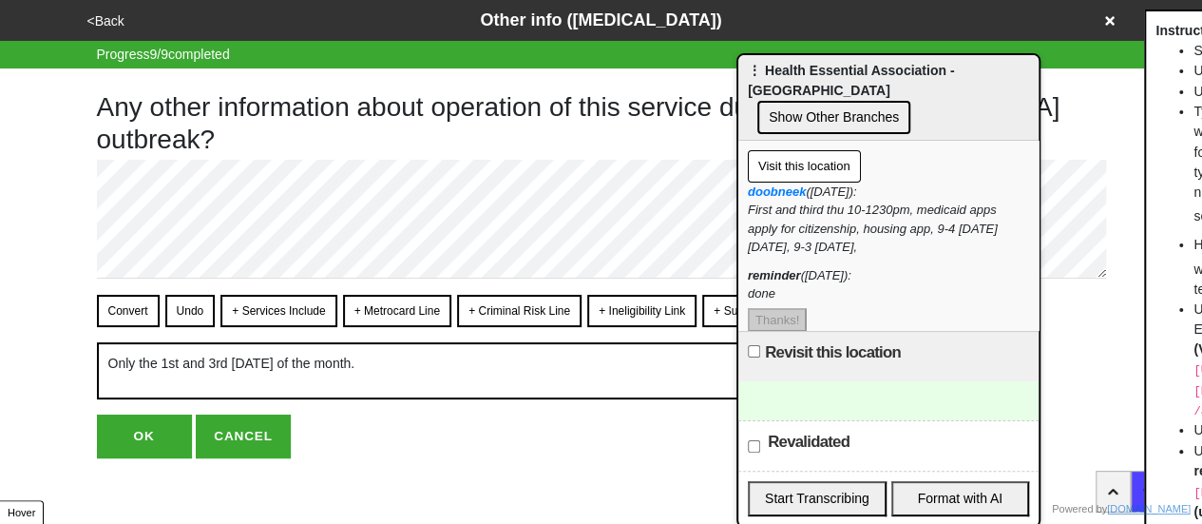
click at [143, 431] on button "OK" at bounding box center [144, 436] width 95 height 44
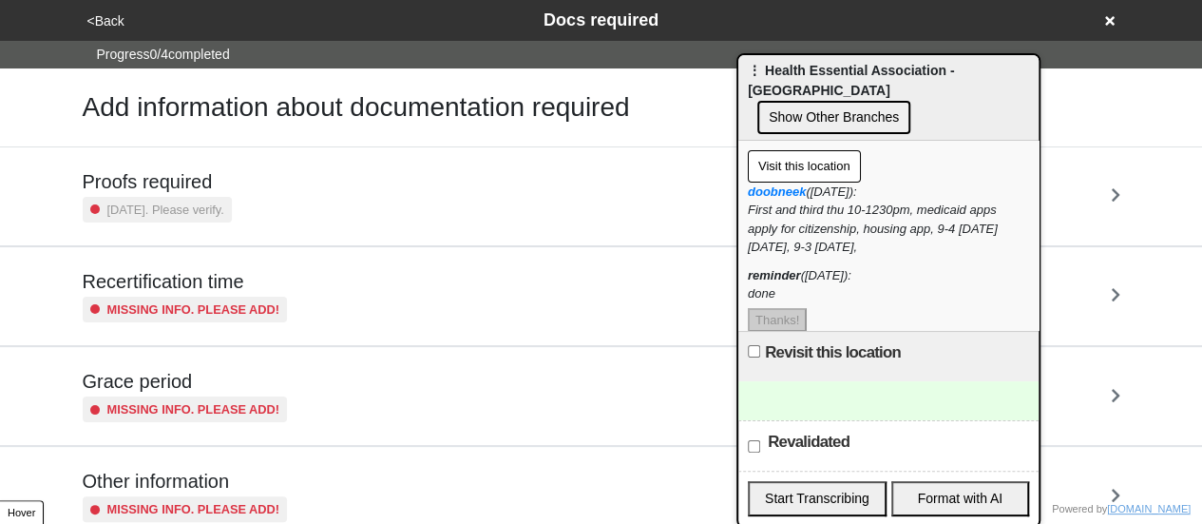
click at [104, 28] on button "<Back" at bounding box center [106, 21] width 48 height 22
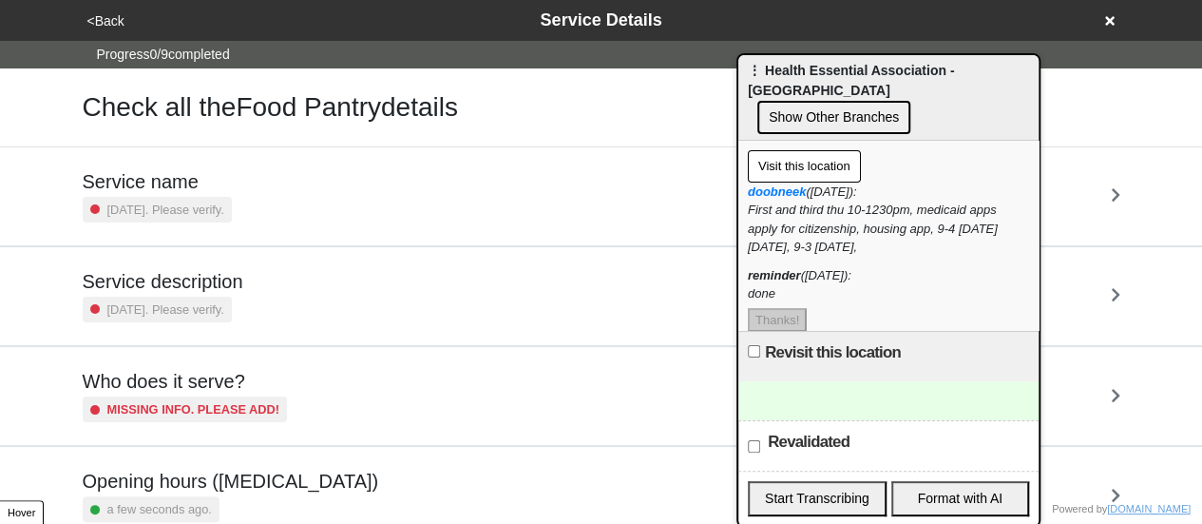
click at [104, 28] on button "<Back" at bounding box center [106, 21] width 48 height 22
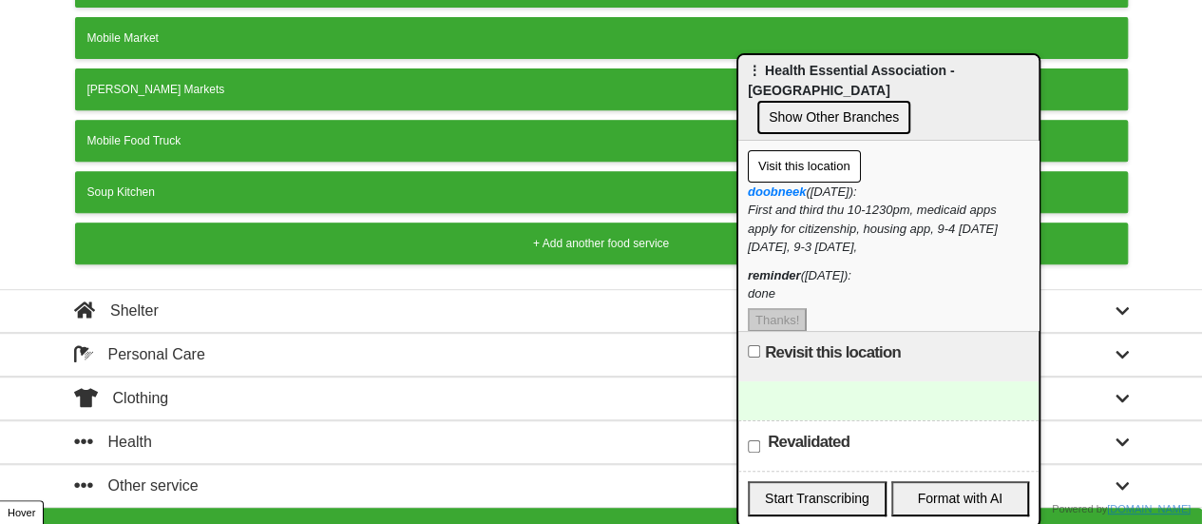
scroll to position [375, 0]
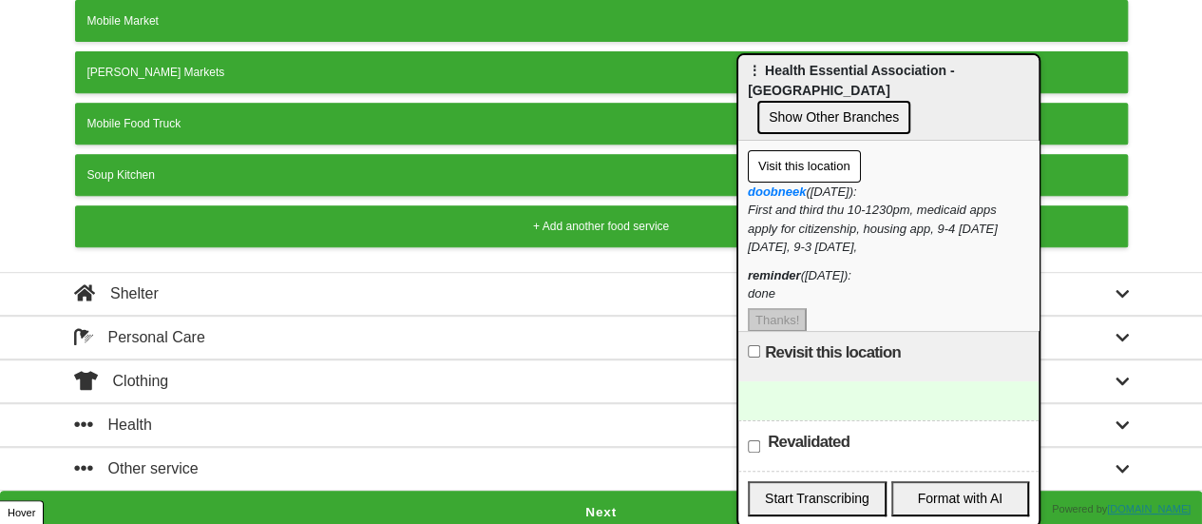
click at [342, 458] on div "Other service" at bounding box center [601, 468] width 1083 height 23
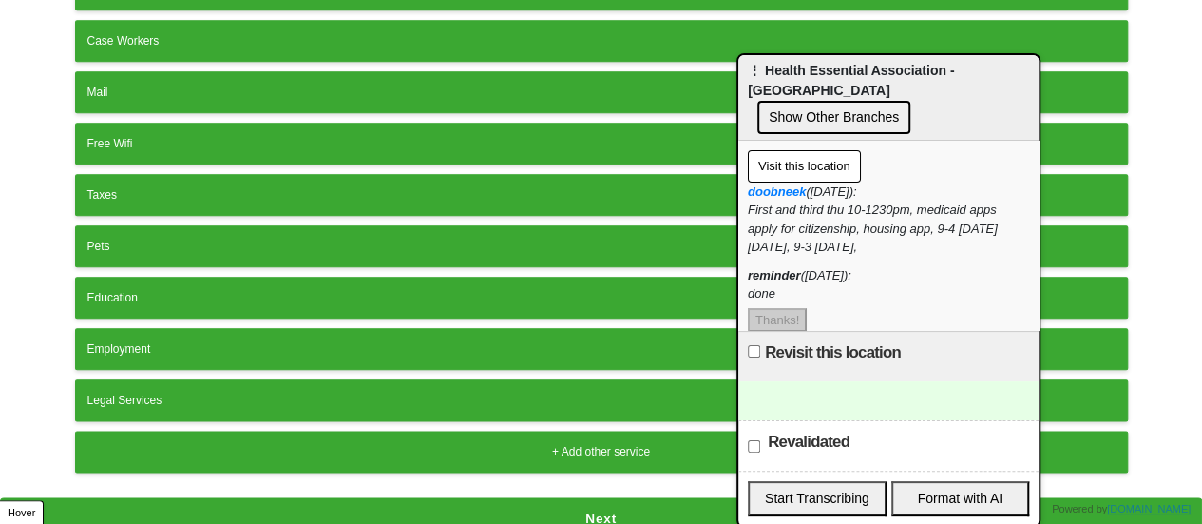
click at [338, 443] on div "+ Add other service" at bounding box center [601, 451] width 1028 height 17
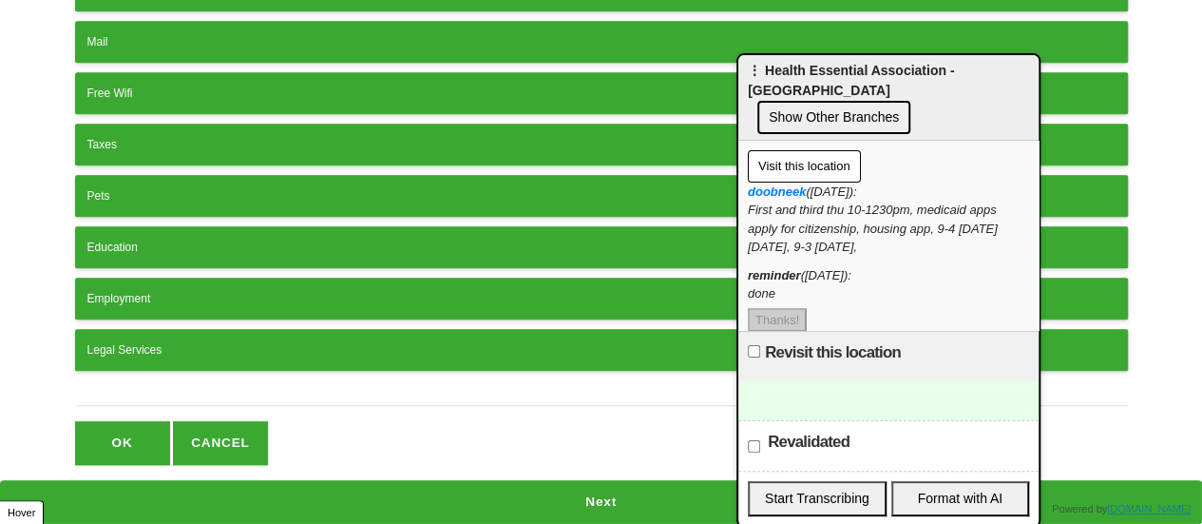
scroll to position [477, 0]
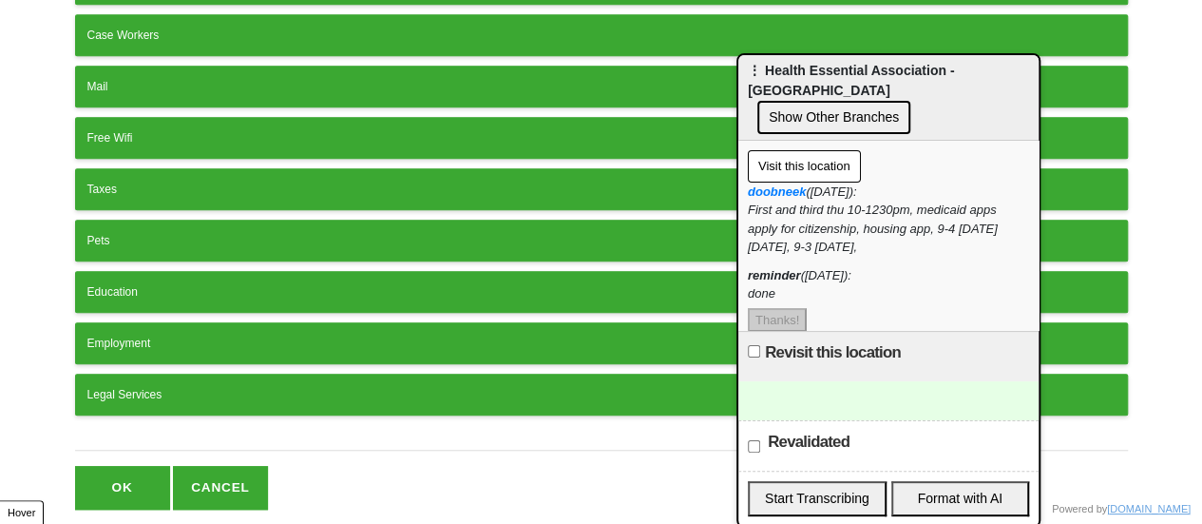
click at [334, 430] on input "text" at bounding box center [601, 438] width 1053 height 26
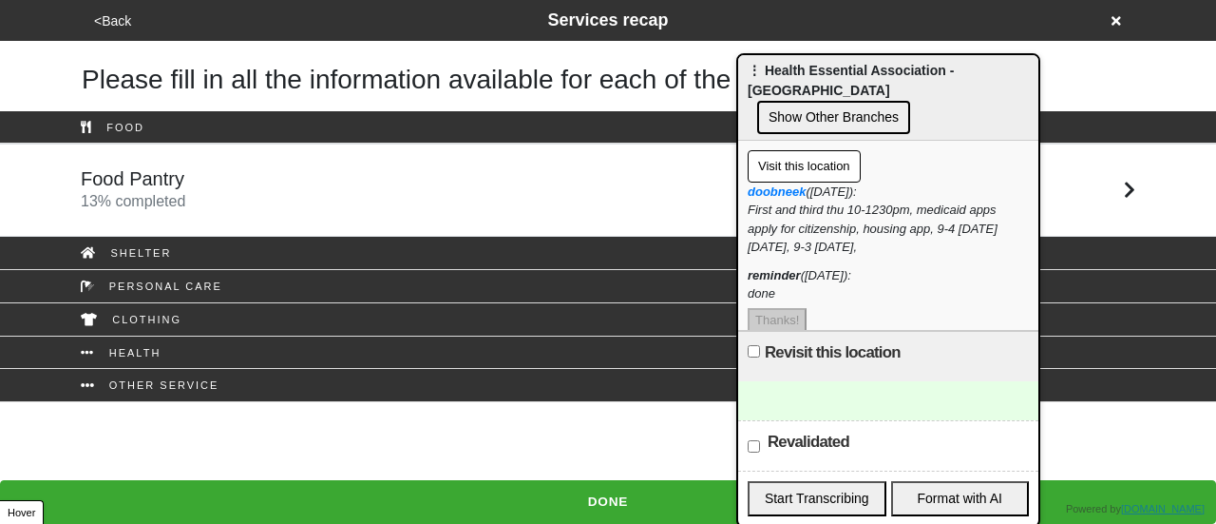
click at [107, 12] on button "<Back" at bounding box center [112, 21] width 48 height 22
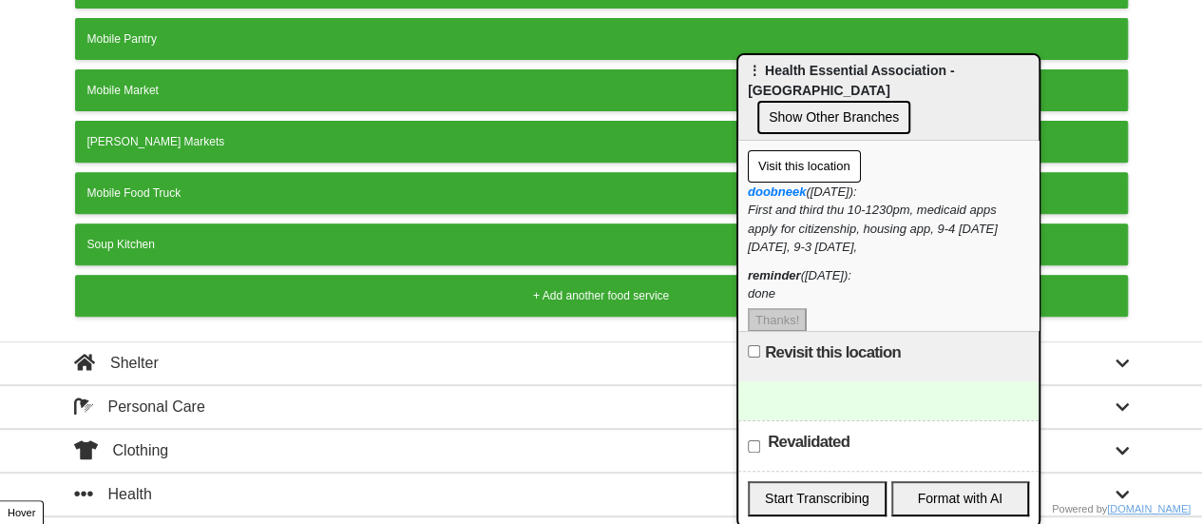
scroll to position [375, 0]
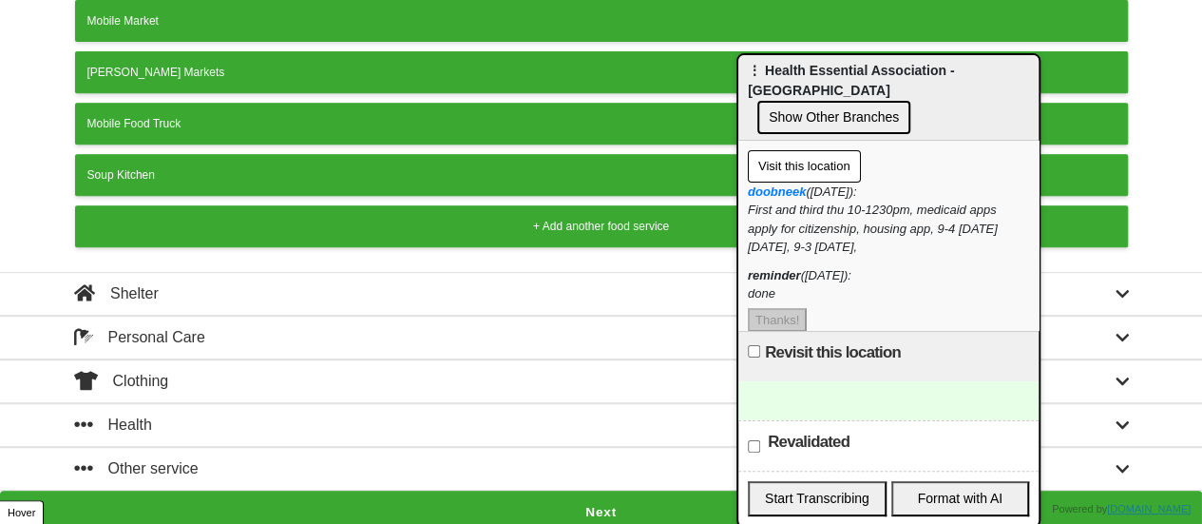
click at [173, 457] on div "Other service" at bounding box center [136, 468] width 124 height 23
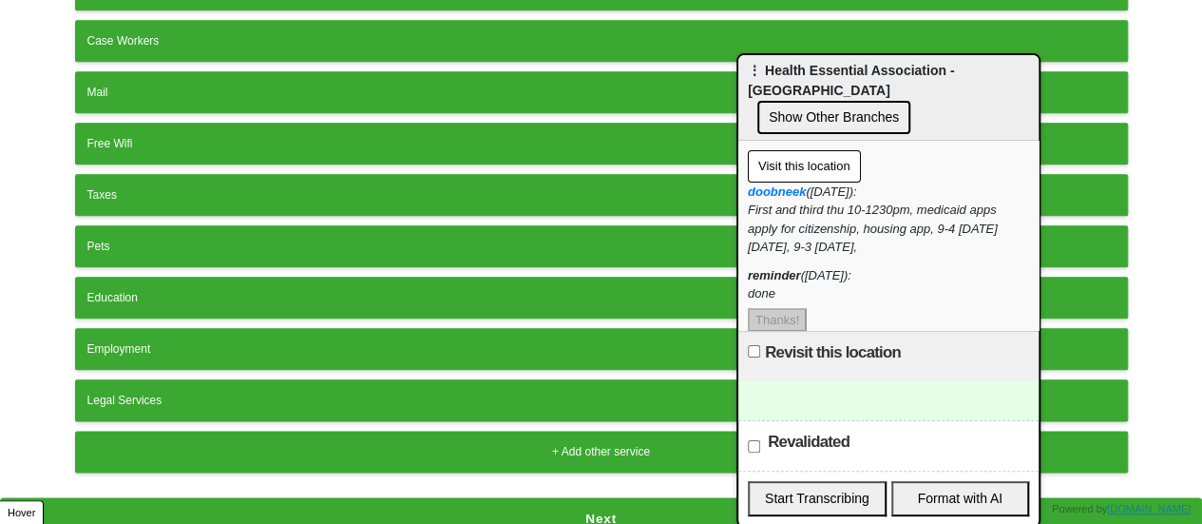
click at [201, 443] on div "+ Add other service" at bounding box center [601, 451] width 1028 height 17
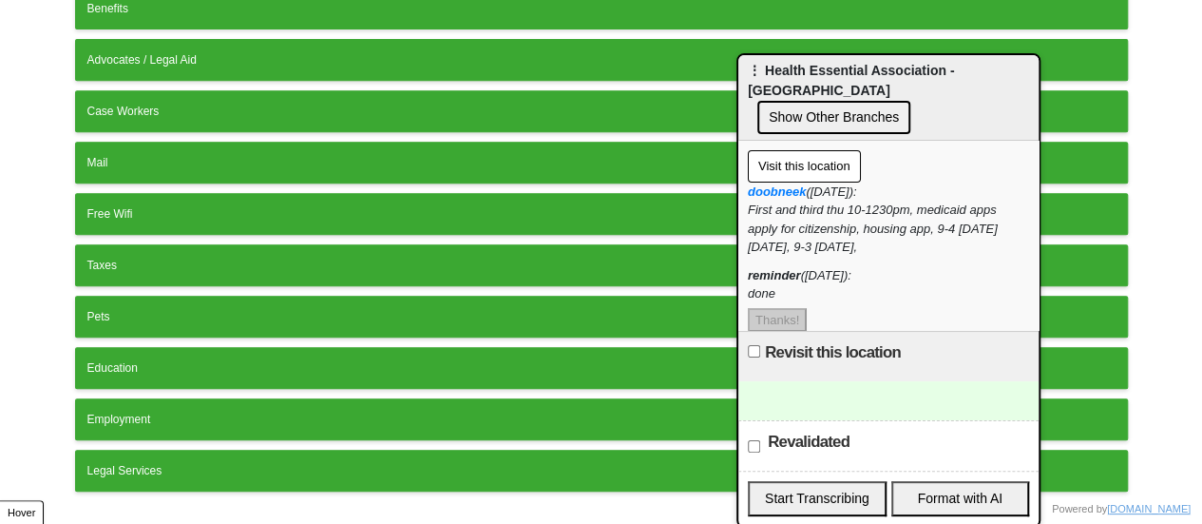
scroll to position [287, 0]
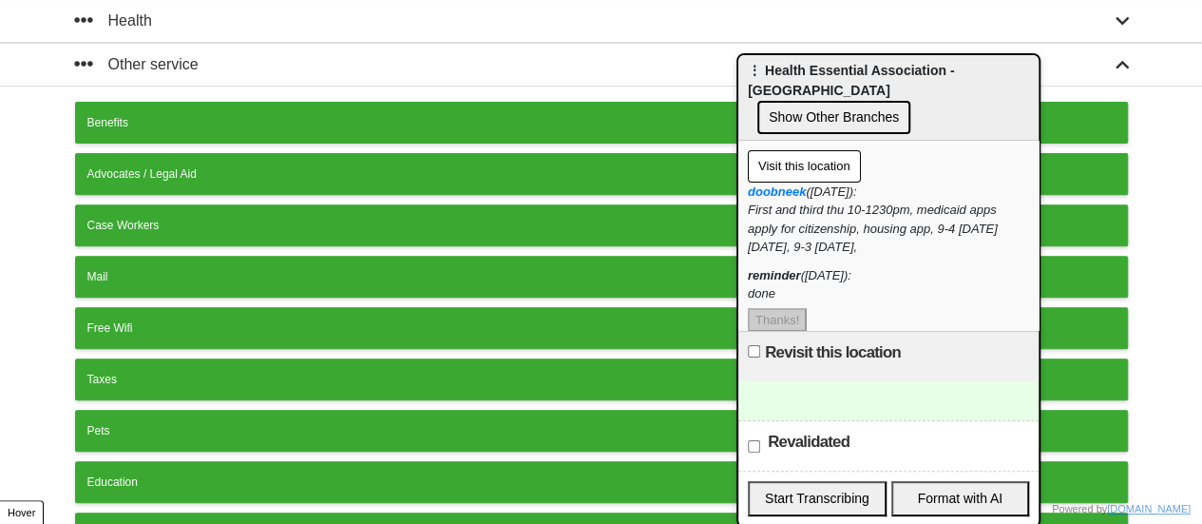
click at [196, 121] on div "Benefits" at bounding box center [601, 122] width 1028 height 17
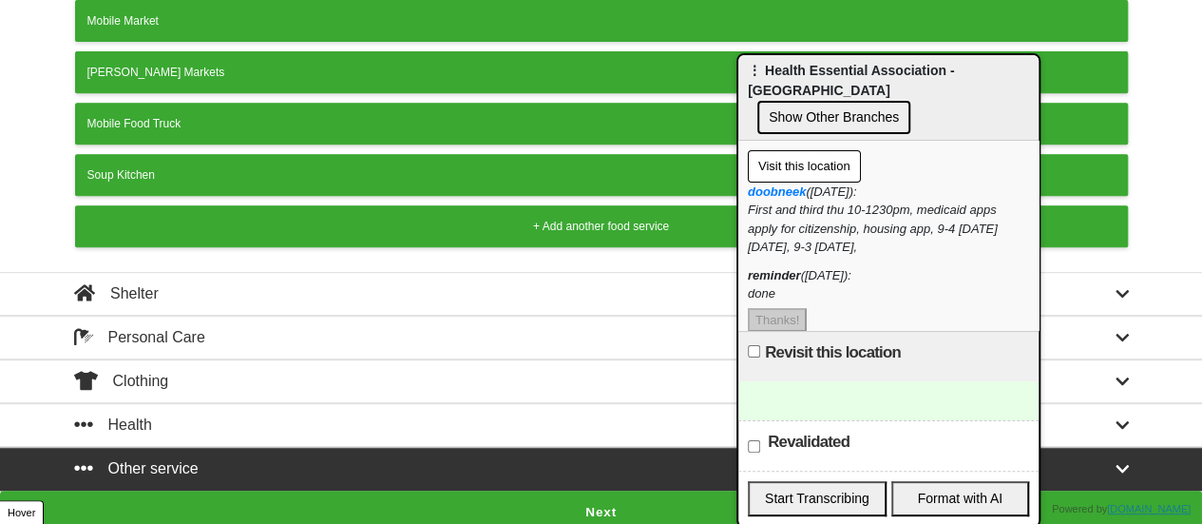
click at [397, 503] on button "Next" at bounding box center [601, 512] width 1202 height 44
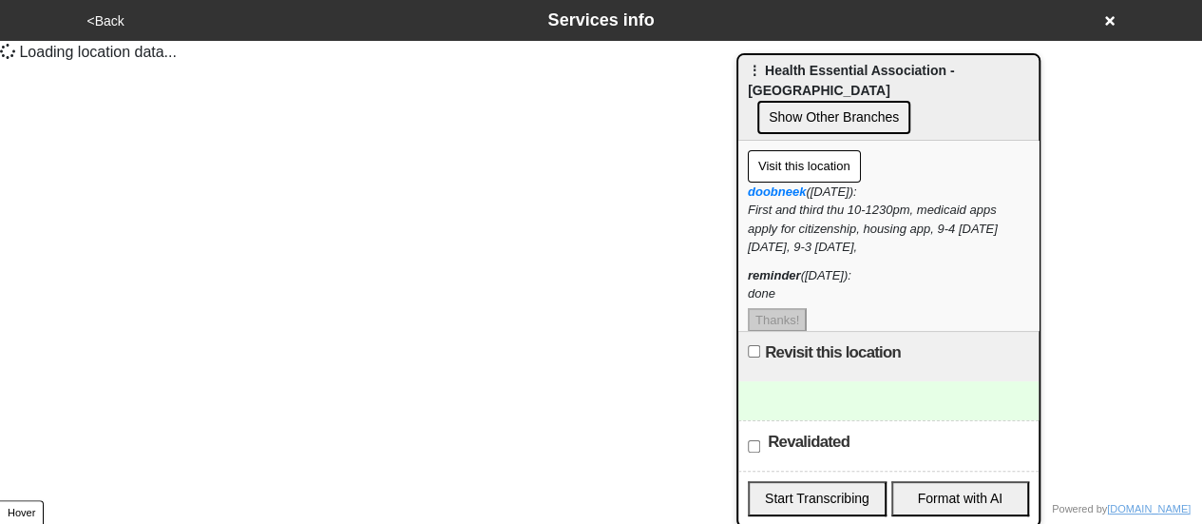
scroll to position [0, 0]
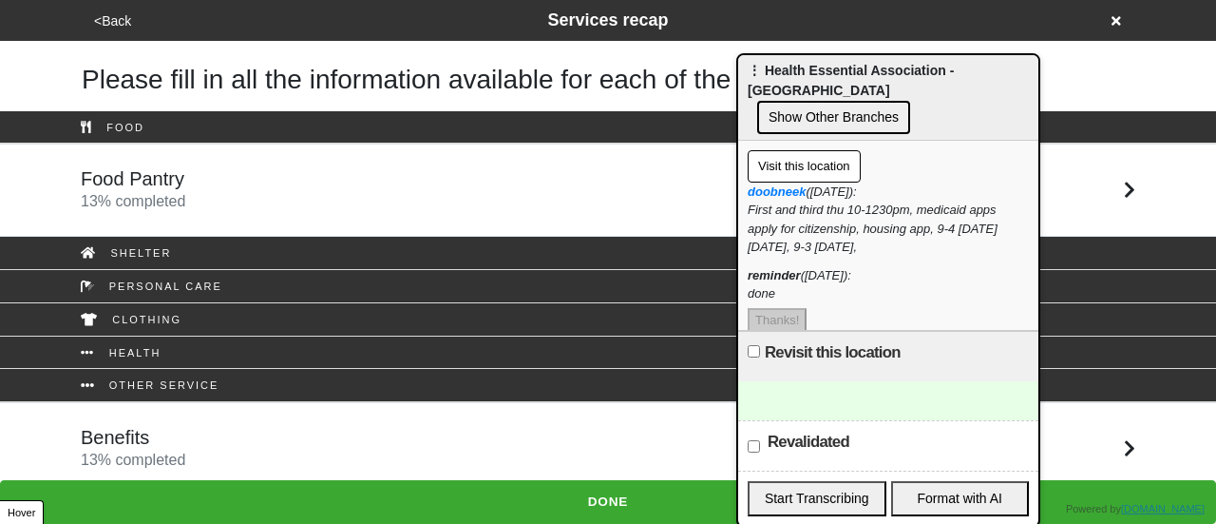
click at [205, 432] on div "Benefits 13 % completed" at bounding box center [608, 449] width 1083 height 46
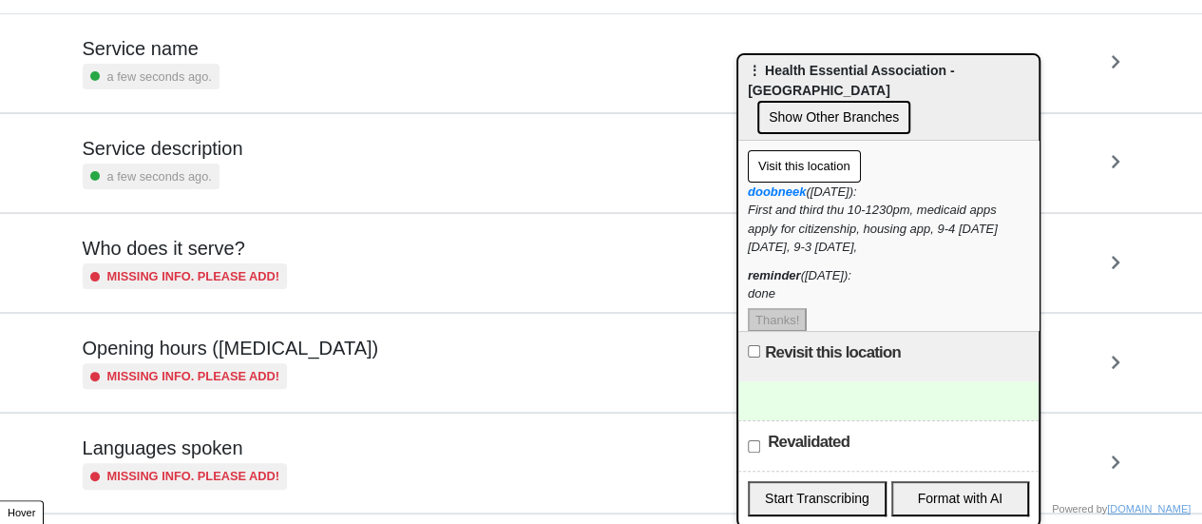
scroll to position [190, 0]
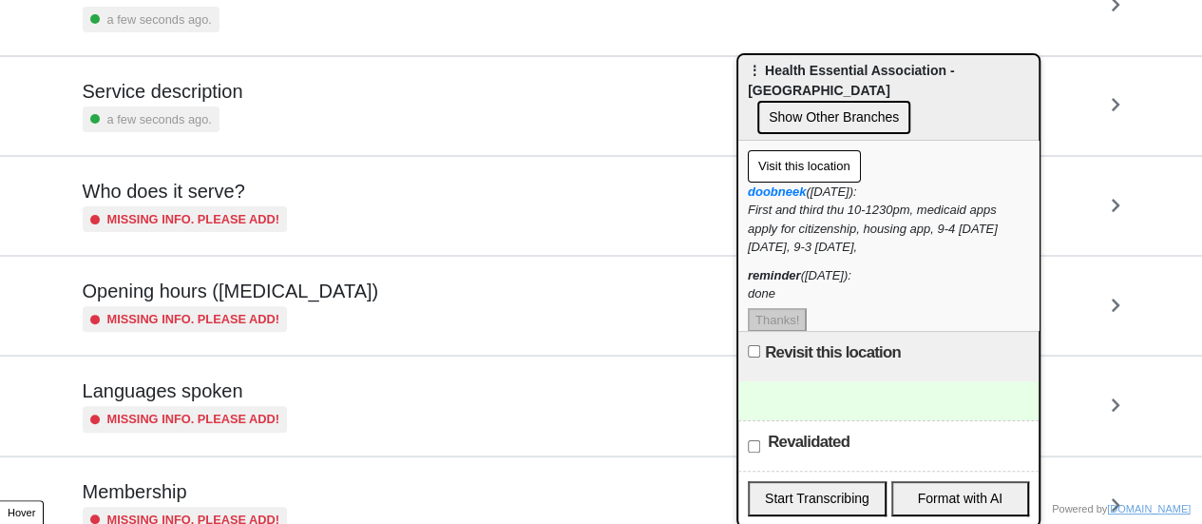
click at [226, 225] on small "Missing info. Please add!" at bounding box center [193, 219] width 173 height 18
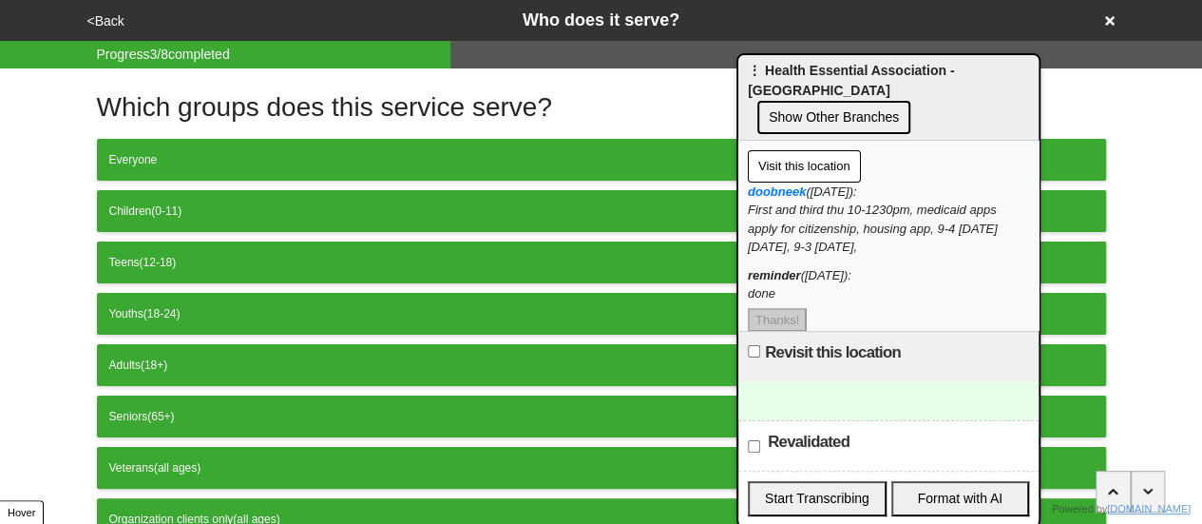
click at [94, 29] on button "<Back" at bounding box center [106, 21] width 48 height 22
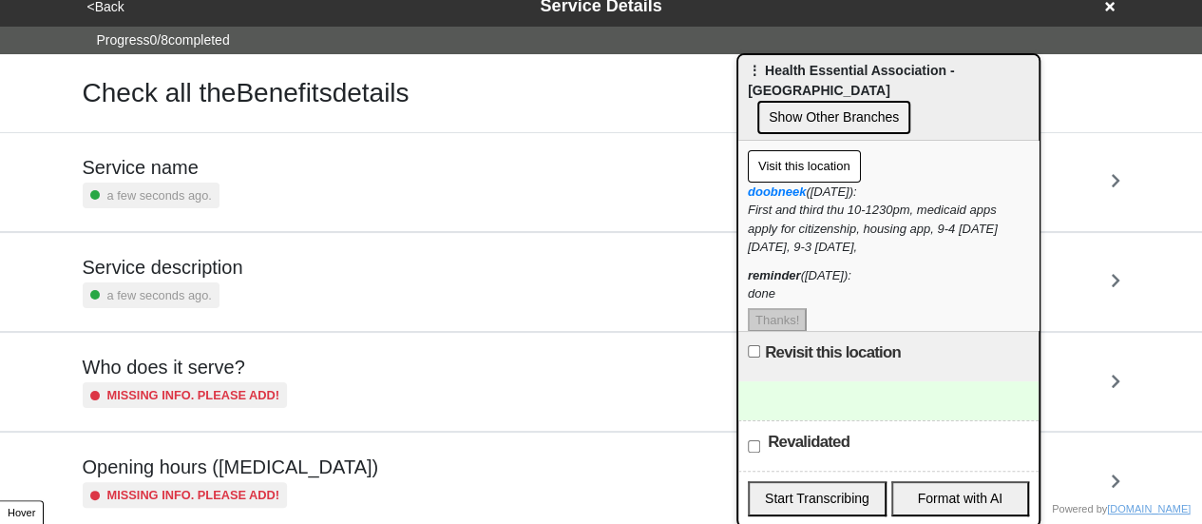
scroll to position [190, 0]
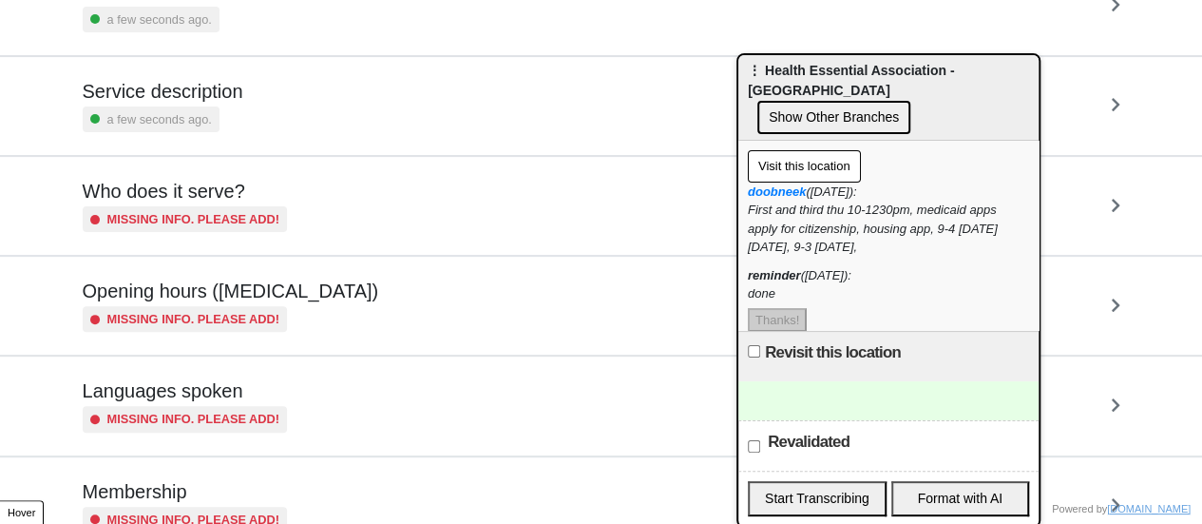
click at [247, 311] on small "Missing info. Please add!" at bounding box center [193, 319] width 173 height 18
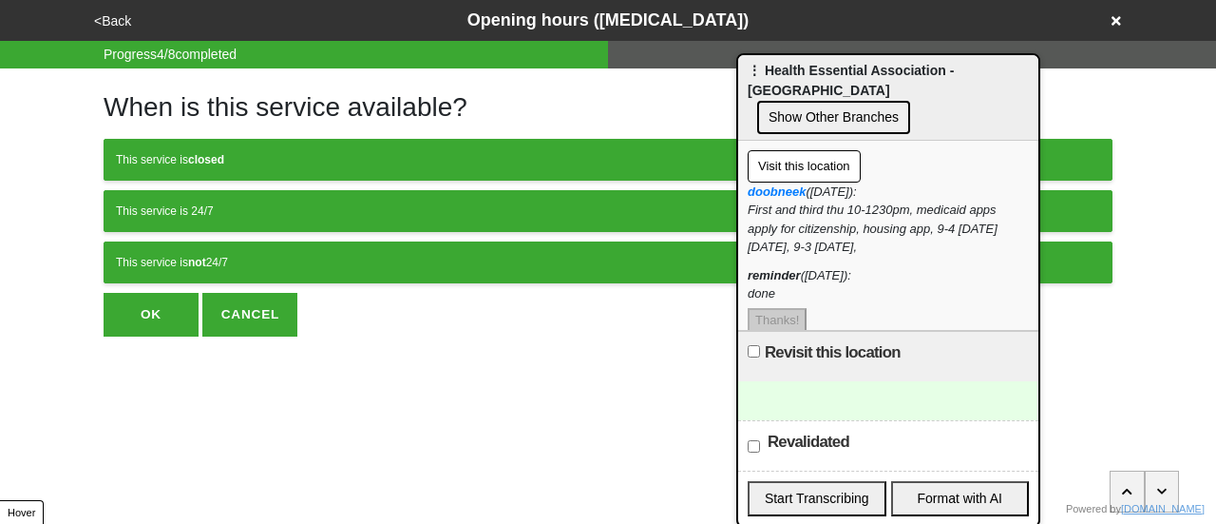
click at [285, 273] on button "This service is not 24/7" at bounding box center [608, 262] width 1009 height 42
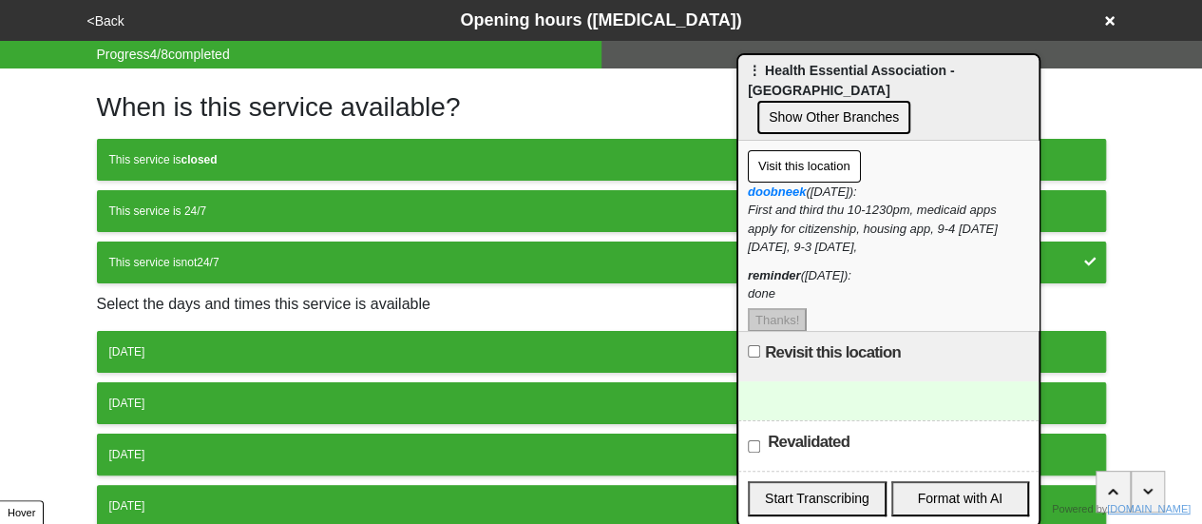
click at [252, 343] on div "[DATE]" at bounding box center [601, 351] width 984 height 17
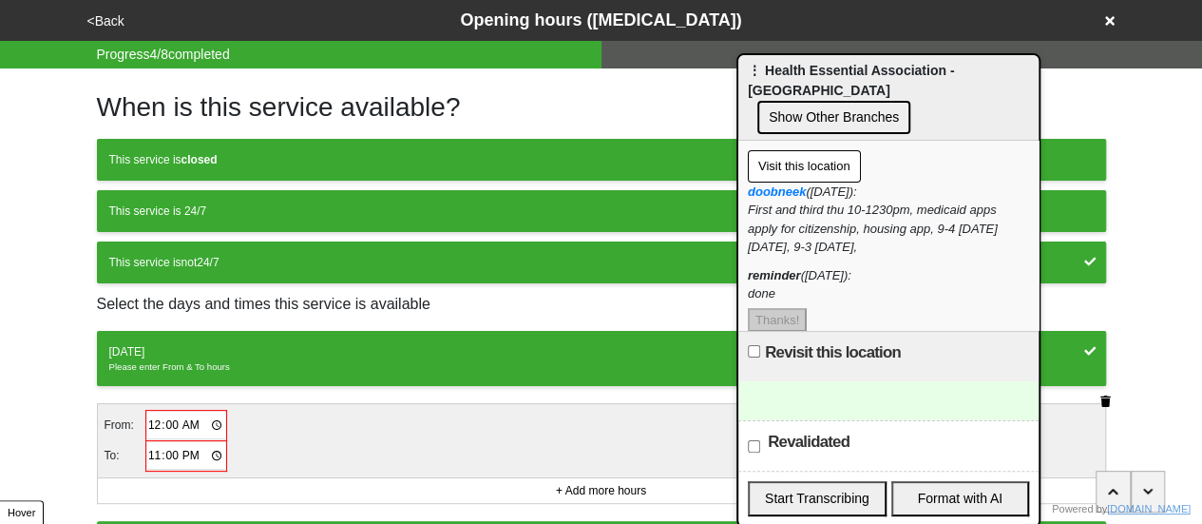
click at [149, 415] on input "00:00" at bounding box center [186, 425] width 79 height 28
type input "09:00"
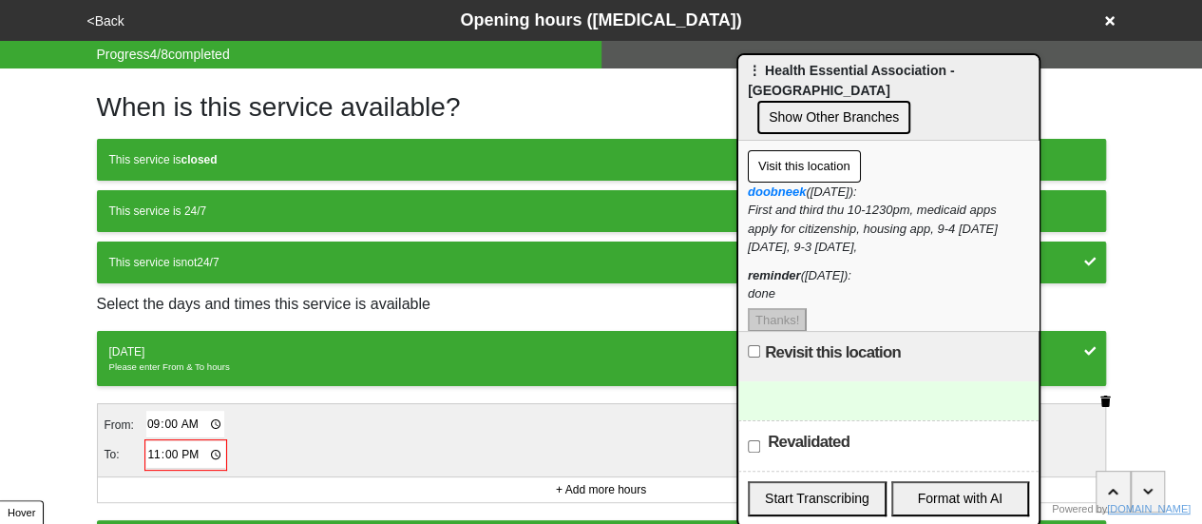
click at [152, 457] on input "23:00" at bounding box center [185, 455] width 79 height 28
type input "16:00"
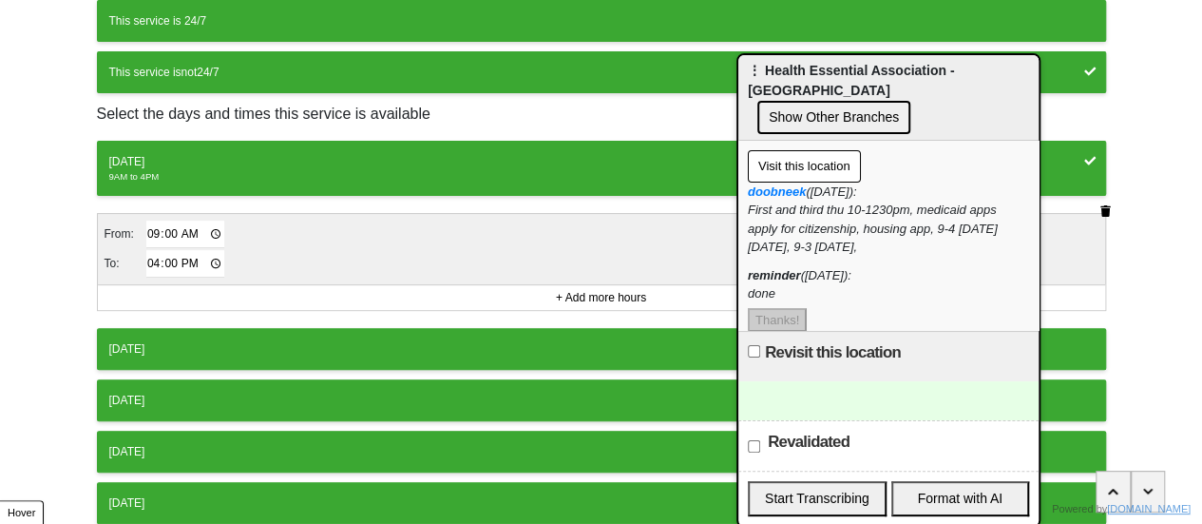
click at [179, 332] on button "[DATE]" at bounding box center [601, 349] width 1009 height 42
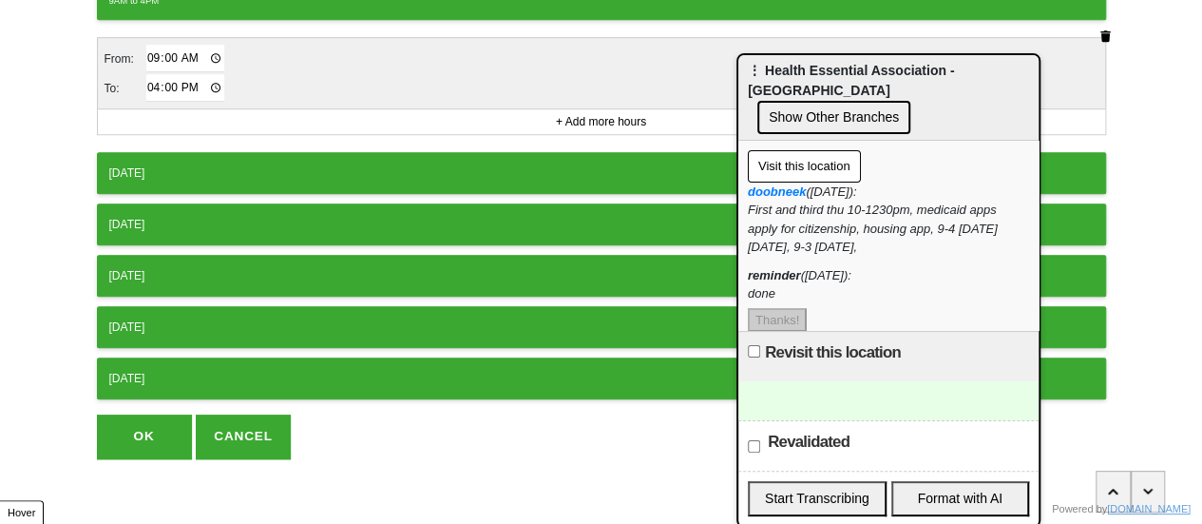
click at [196, 168] on div "[DATE]" at bounding box center [601, 172] width 984 height 17
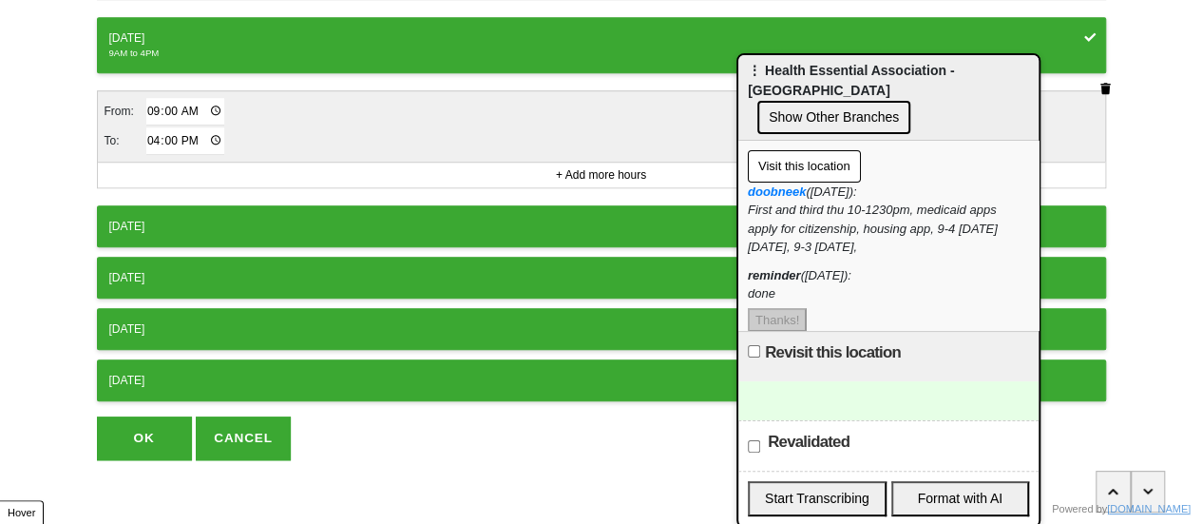
click at [179, 218] on div "[DATE]" at bounding box center [601, 226] width 984 height 17
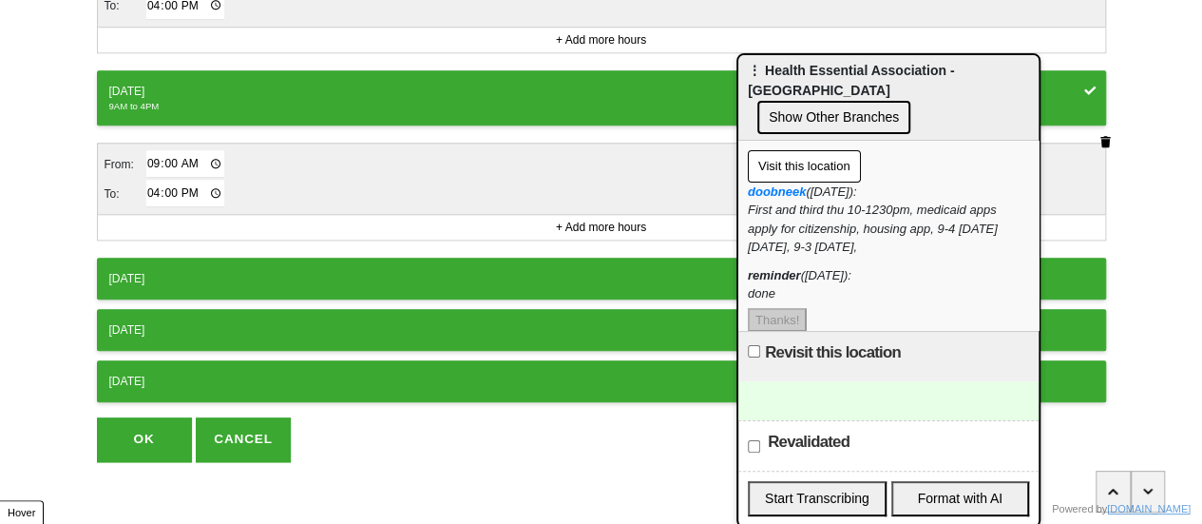
click at [183, 273] on div "[DATE]" at bounding box center [601, 278] width 984 height 17
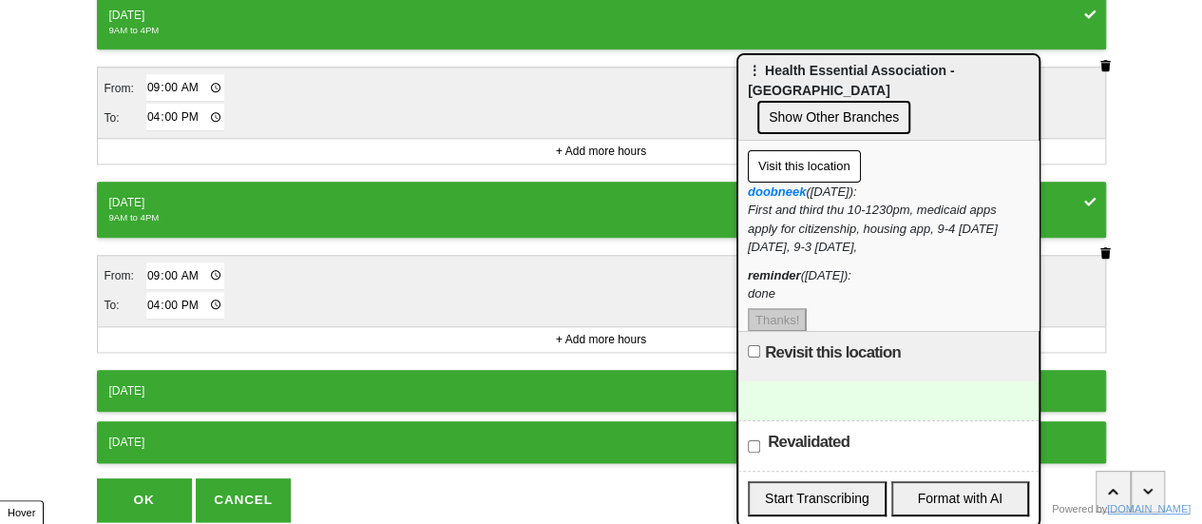
scroll to position [958, 0]
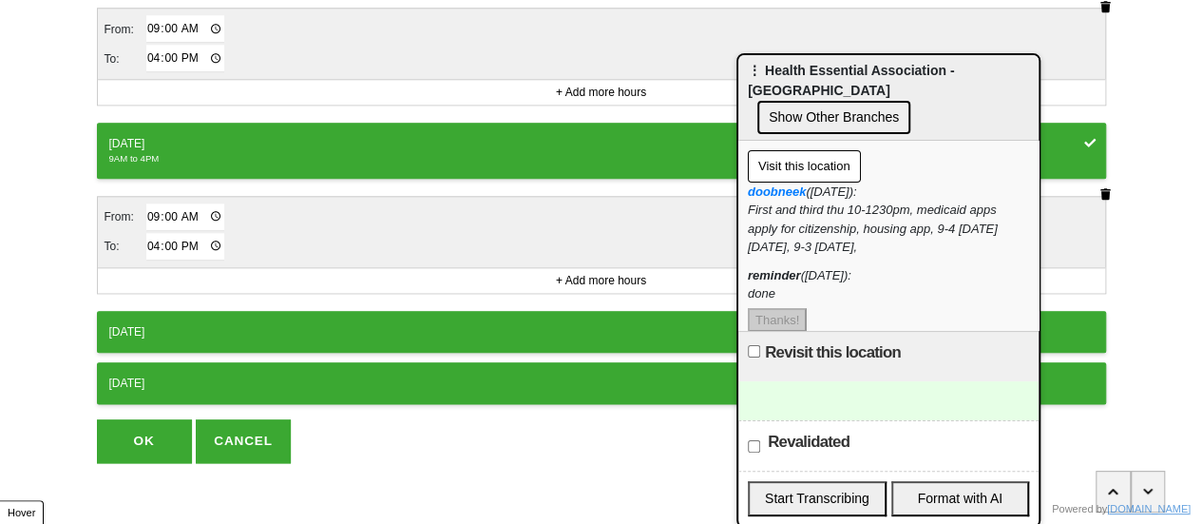
click at [181, 323] on div "[DATE]" at bounding box center [601, 331] width 984 height 17
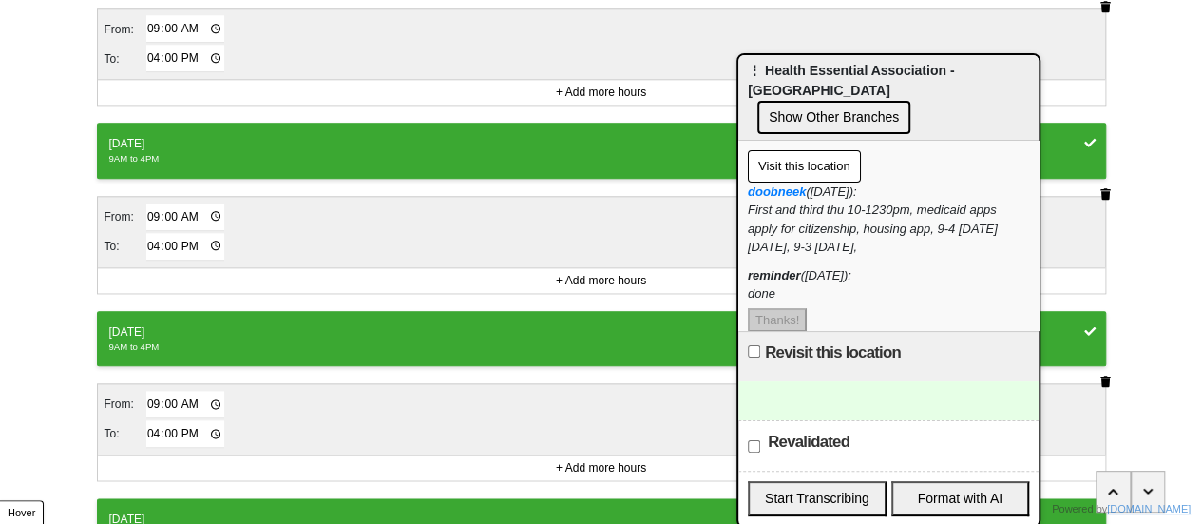
click at [151, 420] on input "16:00" at bounding box center [185, 434] width 79 height 28
type input "15:00"
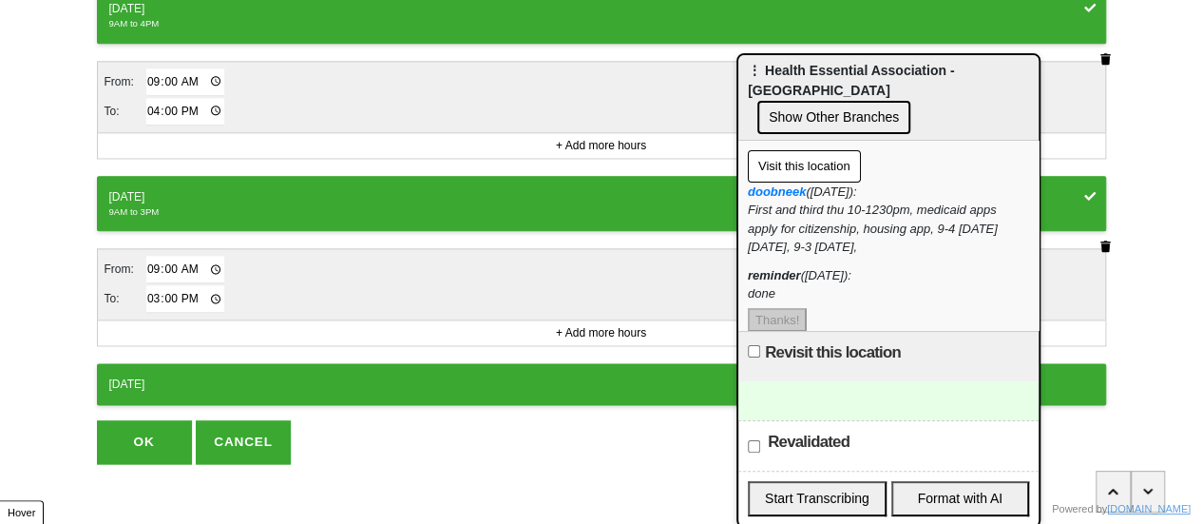
click at [152, 431] on button "OK" at bounding box center [144, 442] width 95 height 44
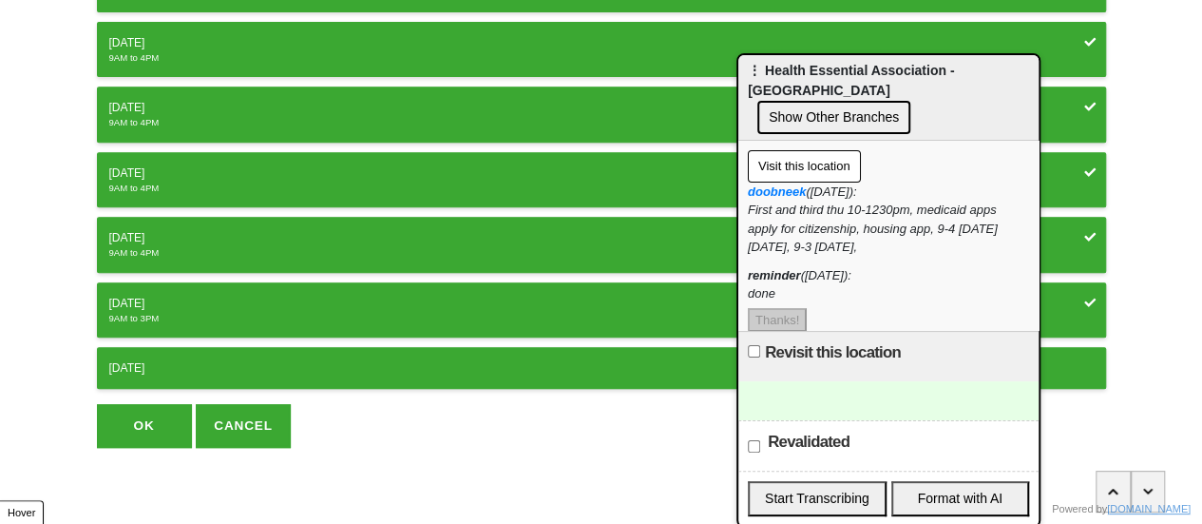
scroll to position [367, 0]
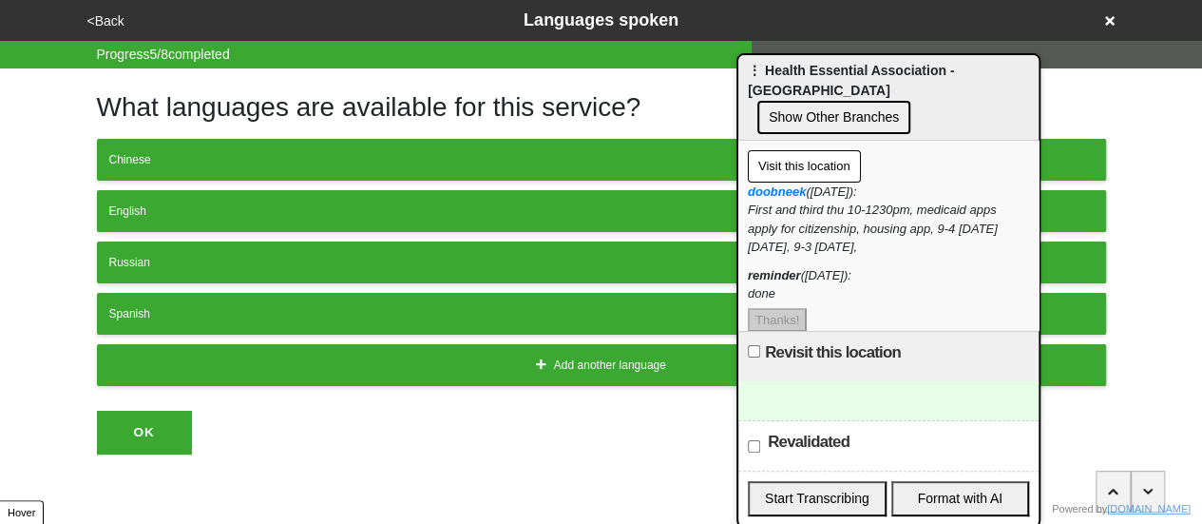
click at [106, 18] on button "<Back" at bounding box center [106, 21] width 48 height 22
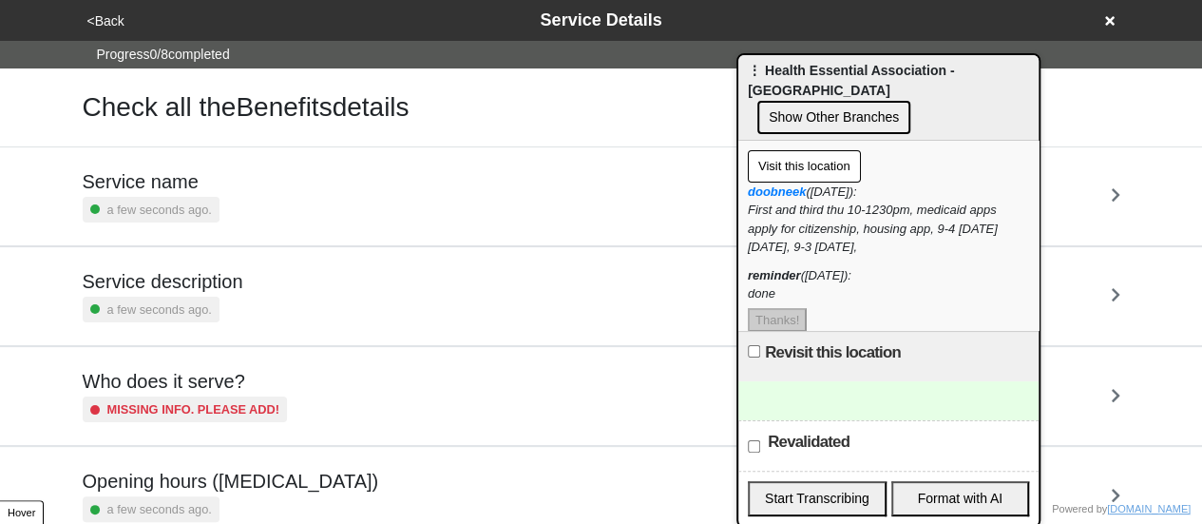
click at [201, 280] on h5 "Service description" at bounding box center [163, 281] width 161 height 23
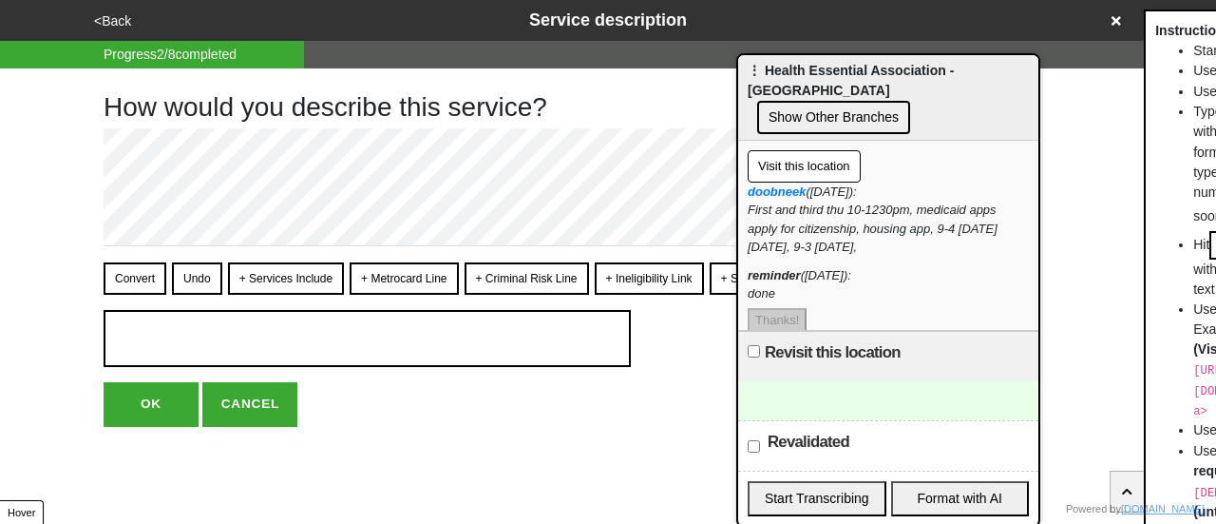
drag, startPoint x: 285, startPoint y: 284, endPoint x: 230, endPoint y: 284, distance: 55.1
click at [283, 282] on button "+ Services Include" at bounding box center [286, 278] width 116 height 32
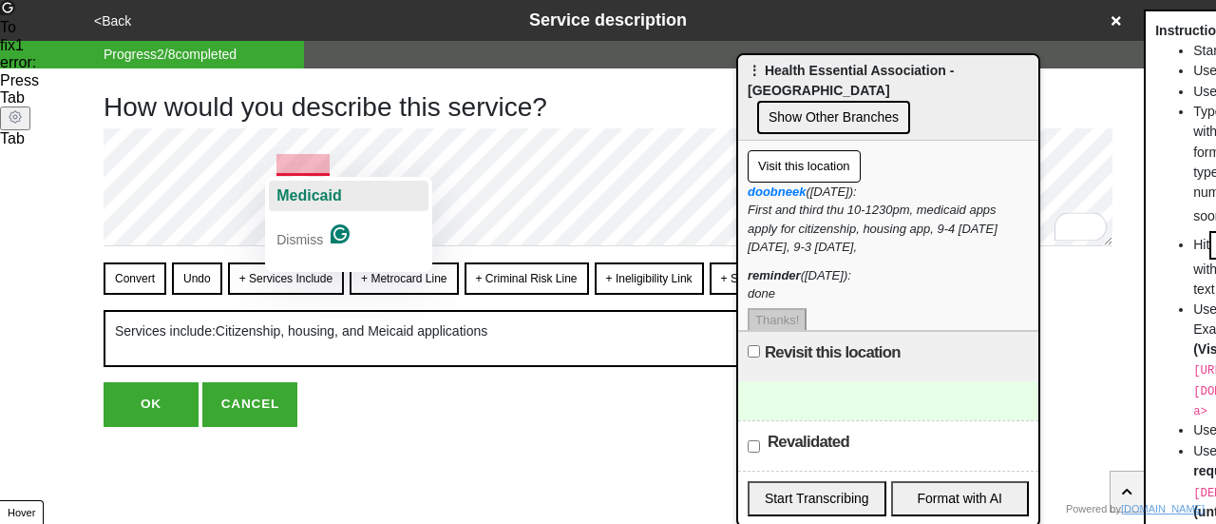
click at [312, 192] on span "Medicaid" at bounding box center [308, 195] width 65 height 16
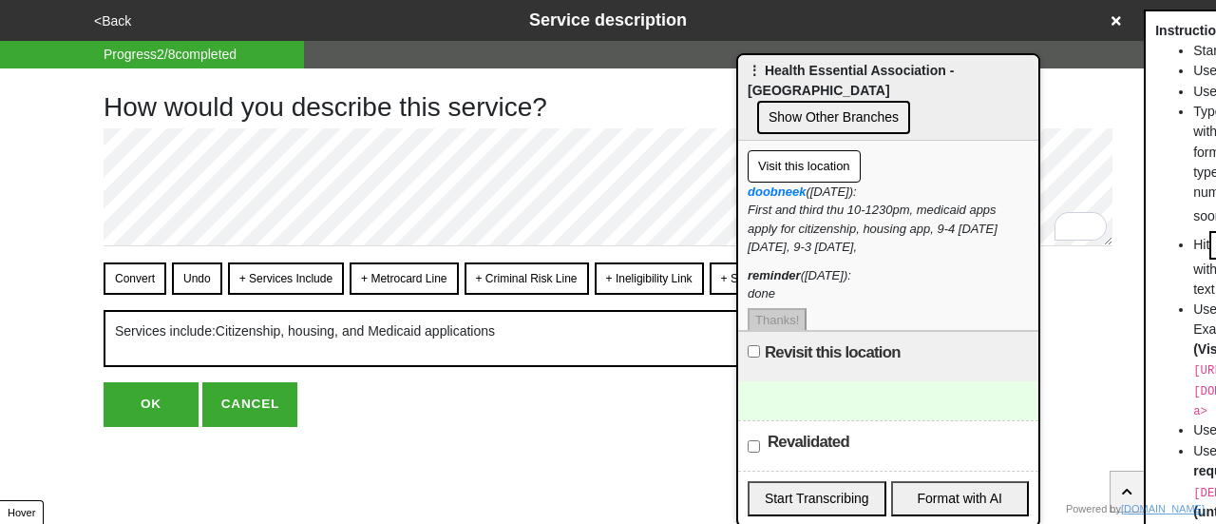
click at [148, 267] on button "Convert" at bounding box center [135, 278] width 63 height 32
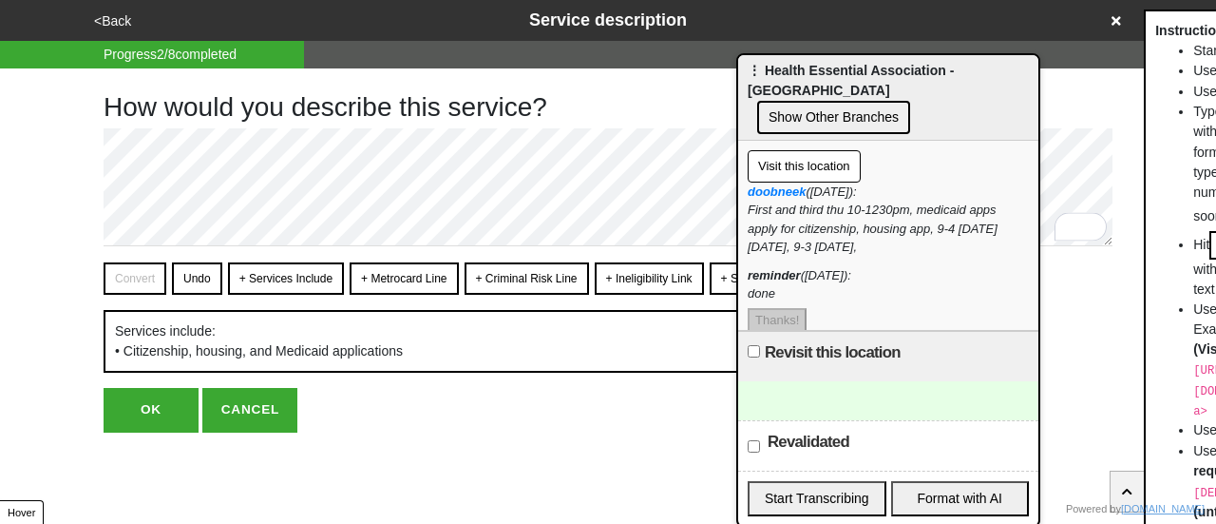
click at [148, 416] on button "OK" at bounding box center [151, 410] width 95 height 44
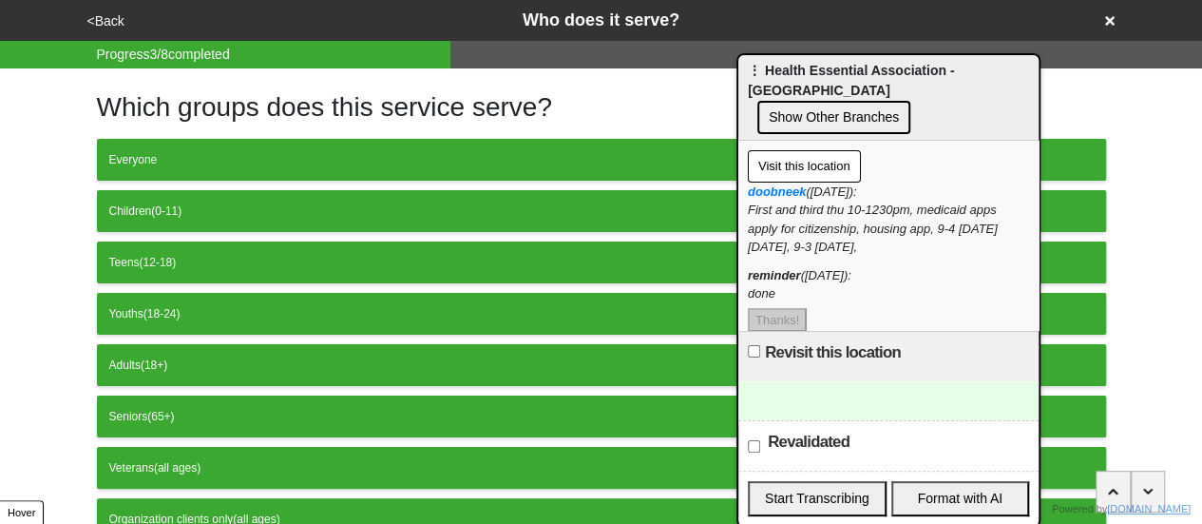
click at [110, 22] on button "<Back" at bounding box center [106, 21] width 48 height 22
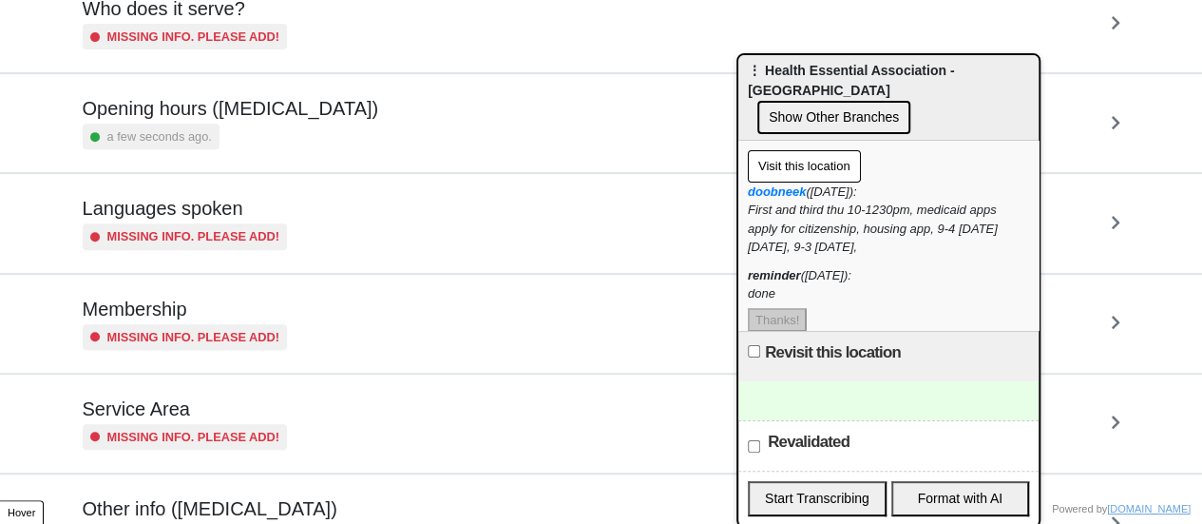
scroll to position [460, 0]
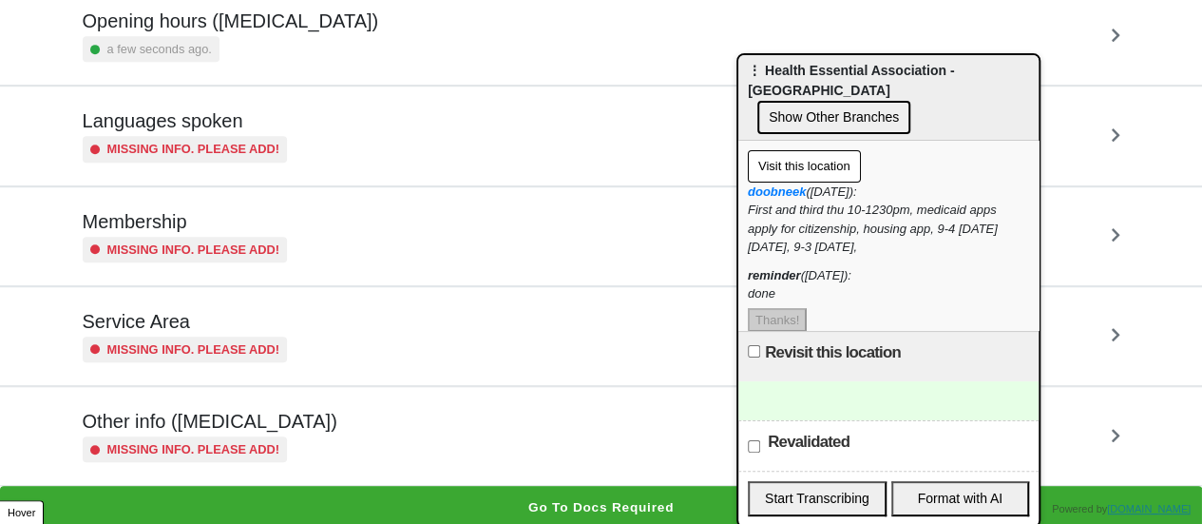
click at [260, 444] on small "Missing info. Please add!" at bounding box center [193, 449] width 173 height 18
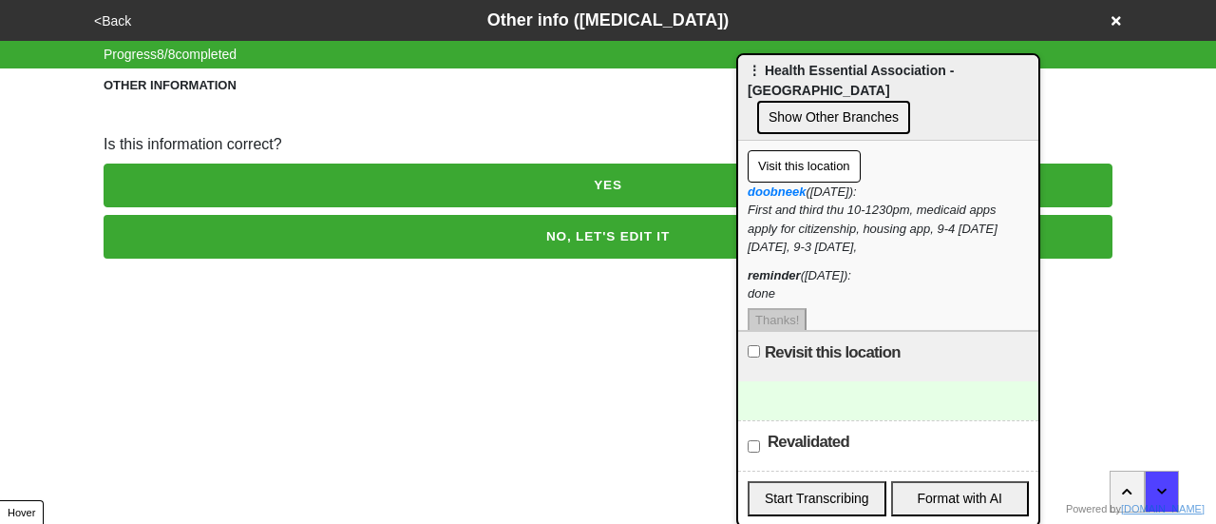
click at [287, 244] on button "NO, LET'S EDIT IT" at bounding box center [608, 237] width 1009 height 44
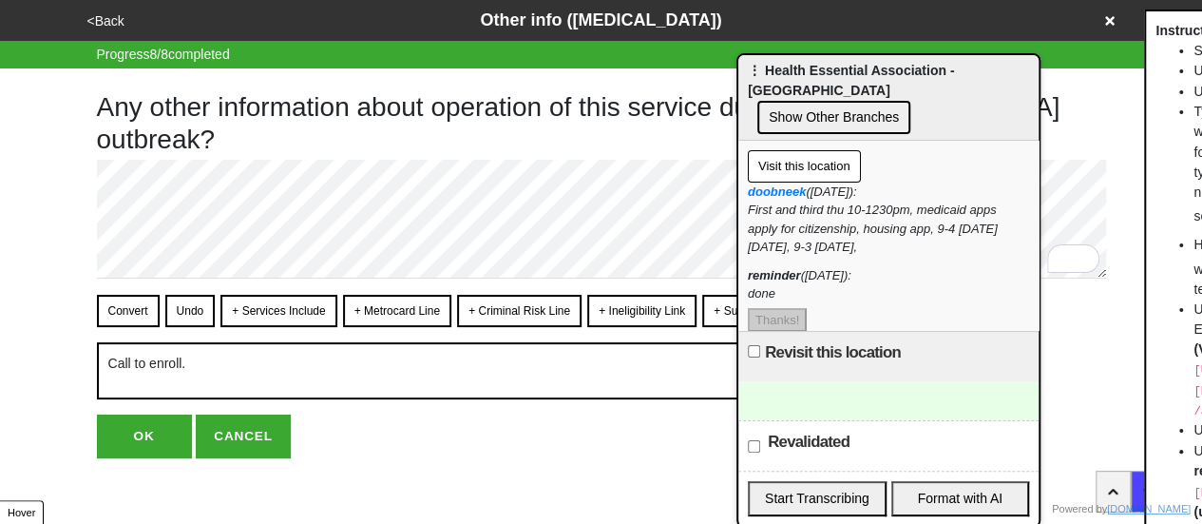
click at [124, 436] on button "OK" at bounding box center [144, 436] width 95 height 44
type textarea "x"
click at [162, 423] on button "OK" at bounding box center [144, 436] width 95 height 44
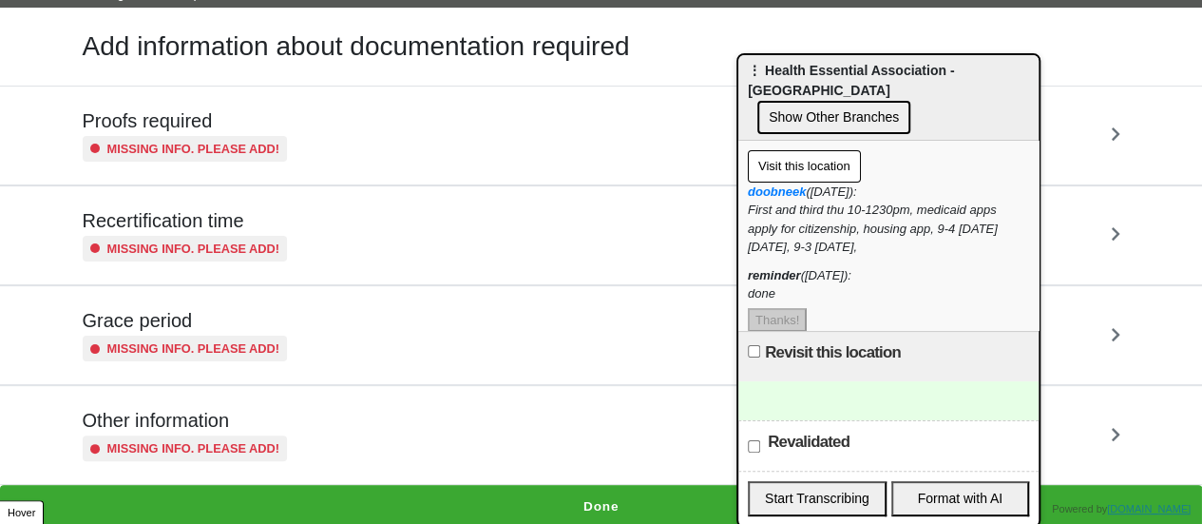
scroll to position [63, 0]
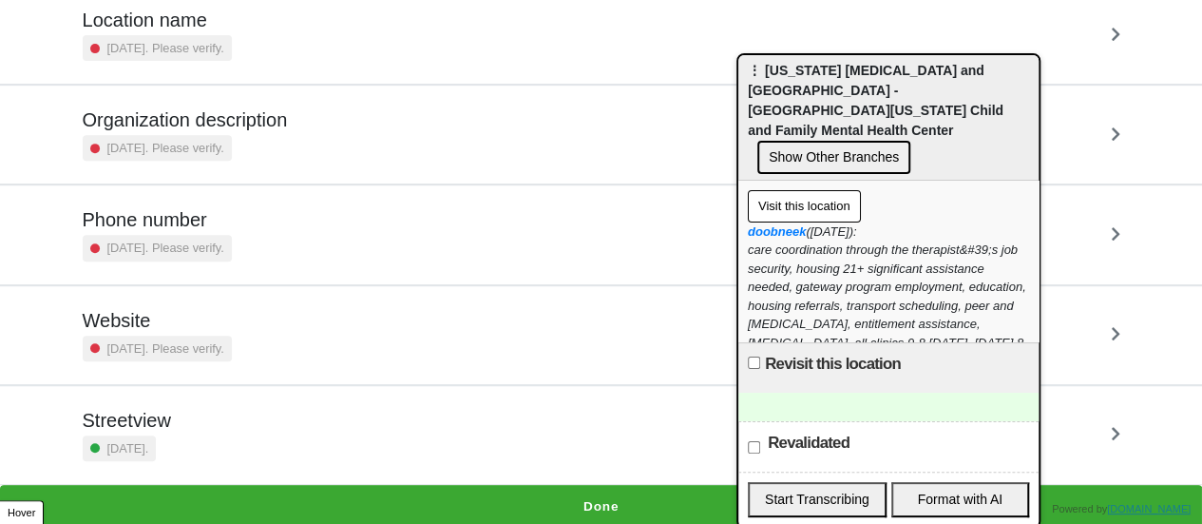
click at [553, 489] on button "Done" at bounding box center [601, 507] width 1202 height 44
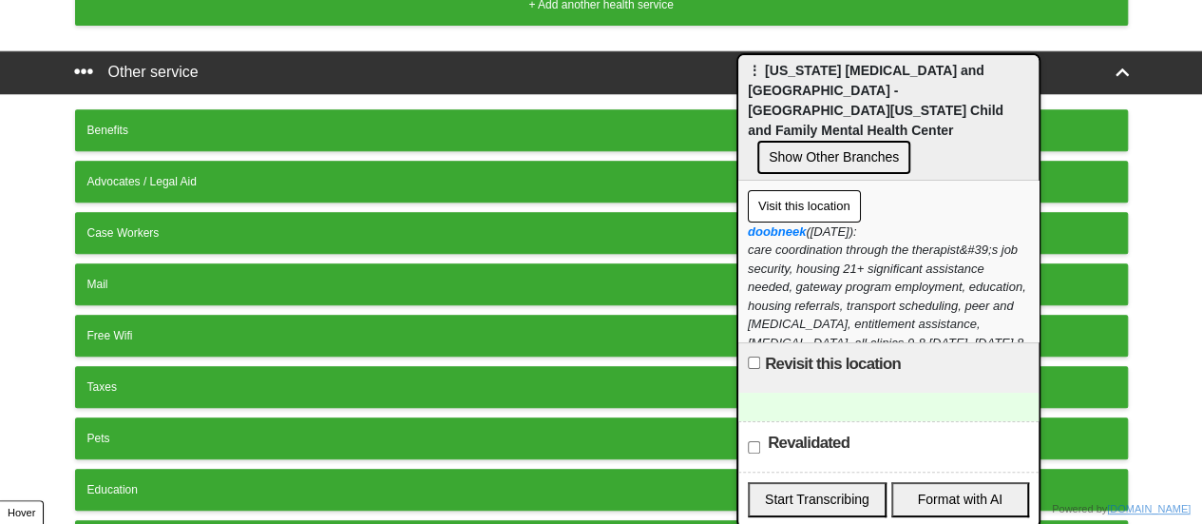
scroll to position [659, 0]
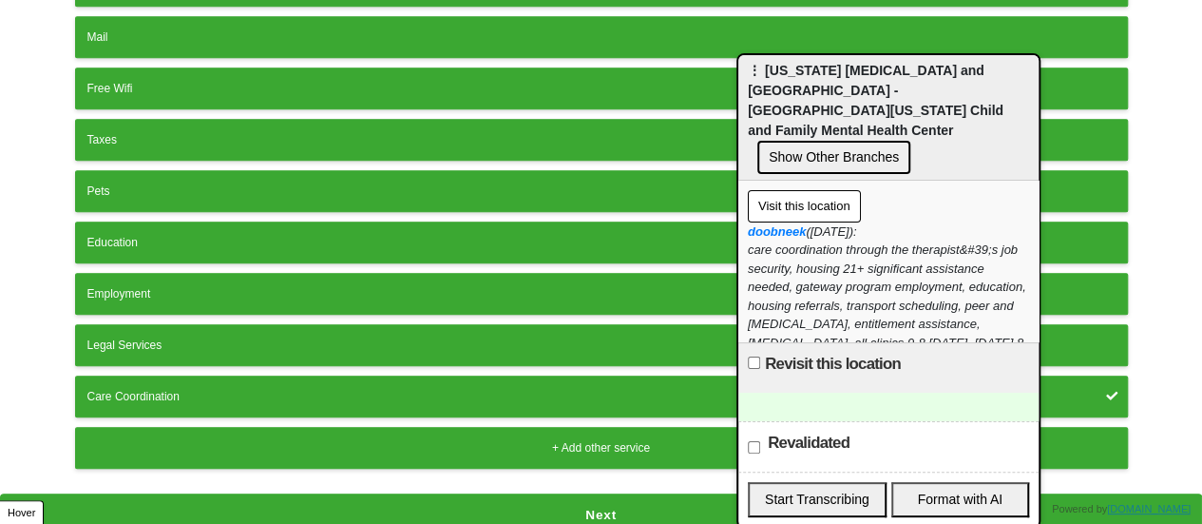
click at [568, 505] on button "Next" at bounding box center [601, 515] width 1202 height 44
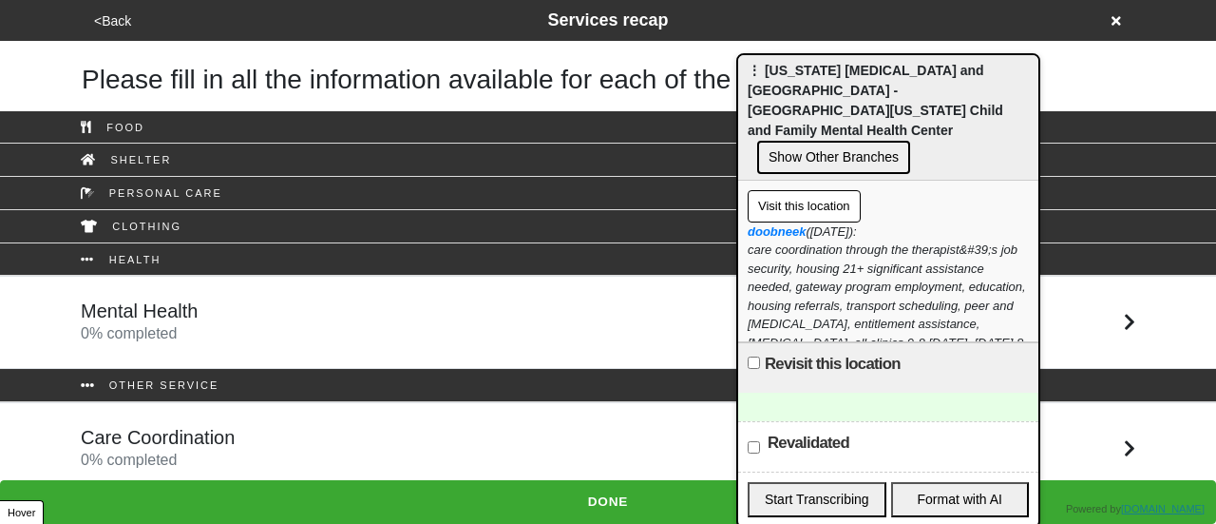
click at [299, 429] on div "Care Coordination 0 % completed" at bounding box center [608, 449] width 1083 height 46
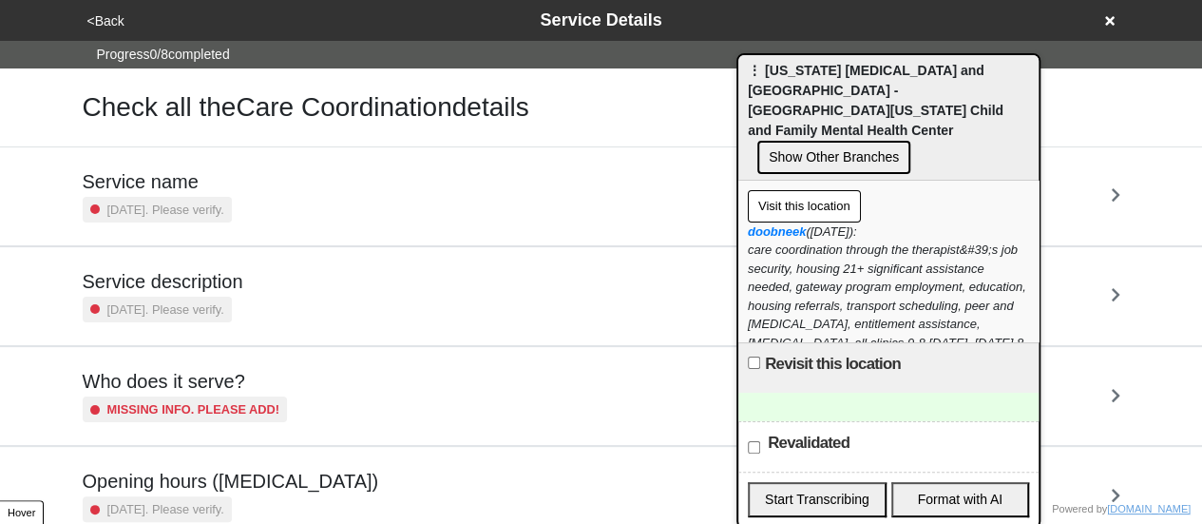
click at [257, 282] on div "Service description [DATE]. Please verify." at bounding box center [602, 296] width 1038 height 52
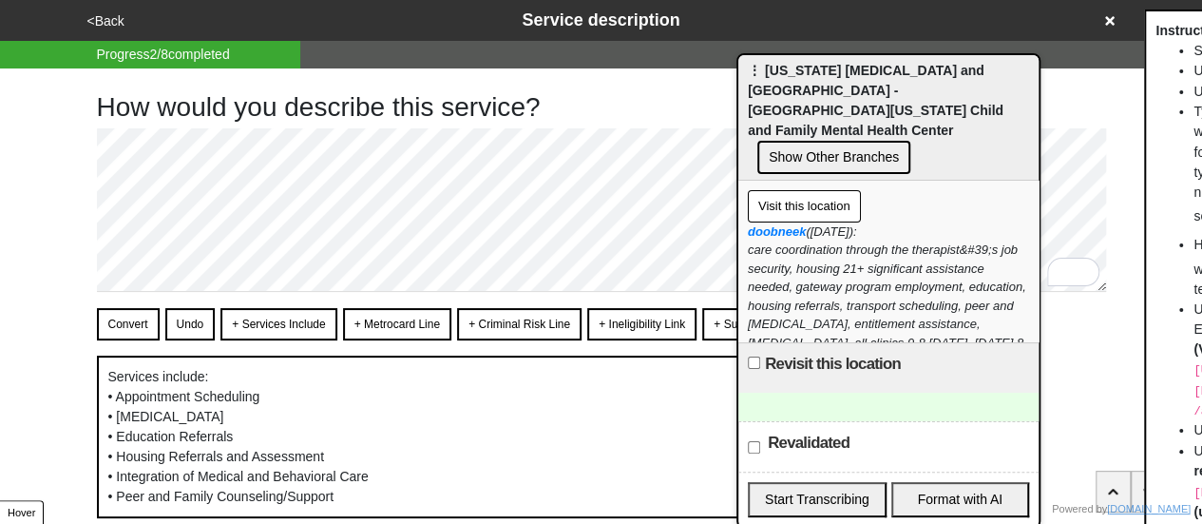
scroll to position [95, 0]
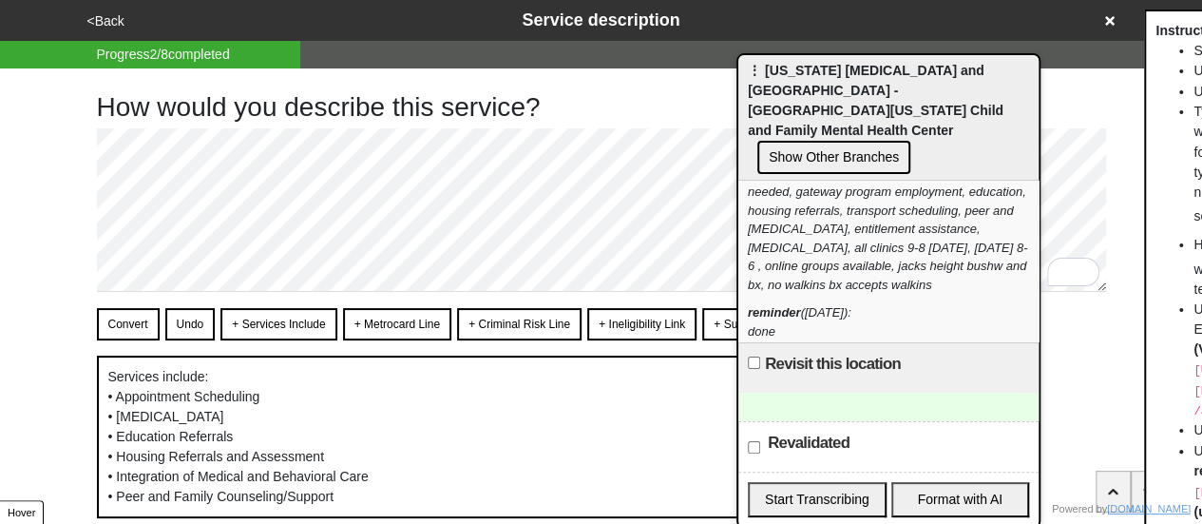
click at [106, 23] on button "<Back" at bounding box center [106, 21] width 48 height 22
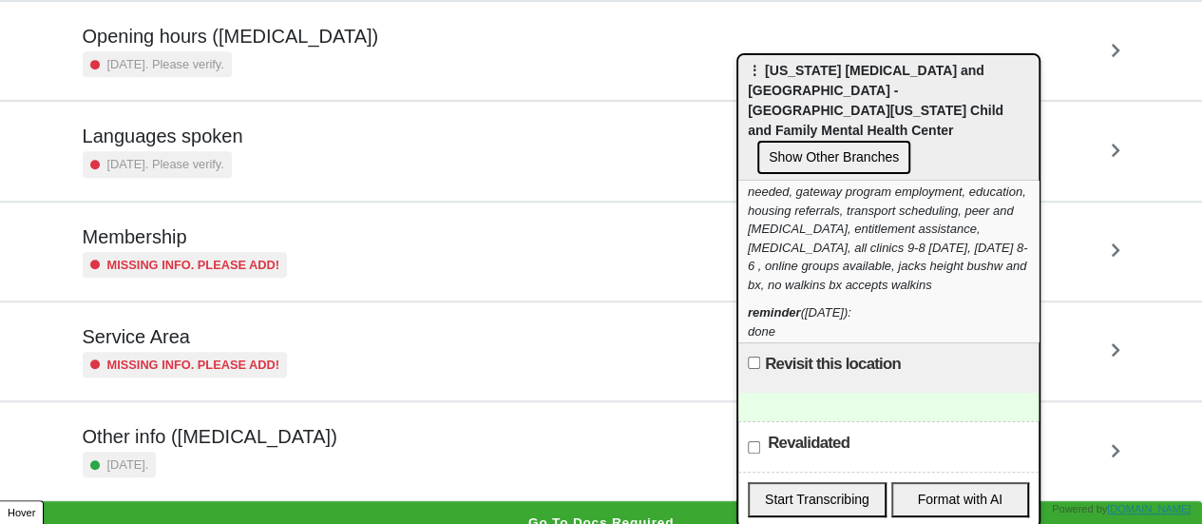
scroll to position [460, 0]
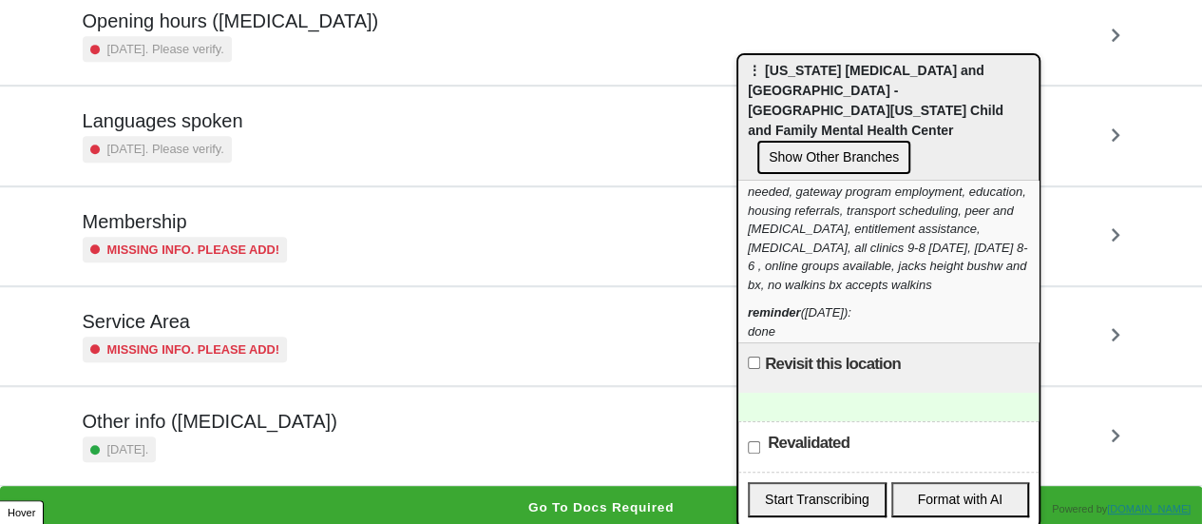
click at [253, 413] on h5 "Other info ([MEDICAL_DATA])" at bounding box center [210, 421] width 255 height 23
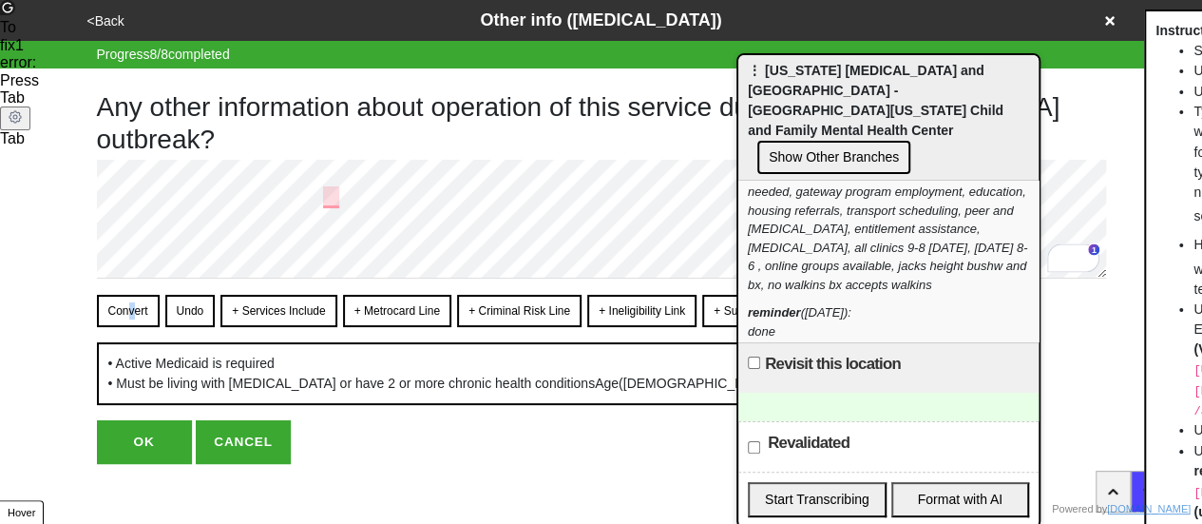
click at [131, 322] on div "Convert Undo + Services Include + Metrocard Line + Criminal Risk Line + Ineligi…" at bounding box center [601, 350] width 1009 height 110
click at [133, 315] on button "Convert" at bounding box center [128, 311] width 63 height 32
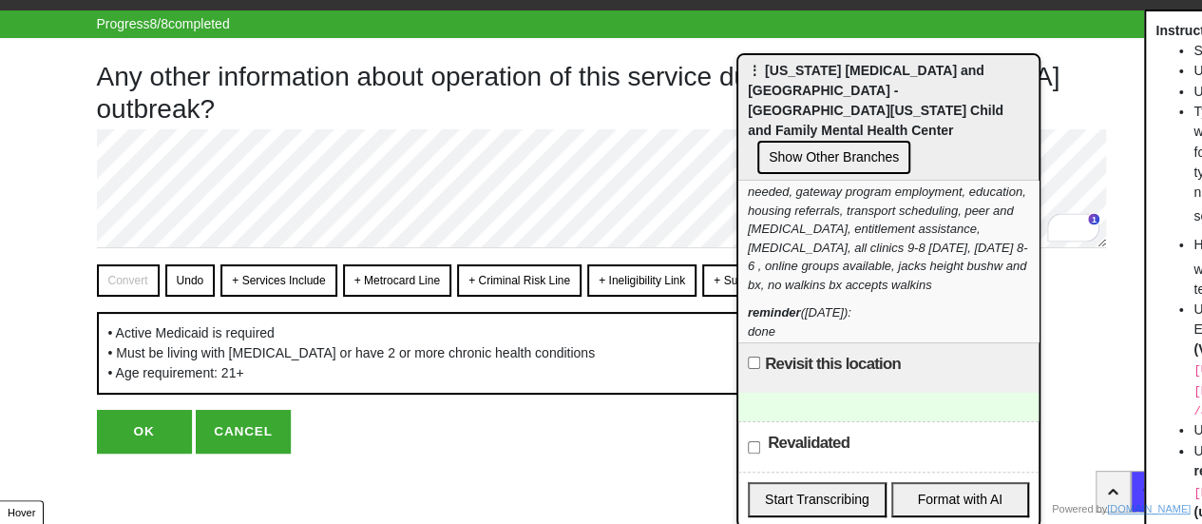
scroll to position [33, 0]
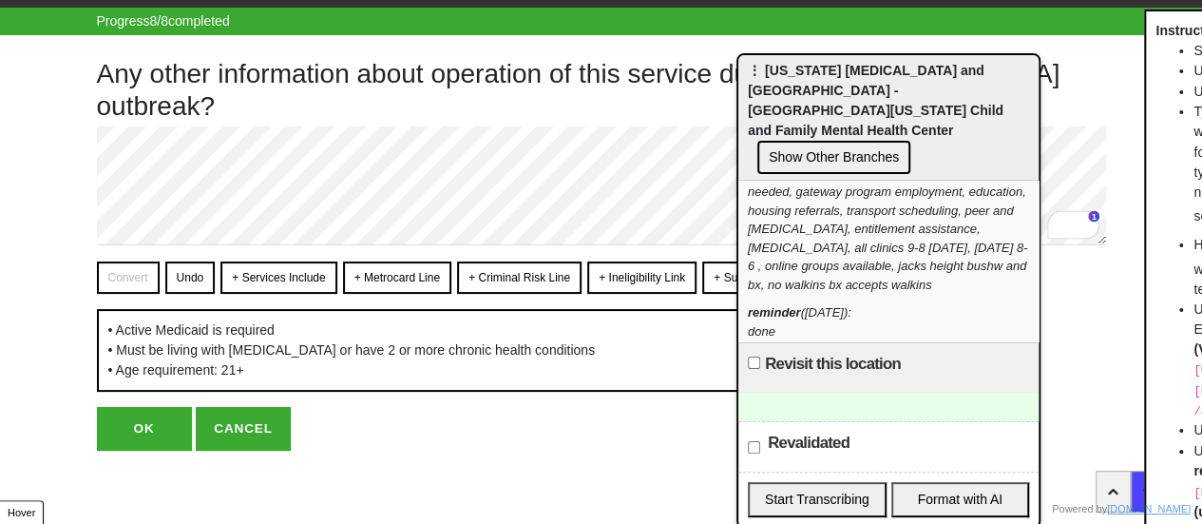
click at [158, 401] on div "Any other information about operation of this service during the [MEDICAL_DATA]…" at bounding box center [601, 242] width 1009 height 415
click at [152, 428] on button "OK" at bounding box center [144, 429] width 95 height 44
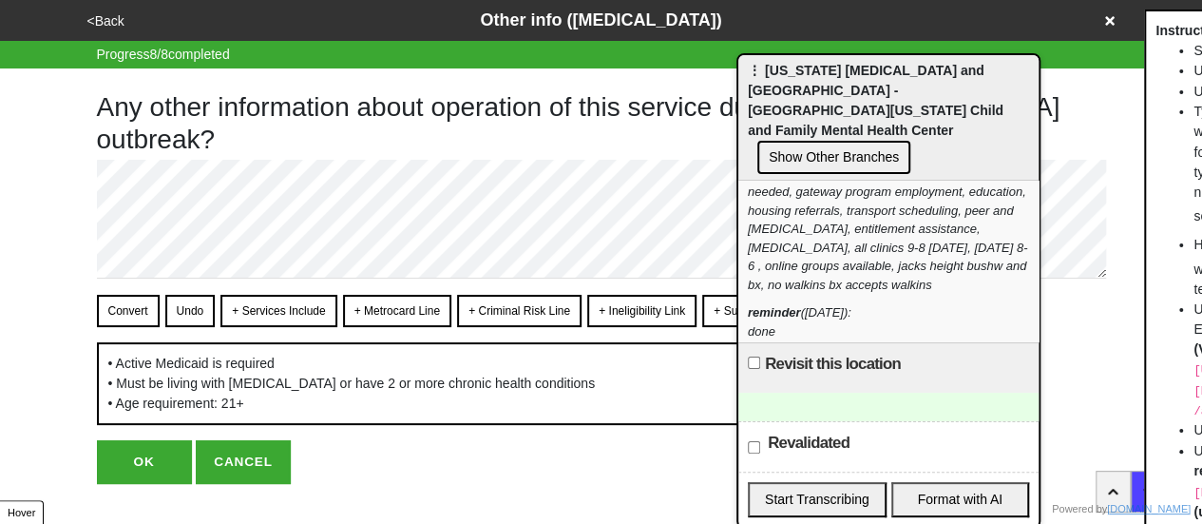
click at [142, 448] on button "OK" at bounding box center [144, 462] width 95 height 44
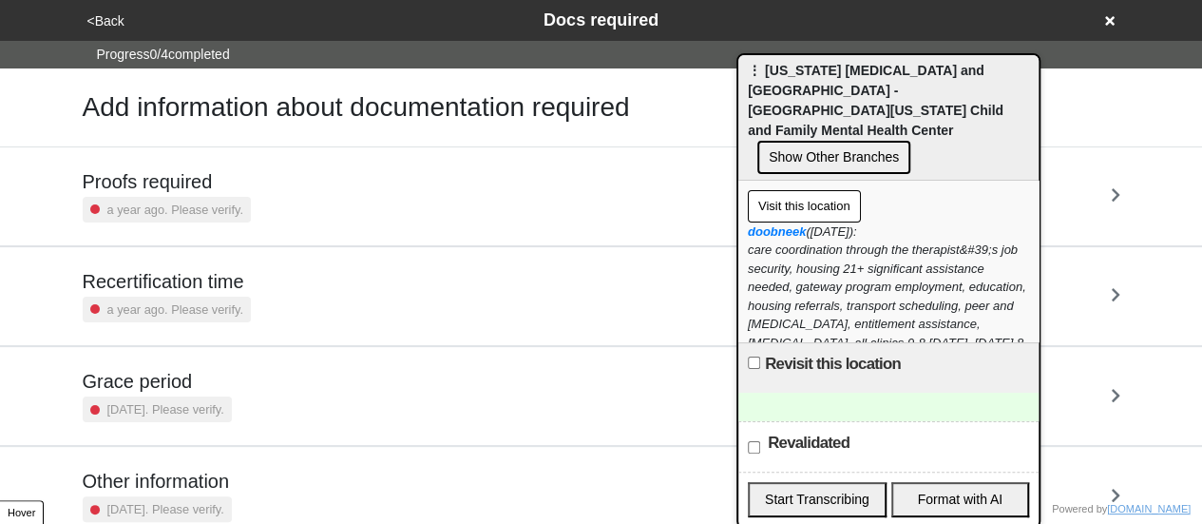
click at [105, 24] on button "<Back" at bounding box center [106, 21] width 48 height 22
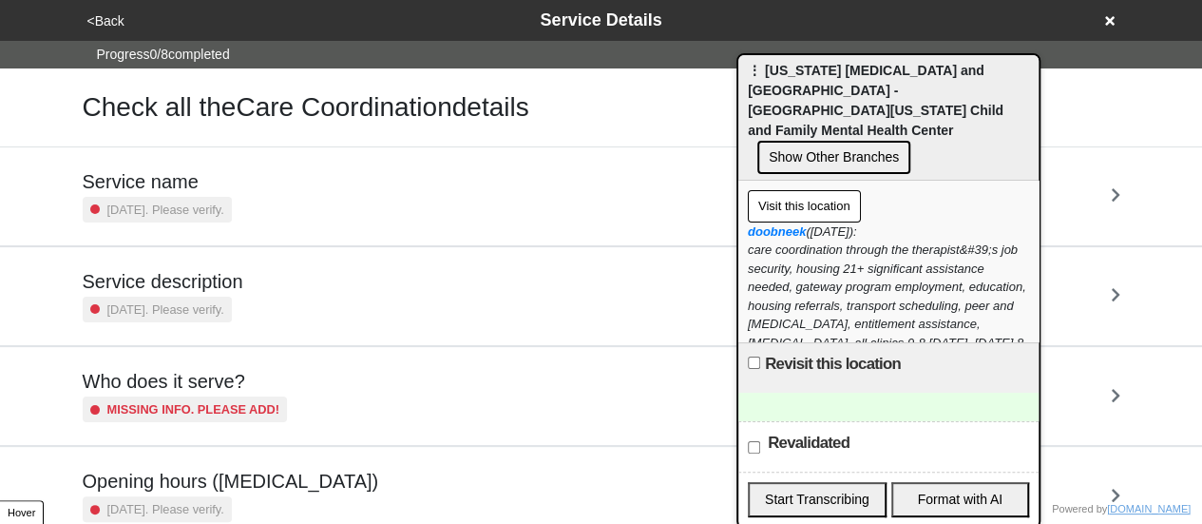
click at [115, 19] on button "<Back" at bounding box center [106, 21] width 48 height 22
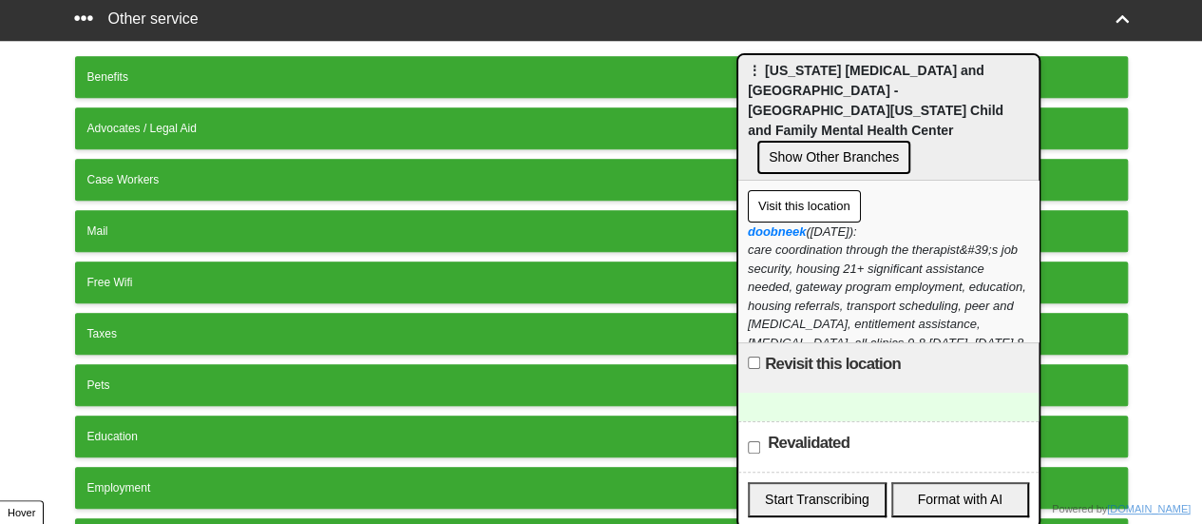
scroll to position [659, 0]
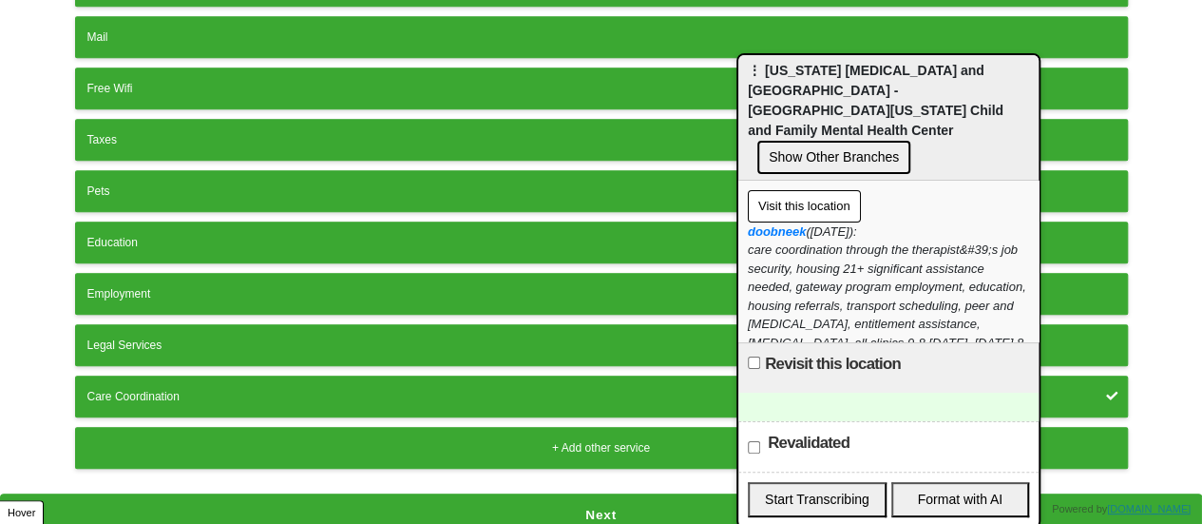
click at [418, 497] on button "Next" at bounding box center [601, 515] width 1202 height 44
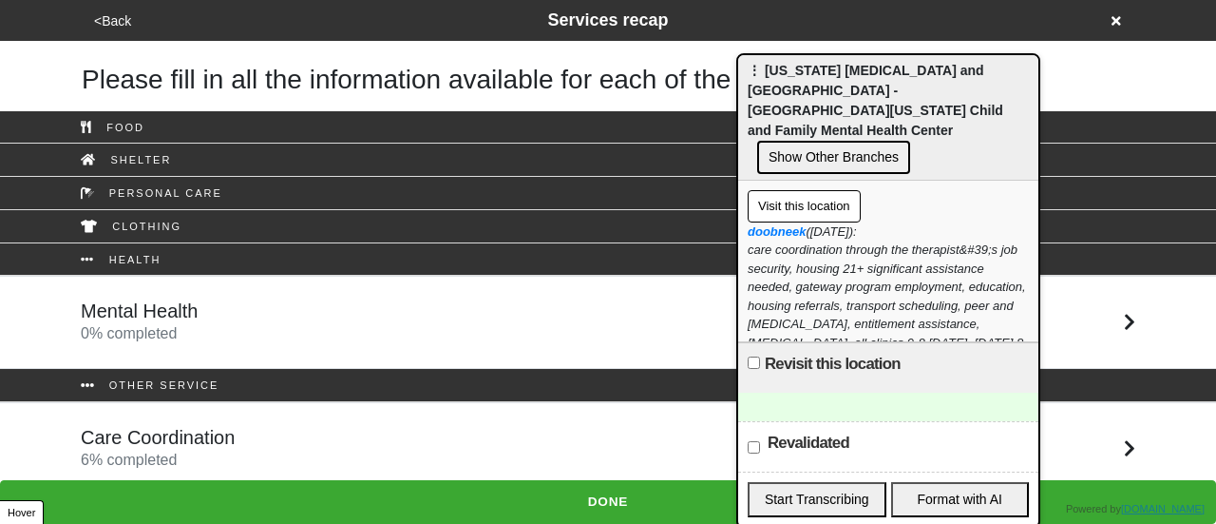
click at [308, 308] on div "Mental Health 0 % completed" at bounding box center [608, 322] width 1083 height 46
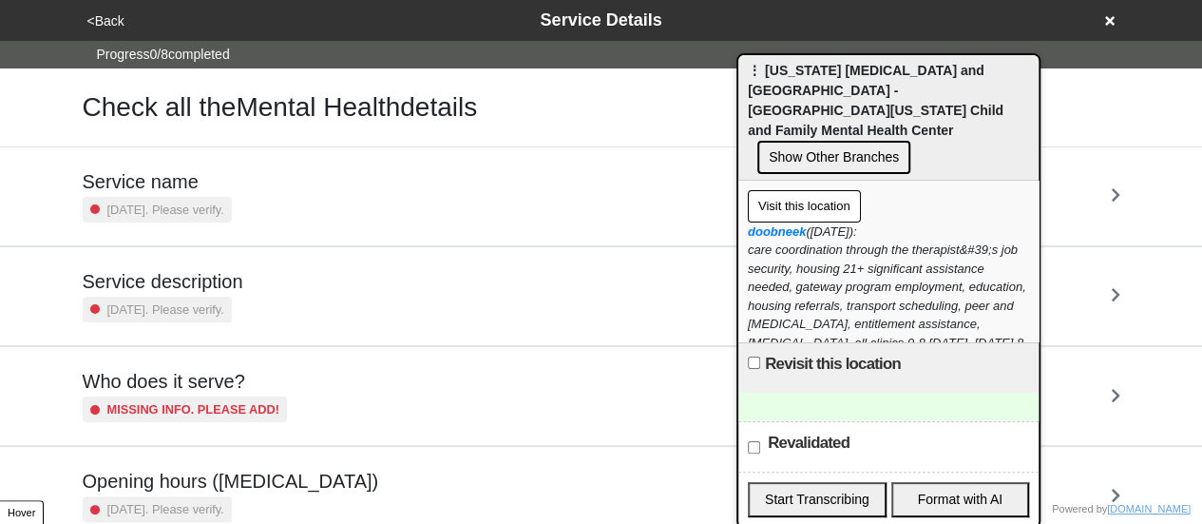
click at [254, 271] on div "Service description 2 years ago. Please verify." at bounding box center [602, 296] width 1038 height 52
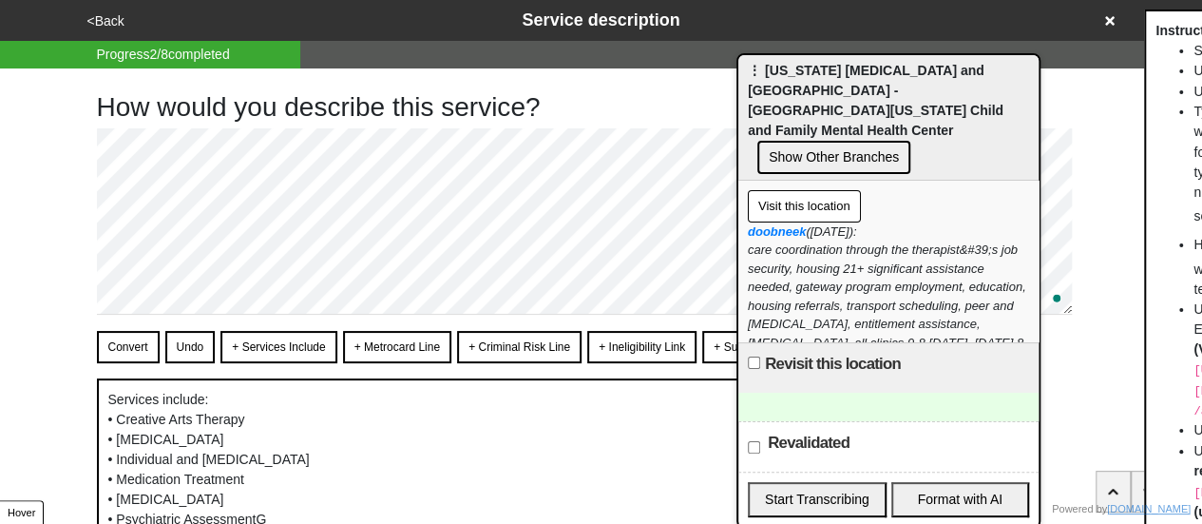
click at [905, 86] on span "⋮ New York Psychotherapy and Counseling Center - East New York Child and Family…" at bounding box center [876, 100] width 256 height 75
click at [905, 85] on span "⋮ New York Psychotherapy and Counseling Center - East New York Child and Family…" at bounding box center [876, 100] width 256 height 75
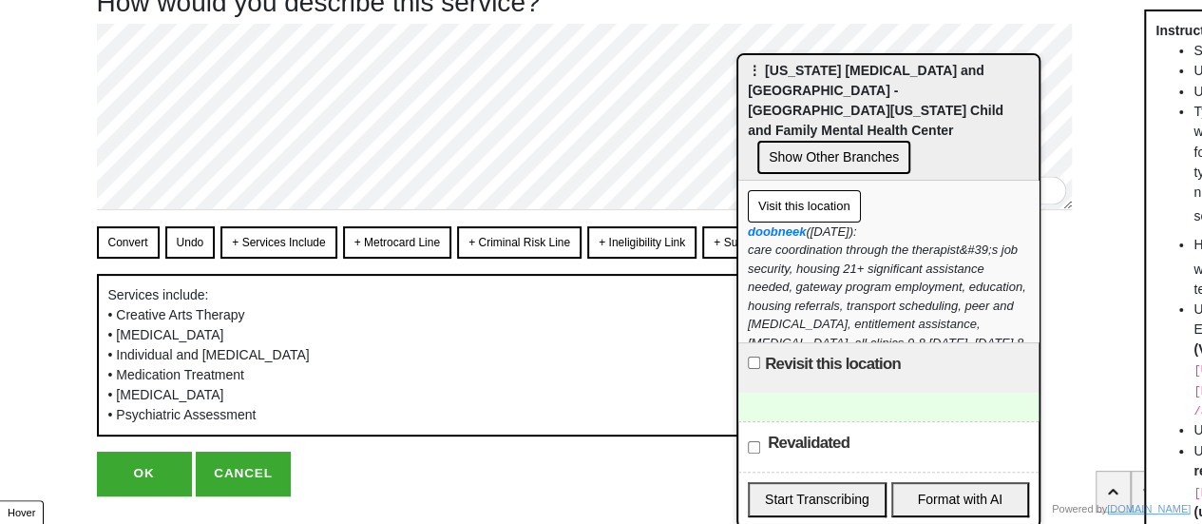
scroll to position [150, 0]
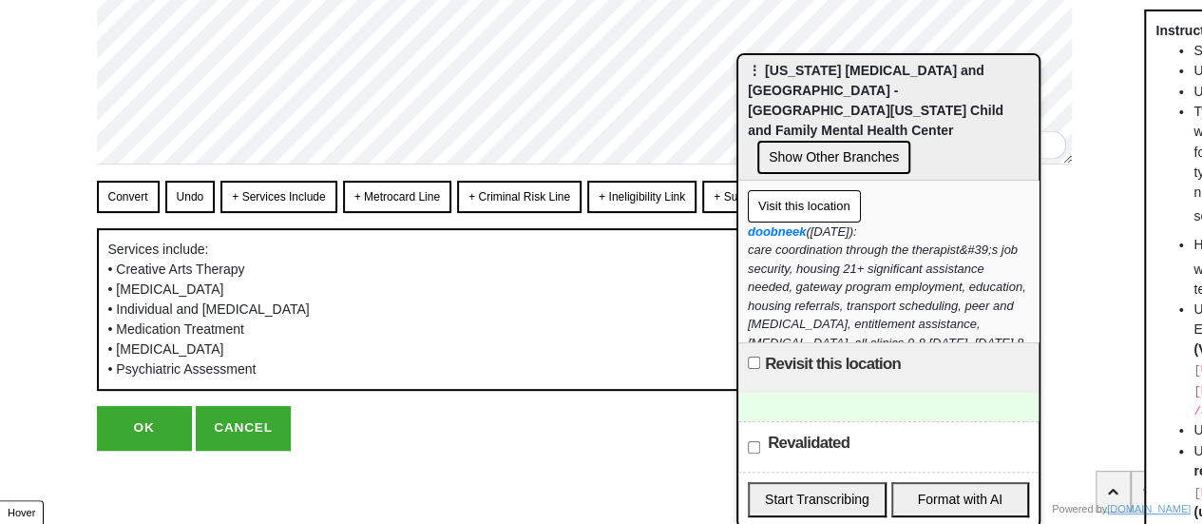
click at [157, 418] on button "OK" at bounding box center [144, 428] width 95 height 44
type textarea "x"
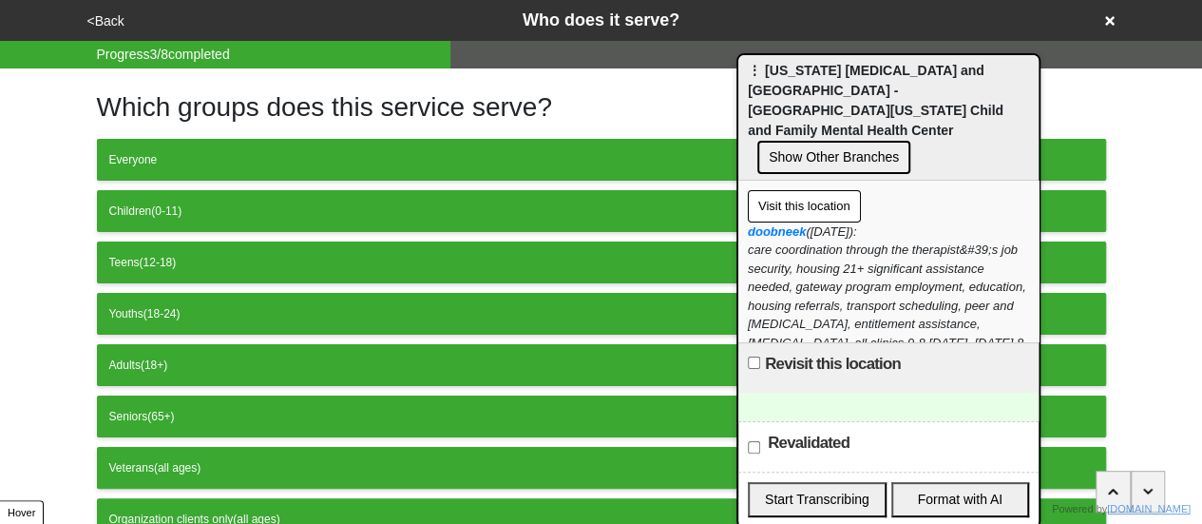
click at [95, 22] on button "<Back" at bounding box center [106, 21] width 48 height 22
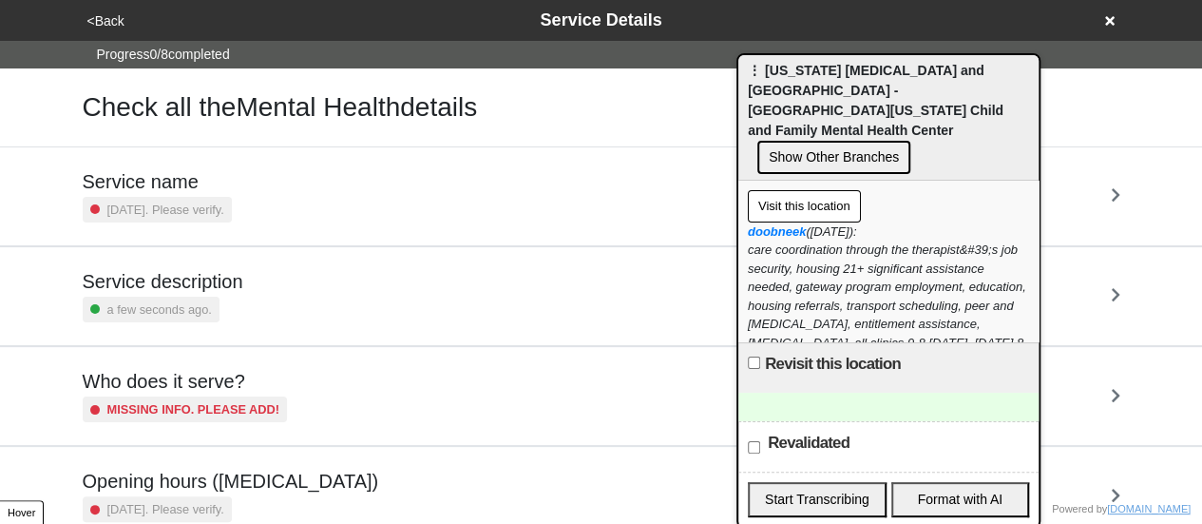
click at [95, 22] on button "<Back" at bounding box center [106, 21] width 48 height 22
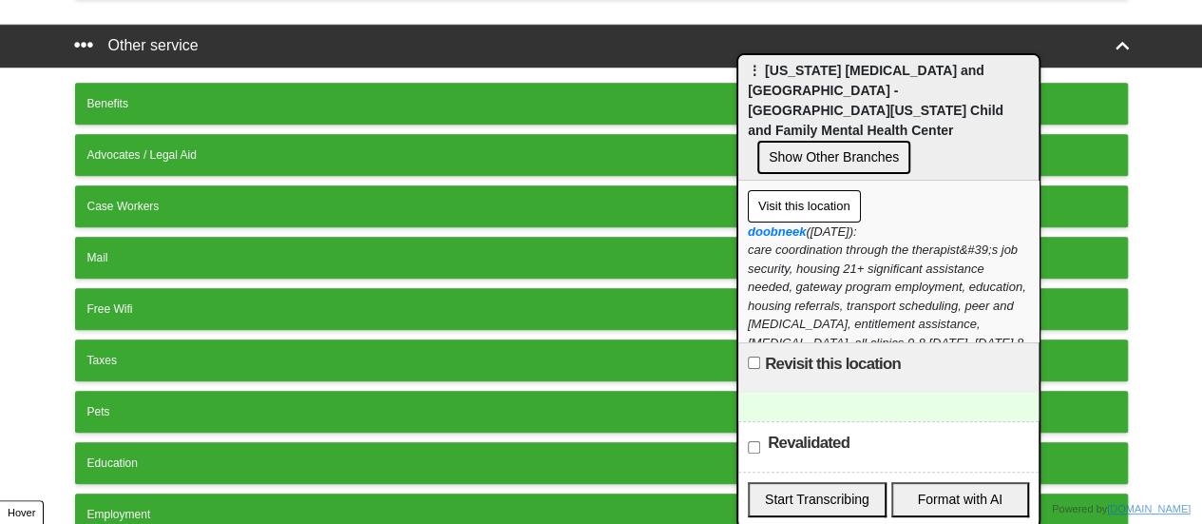
scroll to position [659, 0]
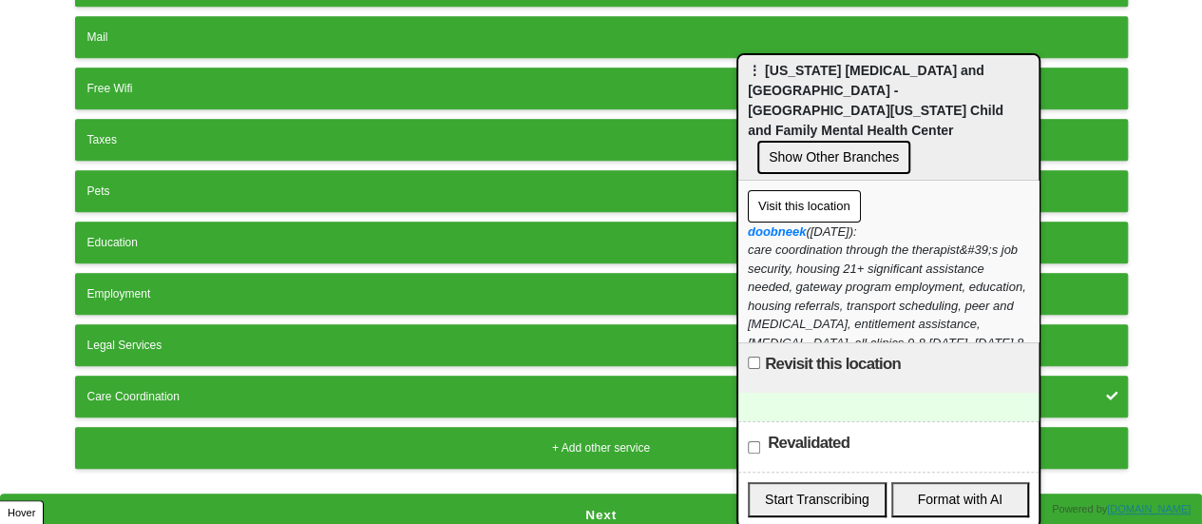
click at [408, 494] on button "Next" at bounding box center [601, 515] width 1202 height 44
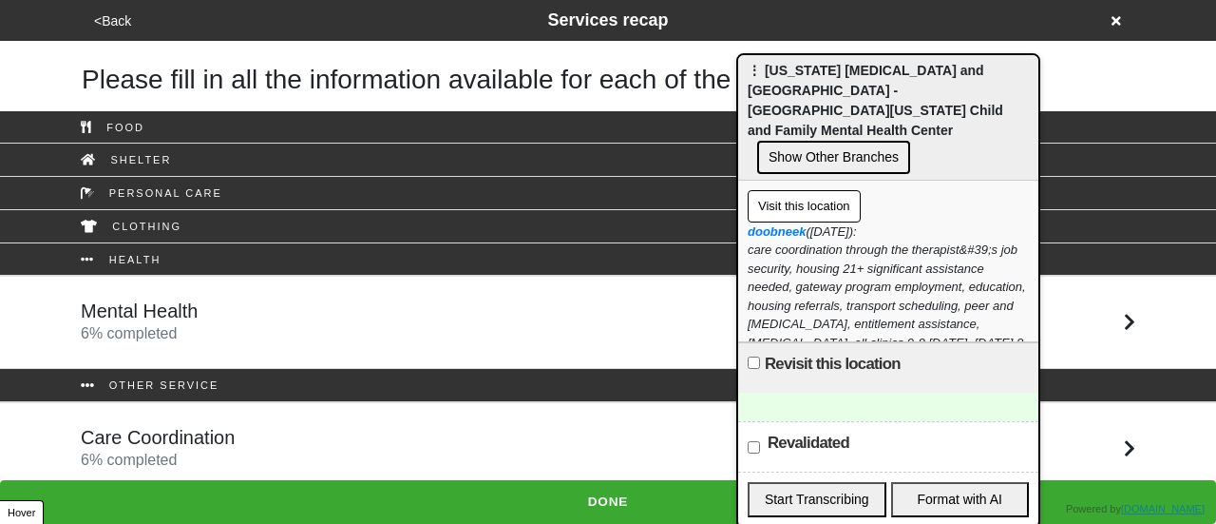
click at [255, 426] on div "Care Coordination 6 % completed" at bounding box center [608, 449] width 1083 height 46
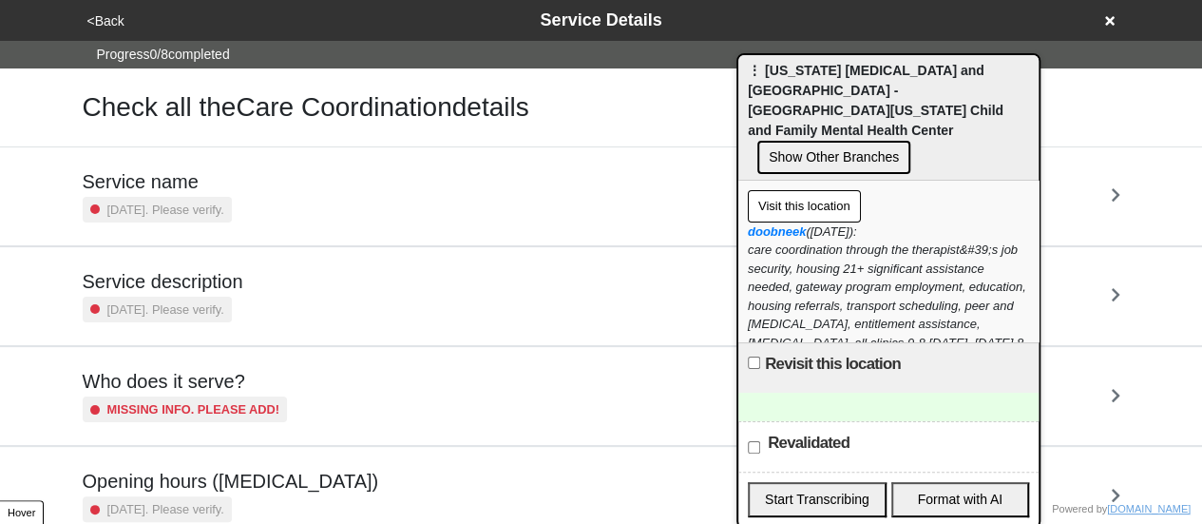
click at [202, 179] on h5 "Service name" at bounding box center [157, 181] width 149 height 23
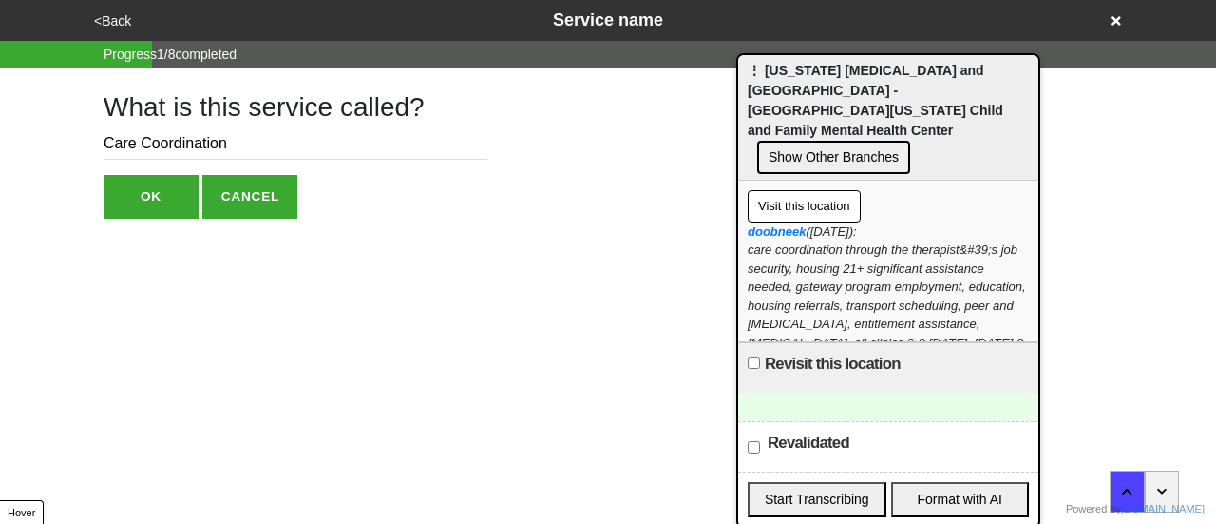
click at [197, 149] on input "Care Coordination" at bounding box center [296, 143] width 384 height 31
paste input "Gateway-to-Wellness Care Coordinatio"
type input "Gateway-to-Wellness Care Coordination"
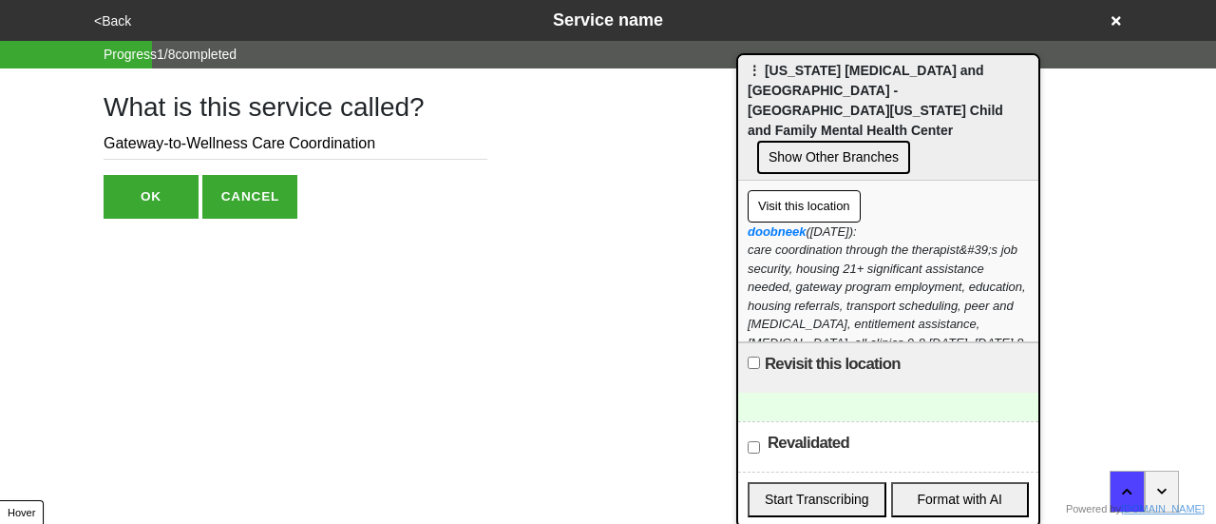
click at [130, 195] on button "OK" at bounding box center [151, 197] width 95 height 44
type textarea "x"
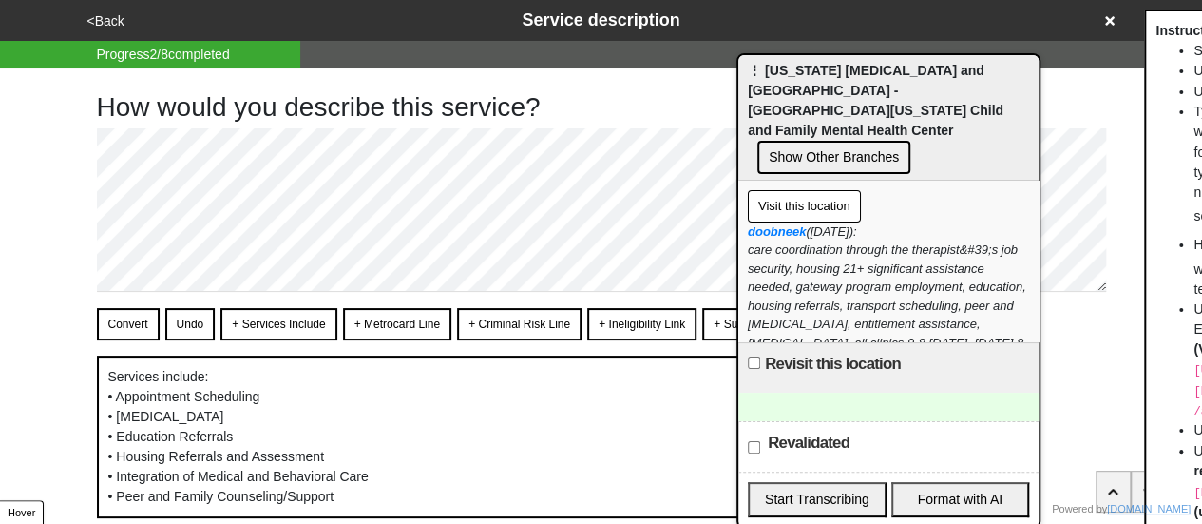
scroll to position [95, 0]
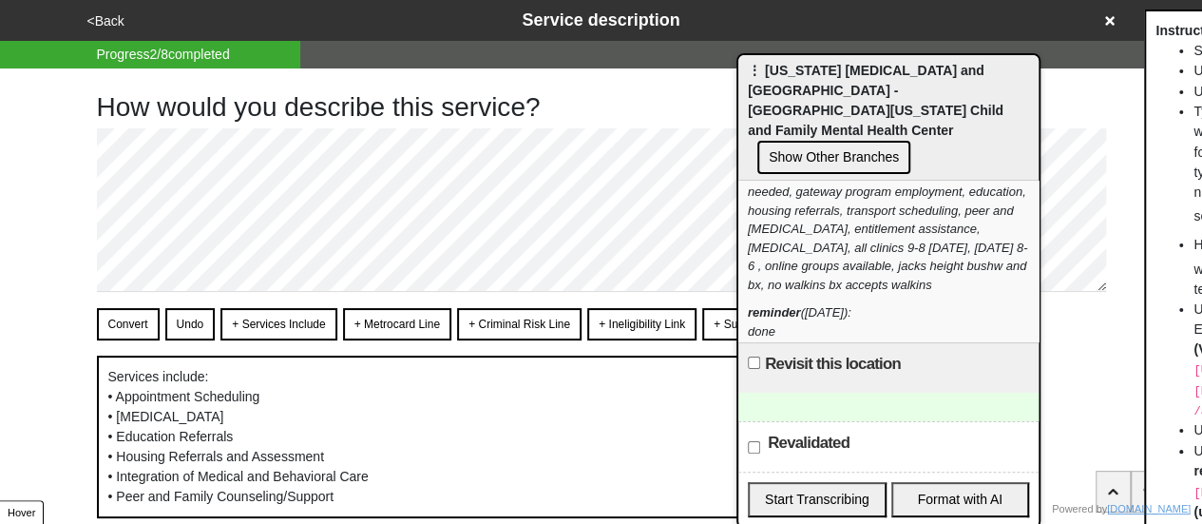
click at [95, 13] on button "<Back" at bounding box center [106, 21] width 48 height 22
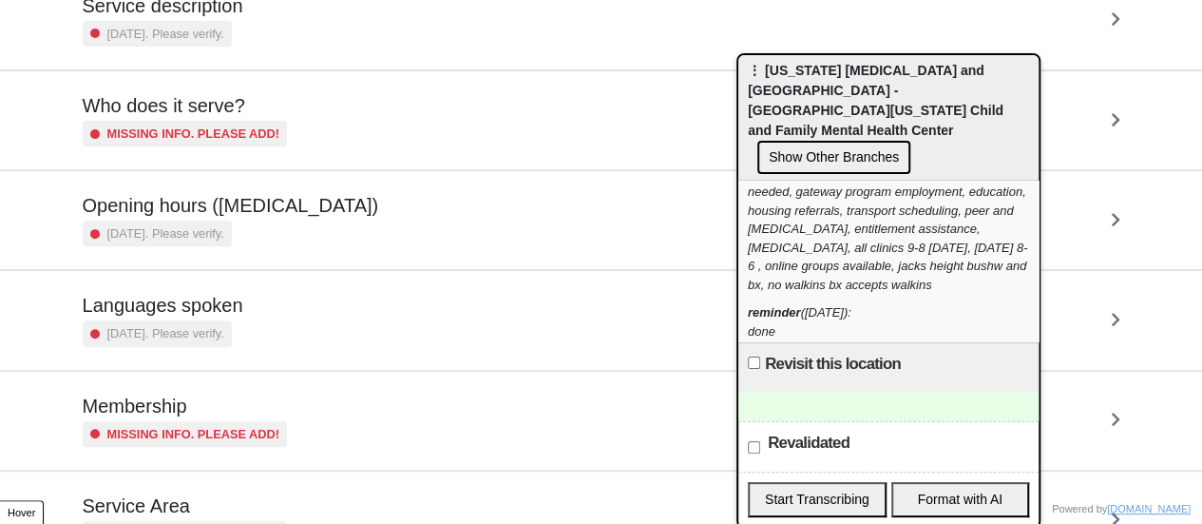
scroll to position [270, 0]
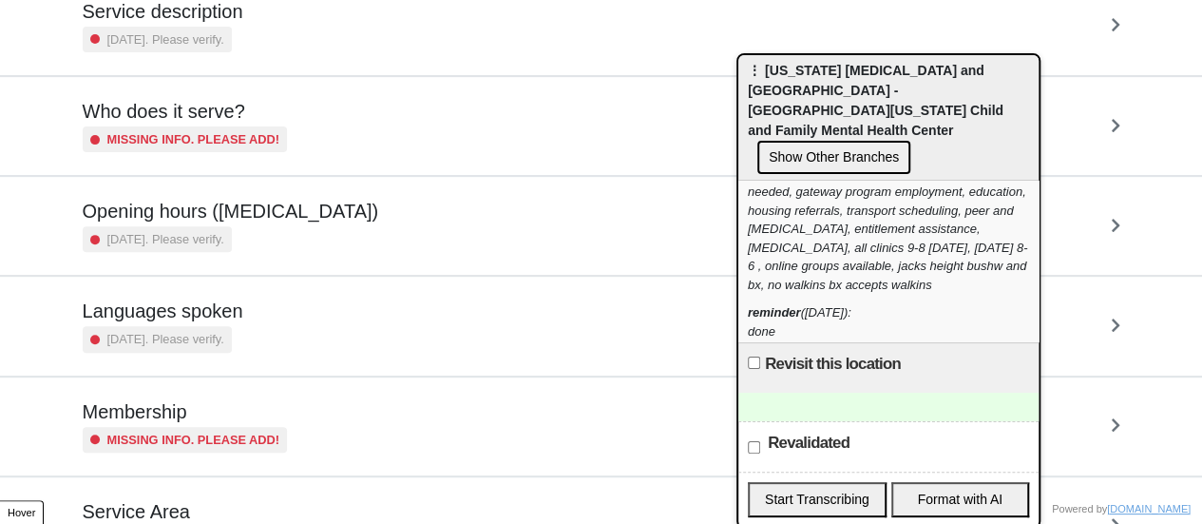
click at [275, 227] on div "2 years ago. Please verify." at bounding box center [231, 239] width 296 height 26
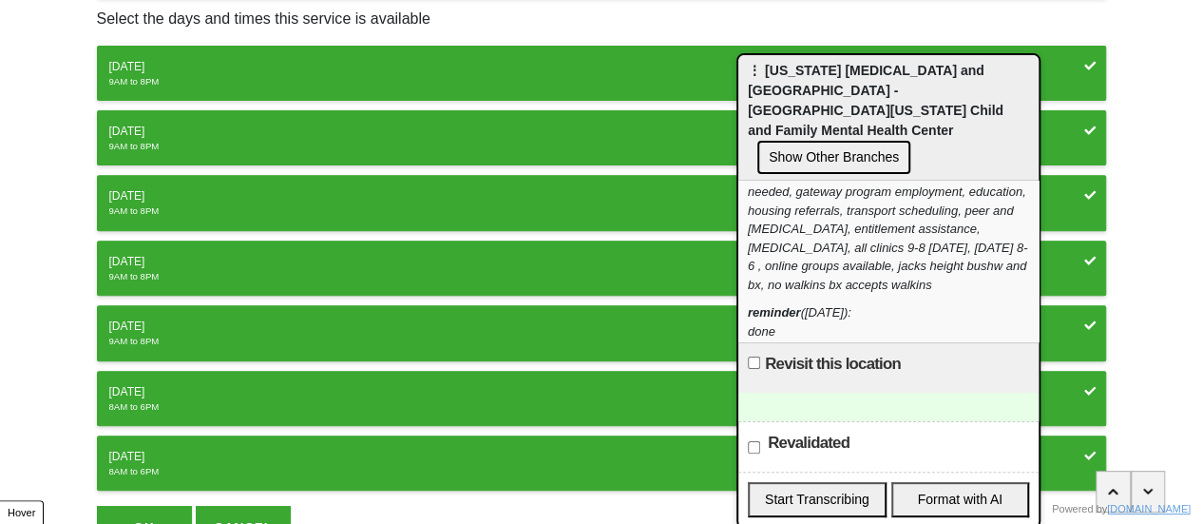
scroll to position [380, 0]
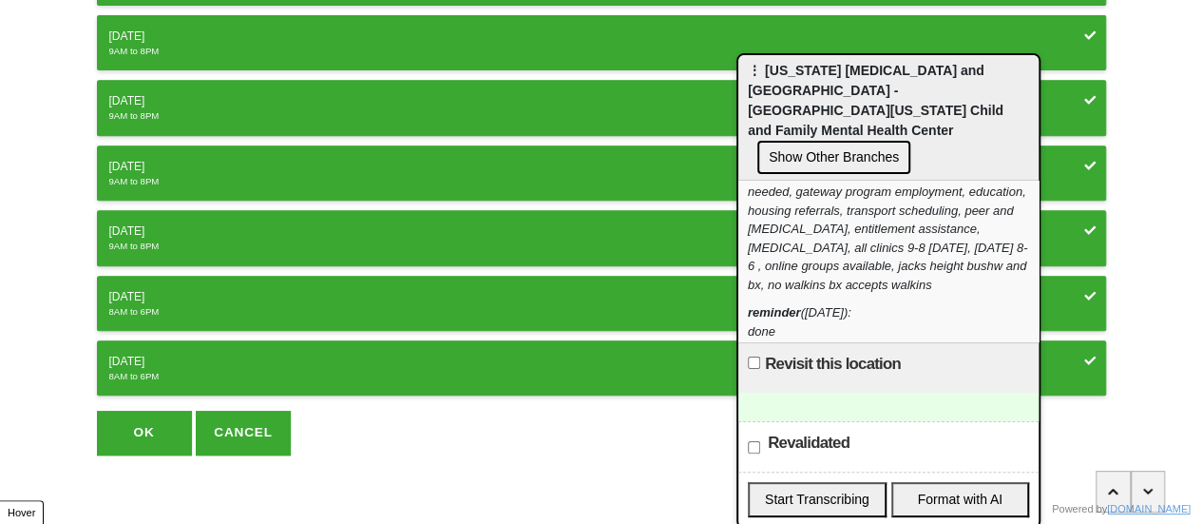
click at [185, 370] on div "8AM to 6PM" at bounding box center [601, 376] width 984 height 13
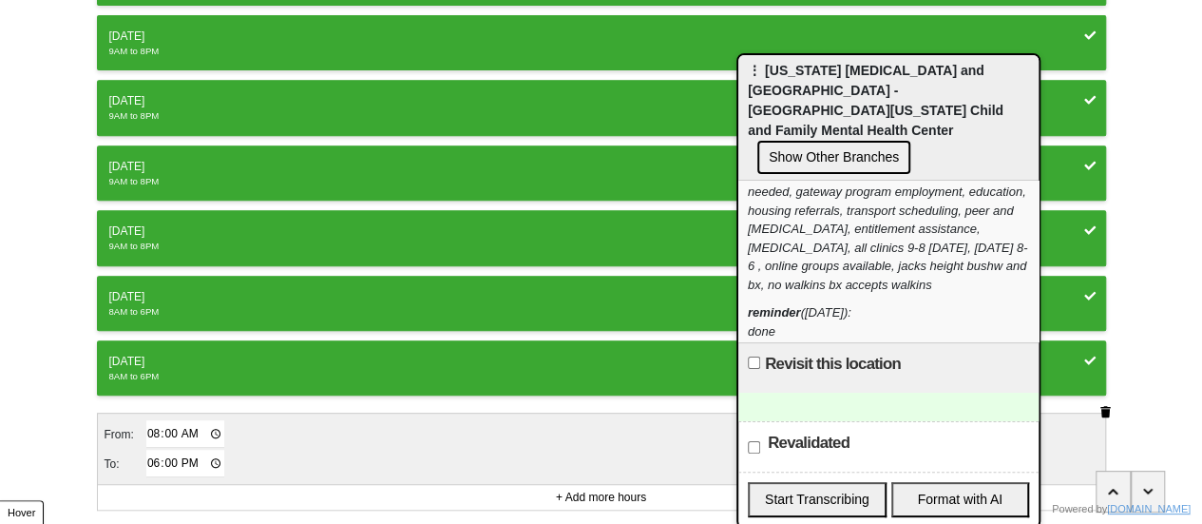
click at [1105, 406] on icon "button" at bounding box center [1105, 411] width 10 height 11
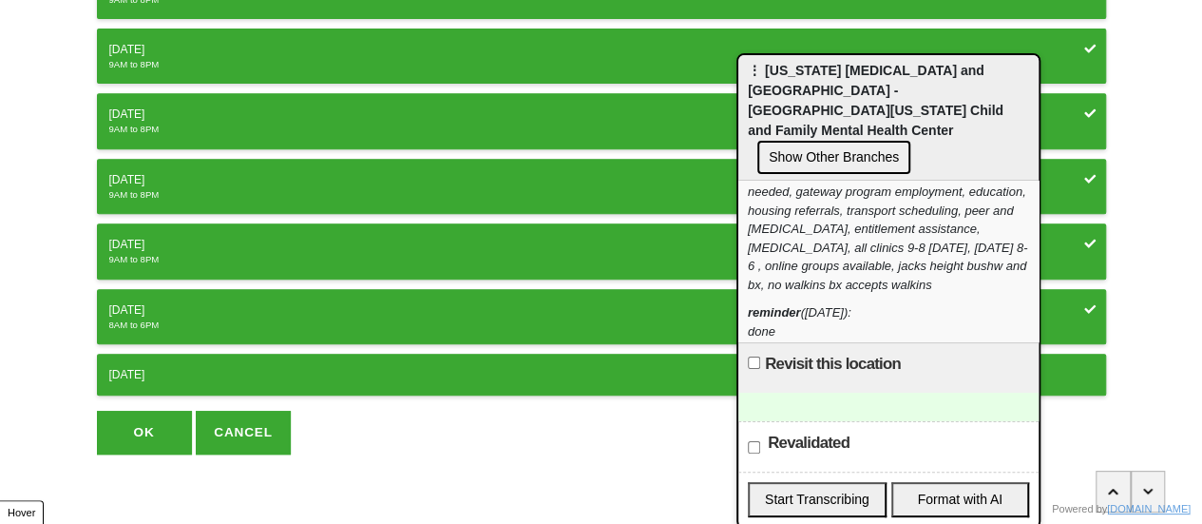
click at [153, 424] on button "OK" at bounding box center [144, 432] width 95 height 44
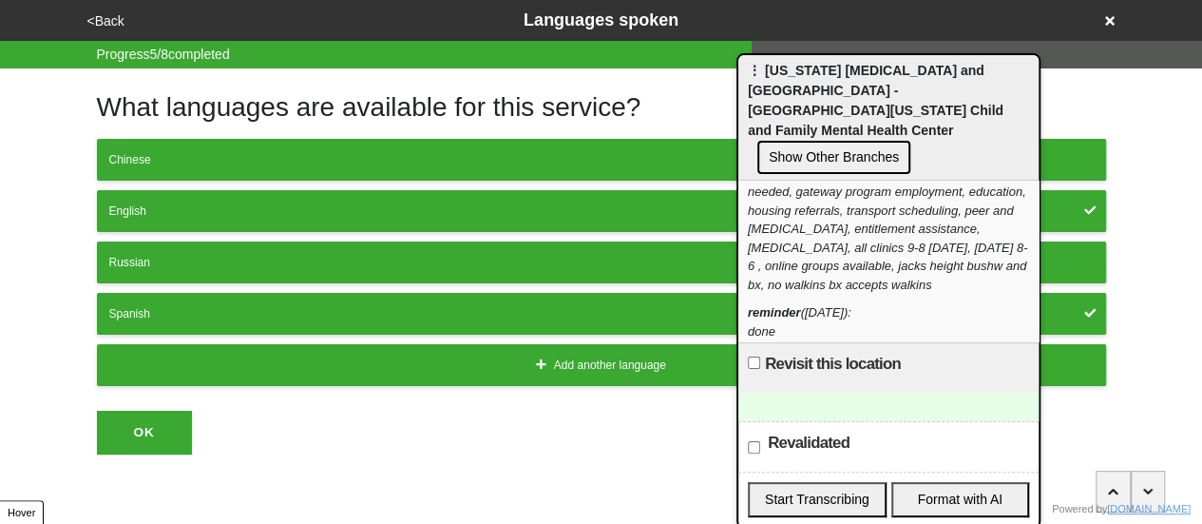
drag, startPoint x: 137, startPoint y: 423, endPoint x: 135, endPoint y: 1, distance: 421.9
click at [137, 419] on button "OK" at bounding box center [144, 432] width 95 height 44
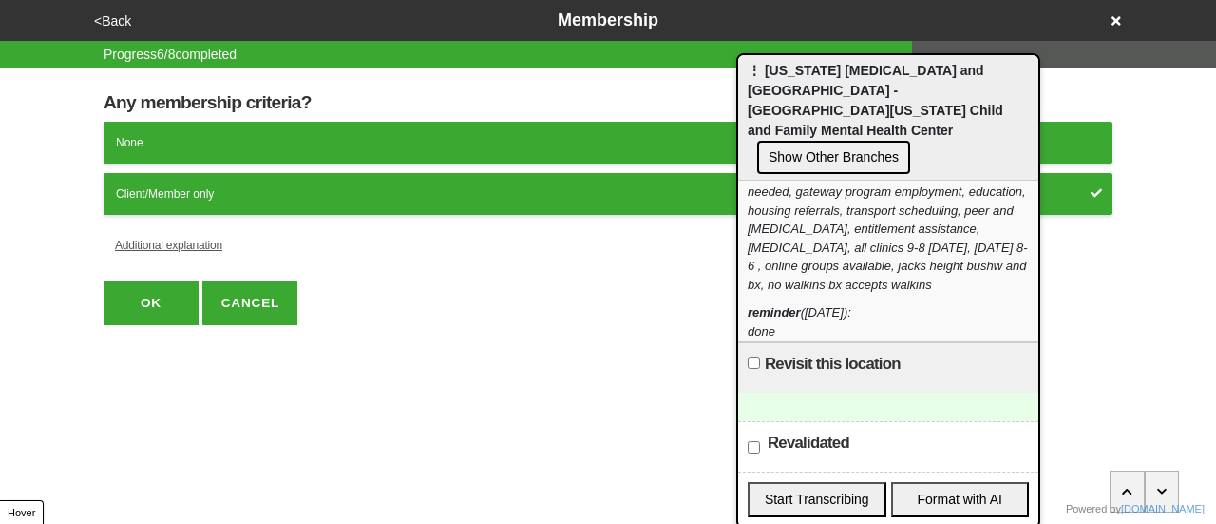
click at [109, 28] on button "<Back" at bounding box center [112, 21] width 48 height 22
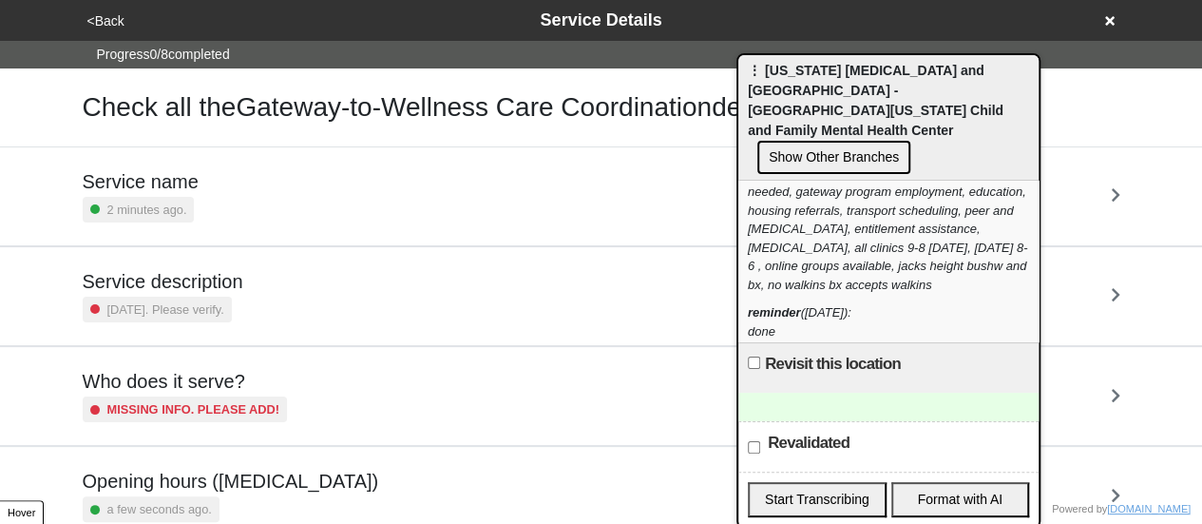
click at [813, 141] on button "Show Other Branches" at bounding box center [833, 157] width 153 height 33
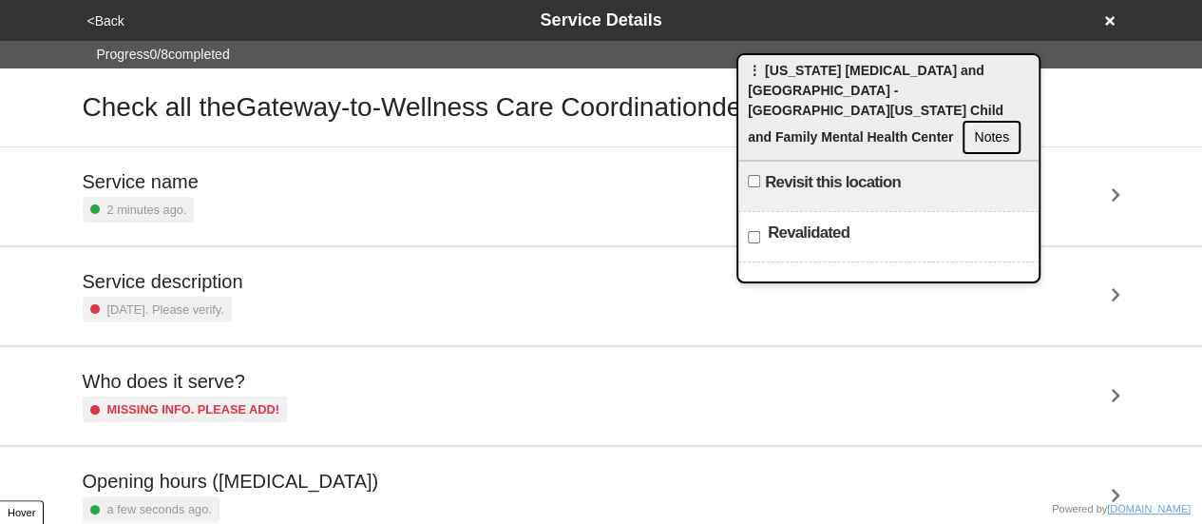
click at [802, 71] on span "⋮ New York Psychotherapy and Counseling Center - East New York Child and Family…" at bounding box center [876, 104] width 256 height 82
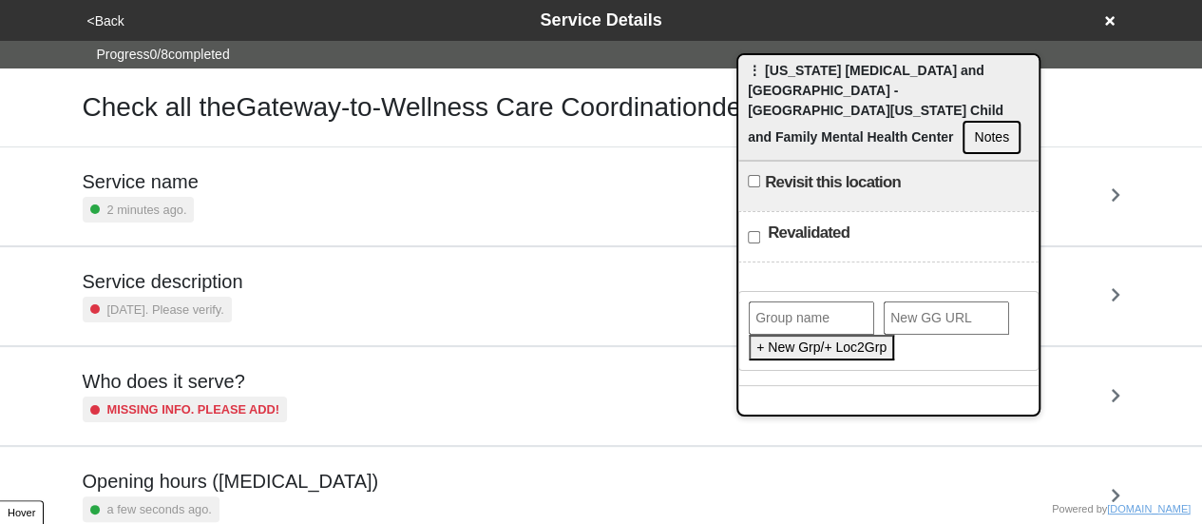
click at [802, 71] on span "⋮ New York Psychotherapy and Counseling Center - East New York Child and Family…" at bounding box center [876, 104] width 256 height 82
paste input "New York Psychotherapy and Counseling Center - East New York Child and Family M…"
drag, startPoint x: 848, startPoint y: 292, endPoint x: 785, endPoint y: 294, distance: 62.7
click at [787, 301] on input "New York Psychotherapy and Counseling Center - East New York Child and Family M…" at bounding box center [811, 317] width 125 height 33
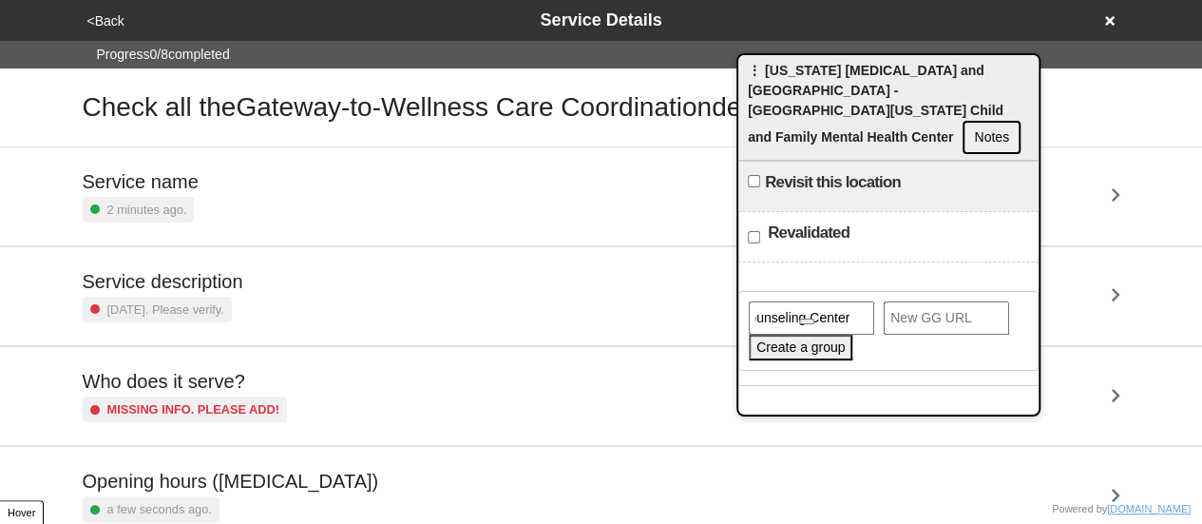
scroll to position [0, 197]
click at [785, 301] on input "[US_STATE] [MEDICAL_DATA] and Counseling Center" at bounding box center [811, 317] width 125 height 33
type input "[US_STATE] [MEDICAL_DATA] and Counseling Center"
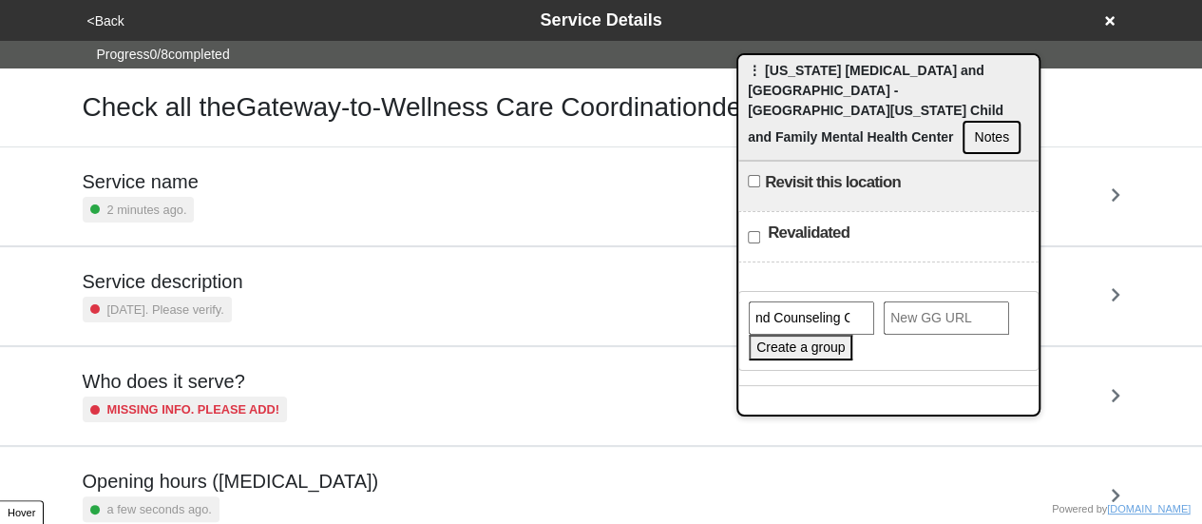
scroll to position [0, 0]
paste input "https://gogetta.nyc/team/location/aad125b4-e714-45b7-8d74-b0aab7c72f7e/services…"
type input "https://gogetta.nyc/team/location/aad125b4-e714-45b7-8d74-b0aab7c72f7e/services…"
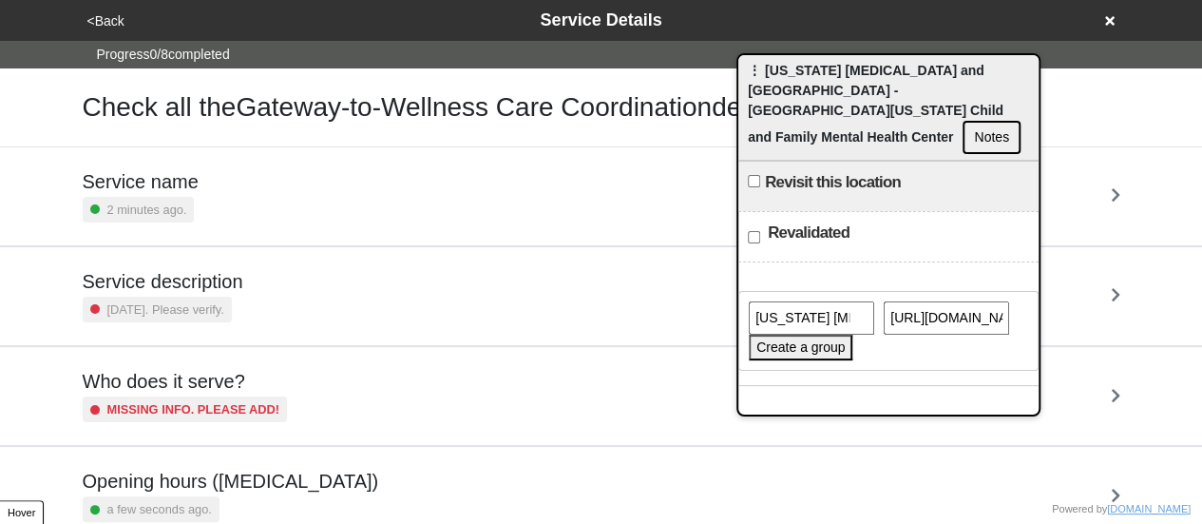
click at [772, 334] on button "Create a group" at bounding box center [801, 347] width 104 height 26
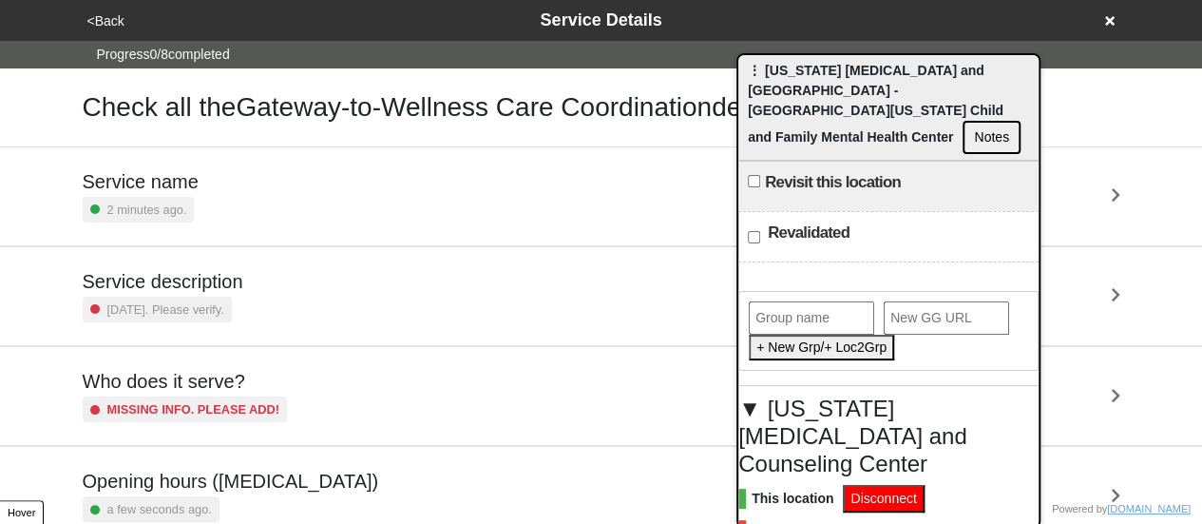
click at [118, 26] on button "<Back" at bounding box center [106, 21] width 48 height 22
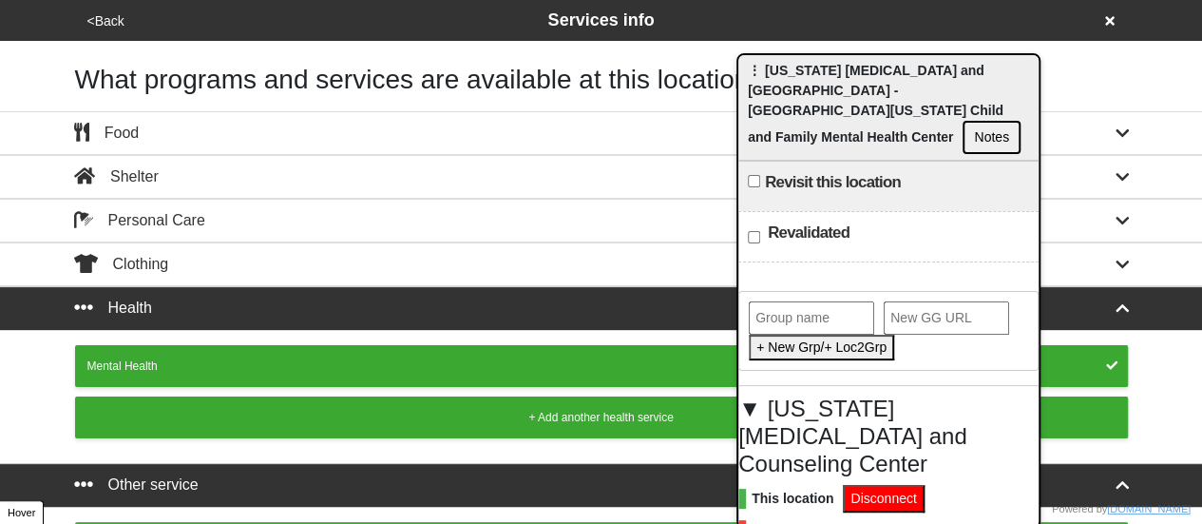
click at [118, 26] on button "<Back" at bounding box center [106, 21] width 48 height 22
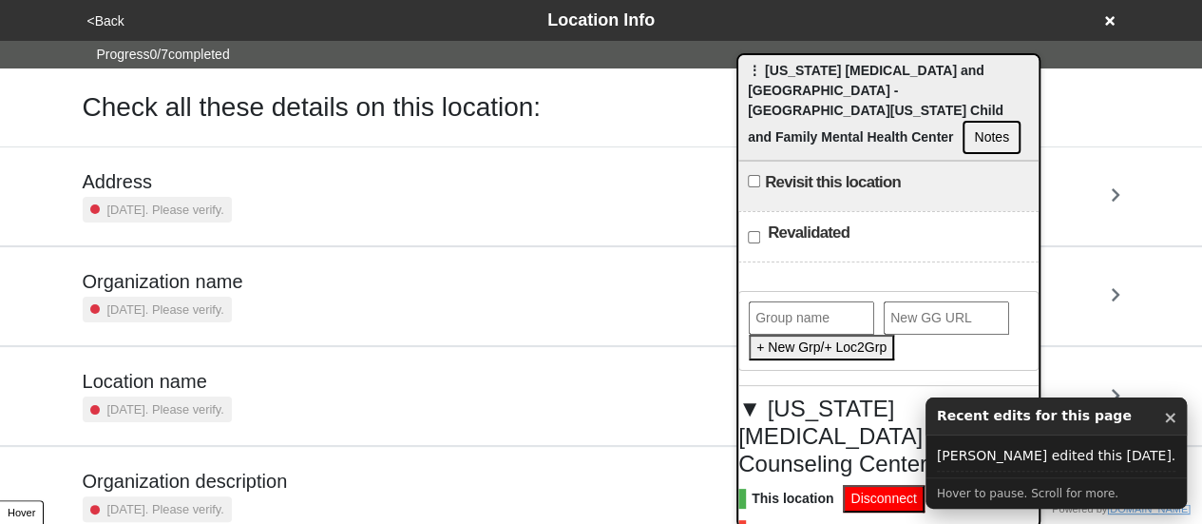
click at [167, 219] on div "2 years ago. Please verify." at bounding box center [157, 210] width 149 height 26
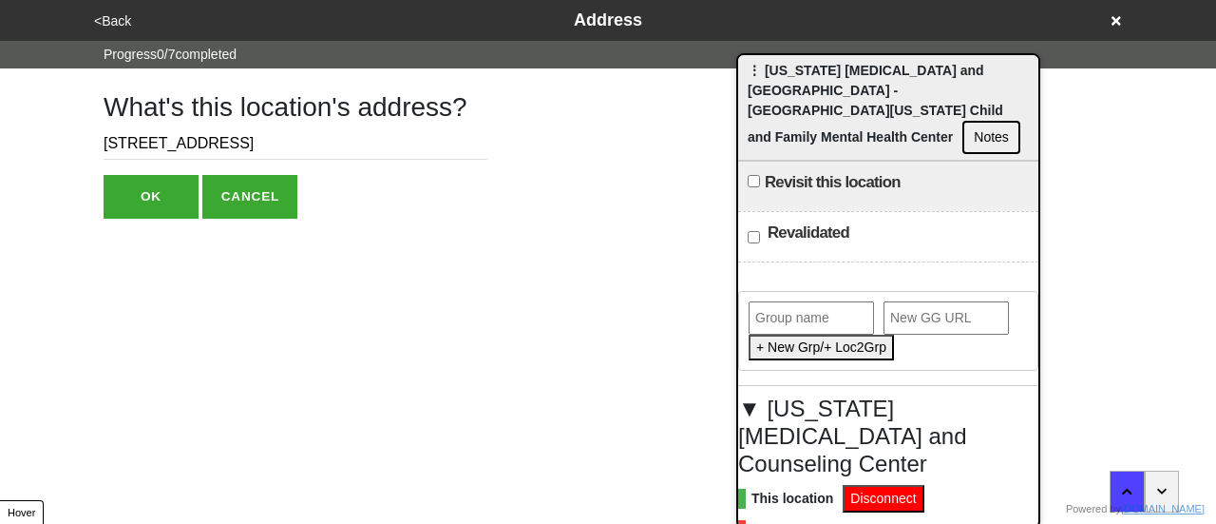
click at [104, 38] on div "<Back Address" at bounding box center [608, 20] width 1055 height 41
click at [109, 26] on button "<Back" at bounding box center [112, 21] width 48 height 22
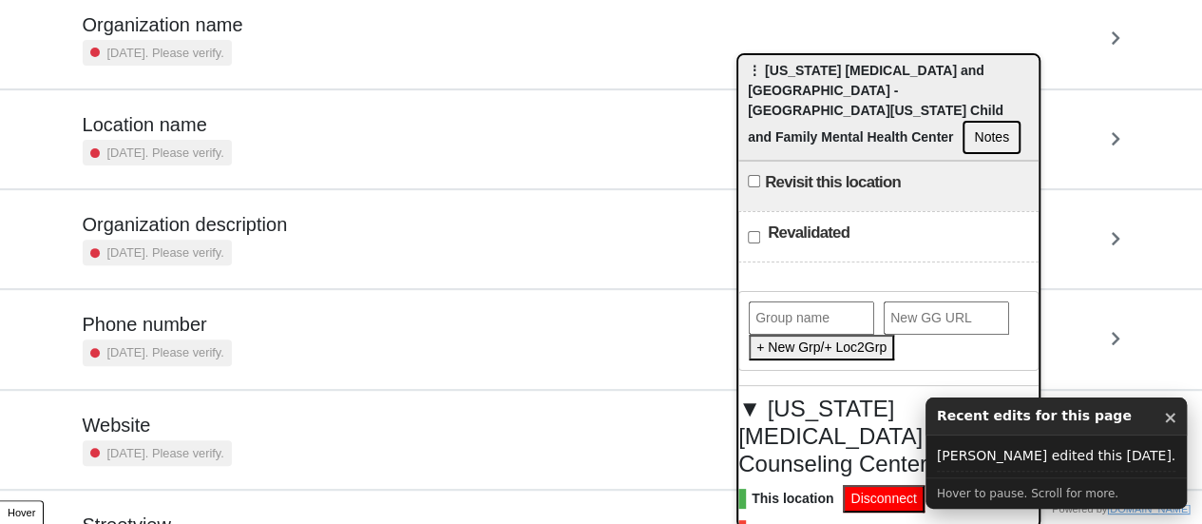
scroll to position [171, 0]
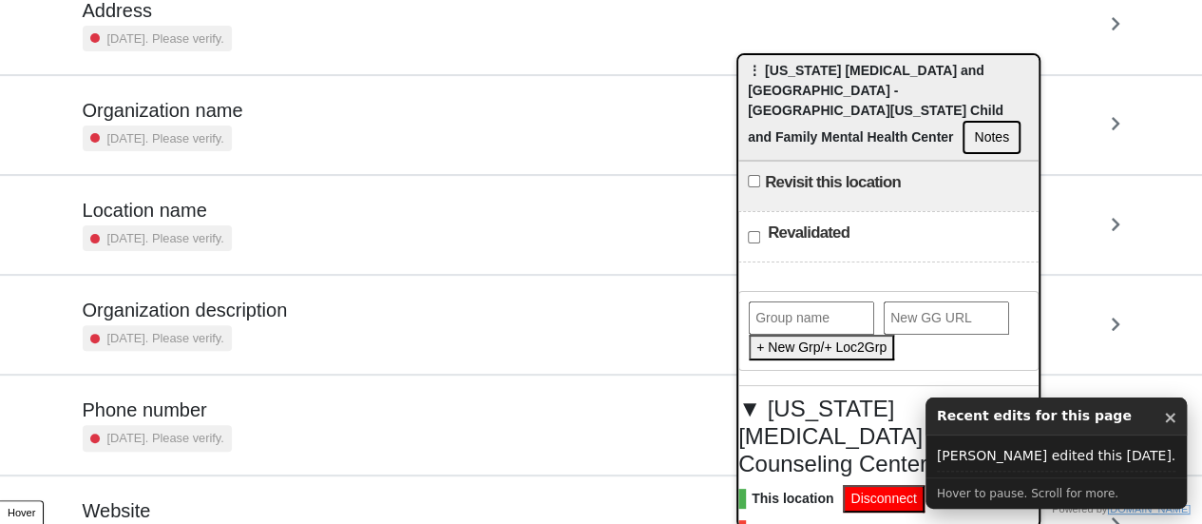
click at [205, 303] on h5 "Organization description" at bounding box center [185, 309] width 205 height 23
type textarea "x"
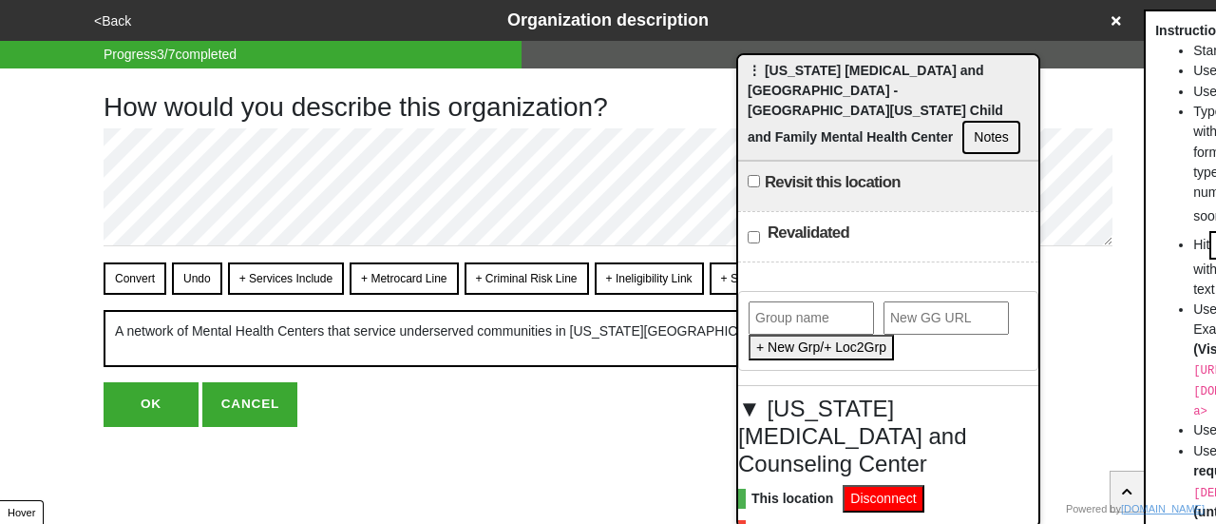
click at [114, 15] on button "<Back" at bounding box center [112, 21] width 48 height 22
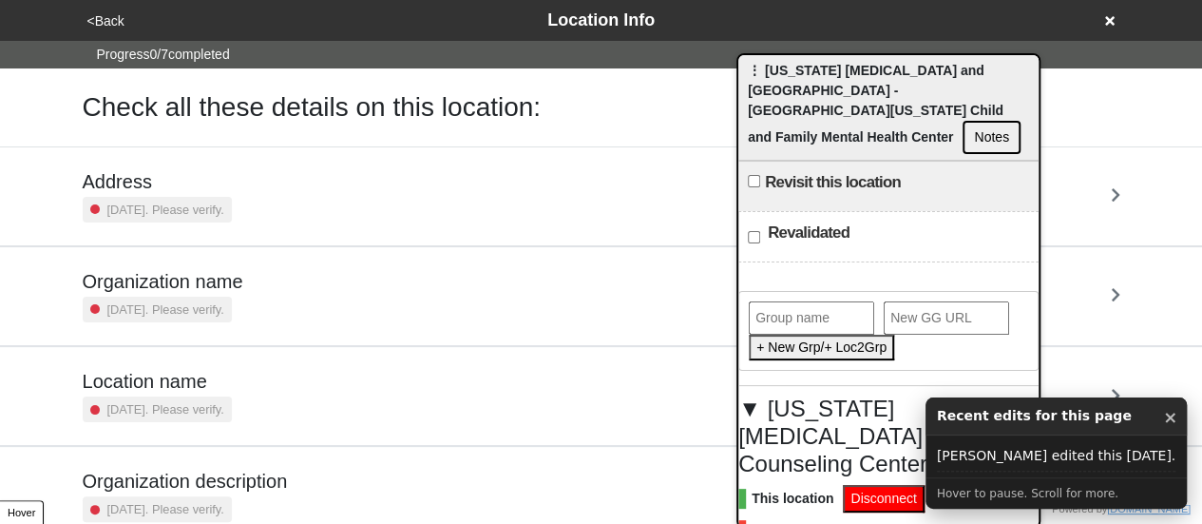
click at [201, 297] on div "[DATE]. Please verify." at bounding box center [157, 309] width 149 height 26
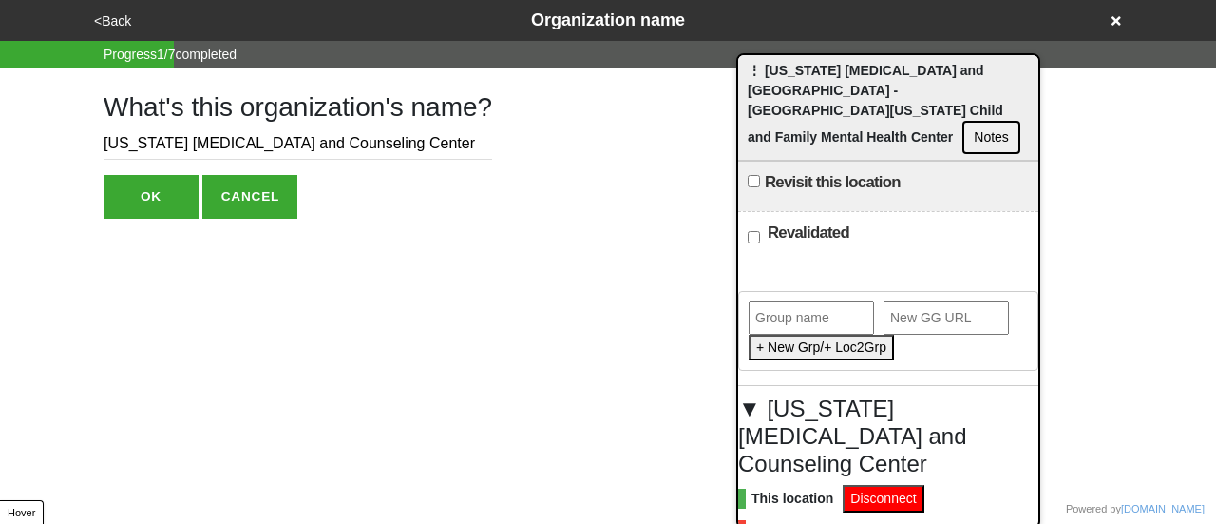
click at [323, 145] on input "New York Psychotherapy and Counseling Center" at bounding box center [298, 143] width 389 height 31
paste input "(NYPCC)"
type input "[US_STATE] [MEDICAL_DATA] and Counseling Center (NYPCC)"
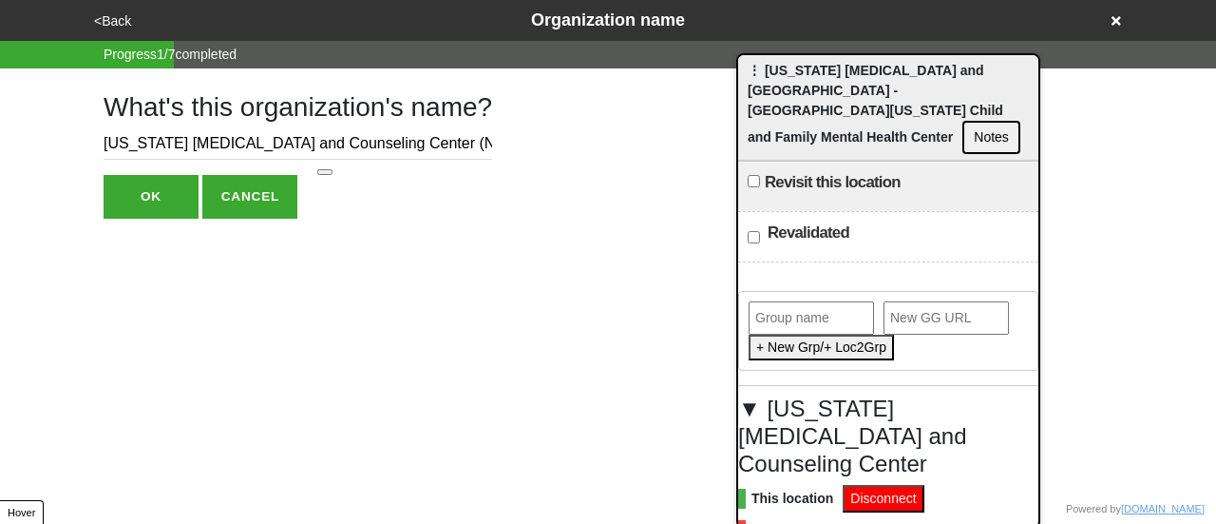
click at [177, 183] on button "OK" at bounding box center [151, 197] width 95 height 44
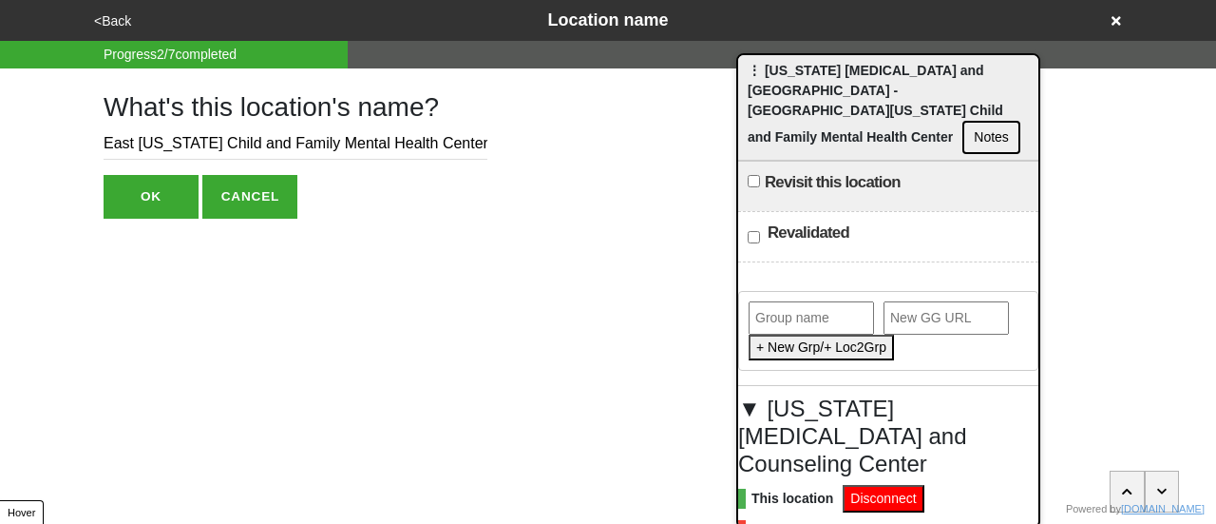
click at [113, 22] on button "<Back" at bounding box center [112, 21] width 48 height 22
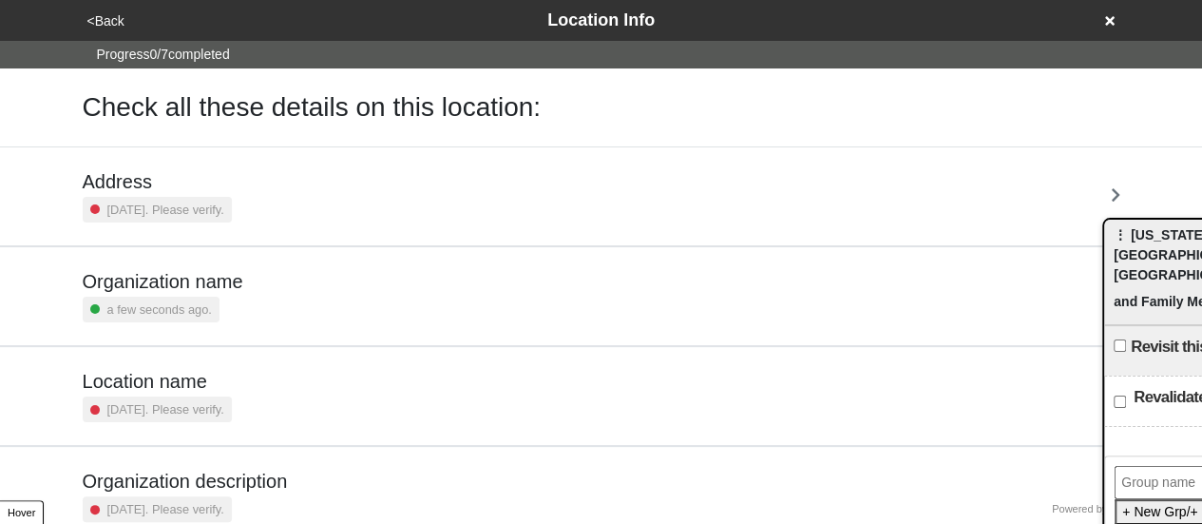
drag, startPoint x: 912, startPoint y: 86, endPoint x: 1058, endPoint y: 28, distance: 157.7
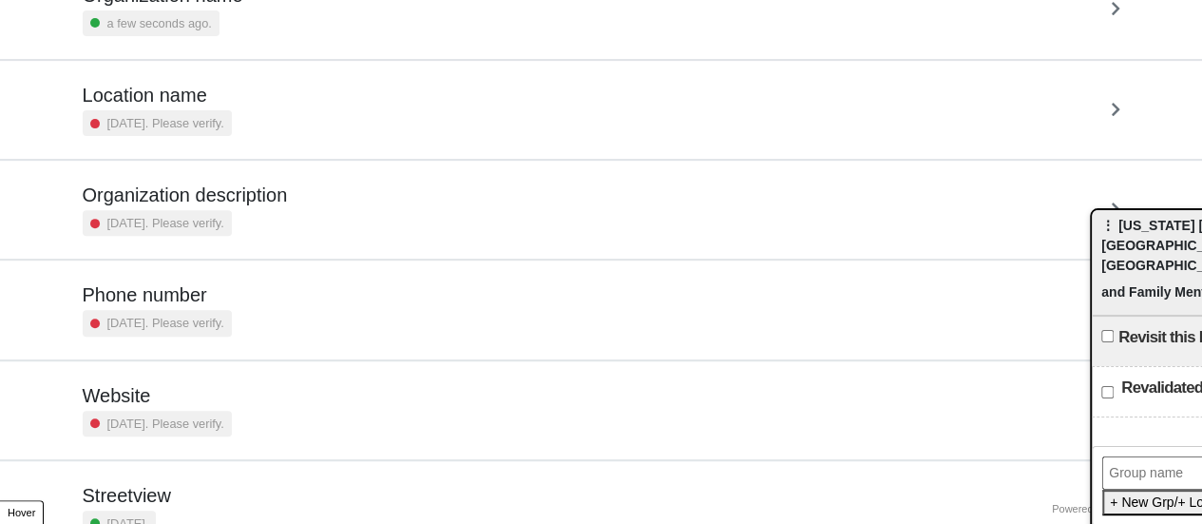
scroll to position [361, 0]
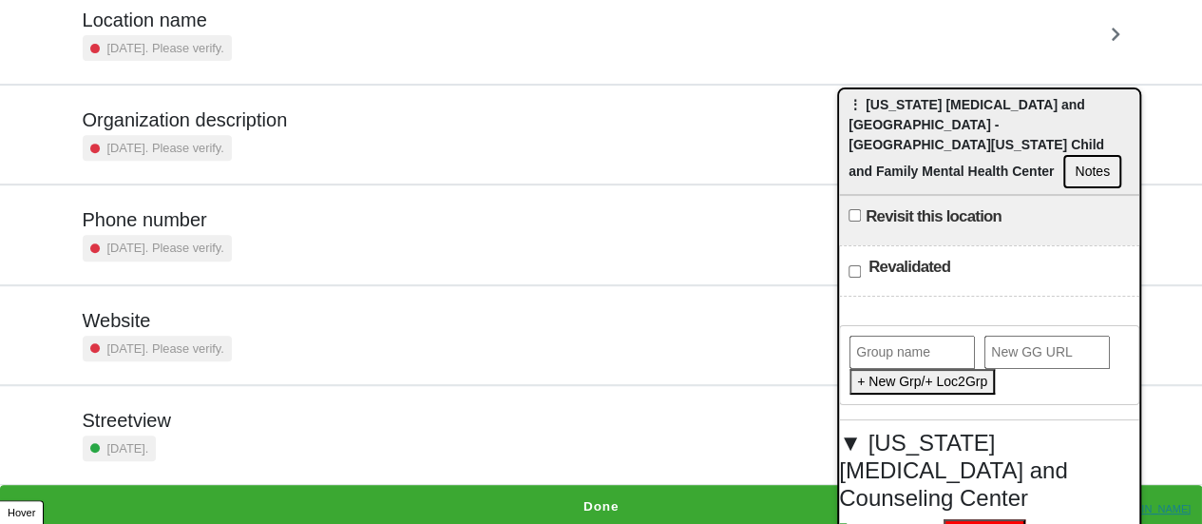
drag, startPoint x: 1162, startPoint y: 249, endPoint x: 770, endPoint y: 104, distance: 418.5
click at [839, 104] on div "⋮ New York Psychotherapy and Counseling Center - East New York Child and Family…" at bounding box center [989, 141] width 300 height 105
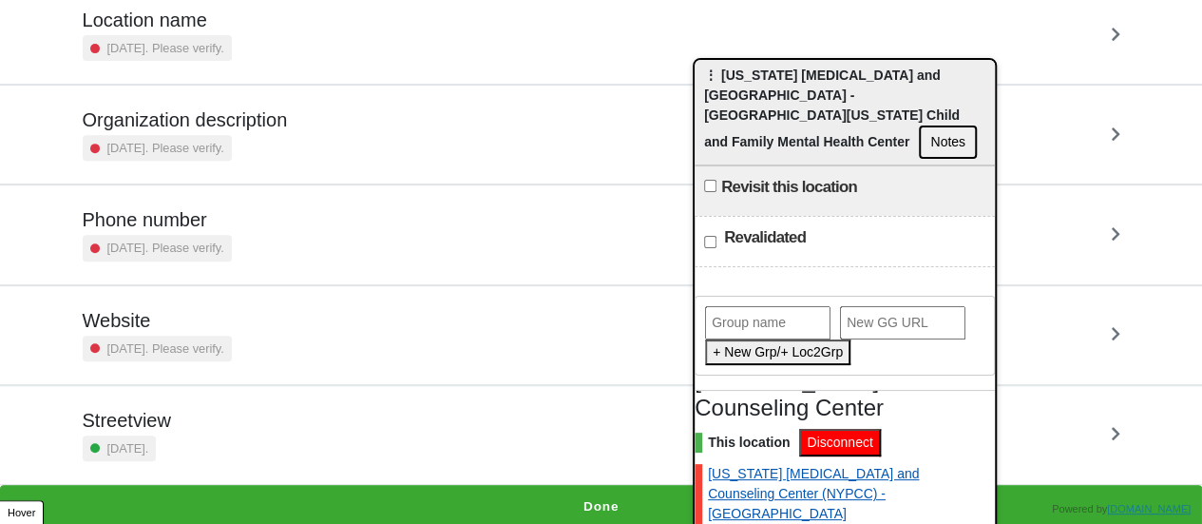
scroll to position [90, 0]
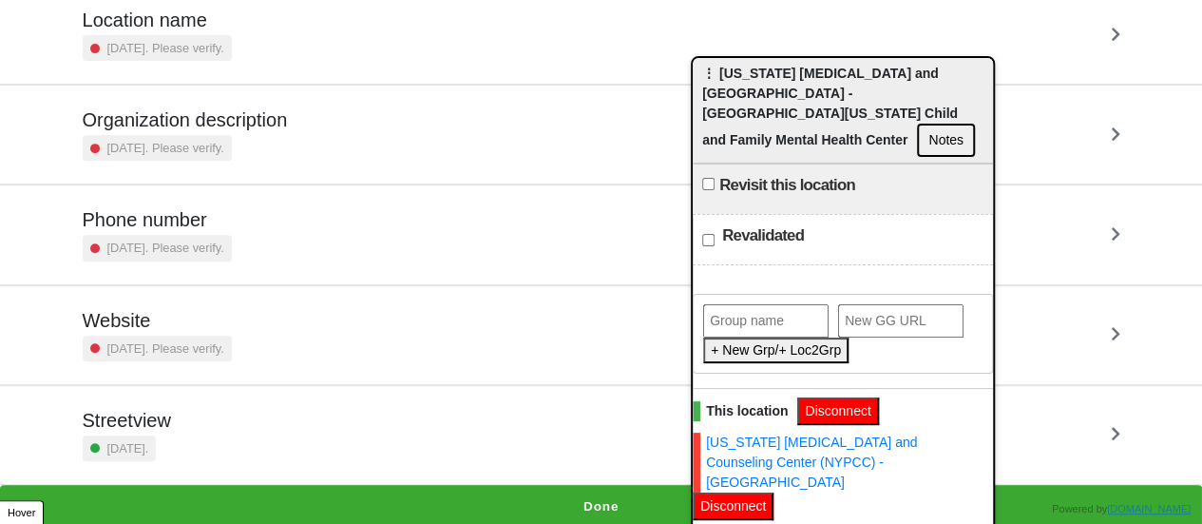
drag, startPoint x: 767, startPoint y: 87, endPoint x: 732, endPoint y: -4, distance: 97.8
click at [732, 0] on html "<Back Location Info Progress 0 / 7 completed Check all these details on this lo…" at bounding box center [601, 83] width 1202 height 889
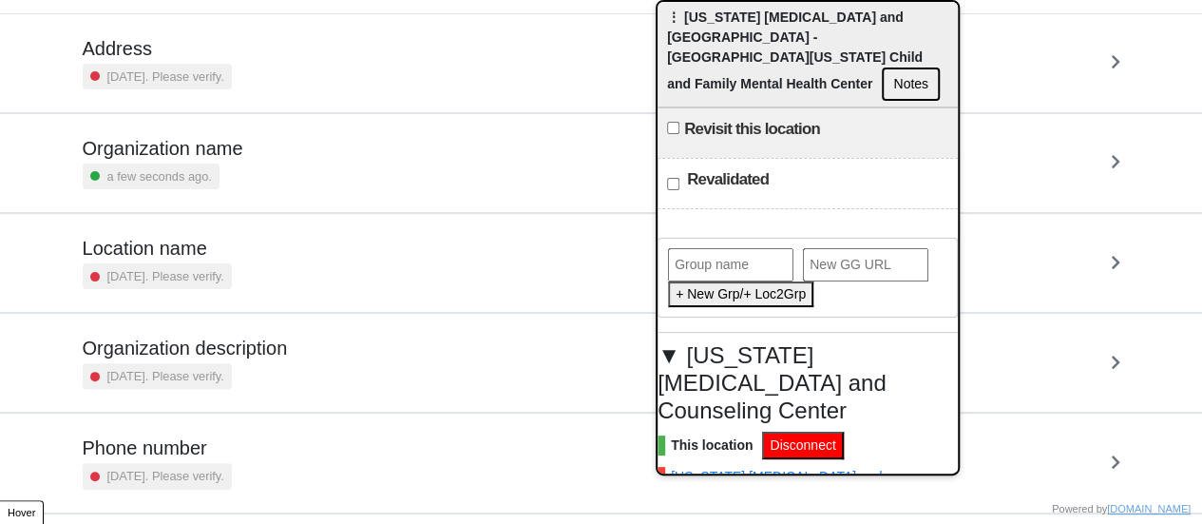
scroll to position [361, 0]
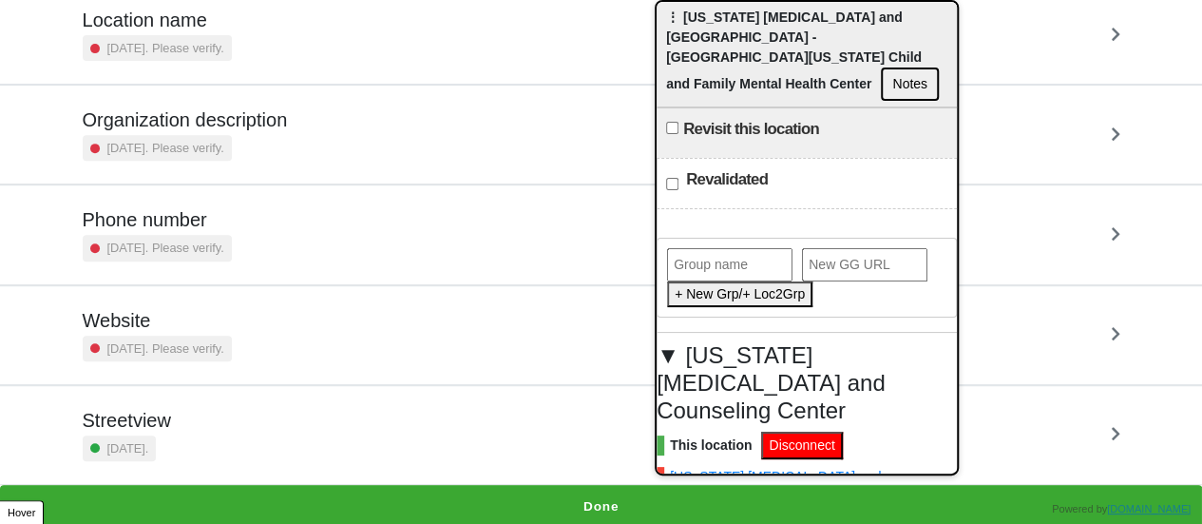
click at [866, 79] on div "⋮ New York Psychotherapy and Counseling Center - East New York Child and Family…" at bounding box center [807, 54] width 300 height 105
click at [881, 67] on button "Notes" at bounding box center [910, 83] width 58 height 33
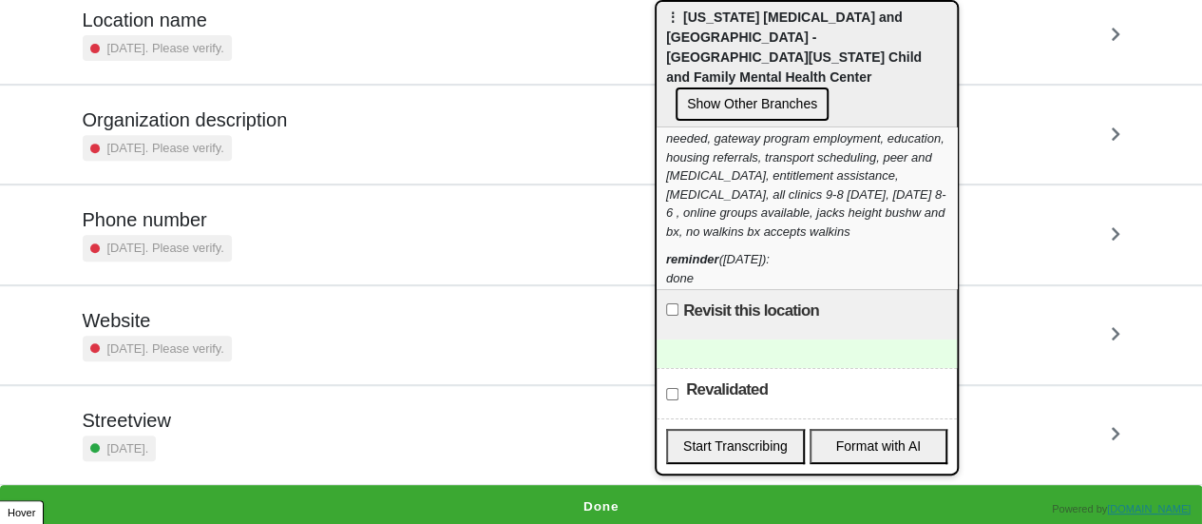
scroll to position [0, 0]
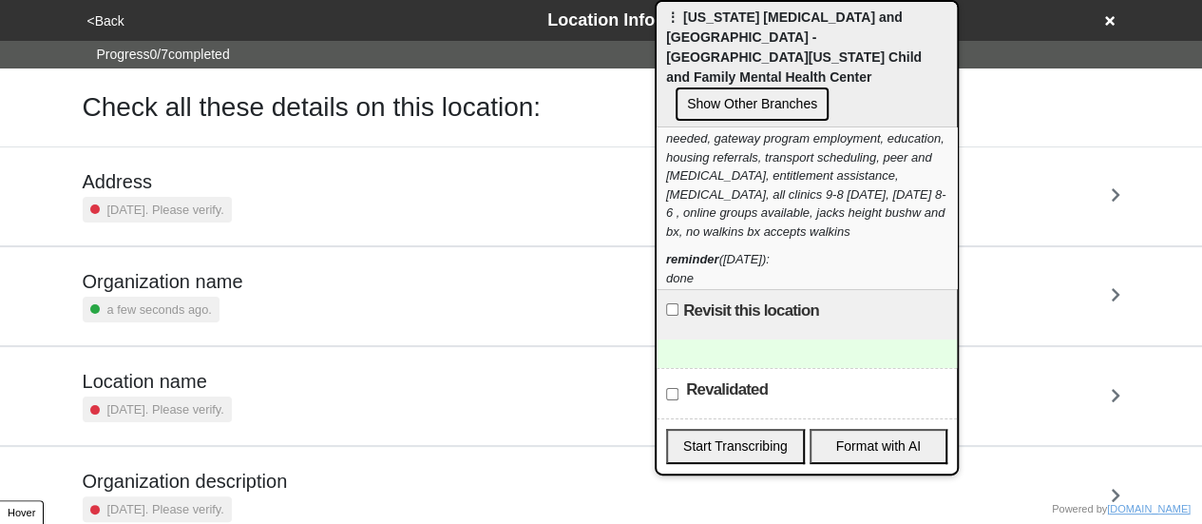
drag, startPoint x: 110, startPoint y: 24, endPoint x: 222, endPoint y: 165, distance: 180.6
click at [112, 24] on button "<Back" at bounding box center [106, 21] width 48 height 22
click at [111, 18] on button "<Back" at bounding box center [106, 21] width 48 height 22
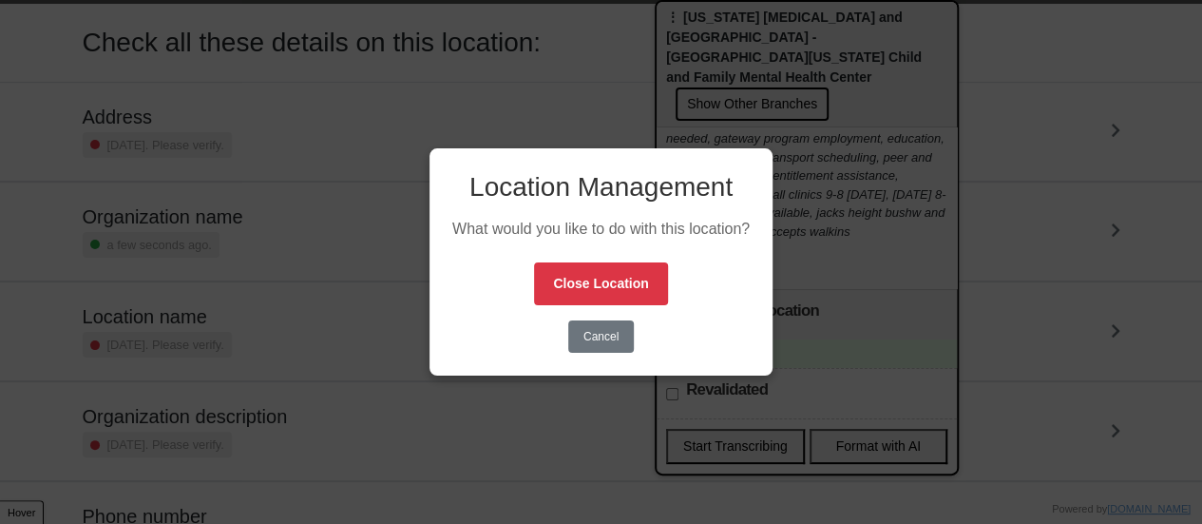
scroll to position [95, 0]
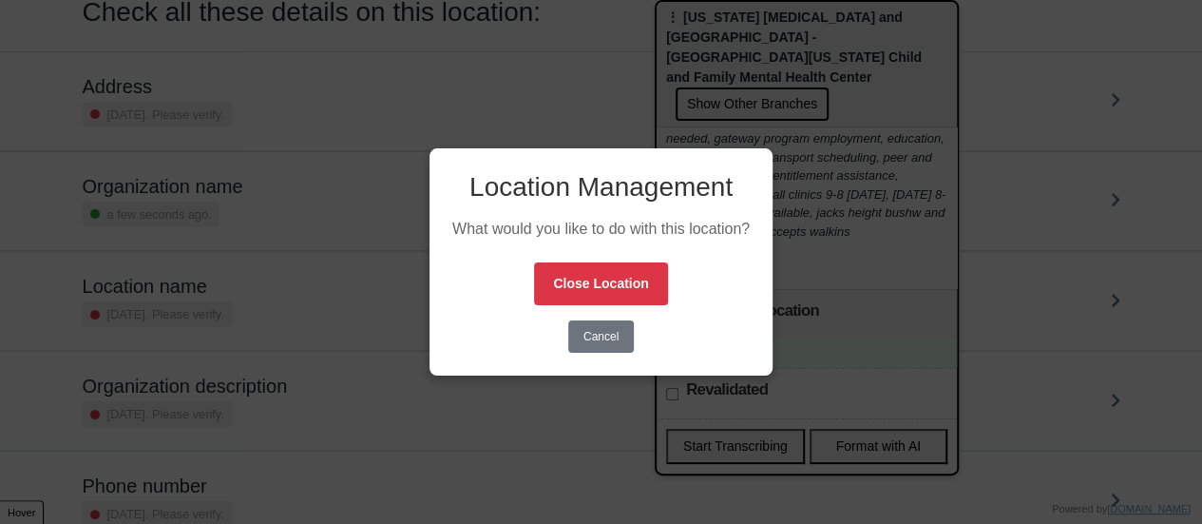
click at [589, 337] on body "<Back Location Info Progress 0 / 7 completed Check all these details on this lo…" at bounding box center [601, 349] width 1202 height 889
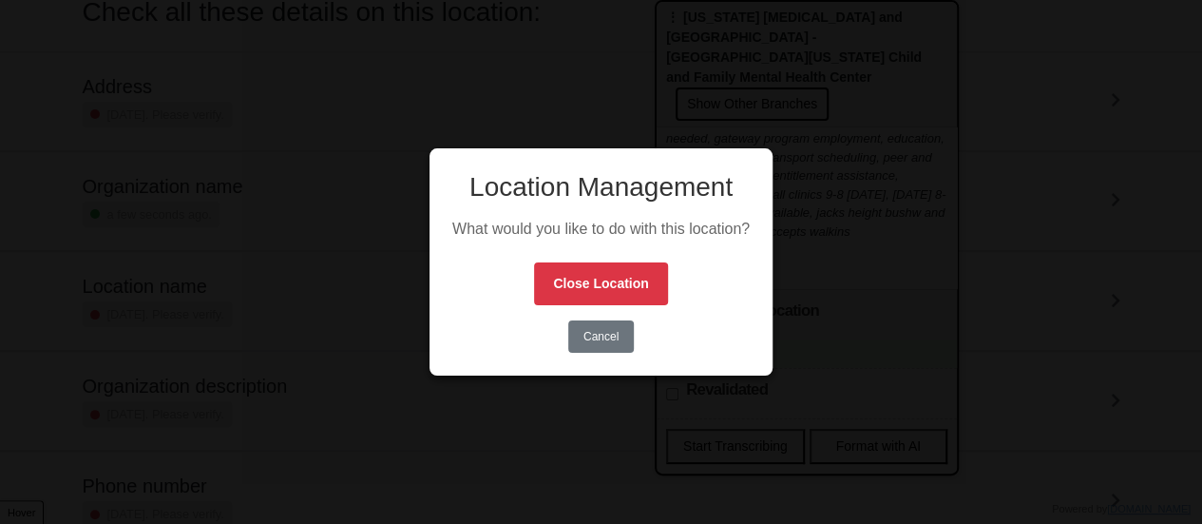
click at [610, 341] on button "Cancel" at bounding box center [601, 336] width 66 height 32
click at [616, 335] on button "Cancel" at bounding box center [601, 336] width 66 height 32
click at [602, 423] on div "Location Management What would you like to do with this location? Close Locatio…" at bounding box center [601, 262] width 1202 height 524
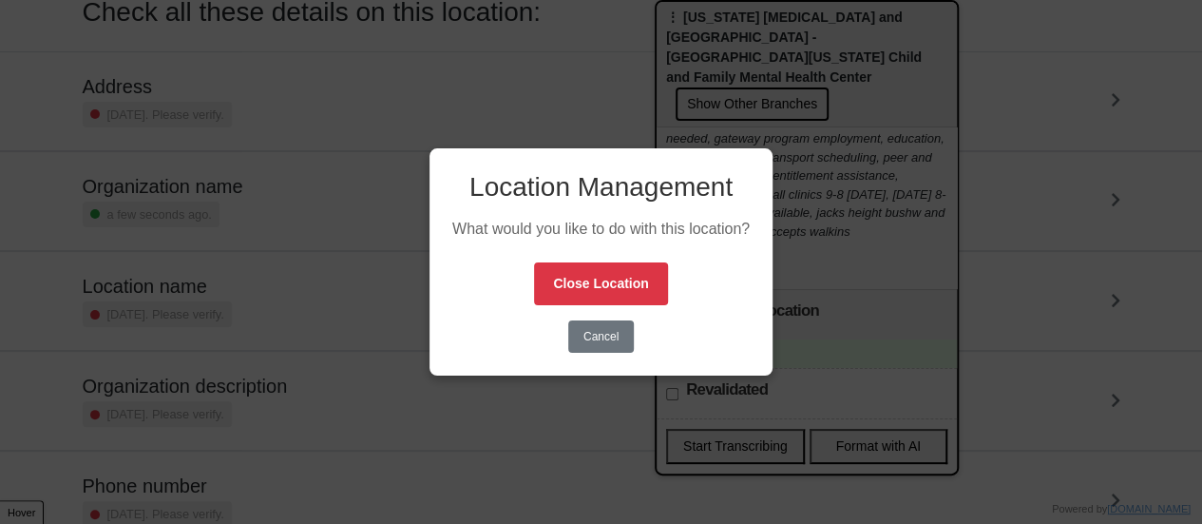
click at [617, 410] on div "Location Management What would you like to do with this location? Close Locatio…" at bounding box center [601, 262] width 1202 height 524
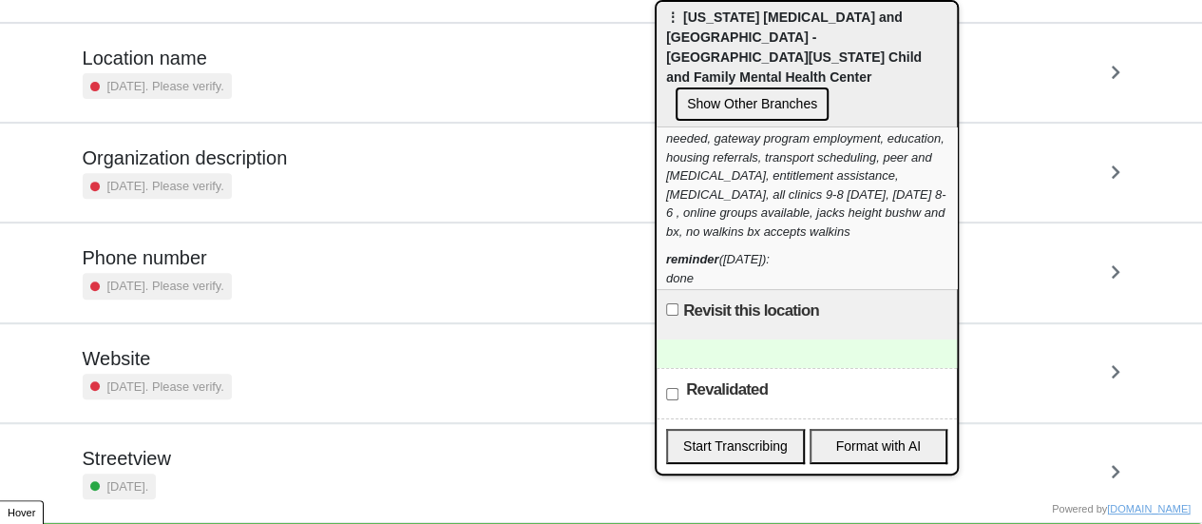
scroll to position [361, 0]
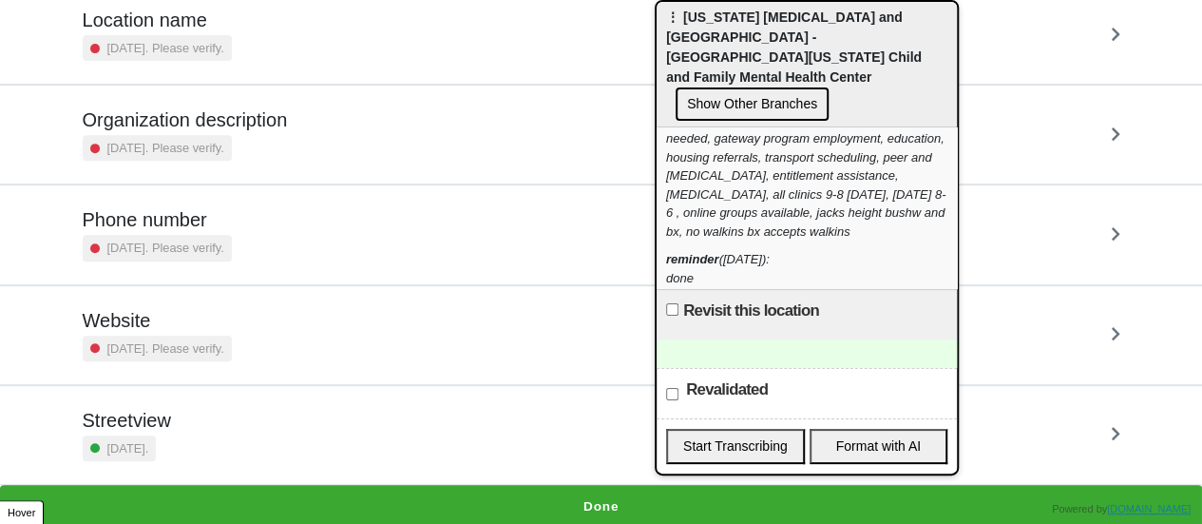
click at [536, 494] on button "Done" at bounding box center [601, 507] width 1202 height 44
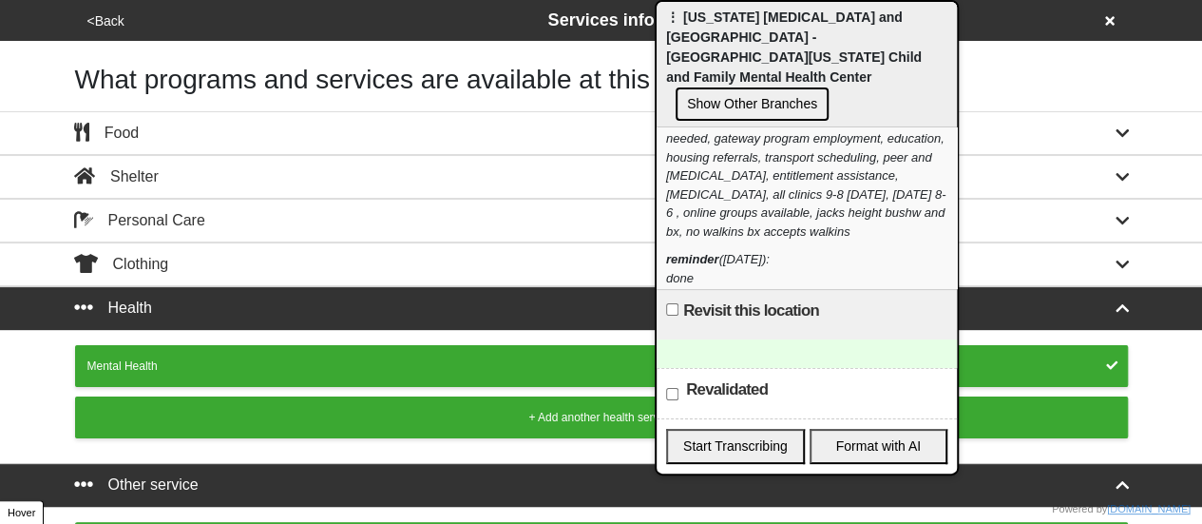
scroll to position [659, 0]
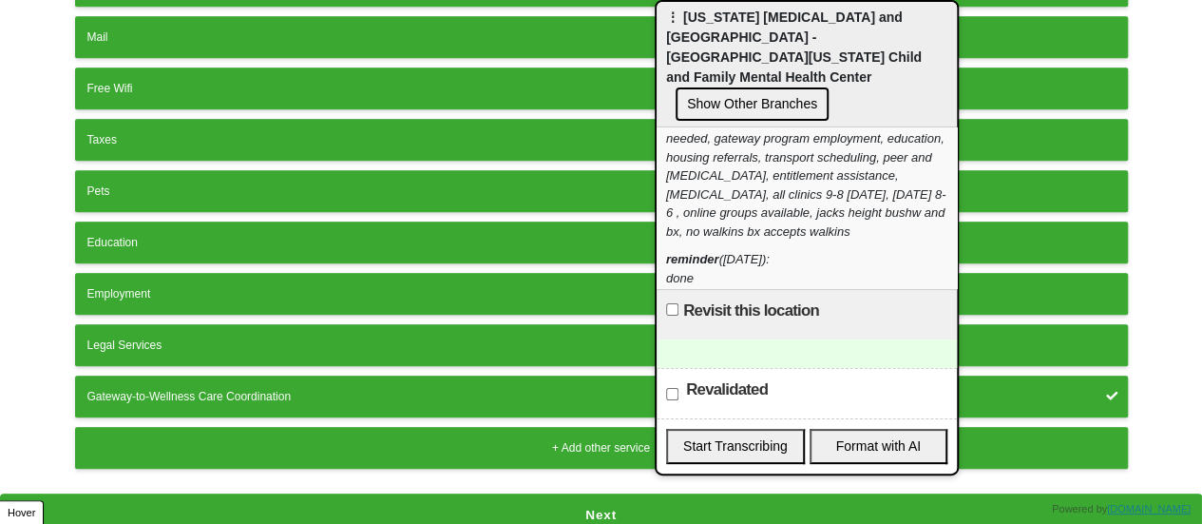
click at [524, 496] on button "Next" at bounding box center [601, 515] width 1202 height 44
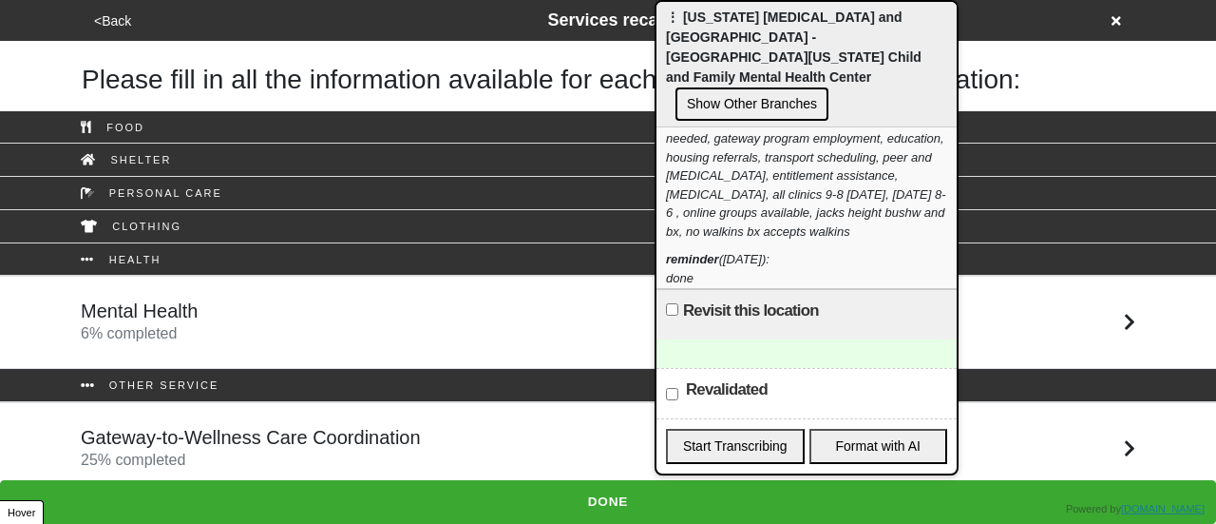
click at [361, 322] on div "Mental Health 6 % completed" at bounding box center [608, 322] width 1083 height 46
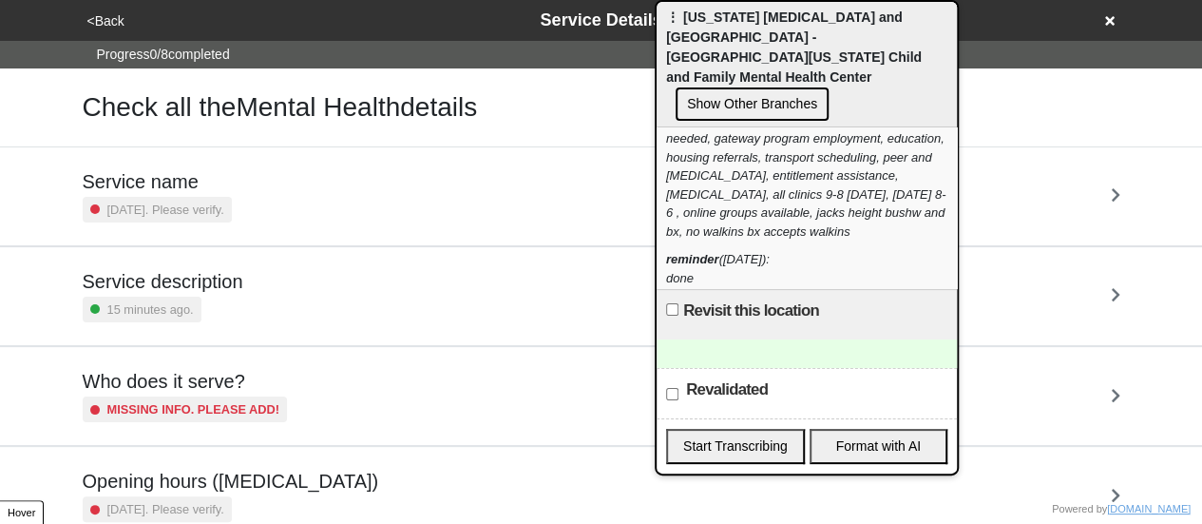
click at [279, 295] on div "Service description 15 minutes ago." at bounding box center [602, 296] width 1038 height 52
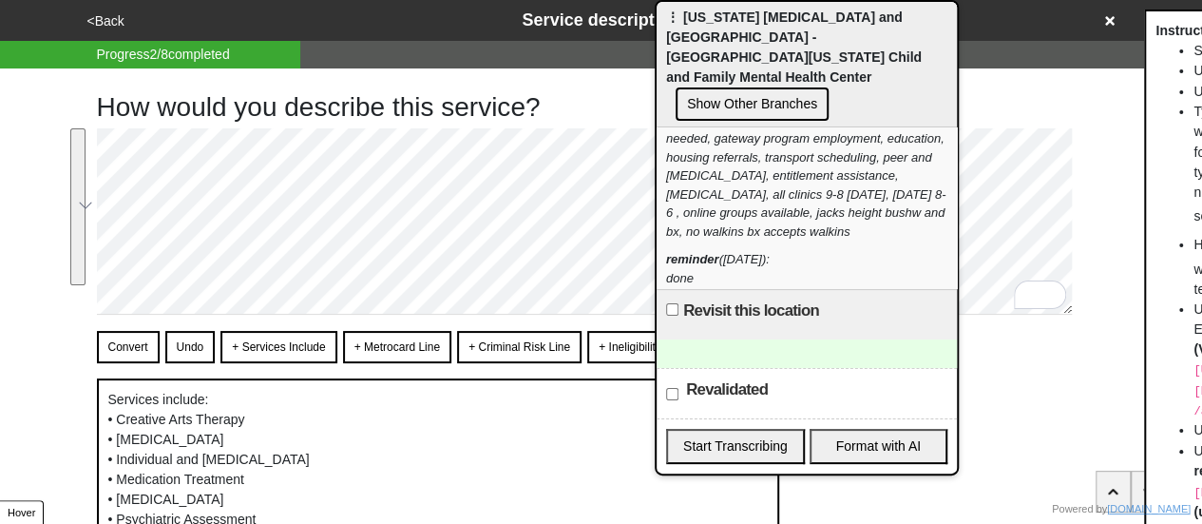
click at [105, 20] on button "<Back" at bounding box center [106, 21] width 48 height 22
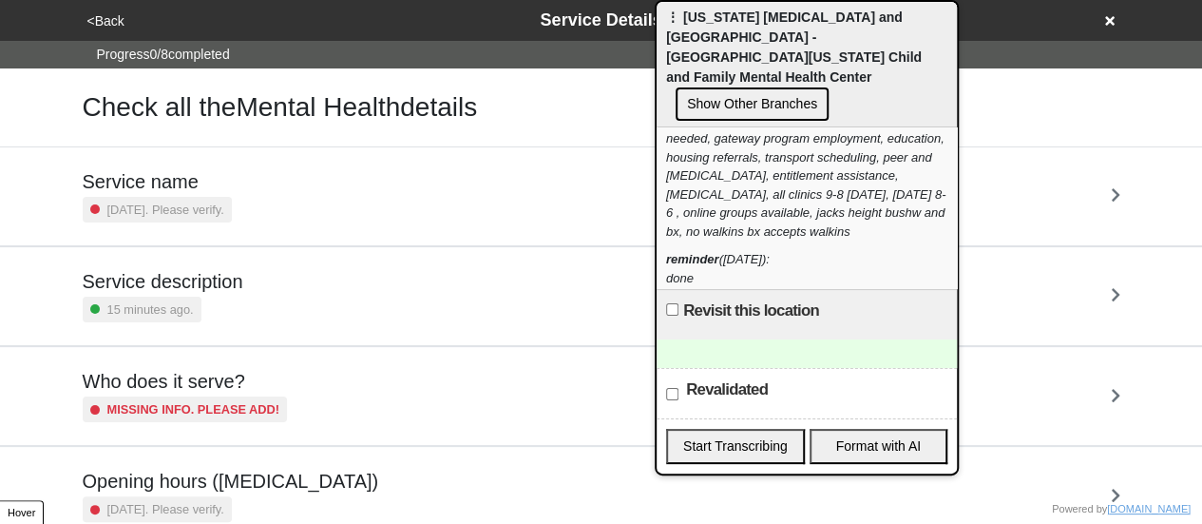
click at [105, 20] on button "<Back" at bounding box center [106, 21] width 48 height 22
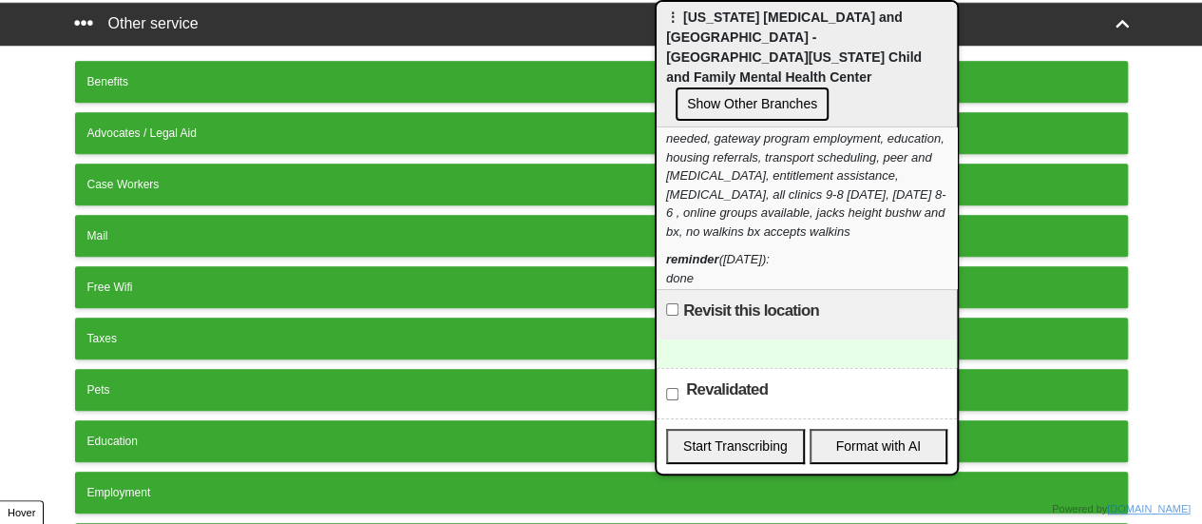
scroll to position [659, 0]
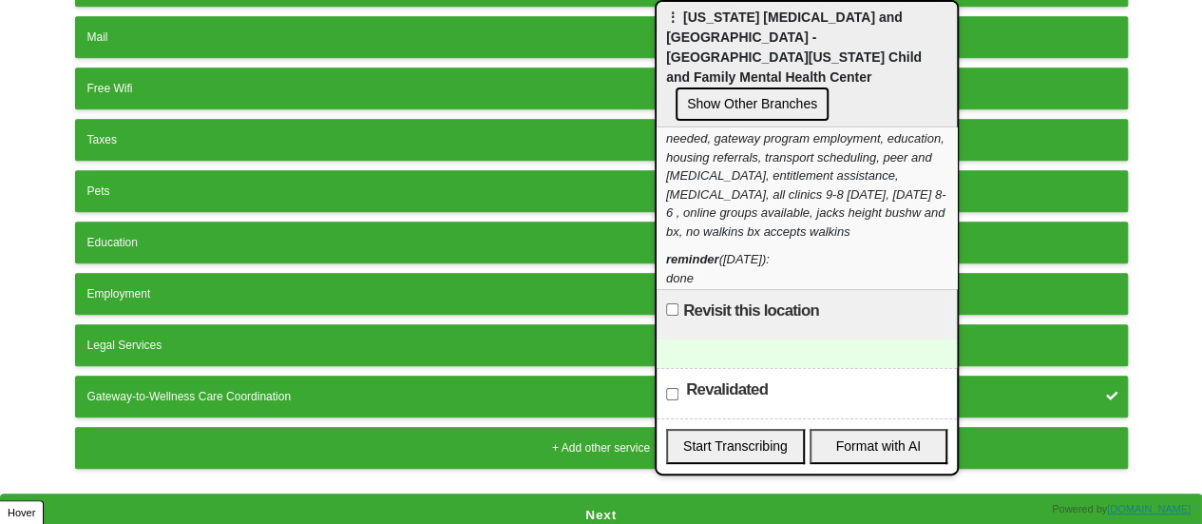
click at [388, 501] on button "Next" at bounding box center [601, 515] width 1202 height 44
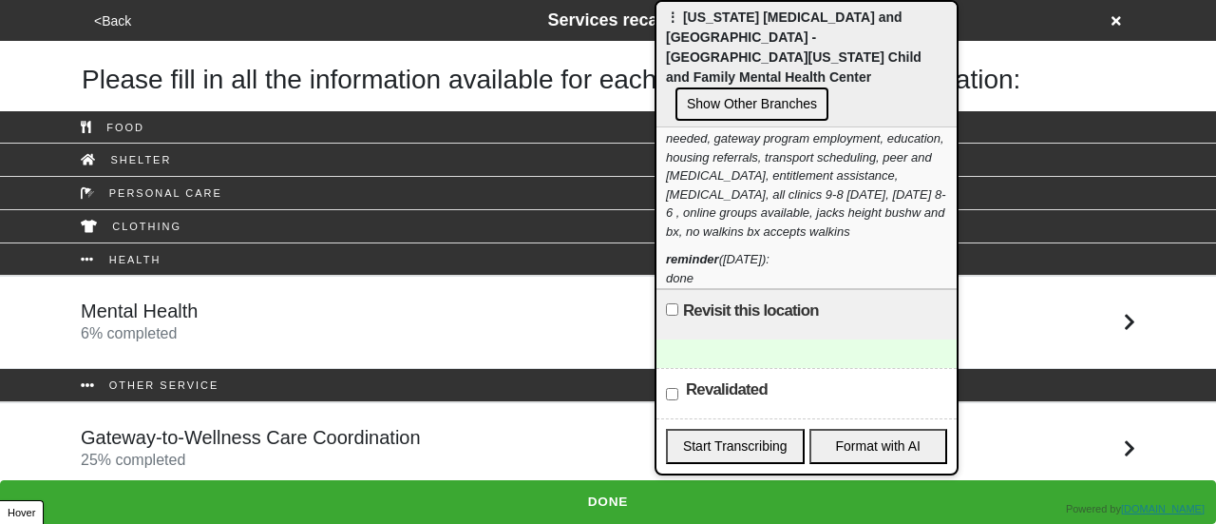
click at [352, 426] on h5 "Gateway-to-Wellness Care Coordination" at bounding box center [251, 437] width 340 height 23
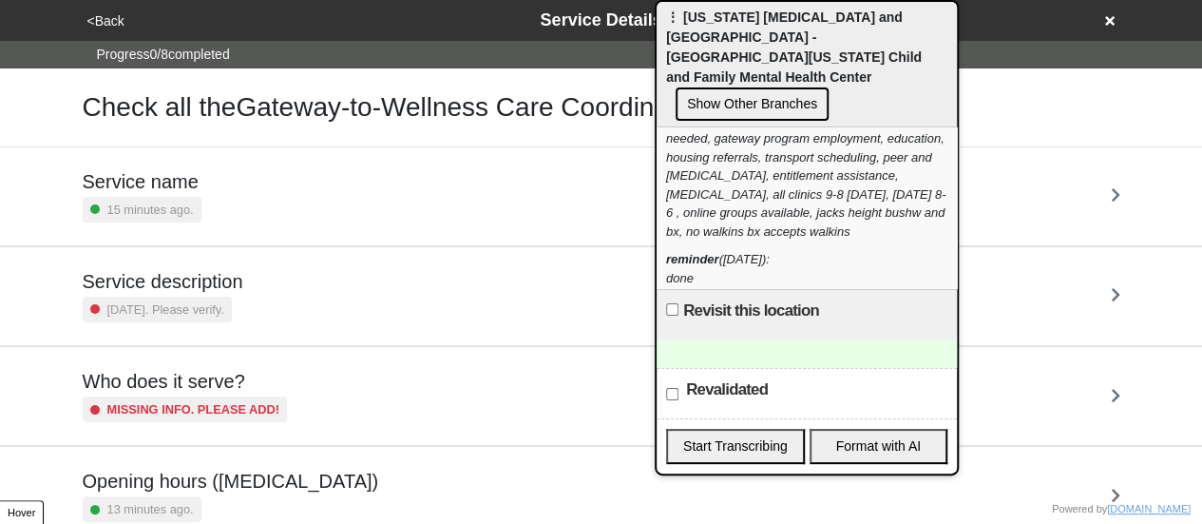
click at [217, 286] on h5 "Service description" at bounding box center [163, 281] width 161 height 23
type textarea "x"
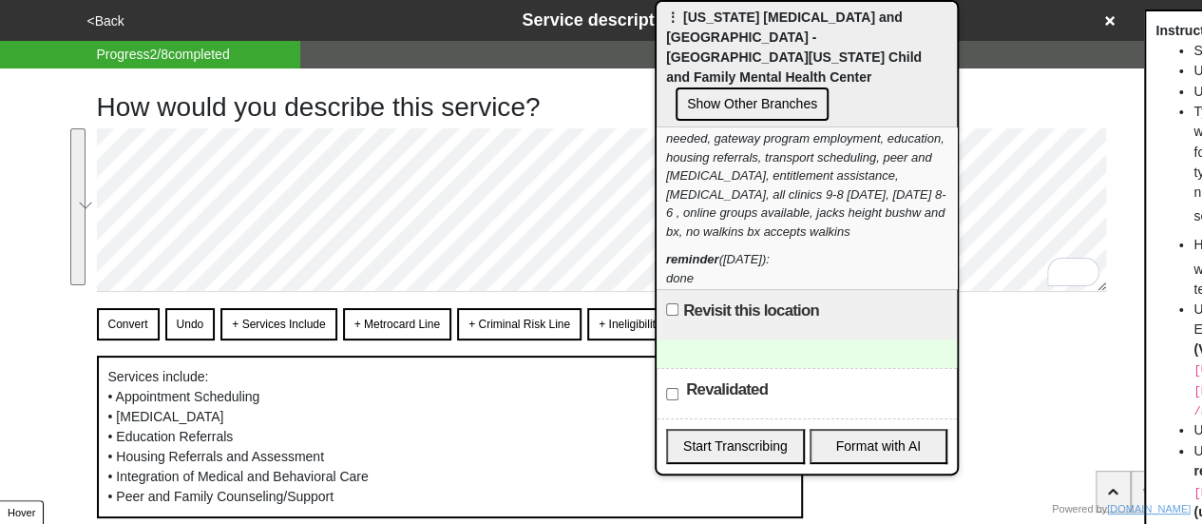
click at [57, 132] on div "<Back Service description Progress 2 / 8 completed How would you describe this …" at bounding box center [601, 289] width 1202 height 578
click at [109, 14] on button "<Back" at bounding box center [106, 21] width 48 height 22
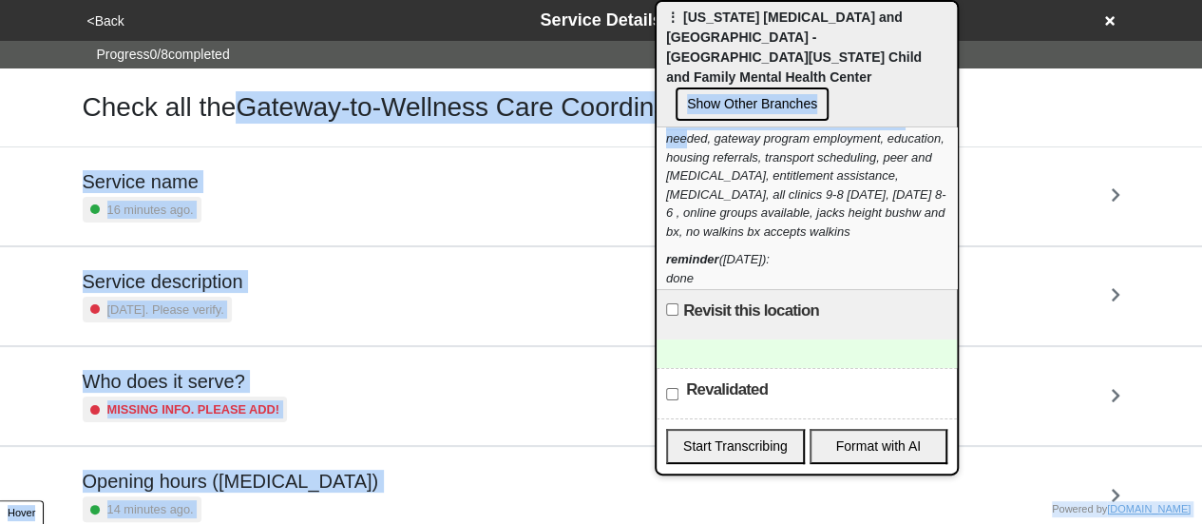
drag, startPoint x: 246, startPoint y: 107, endPoint x: 690, endPoint y: 113, distance: 443.8
click at [690, 113] on body "<Back Service Details Progress 0 / 8 completed Check all the Gateway-to-Wellnes…" at bounding box center [601, 494] width 1202 height 989
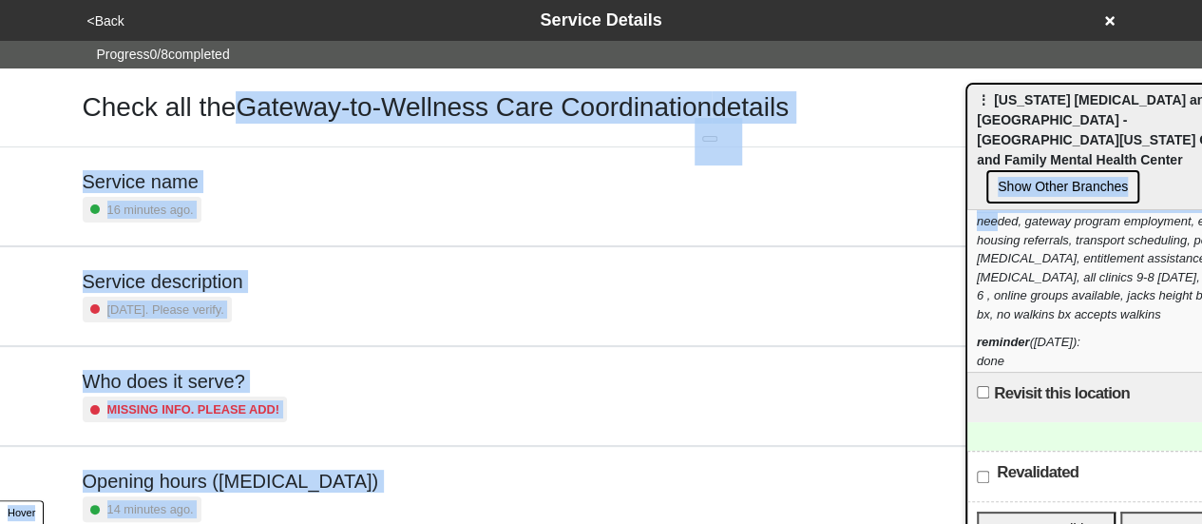
drag, startPoint x: 724, startPoint y: 31, endPoint x: 1017, endPoint y: 114, distance: 304.1
click at [1030, 115] on span "⋮ New York Psychotherapy and Counseling Center - East New York Child and Family…" at bounding box center [1105, 129] width 256 height 75
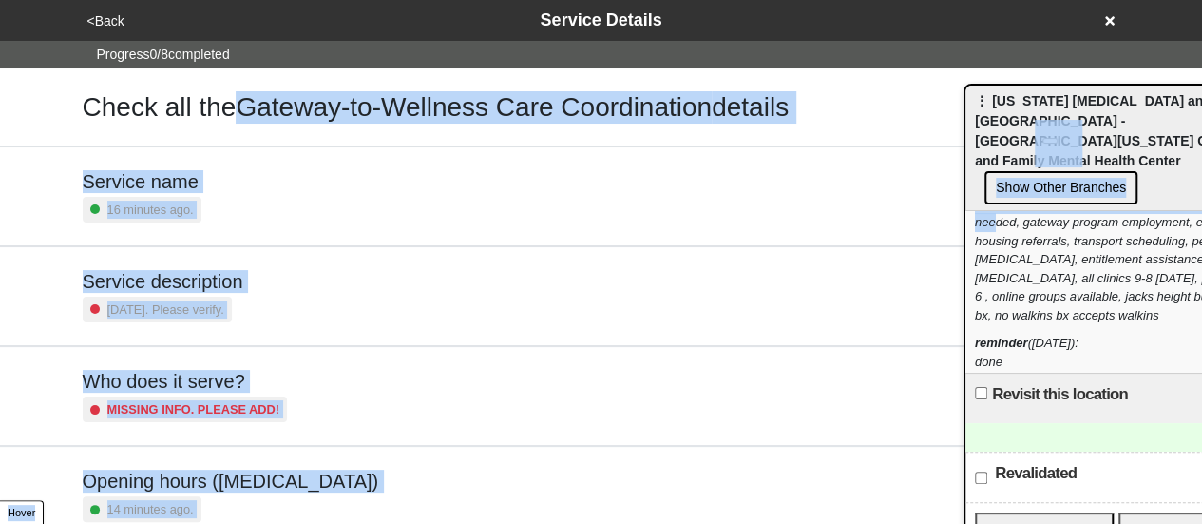
click at [851, 104] on div "Check all the Gateway-to-Wellness Care Coordination details" at bounding box center [602, 107] width 1038 height 32
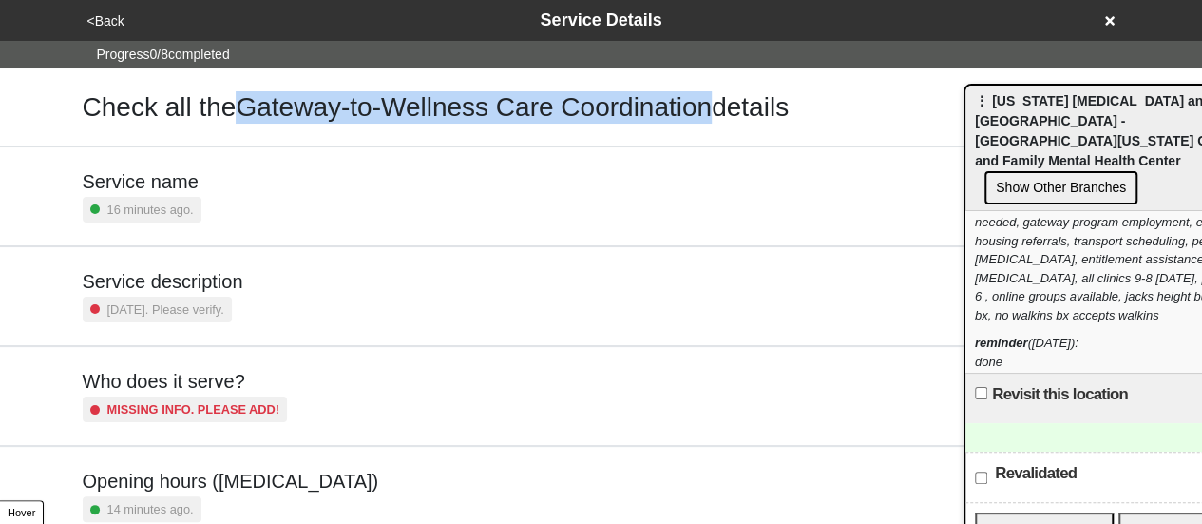
drag, startPoint x: 725, startPoint y: 110, endPoint x: 244, endPoint y: 94, distance: 481.1
click at [245, 94] on h1 "Check all the Gateway-to-Wellness Care Coordination details" at bounding box center [436, 107] width 706 height 32
drag, startPoint x: 15, startPoint y: 2, endPoint x: 663, endPoint y: 102, distance: 655.6
click at [1109, 14] on icon at bounding box center [1110, 20] width 10 height 13
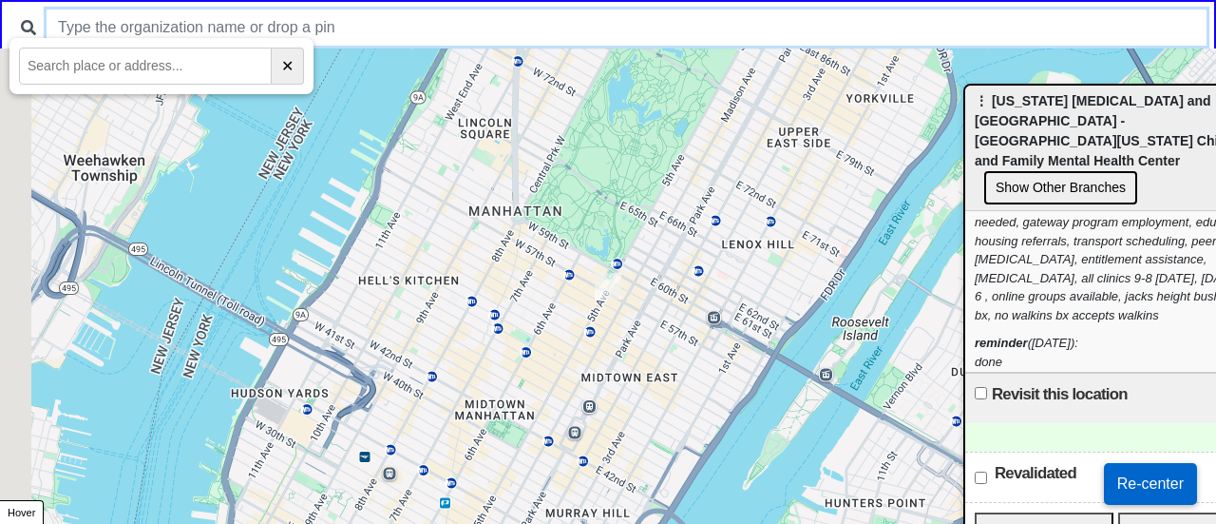
click at [593, 35] on input "text" at bounding box center [627, 28] width 1160 height 36
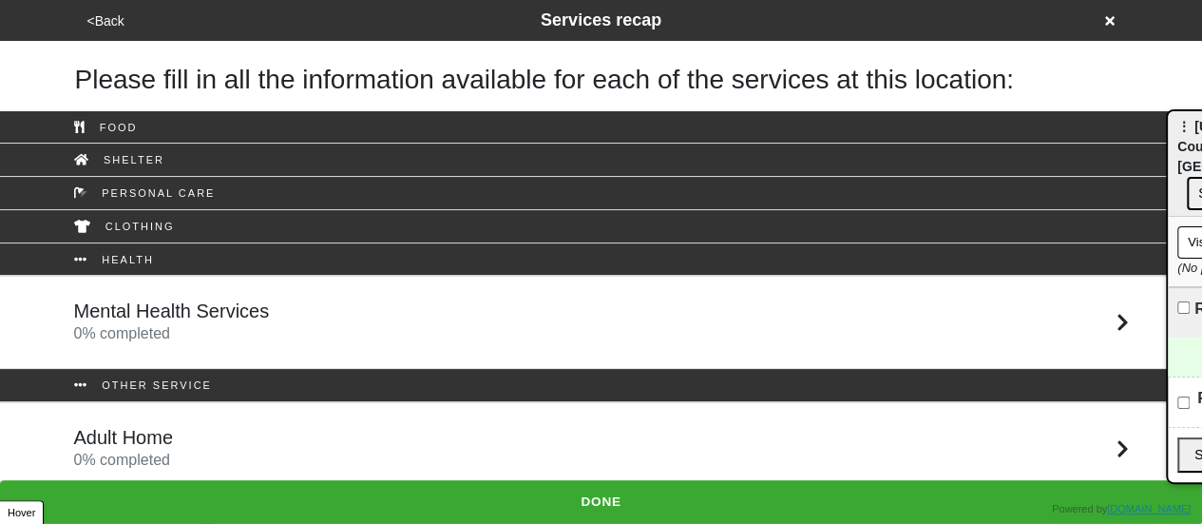
click at [114, 19] on button "<Back" at bounding box center [106, 21] width 48 height 22
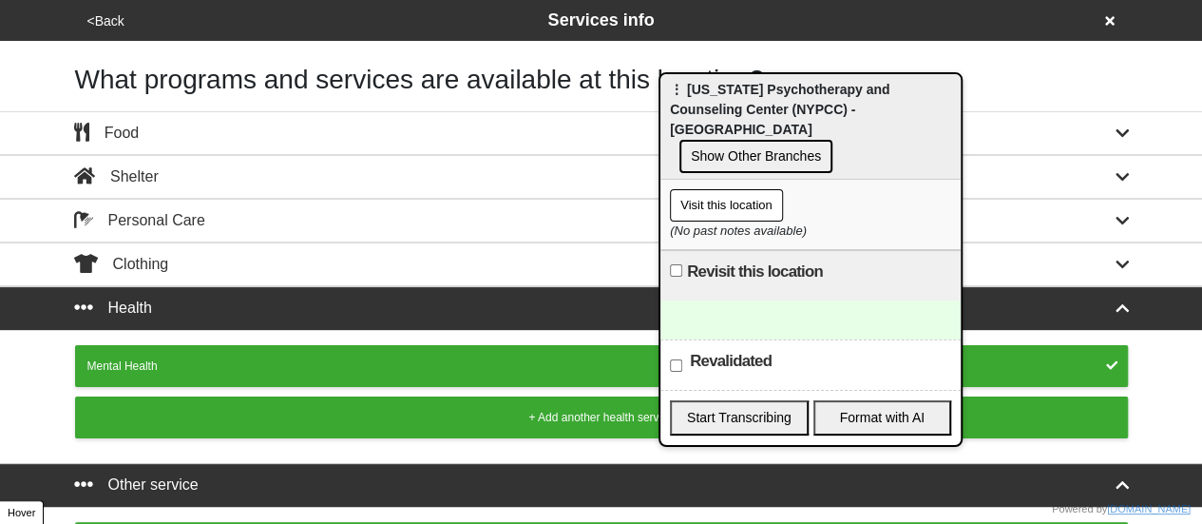
drag, startPoint x: 1182, startPoint y: 135, endPoint x: 675, endPoint y: 98, distance: 508.7
click at [675, 98] on div "⋮ New York Psychotherapy and Counseling Center (NYPCC) - Bushwick Show Other Br…" at bounding box center [810, 126] width 300 height 105
click at [119, 16] on button "<Back" at bounding box center [106, 21] width 48 height 22
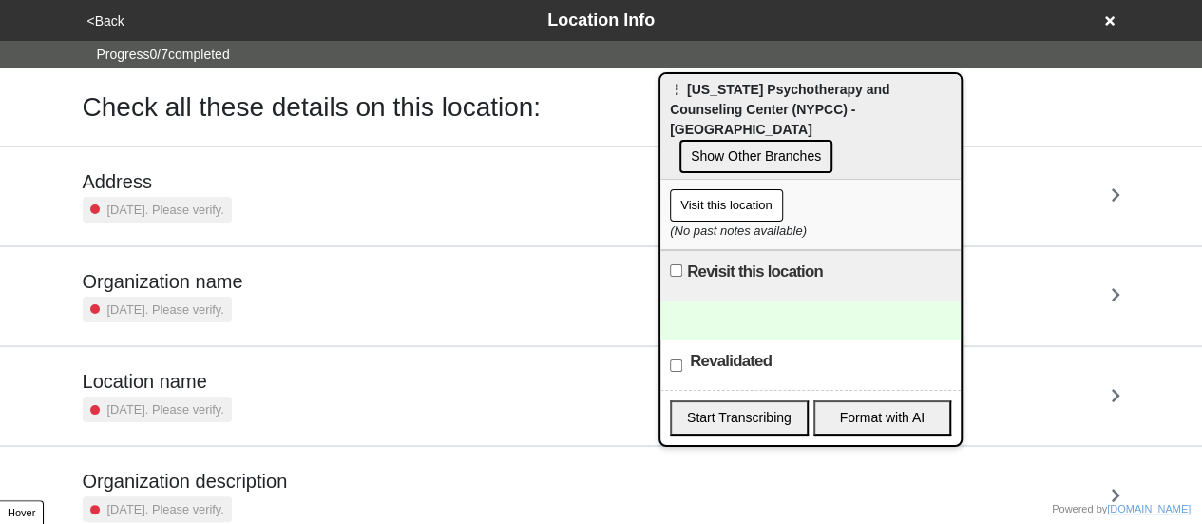
click at [165, 197] on div "2 years ago. Please verify." at bounding box center [157, 210] width 149 height 26
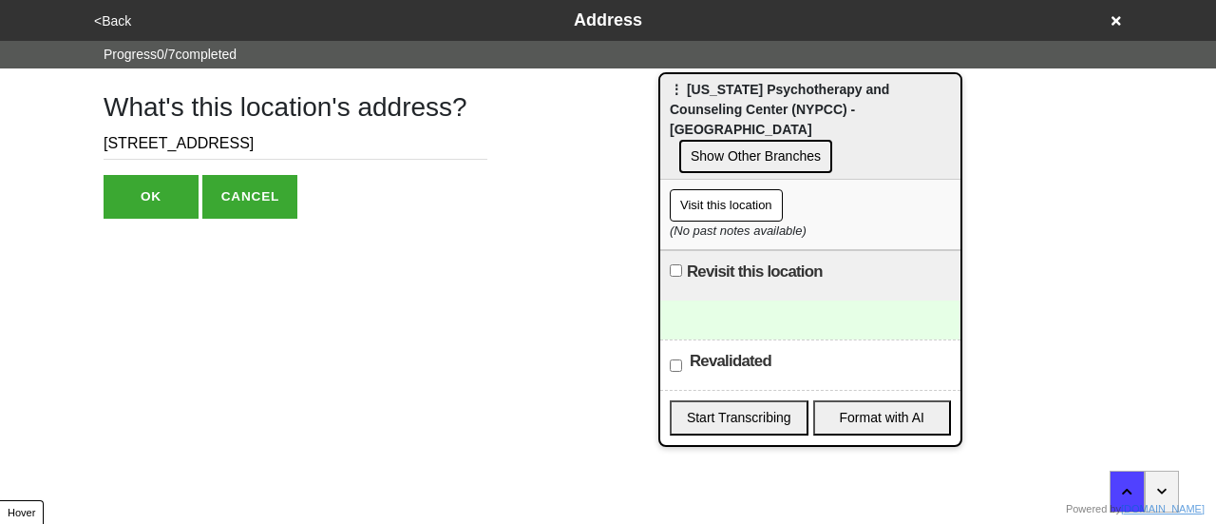
click at [117, 22] on button "<Back" at bounding box center [112, 21] width 48 height 22
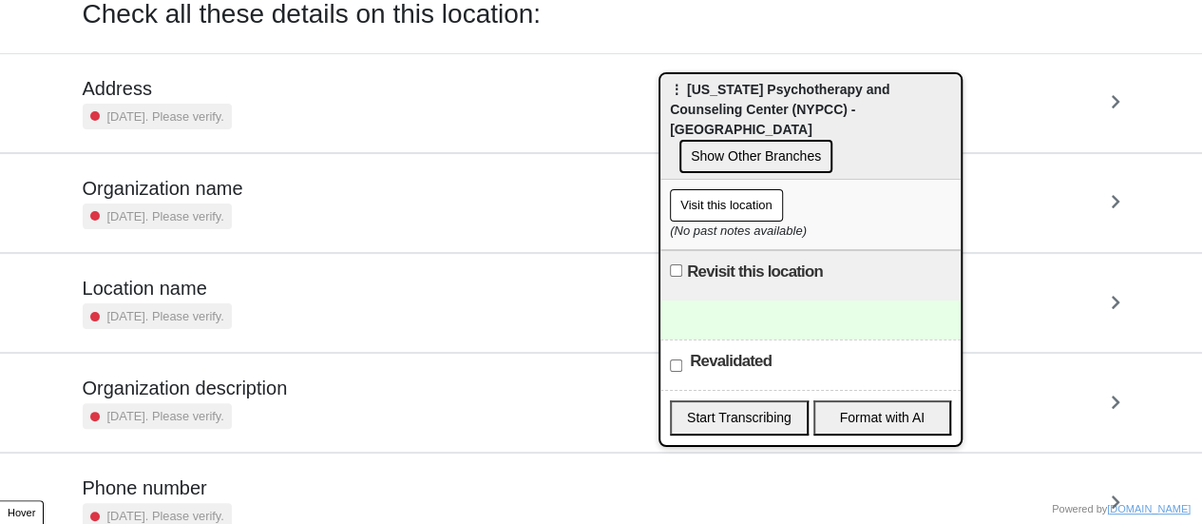
scroll to position [190, 0]
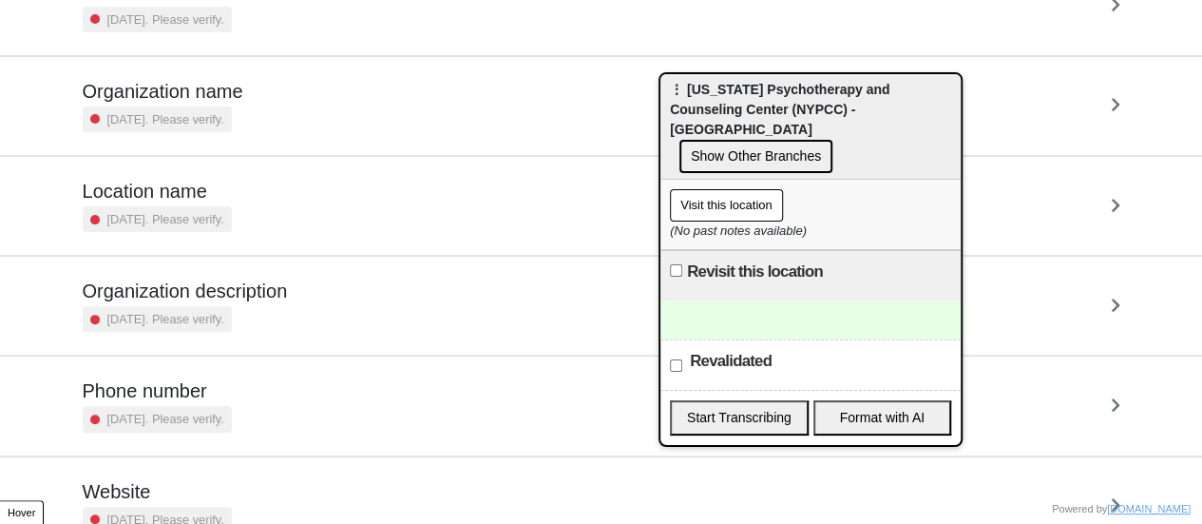
click at [181, 95] on h5 "Organization name" at bounding box center [163, 91] width 161 height 23
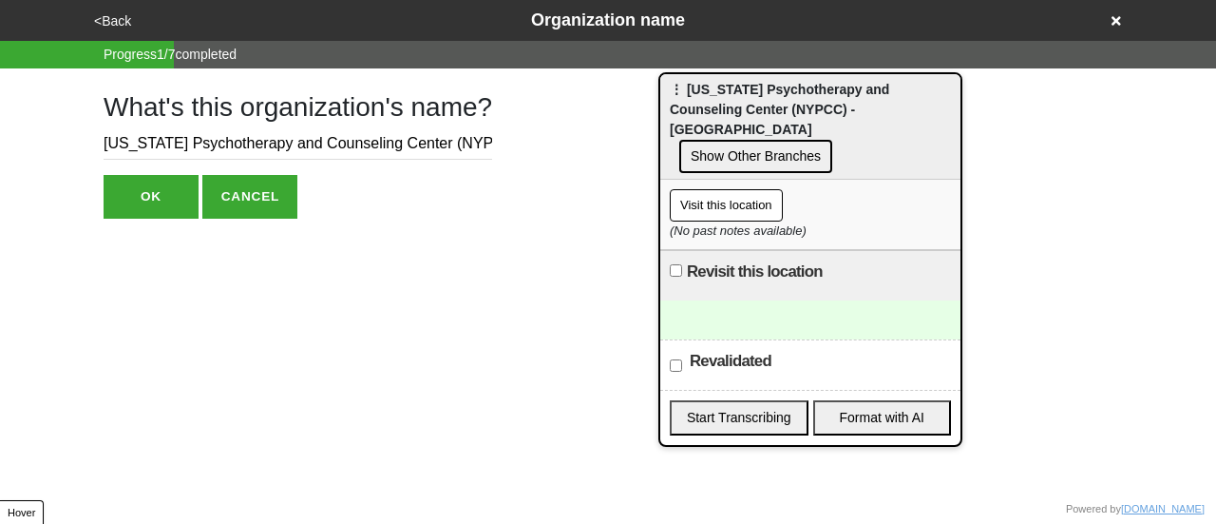
click at [200, 139] on input "[US_STATE] [MEDICAL_DATA] and Counseling Center (NYPCC)" at bounding box center [298, 143] width 389 height 31
click at [1113, 18] on icon at bounding box center [1117, 21] width 10 height 10
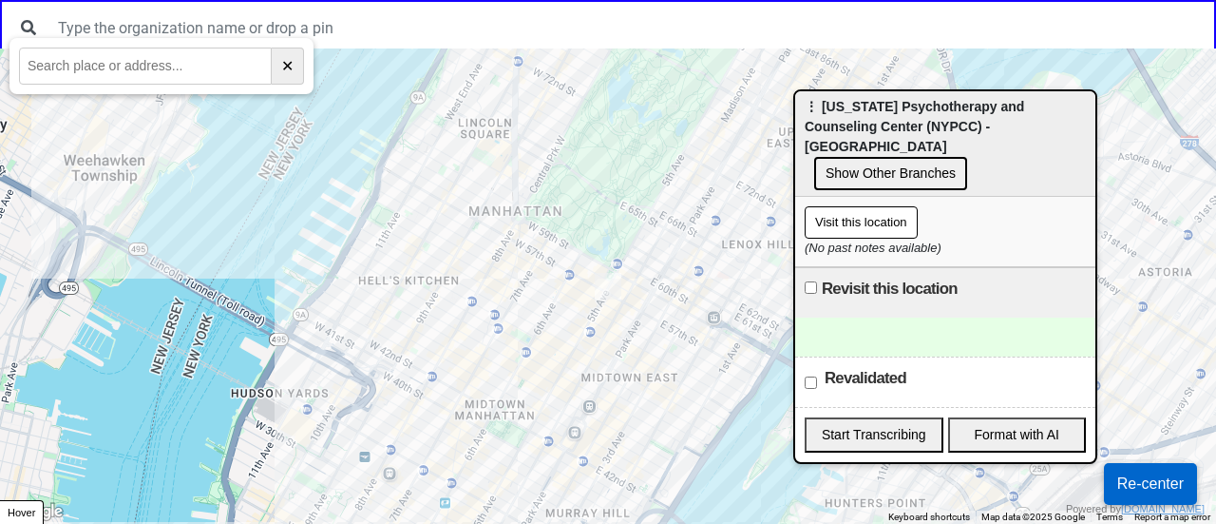
drag, startPoint x: 876, startPoint y: 123, endPoint x: 1212, endPoint y: 142, distance: 336.9
click at [1024, 142] on span "⋮ New York Psychotherapy and Counseling Center (NYPCC) - Bushwick" at bounding box center [914, 126] width 219 height 55
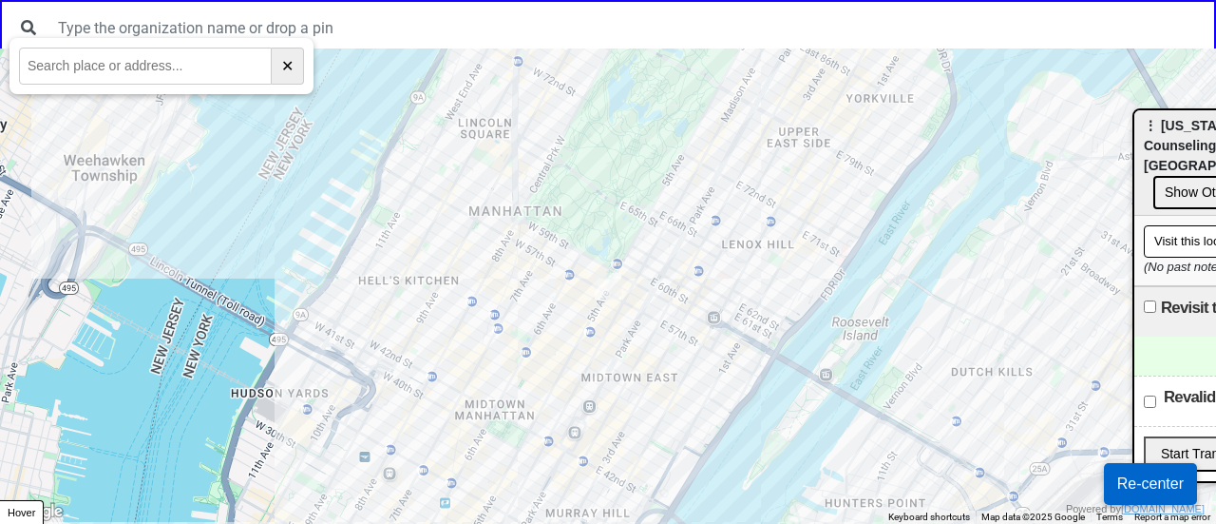
drag, startPoint x: 888, startPoint y: 254, endPoint x: 792, endPoint y: 256, distance: 96.0
click at [661, 207] on div at bounding box center [608, 285] width 1216 height 475
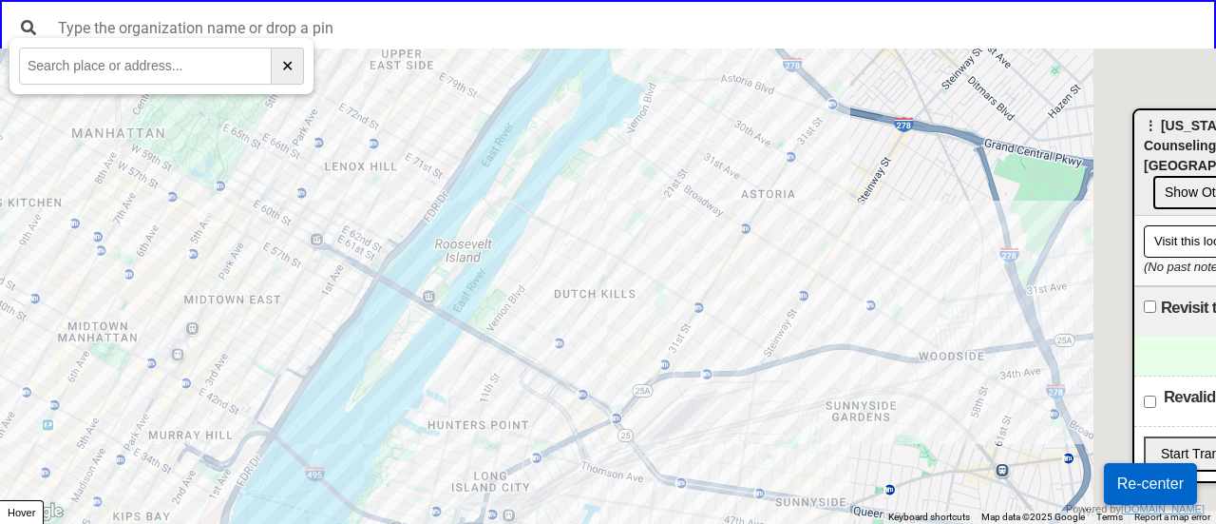
click at [694, 268] on div at bounding box center [608, 285] width 1216 height 475
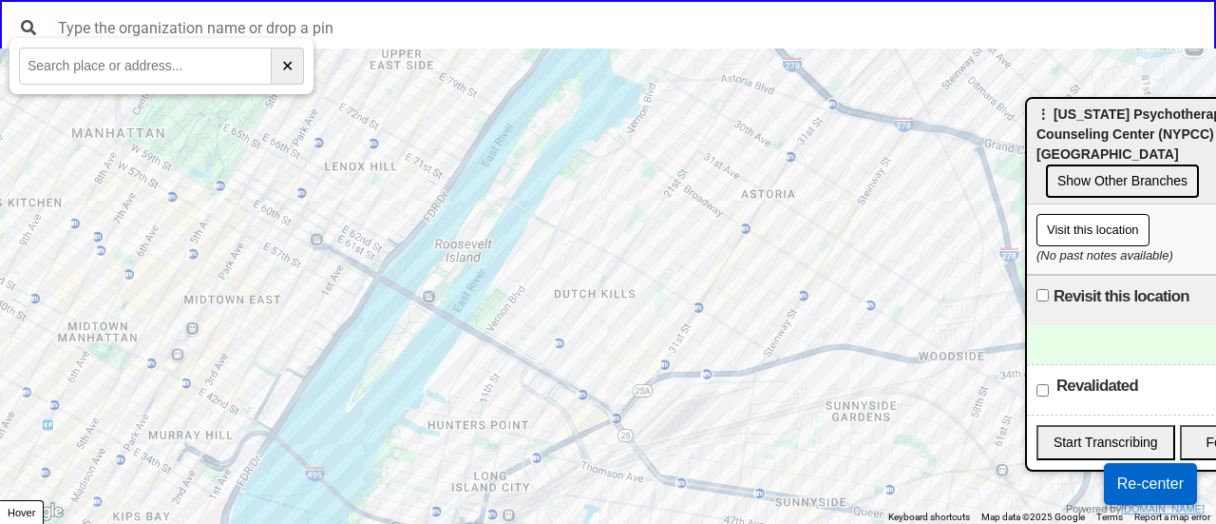
drag, startPoint x: 1174, startPoint y: 130, endPoint x: 1160, endPoint y: 124, distance: 15.7
click at [1149, 123] on span "⋮ New York Psychotherapy and Counseling Center (NYPCC) - Bushwick" at bounding box center [1146, 133] width 219 height 55
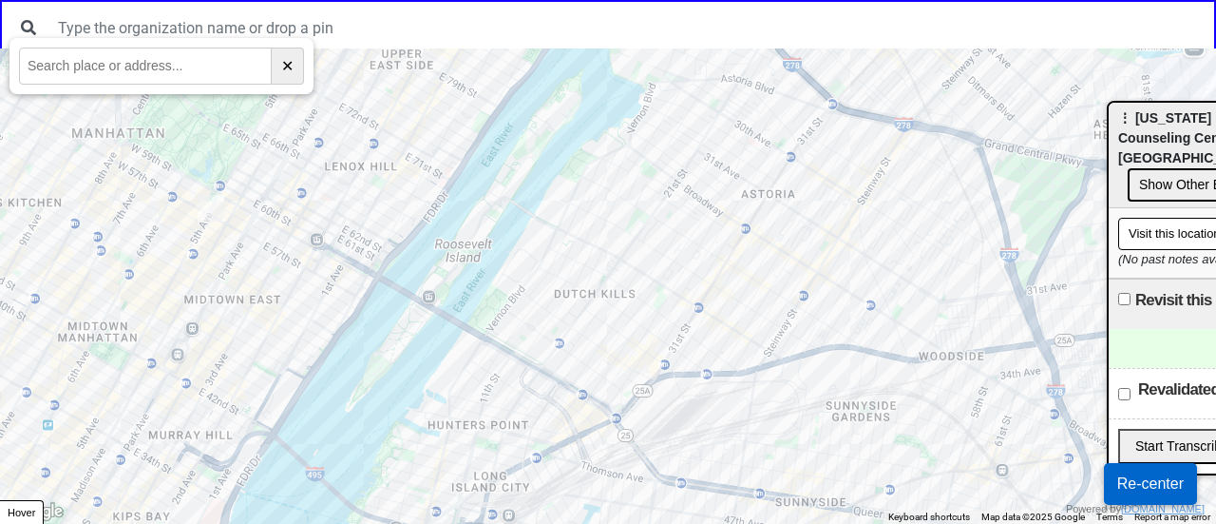
paste input "[STREET_ADDRESS]"
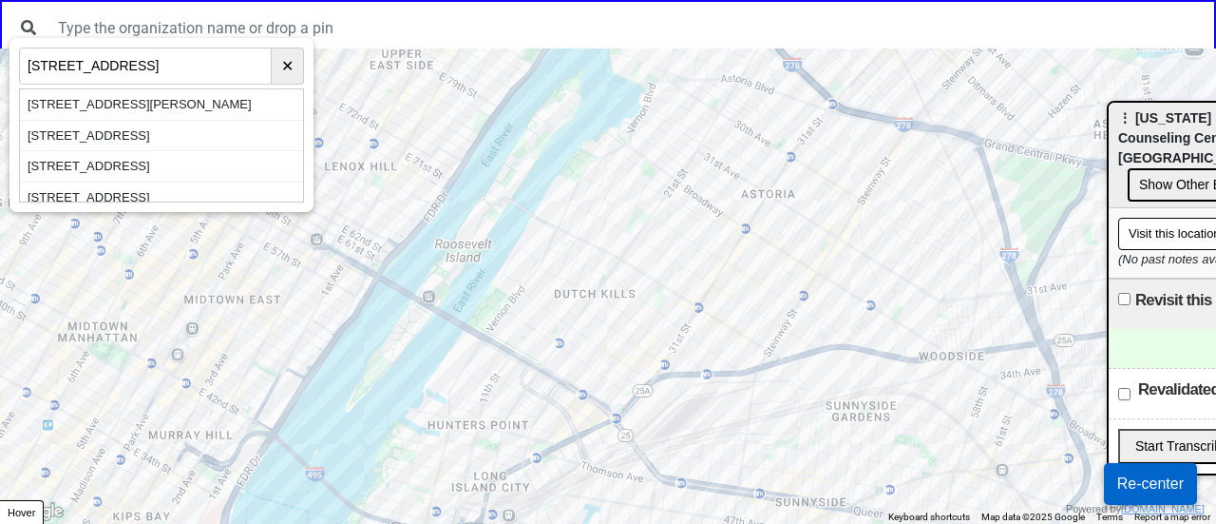
type input "[STREET_ADDRESS]"
click at [162, 112] on div "91-09 Roosevelt Avenue, Jackson Heights, NY, USA" at bounding box center [161, 104] width 283 height 31
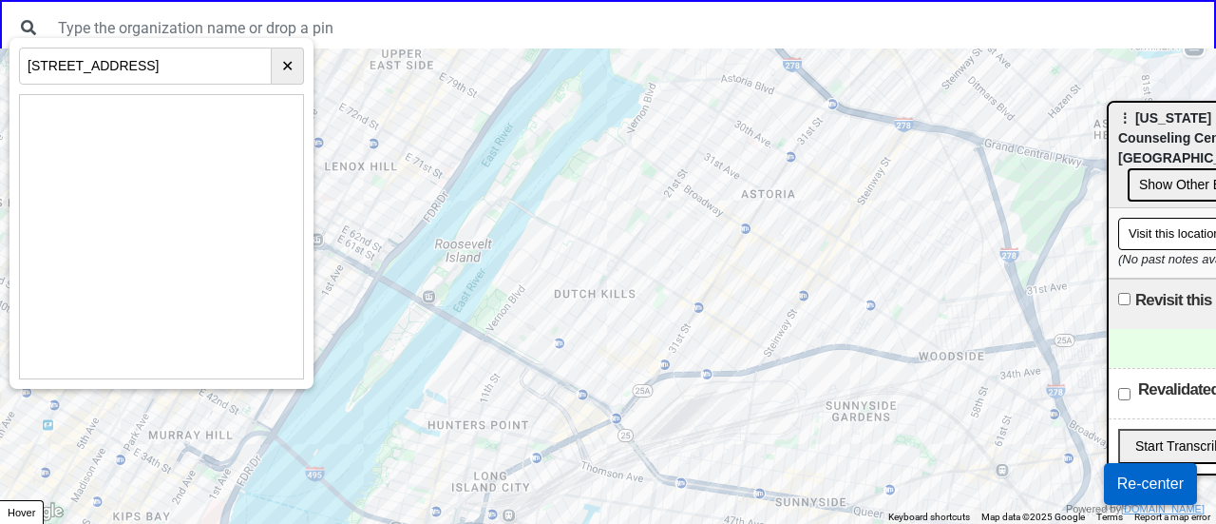
drag, startPoint x: 879, startPoint y: 360, endPoint x: 501, endPoint y: 296, distance: 383.5
click at [463, 292] on div at bounding box center [608, 285] width 1216 height 475
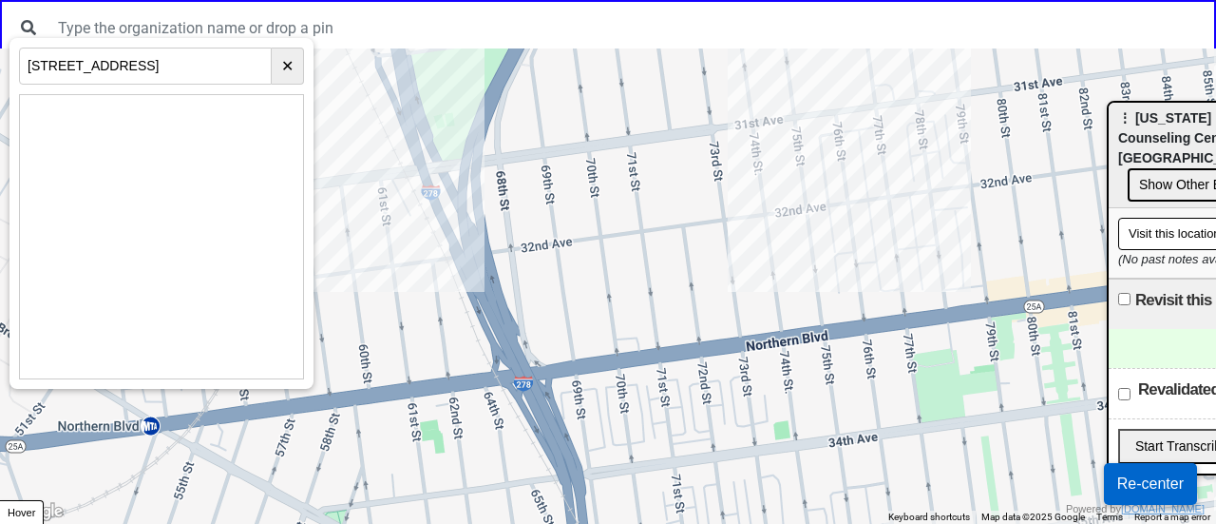
drag, startPoint x: 780, startPoint y: 280, endPoint x: 1120, endPoint y: 267, distance: 340.4
click at [1123, 0] on body "← Move left → Move right ↑ Move up ↓ Move down + Zoom in - Zoom out Home Jump l…" at bounding box center [608, 0] width 1216 height 0
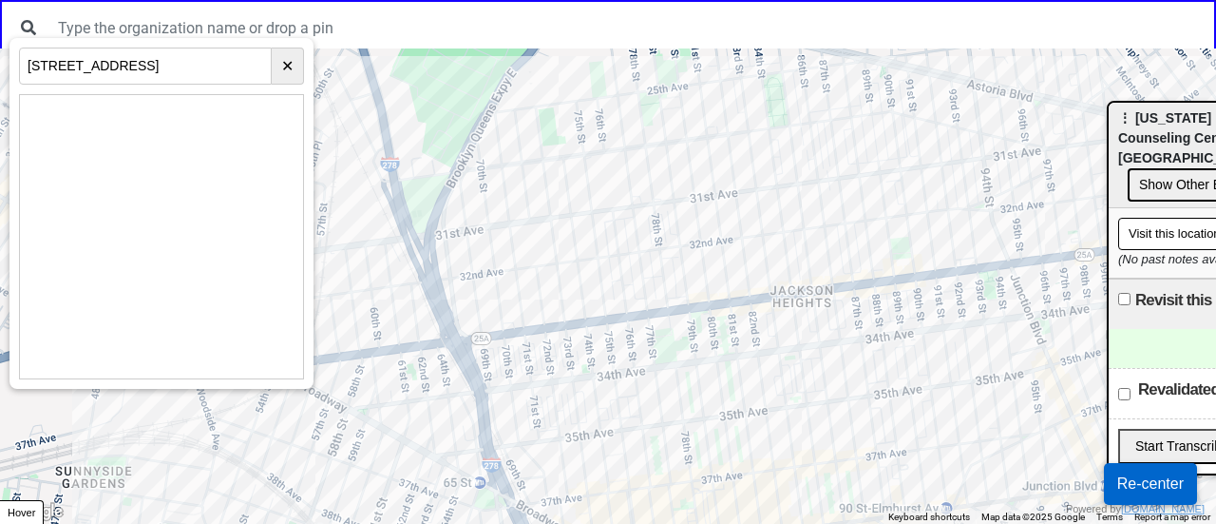
drag, startPoint x: 1057, startPoint y: 276, endPoint x: 719, endPoint y: 302, distance: 338.3
click at [719, 302] on div at bounding box center [608, 285] width 1216 height 475
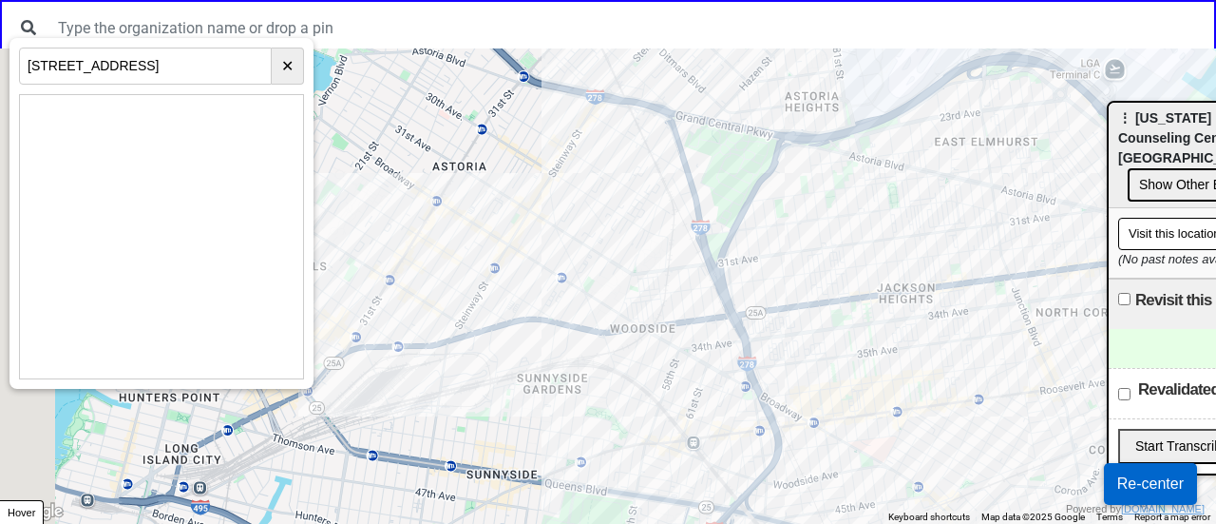
drag, startPoint x: 401, startPoint y: 341, endPoint x: 551, endPoint y: 334, distance: 150.3
click at [551, 334] on div at bounding box center [608, 285] width 1216 height 475
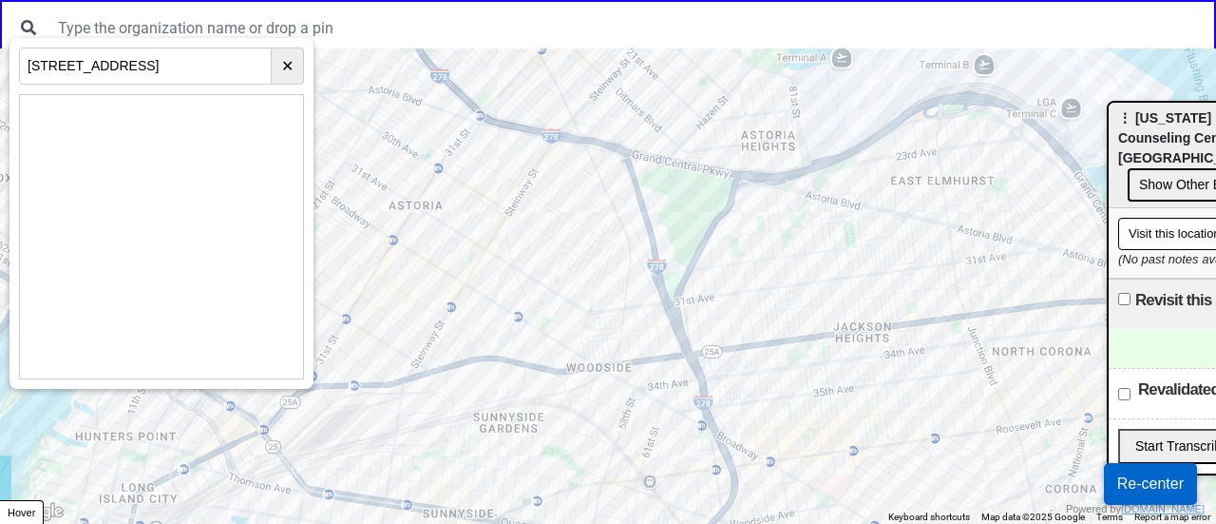
drag, startPoint x: 731, startPoint y: 387, endPoint x: 647, endPoint y: 241, distance: 167.7
click at [647, 241] on div at bounding box center [608, 285] width 1216 height 475
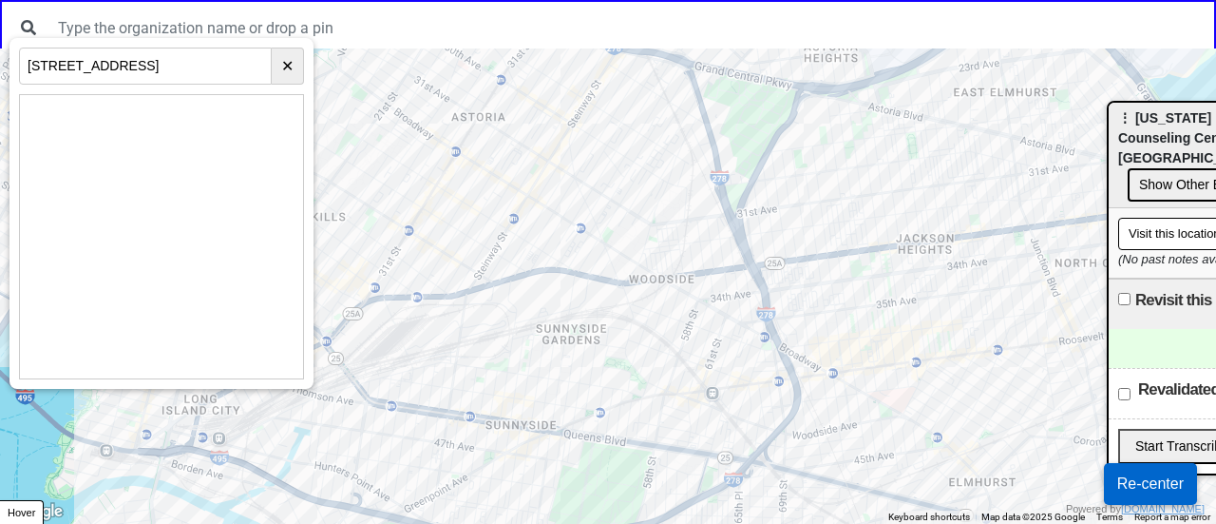
drag, startPoint x: 542, startPoint y: 275, endPoint x: 687, endPoint y: 302, distance: 148.0
click at [687, 302] on div at bounding box center [608, 285] width 1216 height 475
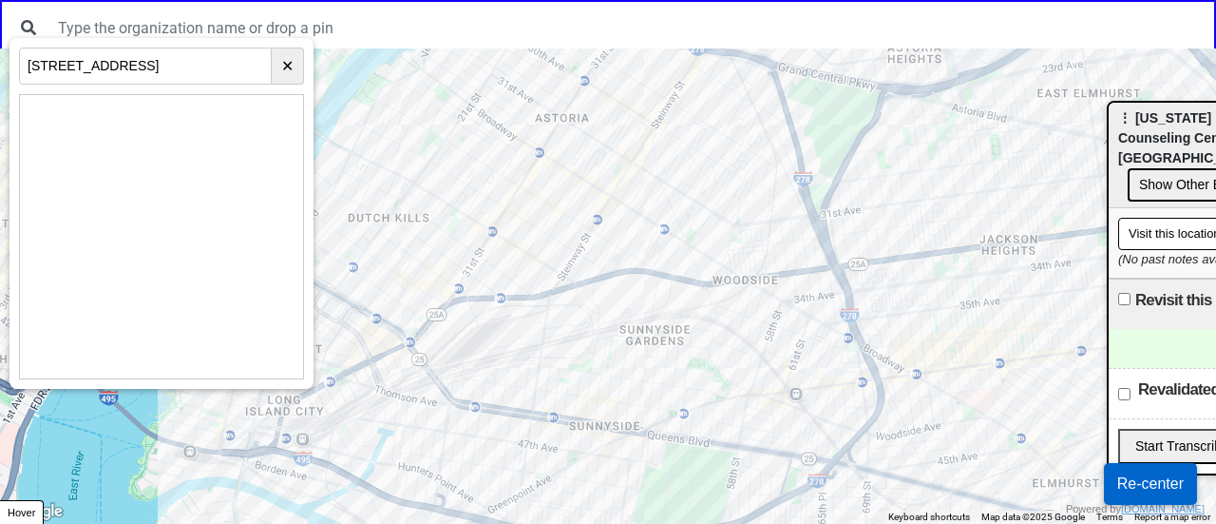
drag, startPoint x: 504, startPoint y: 313, endPoint x: 595, endPoint y: 314, distance: 91.2
click at [595, 314] on div at bounding box center [608, 285] width 1216 height 475
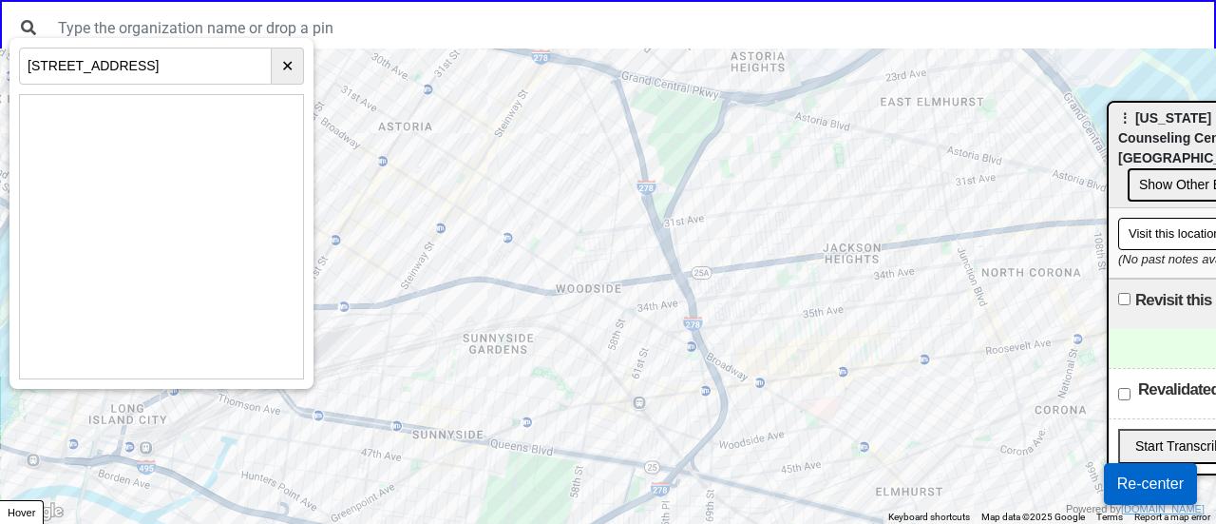
drag, startPoint x: 704, startPoint y: 329, endPoint x: 543, endPoint y: 337, distance: 160.8
click at [543, 337] on div at bounding box center [608, 285] width 1216 height 475
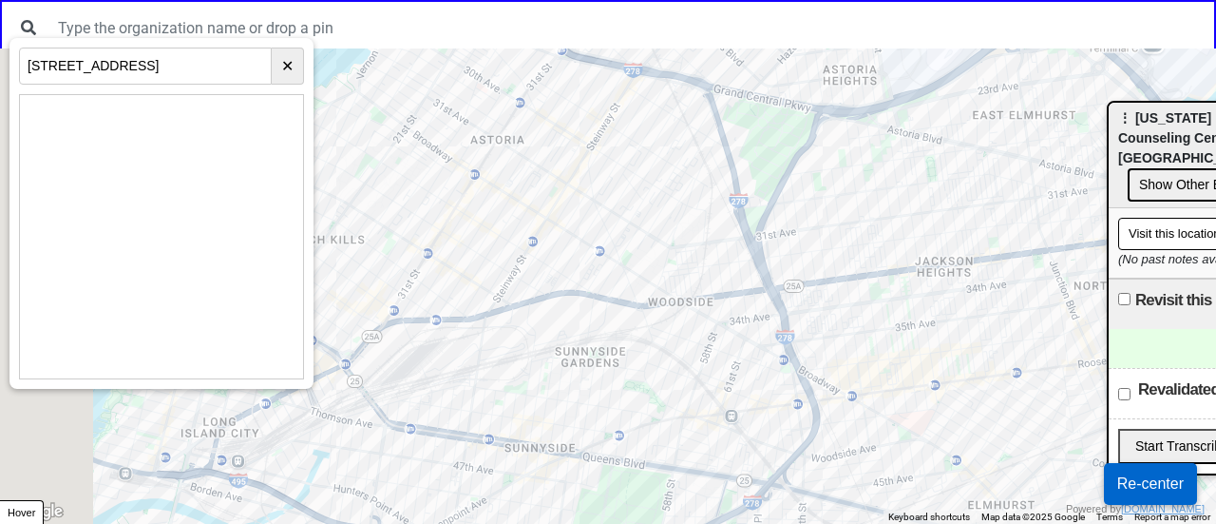
click at [782, 316] on div at bounding box center [608, 285] width 1216 height 475
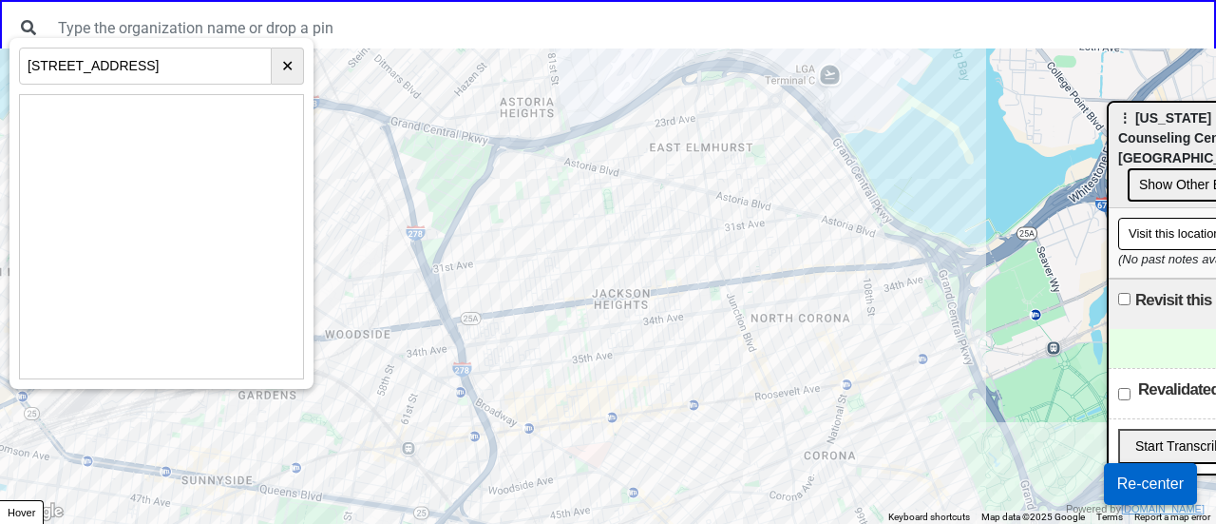
click at [606, 354] on div at bounding box center [608, 285] width 1216 height 475
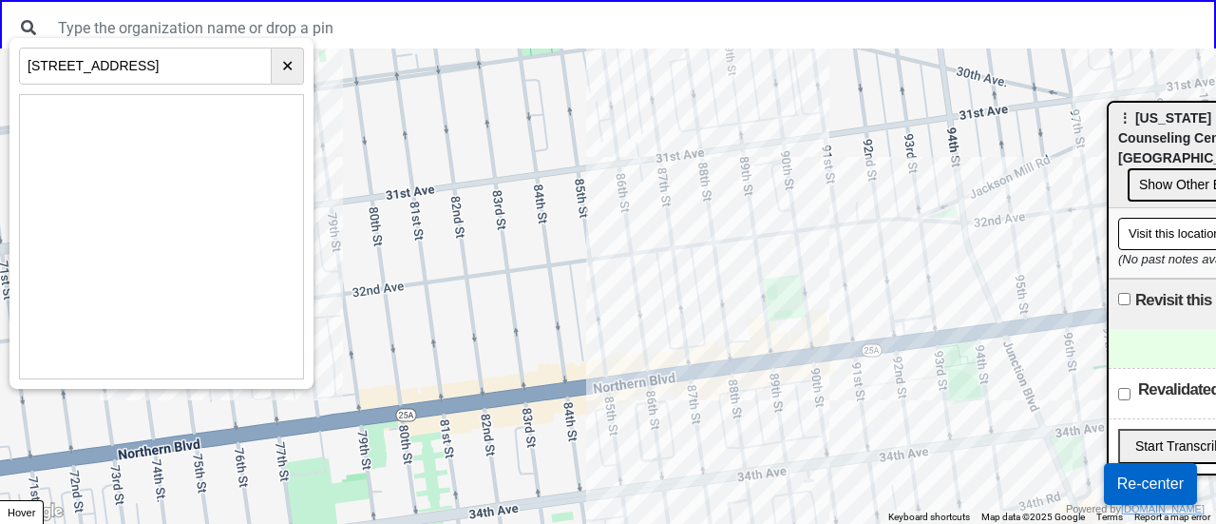
drag, startPoint x: 772, startPoint y: 307, endPoint x: 889, endPoint y: 361, distance: 129.7
click at [889, 361] on div at bounding box center [608, 285] width 1216 height 475
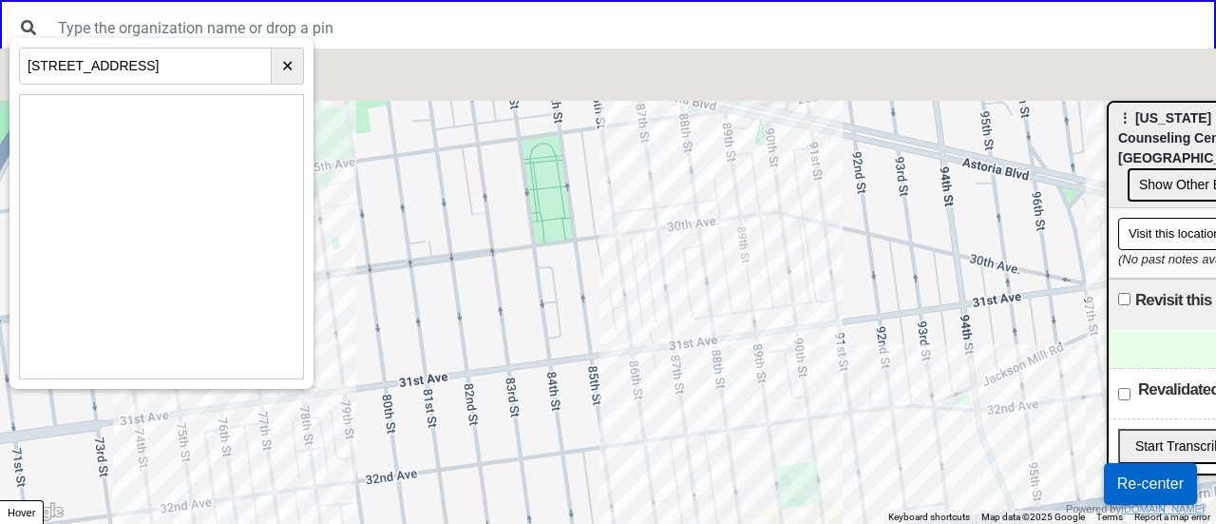
drag, startPoint x: 863, startPoint y: 245, endPoint x: 881, endPoint y: 491, distance: 246.8
click at [881, 491] on div at bounding box center [608, 285] width 1216 height 475
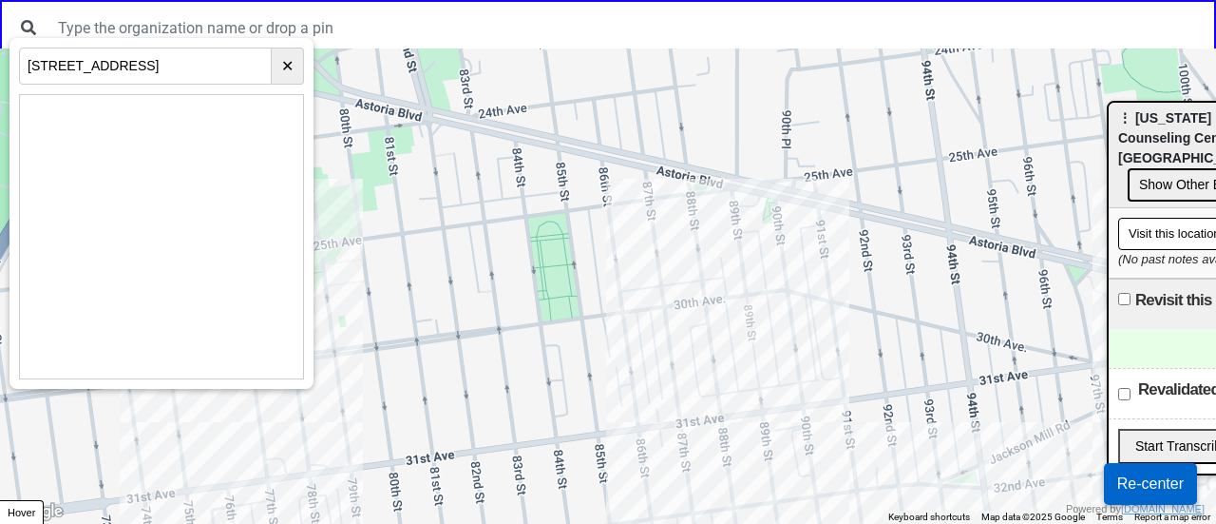
drag, startPoint x: 862, startPoint y: 424, endPoint x: 738, endPoint y: 48, distance: 396.0
click at [737, 52] on div at bounding box center [608, 285] width 1216 height 475
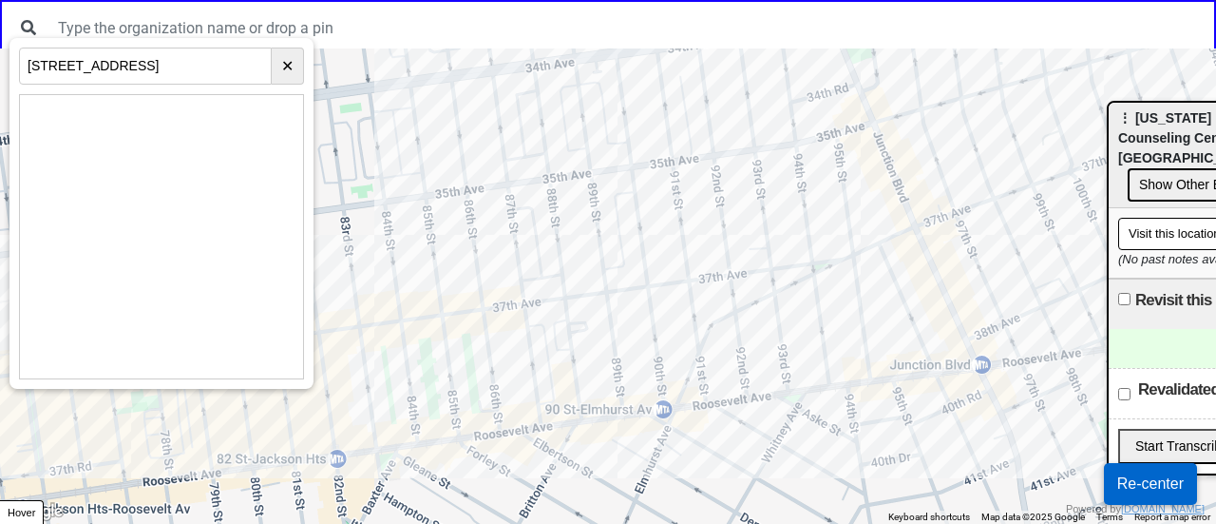
click at [779, 183] on div at bounding box center [608, 285] width 1216 height 475
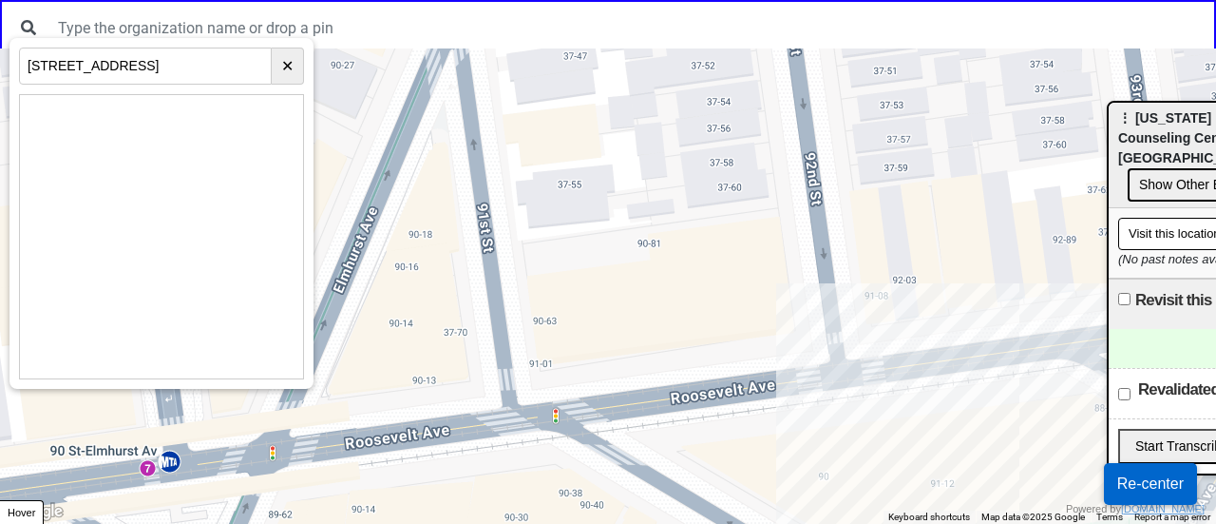
click at [668, 344] on div at bounding box center [608, 285] width 1216 height 475
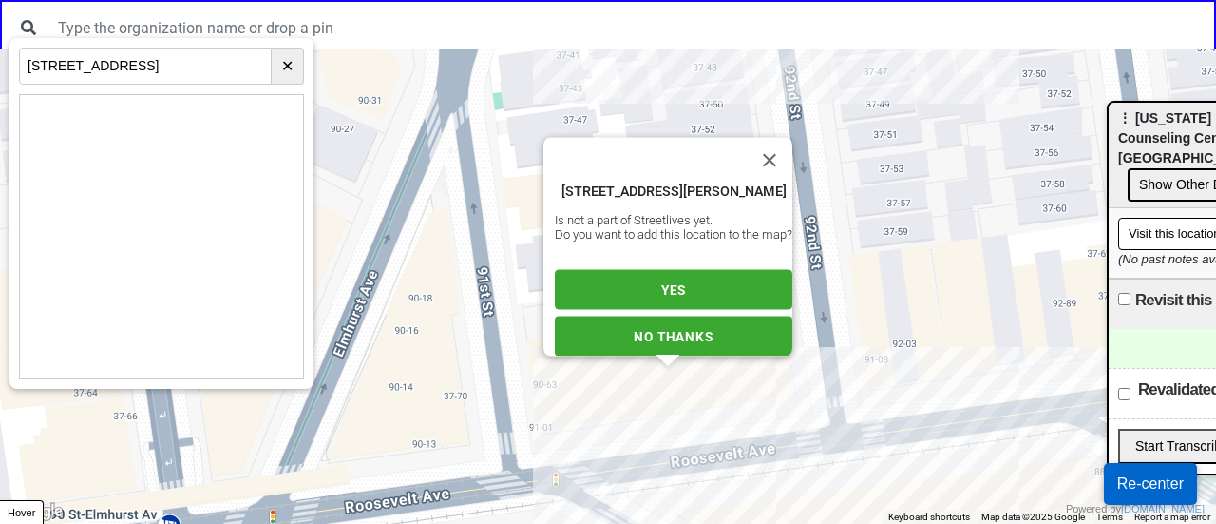
click at [654, 290] on button "YES" at bounding box center [674, 290] width 238 height 40
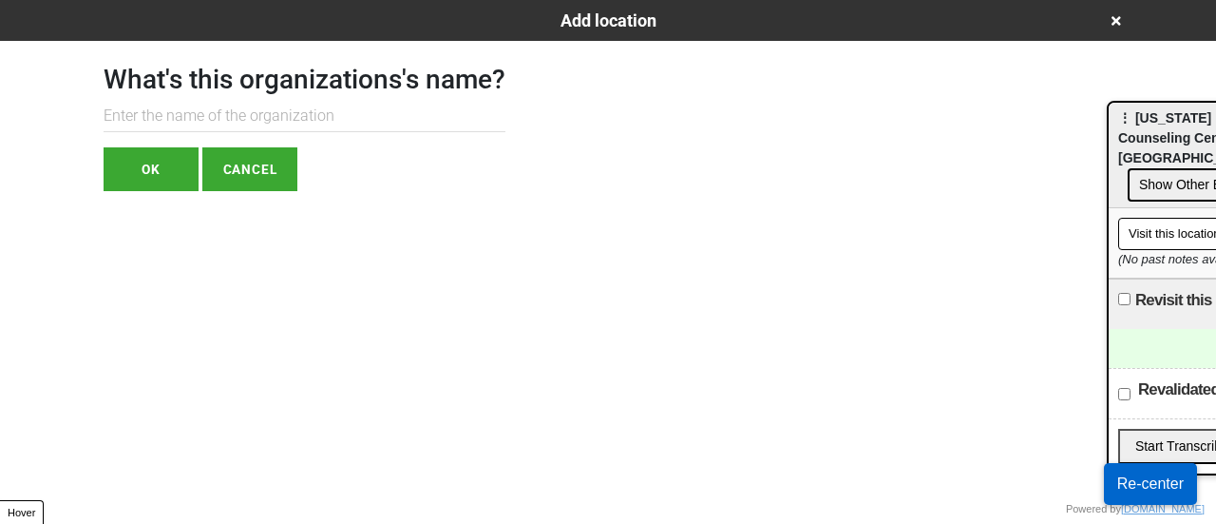
click at [301, 110] on input "text" at bounding box center [305, 116] width 402 height 31
paste input "[US_STATE] [MEDICAL_DATA] and Counseling Center (NYPCC)"
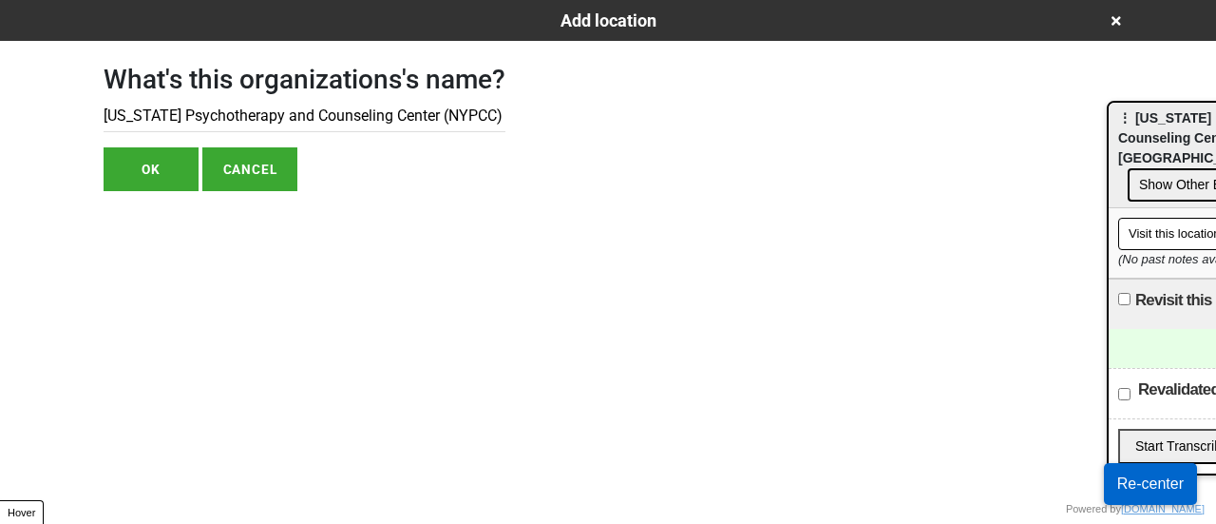
type input "[US_STATE] [MEDICAL_DATA] and Counseling Center (NYPCC)"
click at [166, 175] on button "OK" at bounding box center [151, 169] width 95 height 44
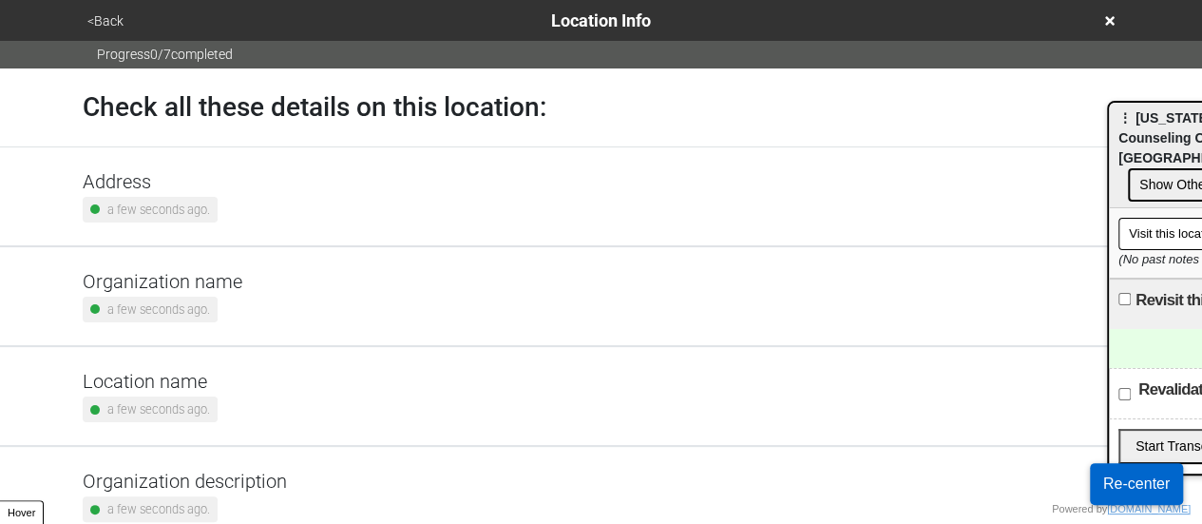
click at [223, 183] on div "Address a few seconds ago." at bounding box center [602, 196] width 1038 height 52
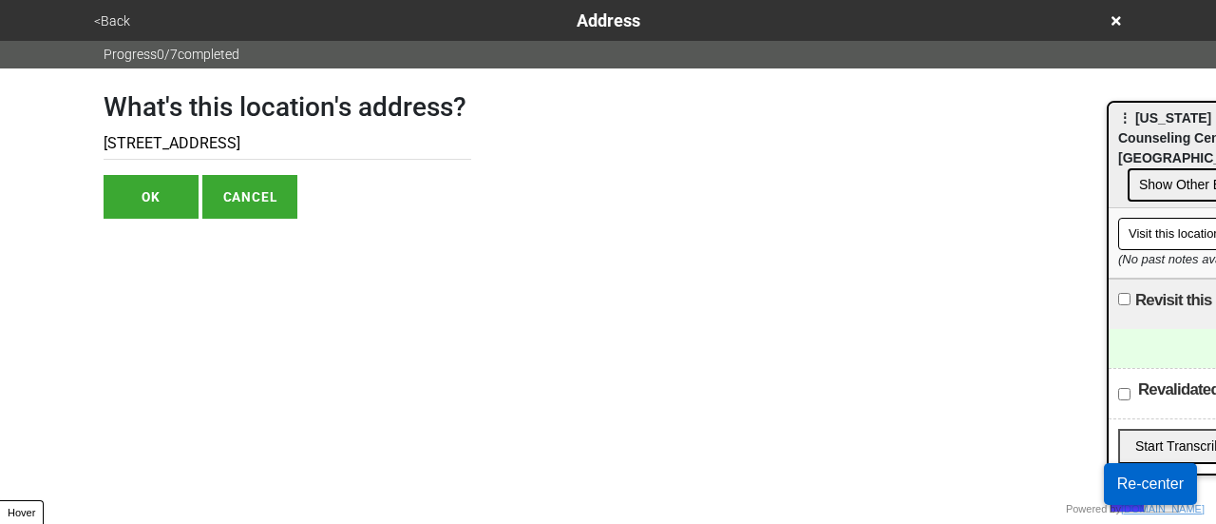
click at [189, 133] on input "91-09 Roosevelt Ave" at bounding box center [288, 143] width 368 height 31
click at [112, 10] on button "<Back" at bounding box center [112, 21] width 48 height 22
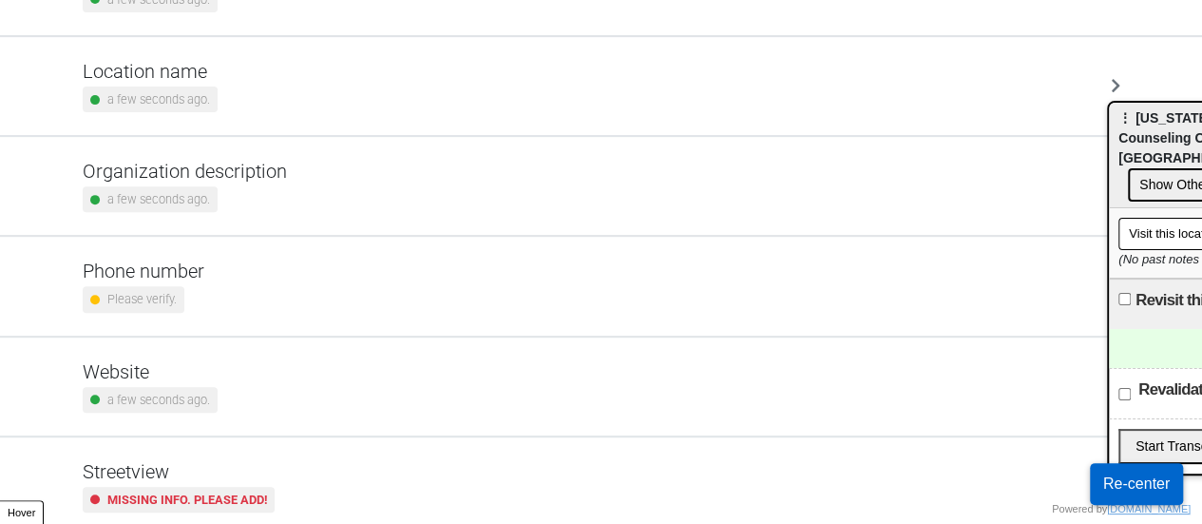
scroll to position [361, 0]
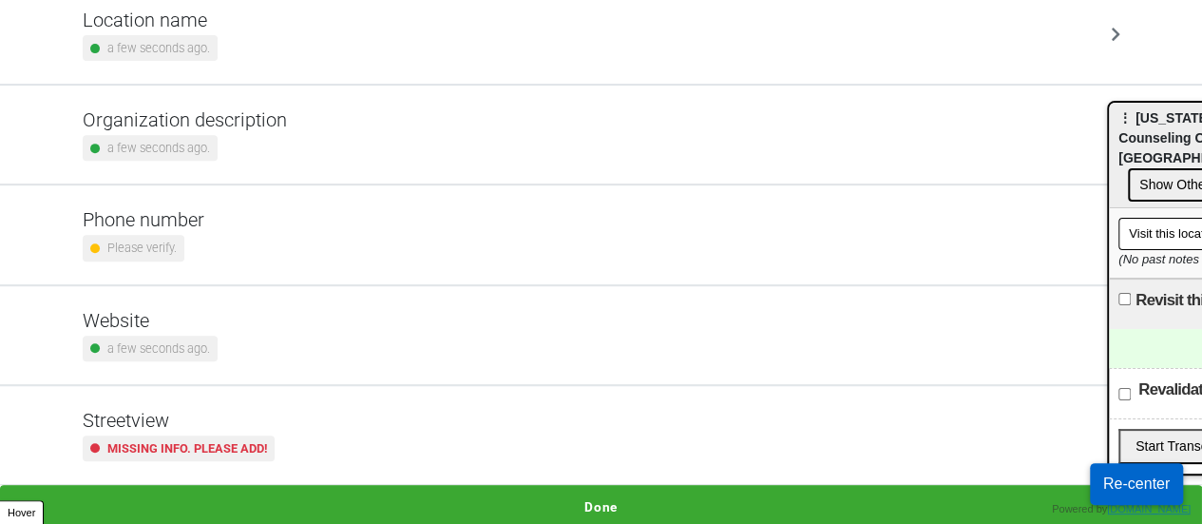
click at [182, 410] on h5 "Streetview" at bounding box center [179, 420] width 192 height 23
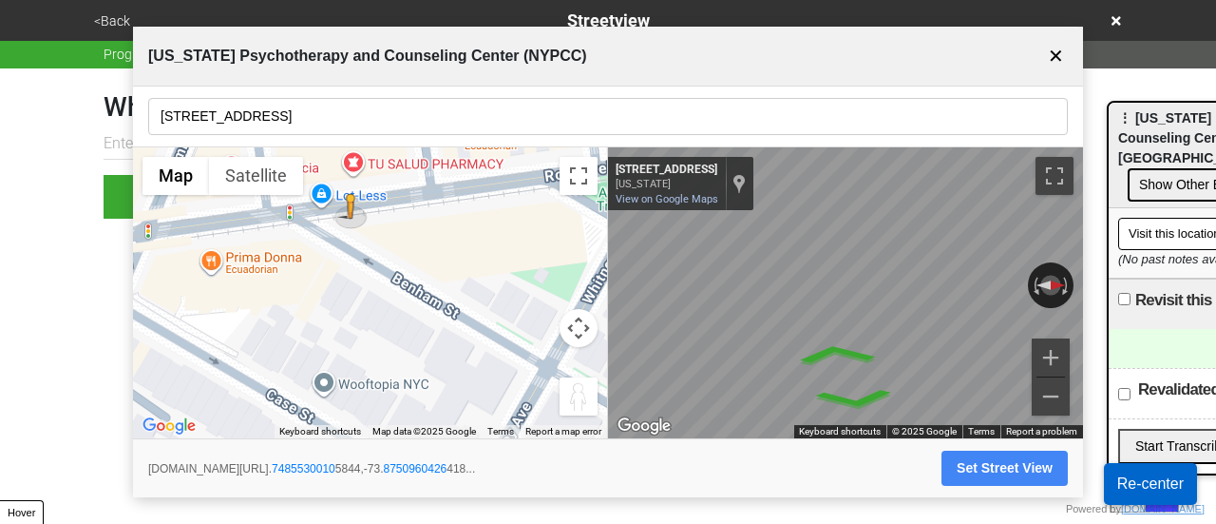
drag, startPoint x: 372, startPoint y: 242, endPoint x: 391, endPoint y: 353, distance: 111.8
click at [391, 355] on div "To activate drag with keyboard, press Alt + Enter. Once in keyboard drag state,…" at bounding box center [370, 293] width 474 height 292
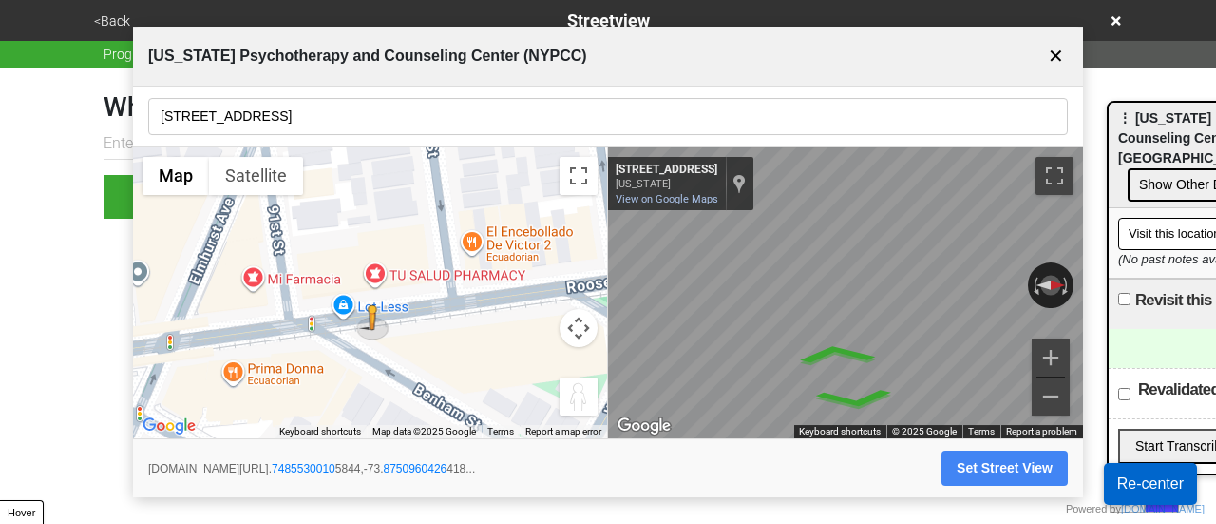
click at [314, 104] on input "91-09 Roosevelt Ave" at bounding box center [608, 116] width 920 height 37
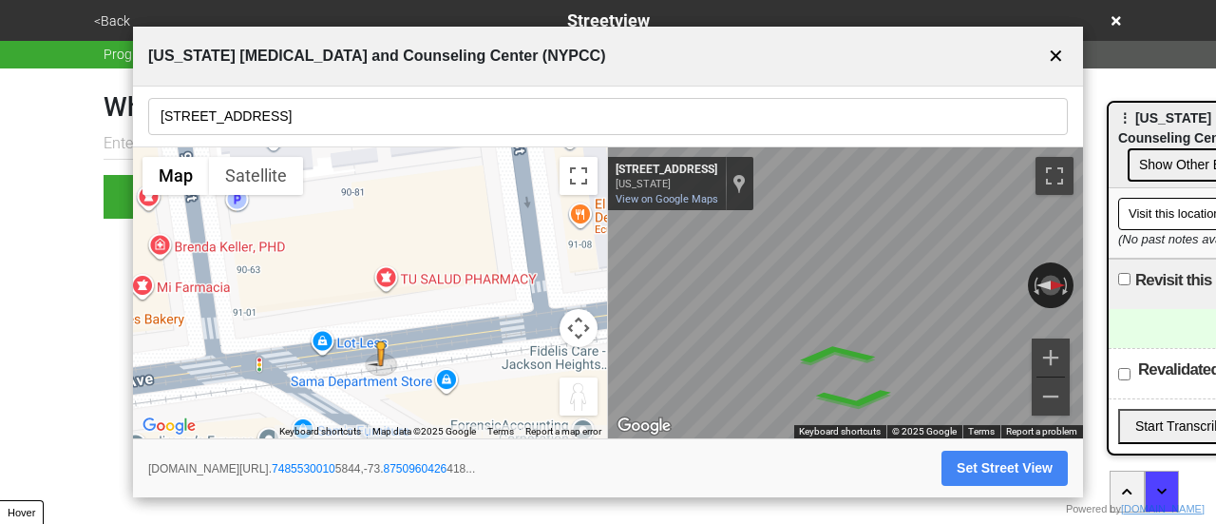
drag, startPoint x: 321, startPoint y: 283, endPoint x: 429, endPoint y: 412, distance: 168.6
click at [429, 412] on div "To activate drag with keyboard, press Alt + Enter. Once in keyboard drag state,…" at bounding box center [370, 293] width 474 height 292
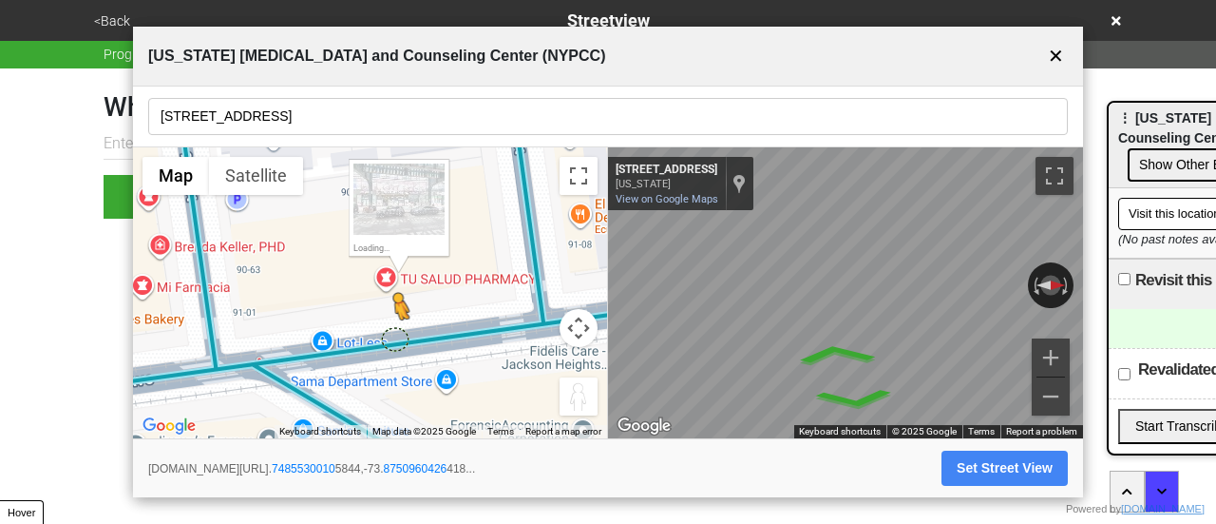
drag, startPoint x: 376, startPoint y: 354, endPoint x: 382, endPoint y: 341, distance: 14.5
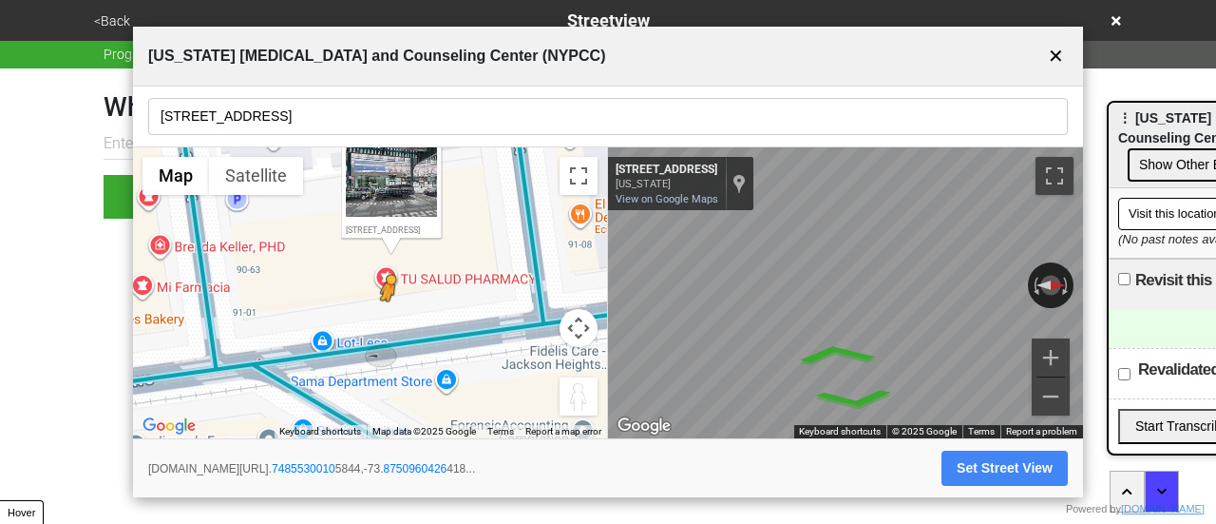
drag, startPoint x: 376, startPoint y: 352, endPoint x: 383, endPoint y: 315, distance: 37.6
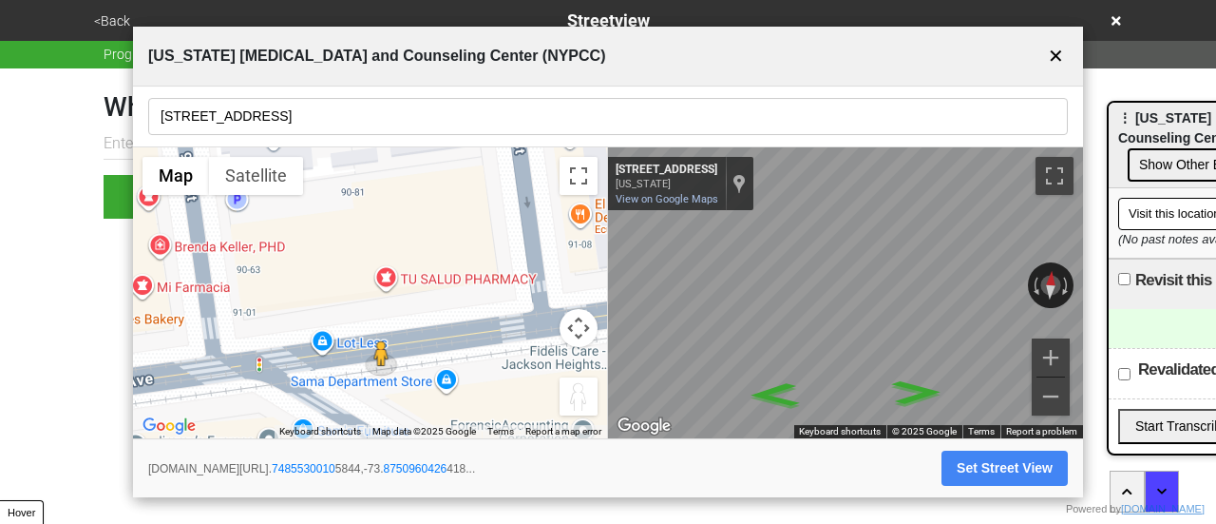
click at [984, 475] on button "Set Street View" at bounding box center [1005, 467] width 126 height 35
type input "[URL][DOMAIN_NAME]"
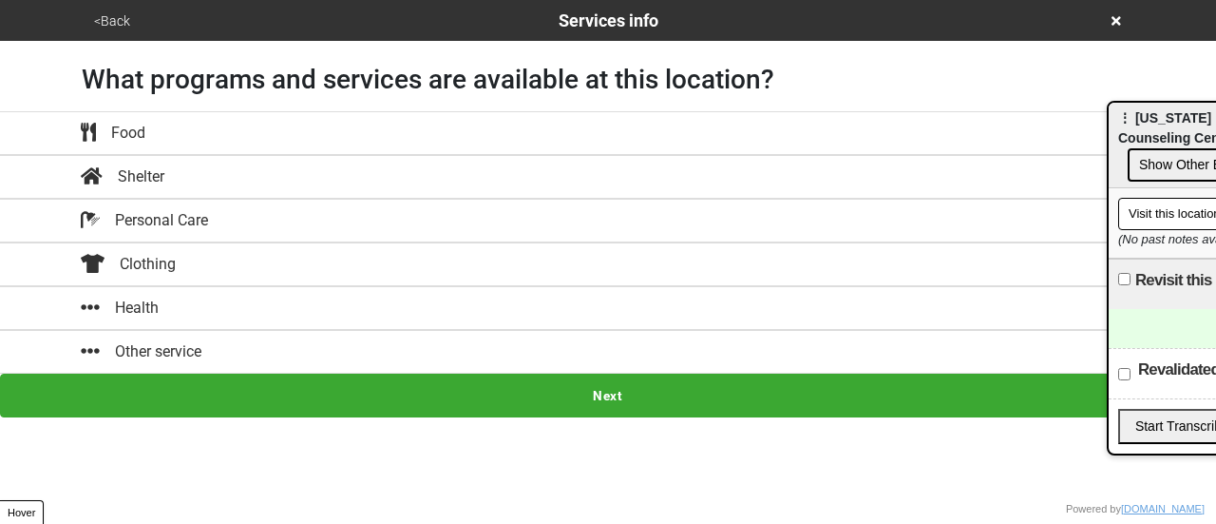
click at [393, 352] on div "Other service" at bounding box center [608, 351] width 1083 height 23
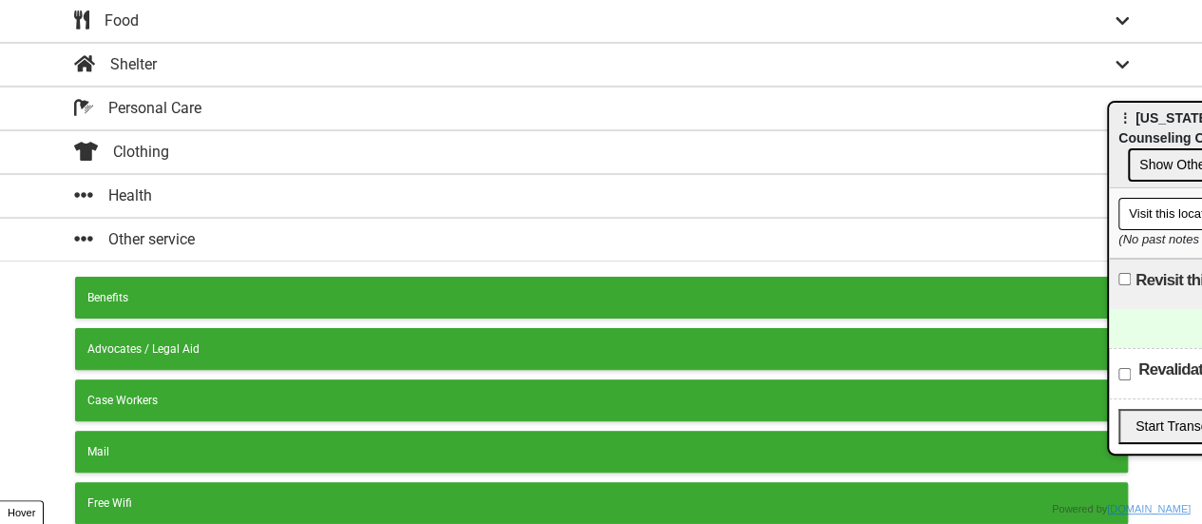
scroll to position [2, 0]
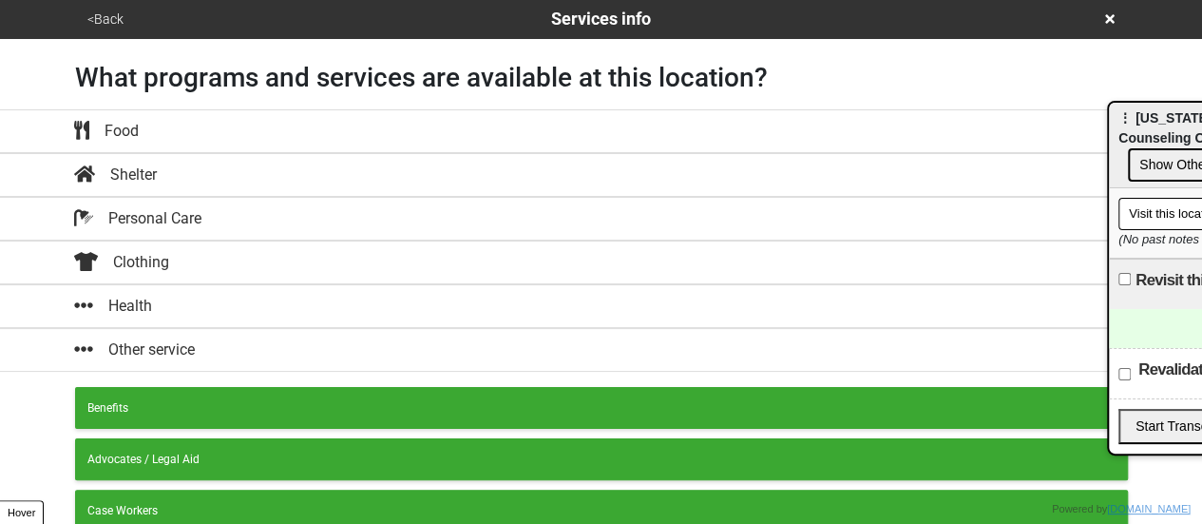
click at [195, 284] on button "Health" at bounding box center [601, 306] width 1202 height 44
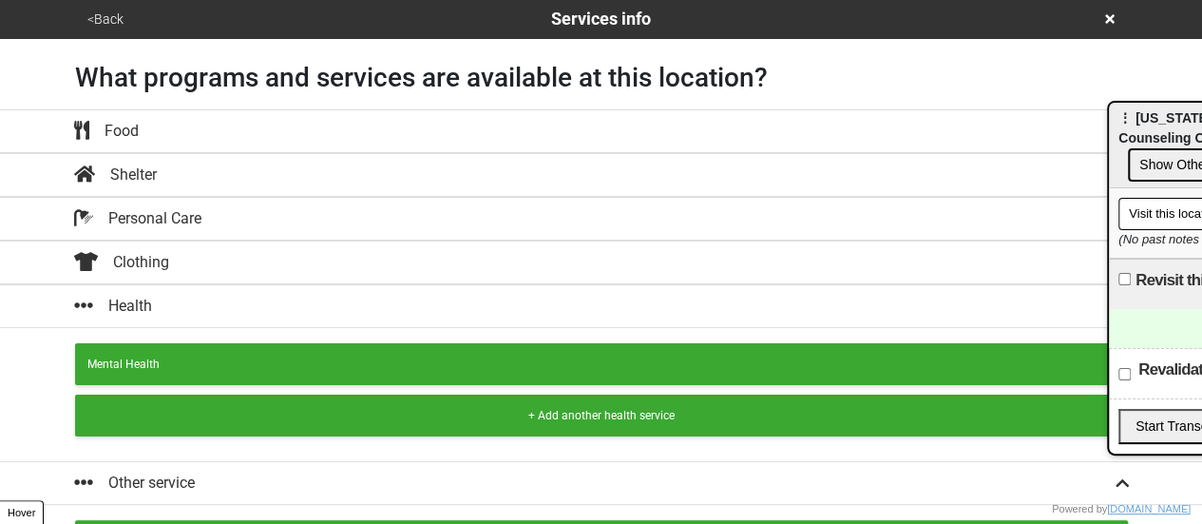
click at [182, 330] on div "Mental Health + Add another health service" at bounding box center [601, 394] width 1083 height 133
click at [186, 349] on button "Mental Health" at bounding box center [601, 364] width 1053 height 42
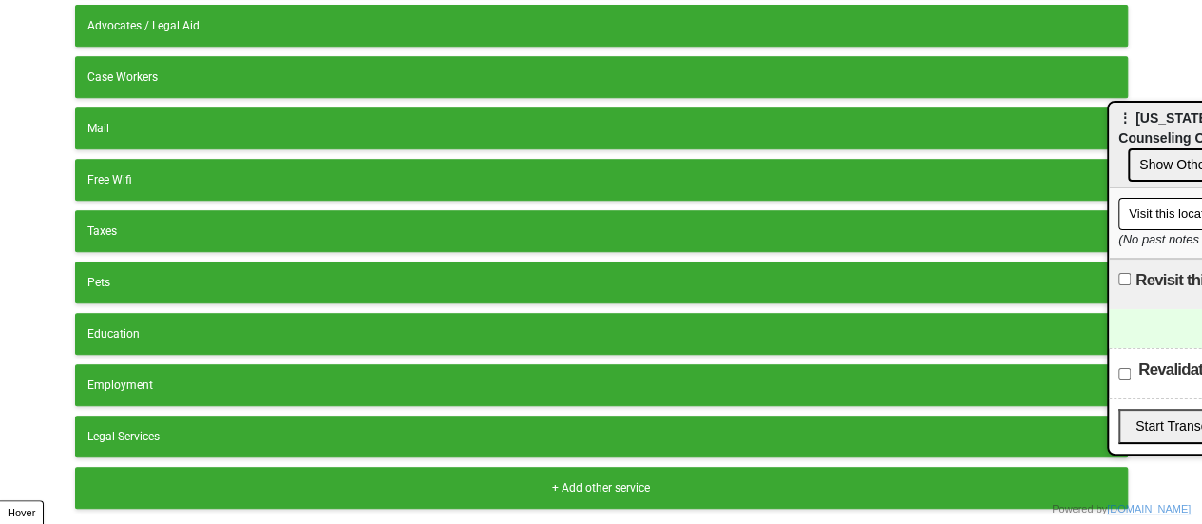
scroll to position [477, 0]
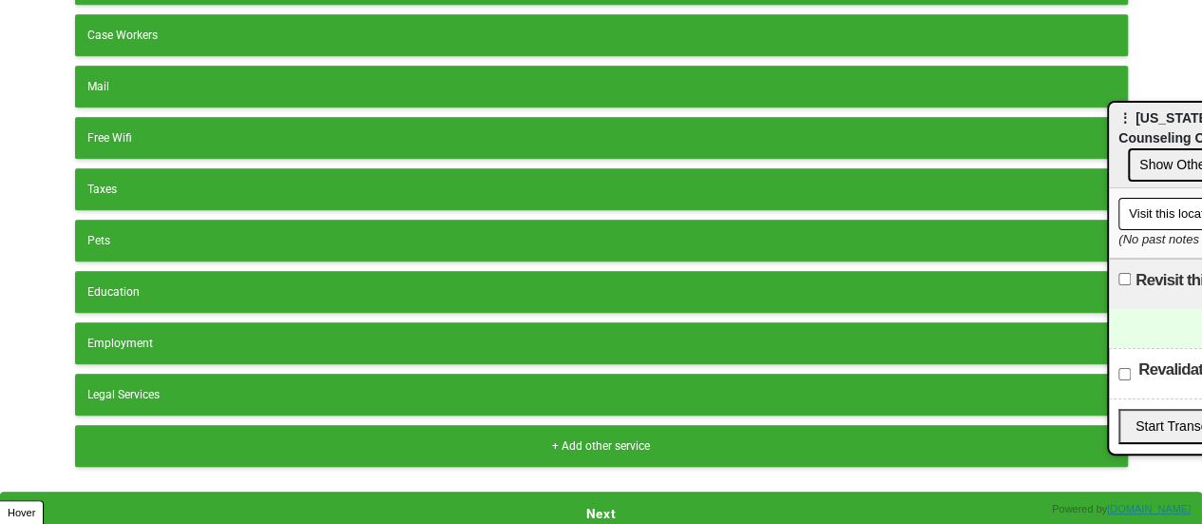
click at [506, 491] on button "Next" at bounding box center [601, 513] width 1202 height 44
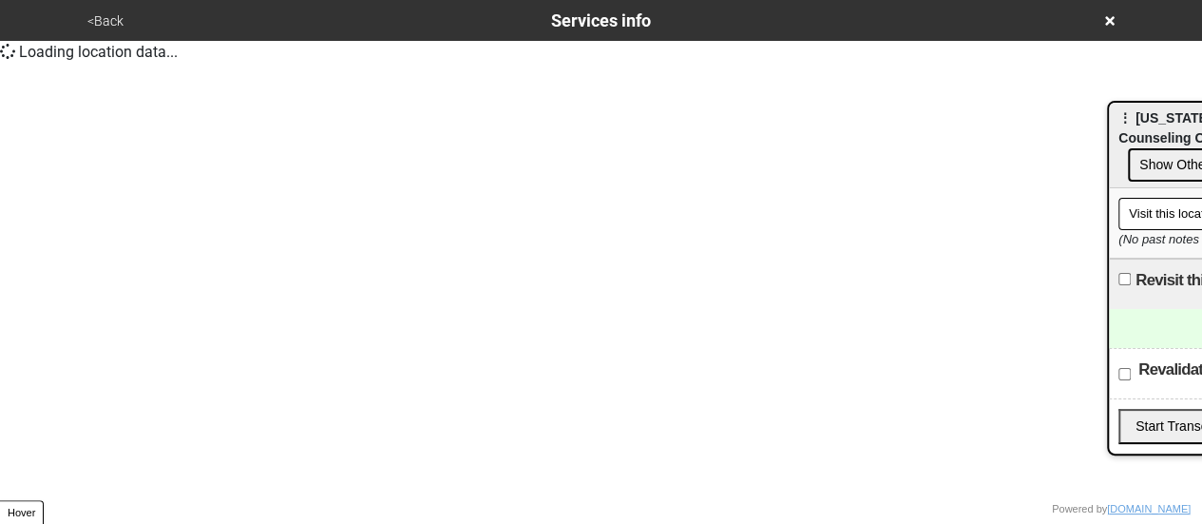
scroll to position [0, 0]
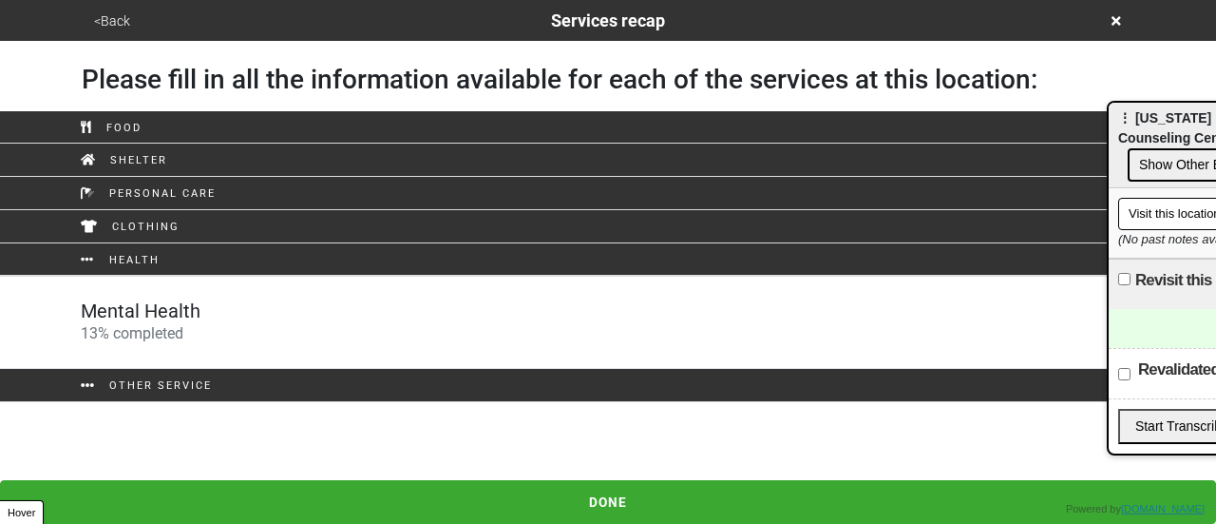
click at [206, 309] on div "Mental Health 13 % completed" at bounding box center [608, 322] width 1083 height 46
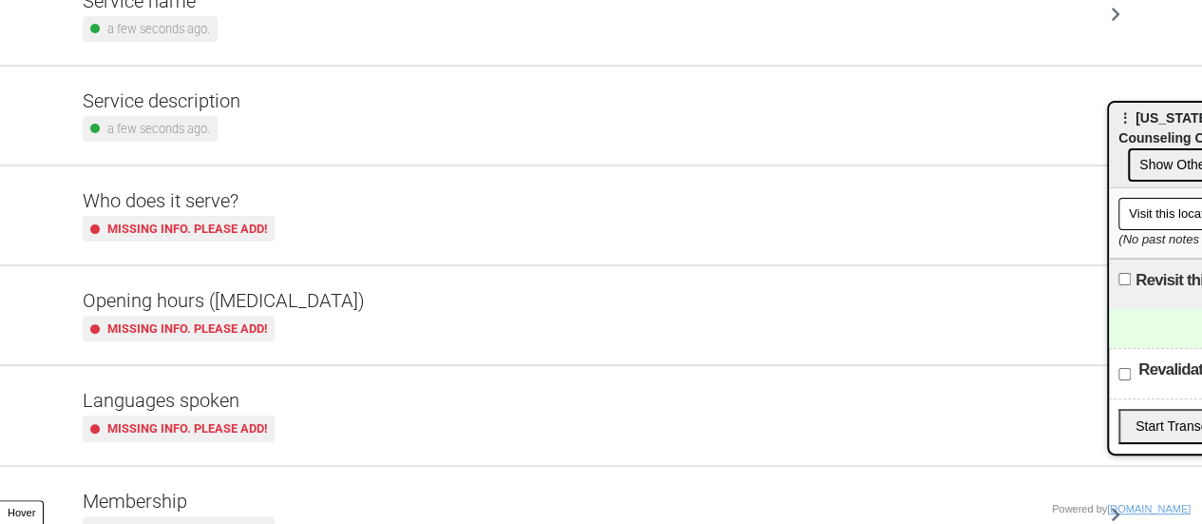
scroll to position [285, 0]
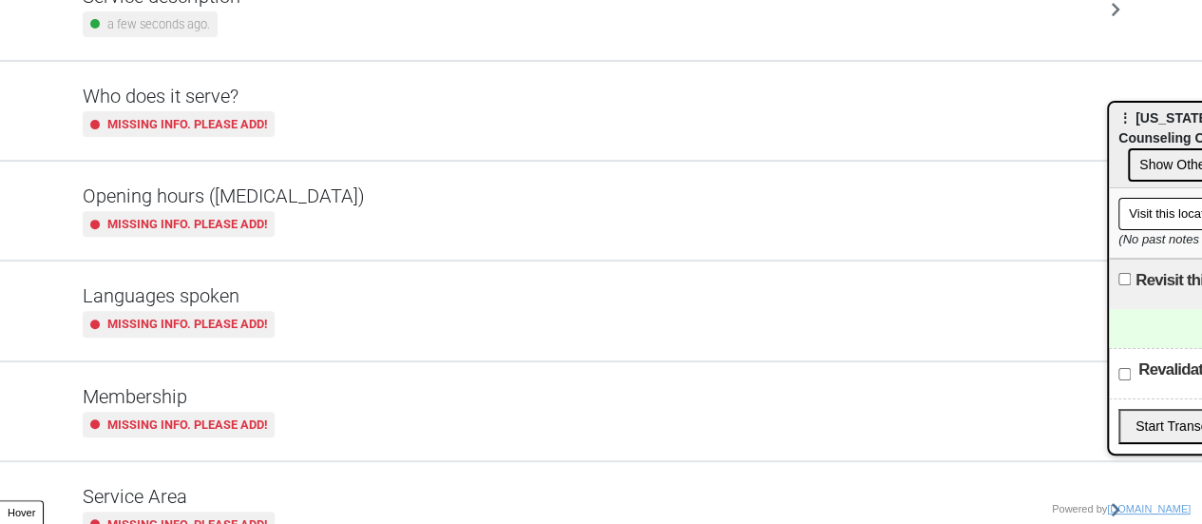
click at [313, 205] on div "Opening hours ([MEDICAL_DATA]) Missing info. Please add!" at bounding box center [602, 210] width 1038 height 52
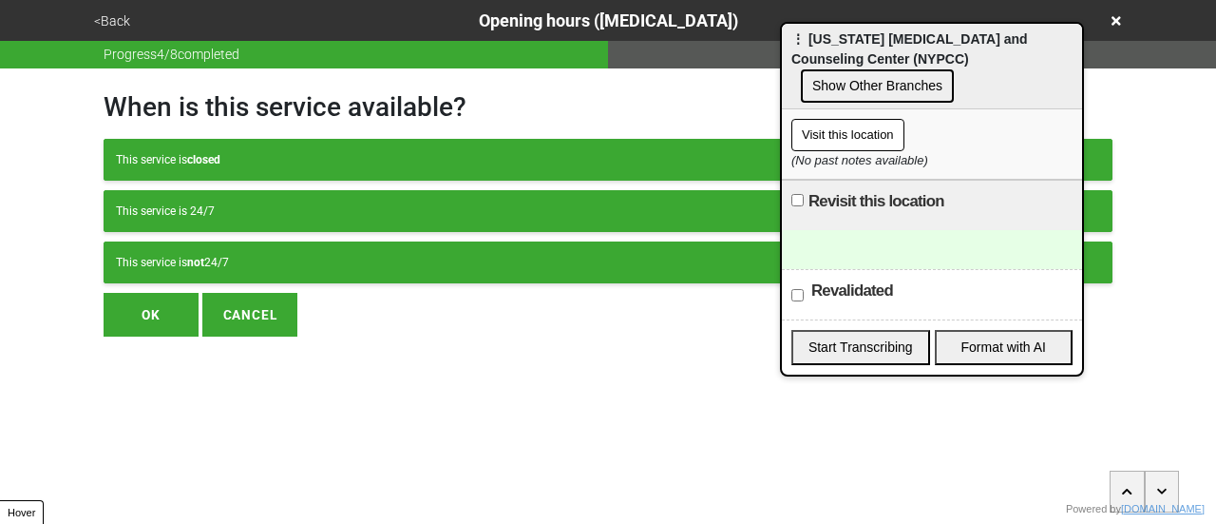
drag, startPoint x: 1134, startPoint y: 122, endPoint x: 808, endPoint y: 69, distance: 330.1
click at [787, 39] on div "⋮ [US_STATE] [MEDICAL_DATA] and Counseling Center (NYPCC) Show Other Branches" at bounding box center [932, 67] width 300 height 86
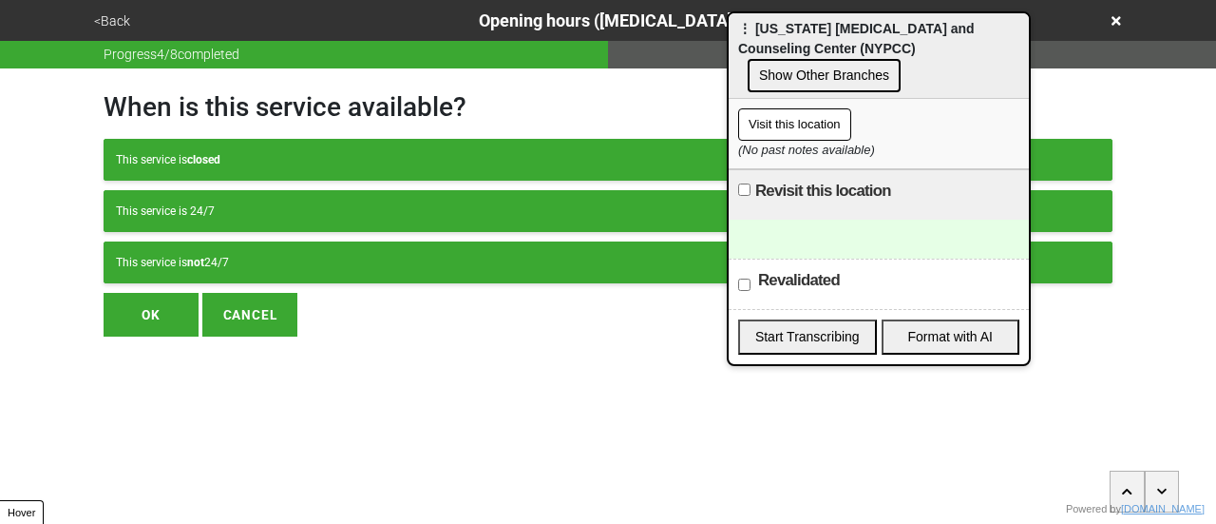
click at [901, 59] on button "Show Other Branches" at bounding box center [824, 75] width 153 height 33
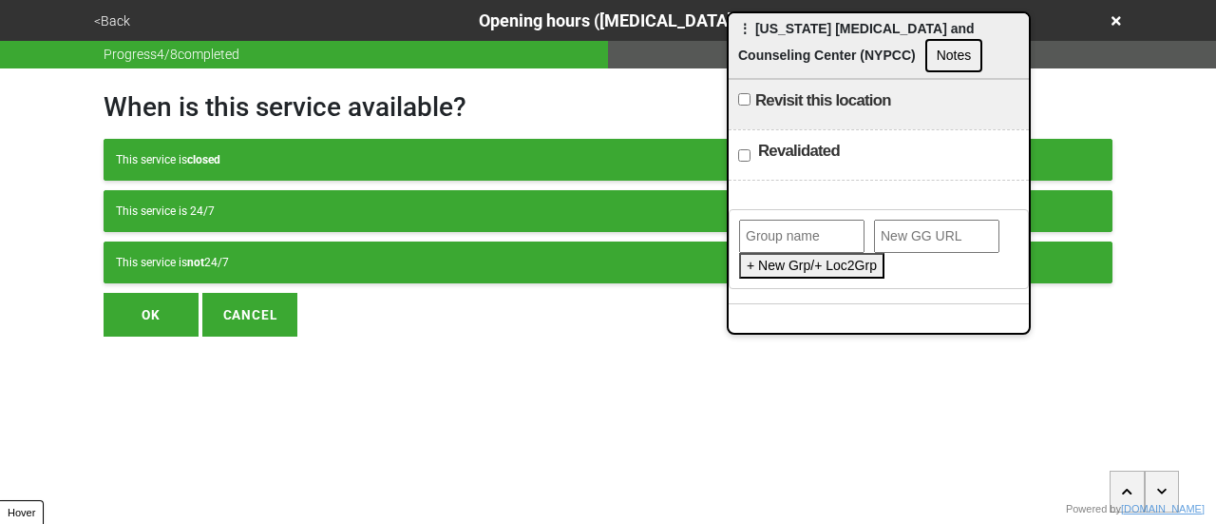
click at [811, 219] on input "text" at bounding box center [801, 235] width 125 height 33
click at [775, 227] on input "text" at bounding box center [801, 235] width 125 height 33
type input "HANAC"
drag, startPoint x: 886, startPoint y: 255, endPoint x: 871, endPoint y: 259, distance: 15.0
click at [886, 257] on button "Add This Location to Group" at bounding box center [827, 266] width 177 height 26
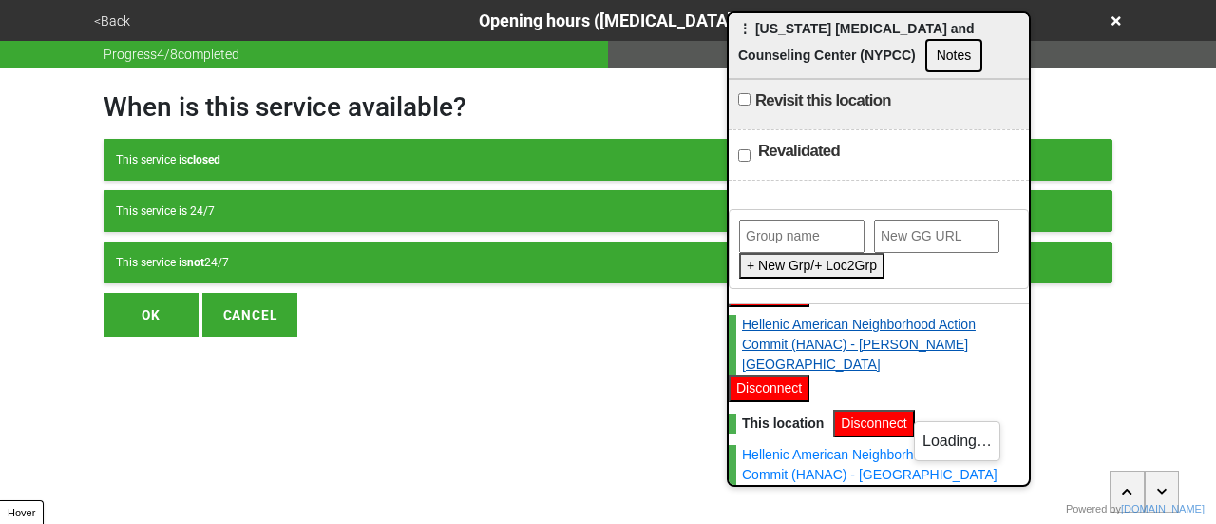
scroll to position [159, 0]
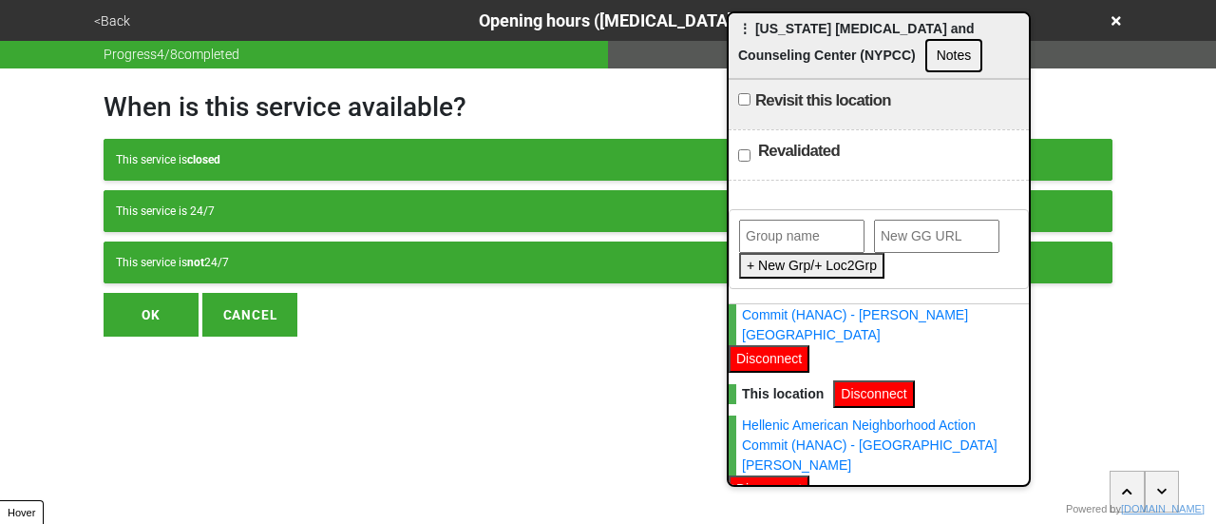
click at [877, 391] on button "Disconnect" at bounding box center [873, 394] width 81 height 28
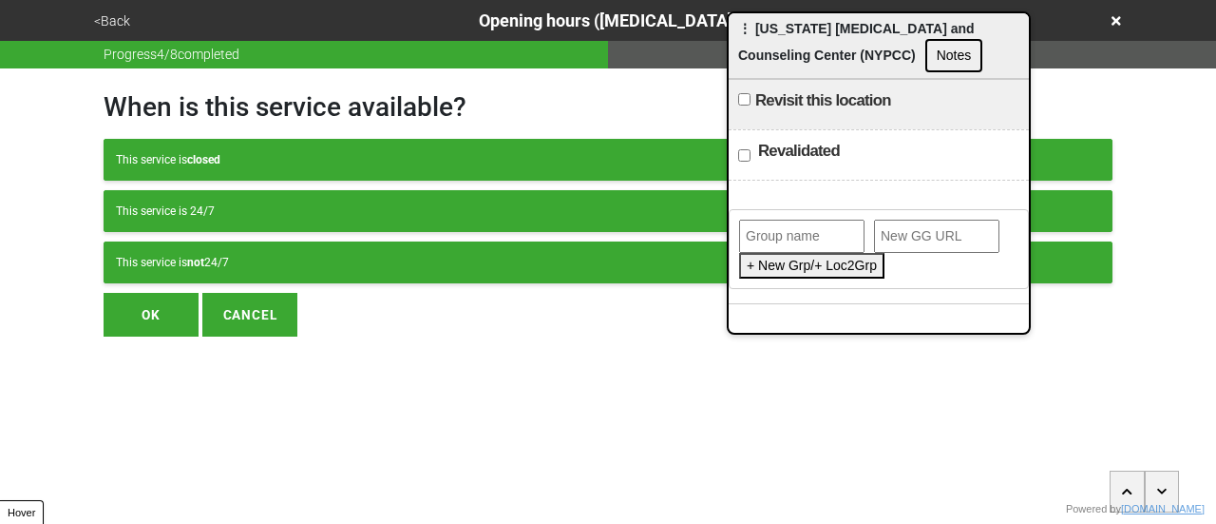
click at [780, 231] on input "text" at bounding box center [801, 235] width 125 height 33
type input "[US_STATE] [MEDICAL_DATA] and Counseling Center"
click at [809, 262] on button "Add This Location to Group" at bounding box center [827, 266] width 177 height 26
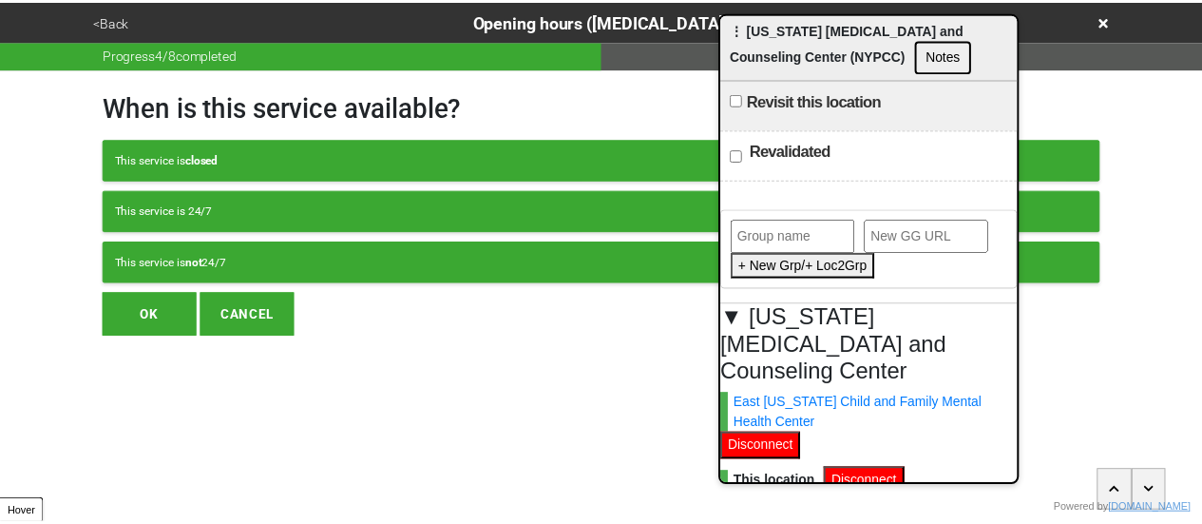
scroll to position [0, 0]
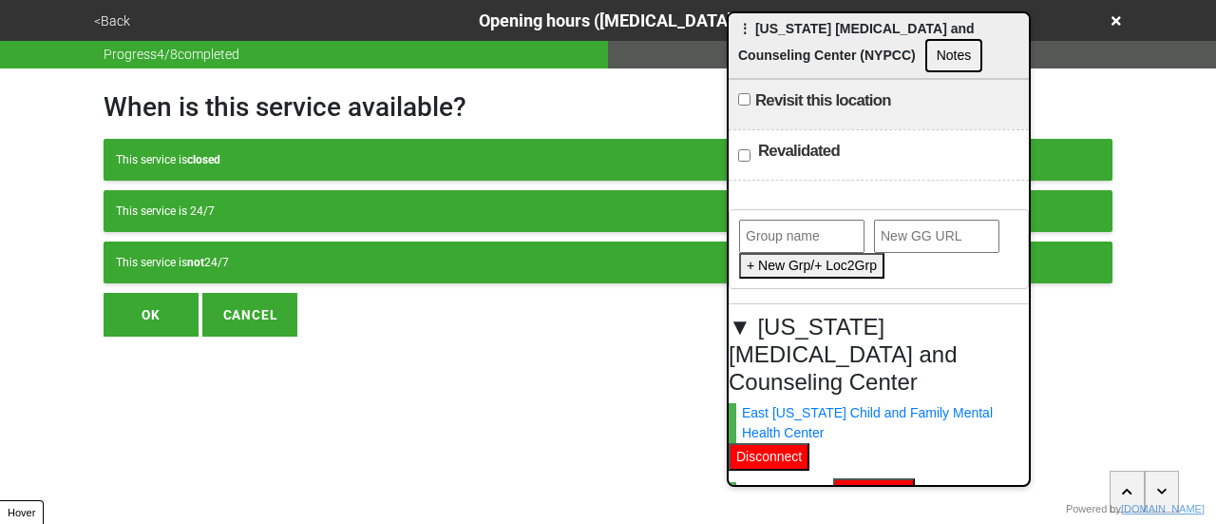
click at [109, 10] on button "<Back" at bounding box center [112, 21] width 48 height 22
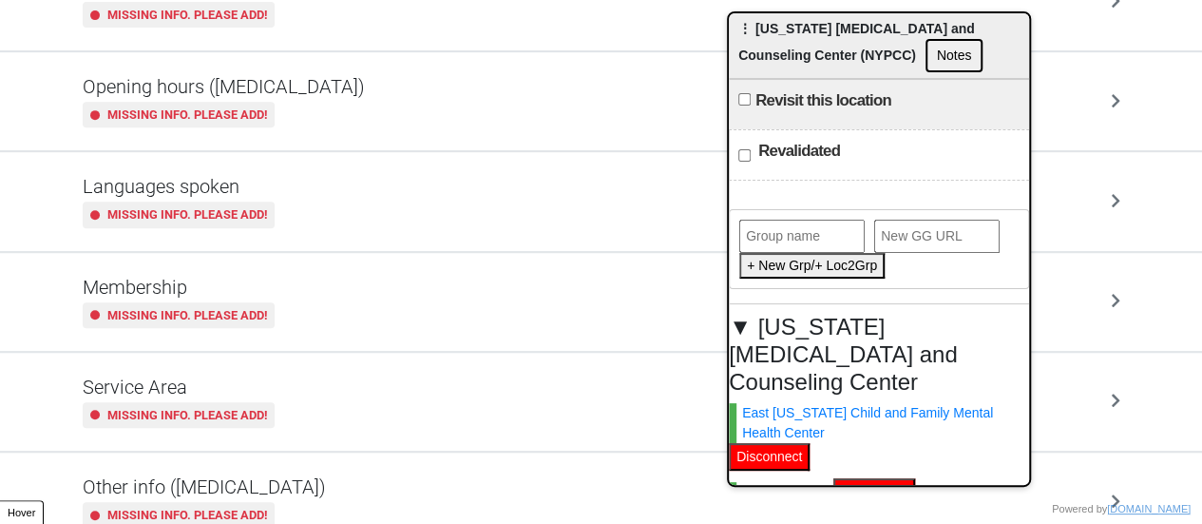
scroll to position [365, 0]
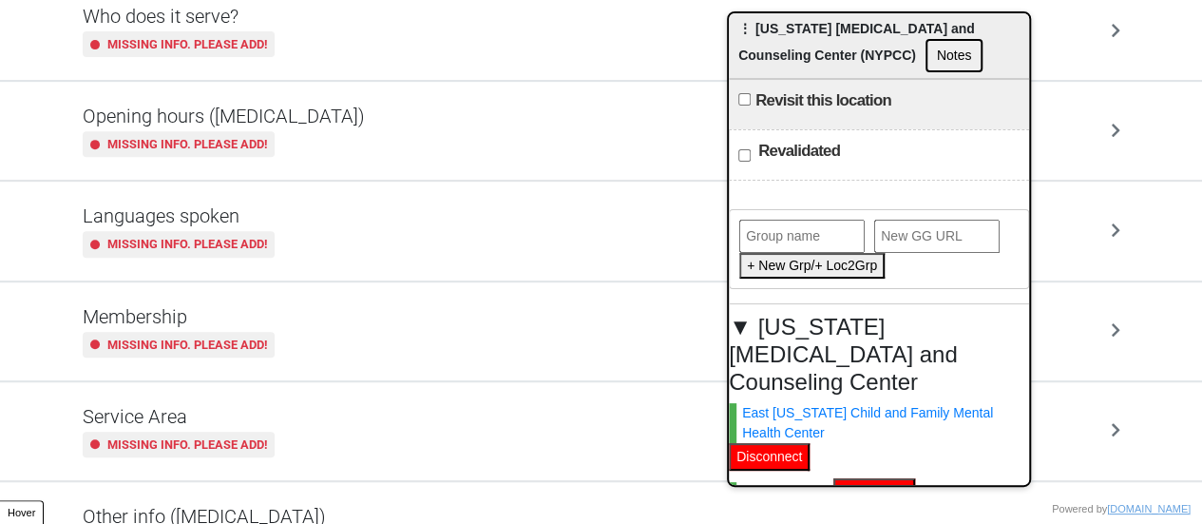
click at [253, 119] on h5 "Opening hours ([MEDICAL_DATA])" at bounding box center [224, 116] width 282 height 23
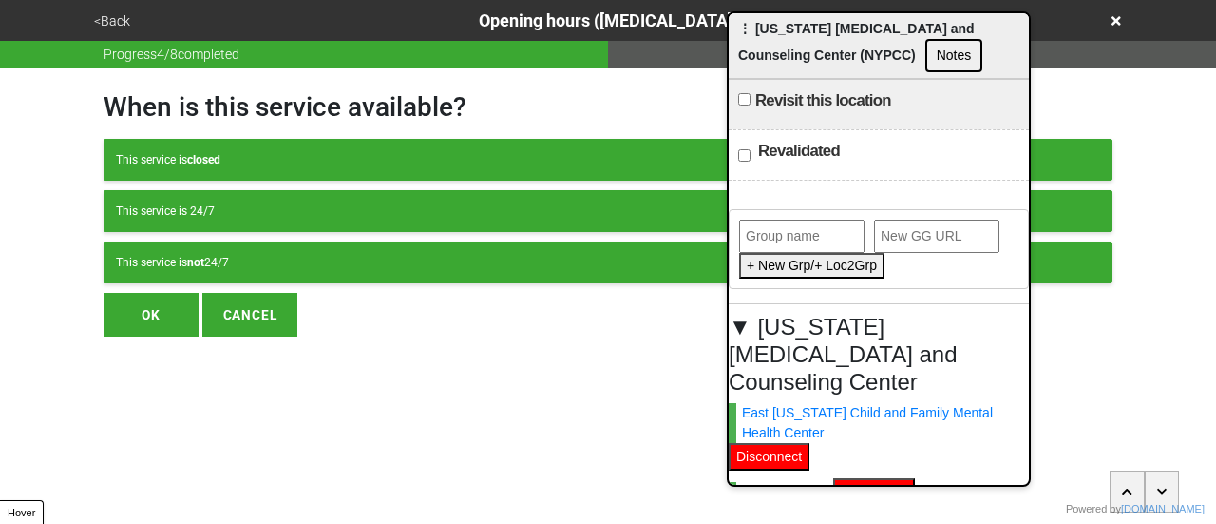
click at [319, 256] on div "This service is not 24/7" at bounding box center [608, 262] width 984 height 17
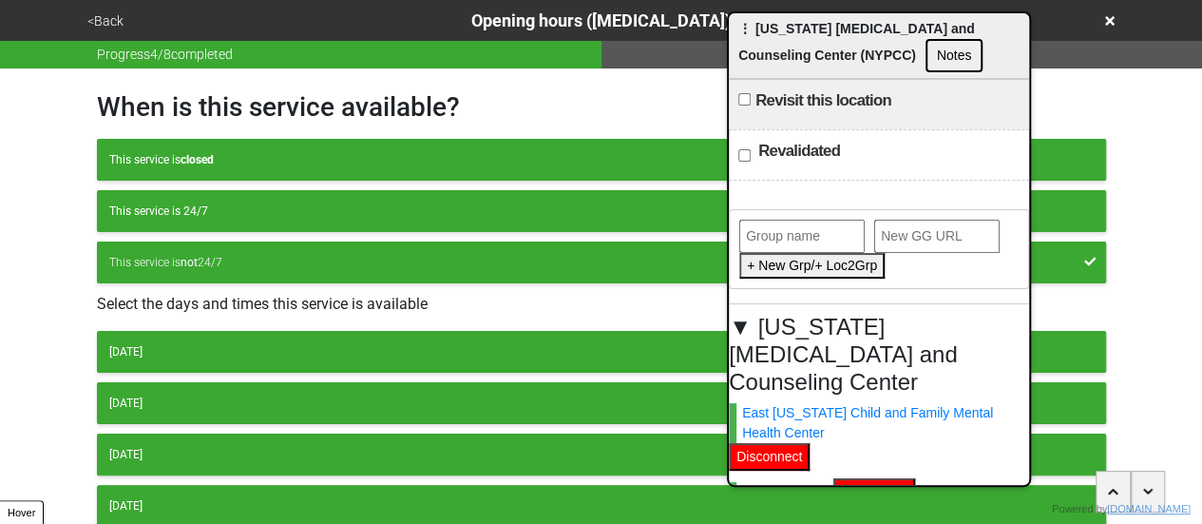
click at [167, 358] on button "[DATE]" at bounding box center [601, 352] width 1009 height 42
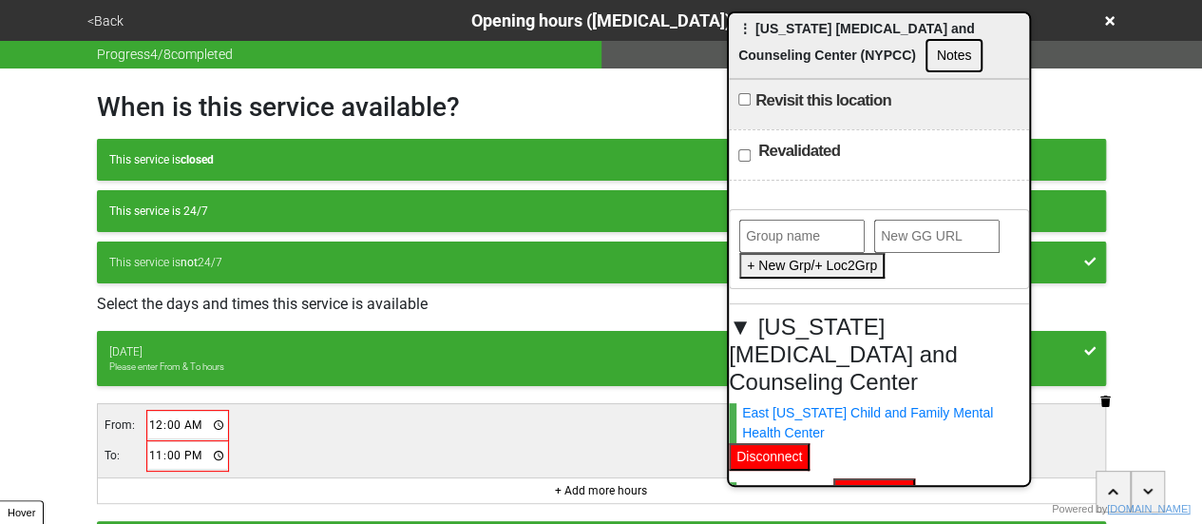
click at [152, 418] on input "00:00" at bounding box center [188, 425] width 80 height 28
type input "09:00"
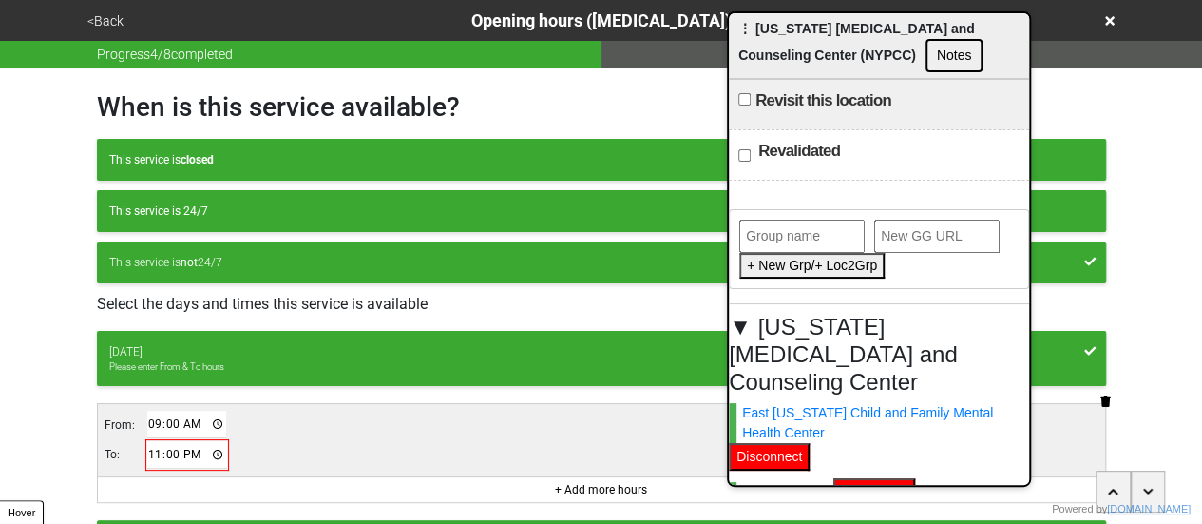
click at [153, 460] on input "23:00" at bounding box center [187, 455] width 80 height 28
type input "20:00"
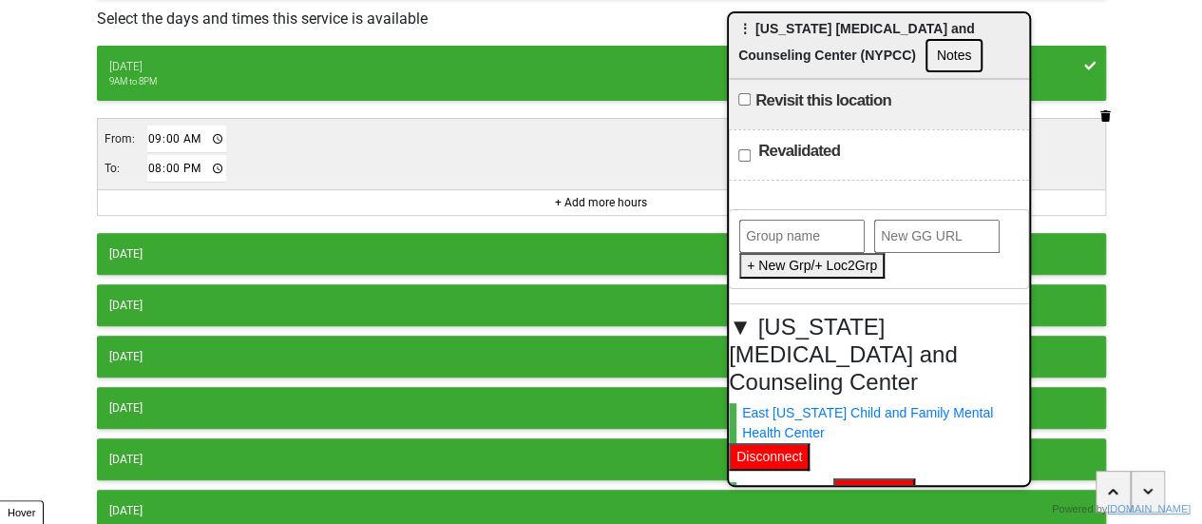
click at [241, 238] on button "[DATE]" at bounding box center [601, 254] width 1009 height 42
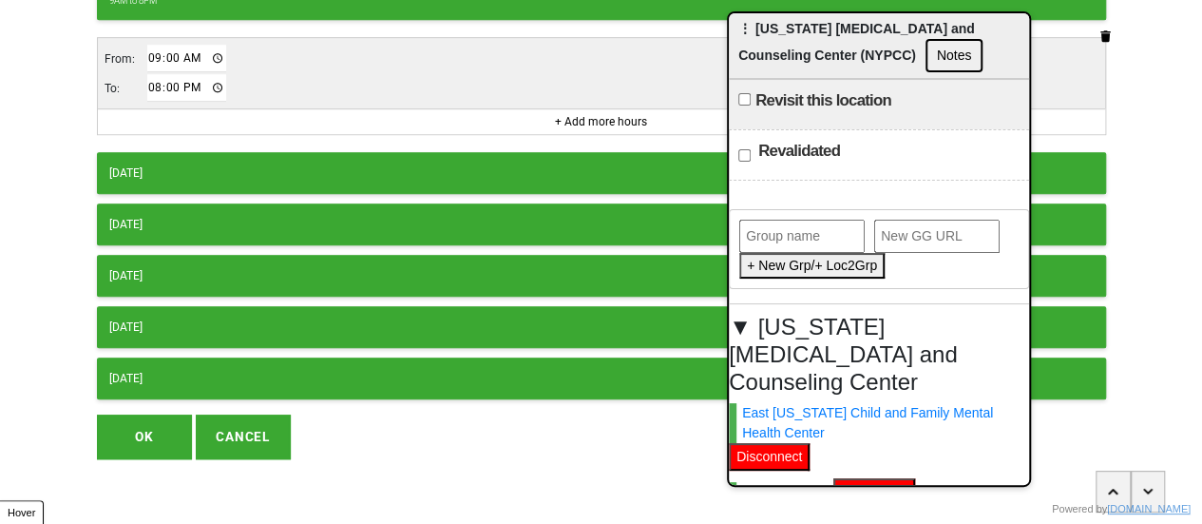
click at [216, 164] on div "[DATE]" at bounding box center [601, 172] width 984 height 17
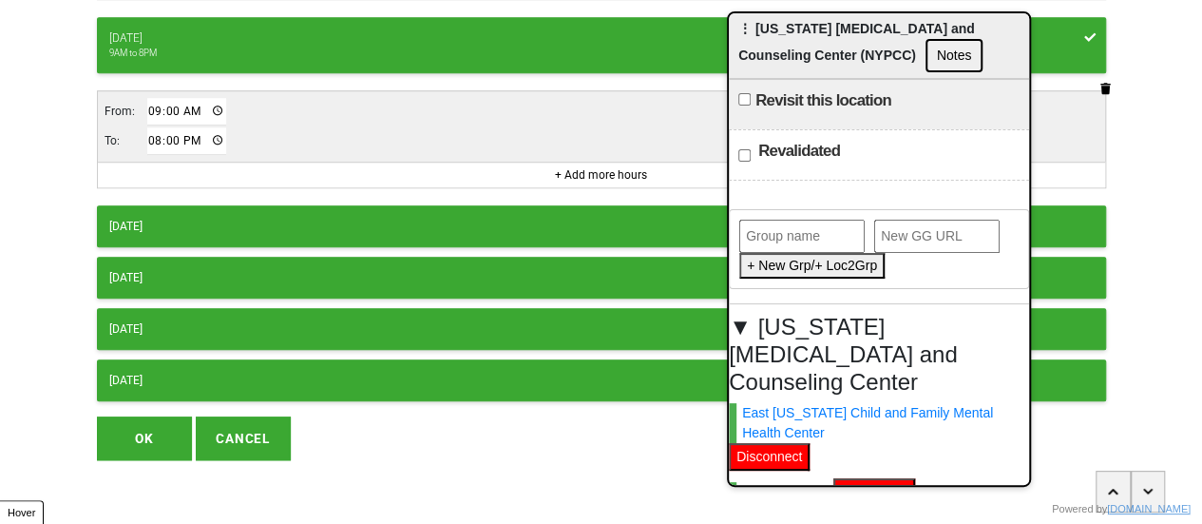
click at [213, 218] on div "[DATE]" at bounding box center [601, 226] width 984 height 17
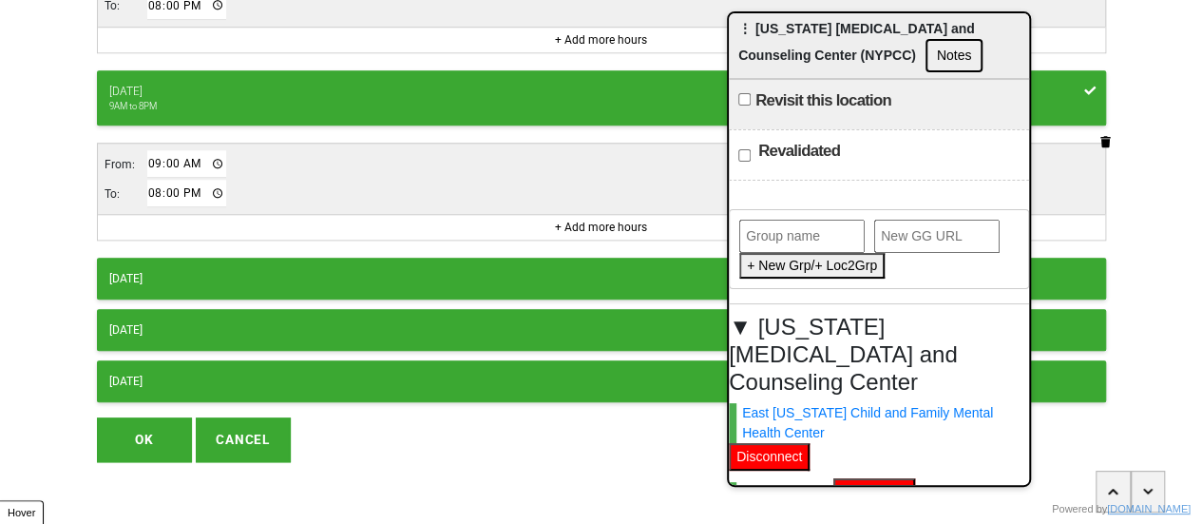
click at [215, 271] on div "[DATE]" at bounding box center [601, 278] width 984 height 17
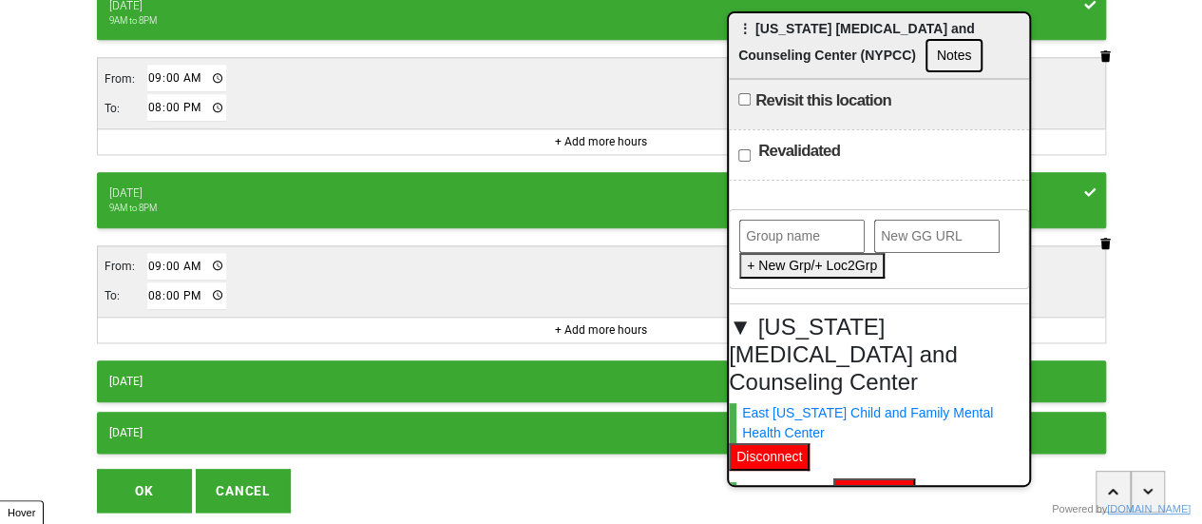
scroll to position [958, 0]
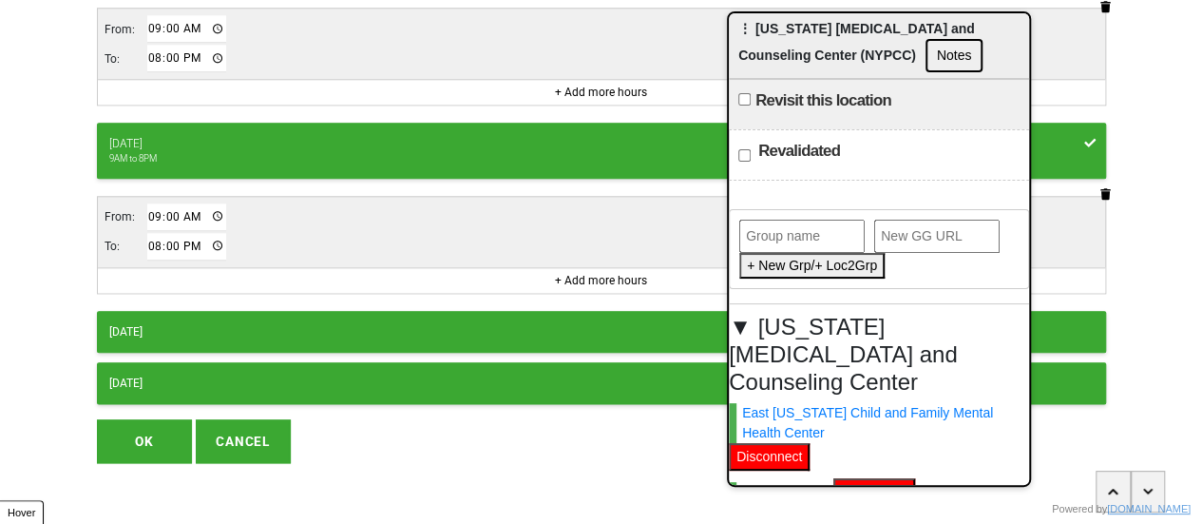
click at [207, 311] on button "[DATE]" at bounding box center [601, 332] width 1009 height 42
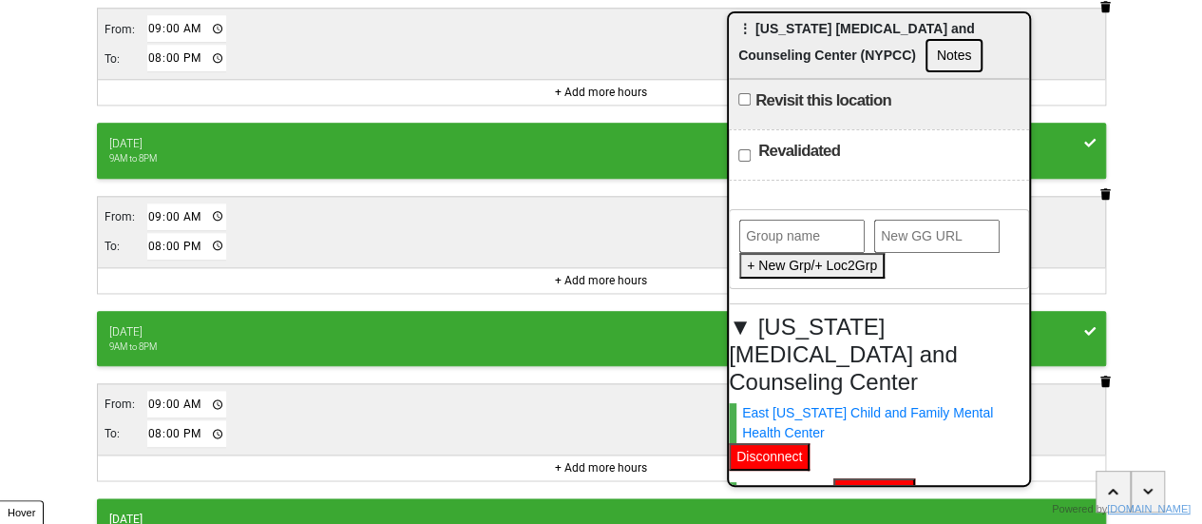
click at [147, 420] on input "20:00" at bounding box center [187, 434] width 80 height 28
type input "18:00"
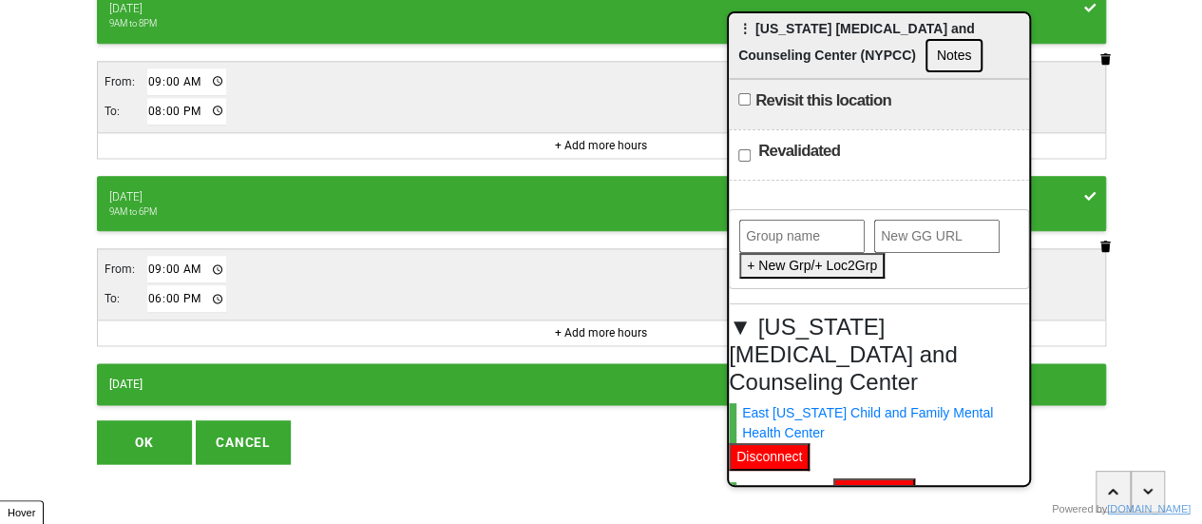
click at [133, 427] on button "OK" at bounding box center [144, 442] width 95 height 44
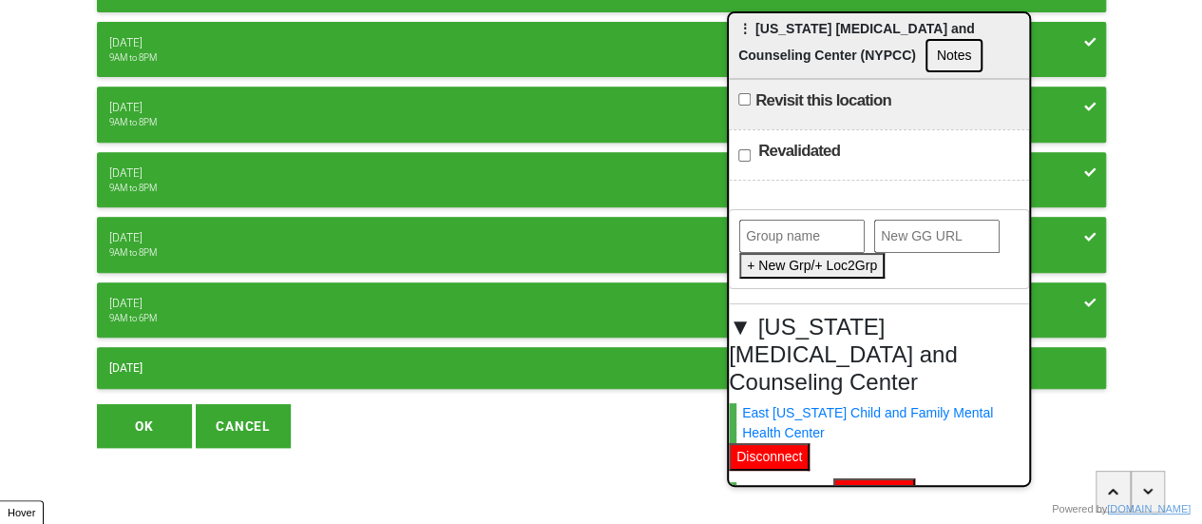
scroll to position [367, 0]
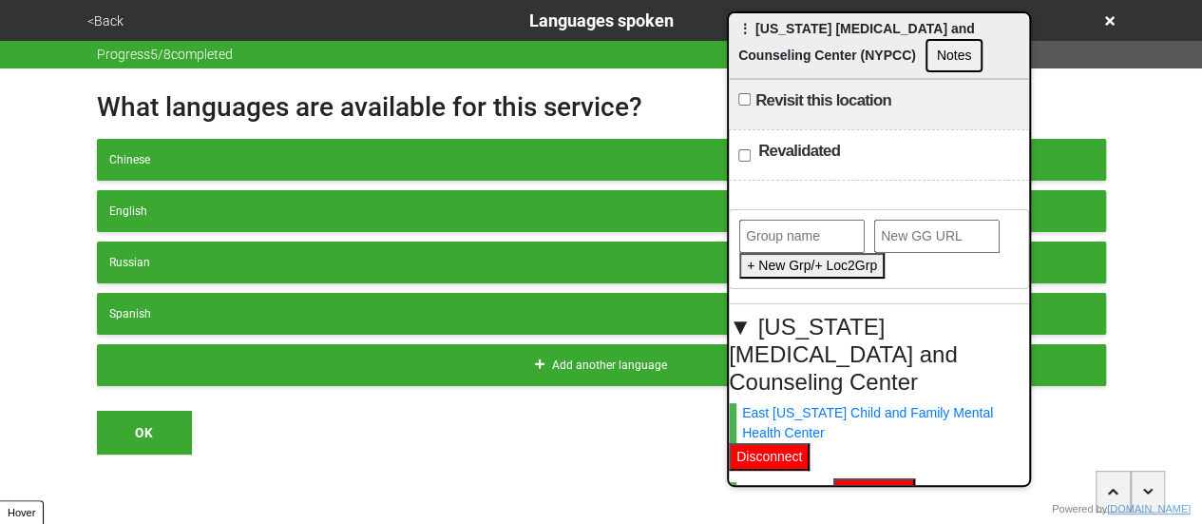
click at [118, 26] on button "<Back" at bounding box center [106, 21] width 48 height 22
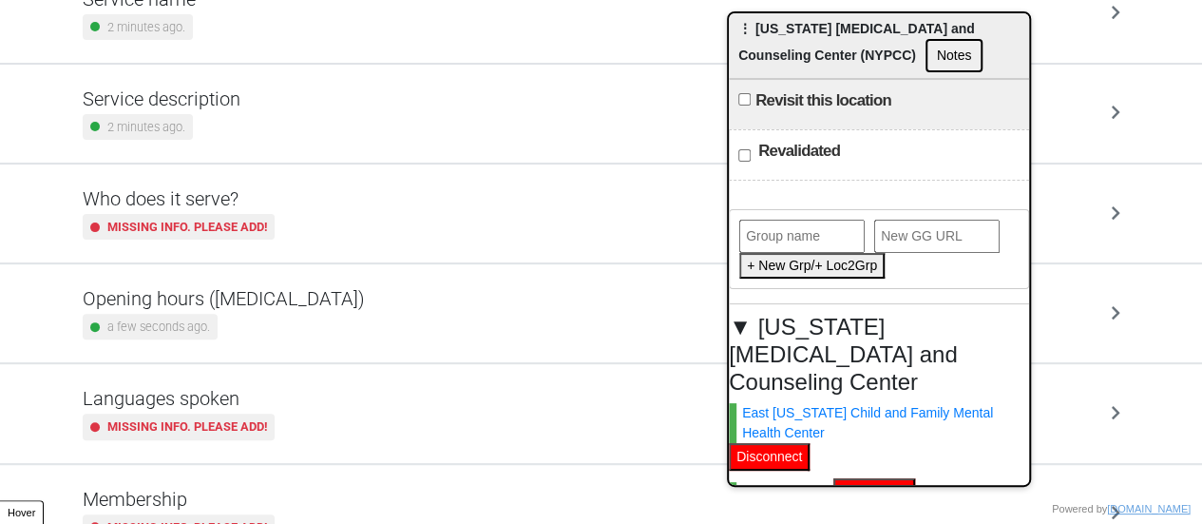
scroll to position [190, 0]
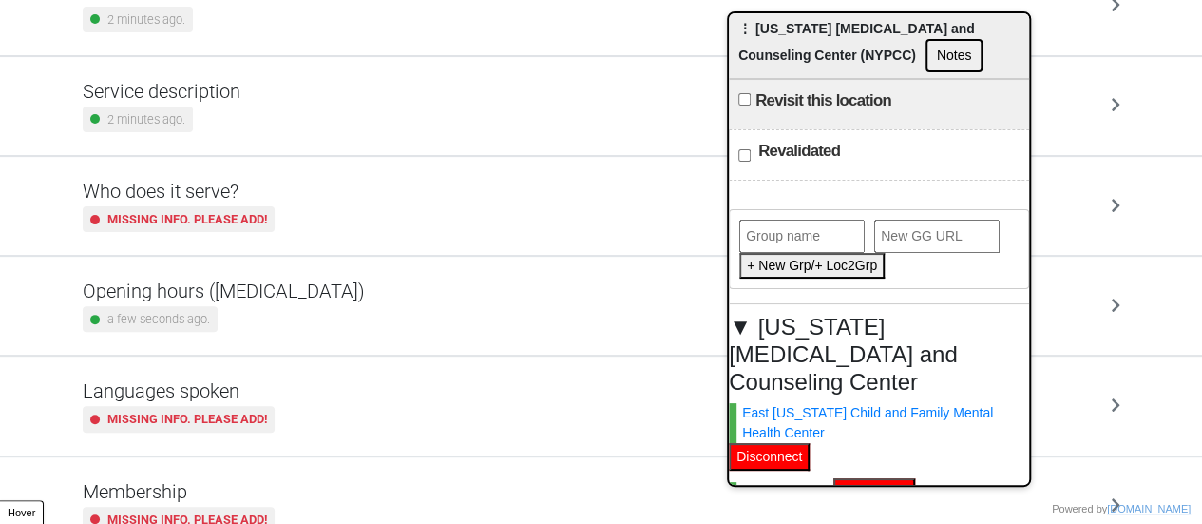
click at [186, 111] on div "2 minutes ago." at bounding box center [138, 119] width 110 height 26
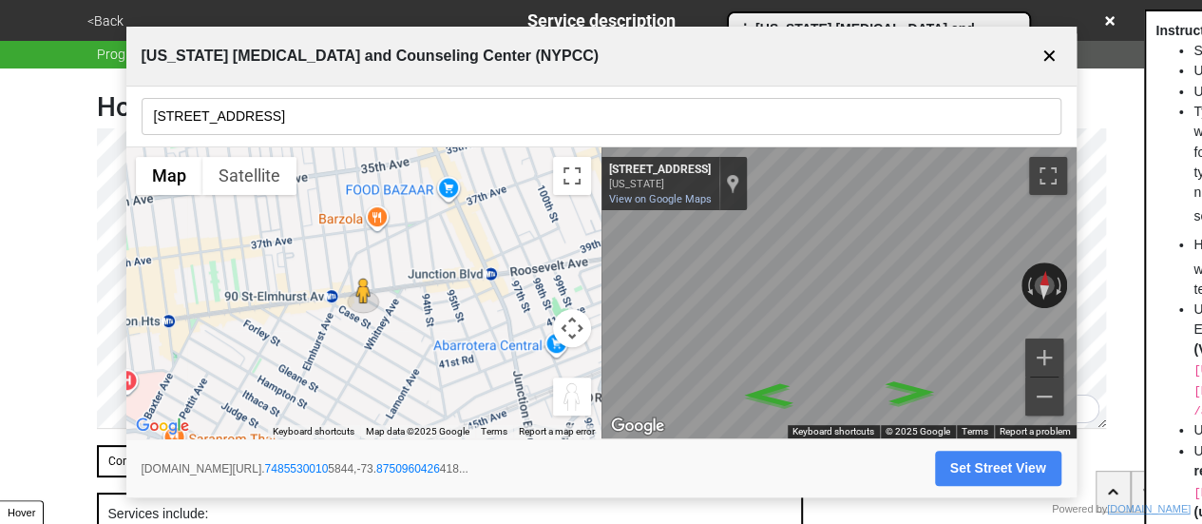
click at [1055, 58] on button "✕" at bounding box center [1050, 56] width 24 height 36
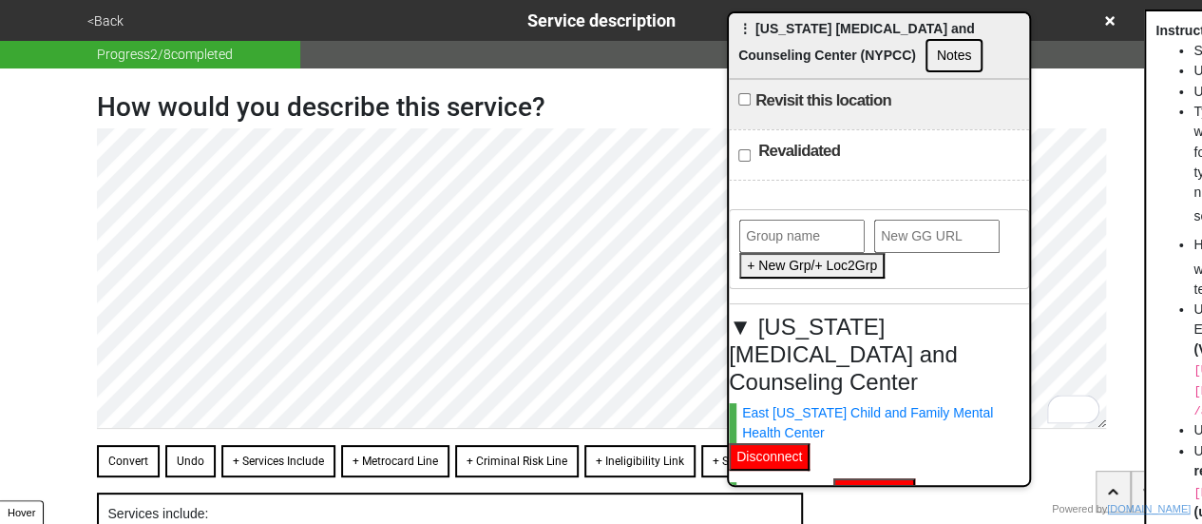
drag, startPoint x: 124, startPoint y: 458, endPoint x: 133, endPoint y: 433, distance: 26.1
click at [124, 459] on button "Convert" at bounding box center [128, 461] width 63 height 32
click at [83, 326] on div "How would you describe this service? Convert Undo + Services Include + Metrocar…" at bounding box center [601, 451] width 1055 height 766
click at [79, 350] on div "How would you describe this service? Convert Undo + Services Include + Metrocar…" at bounding box center [601, 441] width 1055 height 746
click at [87, 370] on div "How would you describe this service? Convert Undo + Services Include + Metrocar…" at bounding box center [601, 431] width 1055 height 726
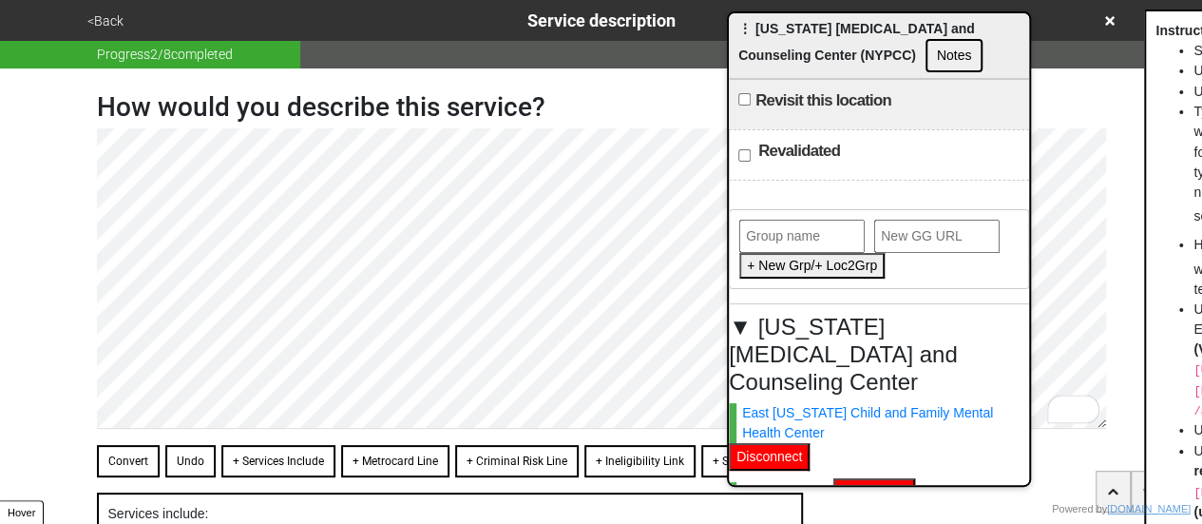
click at [48, 299] on div "<Back Service description Progress 2 / 8 completed How would you describe this …" at bounding box center [601, 397] width 1202 height 794
click at [81, 381] on div "How would you describe this service? Convert Undo + Services Include + Metrocar…" at bounding box center [601, 431] width 1055 height 726
click at [80, 415] on div "How would you describe this service? Convert Undo + Services Include + Metrocar…" at bounding box center [601, 421] width 1055 height 706
click at [123, 461] on button "Convert" at bounding box center [128, 461] width 63 height 32
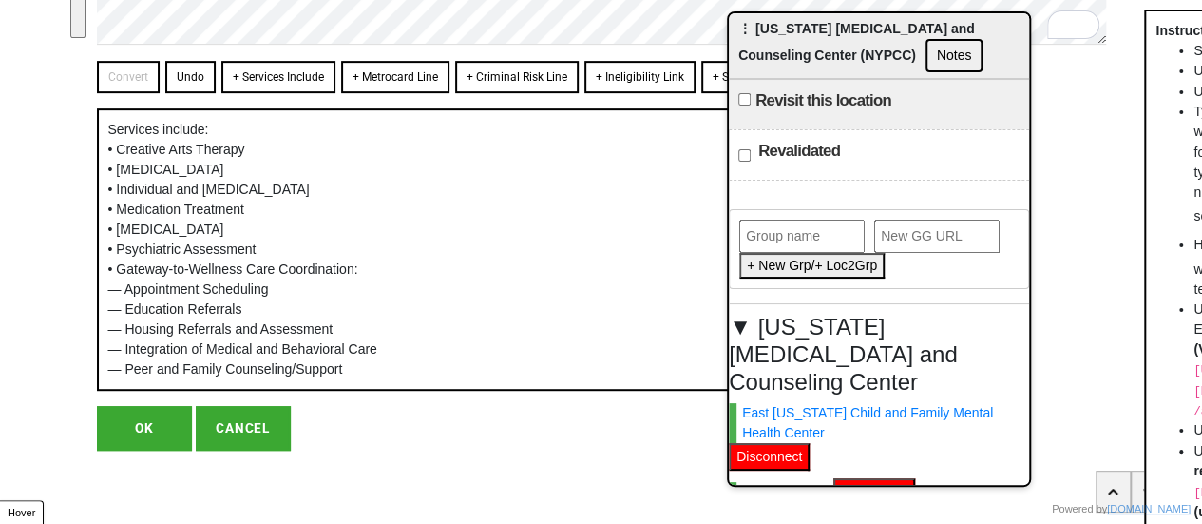
click at [131, 426] on button "OK" at bounding box center [144, 428] width 95 height 44
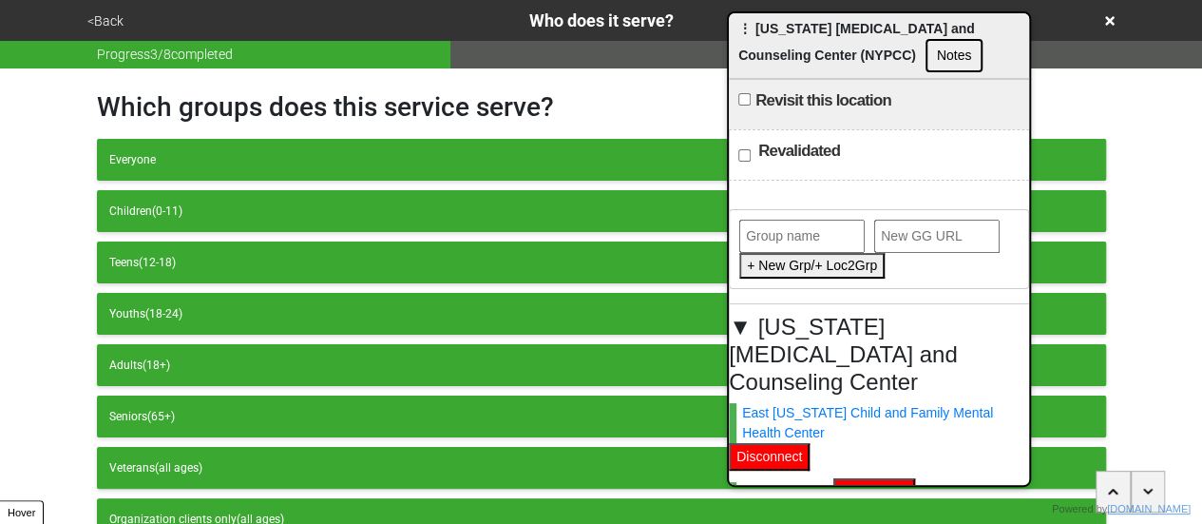
click at [101, 14] on button "<Back" at bounding box center [106, 21] width 48 height 22
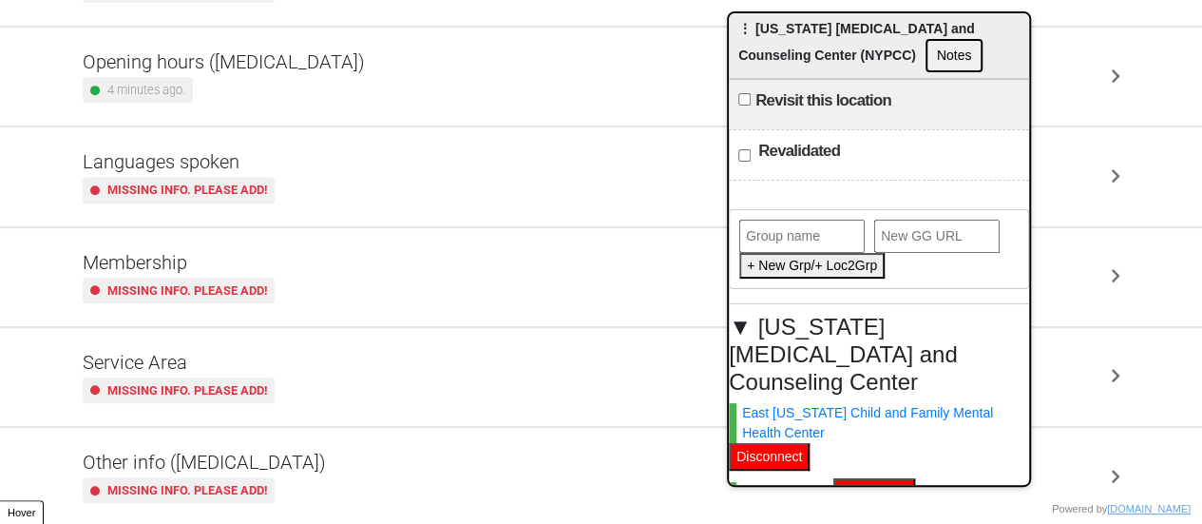
scroll to position [460, 0]
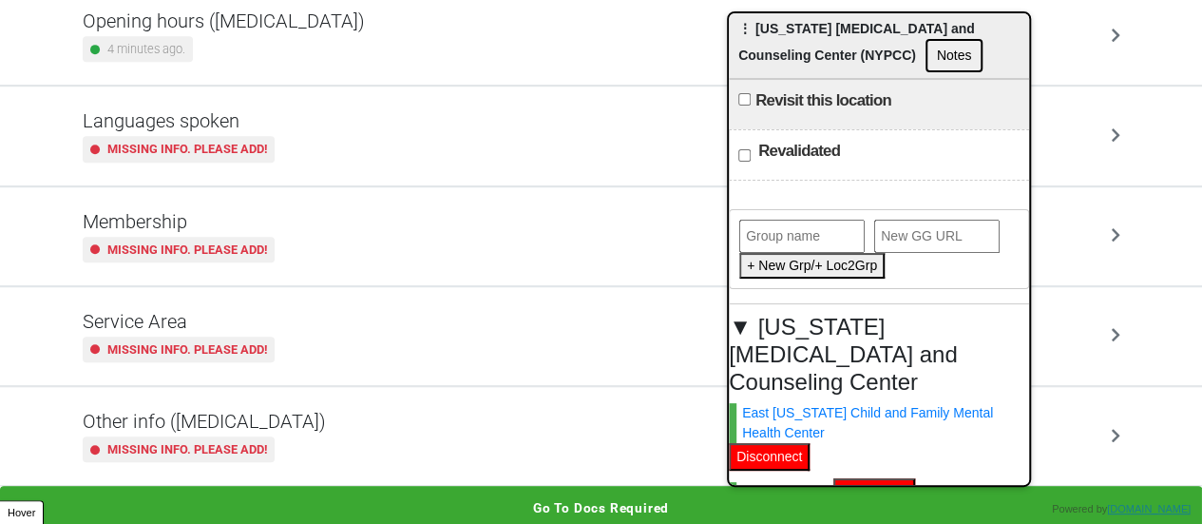
click at [249, 440] on small "Missing info. Please add!" at bounding box center [187, 449] width 160 height 18
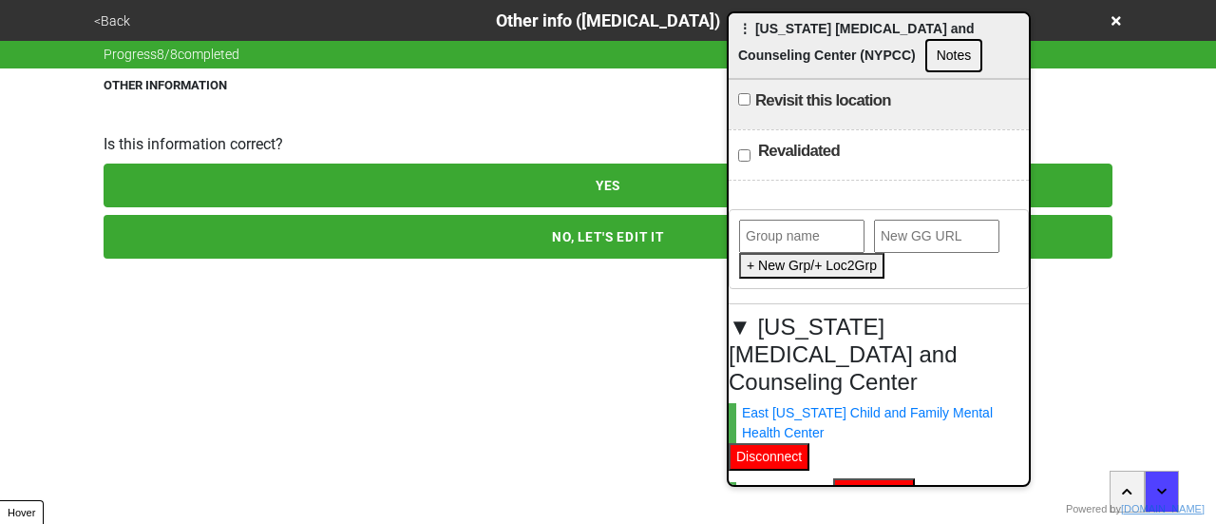
click at [334, 233] on button "NO, LET'S EDIT IT" at bounding box center [608, 237] width 1009 height 44
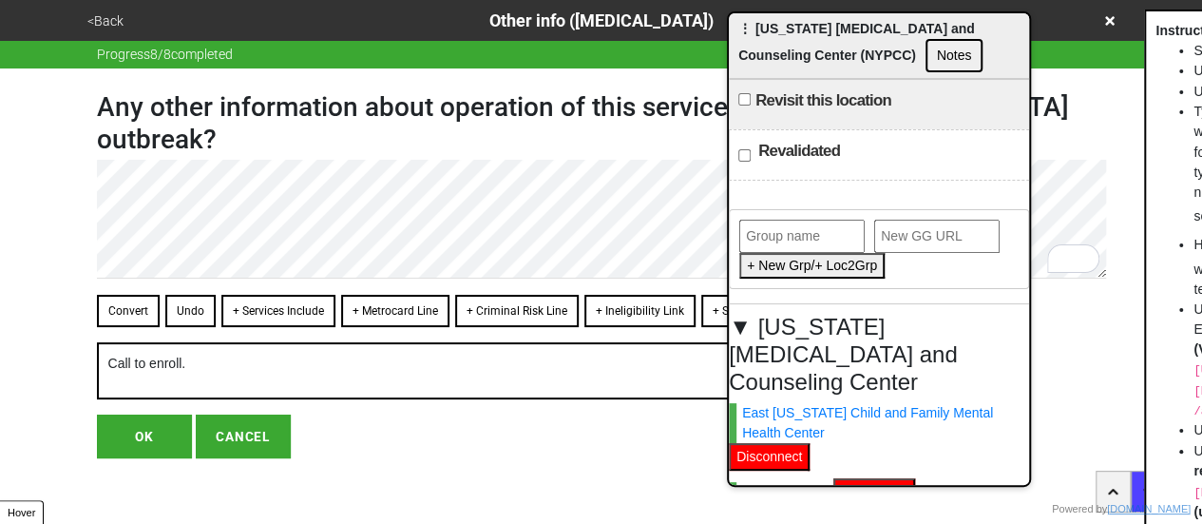
click at [154, 441] on button "OK" at bounding box center [144, 436] width 95 height 44
type textarea "x"
click at [154, 431] on button "OK" at bounding box center [144, 436] width 95 height 44
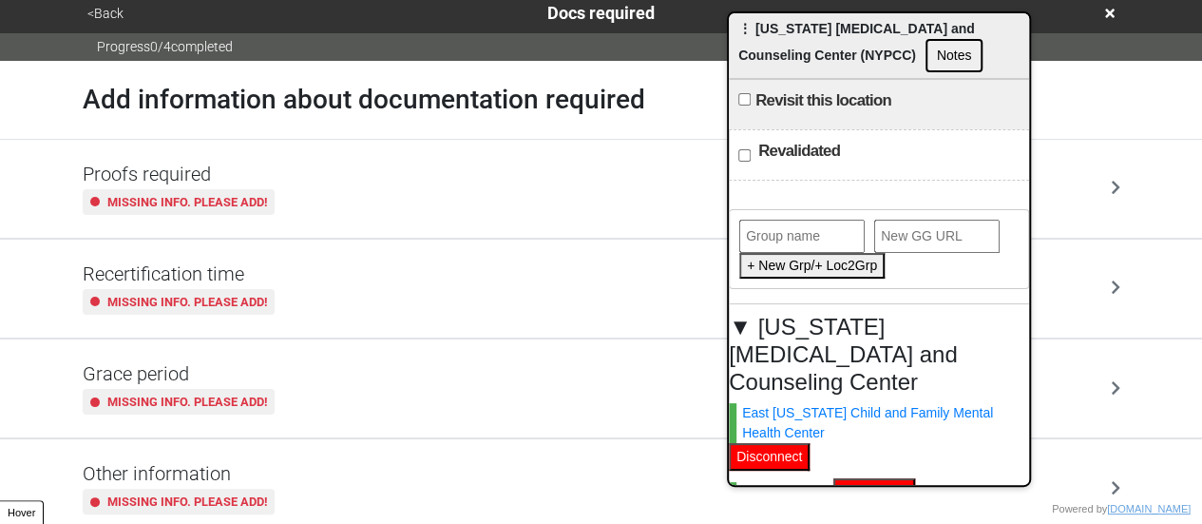
scroll to position [63, 0]
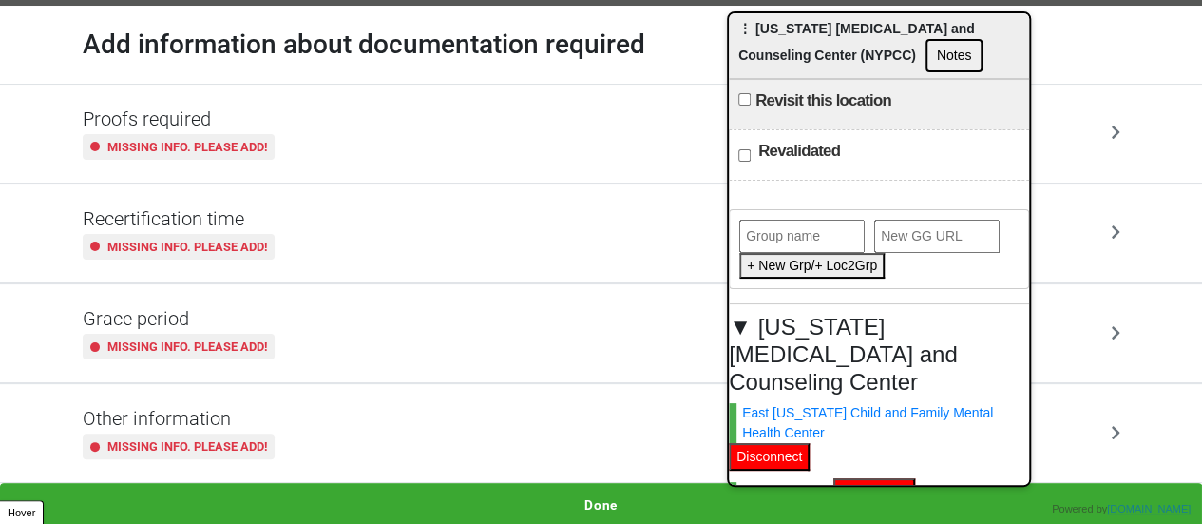
click at [542, 490] on button "Done" at bounding box center [601, 505] width 1202 height 44
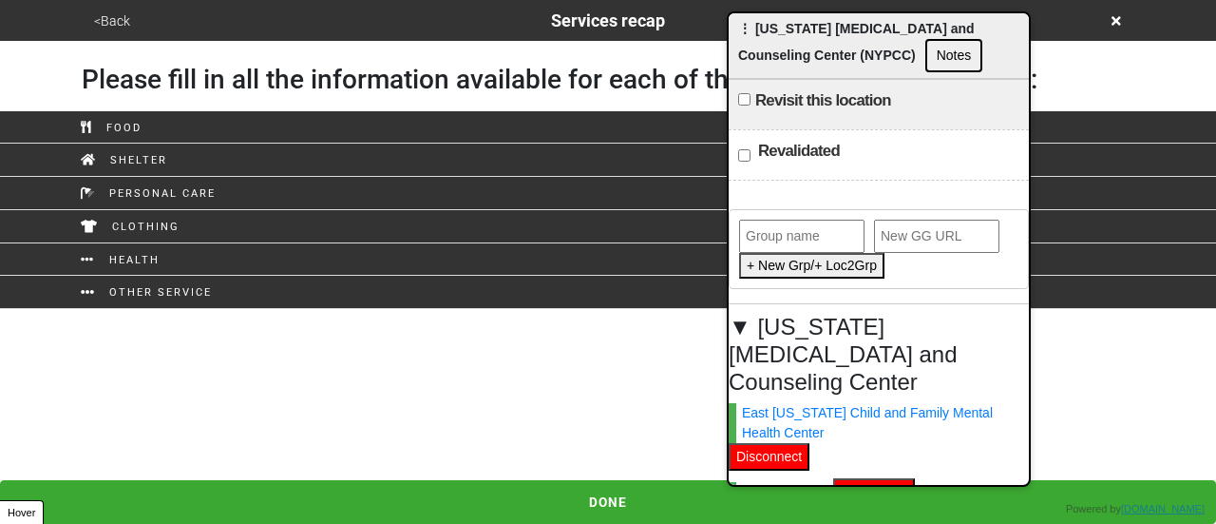
click at [573, 309] on html "<Back Services recap Please fill in all the information available for each of t…" at bounding box center [608, 154] width 1216 height 309
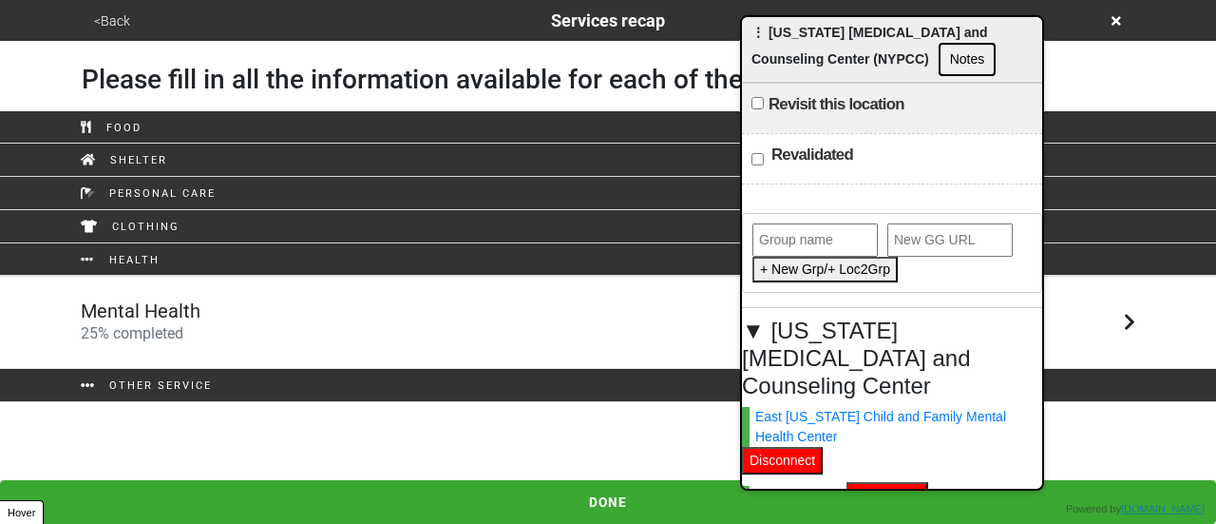
drag, startPoint x: 808, startPoint y: 46, endPoint x: 916, endPoint y: 9, distance: 114.5
click at [922, 48] on div "⋮ [US_STATE] [MEDICAL_DATA] and Counseling Center (NYPCC) Notes" at bounding box center [892, 50] width 300 height 66
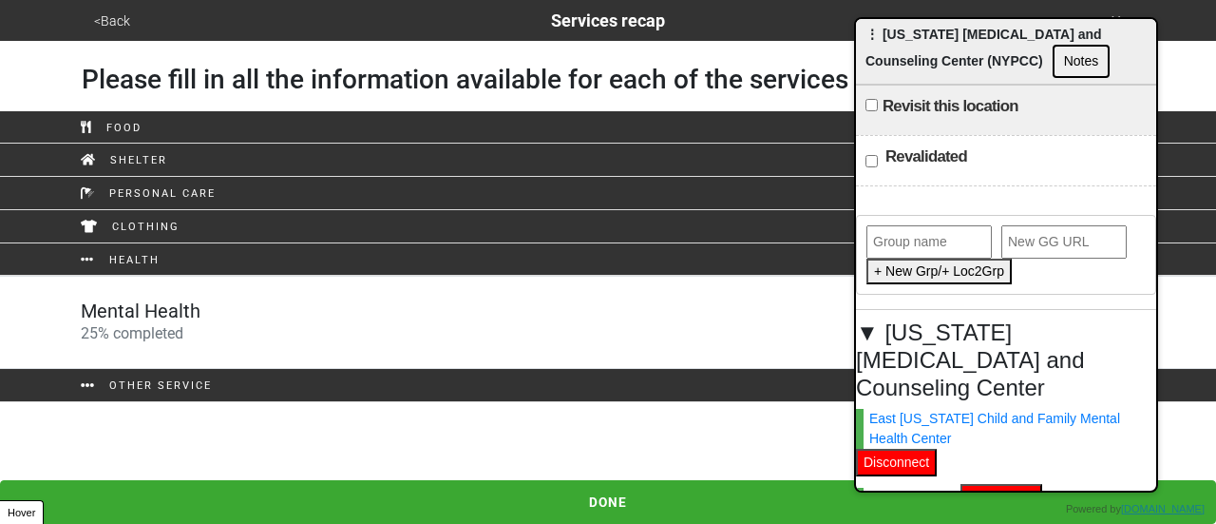
click at [120, 14] on button "<Back" at bounding box center [112, 21] width 48 height 22
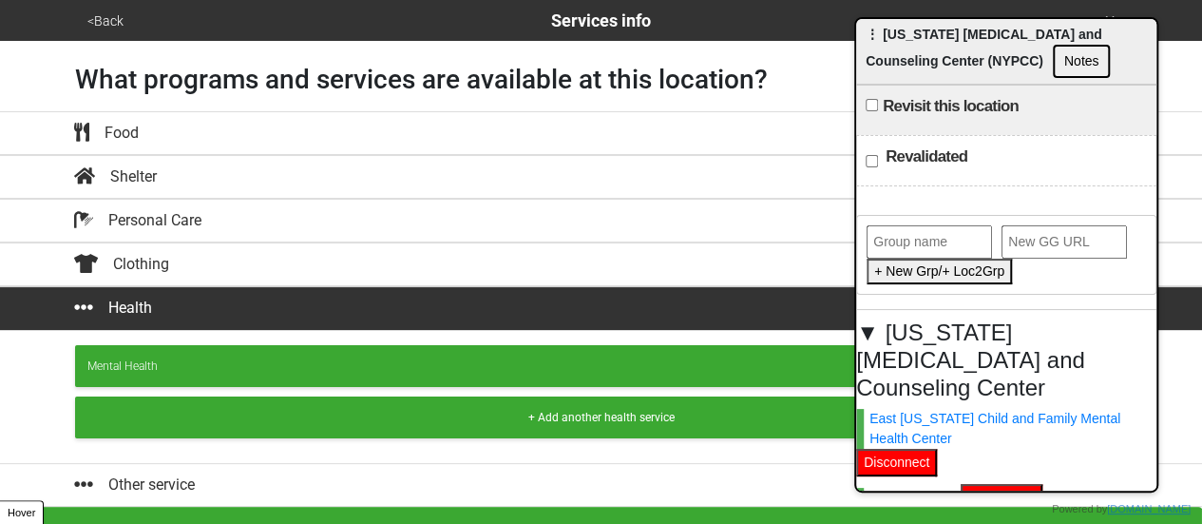
click at [120, 14] on button "<Back" at bounding box center [106, 21] width 48 height 22
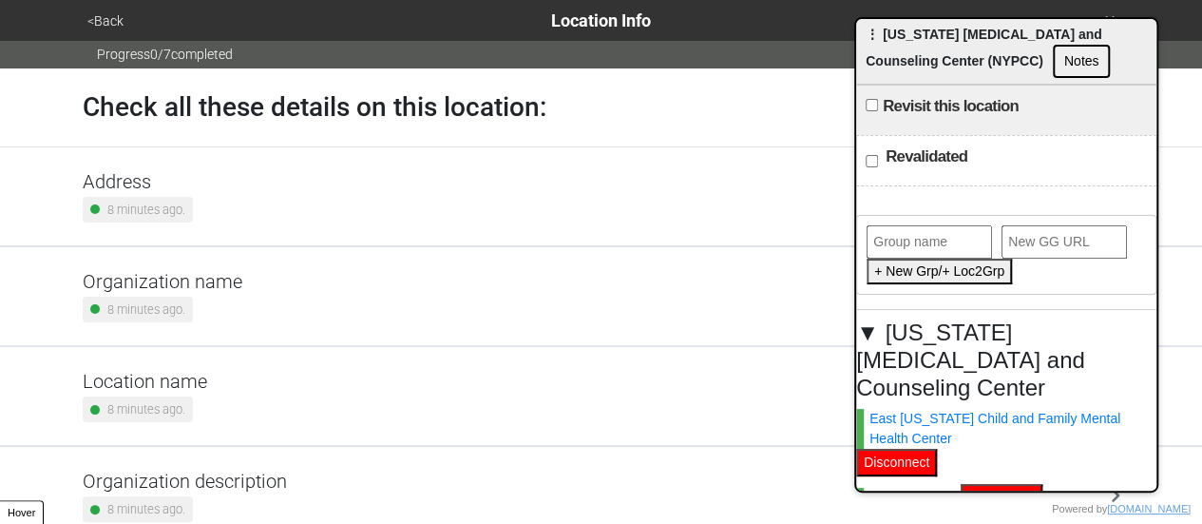
click at [205, 387] on div "Location name 8 minutes ago." at bounding box center [602, 396] width 1038 height 52
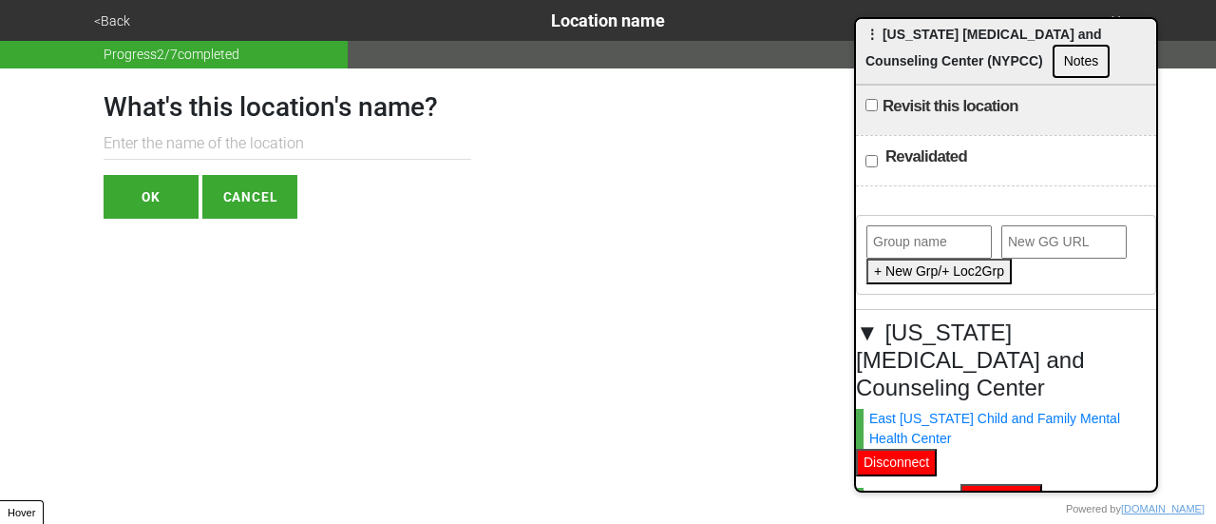
paste input "Queens Child and Family Mental Health Center"
type input "Queens Child and Family Mental Health Center"
click at [168, 206] on button "OK" at bounding box center [151, 197] width 95 height 44
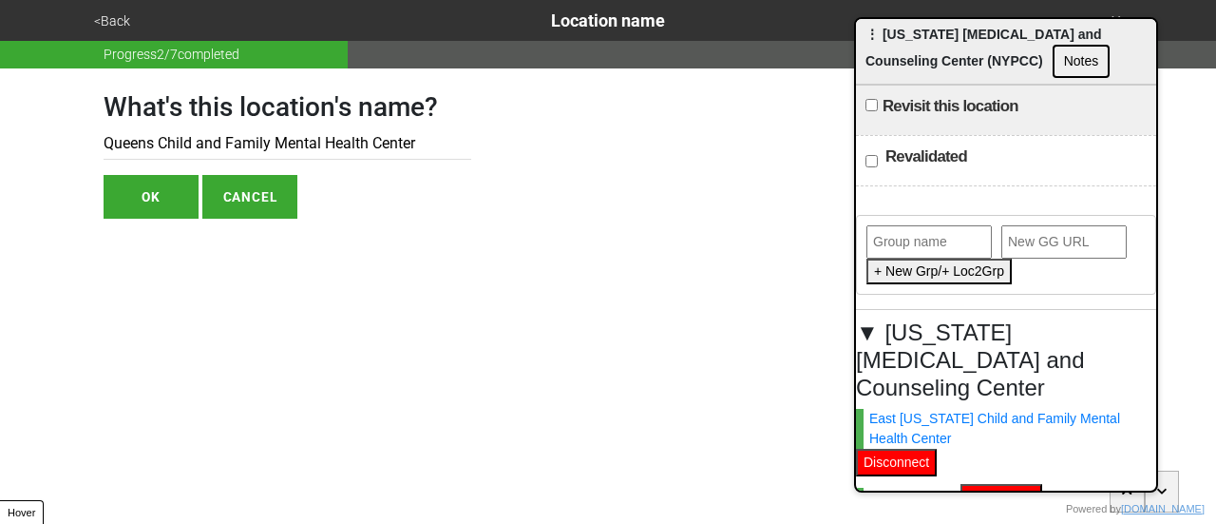
type textarea "x"
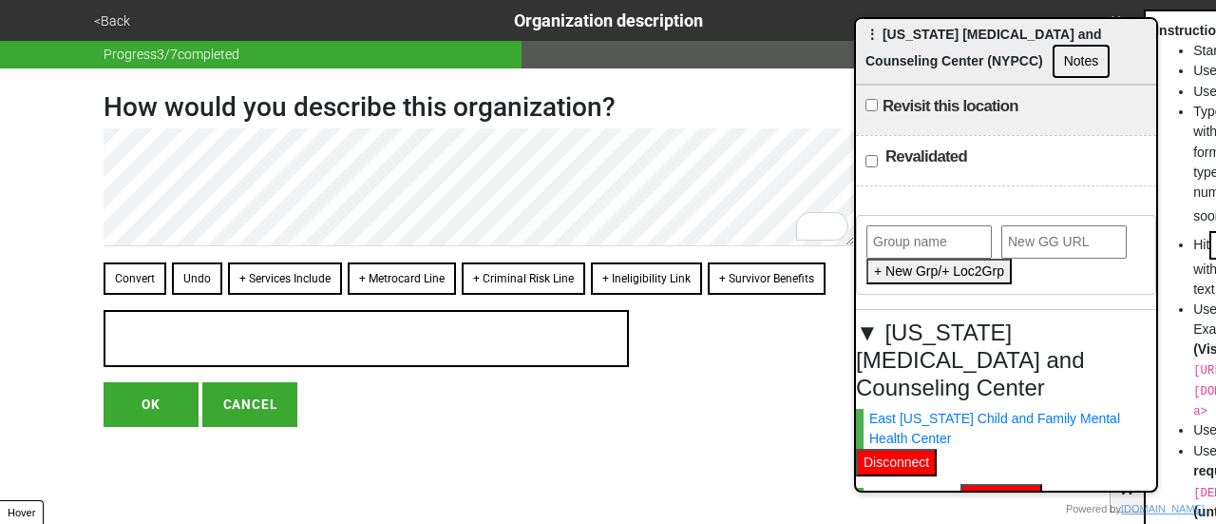
click at [105, 17] on button "<Back" at bounding box center [112, 21] width 48 height 22
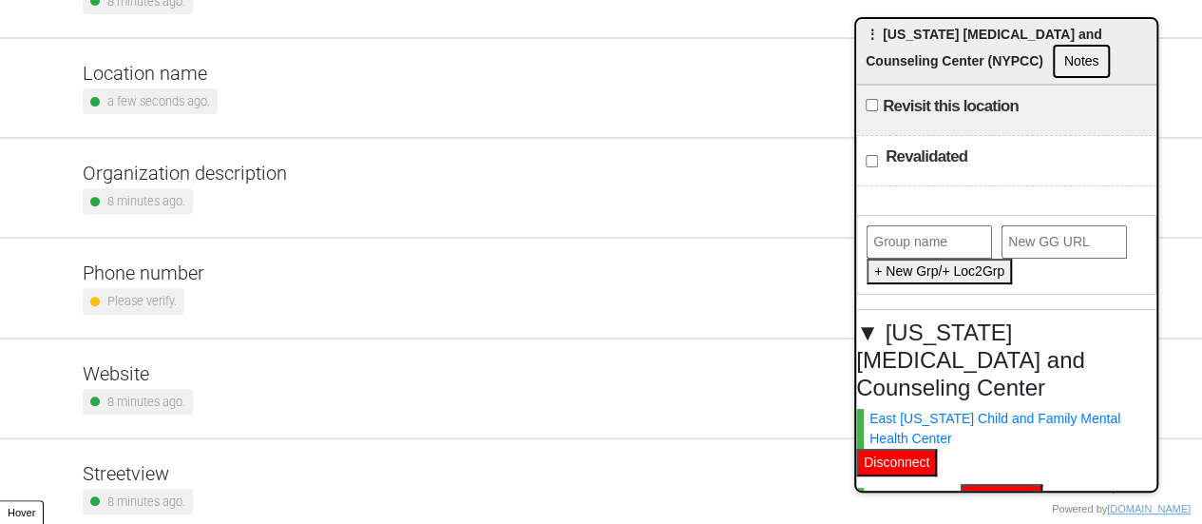
scroll to position [361, 0]
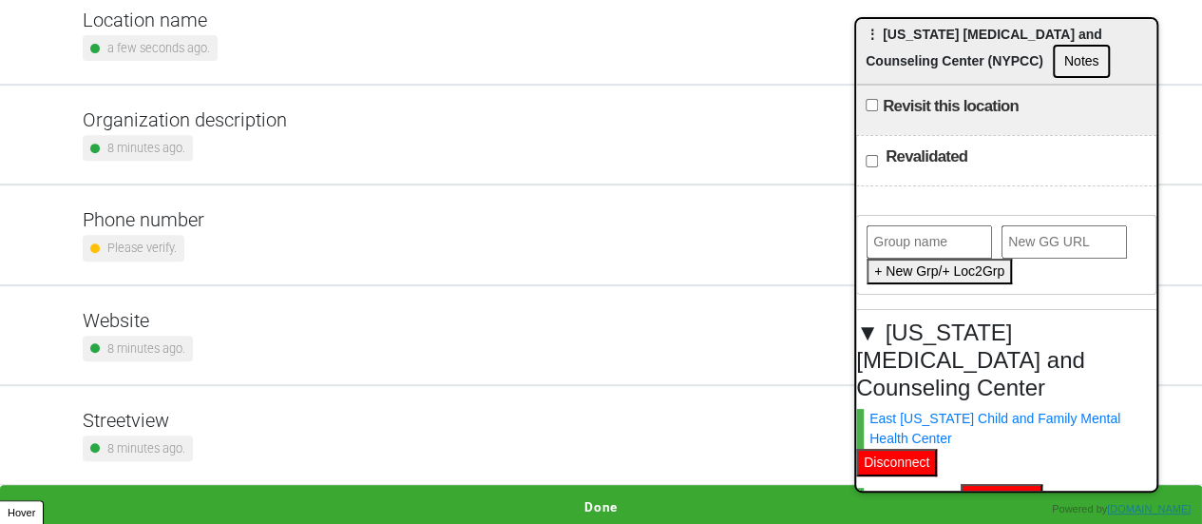
click at [199, 235] on div "Please verify." at bounding box center [144, 248] width 122 height 26
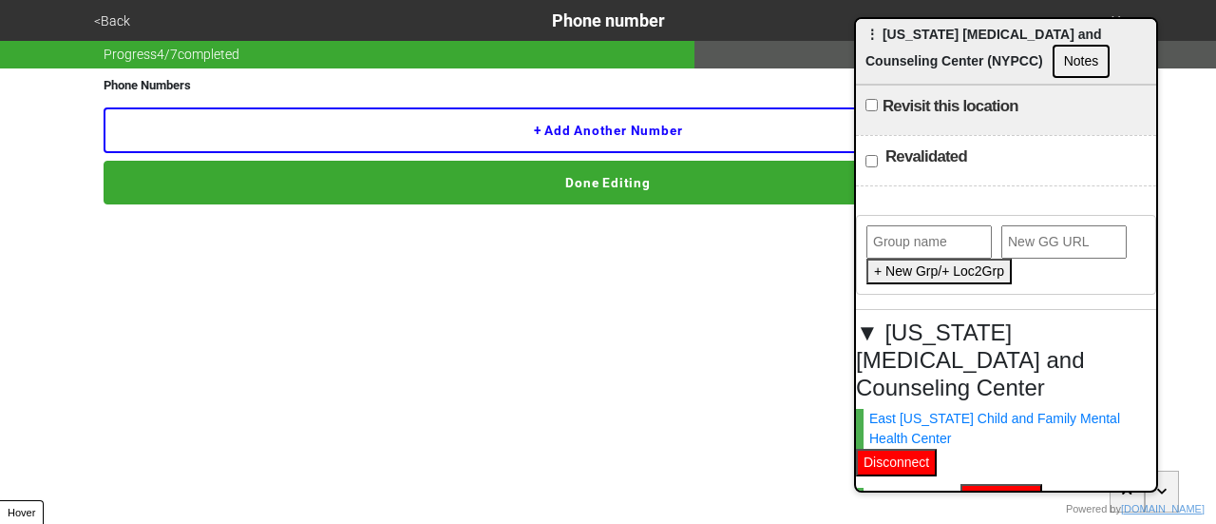
click at [200, 132] on button "+ Add another number" at bounding box center [608, 130] width 1009 height 46
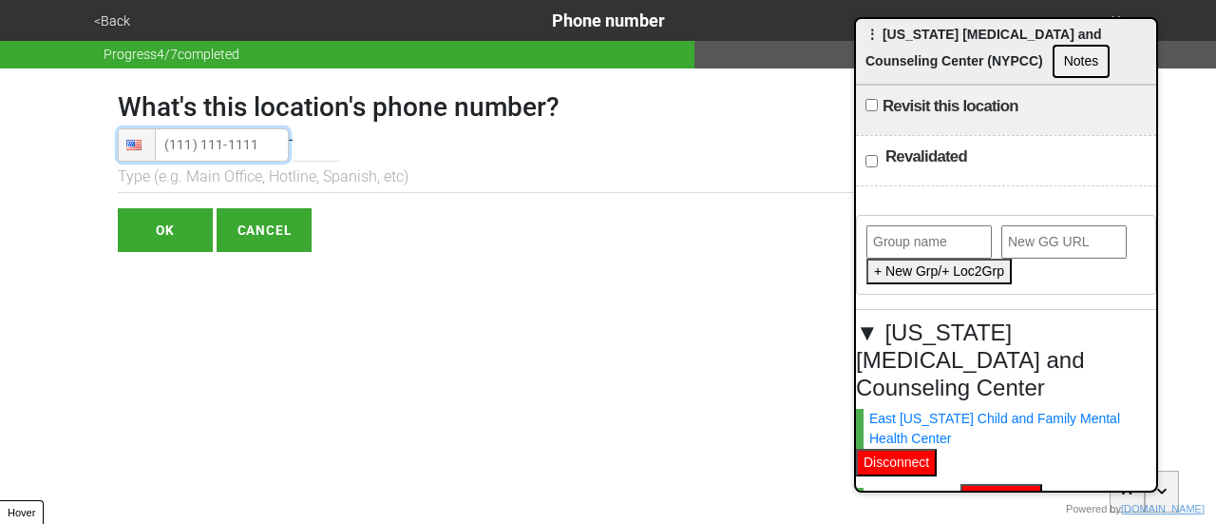
type input "[PHONE_NUMBER]"
drag, startPoint x: 223, startPoint y: 145, endPoint x: 179, endPoint y: 231, distance: 96.5
click at [179, 231] on input "OK" at bounding box center [165, 230] width 95 height 44
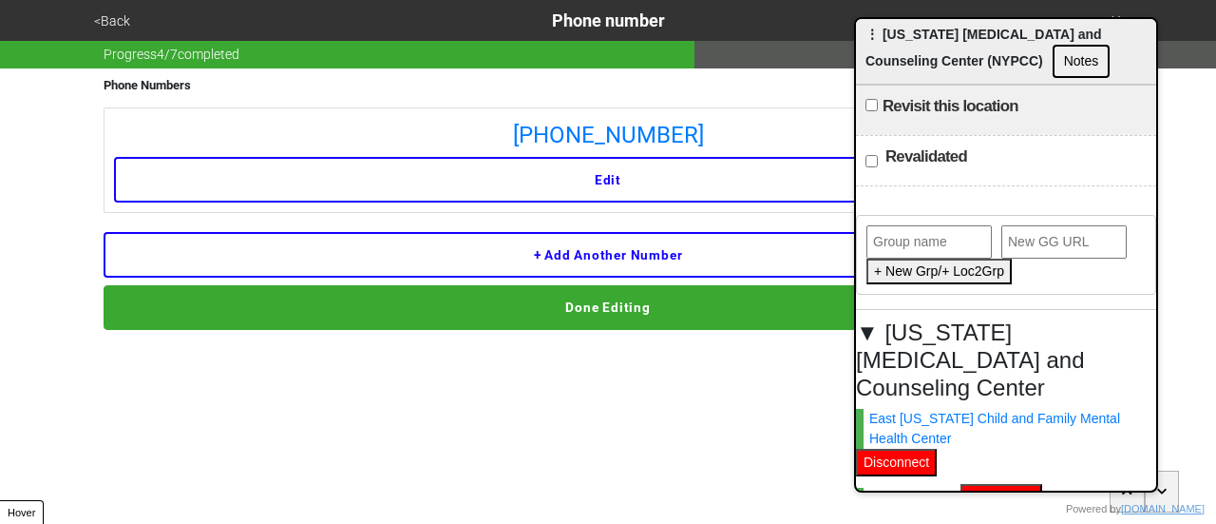
click at [323, 315] on button "Done Editing" at bounding box center [608, 307] width 1009 height 44
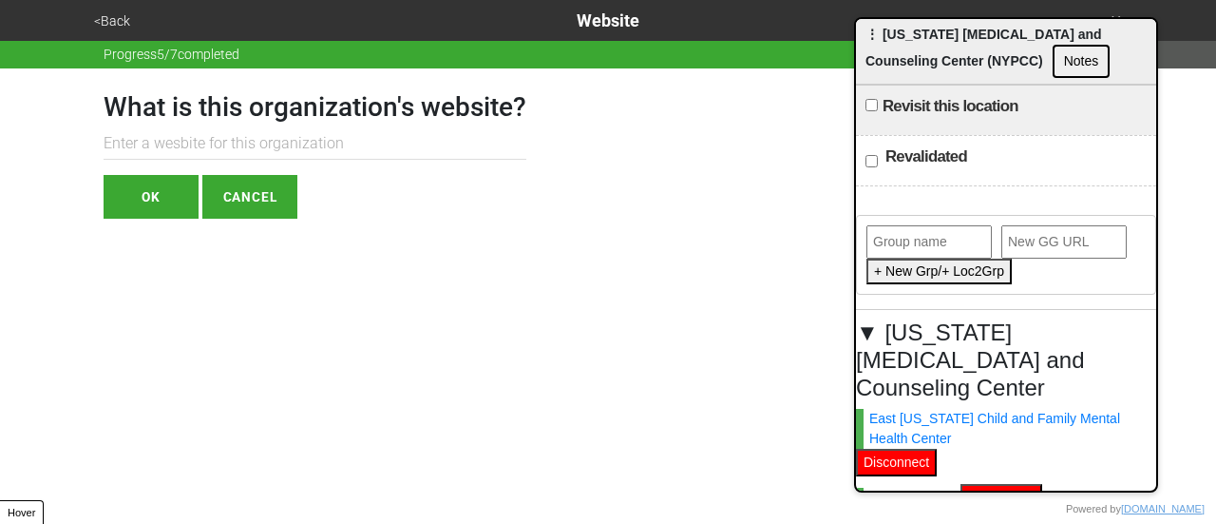
paste input "[URL][DOMAIN_NAME][PERSON_NAME]"
type input "[URL][DOMAIN_NAME][PERSON_NAME]"
click at [141, 202] on button "OK" at bounding box center [151, 197] width 95 height 44
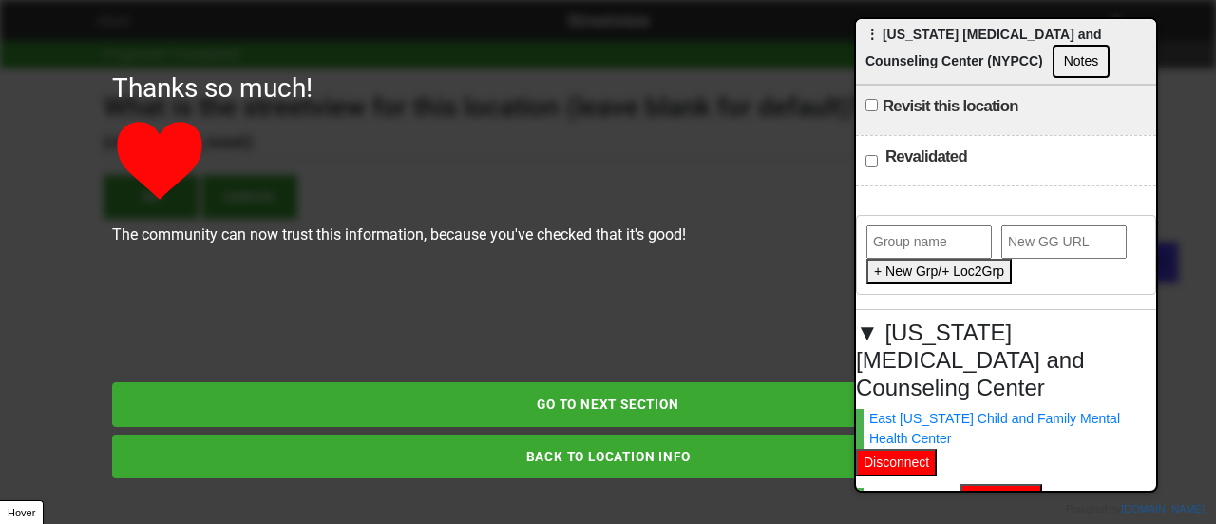
click at [463, 447] on button "BACK TO LOCATION INFO" at bounding box center [608, 456] width 992 height 44
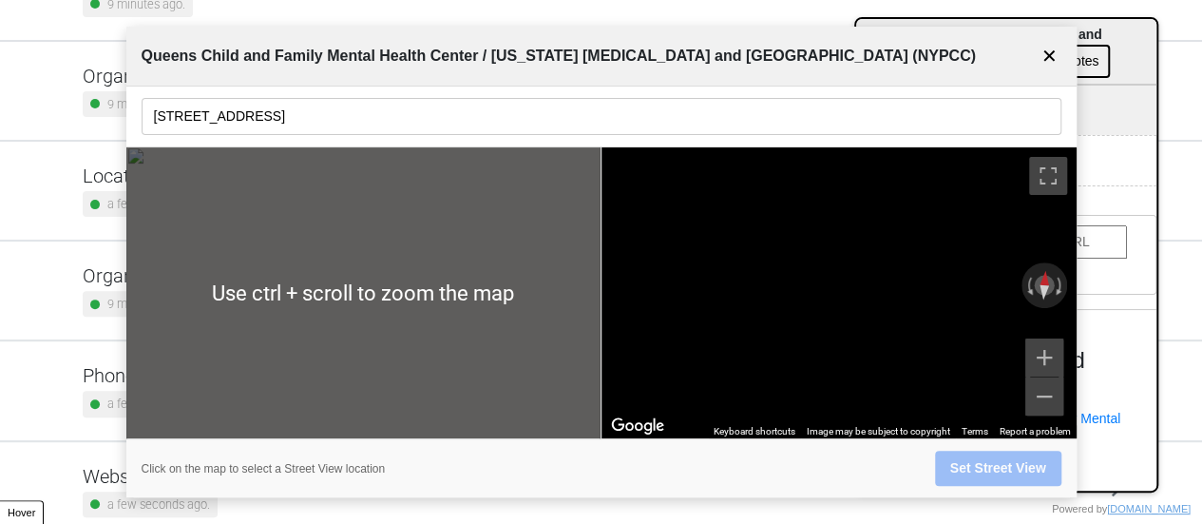
scroll to position [361, 0]
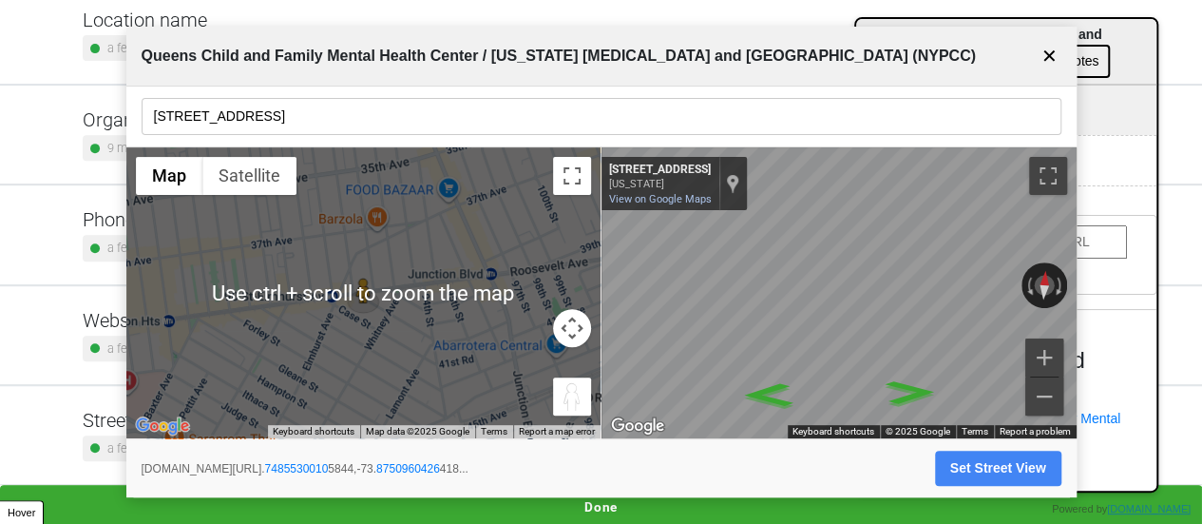
click at [1048, 53] on button "✕" at bounding box center [1050, 56] width 24 height 36
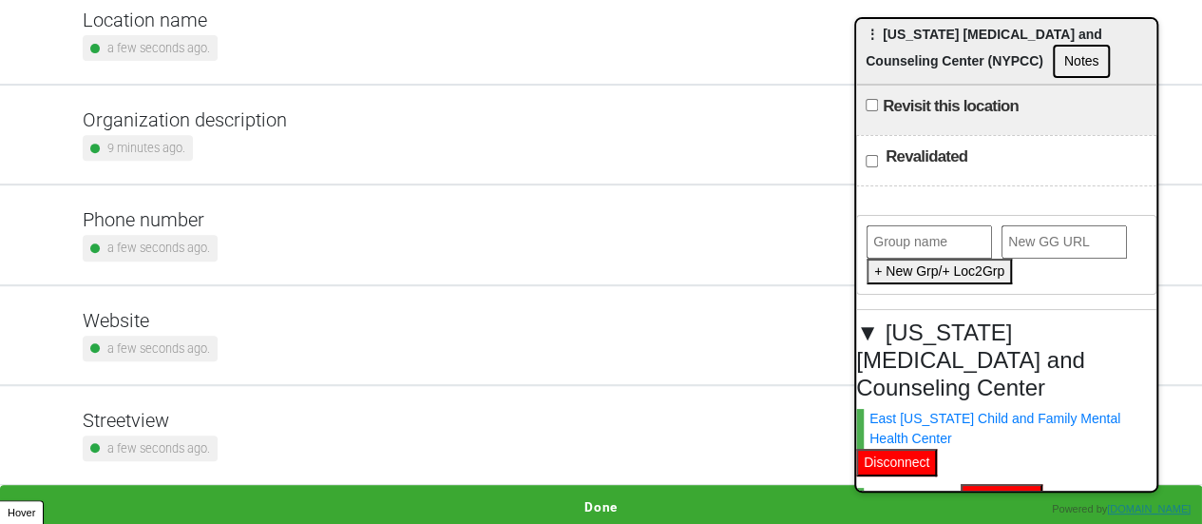
click at [598, 494] on button "Done" at bounding box center [601, 507] width 1202 height 44
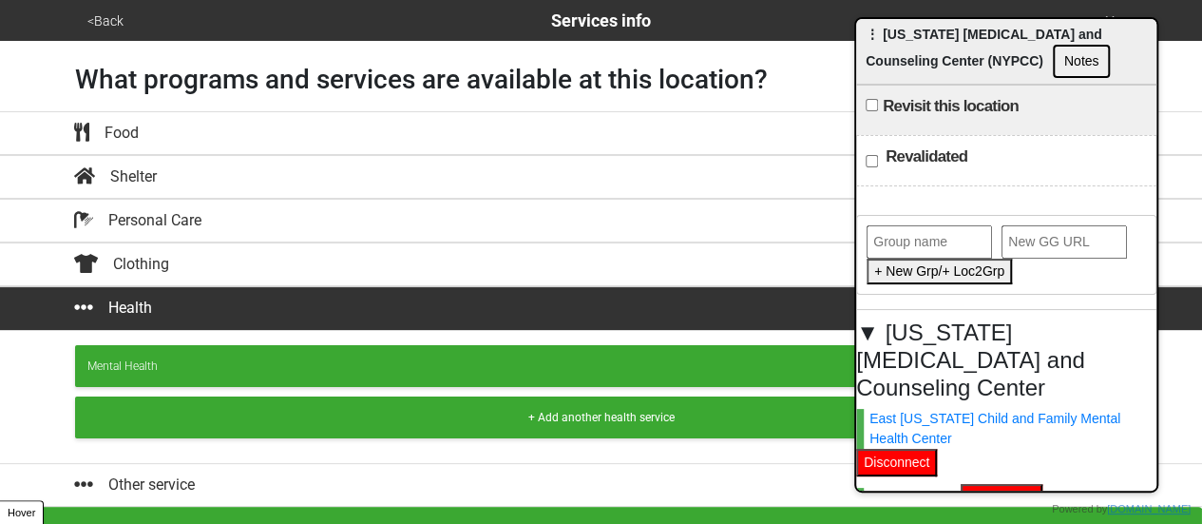
scroll to position [21, 0]
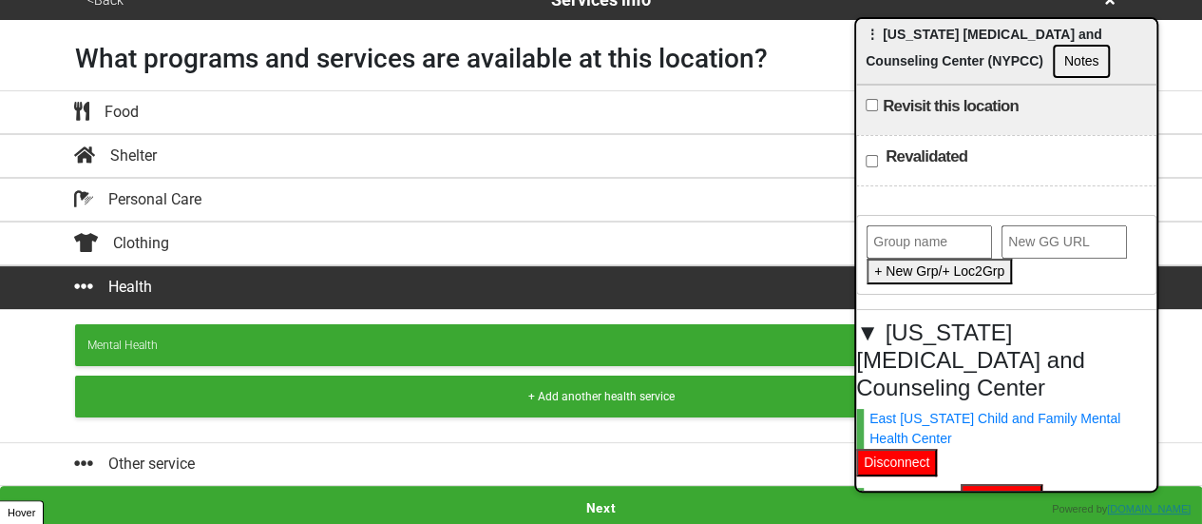
click at [600, 502] on button "Next" at bounding box center [601, 508] width 1202 height 44
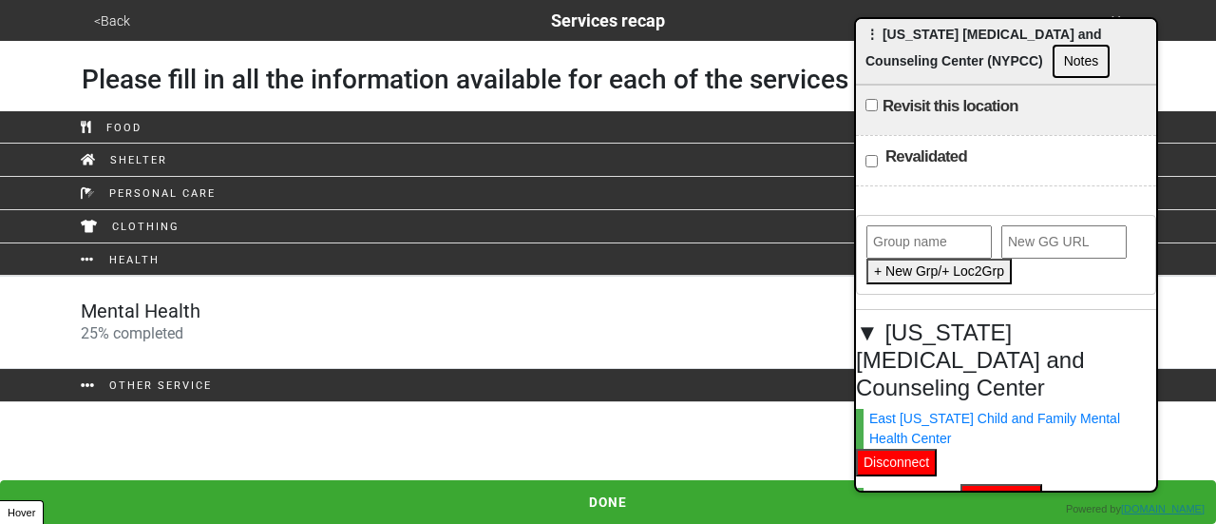
click at [452, 343] on link "Mental Health 25 % completed" at bounding box center [608, 322] width 1216 height 93
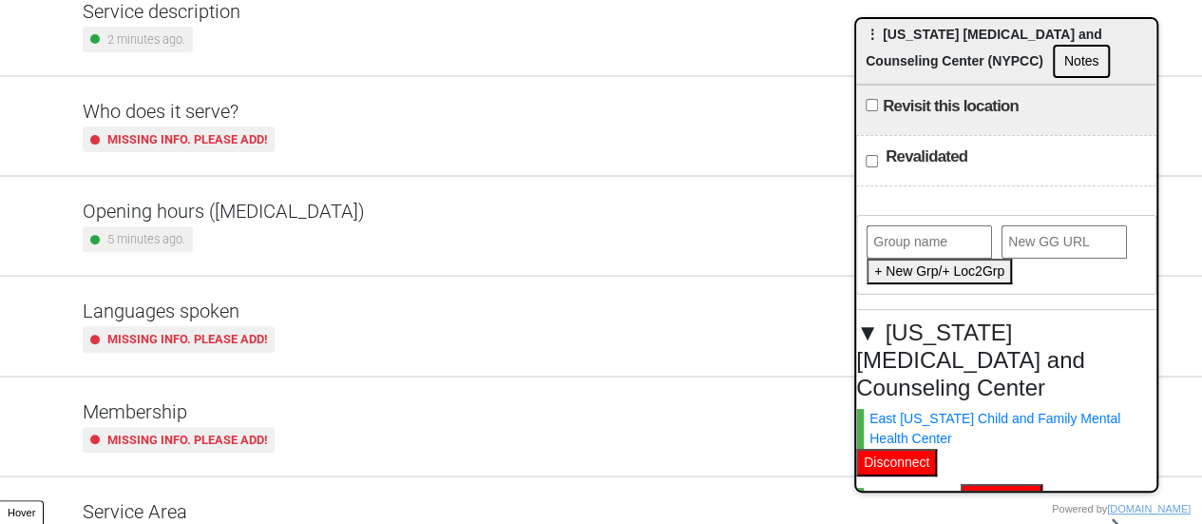
scroll to position [270, 0]
click at [260, 238] on div "5 minutes ago." at bounding box center [224, 239] width 282 height 26
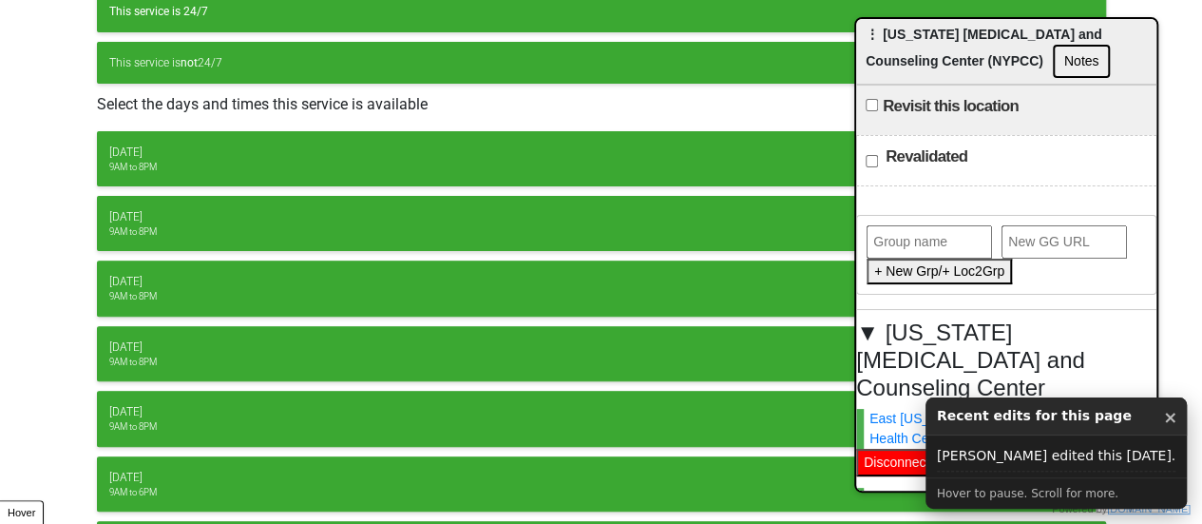
scroll to position [367, 0]
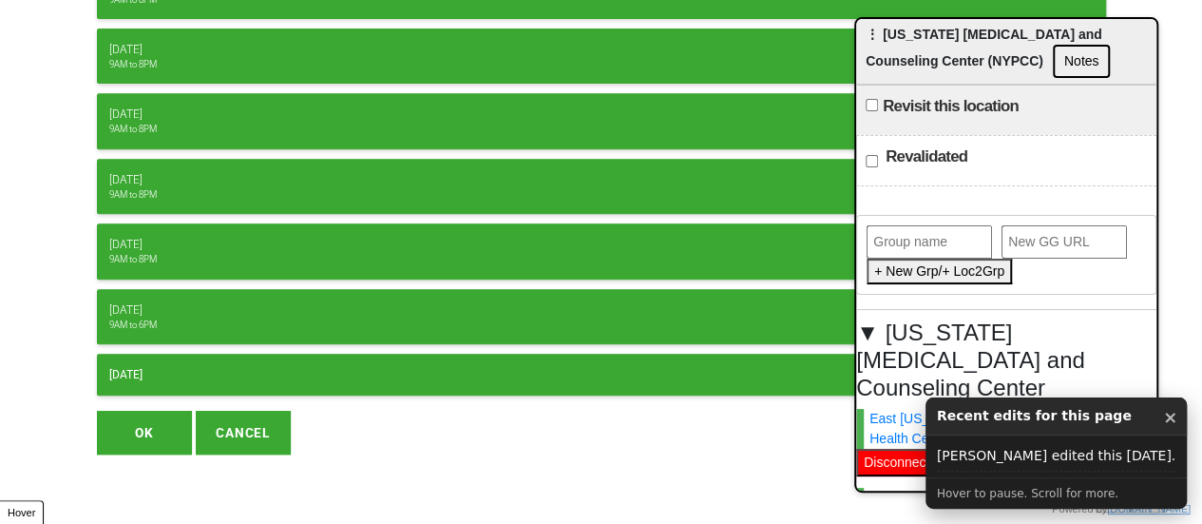
drag, startPoint x: 291, startPoint y: 368, endPoint x: 259, endPoint y: 375, distance: 32.3
click at [291, 369] on div "[DATE]" at bounding box center [601, 374] width 984 height 17
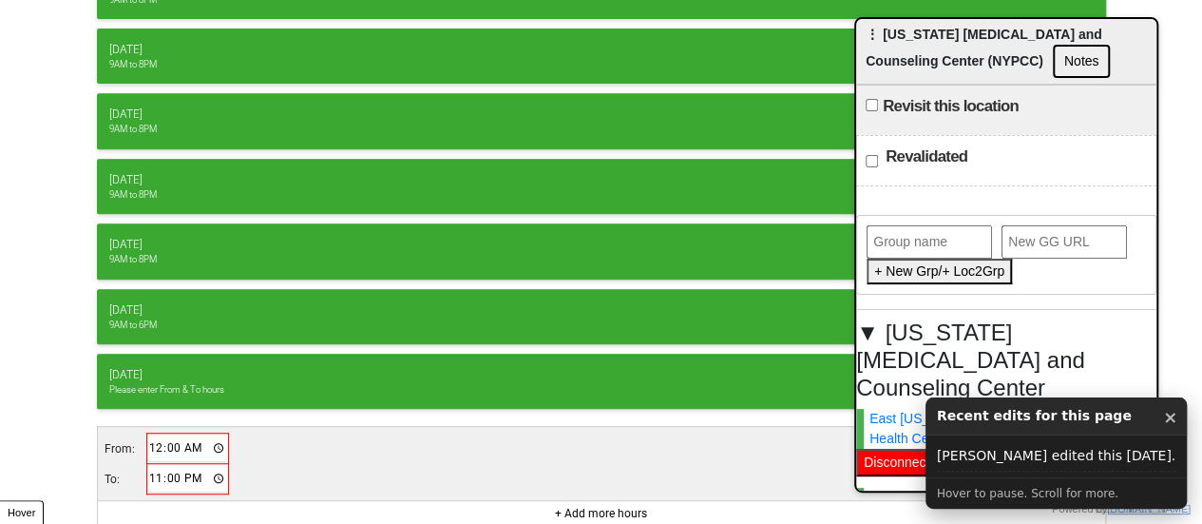
click at [148, 434] on input "00:00" at bounding box center [188, 448] width 80 height 28
type input "09:00"
click at [155, 463] on td "23:00" at bounding box center [187, 478] width 83 height 30
click at [154, 468] on input "23:00" at bounding box center [187, 478] width 80 height 28
type input "18:00"
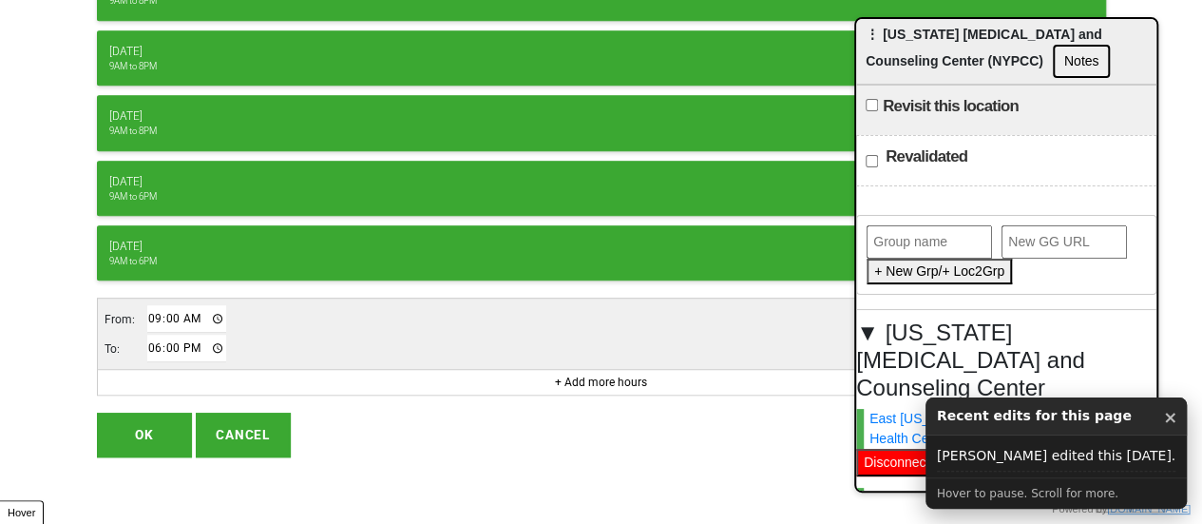
click at [163, 419] on button "OK" at bounding box center [144, 434] width 95 height 44
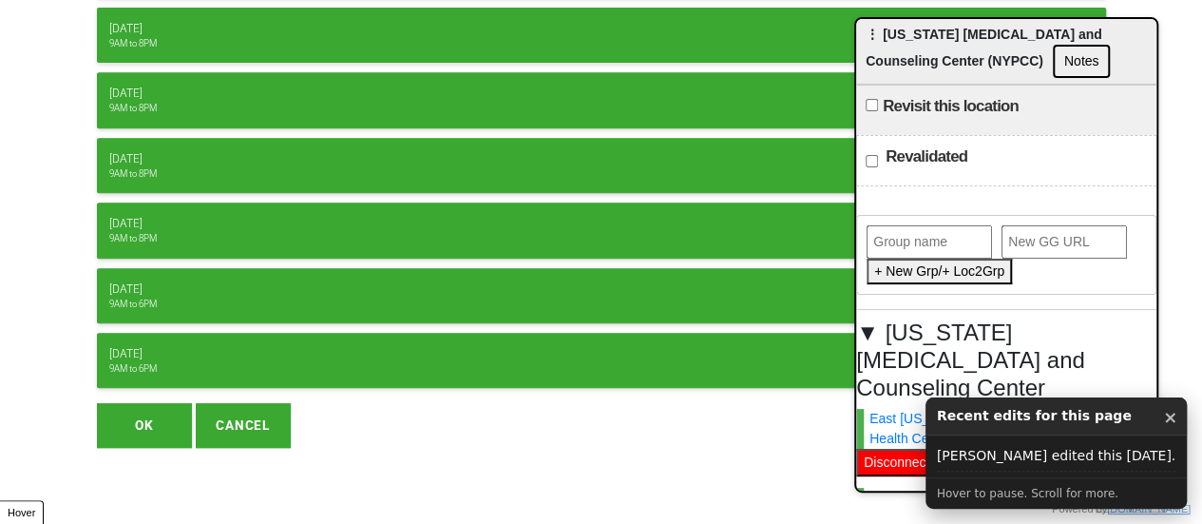
scroll to position [380, 0]
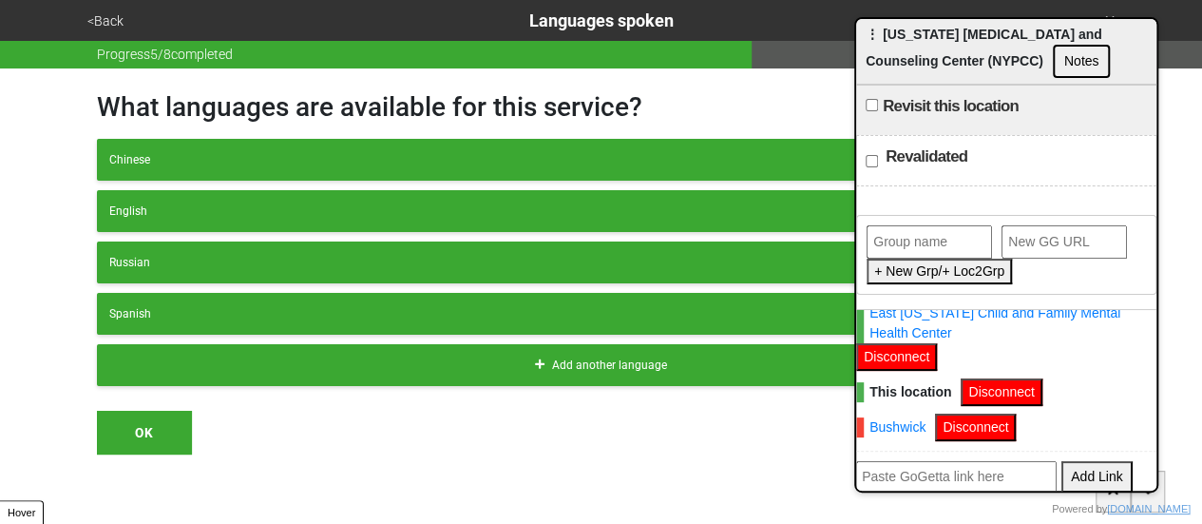
click at [112, 28] on button "<Back" at bounding box center [106, 21] width 48 height 22
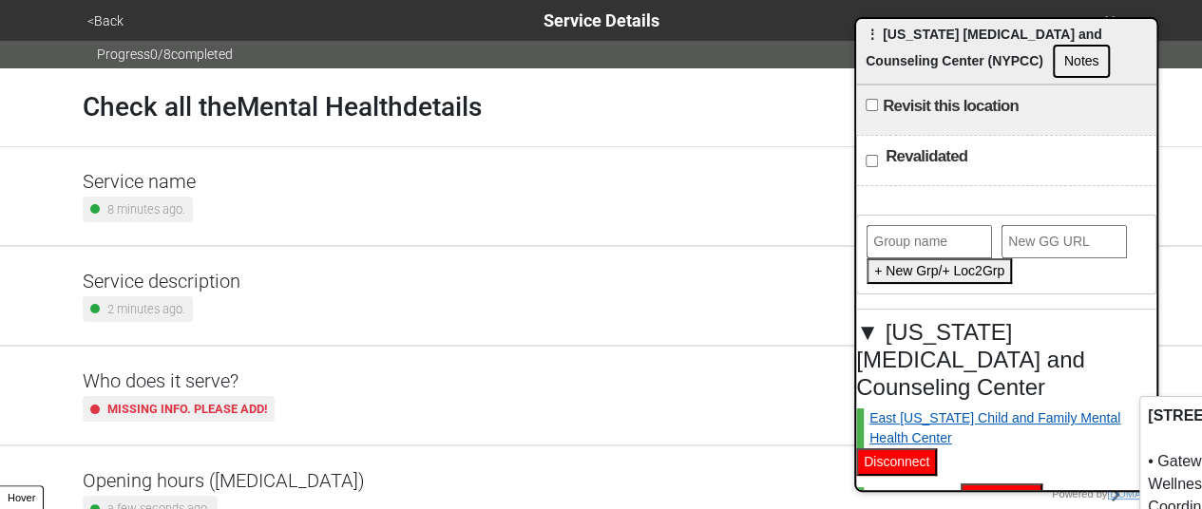
click at [935, 409] on link "East [US_STATE] Child and Family Mental Health Center" at bounding box center [1001, 429] width 291 height 40
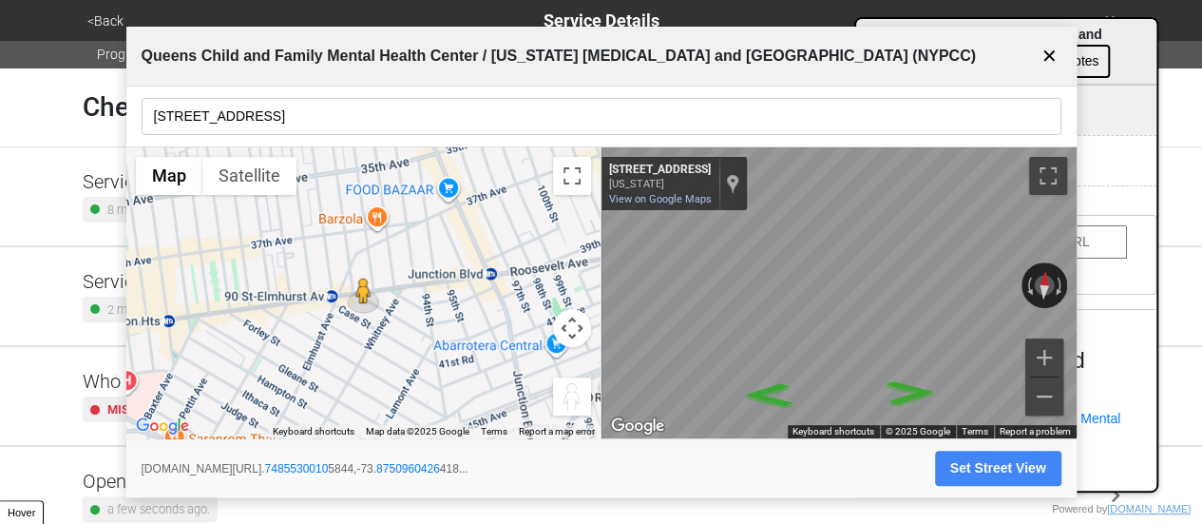
click at [1055, 52] on button "✕" at bounding box center [1050, 56] width 24 height 36
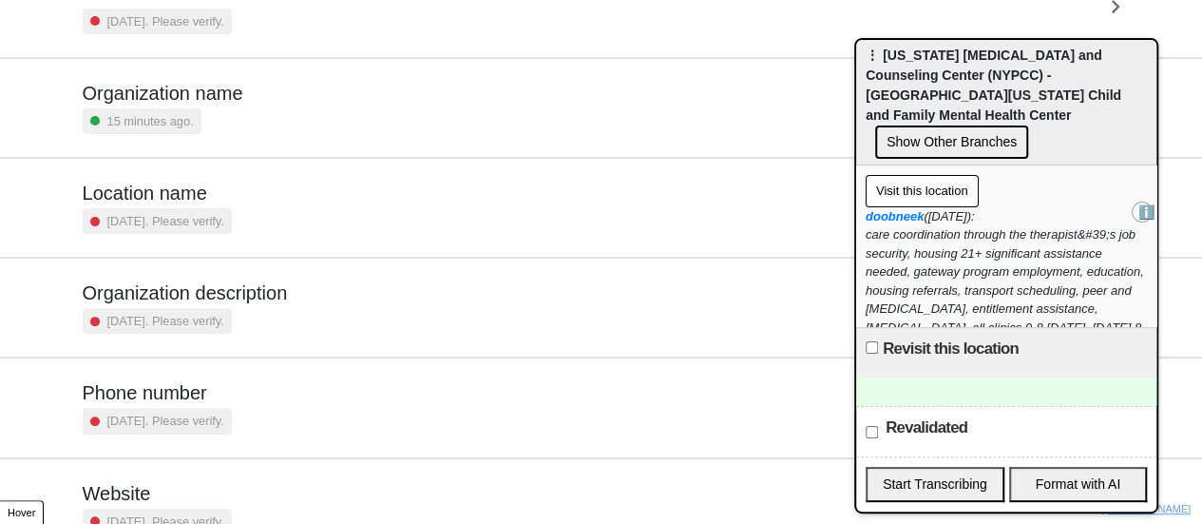
scroll to position [361, 0]
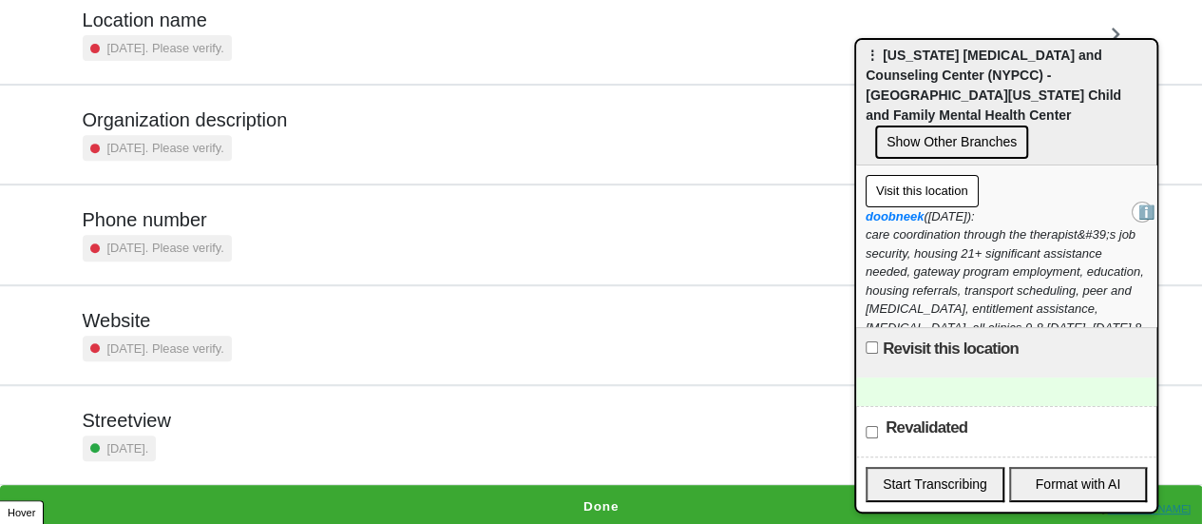
click at [314, 331] on div "Website [DATE]. Please verify." at bounding box center [602, 335] width 1038 height 52
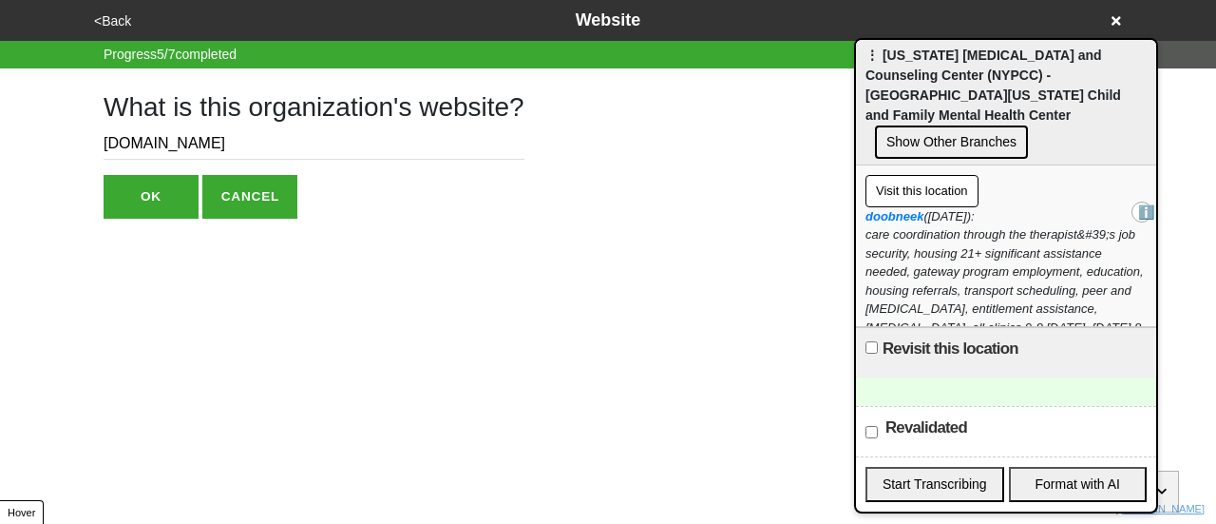
click at [114, 12] on button "<Back" at bounding box center [112, 21] width 48 height 22
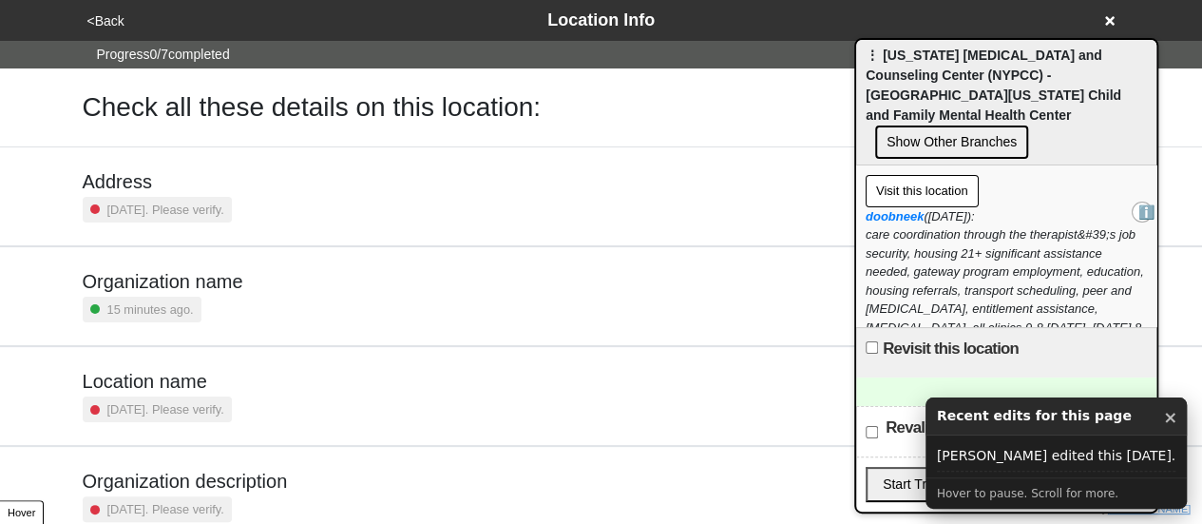
click at [232, 319] on div "15 minutes ago." at bounding box center [163, 309] width 161 height 26
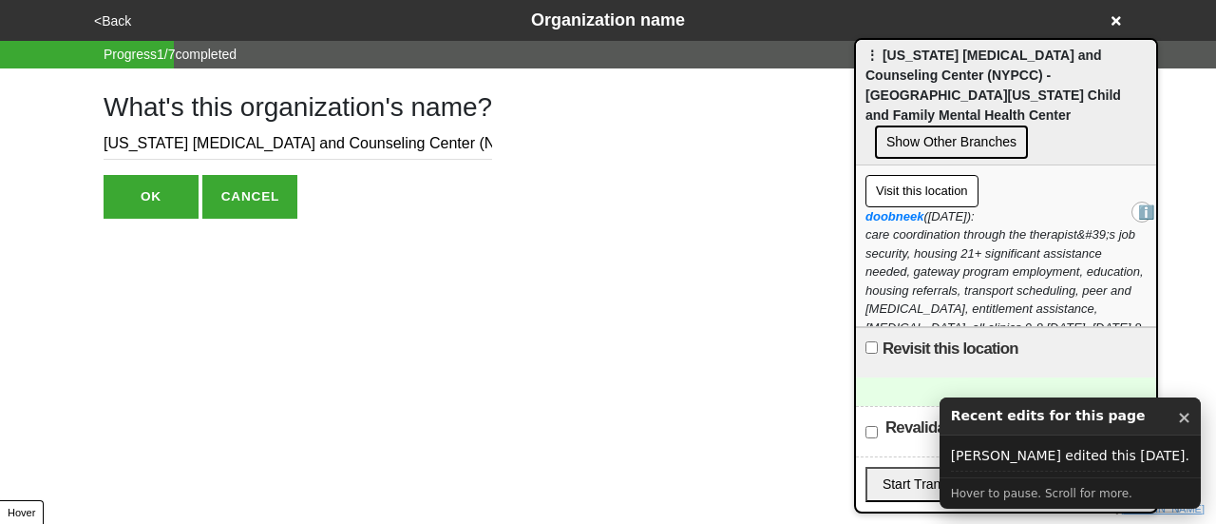
click at [148, 210] on button "OK" at bounding box center [151, 197] width 95 height 44
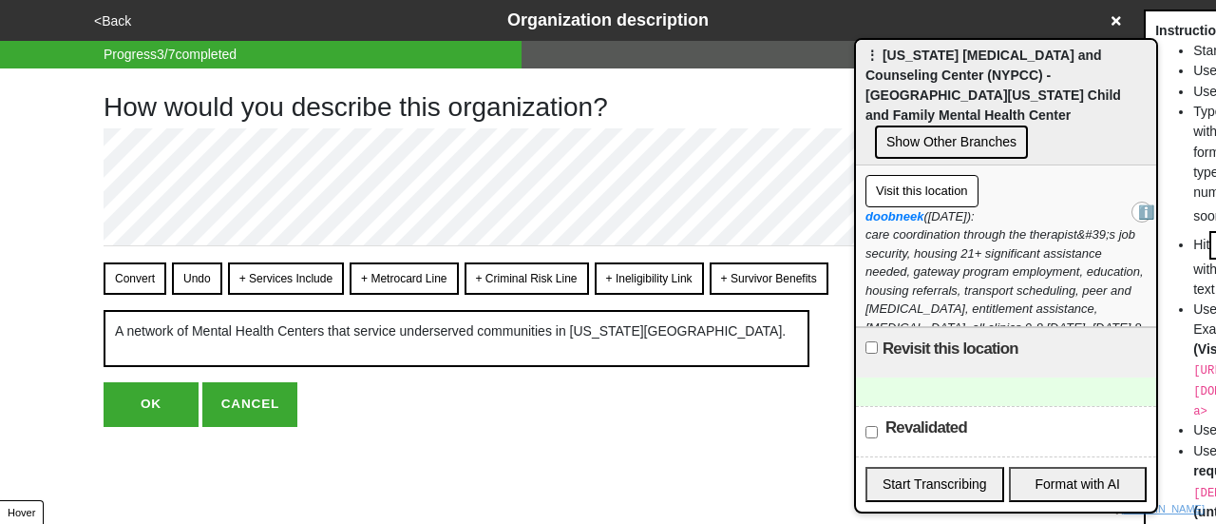
click at [116, 15] on button "<Back" at bounding box center [112, 21] width 48 height 22
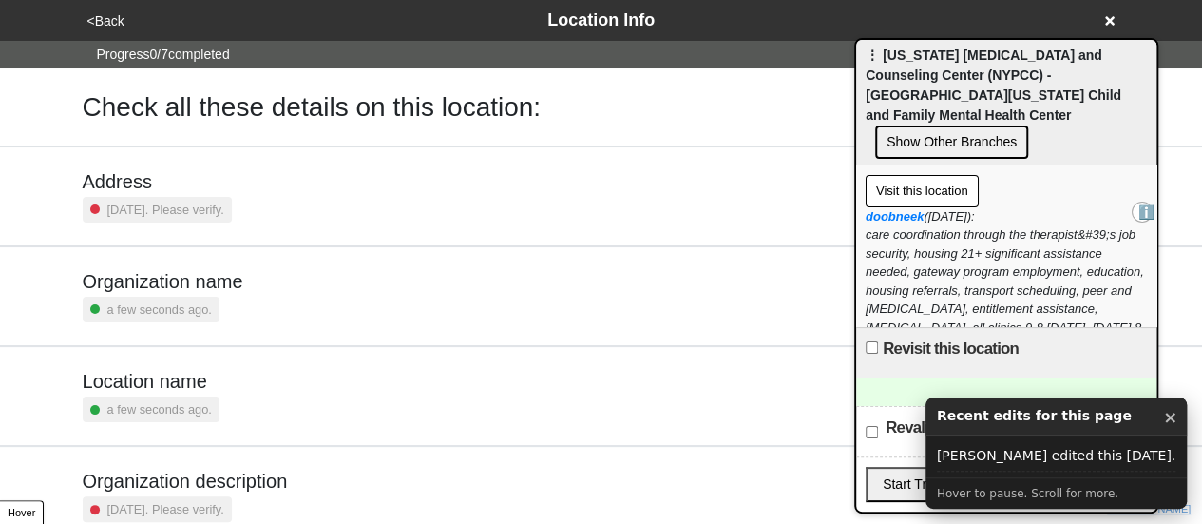
click at [225, 193] on div "Address [DATE]. Please verify." at bounding box center [157, 196] width 149 height 52
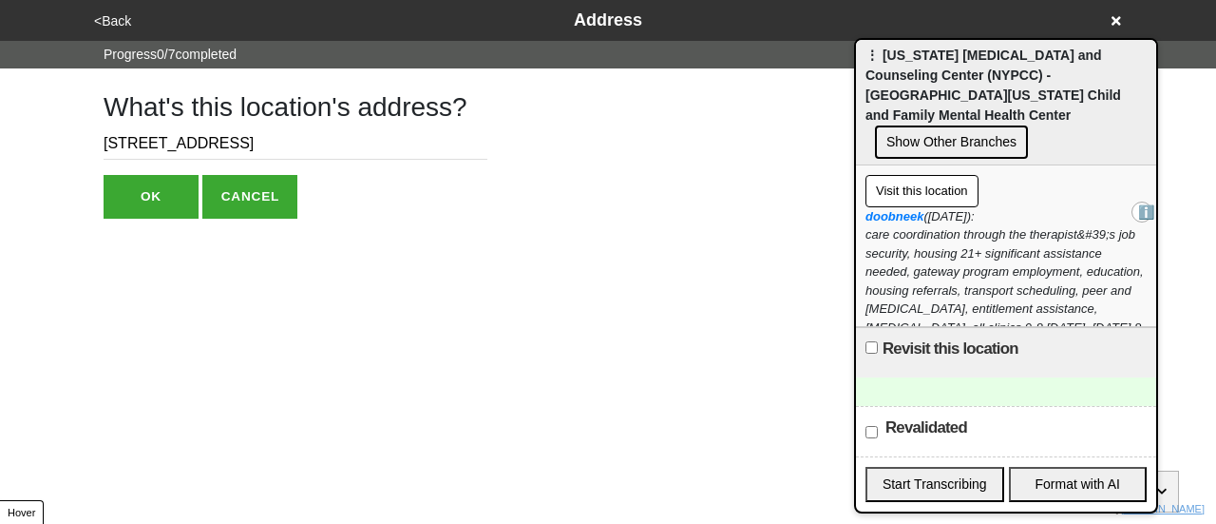
click at [109, 28] on button "<Back" at bounding box center [112, 21] width 48 height 22
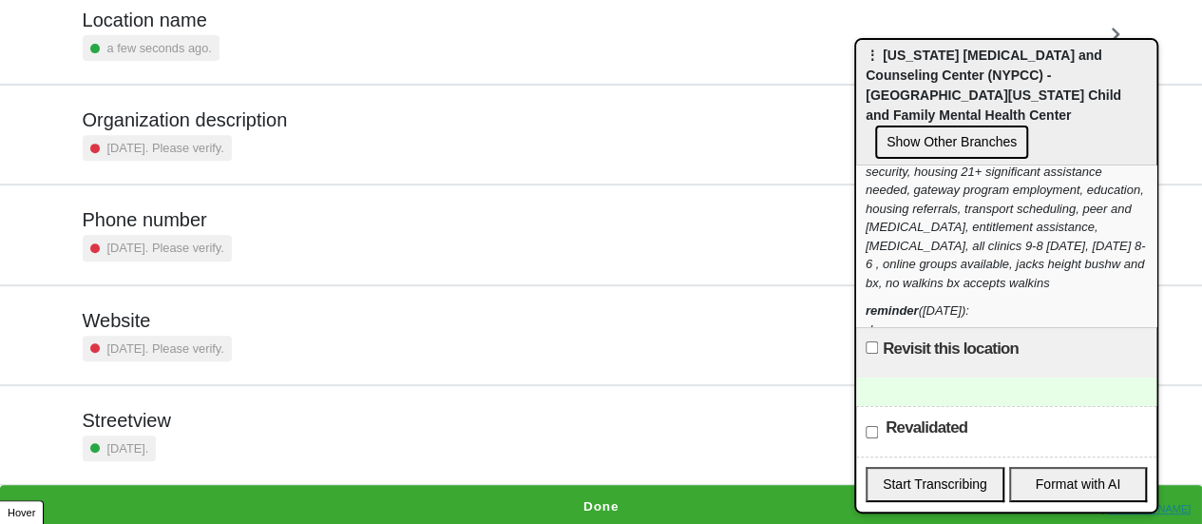
scroll to position [139, 0]
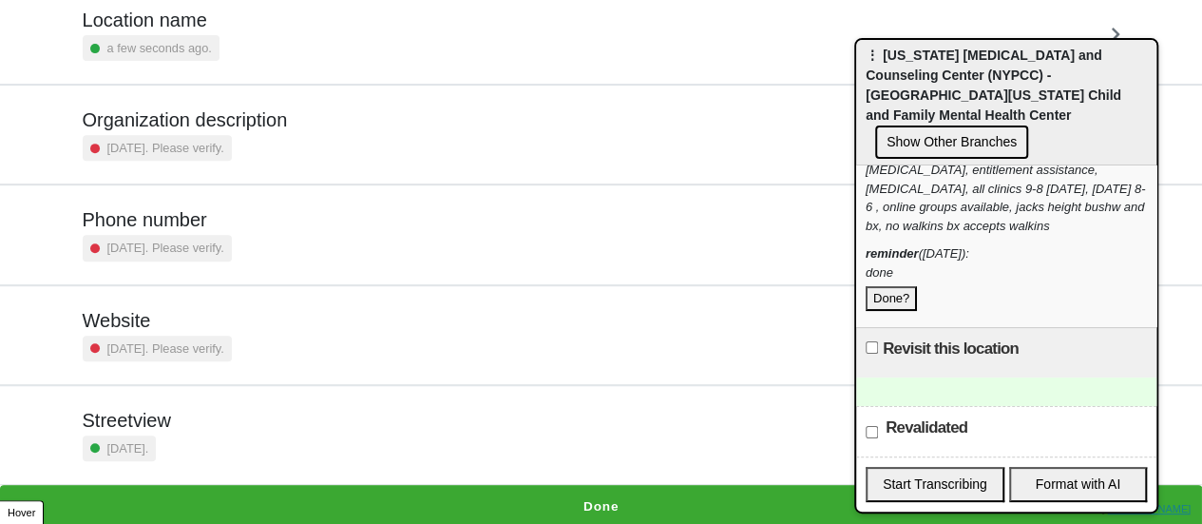
click at [874, 299] on button "Done?" at bounding box center [891, 298] width 51 height 25
click at [892, 295] on button "Done?" at bounding box center [891, 298] width 51 height 25
click at [885, 295] on button "Done?" at bounding box center [891, 298] width 51 height 25
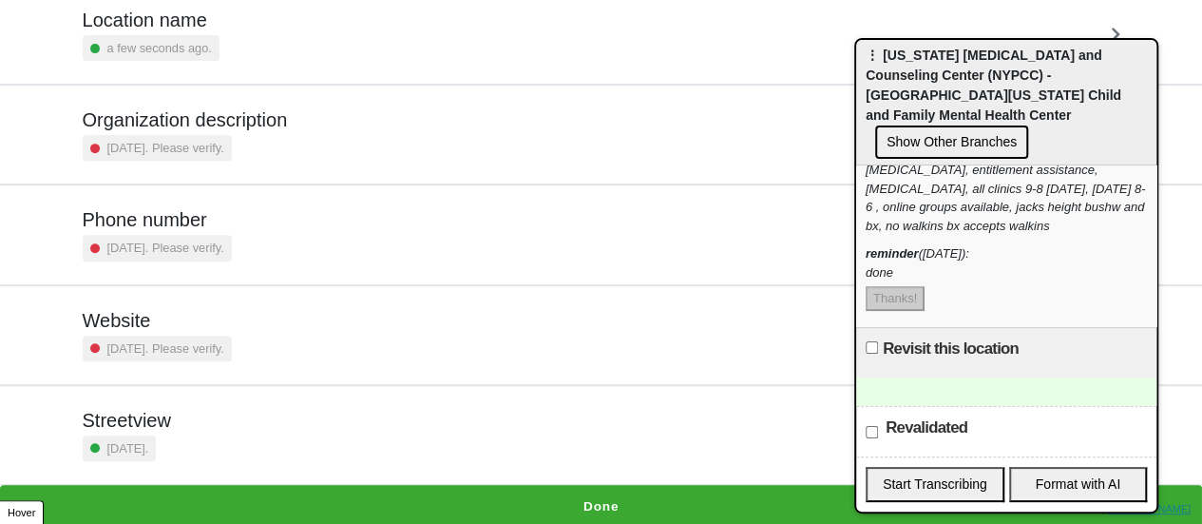
click at [1047, 218] on div "doobneek ([DATE]): care coordination through the therapist&#39;s job security, …" at bounding box center [1006, 151] width 281 height 167
click at [540, 491] on button "Done" at bounding box center [601, 507] width 1202 height 44
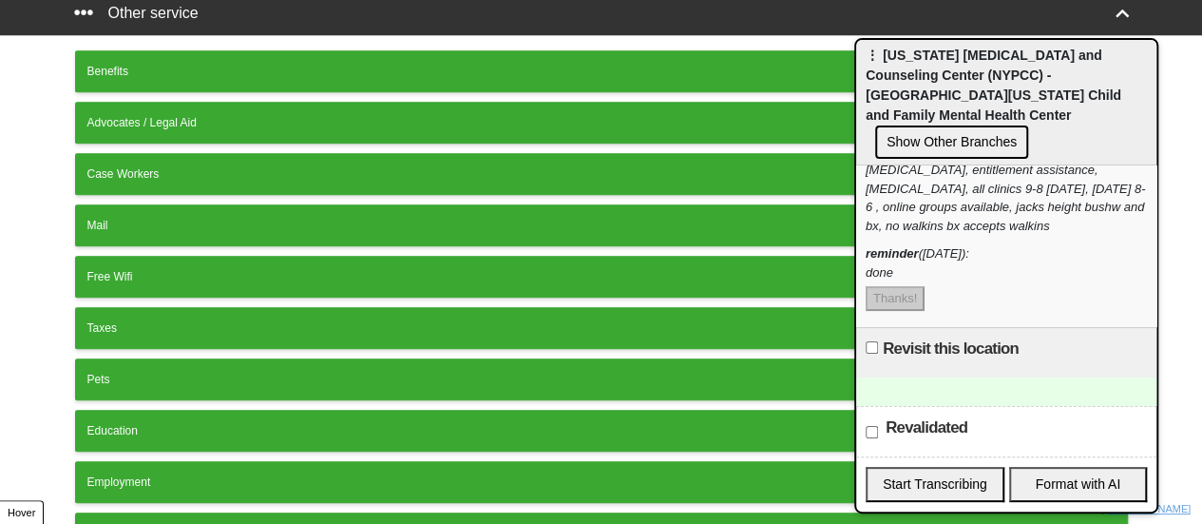
scroll to position [659, 0]
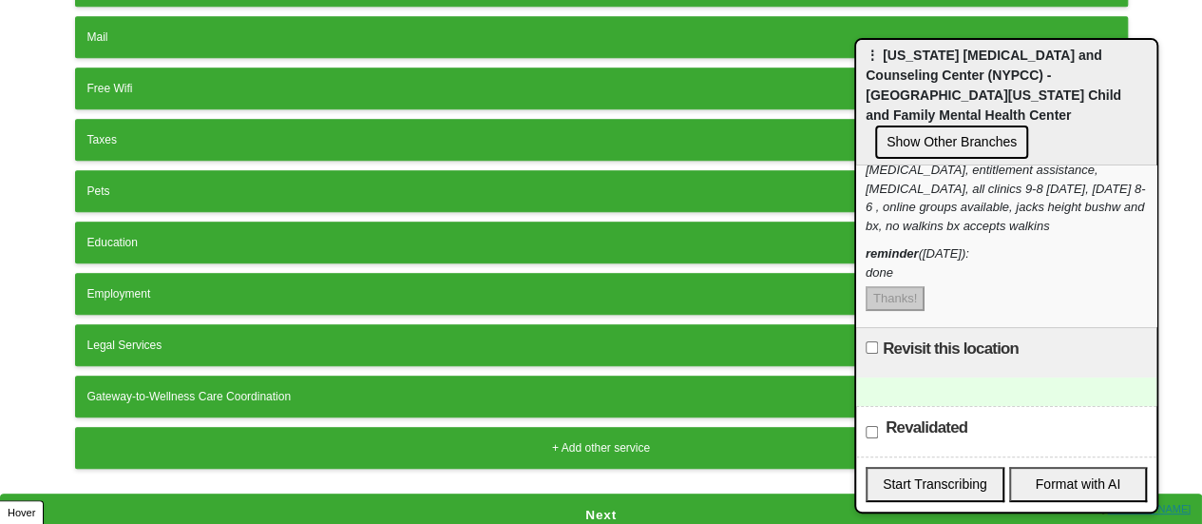
click at [533, 493] on button "Next" at bounding box center [601, 515] width 1202 height 44
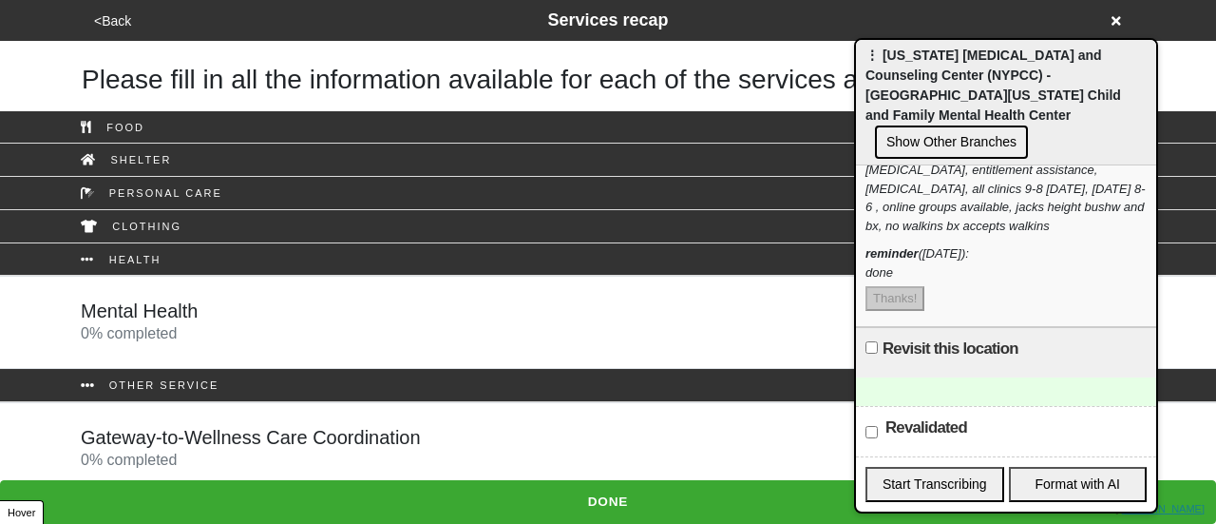
click at [357, 324] on div "Mental Health 0 % completed" at bounding box center [608, 322] width 1083 height 46
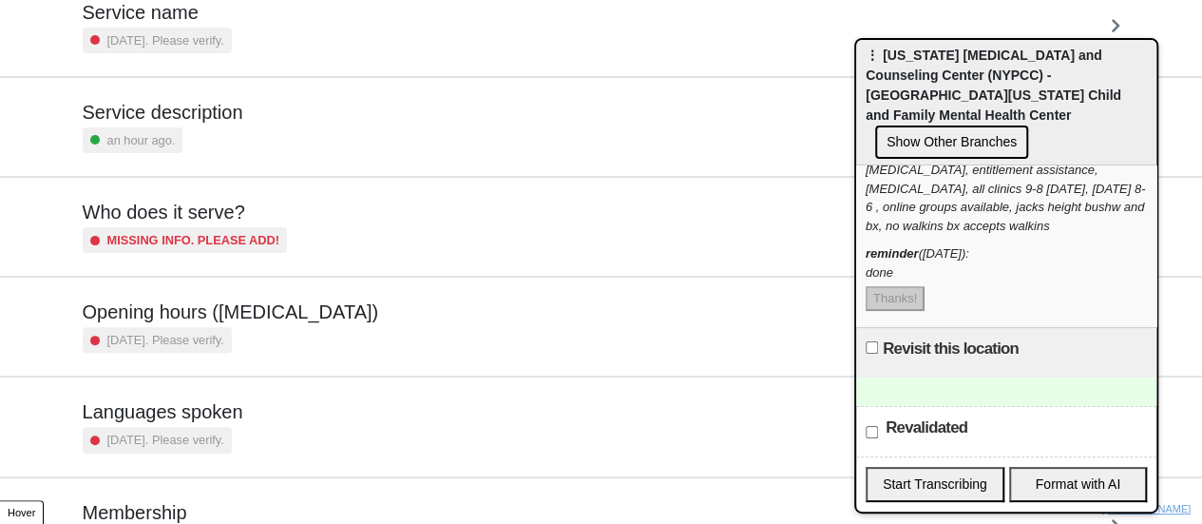
scroll to position [285, 0]
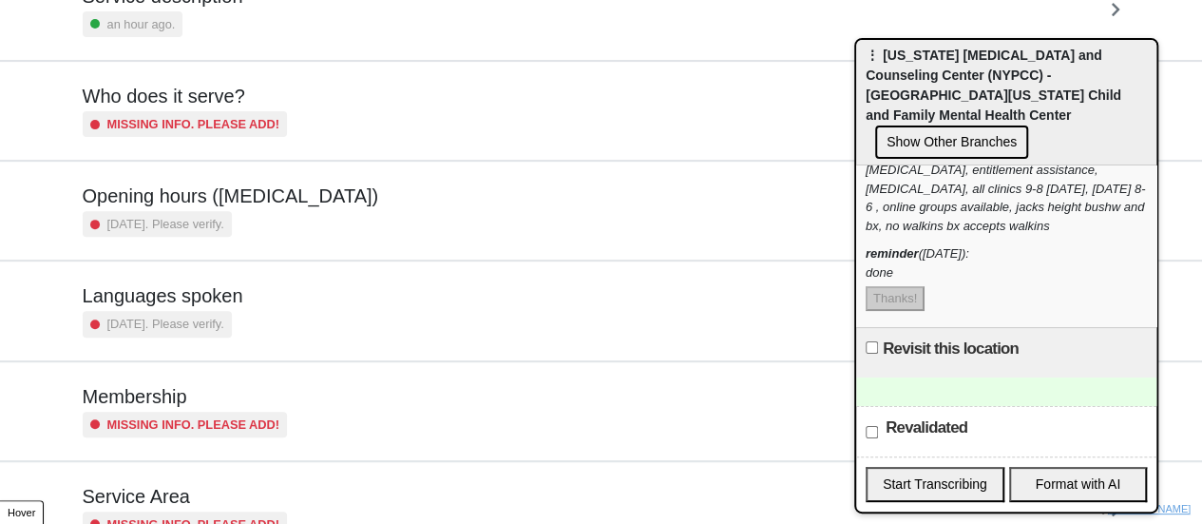
click at [305, 200] on h5 "Opening hours ([MEDICAL_DATA])" at bounding box center [231, 195] width 296 height 23
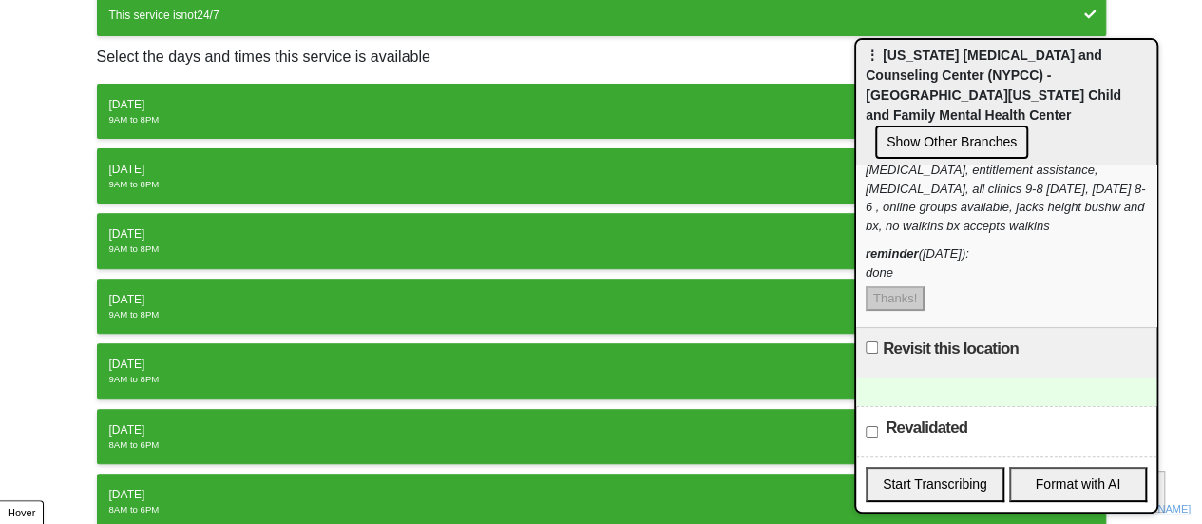
scroll to position [380, 0]
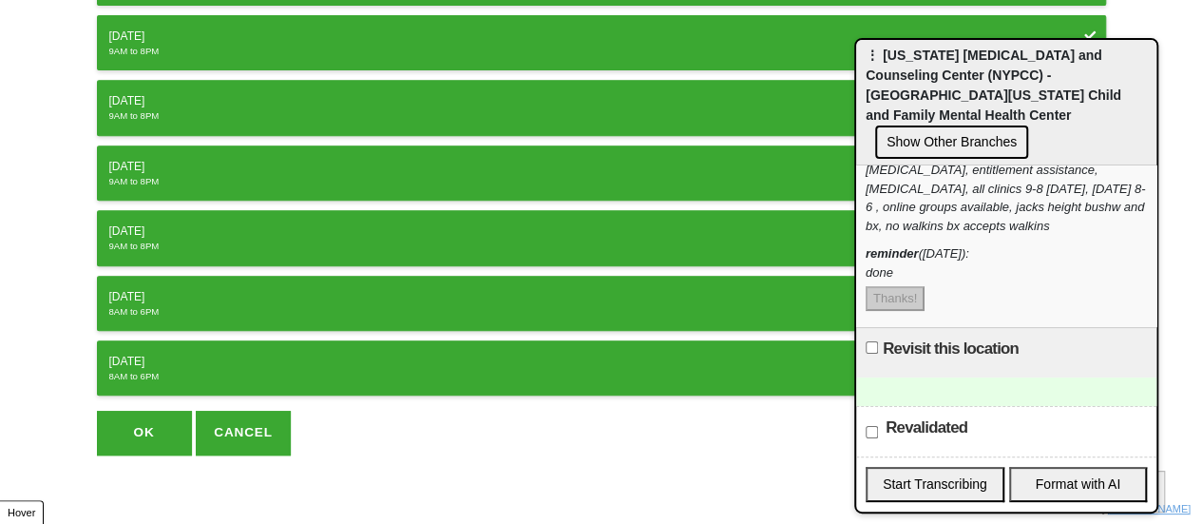
click at [139, 425] on button "OK" at bounding box center [144, 432] width 95 height 44
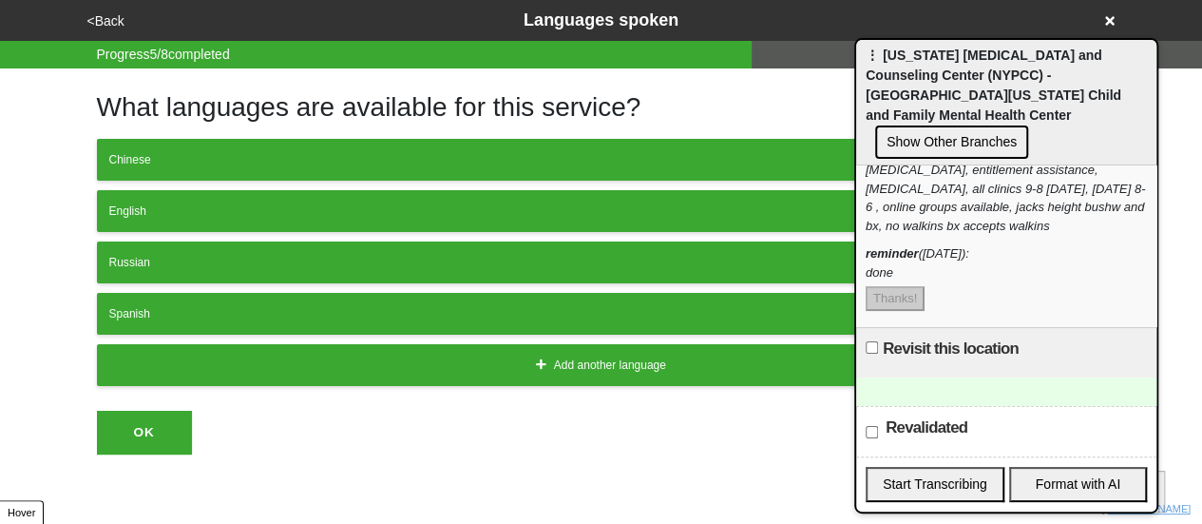
click at [114, 14] on button "<Back" at bounding box center [106, 21] width 48 height 22
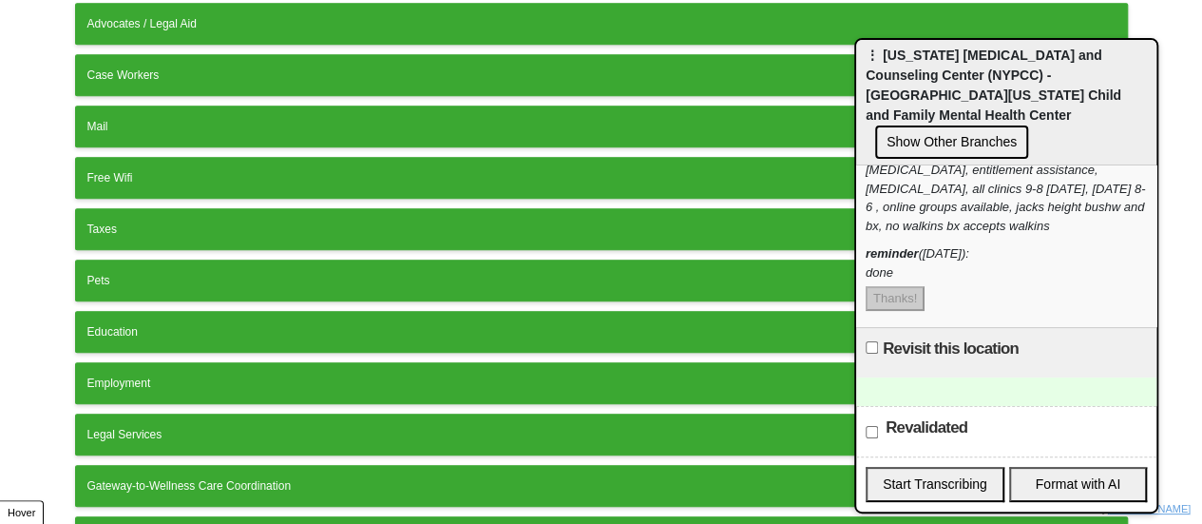
scroll to position [659, 0]
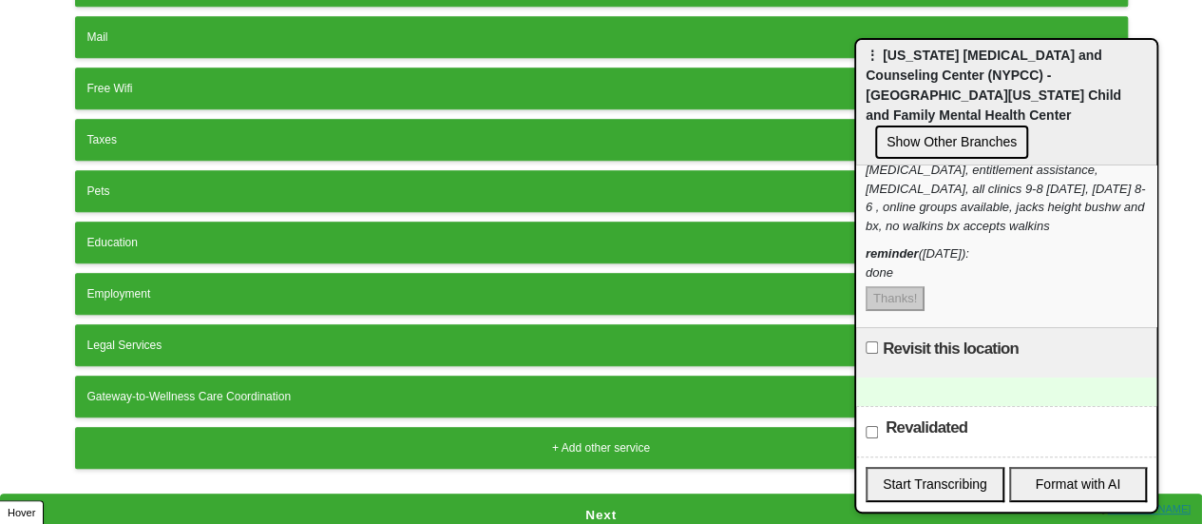
click at [421, 493] on button "Next" at bounding box center [601, 515] width 1202 height 44
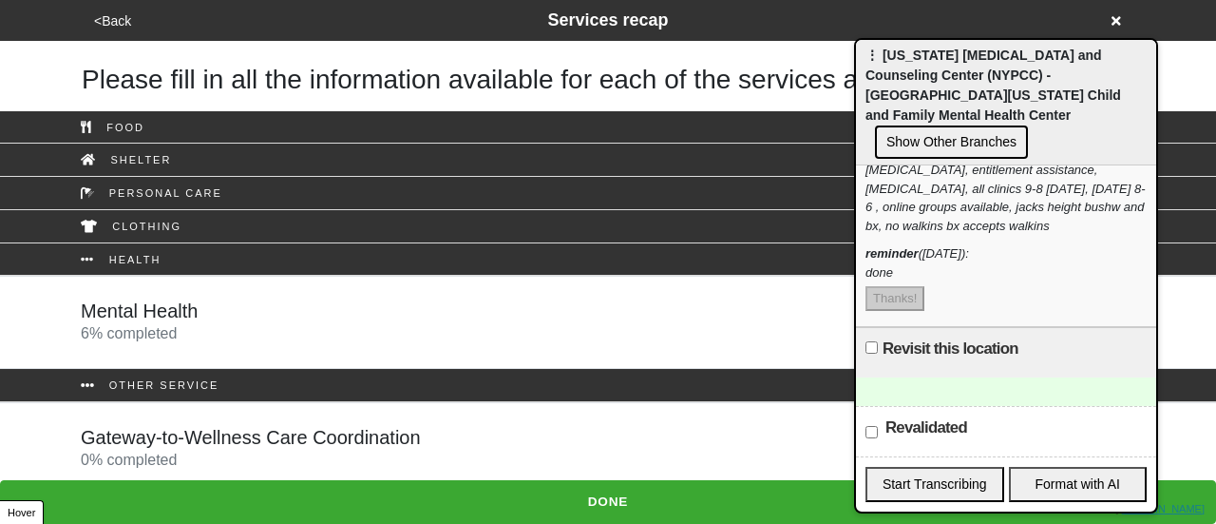
click at [405, 447] on h5 "Gateway-to-Wellness Care Coordination" at bounding box center [251, 437] width 340 height 23
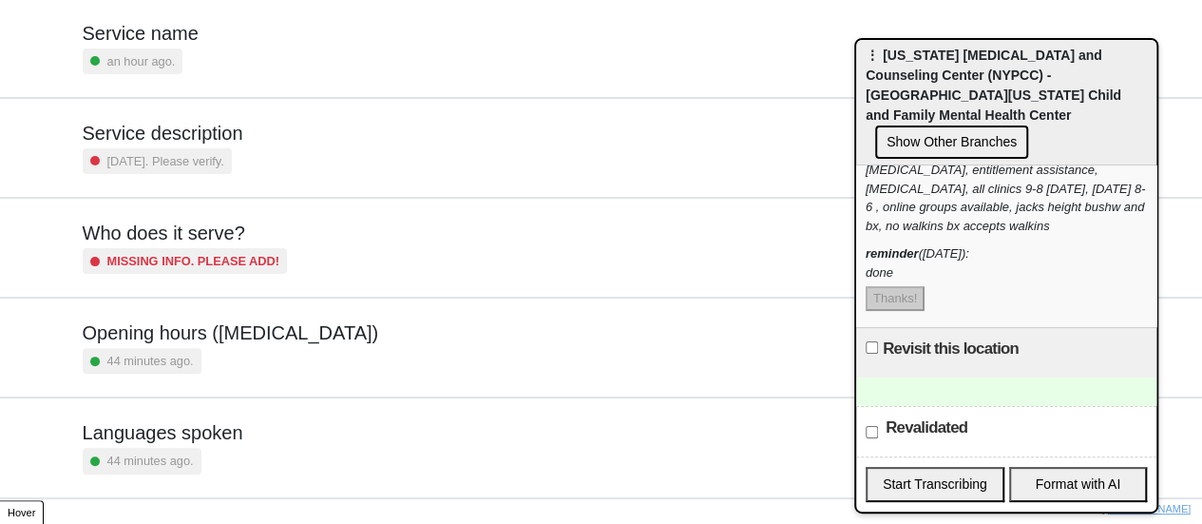
scroll to position [190, 0]
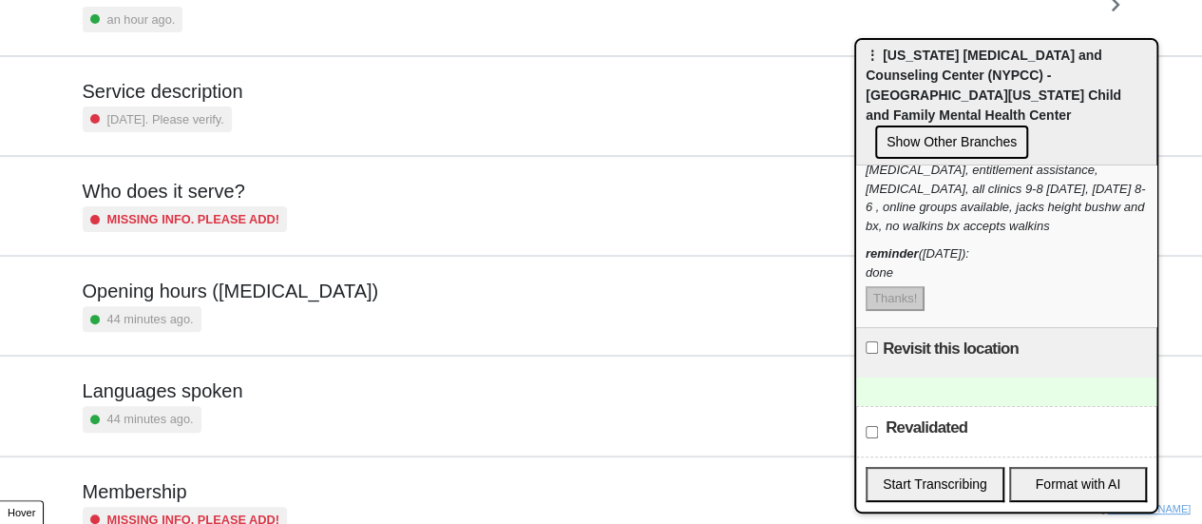
click at [317, 293] on div "Opening hours (coronavirus) 44 minutes ago." at bounding box center [602, 305] width 1038 height 52
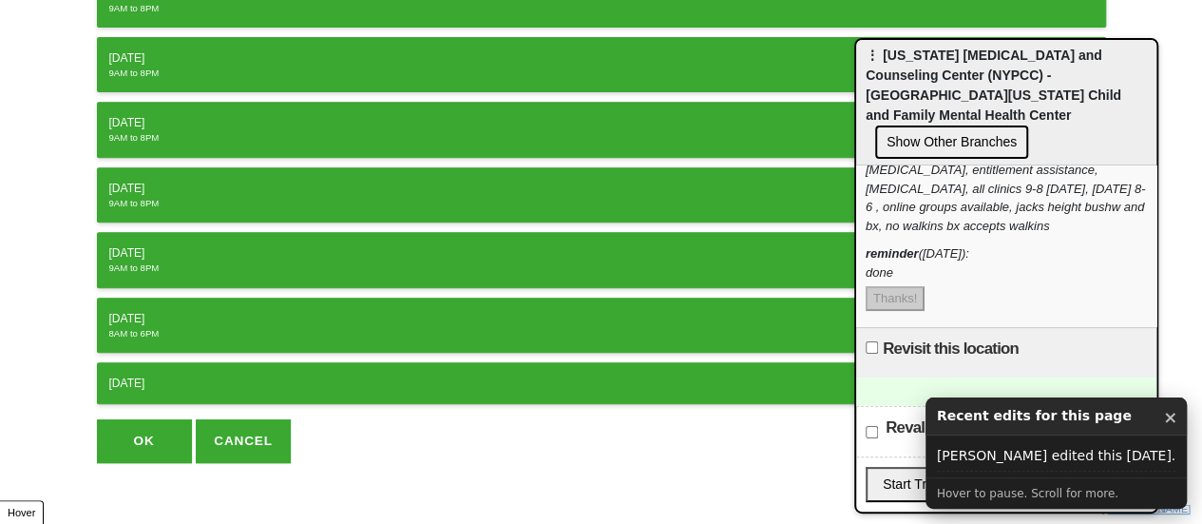
scroll to position [367, 0]
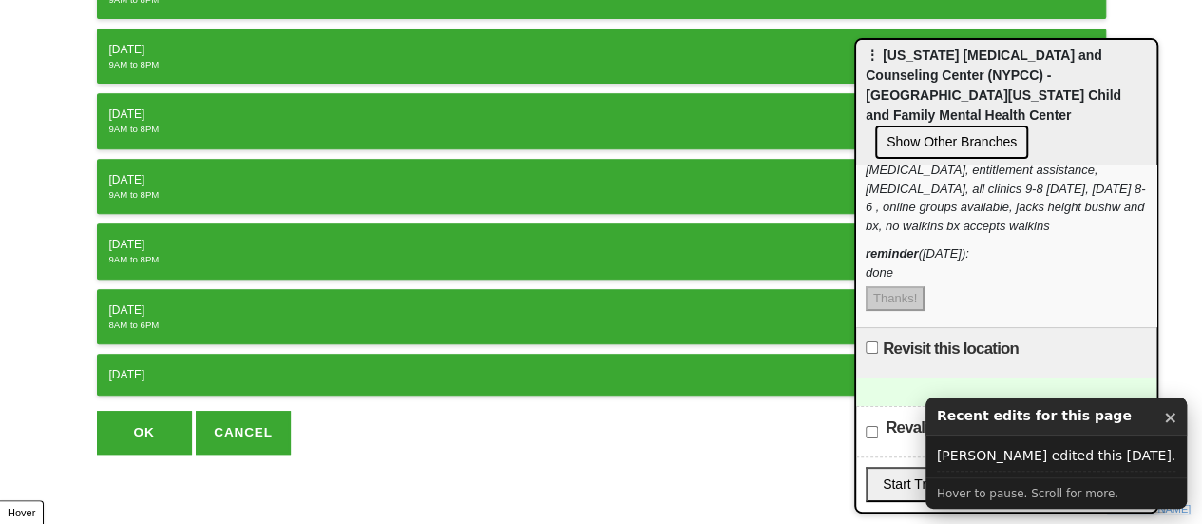
click at [195, 369] on div "Sunday" at bounding box center [601, 374] width 984 height 17
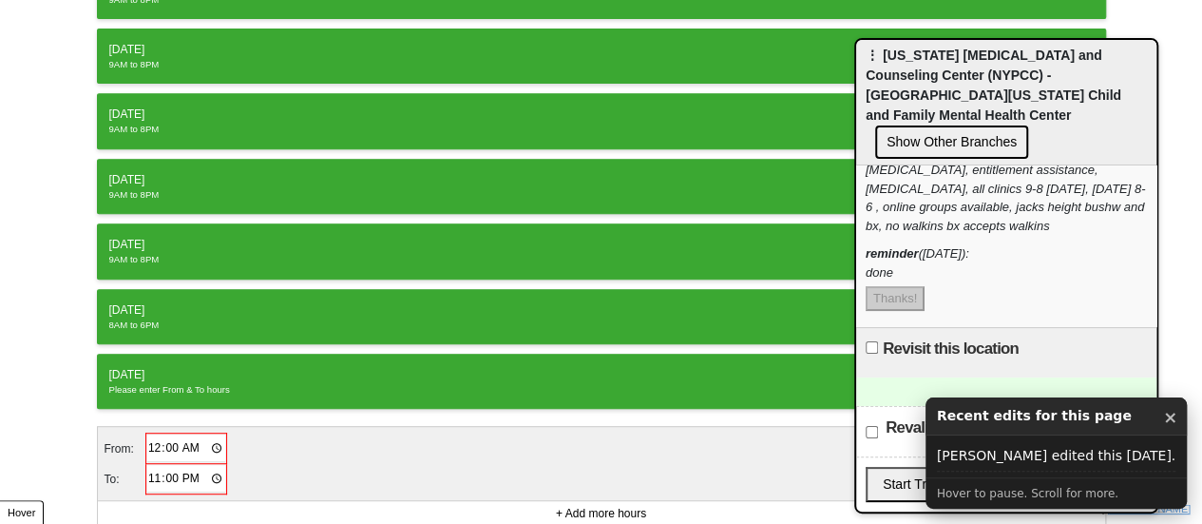
click at [152, 438] on input "00:00" at bounding box center [186, 448] width 79 height 28
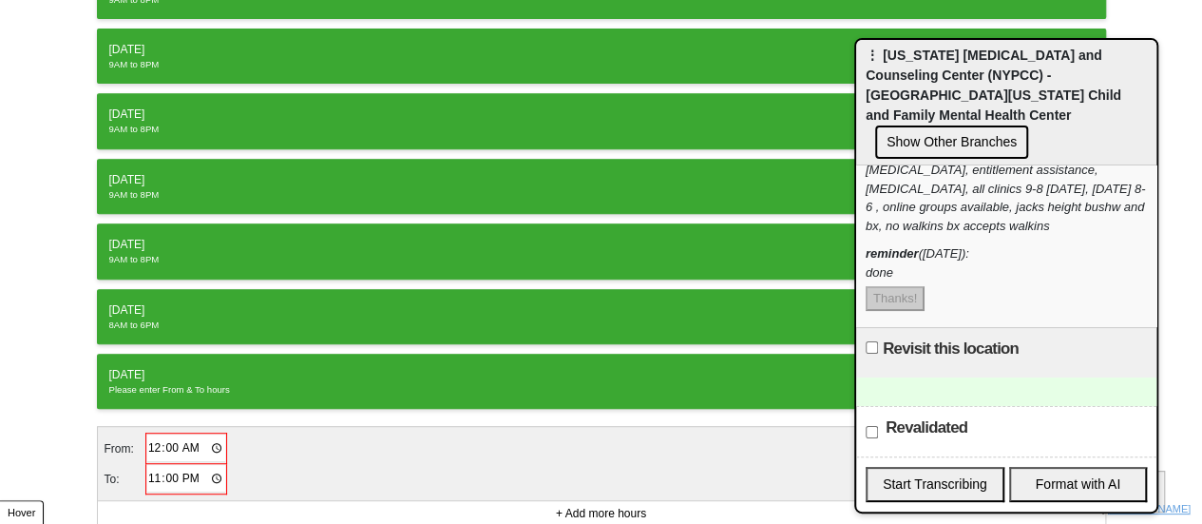
type input "08:00"
click at [150, 465] on input "23:00" at bounding box center [185, 478] width 79 height 28
type input "18:00"
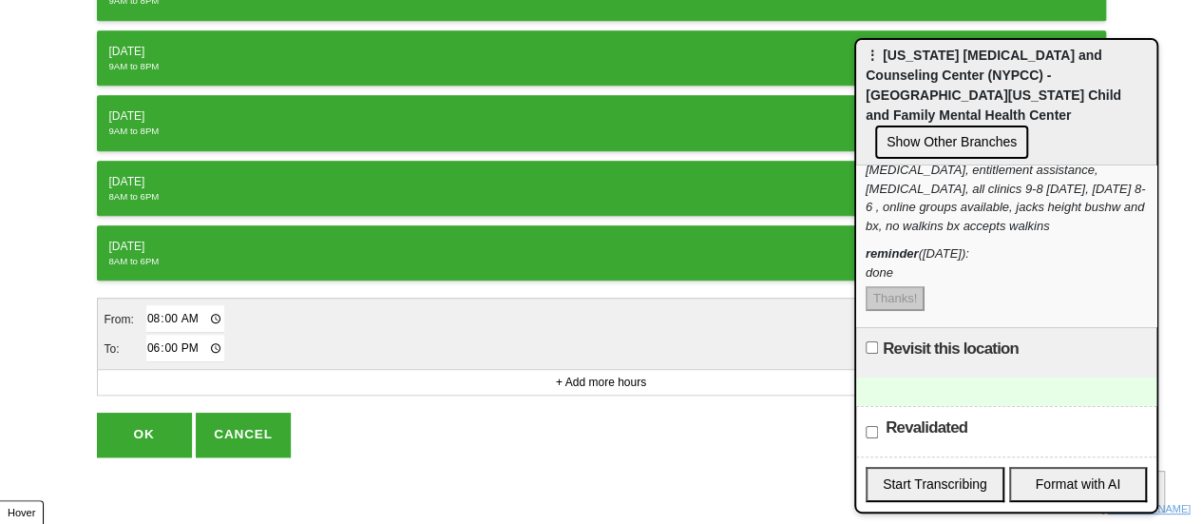
click at [156, 421] on button "OK" at bounding box center [144, 434] width 95 height 44
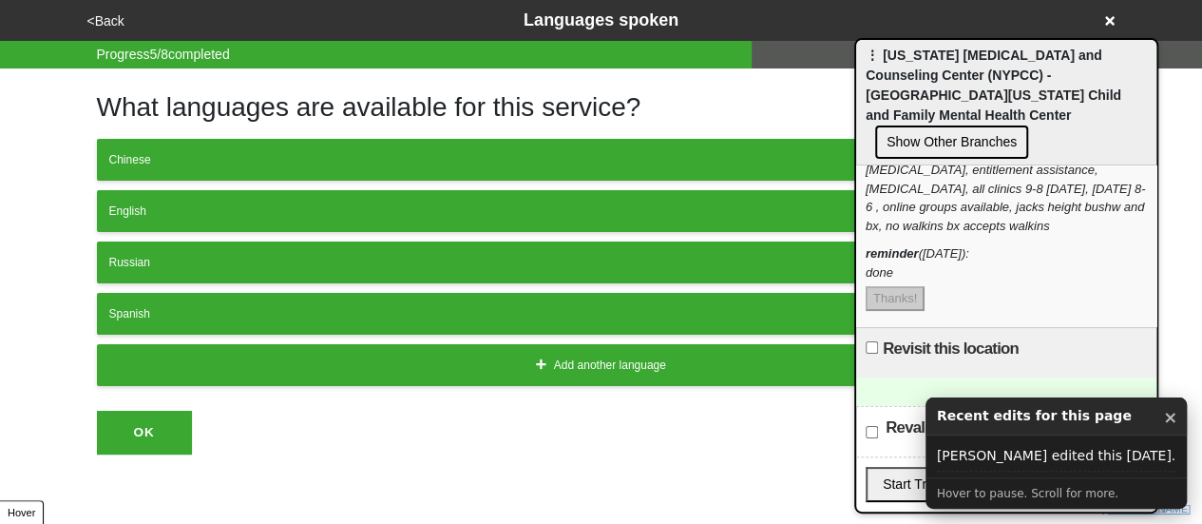
click at [102, 32] on div "<Back Languages spoken" at bounding box center [601, 21] width 1039 height 26
click at [110, 23] on button "<Back" at bounding box center [106, 21] width 48 height 22
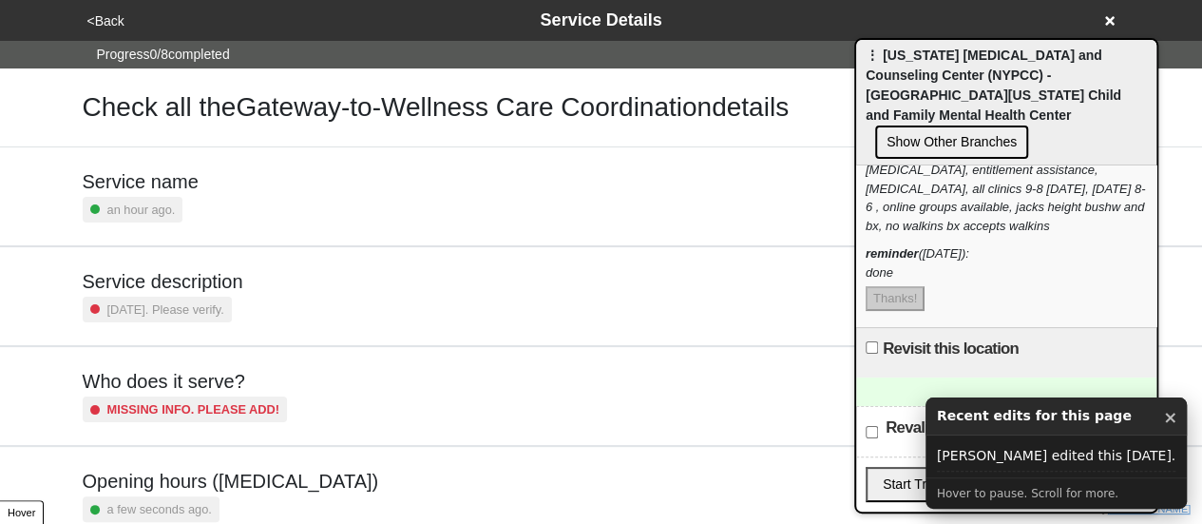
click at [227, 294] on div "Service description 2 years ago. Please verify." at bounding box center [163, 296] width 161 height 52
type textarea "x"
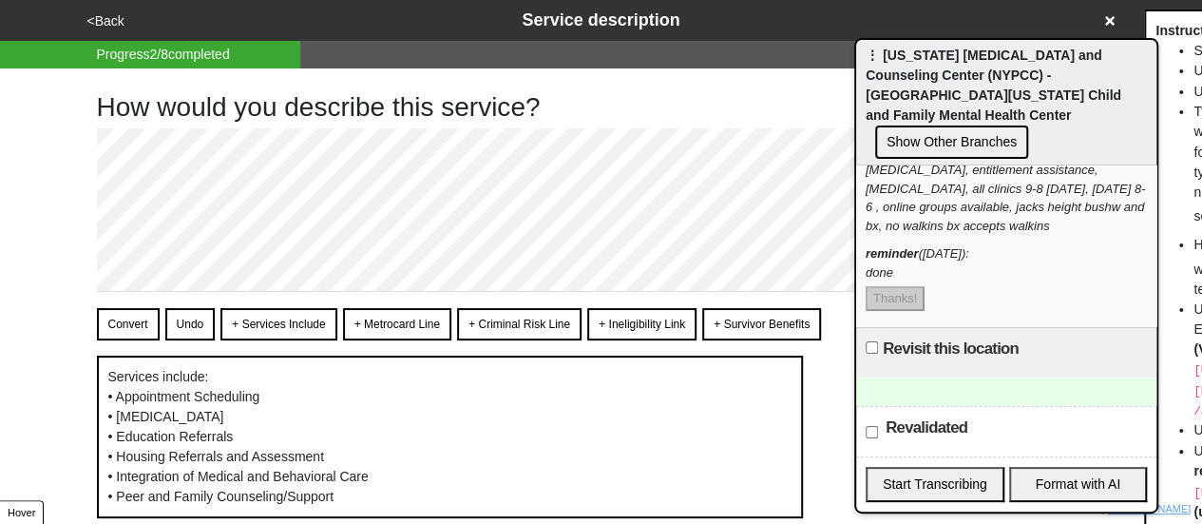
click at [937, 125] on button "Show Other Branches" at bounding box center [951, 141] width 153 height 33
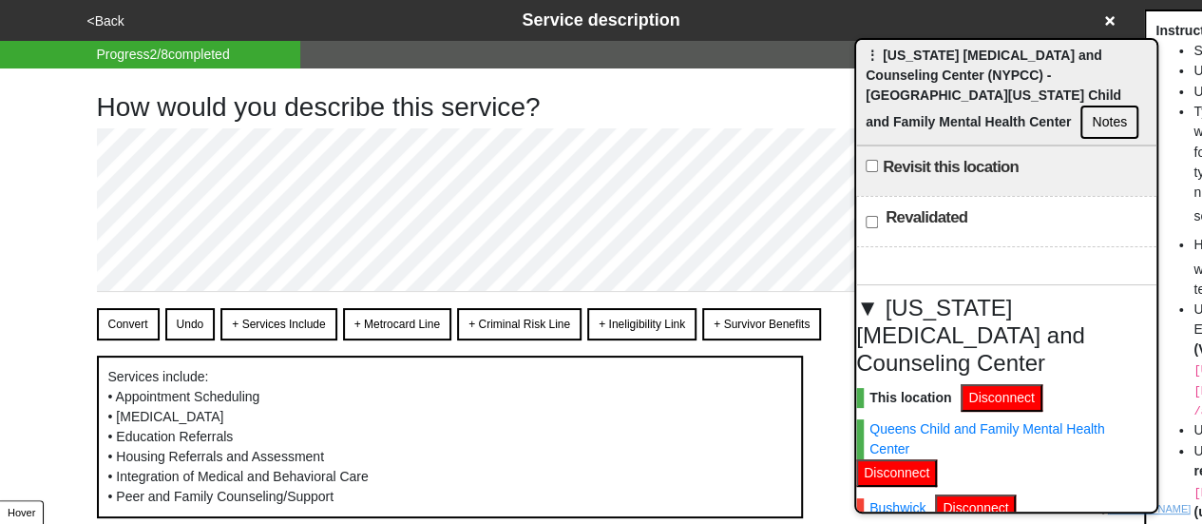
scroll to position [125, 0]
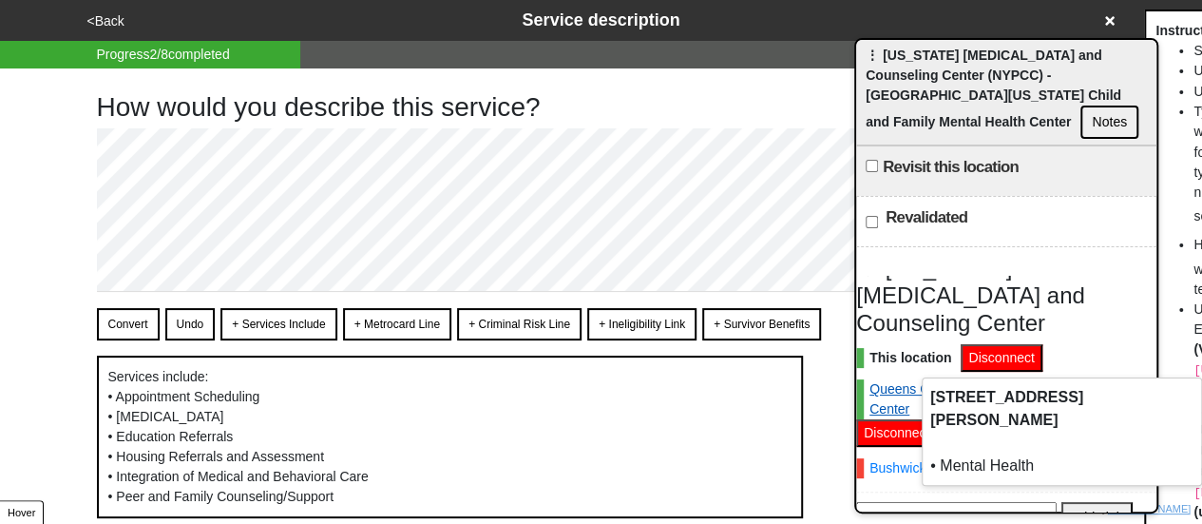
click at [916, 379] on link "Queens Child and Family Mental Health Center" at bounding box center [1001, 399] width 291 height 40
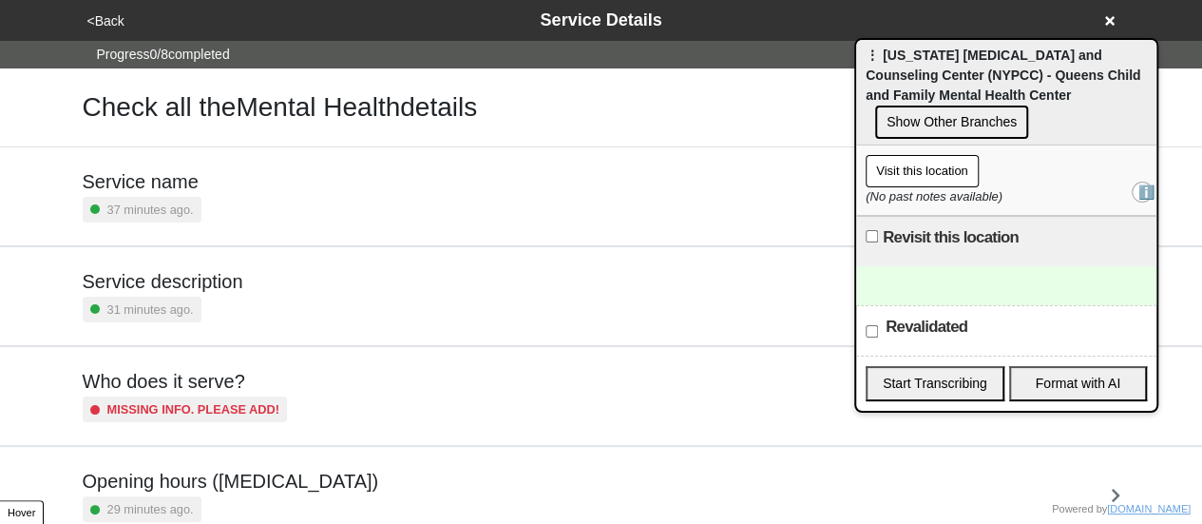
click at [946, 124] on button "Show Other Branches" at bounding box center [951, 121] width 153 height 33
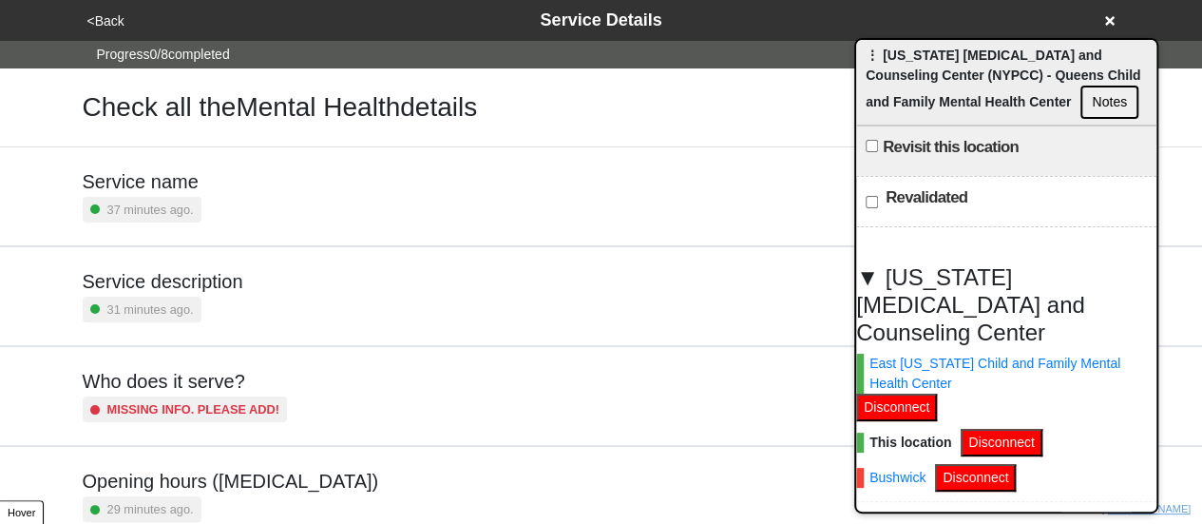
scroll to position [125, 0]
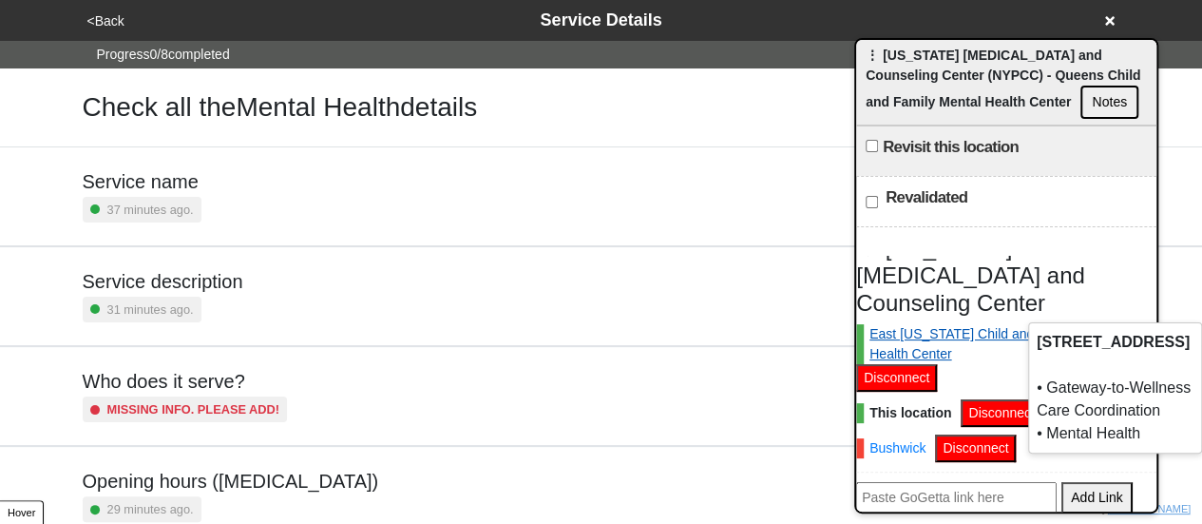
click at [960, 324] on link "East [US_STATE] Child and Family Mental Health Center" at bounding box center [1001, 344] width 291 height 40
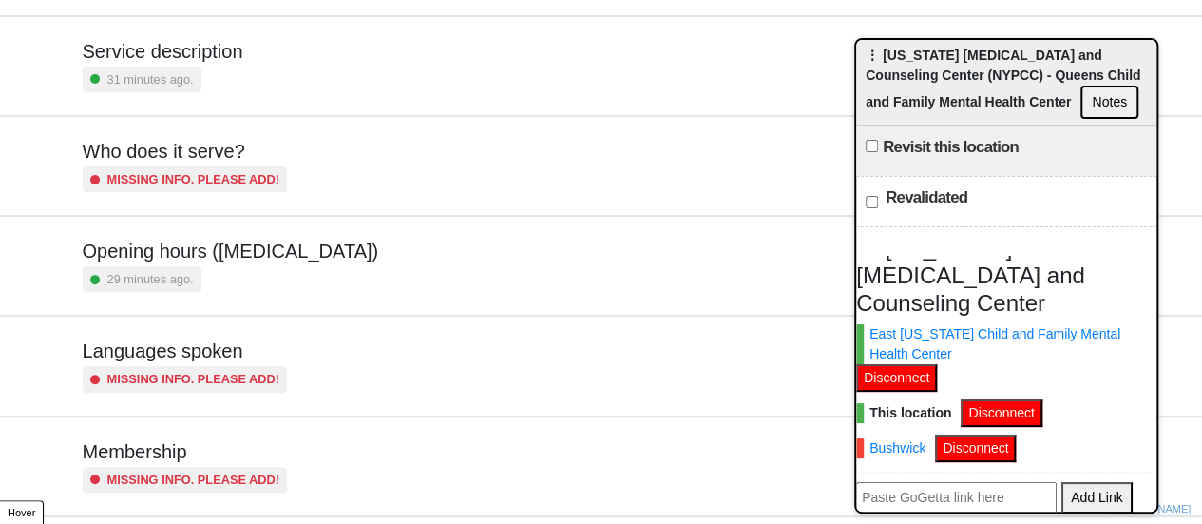
scroll to position [0, 0]
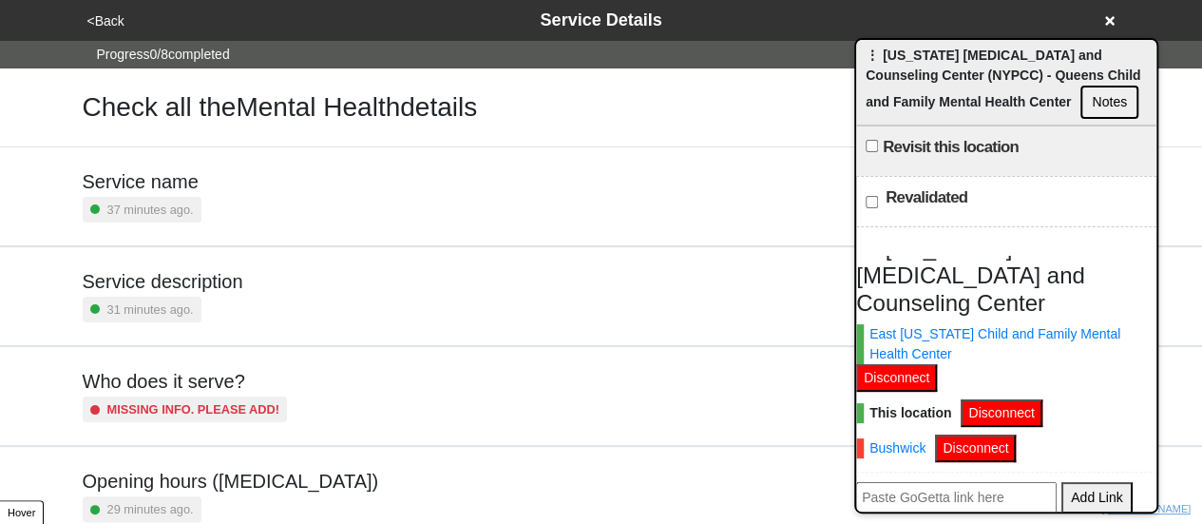
click at [108, 16] on button "<Back" at bounding box center [106, 21] width 48 height 22
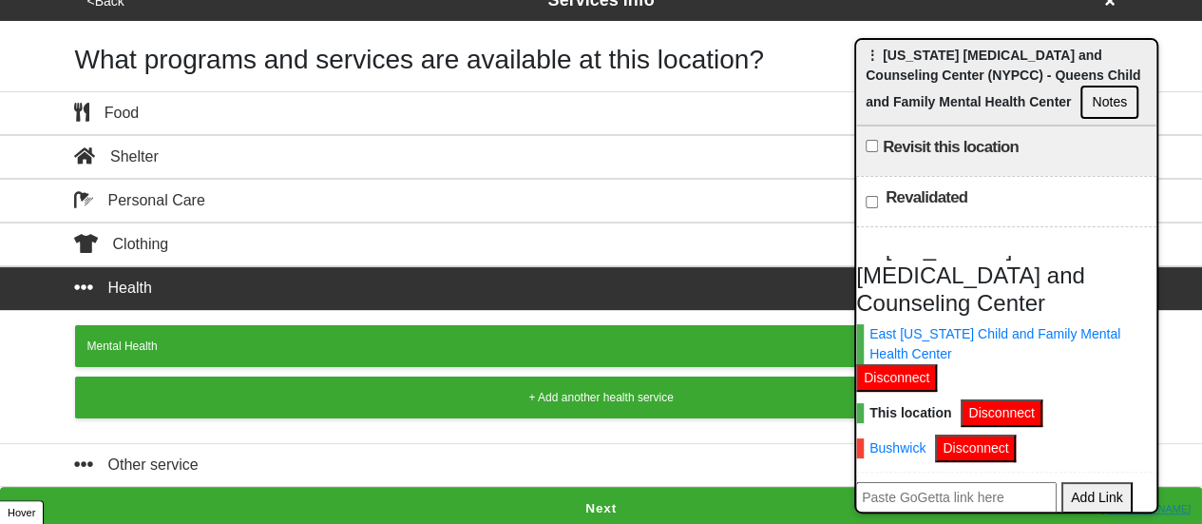
scroll to position [21, 0]
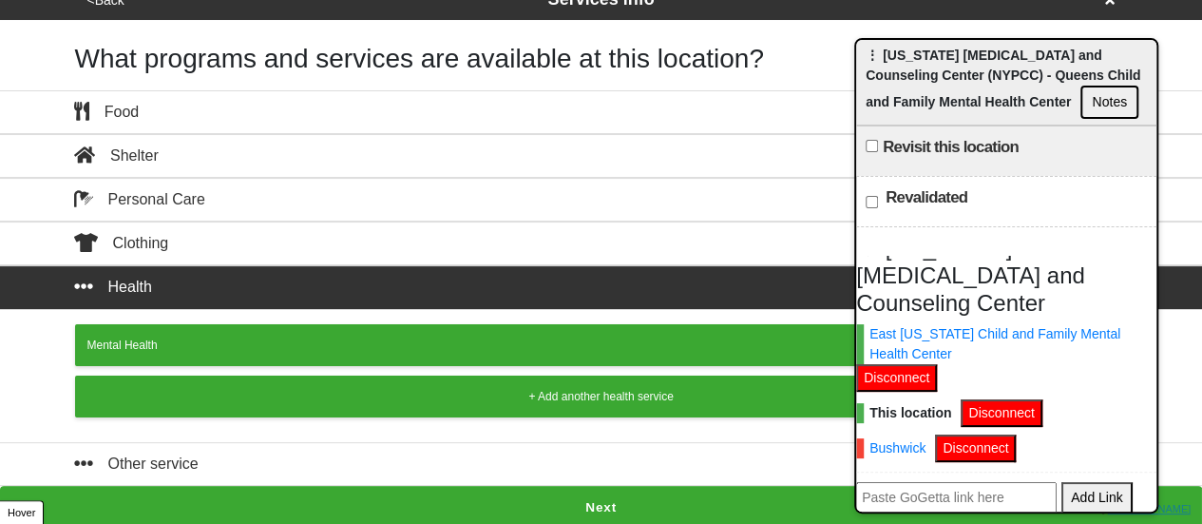
click at [577, 496] on button "Next" at bounding box center [601, 508] width 1202 height 44
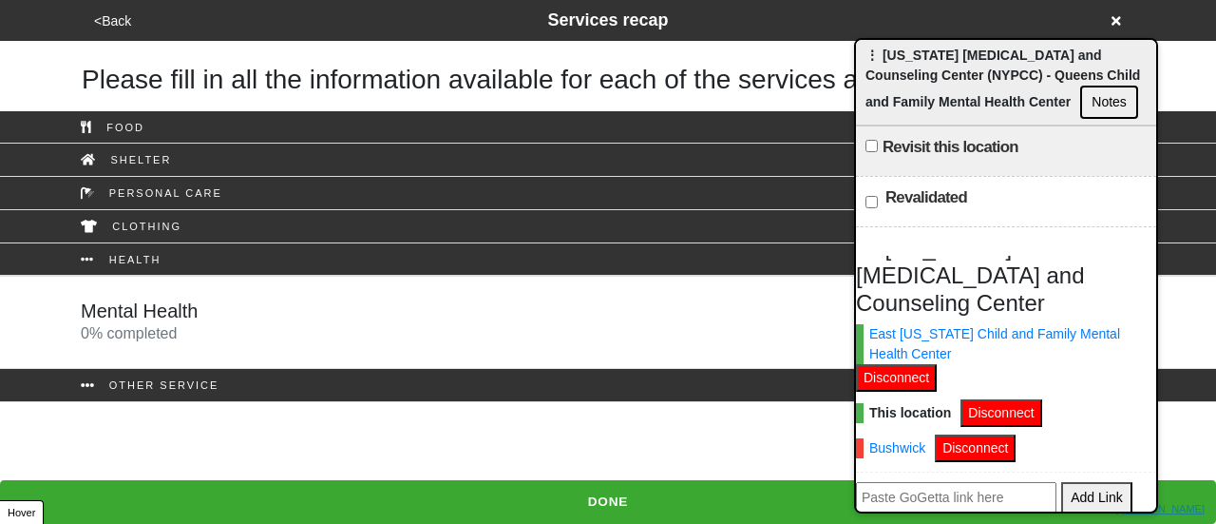
click at [279, 307] on div "Mental Health 0 % completed" at bounding box center [608, 322] width 1083 height 46
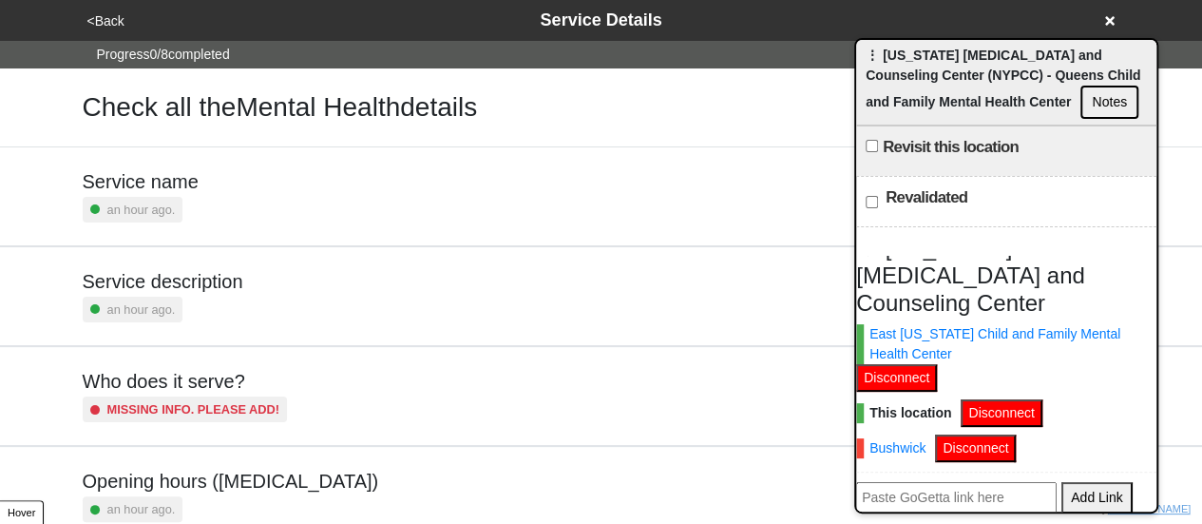
click at [283, 298] on div "Service description an hour ago." at bounding box center [602, 296] width 1038 height 52
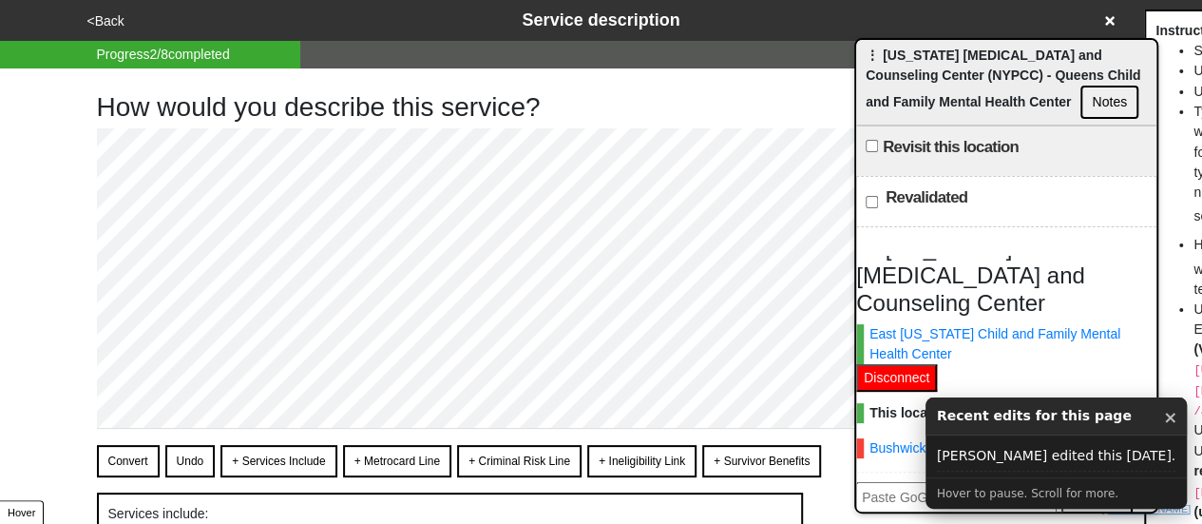
click at [111, 33] on div "<Back Service description" at bounding box center [601, 20] width 1055 height 41
click at [111, 25] on button "<Back" at bounding box center [106, 21] width 48 height 22
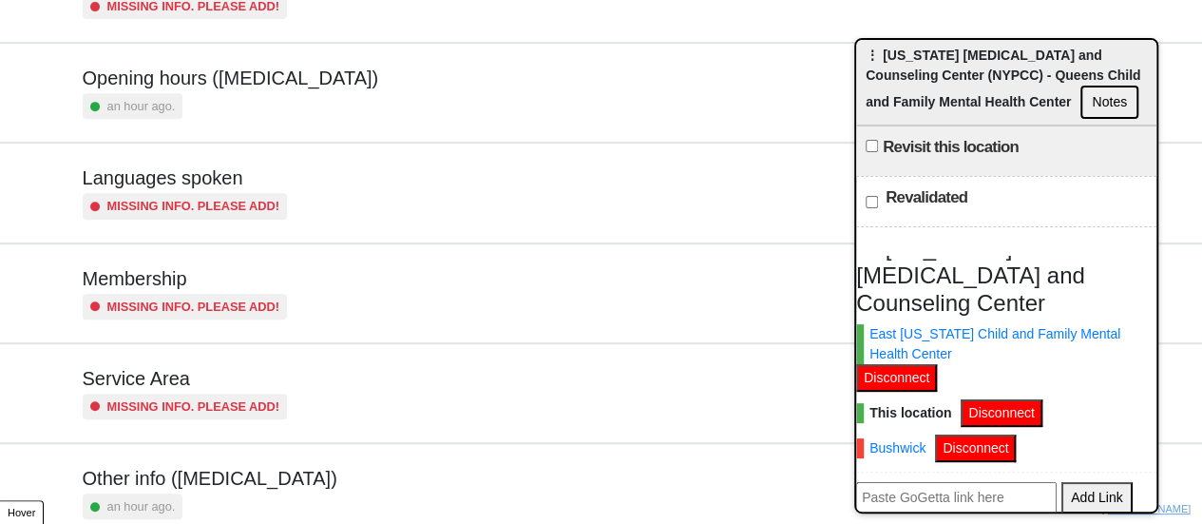
scroll to position [460, 0]
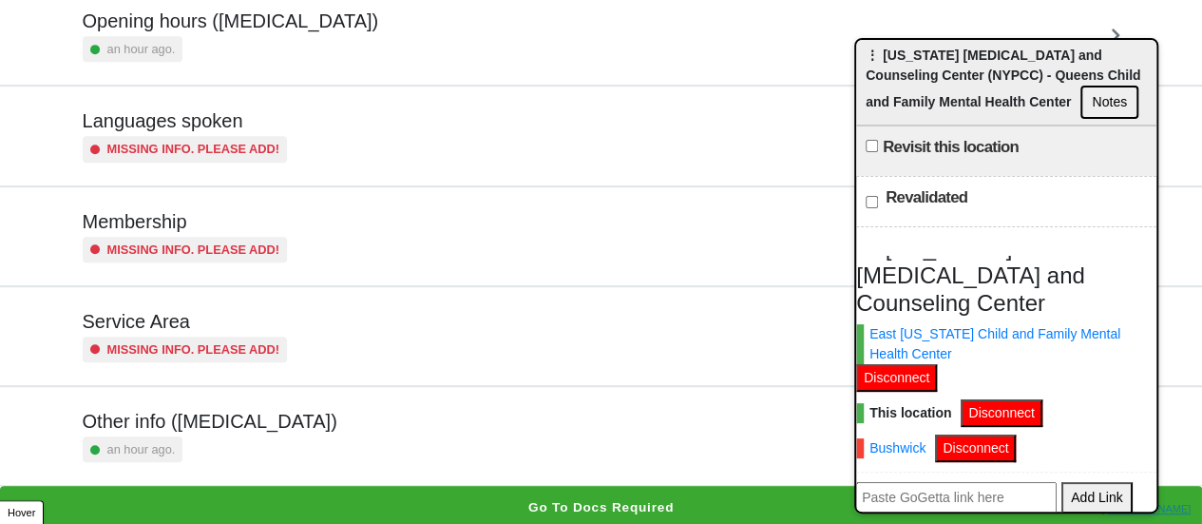
click at [274, 421] on div "Other info (coronavirus) an hour ago." at bounding box center [602, 436] width 1038 height 52
type textarea "x"
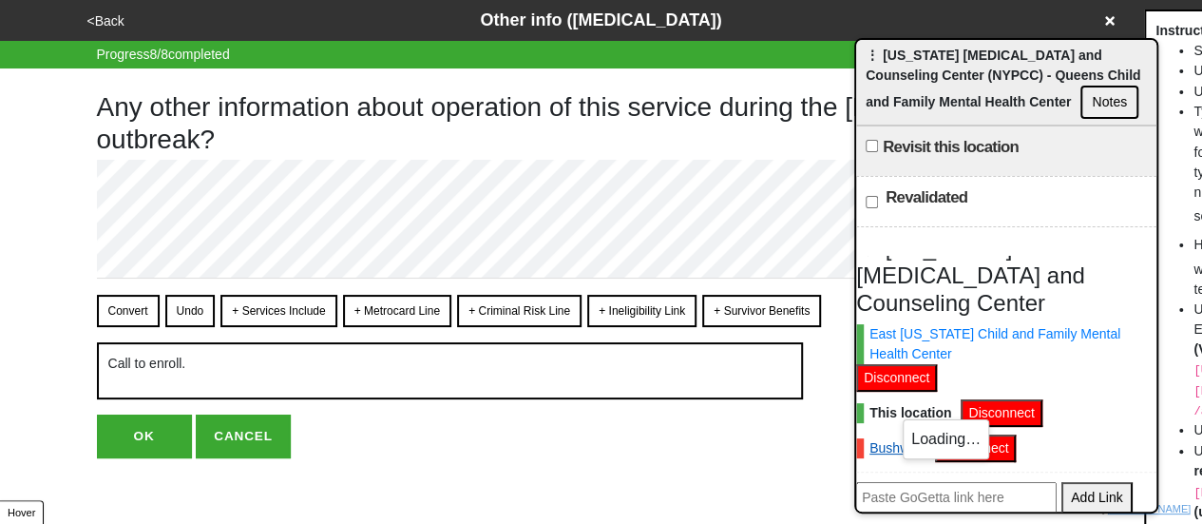
scroll to position [8, 0]
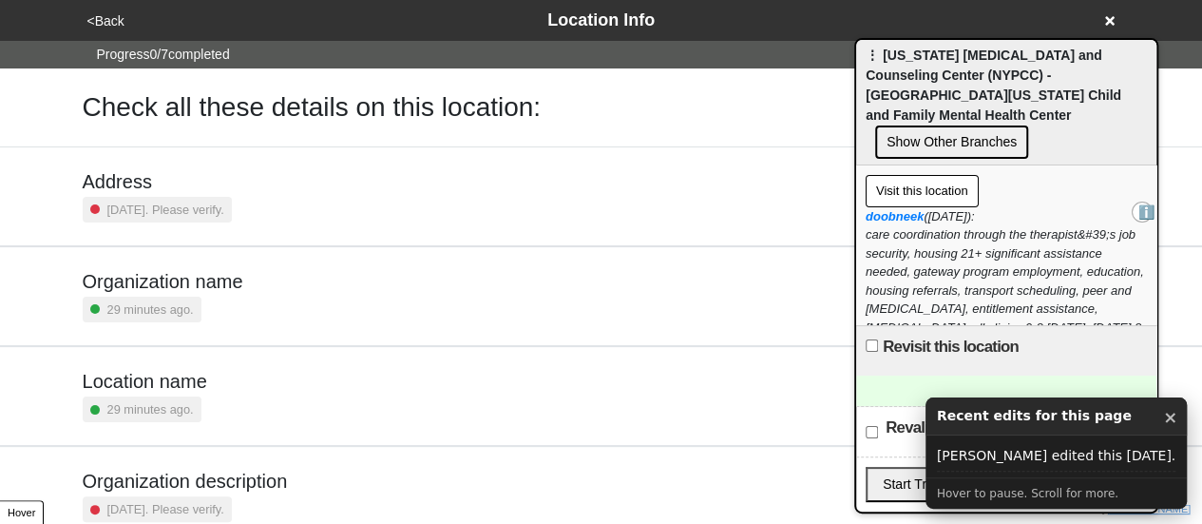
click at [182, 304] on small "29 minutes ago." at bounding box center [150, 309] width 86 height 18
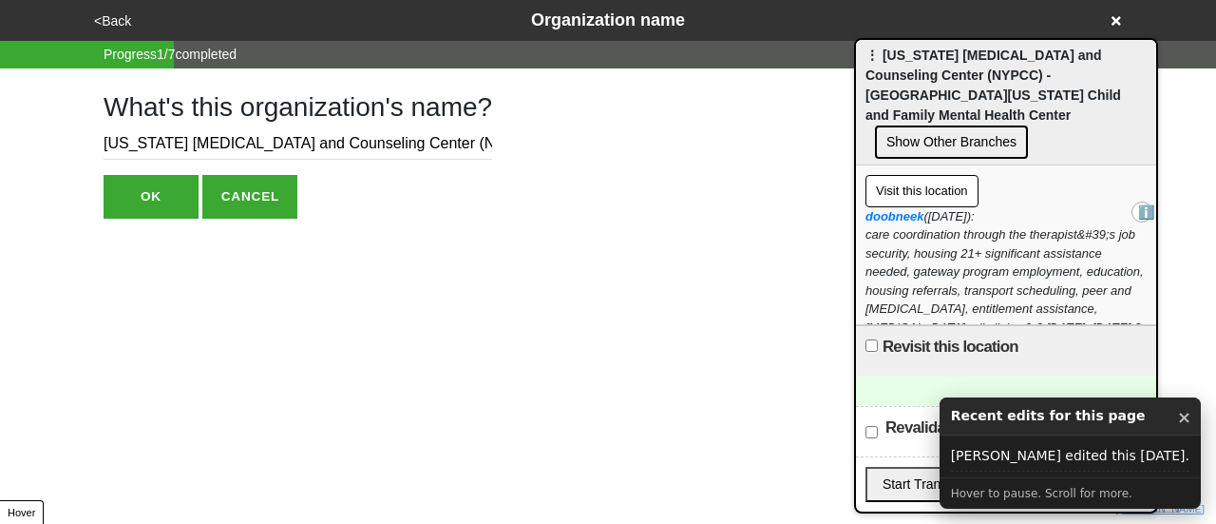
click at [951, 126] on button "Show Other Branches" at bounding box center [951, 141] width 153 height 33
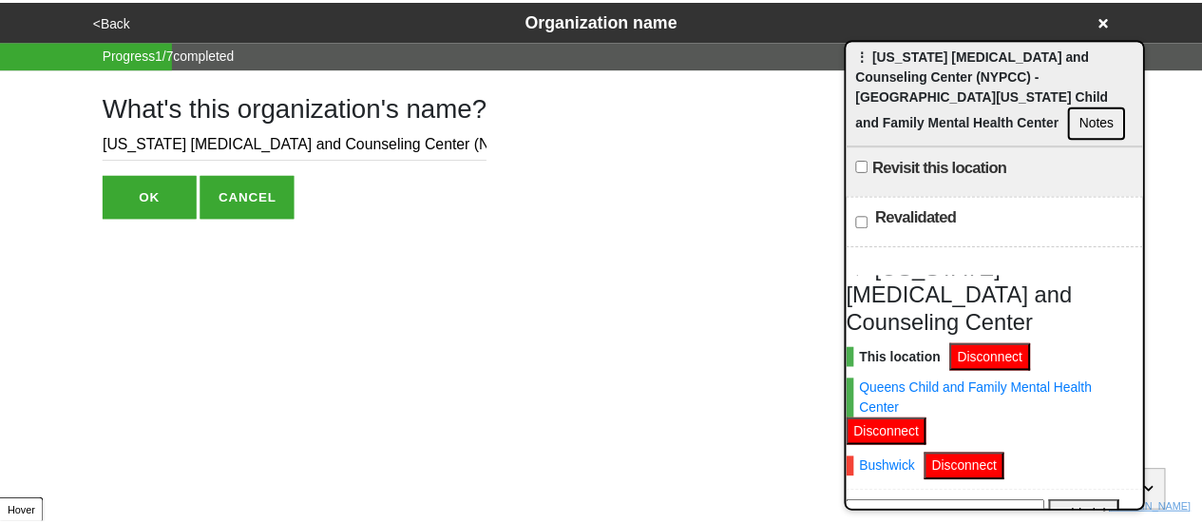
scroll to position [125, 0]
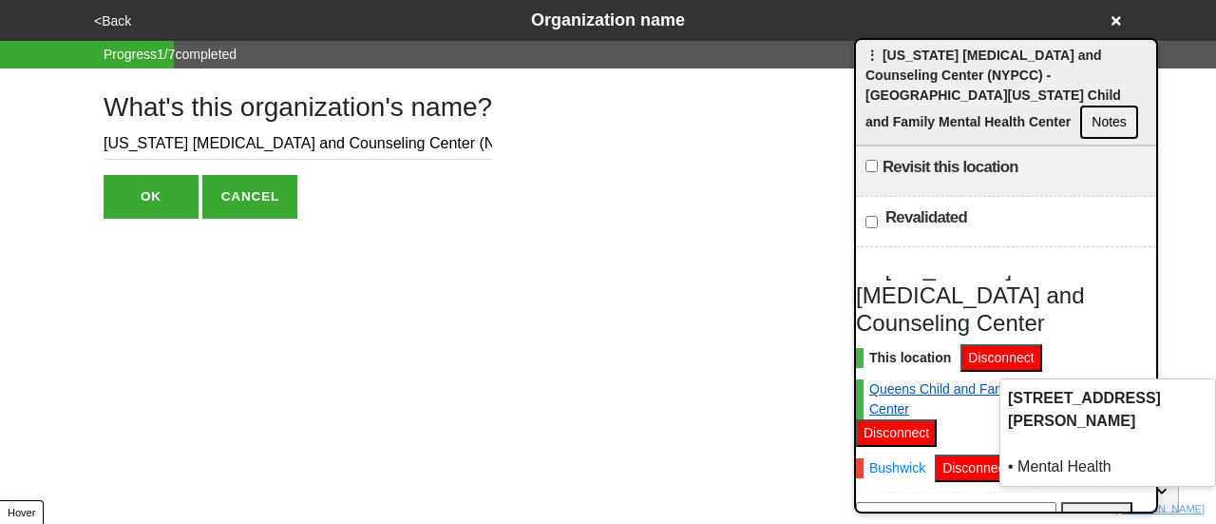
click at [964, 379] on link "Queens Child and Family Mental Health Center" at bounding box center [1001, 399] width 291 height 40
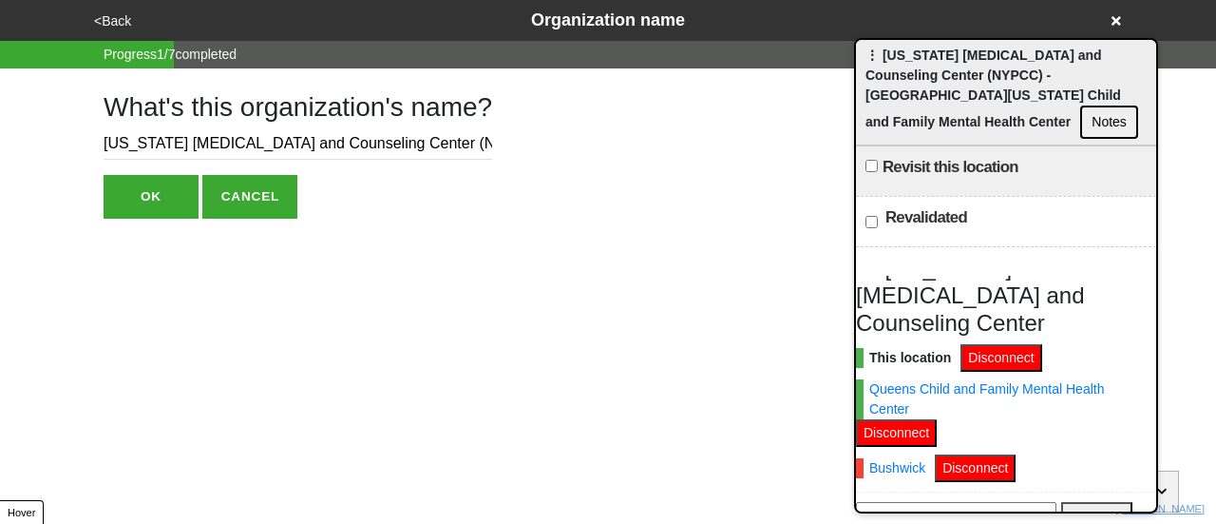
drag, startPoint x: 126, startPoint y: 22, endPoint x: 154, endPoint y: 22, distance: 27.6
click at [153, 22] on div "<Back Organization name" at bounding box center [607, 21] width 1039 height 26
click at [138, 196] on button "OK" at bounding box center [151, 197] width 95 height 44
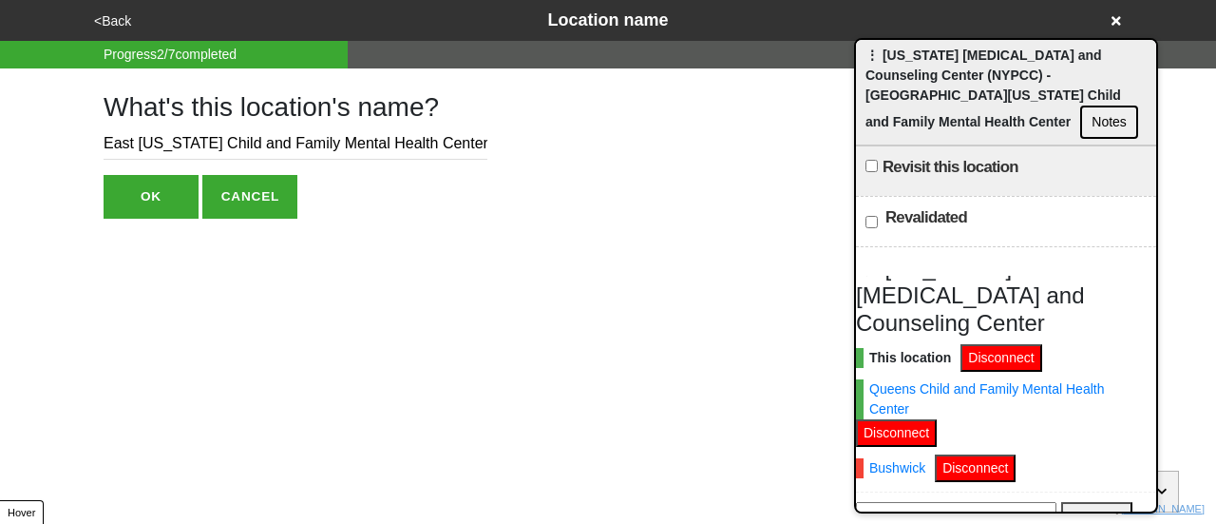
click at [153, 195] on button "OK" at bounding box center [151, 197] width 95 height 44
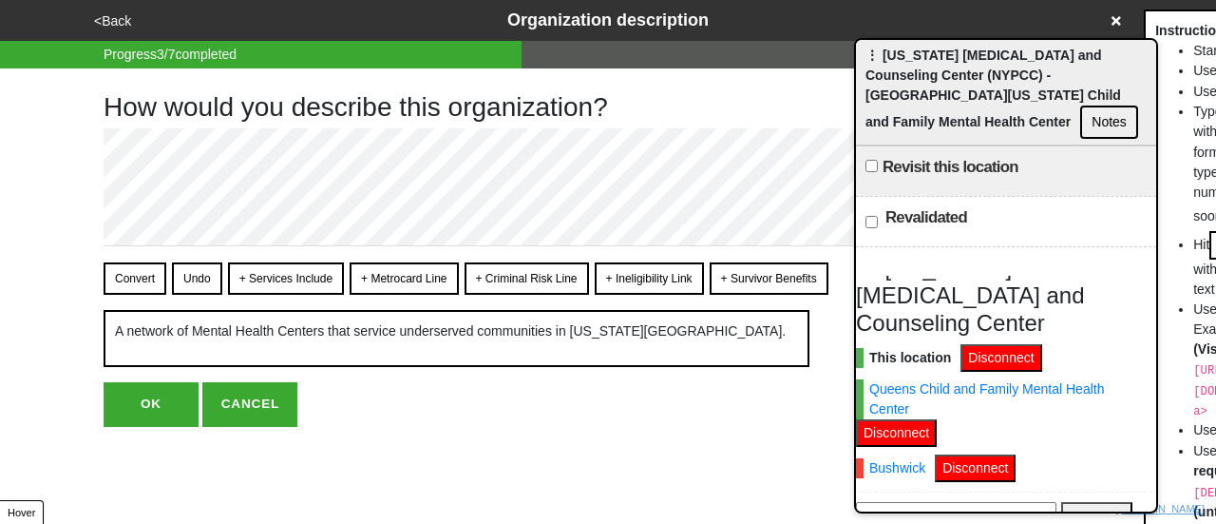
click at [118, 25] on button "<Back" at bounding box center [112, 21] width 48 height 22
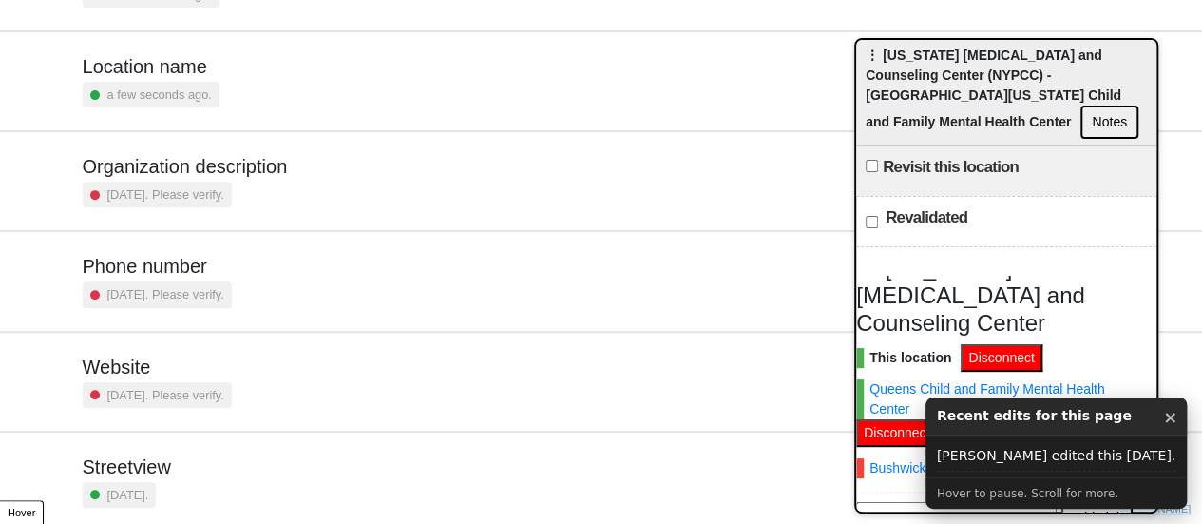
scroll to position [361, 0]
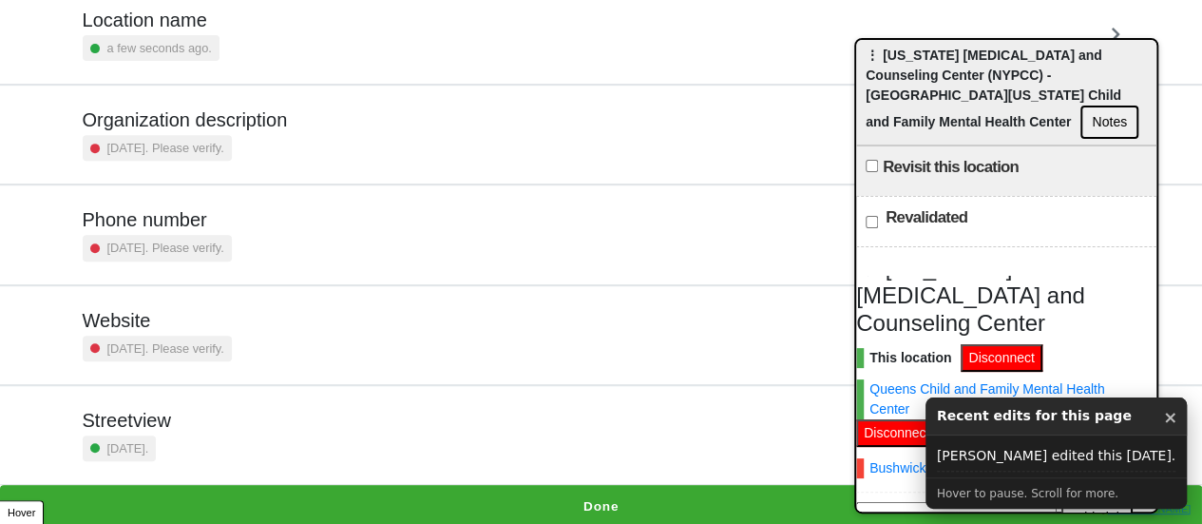
click at [581, 487] on button "Done" at bounding box center [601, 507] width 1202 height 44
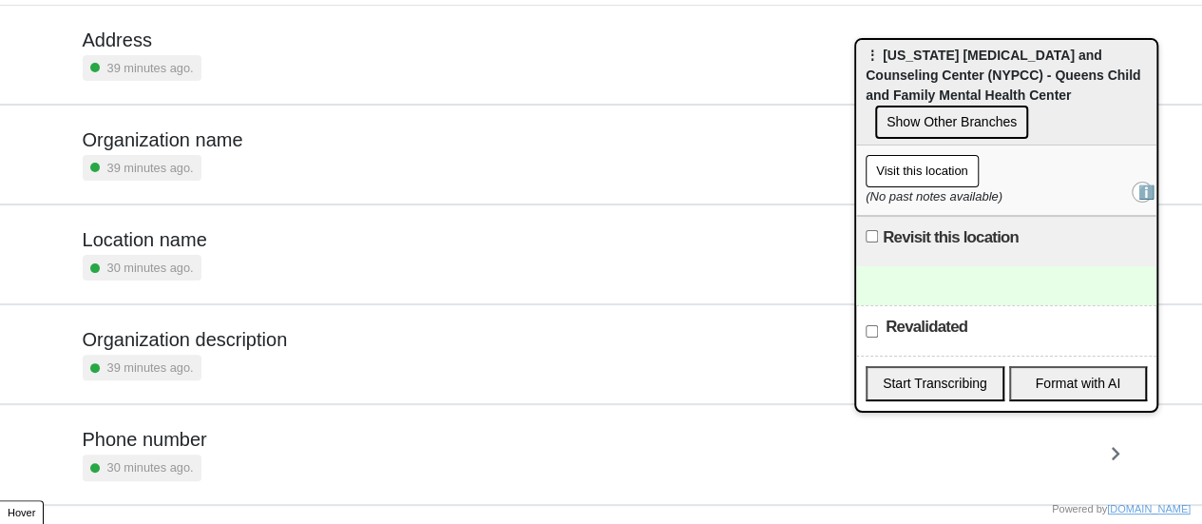
scroll to position [361, 0]
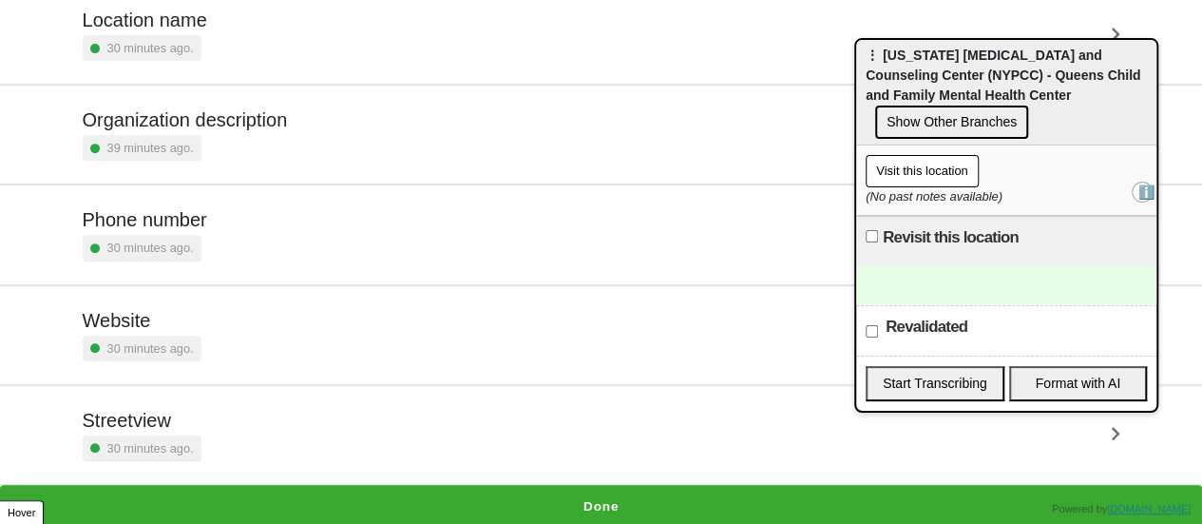
click at [512, 493] on button "Done" at bounding box center [601, 507] width 1202 height 44
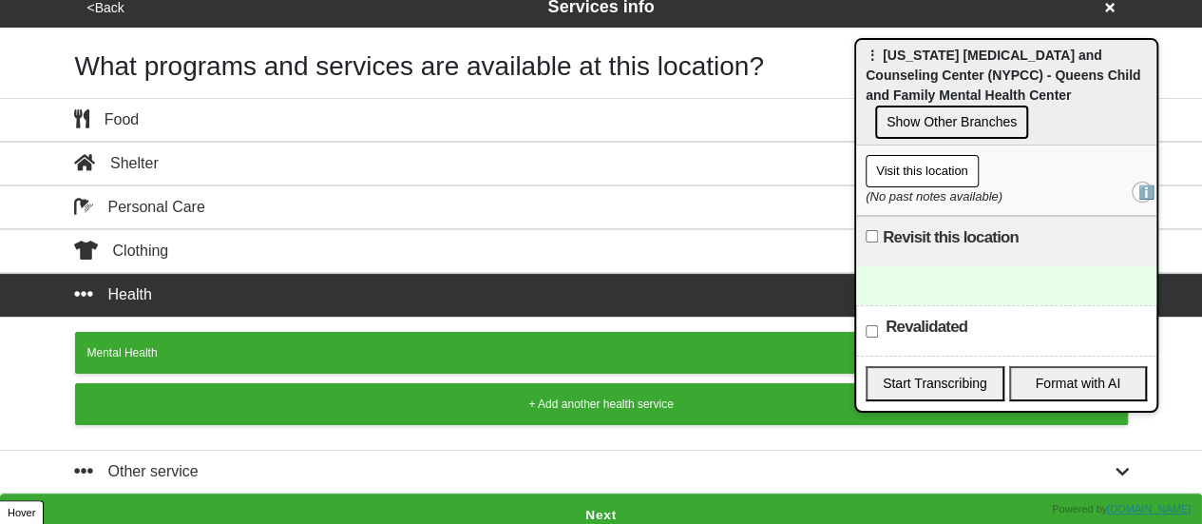
scroll to position [21, 0]
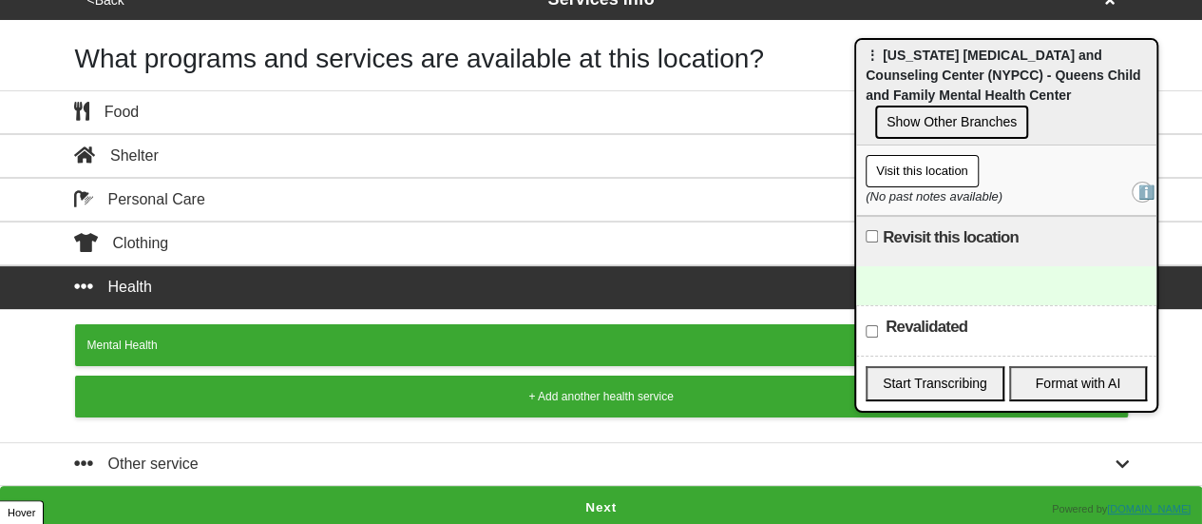
click at [549, 497] on button "Next" at bounding box center [601, 508] width 1202 height 44
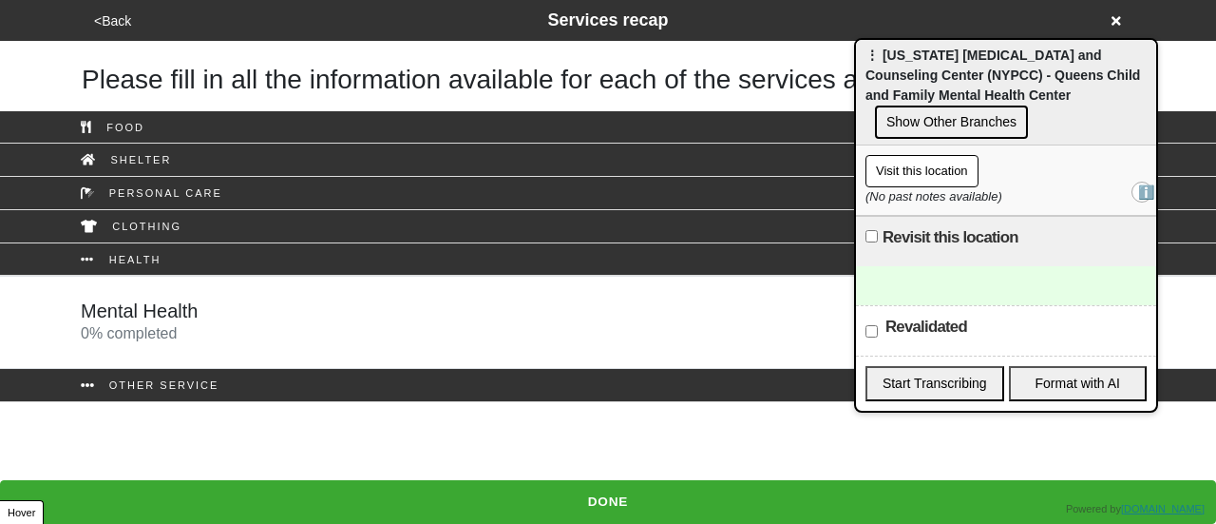
click at [252, 295] on link "Mental Health 0 % completed" at bounding box center [608, 322] width 1216 height 93
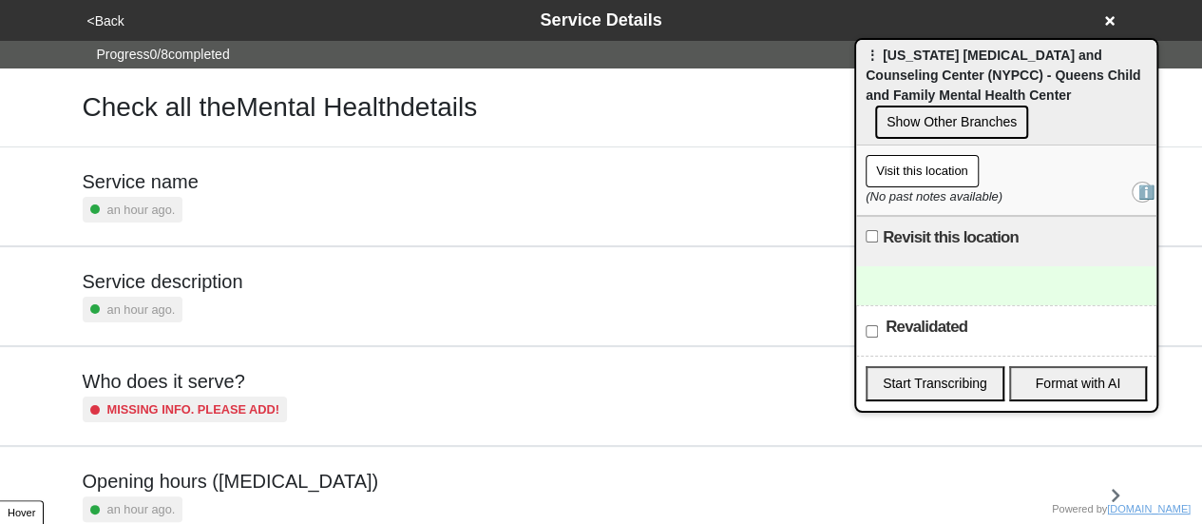
click at [236, 275] on div "Service description an hour ago." at bounding box center [602, 296] width 1038 height 52
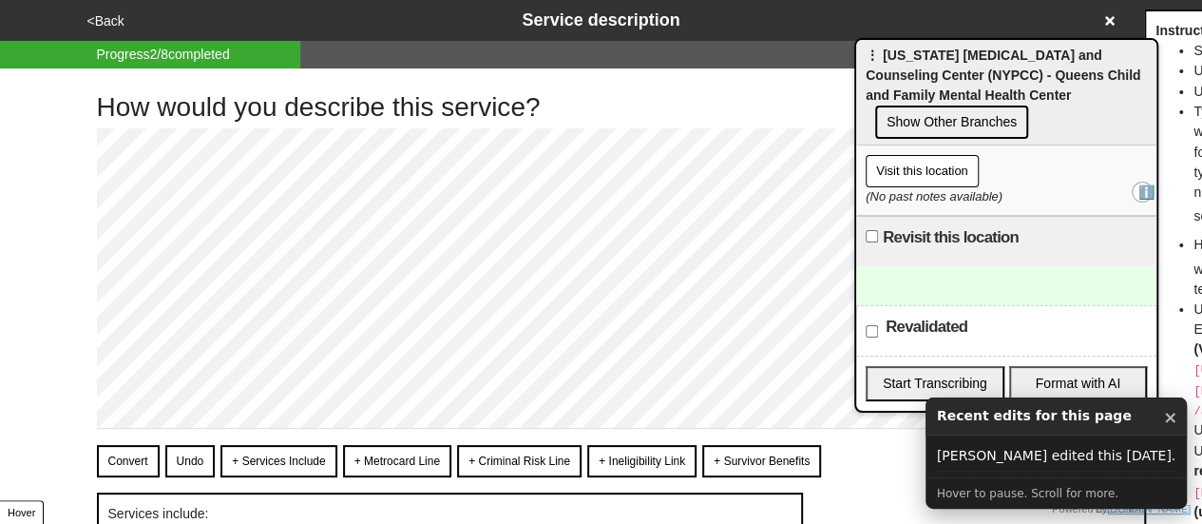
click at [95, 13] on button "<Back" at bounding box center [106, 21] width 48 height 22
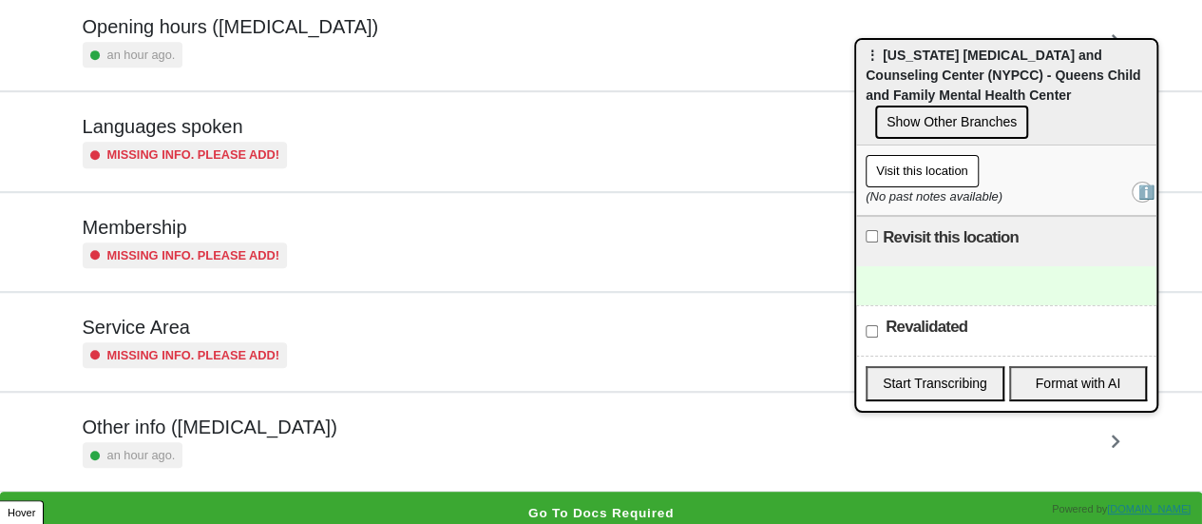
scroll to position [460, 0]
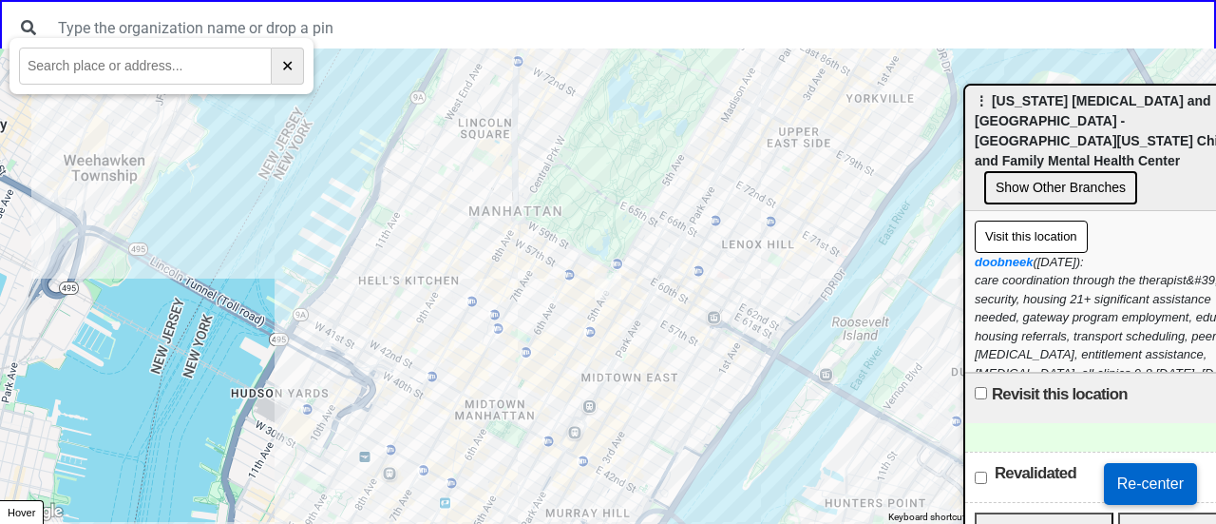
scroll to position [95, 0]
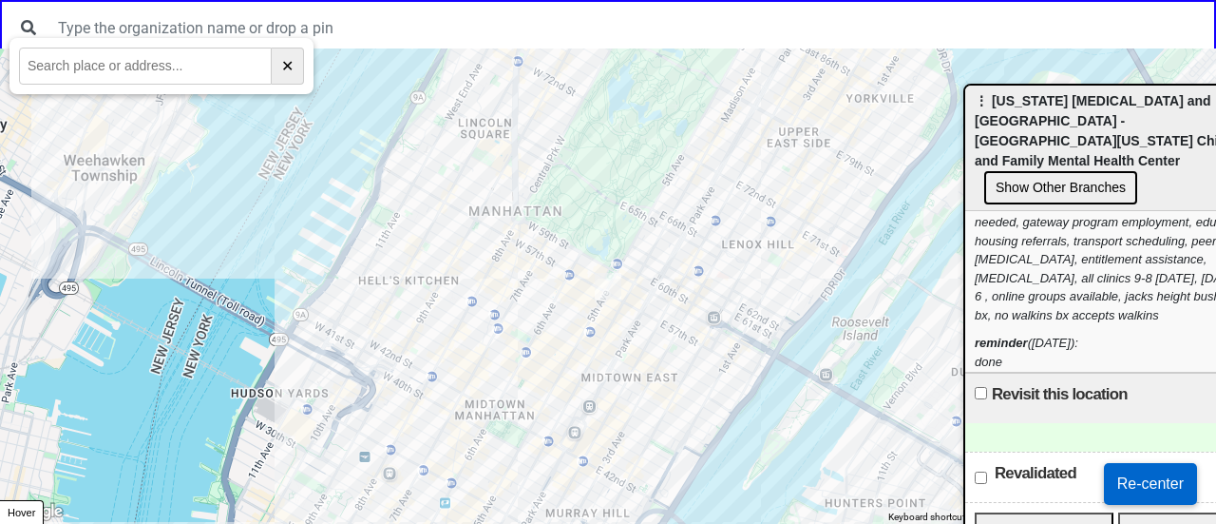
paste input "[STREET_ADDRESS]"
type input "[STREET_ADDRESS]"
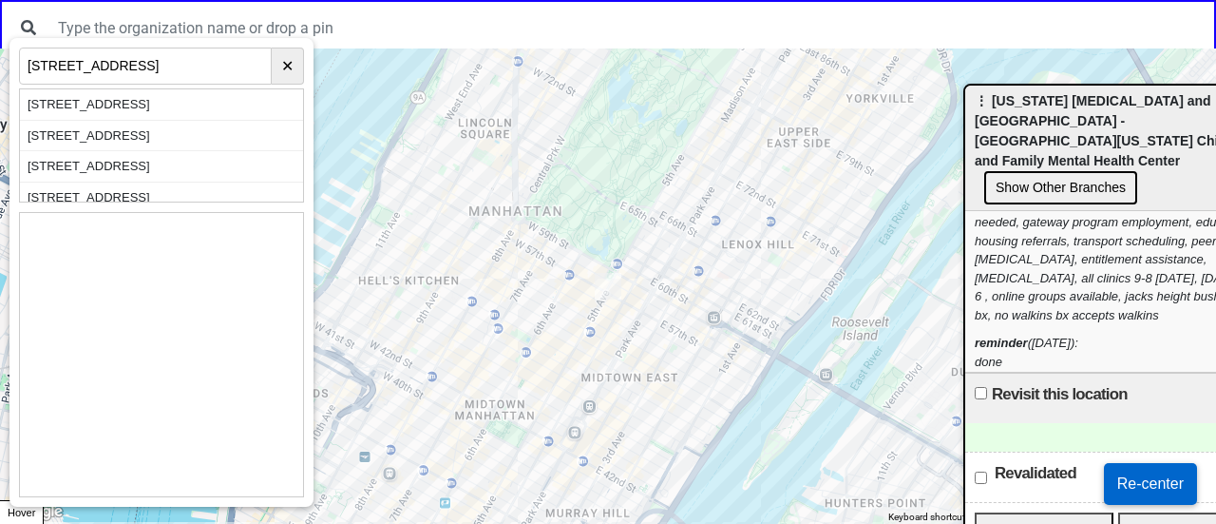
click at [133, 104] on div "[STREET_ADDRESS]" at bounding box center [161, 104] width 283 height 31
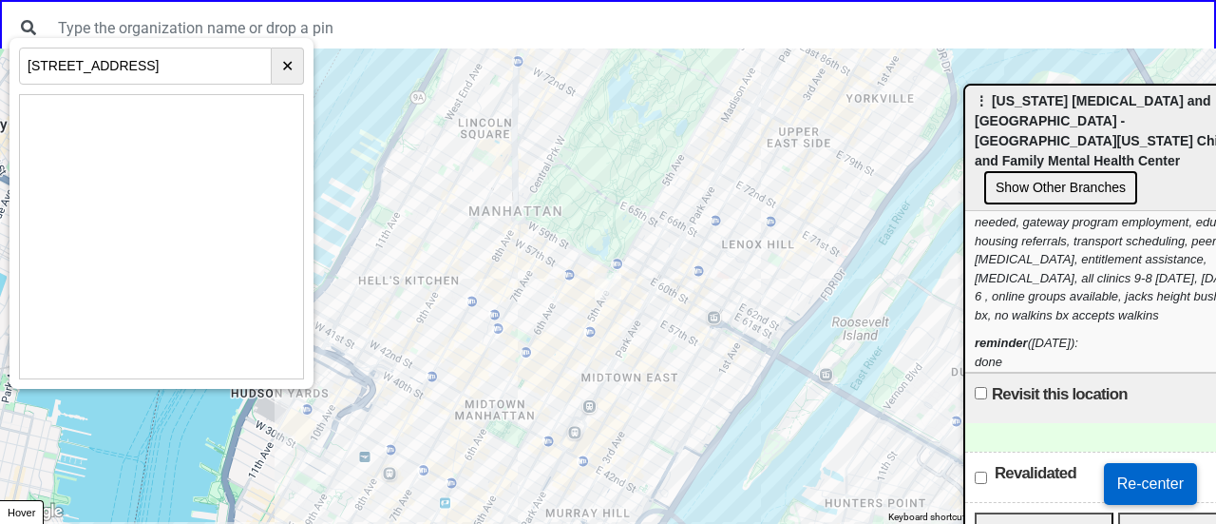
drag, startPoint x: 808, startPoint y: 152, endPoint x: 668, endPoint y: 356, distance: 247.5
click at [602, 466] on div at bounding box center [608, 285] width 1216 height 475
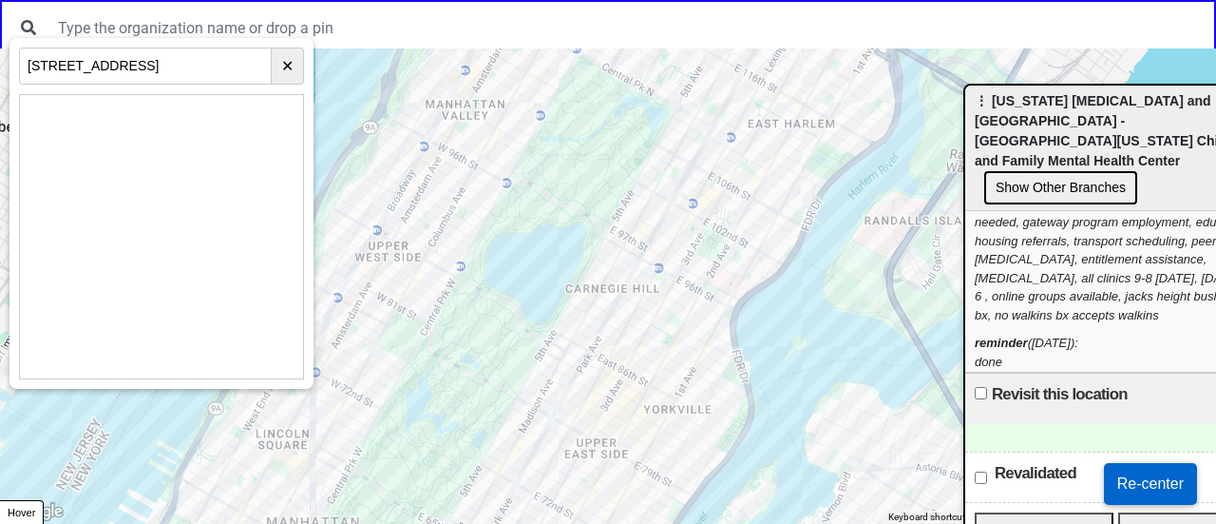
drag, startPoint x: 897, startPoint y: 130, endPoint x: 703, endPoint y: 357, distance: 298.6
click at [642, 0] on html "← Move left → Move right ↑ Move up ↓ Move down + Zoom in - Zoom out Home Jump l…" at bounding box center [608, 0] width 1216 height 0
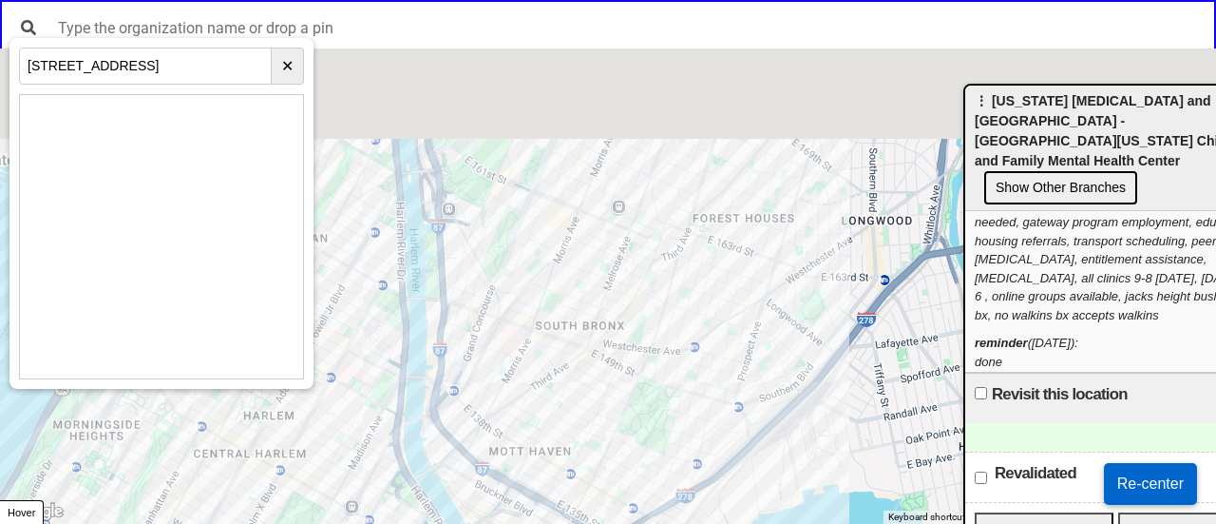
drag, startPoint x: 831, startPoint y: 197, endPoint x: 615, endPoint y: 357, distance: 269.7
click at [595, 386] on div at bounding box center [608, 285] width 1216 height 475
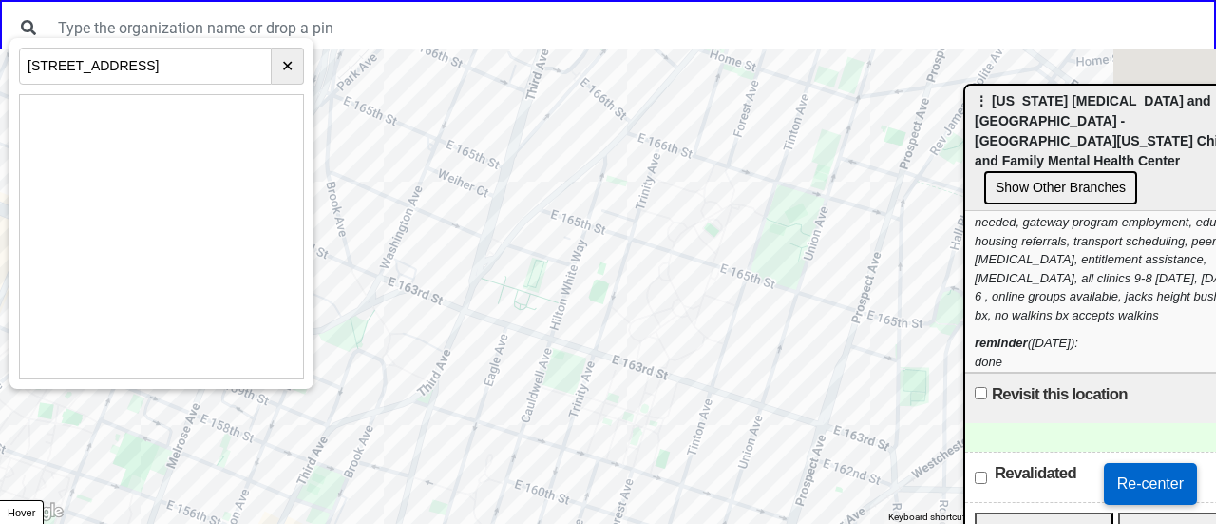
drag, startPoint x: 686, startPoint y: 298, endPoint x: 464, endPoint y: 235, distance: 231.3
click at [464, 235] on div at bounding box center [608, 285] width 1216 height 475
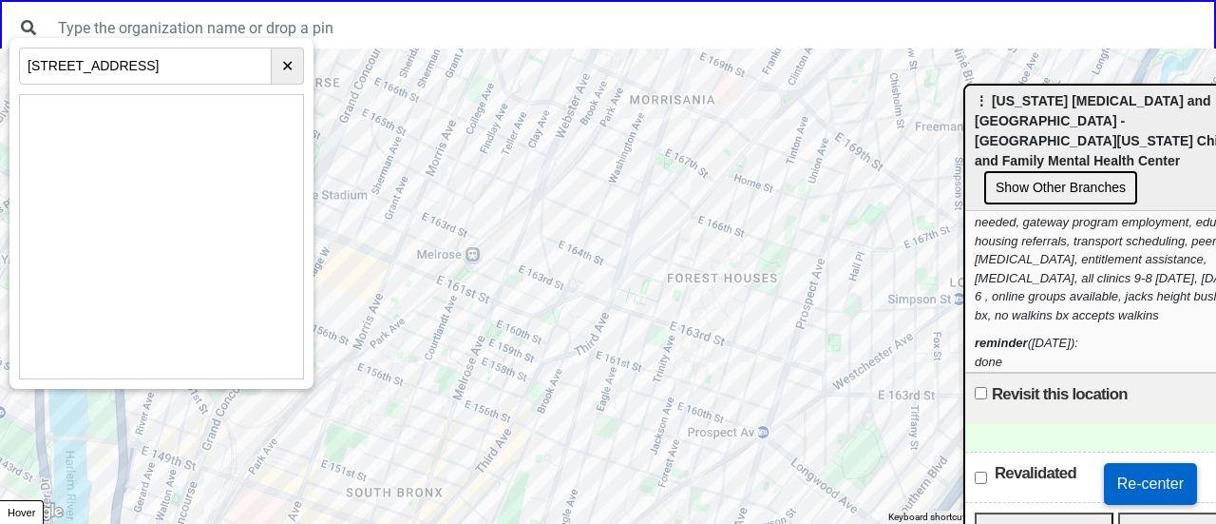
drag, startPoint x: 525, startPoint y: 268, endPoint x: 561, endPoint y: 251, distance: 39.1
click at [561, 251] on div at bounding box center [608, 285] width 1216 height 475
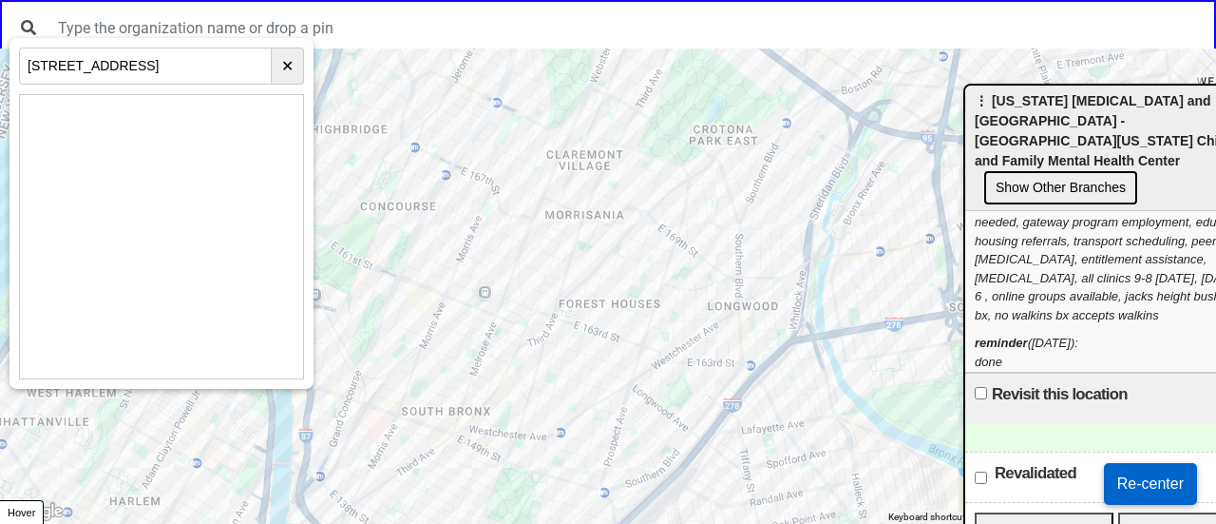
drag, startPoint x: 558, startPoint y: 343, endPoint x: 555, endPoint y: 186, distance: 156.8
click at [555, 186] on div at bounding box center [608, 285] width 1216 height 475
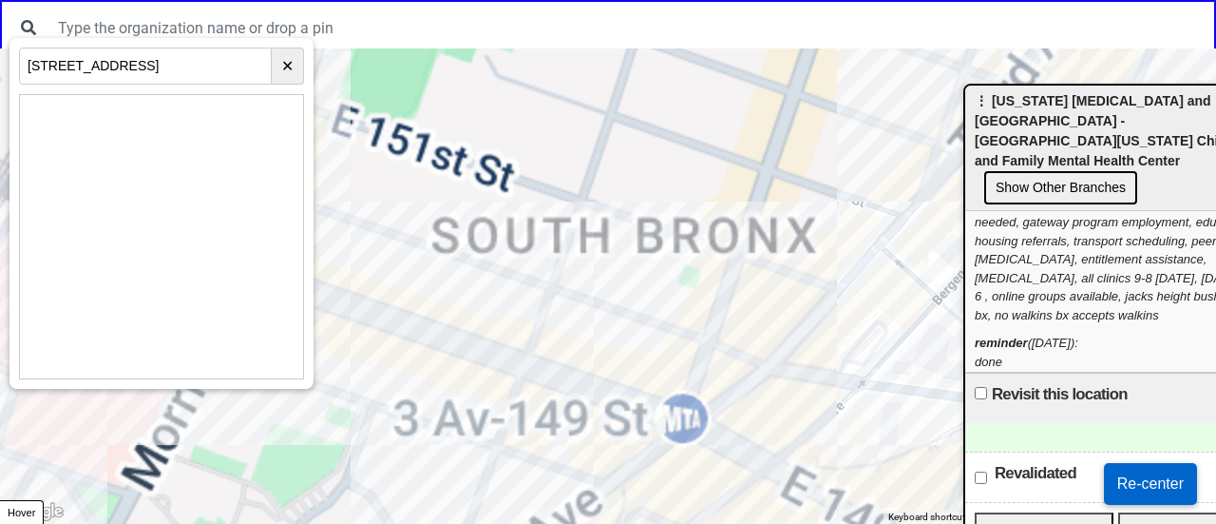
drag, startPoint x: 575, startPoint y: 396, endPoint x: 627, endPoint y: 399, distance: 52.3
click at [640, 418] on div at bounding box center [608, 285] width 1216 height 475
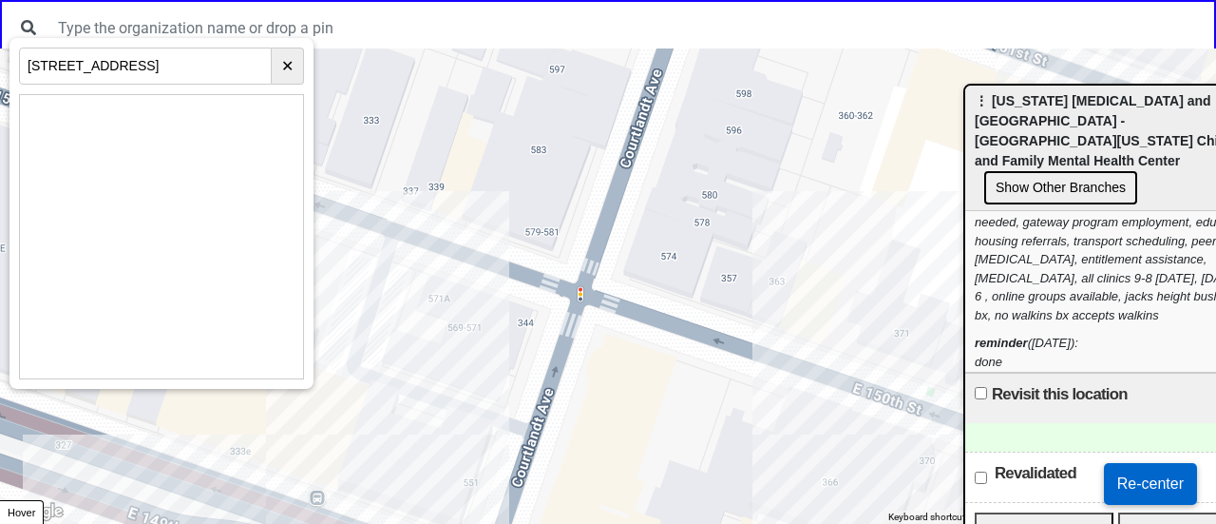
click at [536, 226] on div at bounding box center [608, 285] width 1216 height 475
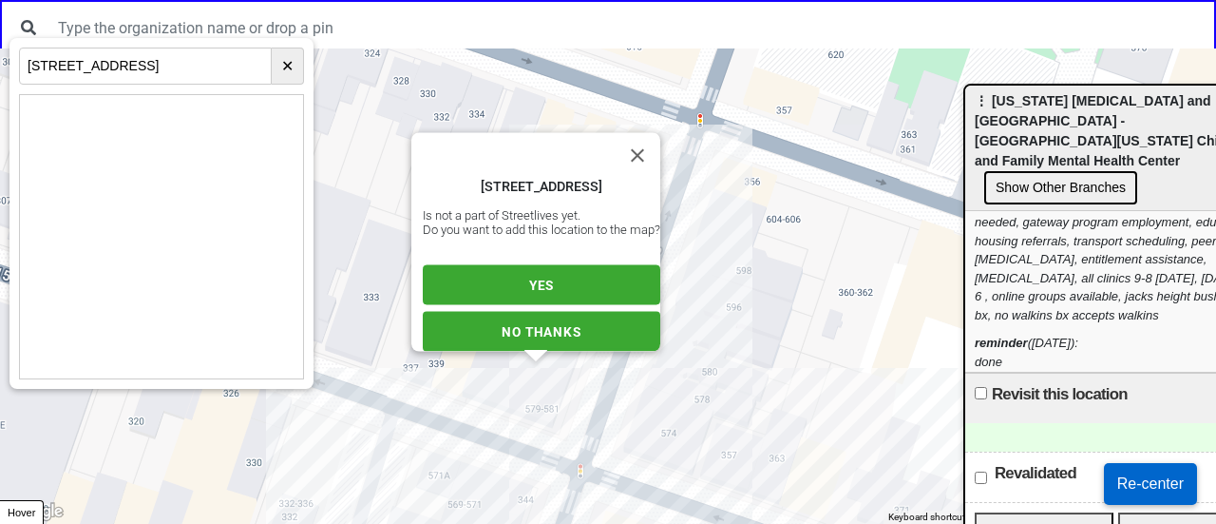
click at [529, 277] on span "YES" at bounding box center [541, 284] width 25 height 15
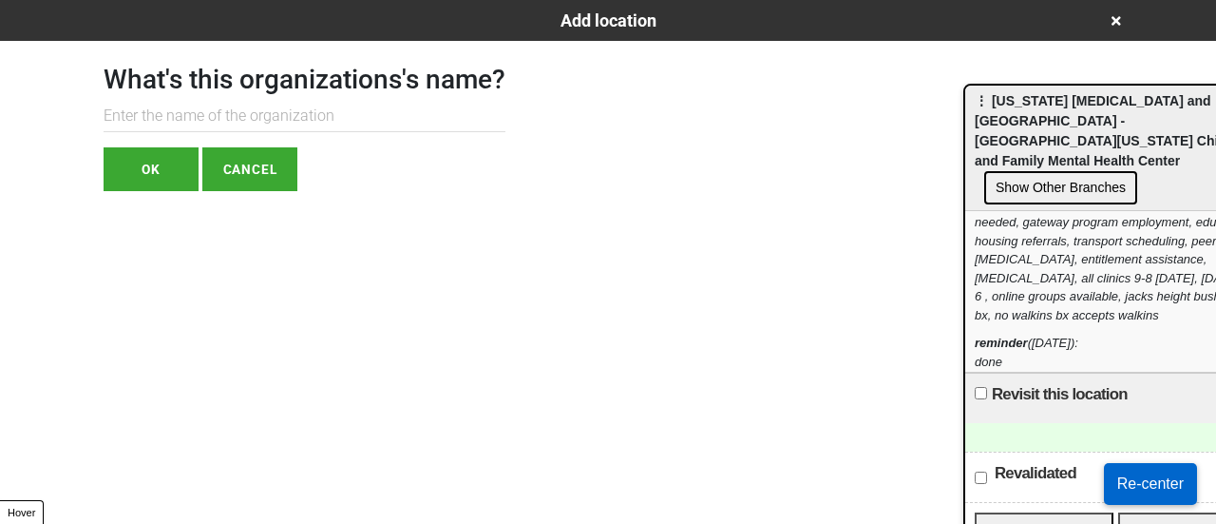
click at [226, 117] on input "text" at bounding box center [305, 116] width 402 height 31
paste input "[US_STATE] [MEDICAL_DATA] and Counseling Center (NYPCC)"
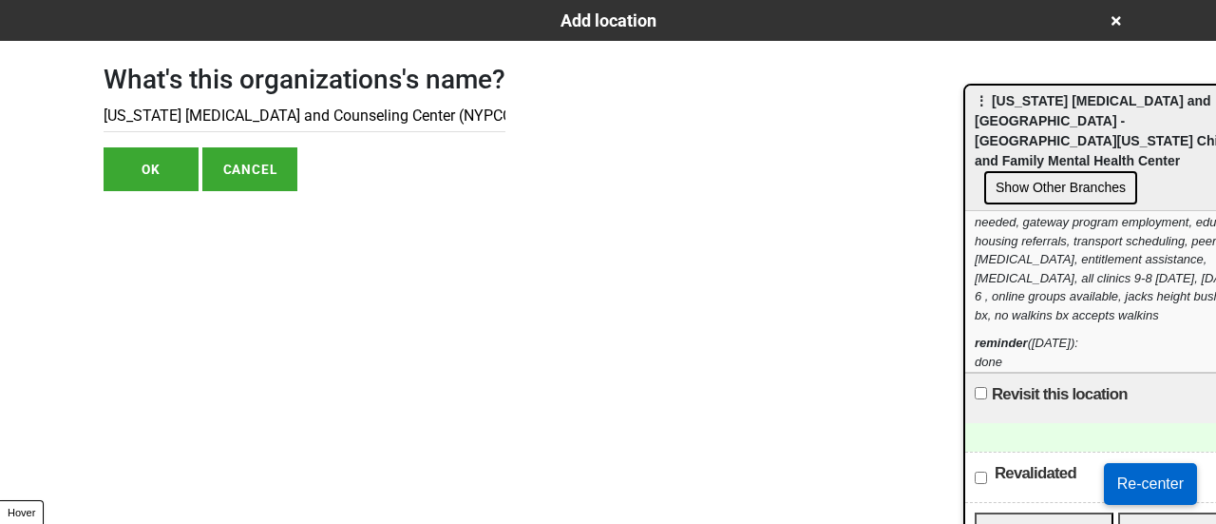
type input "[US_STATE] [MEDICAL_DATA] and Counseling Center (NYPCC)"
click at [148, 168] on button "OK" at bounding box center [151, 169] width 95 height 44
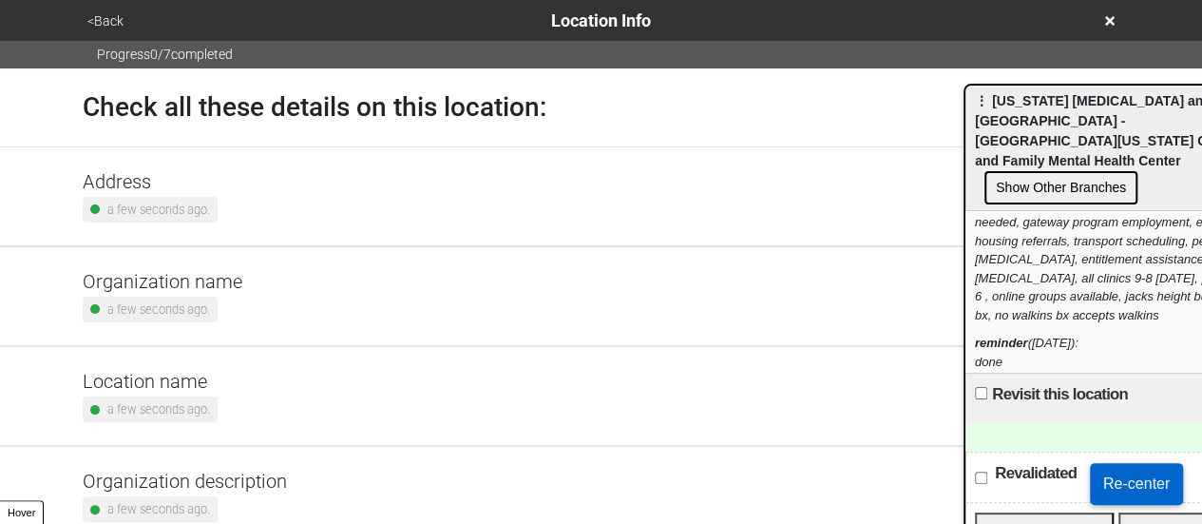
click at [177, 204] on small "a few seconds ago." at bounding box center [158, 209] width 103 height 18
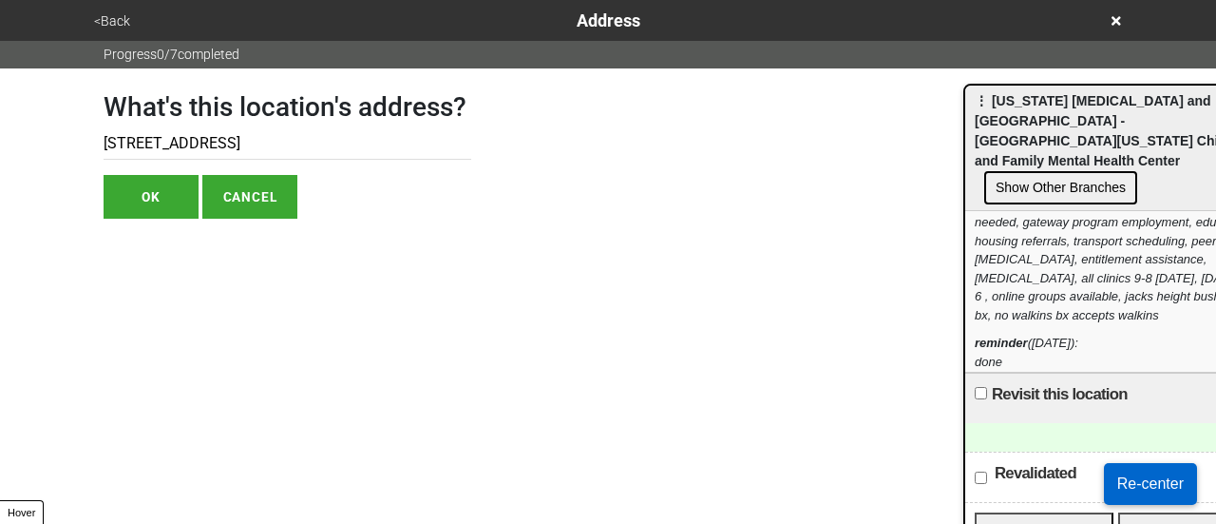
click at [197, 141] on input "579-581 Courtlandt Ave" at bounding box center [288, 143] width 368 height 31
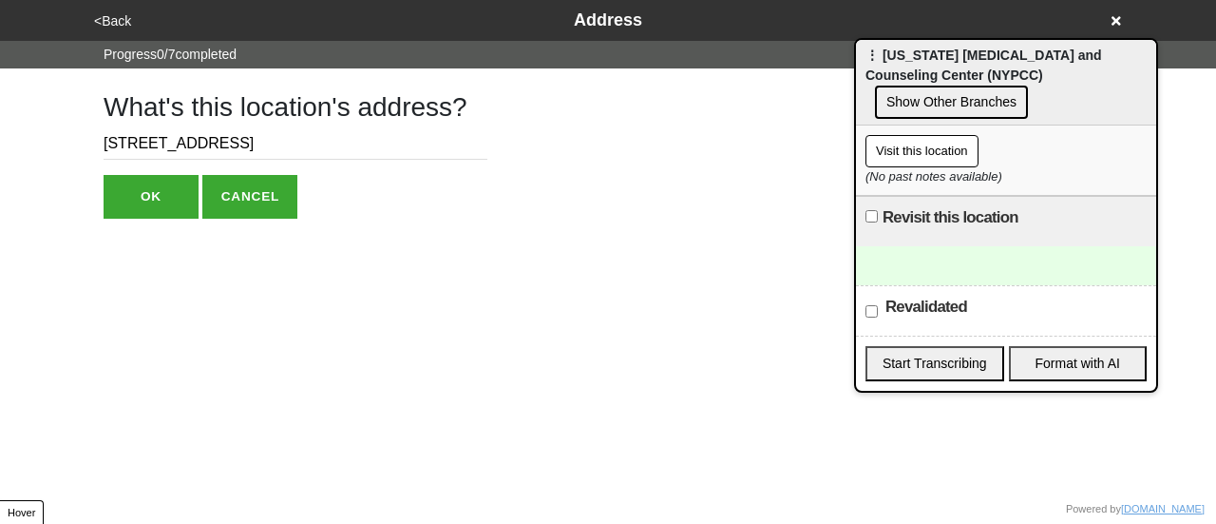
click at [243, 138] on input "[STREET_ADDRESS]" at bounding box center [296, 143] width 384 height 31
paste input "Courtlandt Avenu"
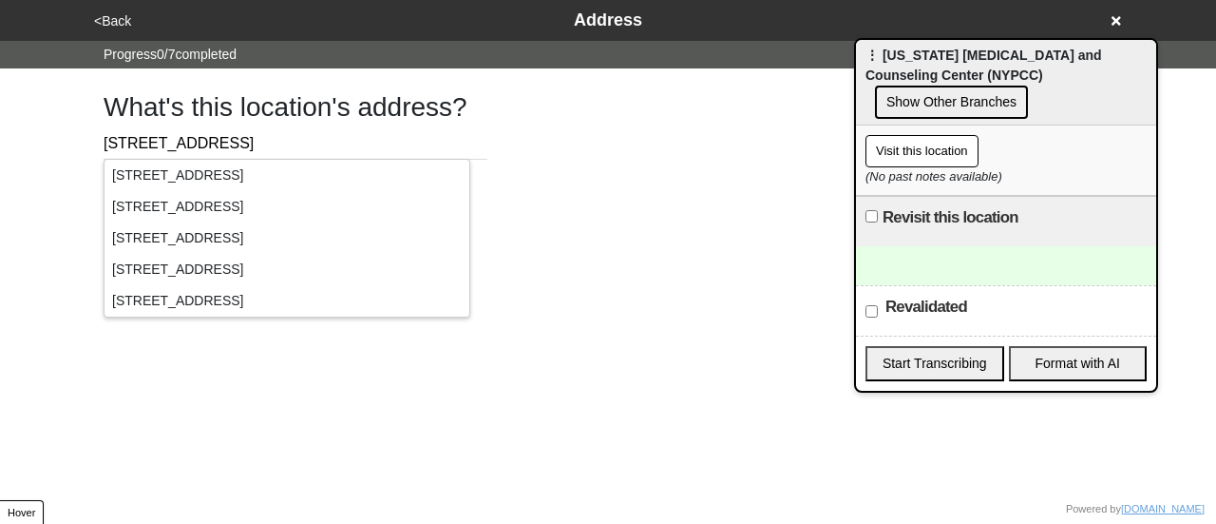
type input "[STREET_ADDRESS]"
click at [166, 167] on div "[STREET_ADDRESS]" at bounding box center [287, 175] width 365 height 31
click at [63, 176] on div "<Back Address Progress 0 / 7 completed What's this location's address? [STREET_…" at bounding box center [608, 109] width 1216 height 219
click at [296, 130] on input "[STREET_ADDRESS]" at bounding box center [296, 143] width 384 height 31
click at [565, 142] on div "What's this location's address? [STREET_ADDRESS]" at bounding box center [608, 143] width 1055 height 150
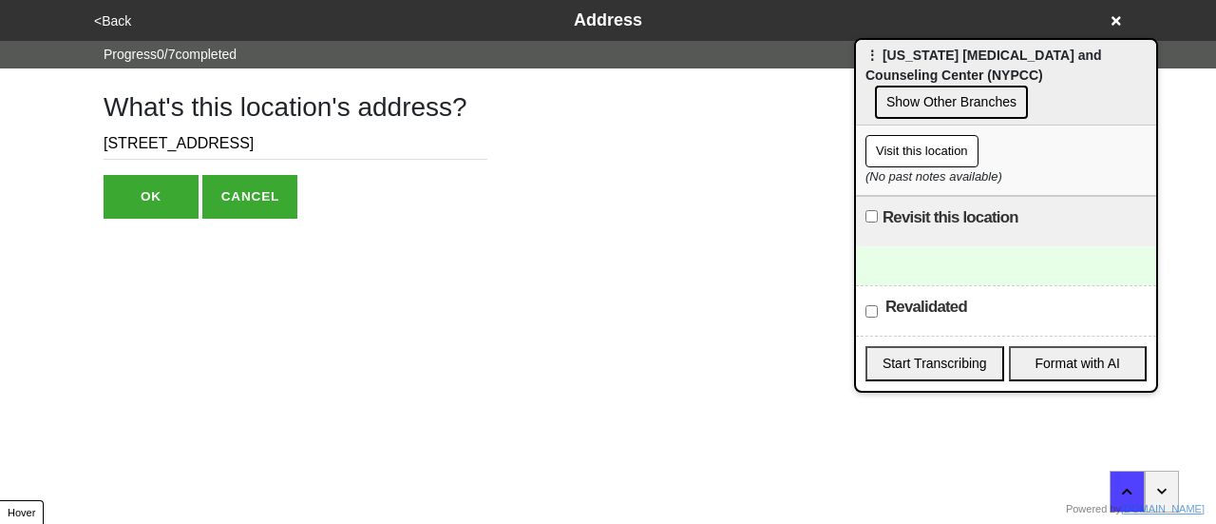
click at [141, 199] on button "OK" at bounding box center [151, 197] width 95 height 44
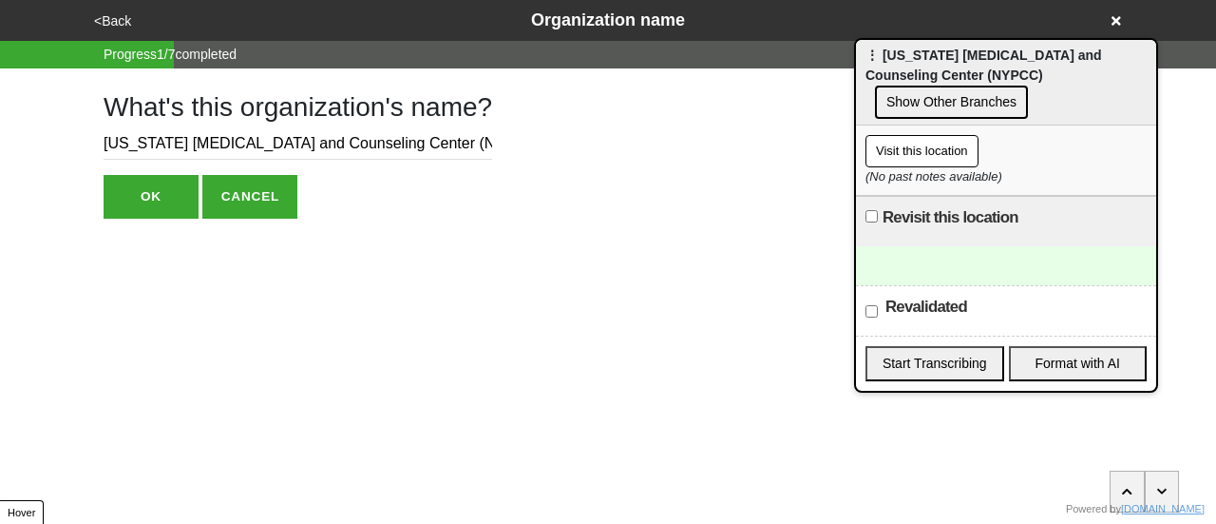
click at [153, 187] on button "OK" at bounding box center [151, 197] width 95 height 44
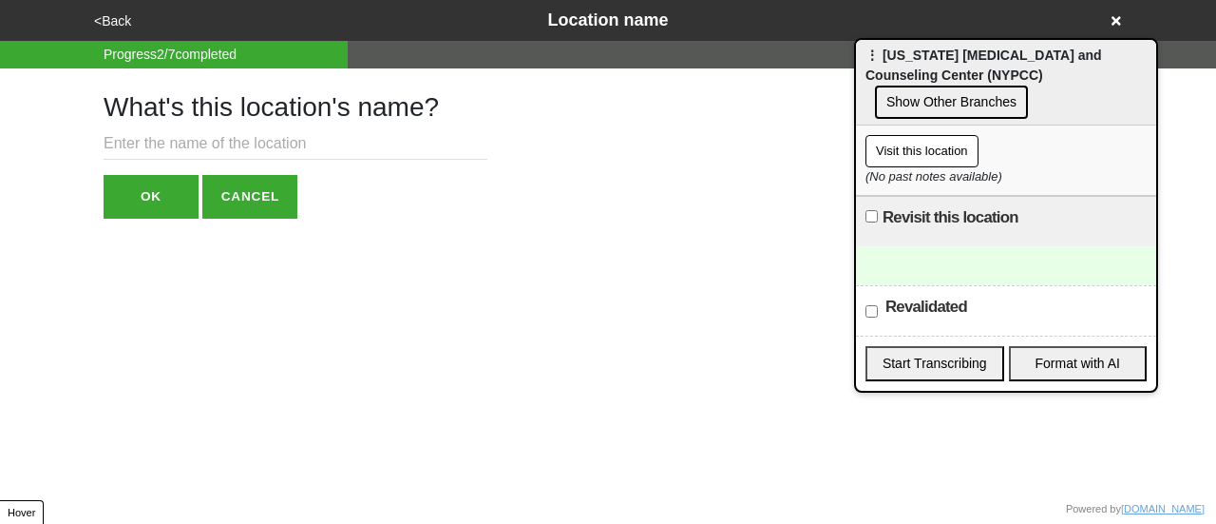
paste input "Bronx Child and Family Mental Health Center"
type input "Bronx Child and Family Mental Health Center"
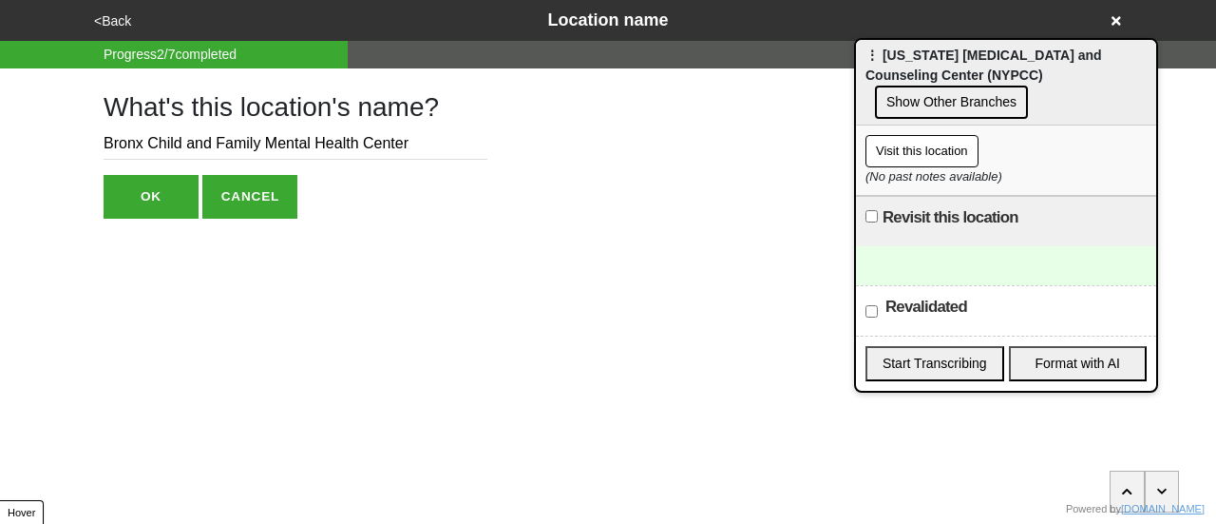
click at [167, 192] on button "OK" at bounding box center [151, 197] width 95 height 44
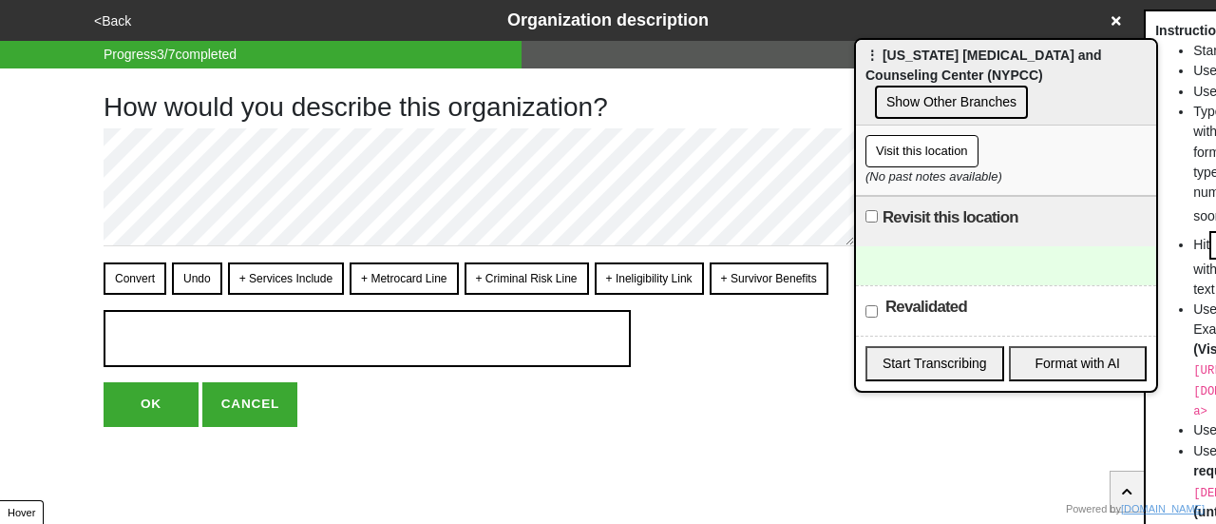
click at [120, 20] on button "<Back" at bounding box center [112, 21] width 48 height 22
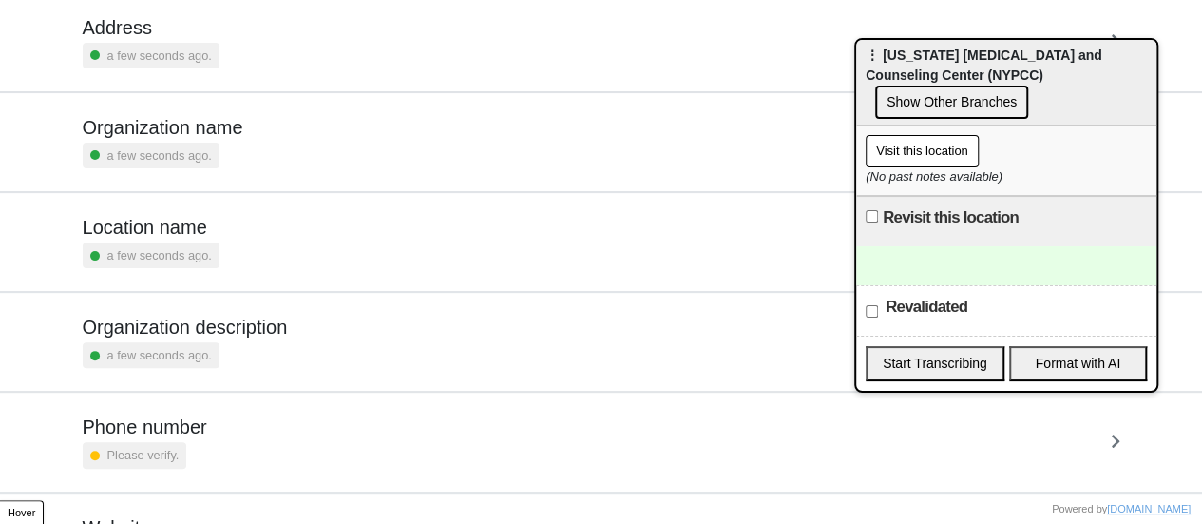
scroll to position [361, 0]
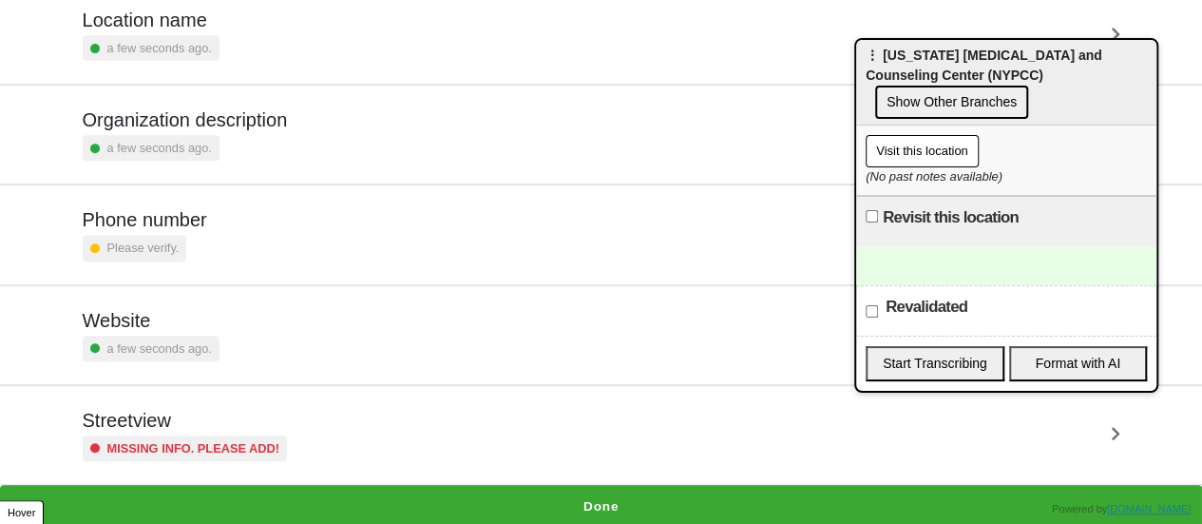
click at [195, 419] on h5 "Streetview" at bounding box center [185, 420] width 205 height 23
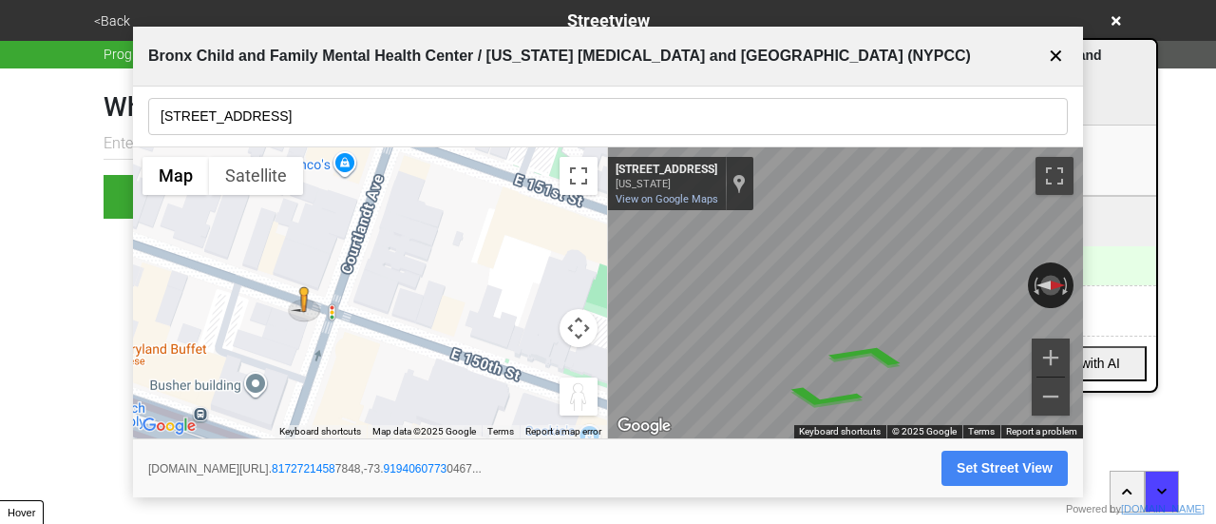
click at [309, 127] on input "[STREET_ADDRESS]" at bounding box center [608, 116] width 920 height 37
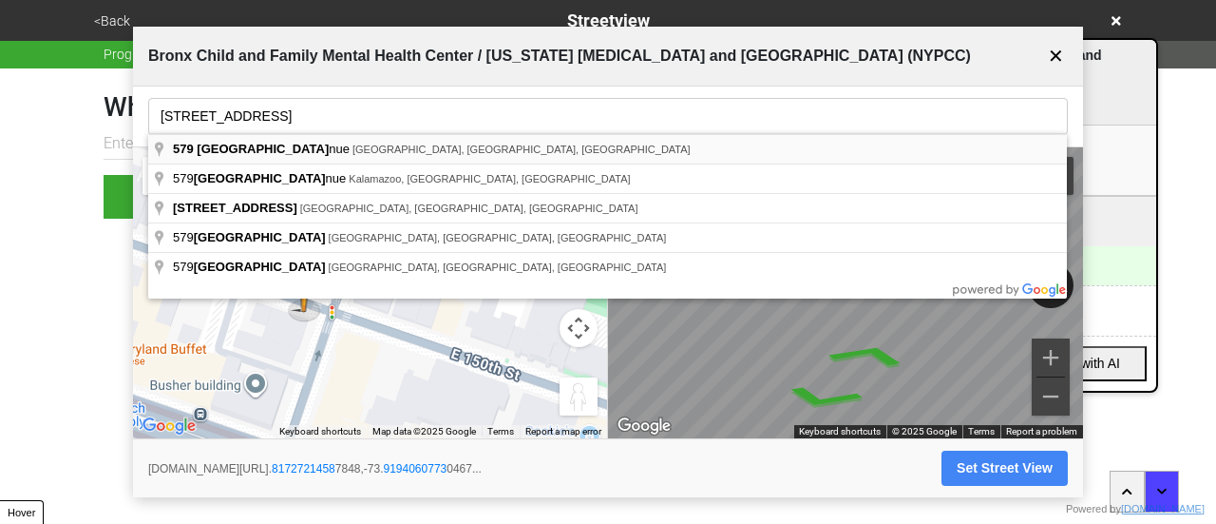
type input "[STREET_ADDRESS]"
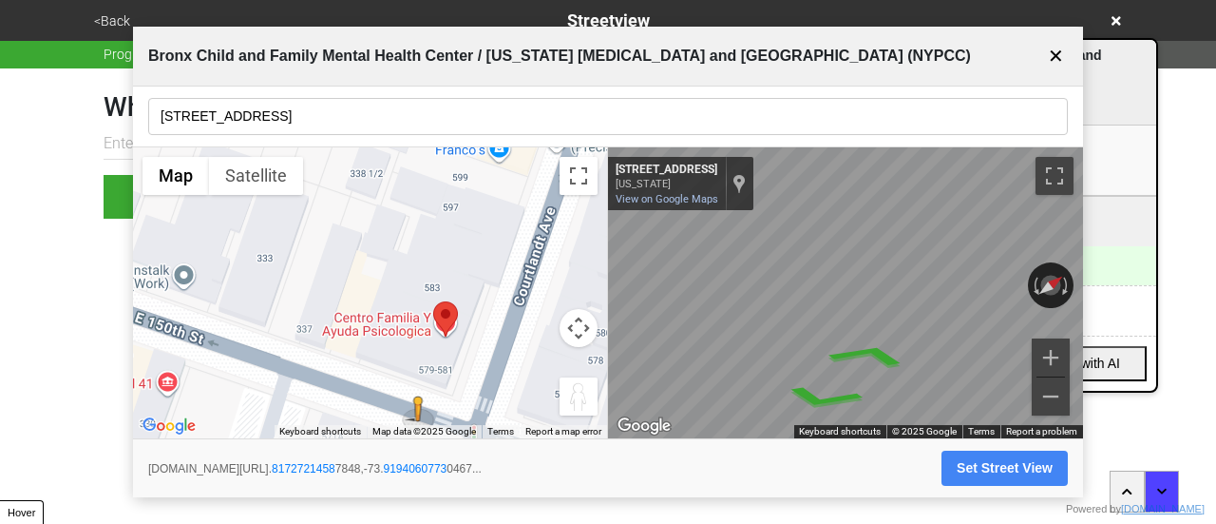
click at [573, 235] on div "← Move left → Move right ↑ Move up ↓ Move down + Zoom in - Zoom out Home Jump l…" at bounding box center [608, 293] width 950 height 292
drag, startPoint x: 916, startPoint y: 274, endPoint x: 555, endPoint y: 219, distance: 365.2
click at [555, 219] on div "← Move left → Move right ↑ Move up ↓ Move down + Zoom in - Zoom out Home Jump l…" at bounding box center [608, 293] width 950 height 292
click at [536, 271] on div "← Move left → Move right ↑ Move up ↓ Move down + Zoom in - Zoom out Home Jump l…" at bounding box center [608, 293] width 950 height 292
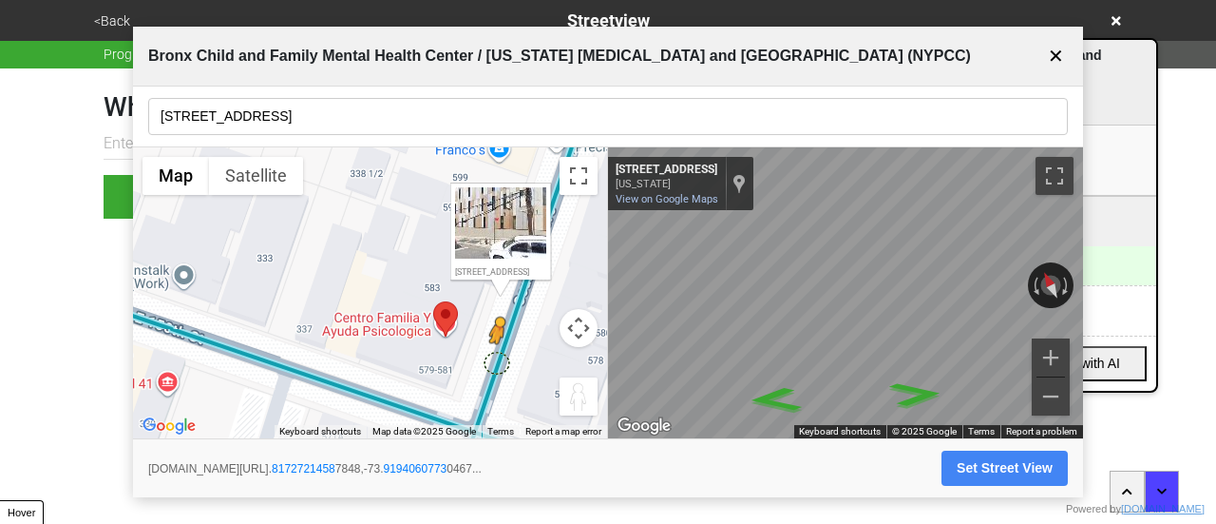
drag, startPoint x: 433, startPoint y: 409, endPoint x: 515, endPoint y: 360, distance: 95.0
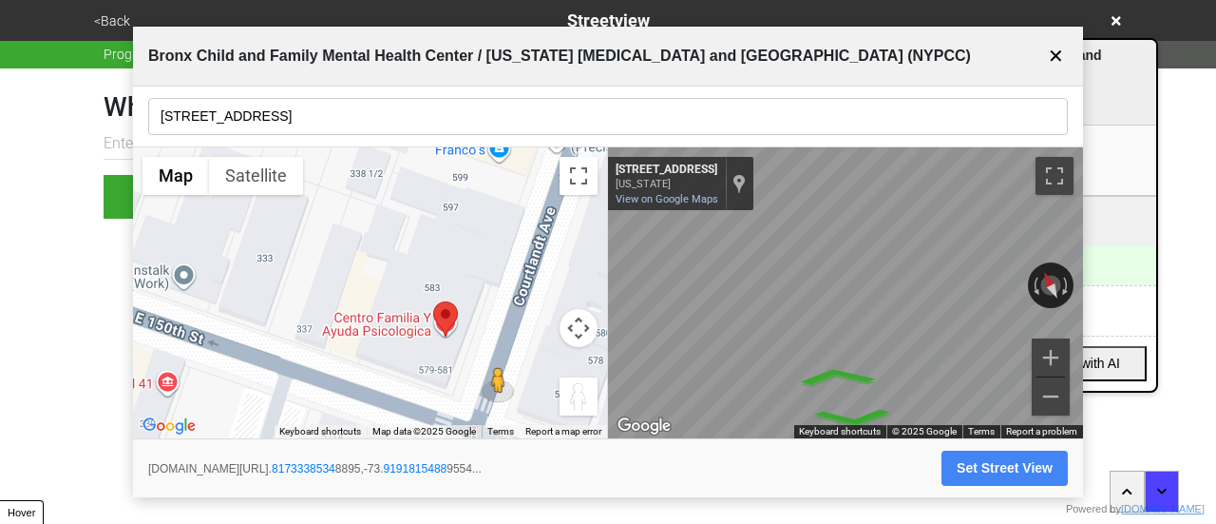
click at [608, 320] on div "← Move left → Move right ↑ Move up ↓ Move down + Zoom in - Zoom out Home Jump l…" at bounding box center [608, 293] width 950 height 292
click at [978, 464] on button "Set Street View" at bounding box center [1005, 467] width 126 height 35
type input "[URL][DOMAIN_NAME]"
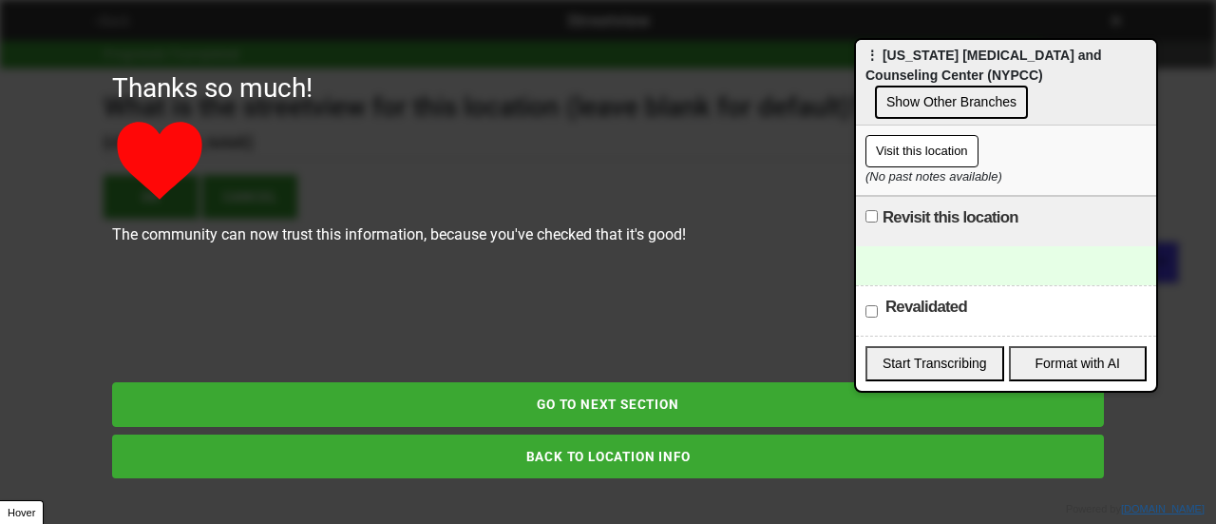
click at [486, 463] on button "BACK TO LOCATION INFO" at bounding box center [608, 456] width 992 height 44
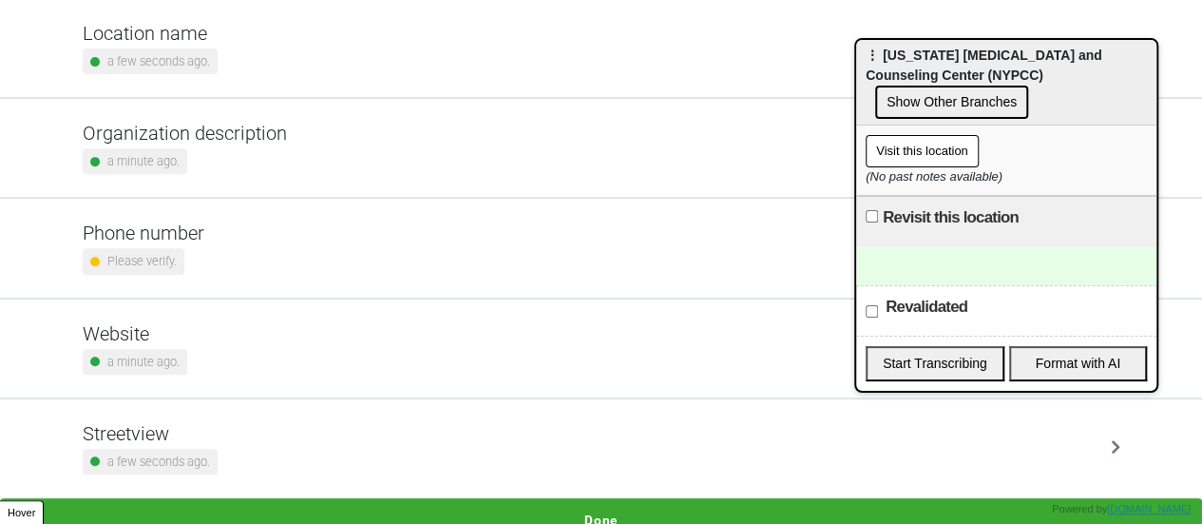
scroll to position [361, 0]
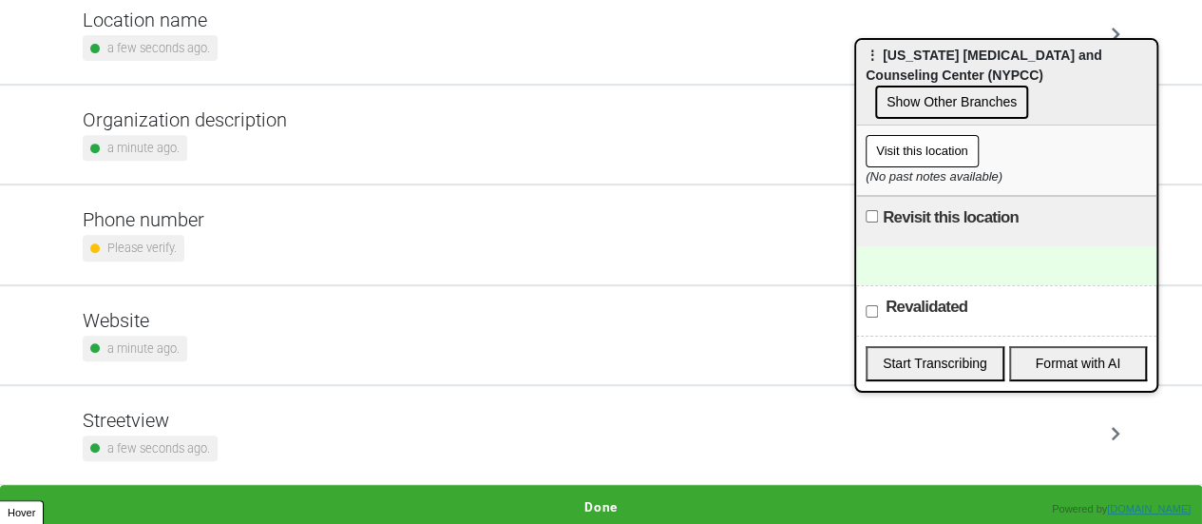
click at [179, 242] on div "Please verify." at bounding box center [144, 248] width 122 height 26
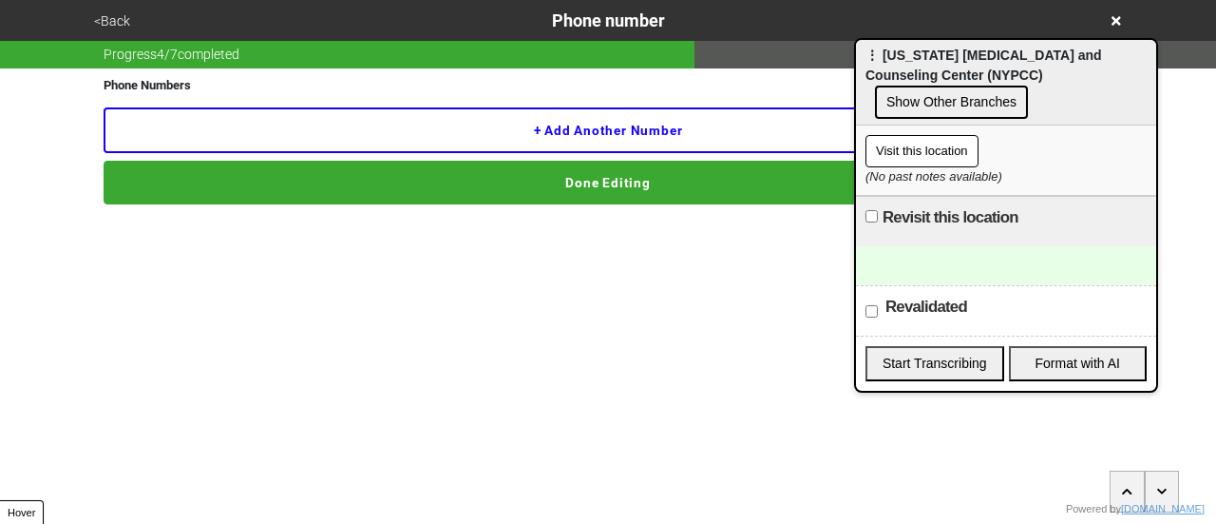
click at [303, 107] on button "+ Add another number" at bounding box center [608, 130] width 1009 height 46
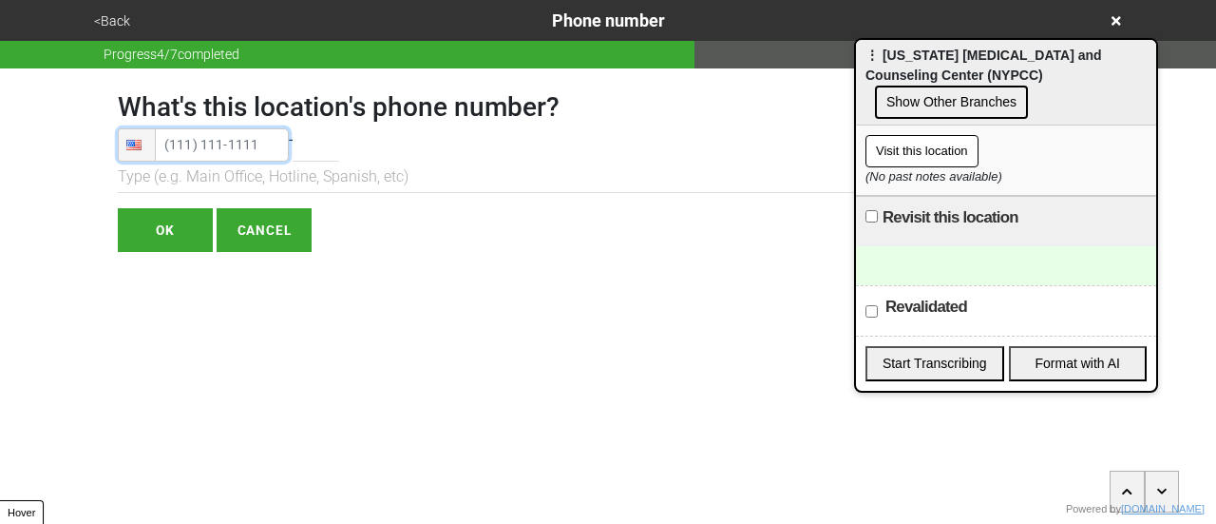
type input "[PHONE_NUMBER]"
drag, startPoint x: 200, startPoint y: 147, endPoint x: 150, endPoint y: 240, distance: 105.9
click at [150, 240] on input "OK" at bounding box center [165, 230] width 95 height 44
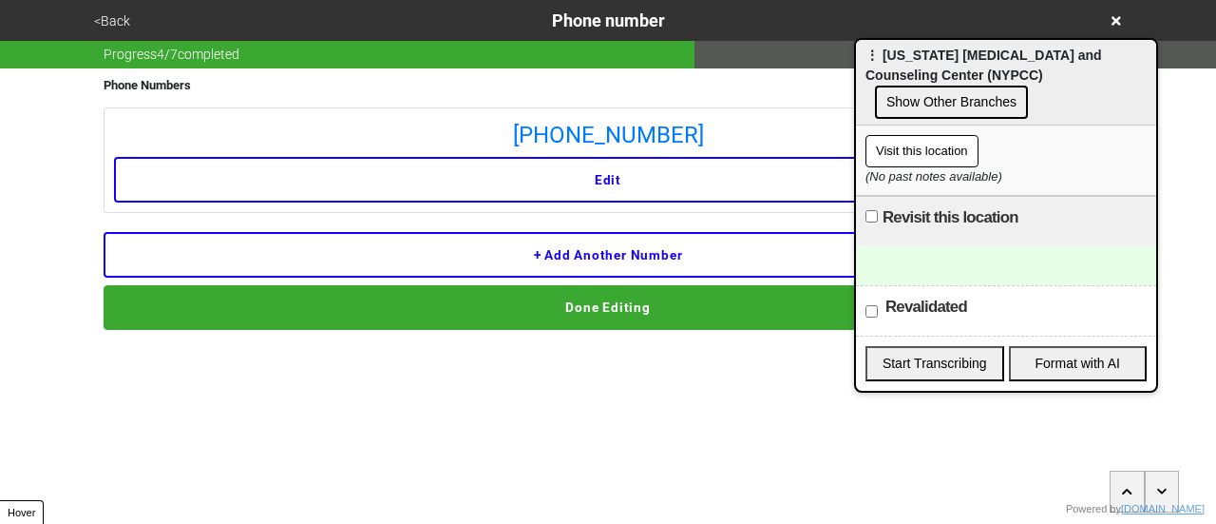
click at [312, 310] on button "Done Editing" at bounding box center [608, 307] width 1009 height 44
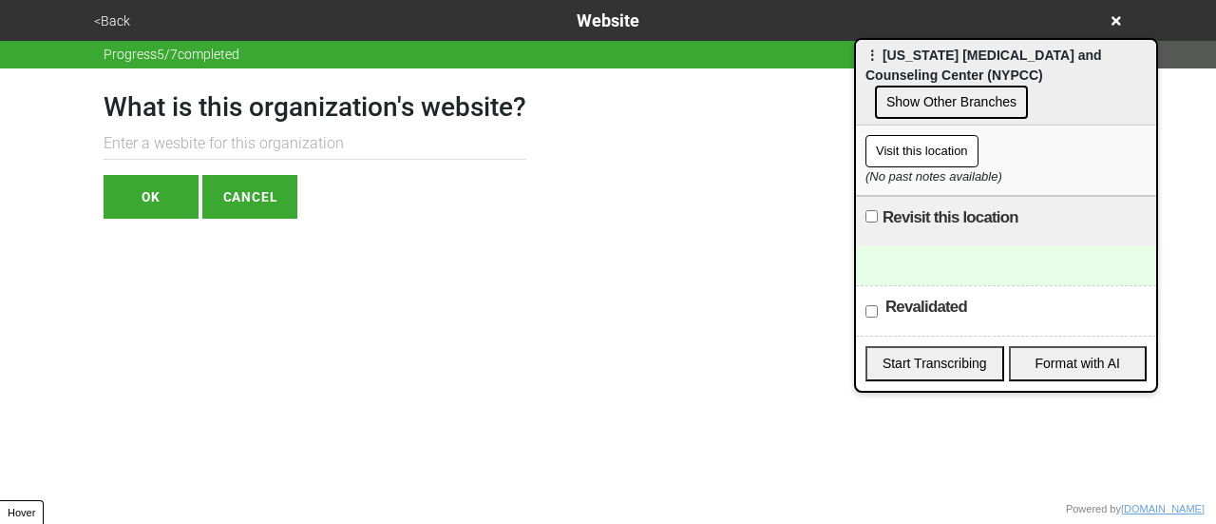
paste input "[URL][DOMAIN_NAME]"
type input "[URL][DOMAIN_NAME]"
click at [167, 175] on button "OK" at bounding box center [151, 197] width 95 height 44
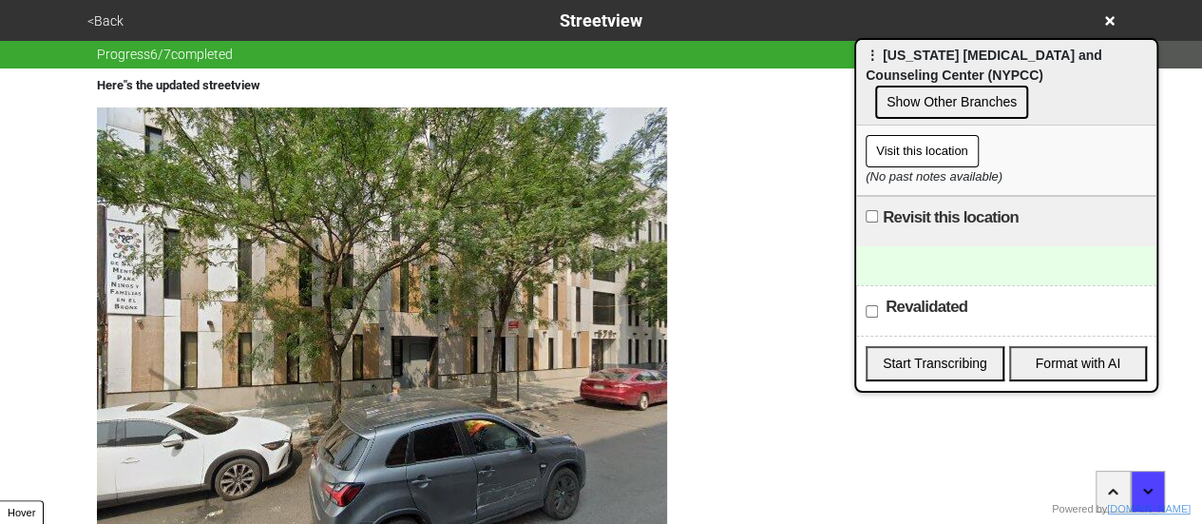
click at [169, 183] on img at bounding box center [382, 344] width 570 height 475
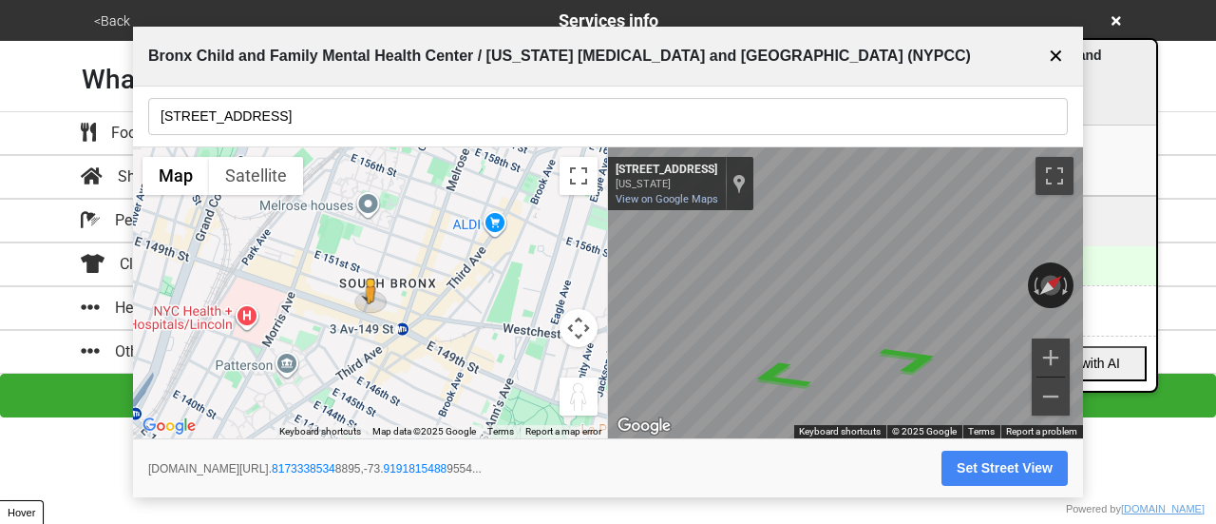
click at [1052, 50] on button "✕" at bounding box center [1056, 56] width 24 height 36
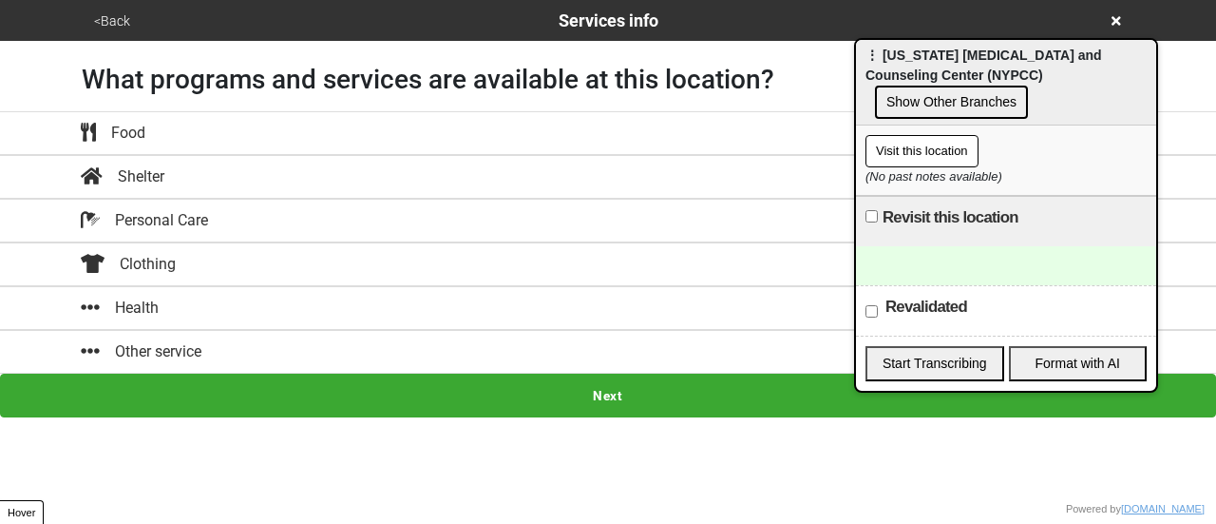
click at [102, 21] on button "<Back" at bounding box center [112, 21] width 48 height 22
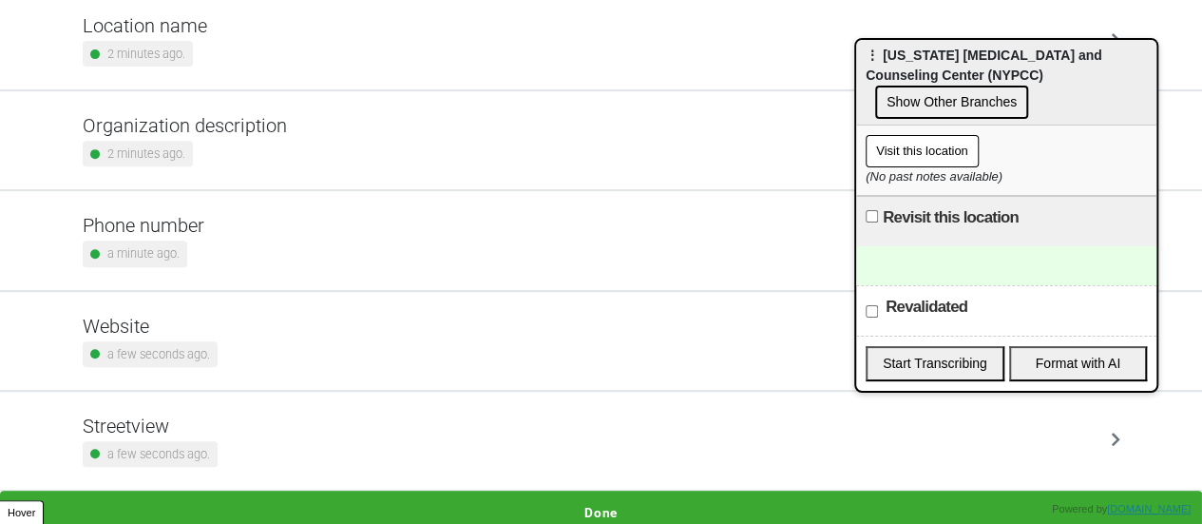
scroll to position [361, 0]
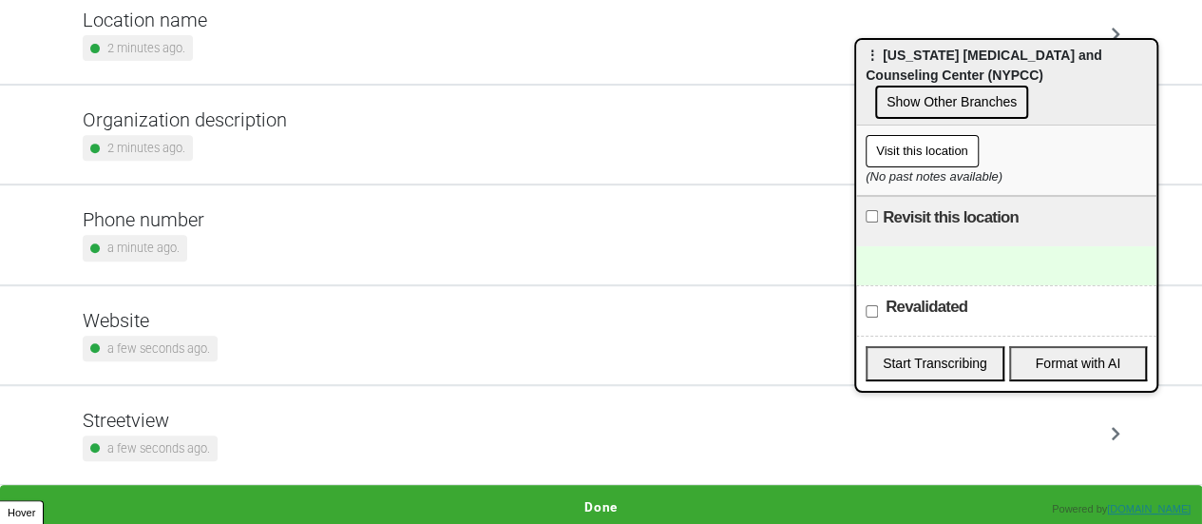
click at [559, 503] on button "Done" at bounding box center [601, 507] width 1202 height 44
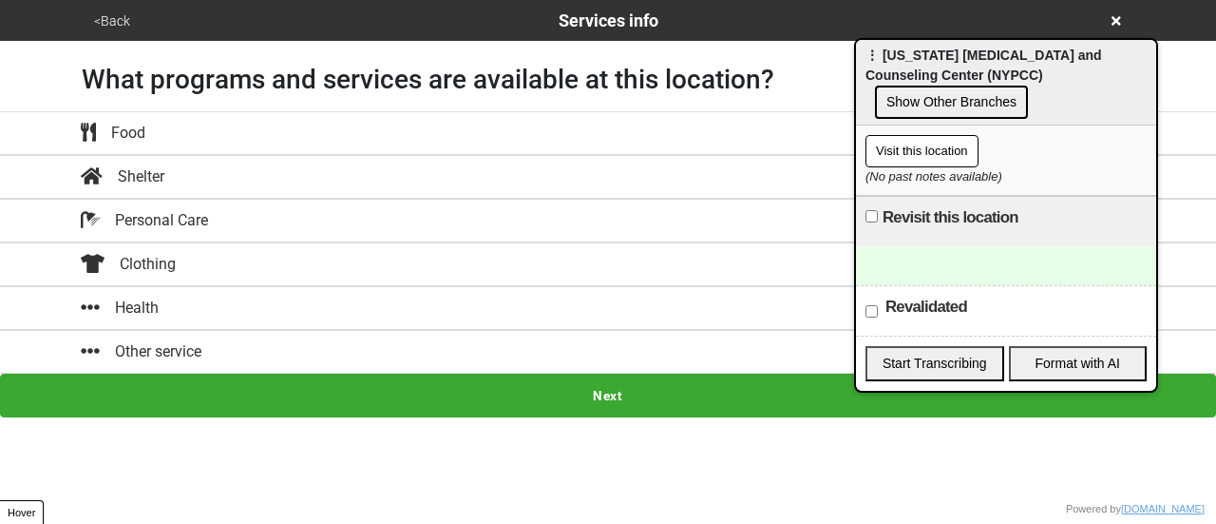
click at [215, 349] on div "Other service" at bounding box center [608, 351] width 1083 height 23
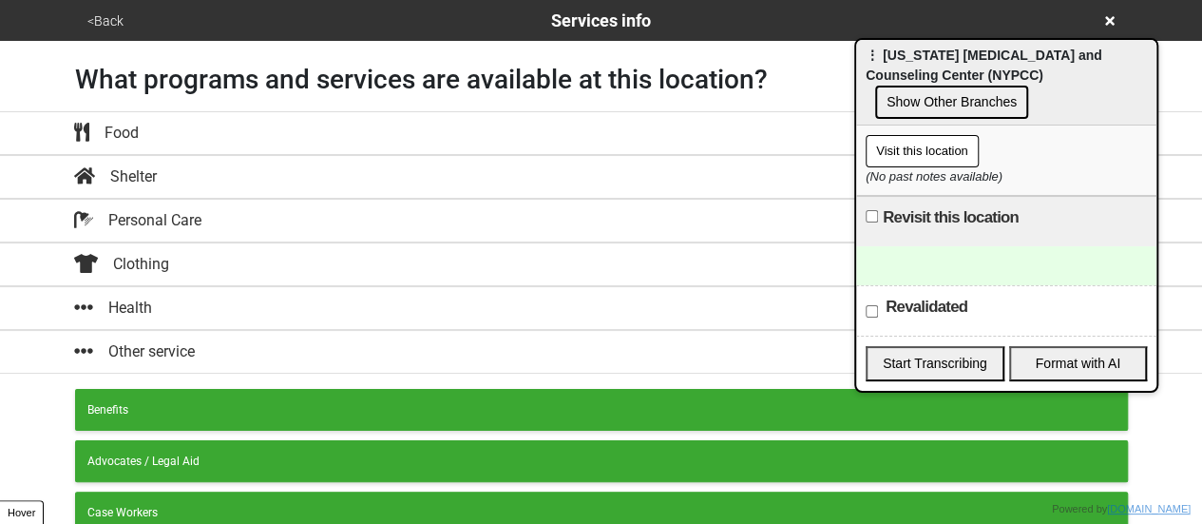
click at [214, 309] on div "Health" at bounding box center [601, 307] width 1083 height 23
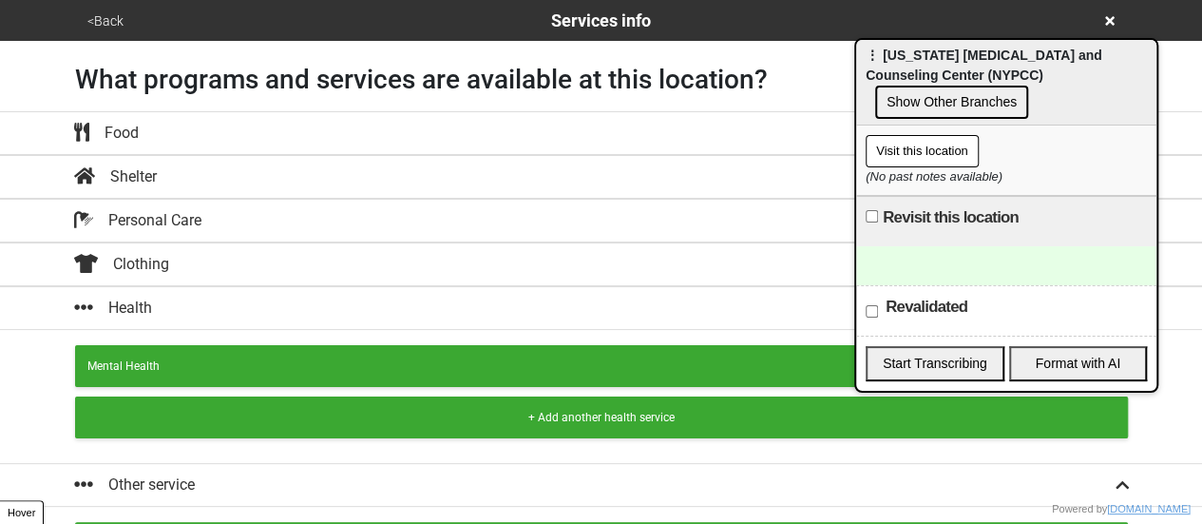
drag, startPoint x: 201, startPoint y: 368, endPoint x: 232, endPoint y: 408, distance: 50.2
click at [203, 368] on div "Mental Health" at bounding box center [601, 365] width 1028 height 17
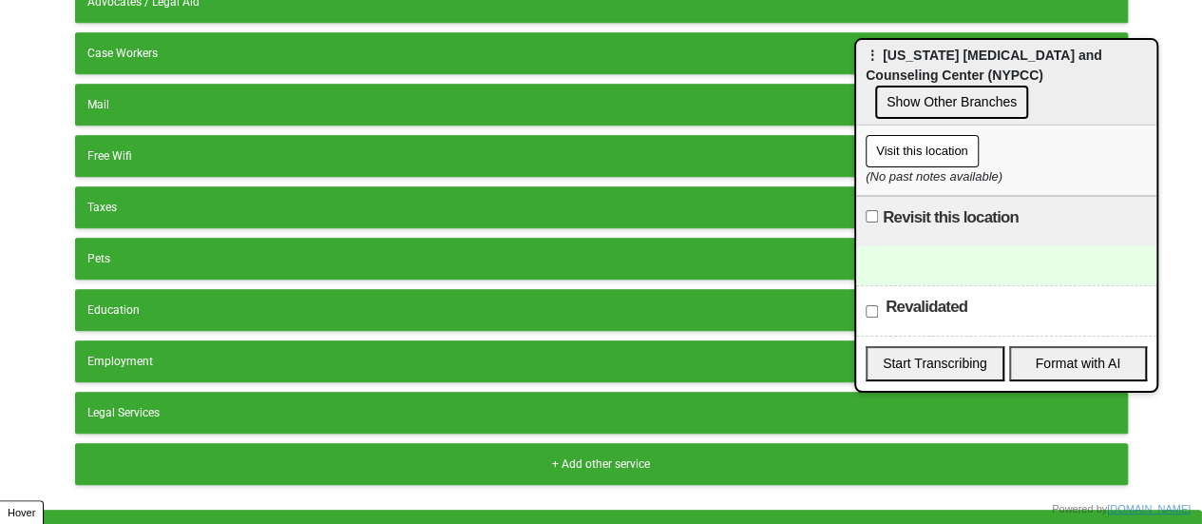
scroll to position [477, 0]
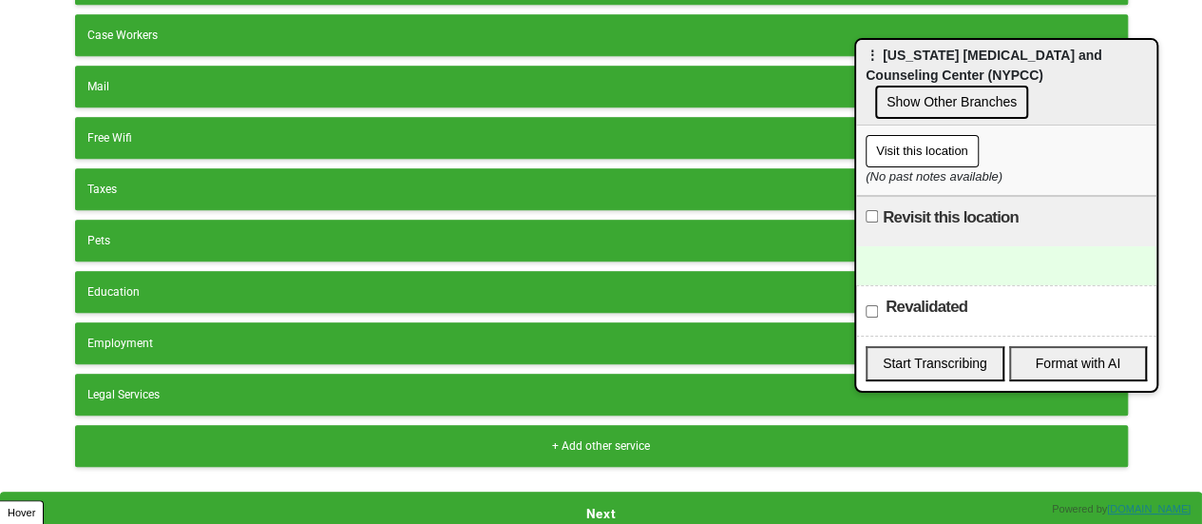
click at [287, 496] on button "Next" at bounding box center [601, 513] width 1202 height 44
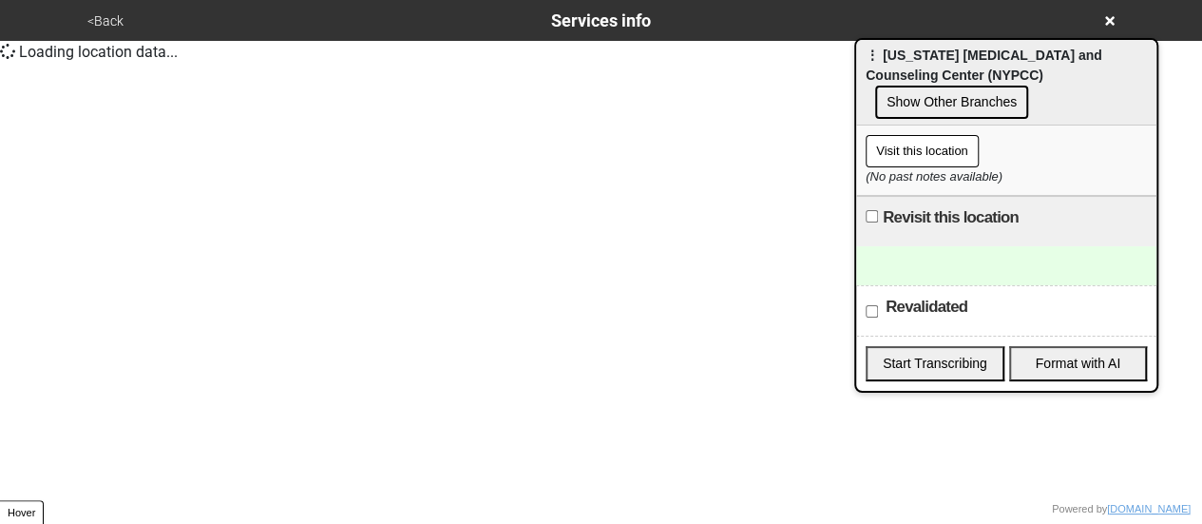
scroll to position [0, 0]
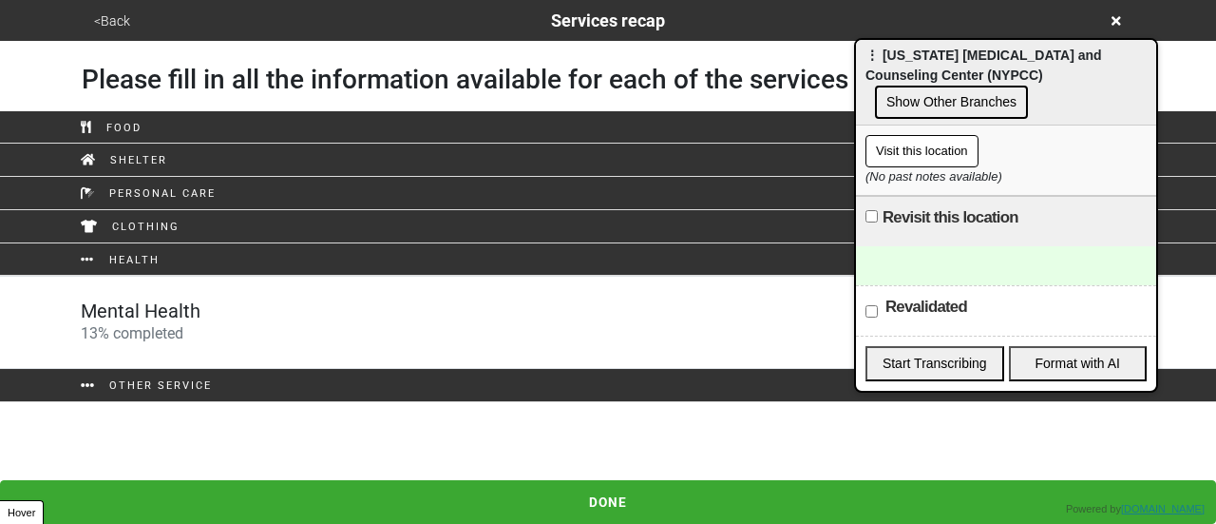
click at [255, 324] on div "Mental Health 13 % completed" at bounding box center [608, 322] width 1083 height 46
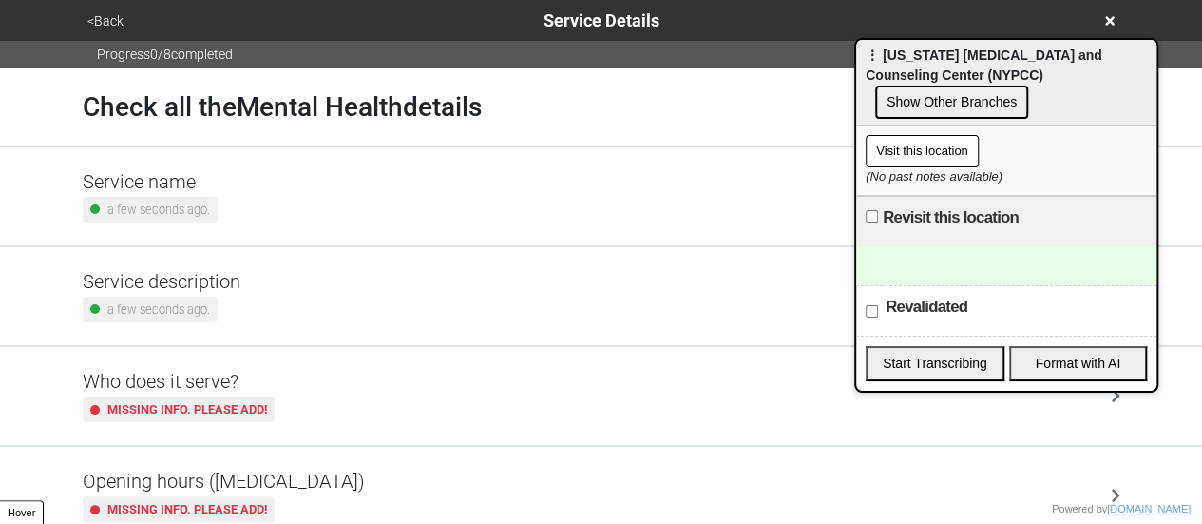
click at [258, 258] on div "Service description a few seconds ago." at bounding box center [601, 296] width 1083 height 98
type textarea "x"
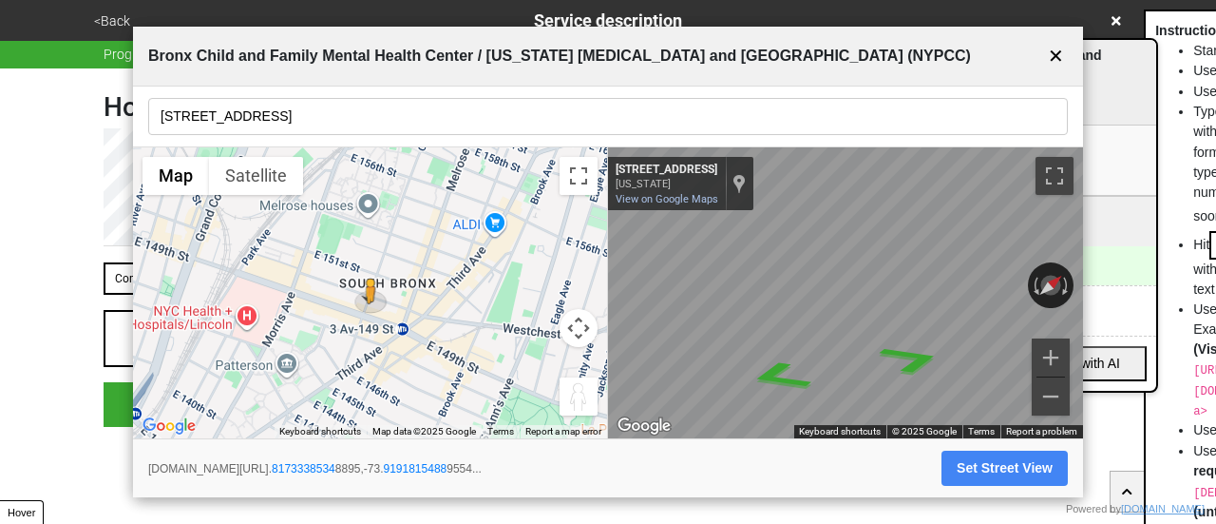
click at [1051, 49] on button "✕" at bounding box center [1056, 56] width 24 height 36
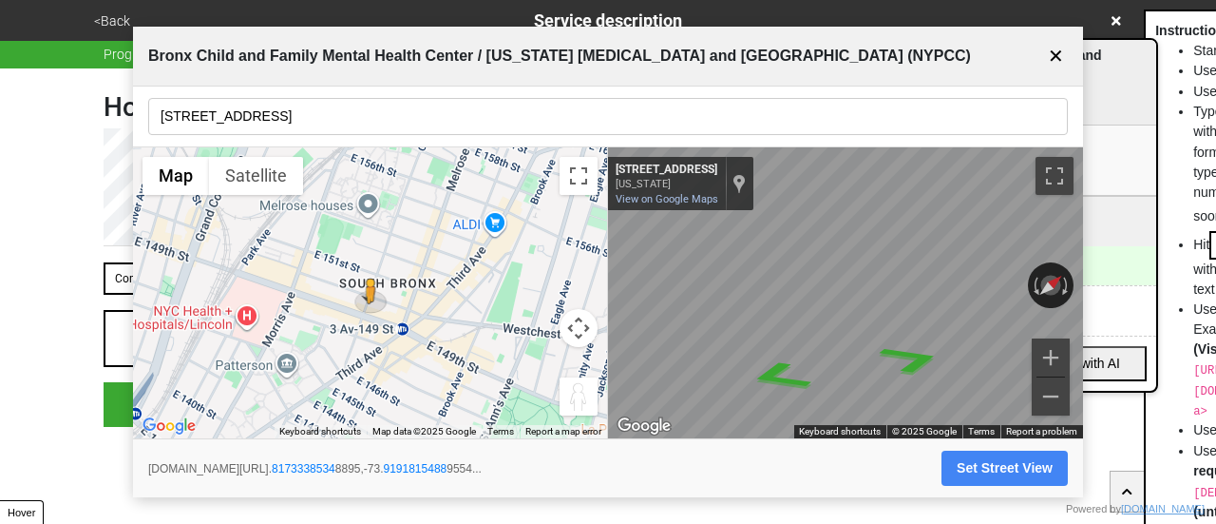
click at [1053, 45] on button "✕" at bounding box center [1056, 56] width 24 height 36
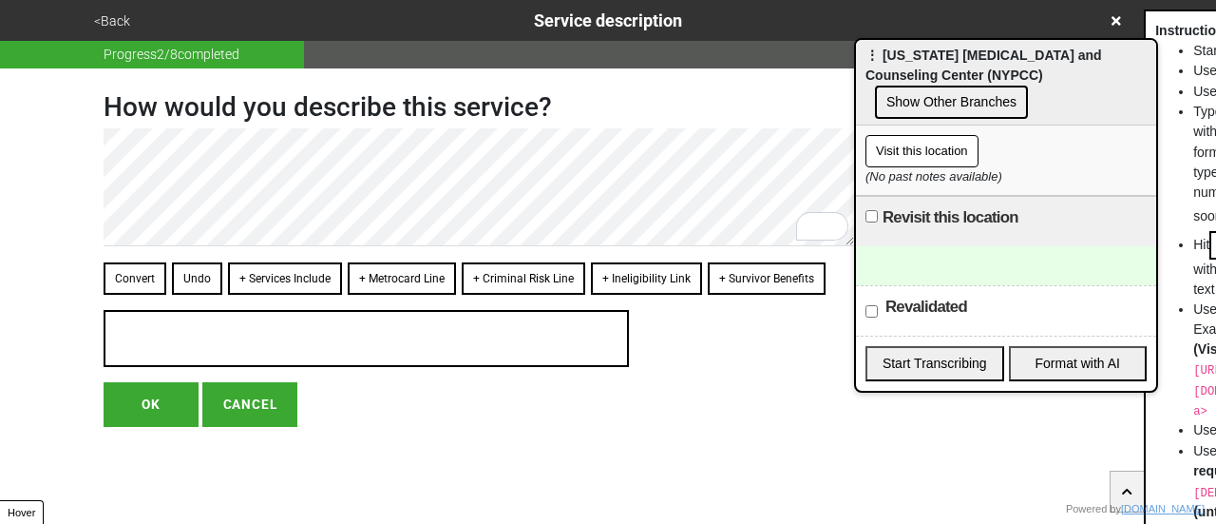
click at [116, 21] on button "<Back" at bounding box center [112, 21] width 48 height 22
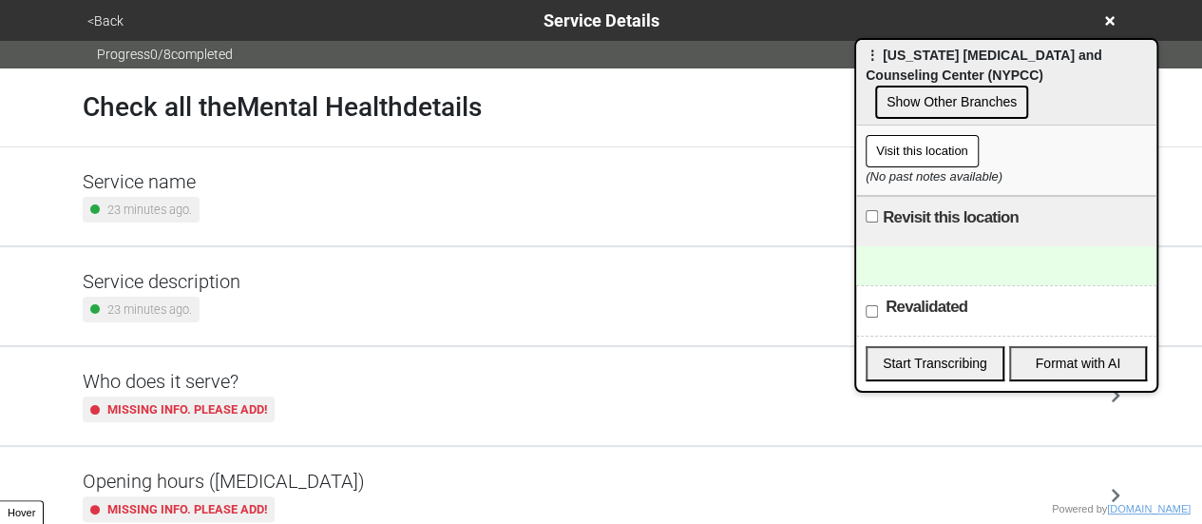
click at [1005, 86] on button "Show Other Branches" at bounding box center [951, 102] width 153 height 33
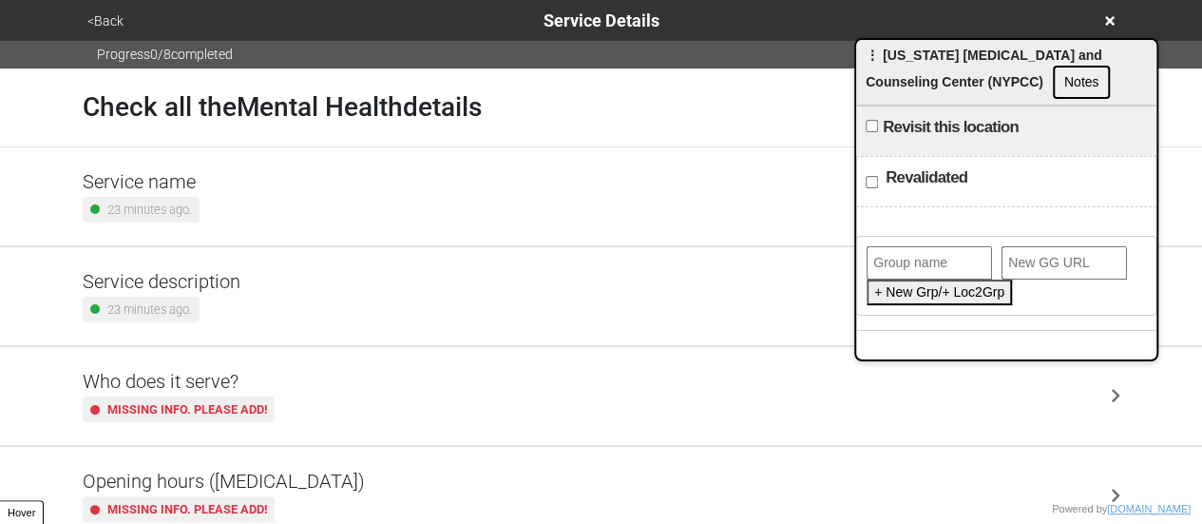
click at [922, 250] on input "text" at bounding box center [929, 262] width 125 height 33
type input "[US_STATE] [MEDICAL_DATA] and Counseling Center"
click at [940, 294] on button "Add This Location to Group" at bounding box center [955, 292] width 177 height 26
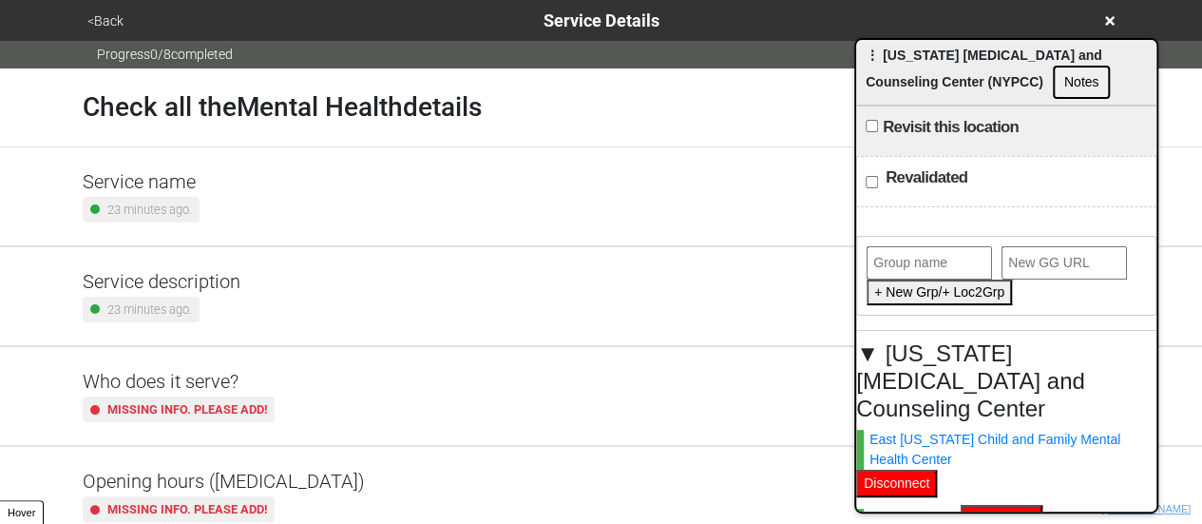
click at [108, 23] on button "<Back" at bounding box center [106, 21] width 48 height 22
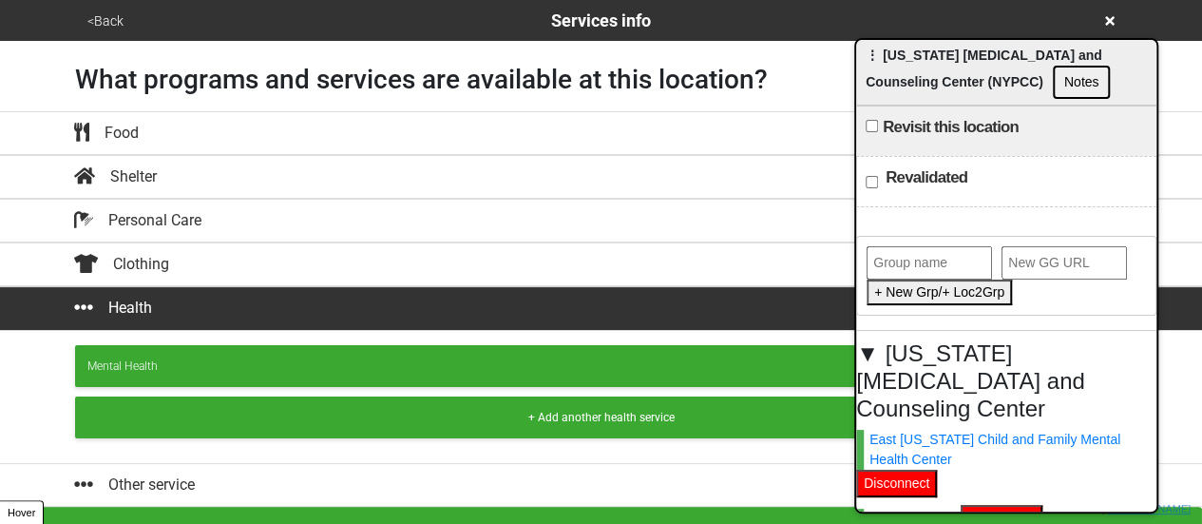
click at [108, 23] on button "<Back" at bounding box center [106, 21] width 48 height 22
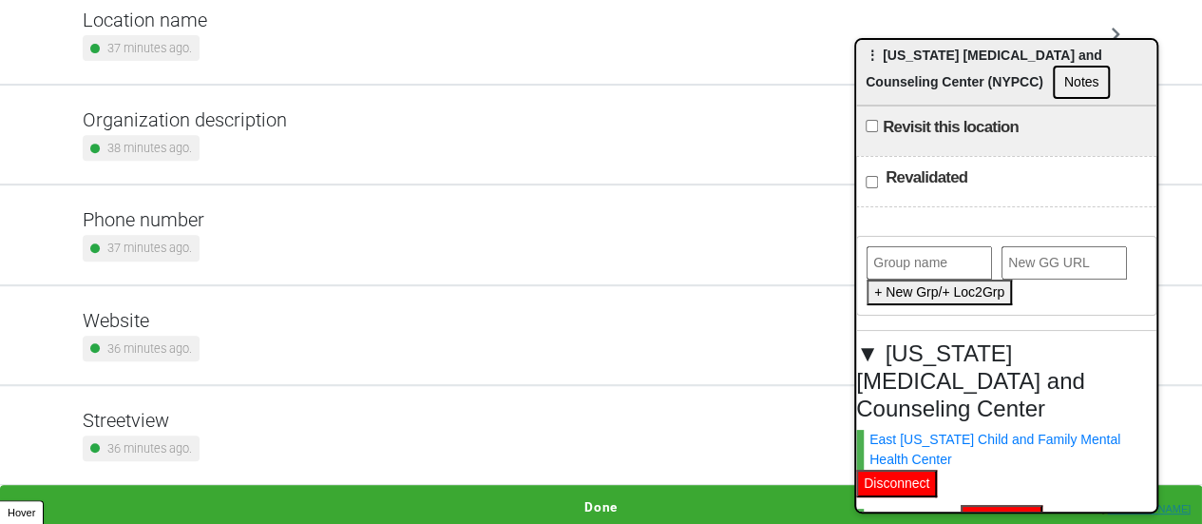
scroll to position [171, 0]
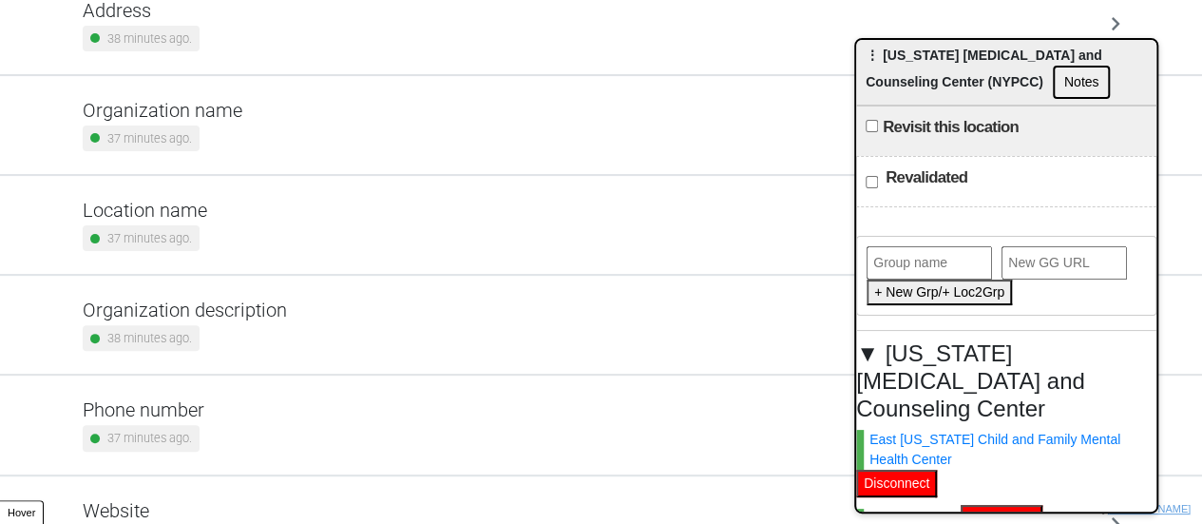
click at [160, 192] on div "Location name 37 minutes ago." at bounding box center [601, 225] width 1083 height 98
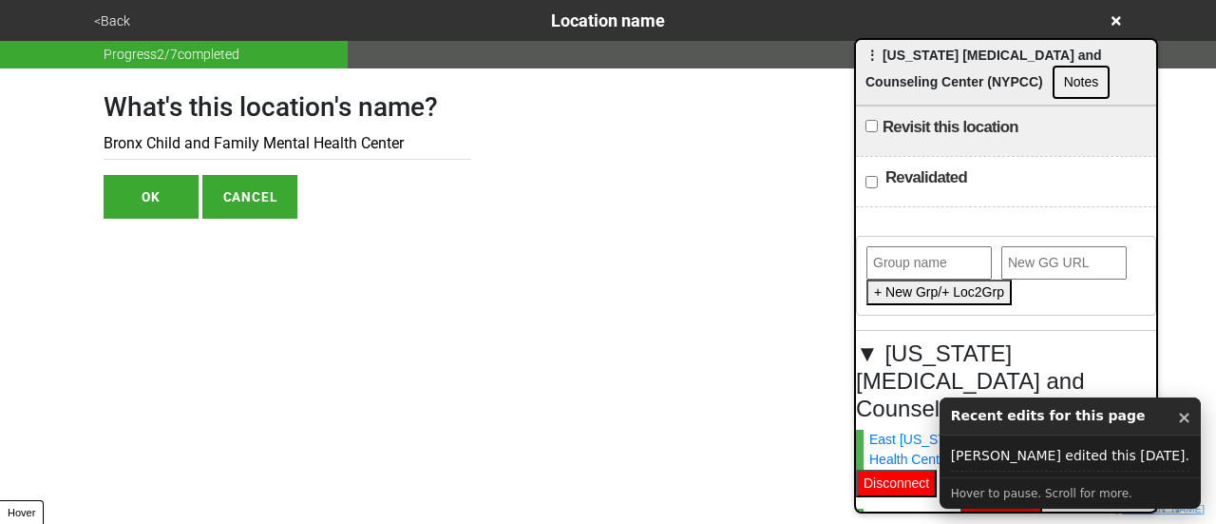
click at [121, 28] on button "<Back" at bounding box center [112, 21] width 48 height 22
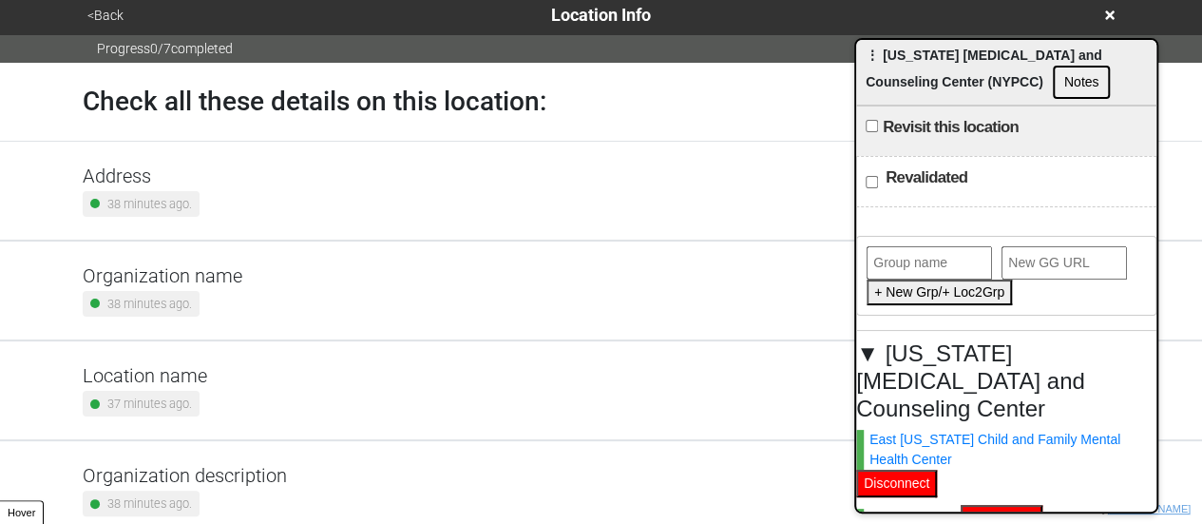
scroll to position [361, 0]
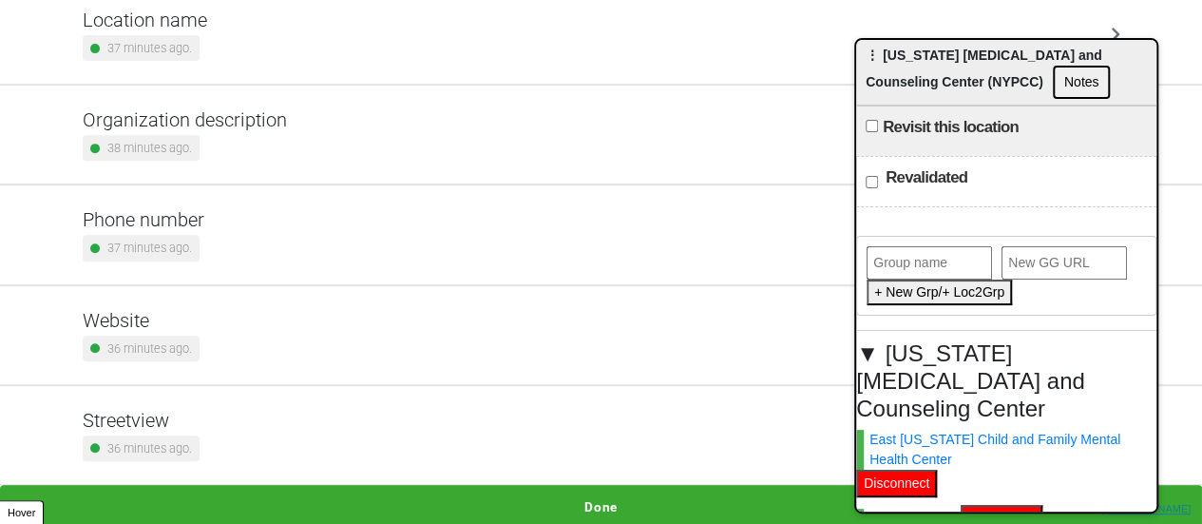
click at [544, 491] on button "Done" at bounding box center [601, 507] width 1202 height 44
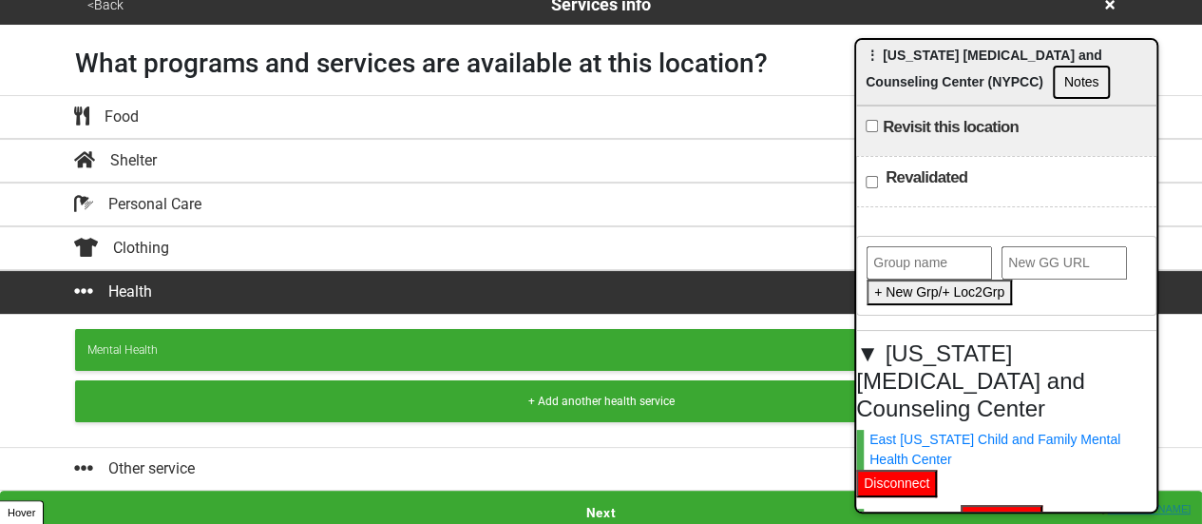
scroll to position [21, 0]
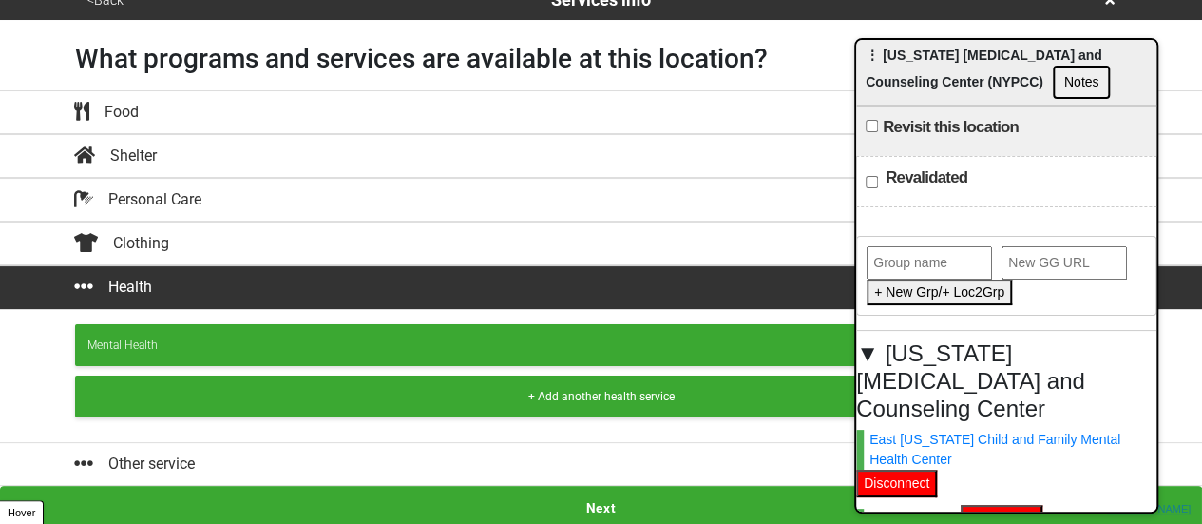
click at [505, 502] on button "Next" at bounding box center [601, 508] width 1202 height 44
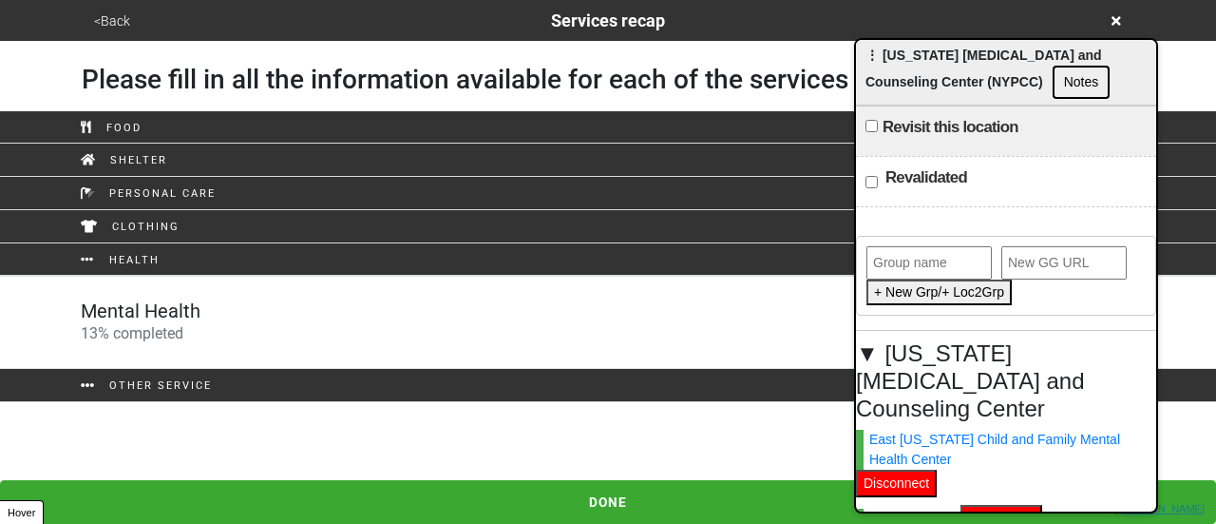
click at [283, 320] on div "Mental Health 13 % completed" at bounding box center [608, 322] width 1083 height 46
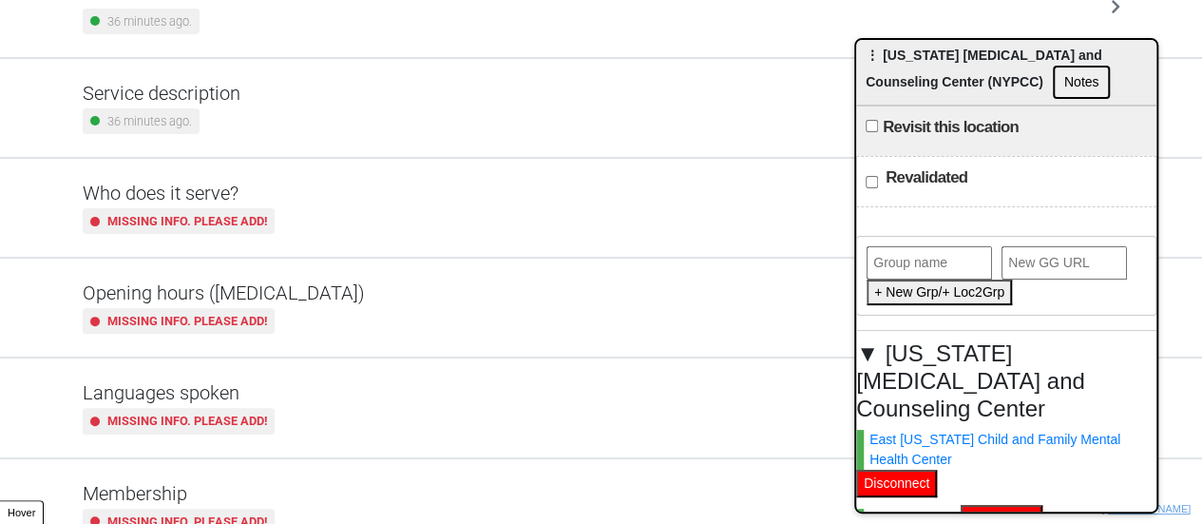
scroll to position [190, 0]
click at [275, 311] on div "Missing info. Please add!" at bounding box center [179, 319] width 192 height 26
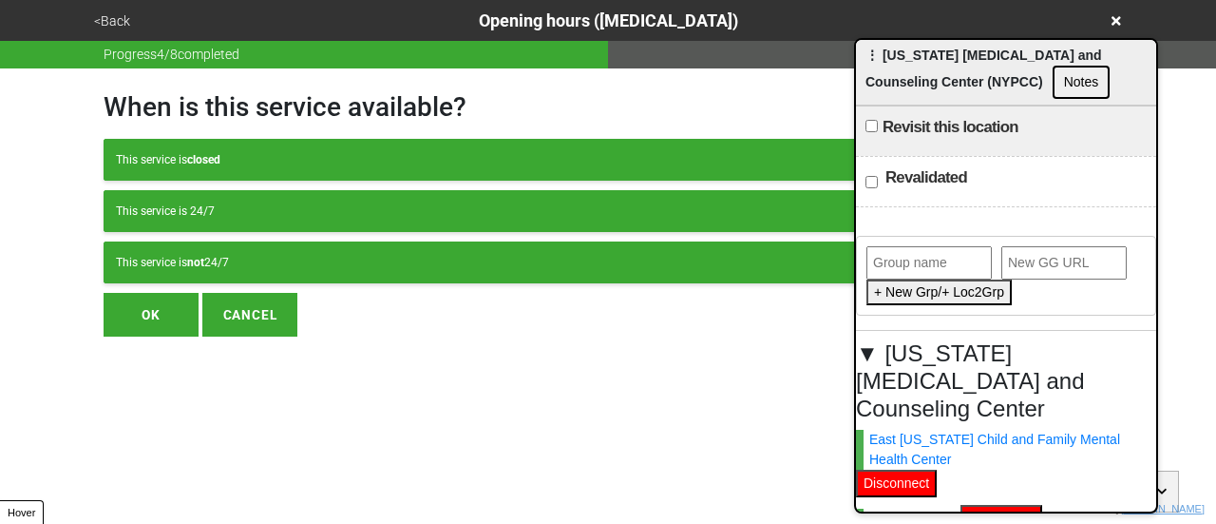
click at [304, 257] on div "This service is not 24/7" at bounding box center [608, 262] width 984 height 17
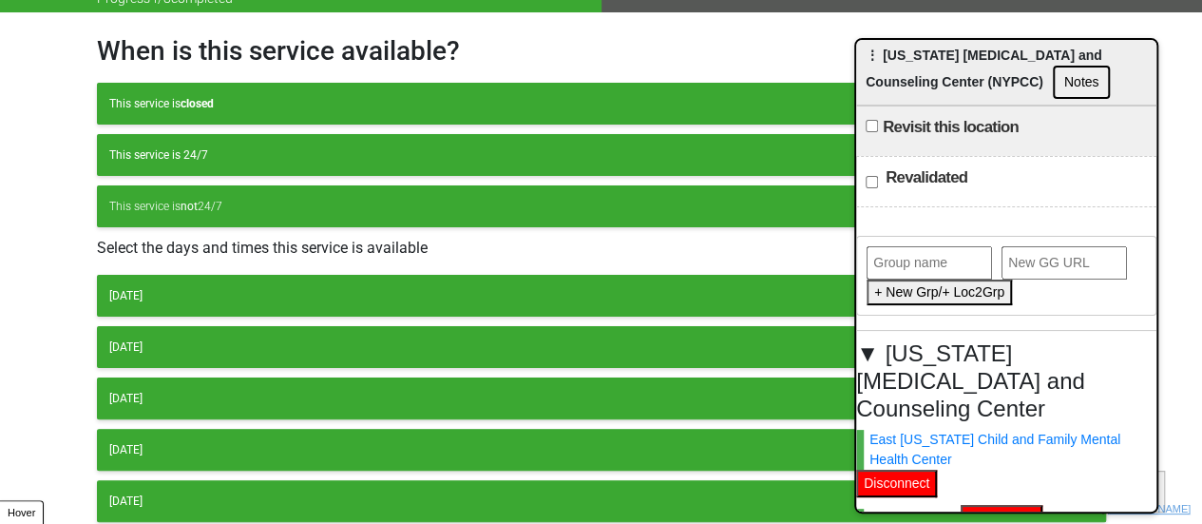
scroll to position [95, 0]
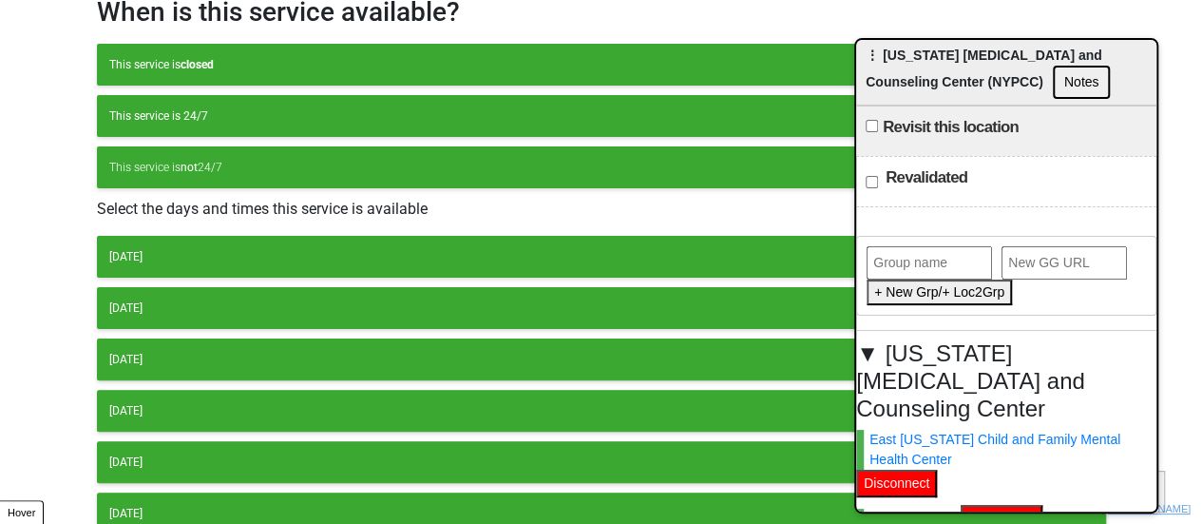
click at [192, 250] on div "[DATE]" at bounding box center [601, 256] width 984 height 17
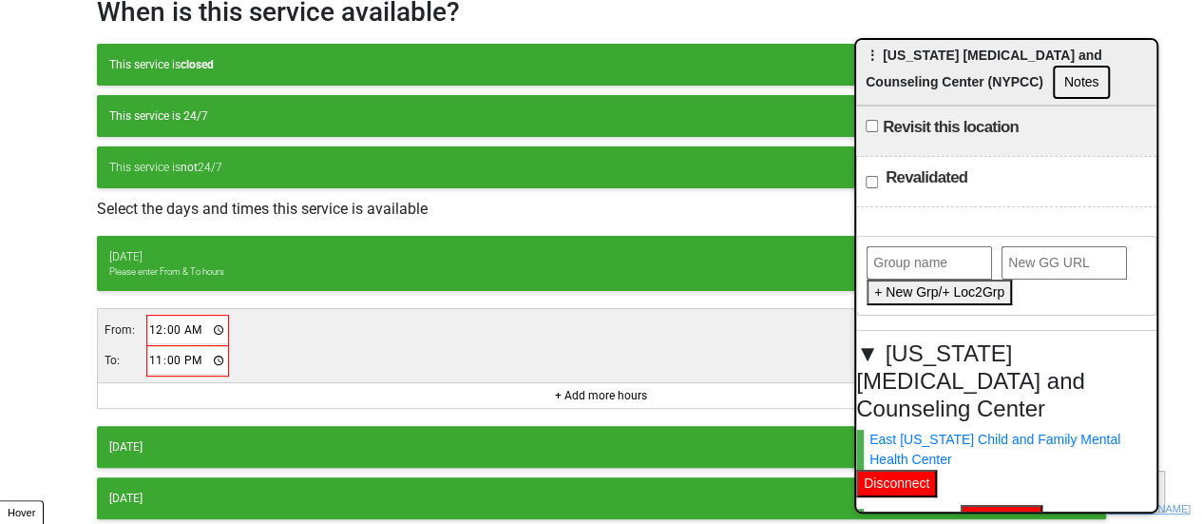
click at [148, 320] on input "00:00" at bounding box center [188, 330] width 80 height 28
type input "08:00"
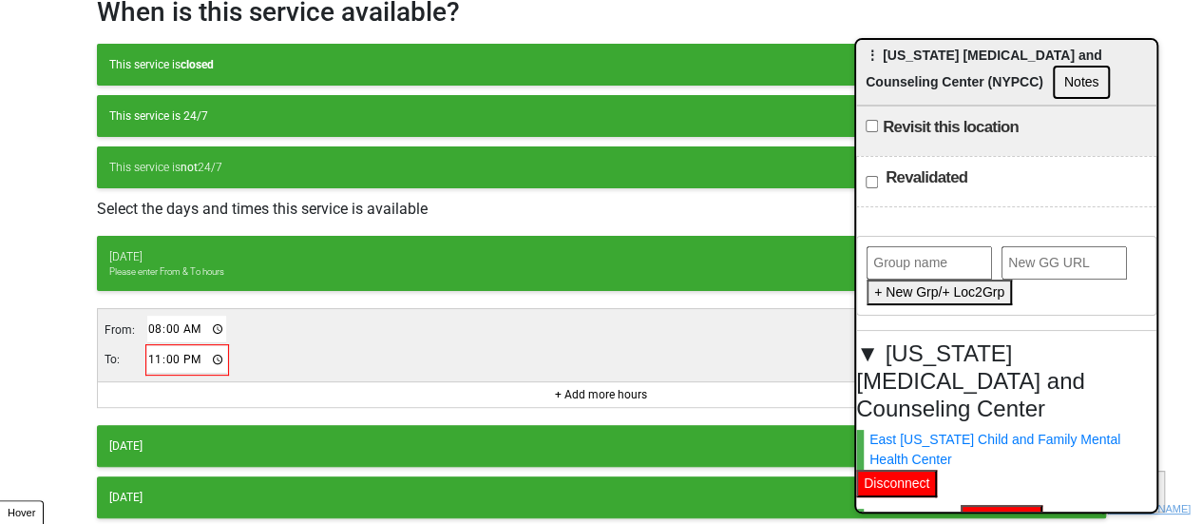
click at [156, 351] on input "23:00" at bounding box center [187, 360] width 80 height 28
type input "20:00"
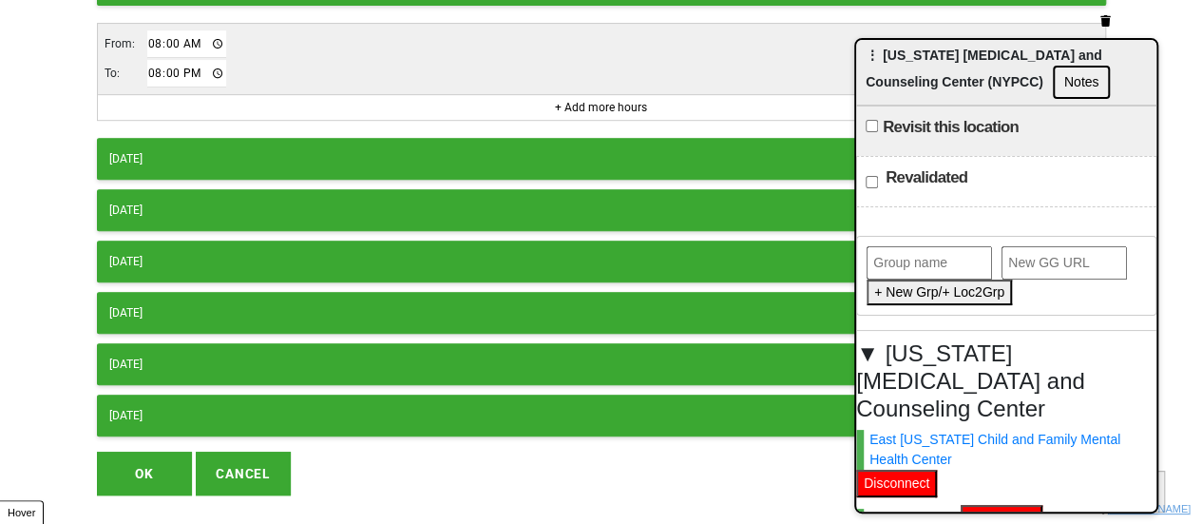
click at [241, 143] on button "[DATE]" at bounding box center [601, 159] width 1009 height 42
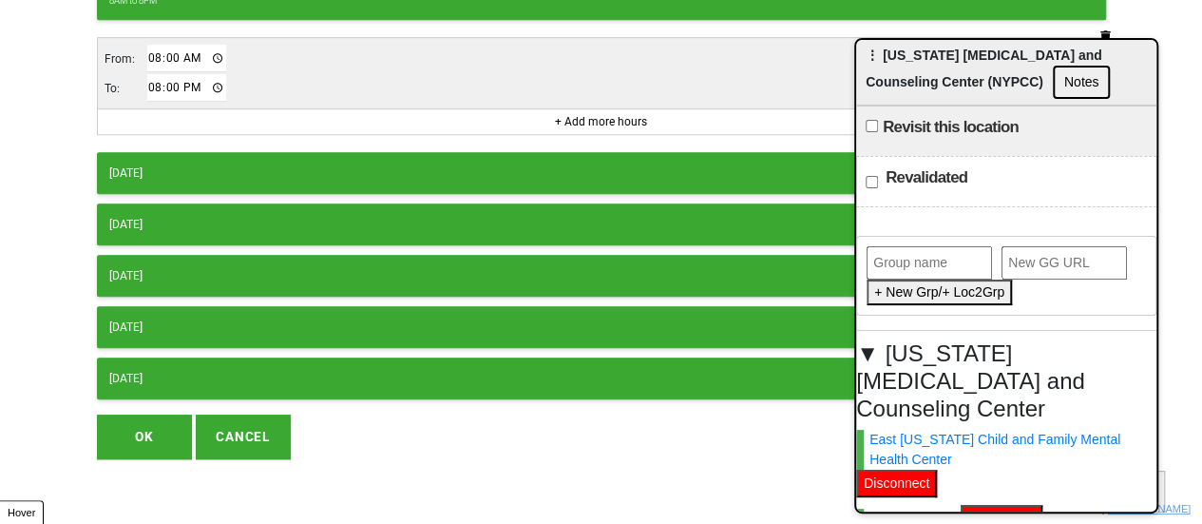
click at [216, 143] on div "Monday 8AM to 8PM From: 08:00 To: 20:00 + Add more hours Tuesday 8AM to 8PM Fro…" at bounding box center [601, 89] width 1009 height 622
click at [218, 164] on div "[DATE]" at bounding box center [601, 172] width 984 height 17
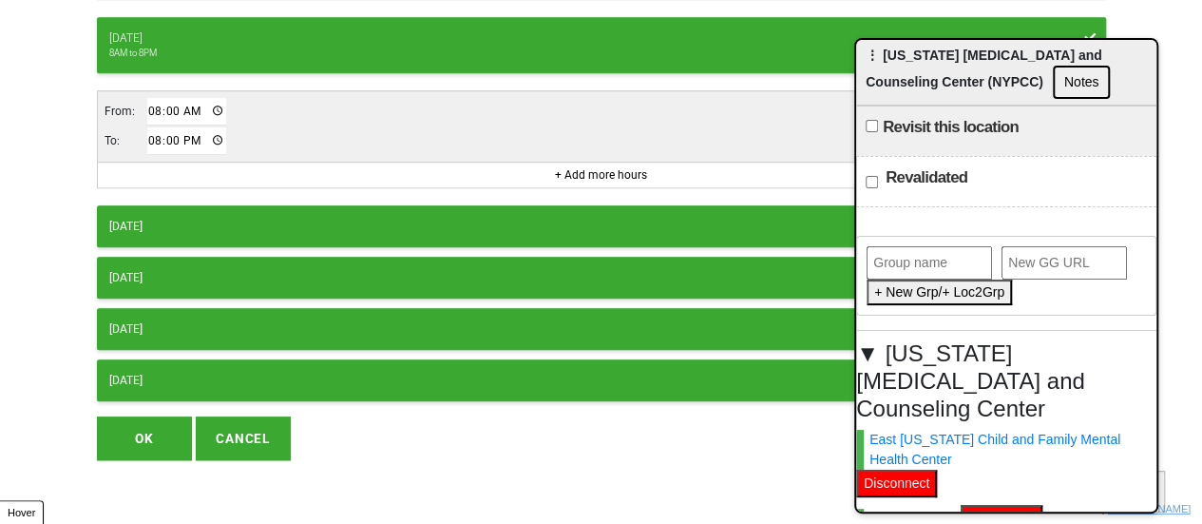
click at [205, 205] on button "[DATE]" at bounding box center [601, 226] width 1009 height 42
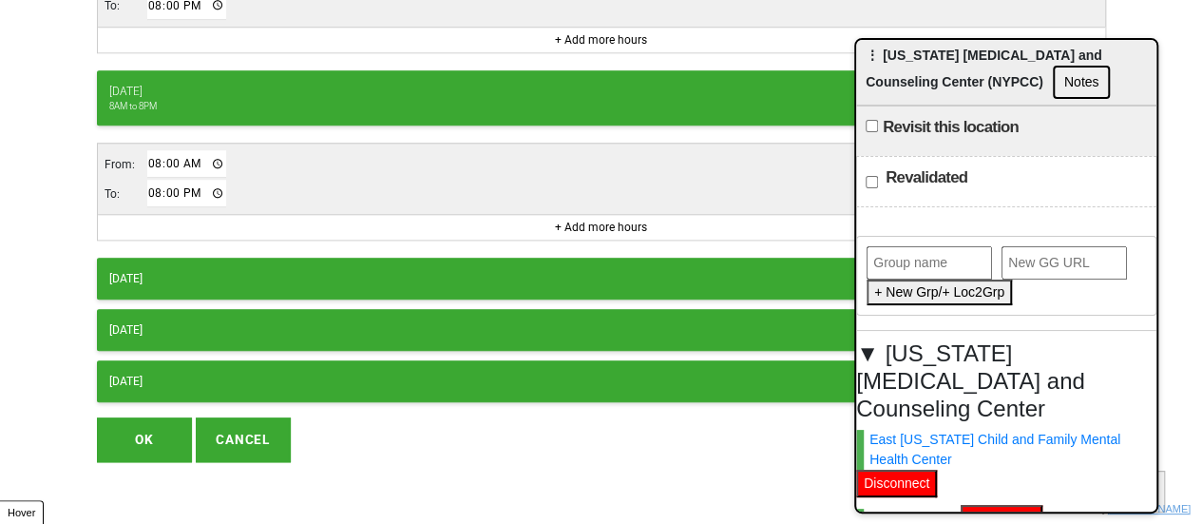
click at [201, 257] on button "[DATE]" at bounding box center [601, 278] width 1009 height 42
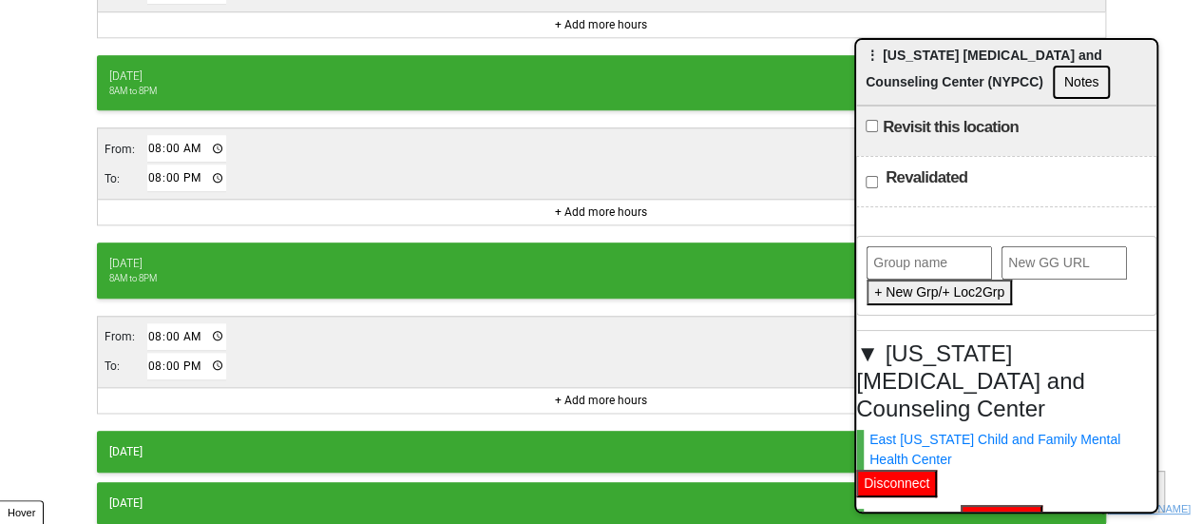
scroll to position [958, 0]
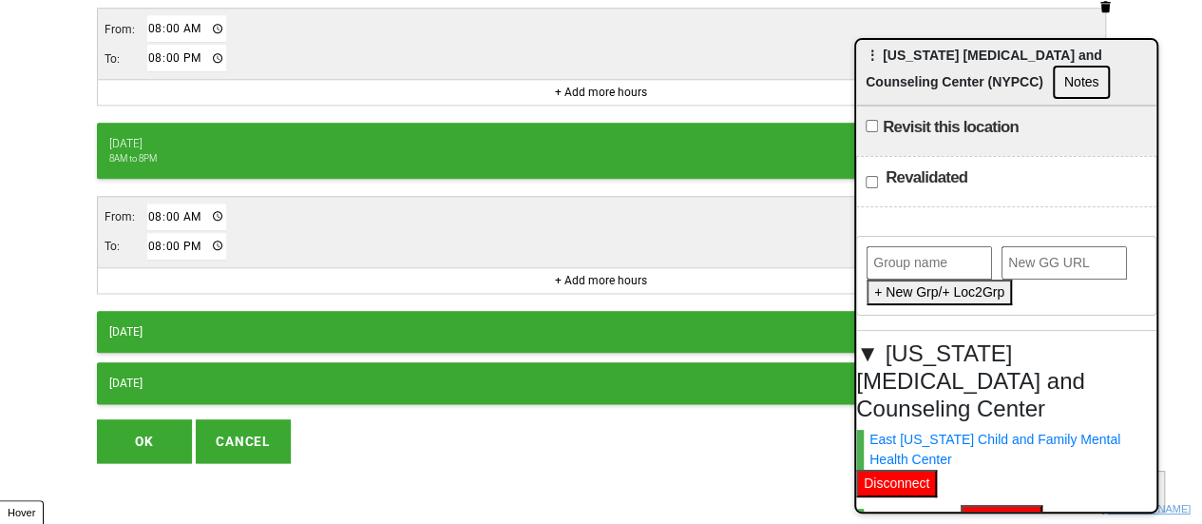
click at [143, 323] on div "[DATE]" at bounding box center [601, 331] width 984 height 17
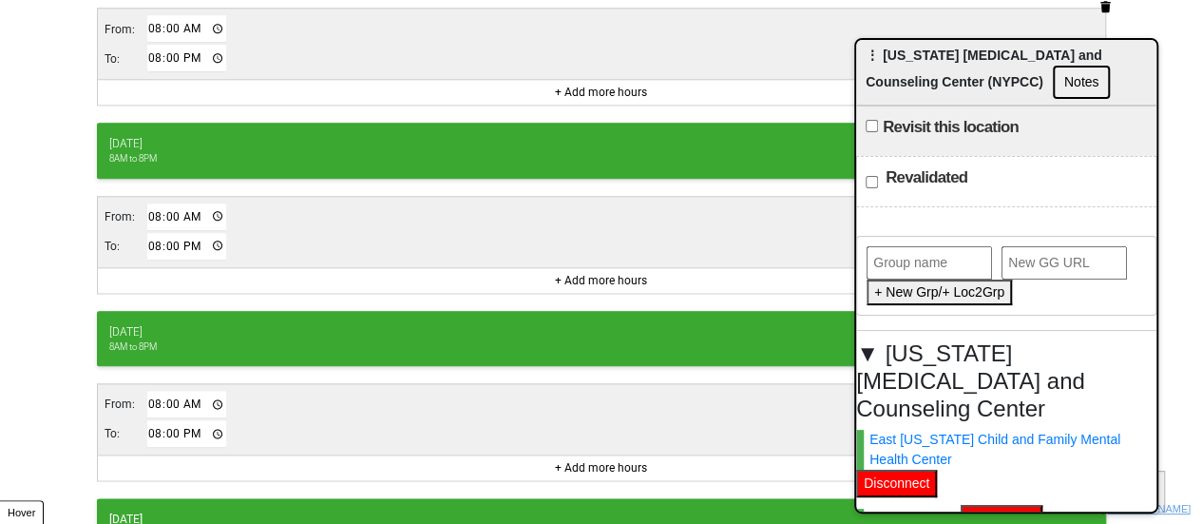
click at [147, 426] on input "20:00" at bounding box center [187, 434] width 80 height 28
type input "18:00"
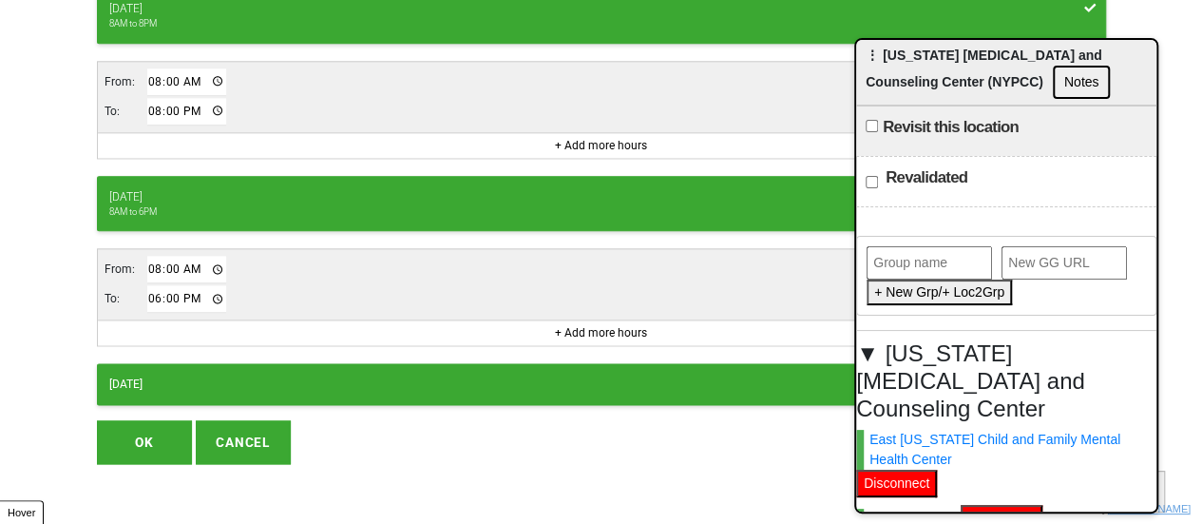
click at [158, 363] on button "[DATE]" at bounding box center [601, 384] width 1009 height 42
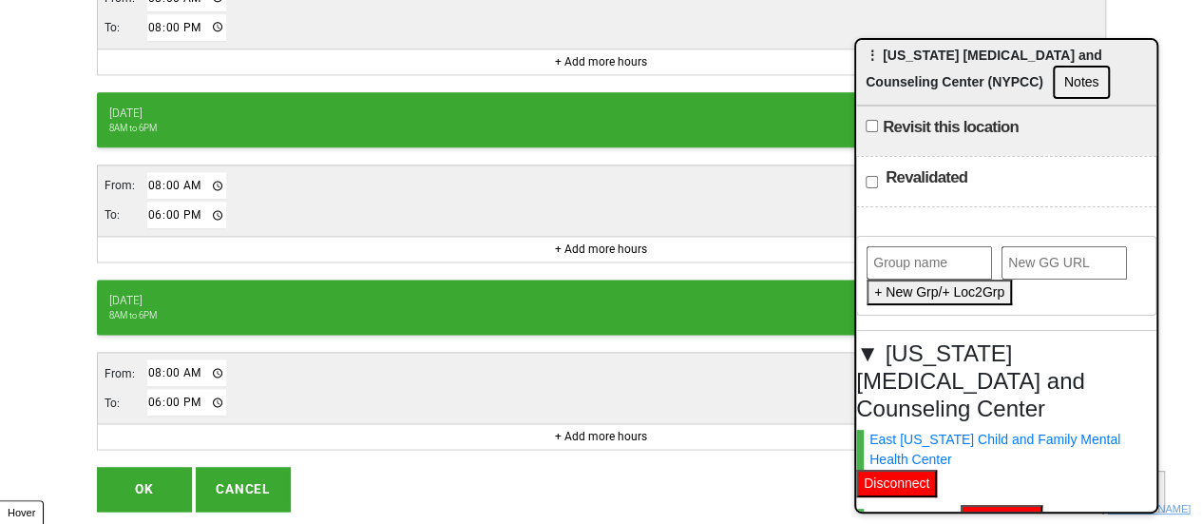
scroll to position [1221, 0]
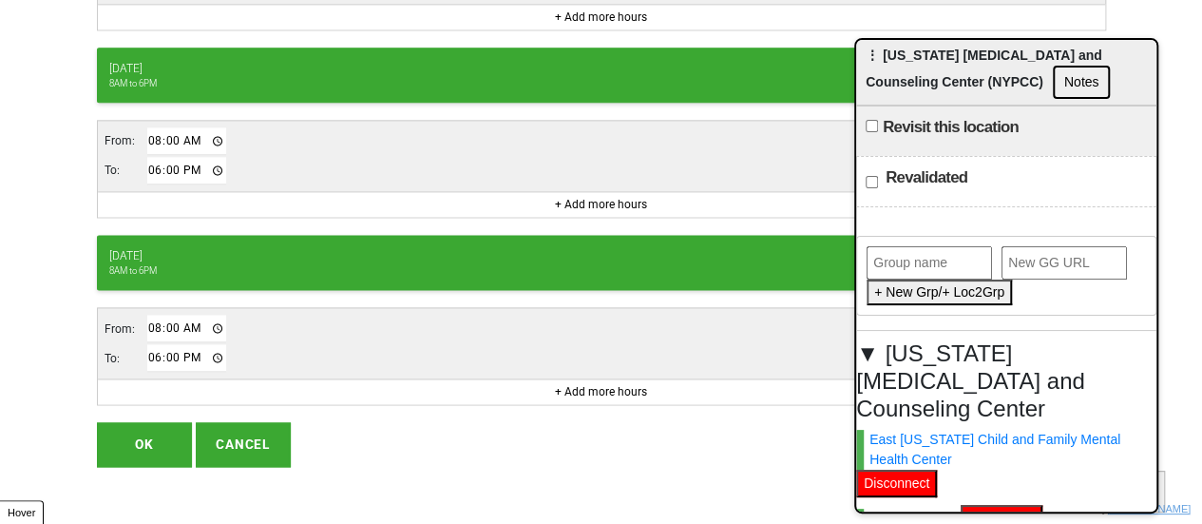
click at [159, 432] on button "OK" at bounding box center [144, 444] width 95 height 44
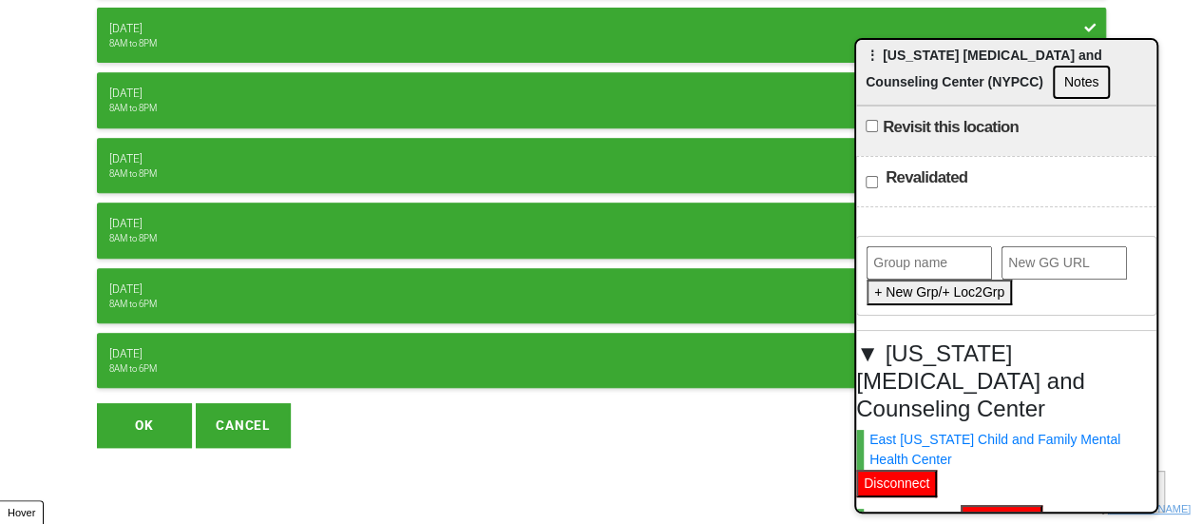
scroll to position [380, 0]
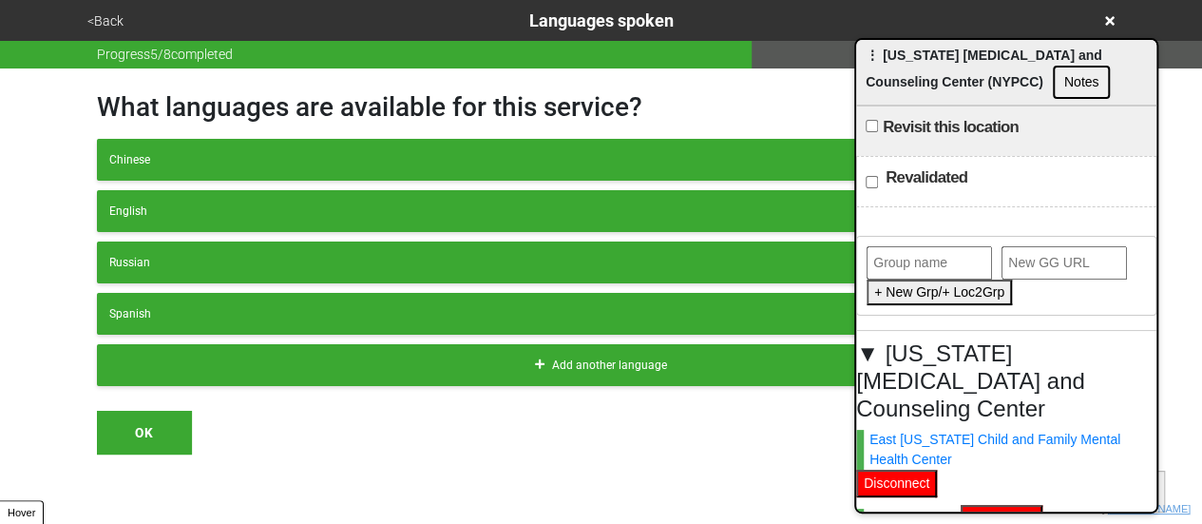
click at [103, 14] on button "<Back" at bounding box center [106, 21] width 48 height 22
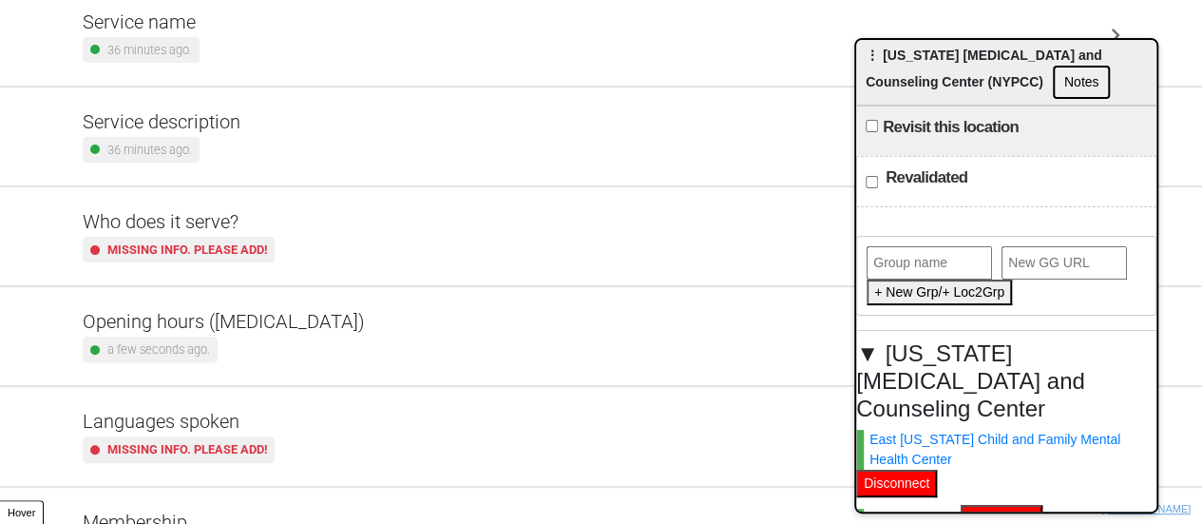
scroll to position [80, 0]
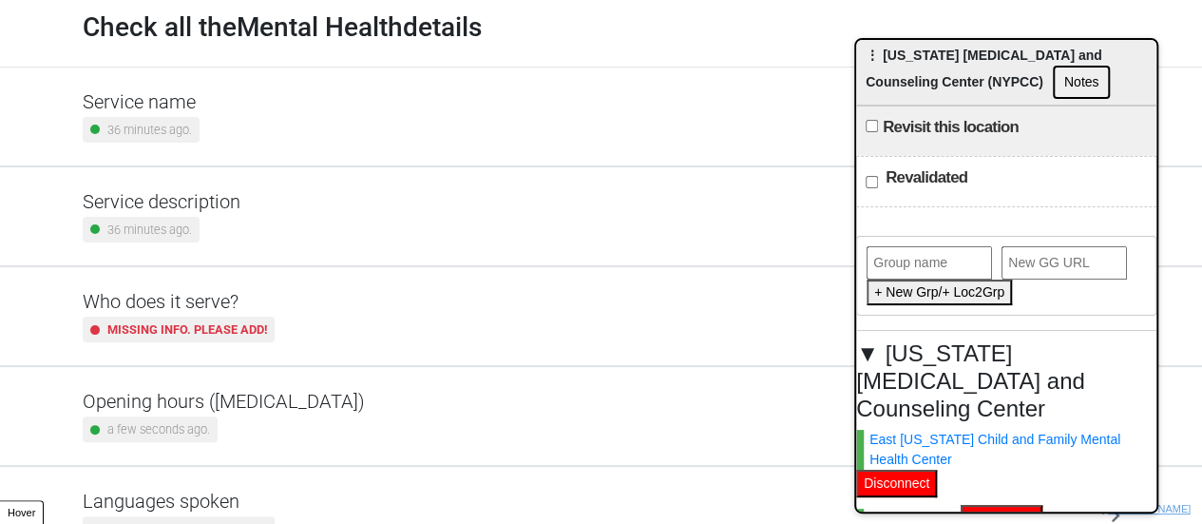
click at [175, 173] on div "Service description 36 minutes ago." at bounding box center [601, 216] width 1083 height 98
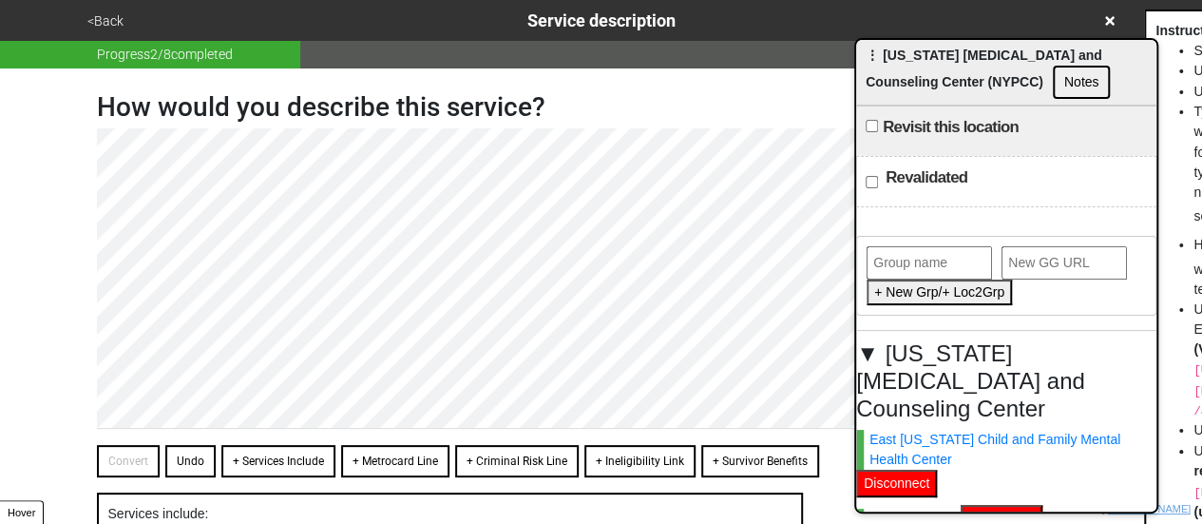
scroll to position [384, 0]
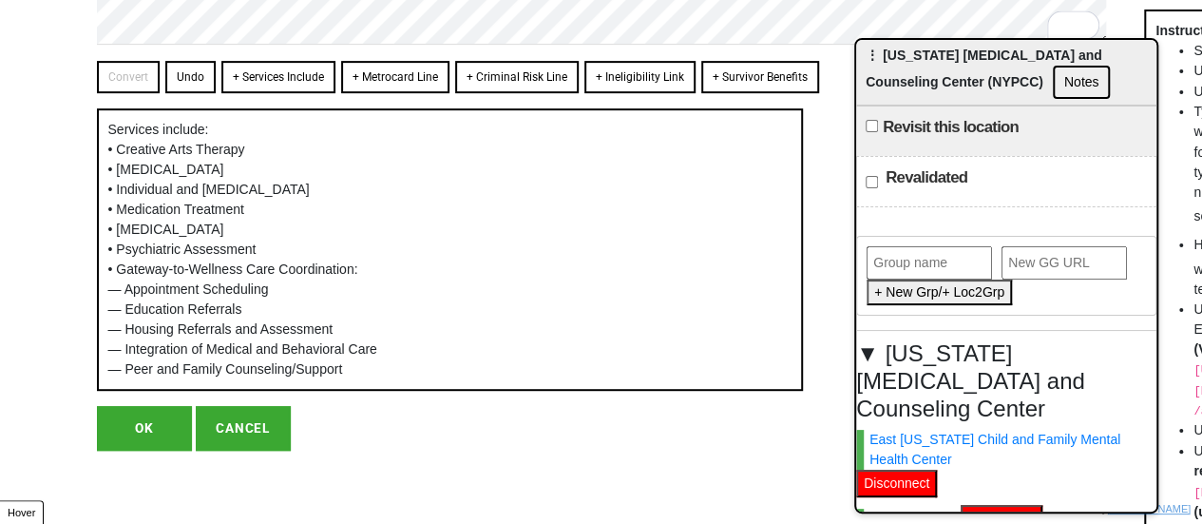
click at [129, 421] on button "OK" at bounding box center [144, 428] width 95 height 44
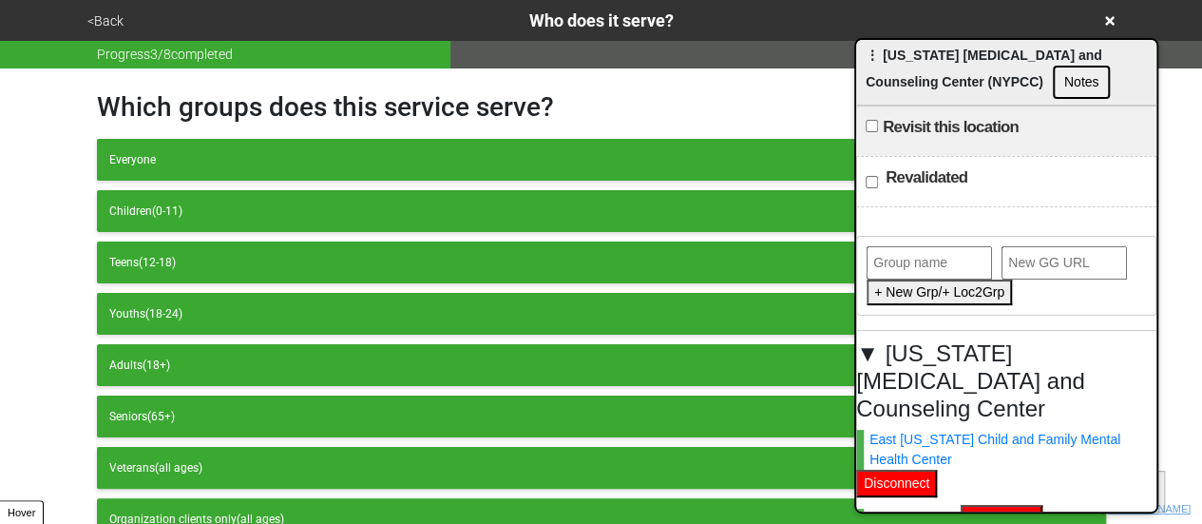
click at [99, 12] on button "<Back" at bounding box center [106, 21] width 48 height 22
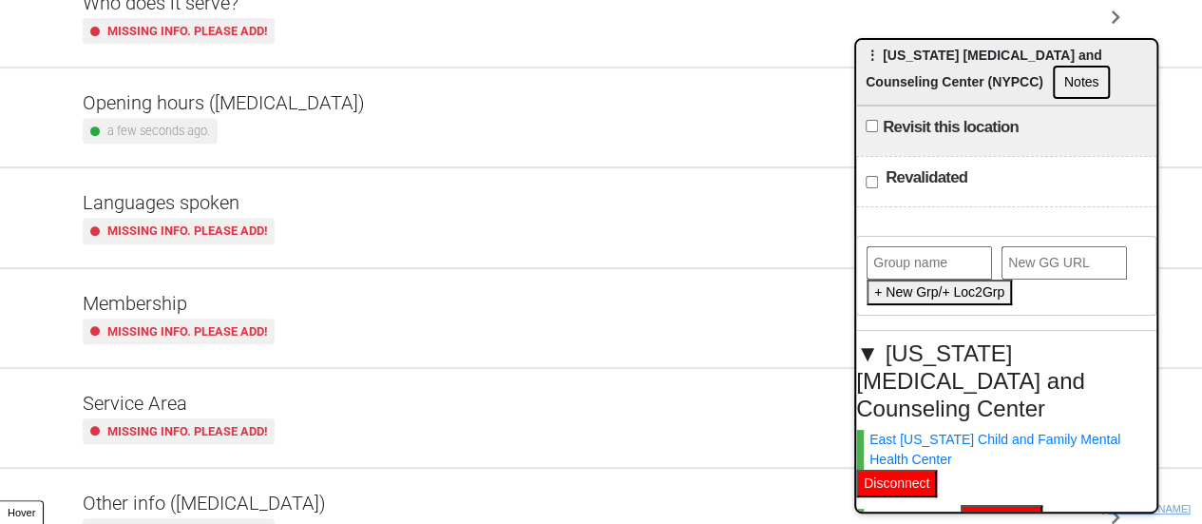
scroll to position [460, 0]
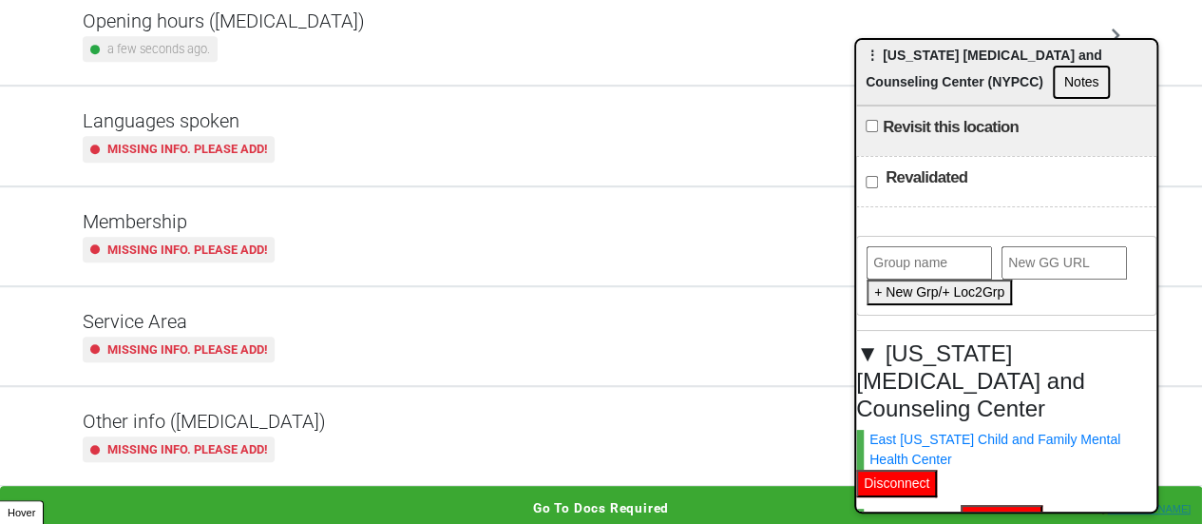
click at [190, 425] on h5 "Other info ([MEDICAL_DATA])" at bounding box center [204, 421] width 243 height 23
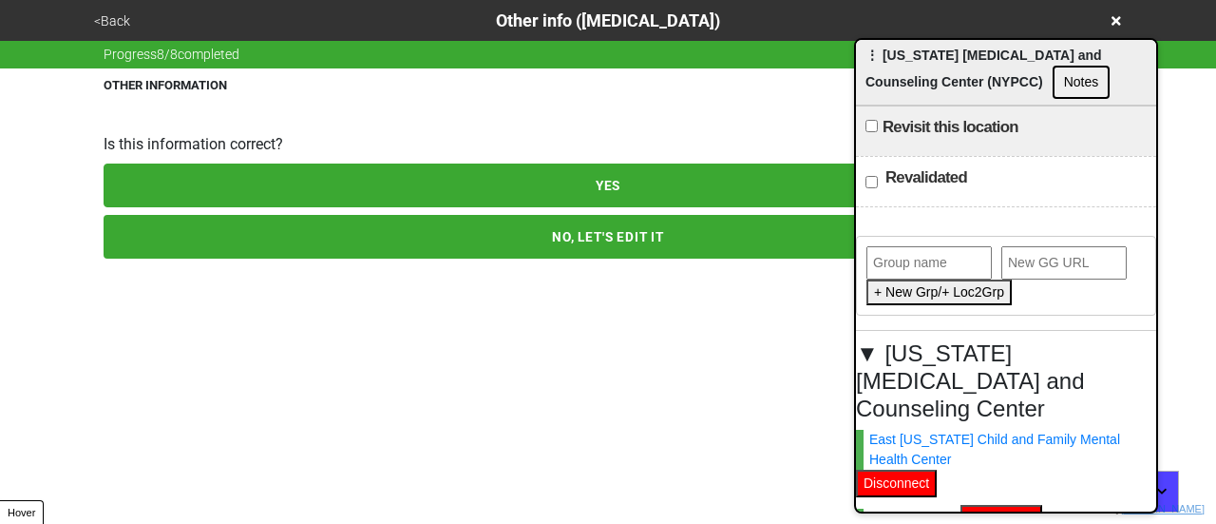
click at [239, 235] on button "NO, LET'S EDIT IT" at bounding box center [608, 237] width 1009 height 44
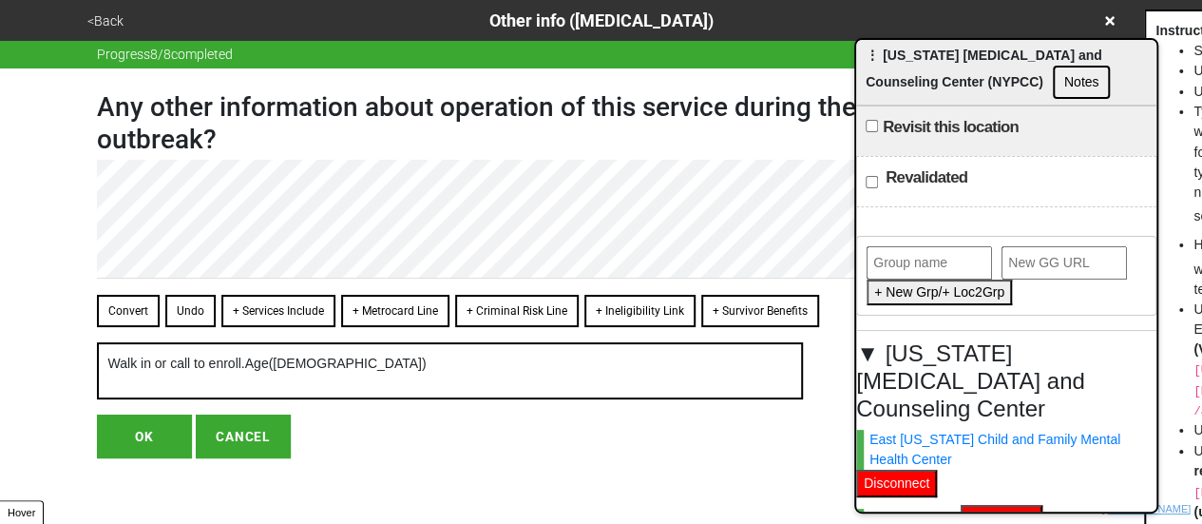
click at [126, 295] on button "Convert" at bounding box center [128, 311] width 63 height 32
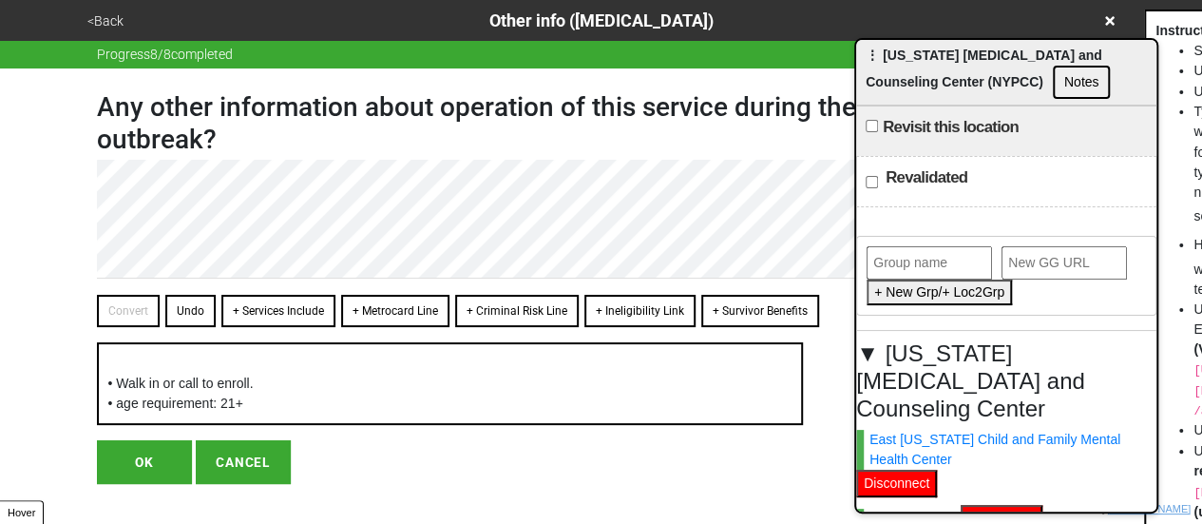
click at [138, 468] on button "OK" at bounding box center [144, 462] width 95 height 44
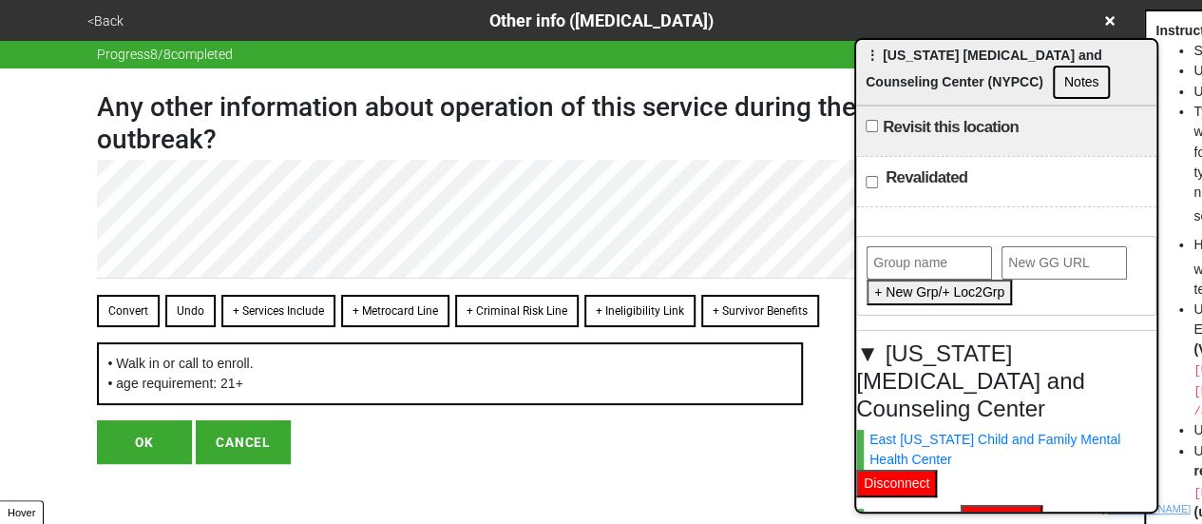
type textarea "x"
click at [153, 447] on button "OK" at bounding box center [144, 442] width 95 height 44
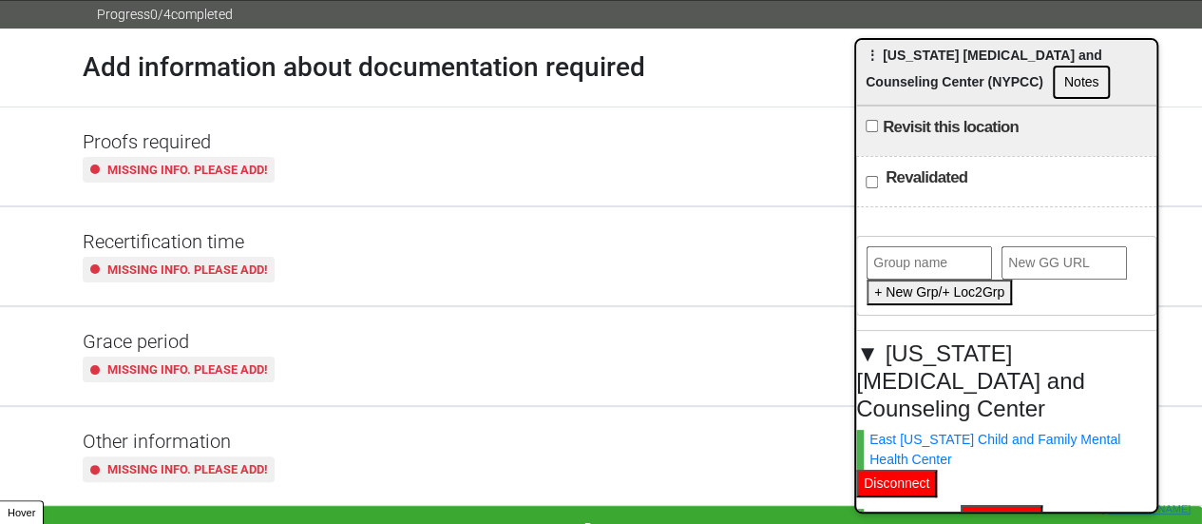
scroll to position [63, 0]
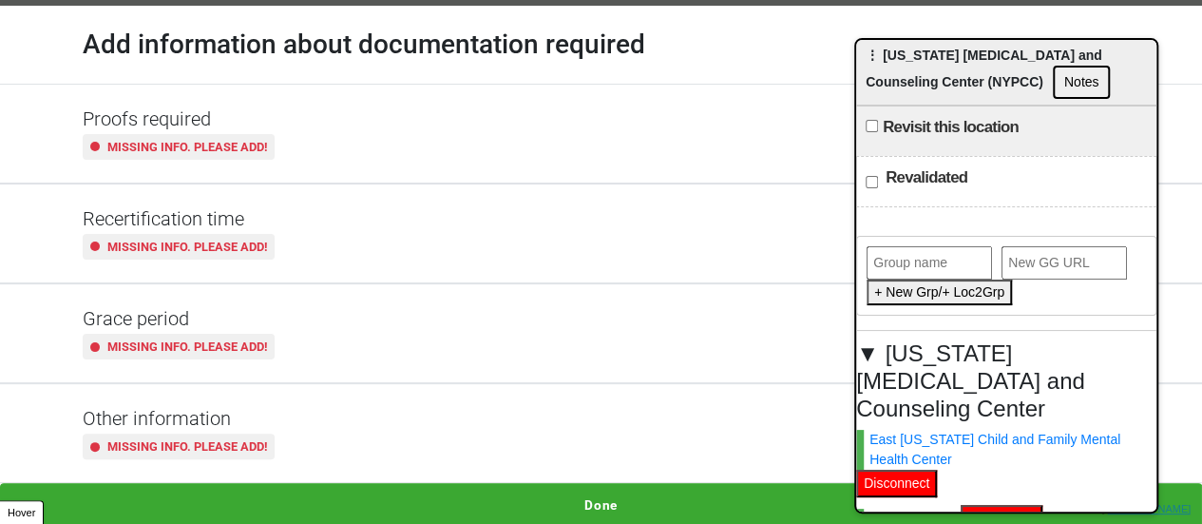
click at [619, 498] on button "Done" at bounding box center [601, 505] width 1202 height 44
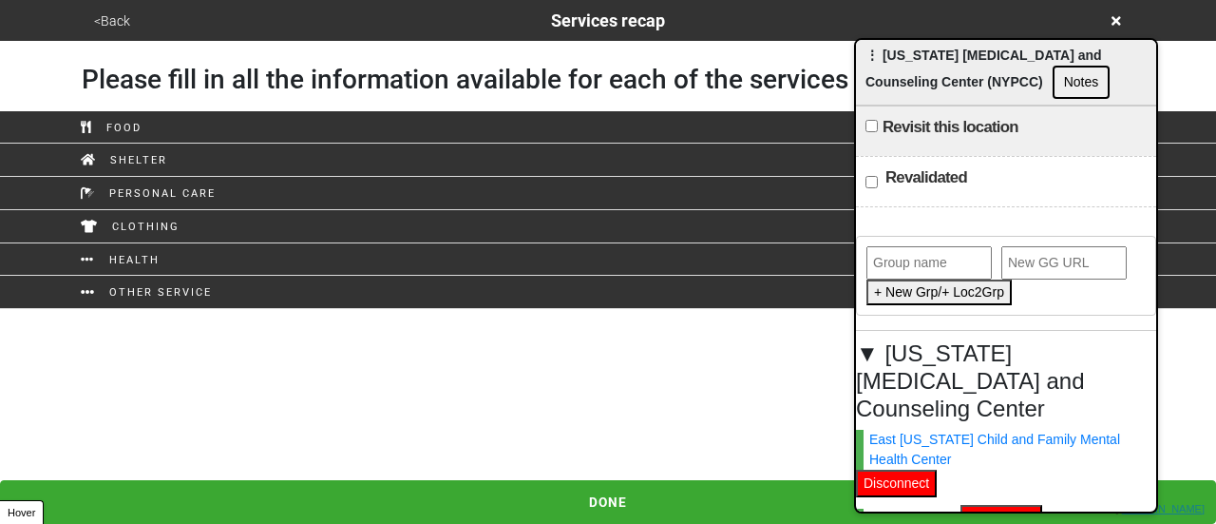
click at [604, 309] on html "<Back Services recap Please fill in all the information available for each of t…" at bounding box center [608, 154] width 1216 height 309
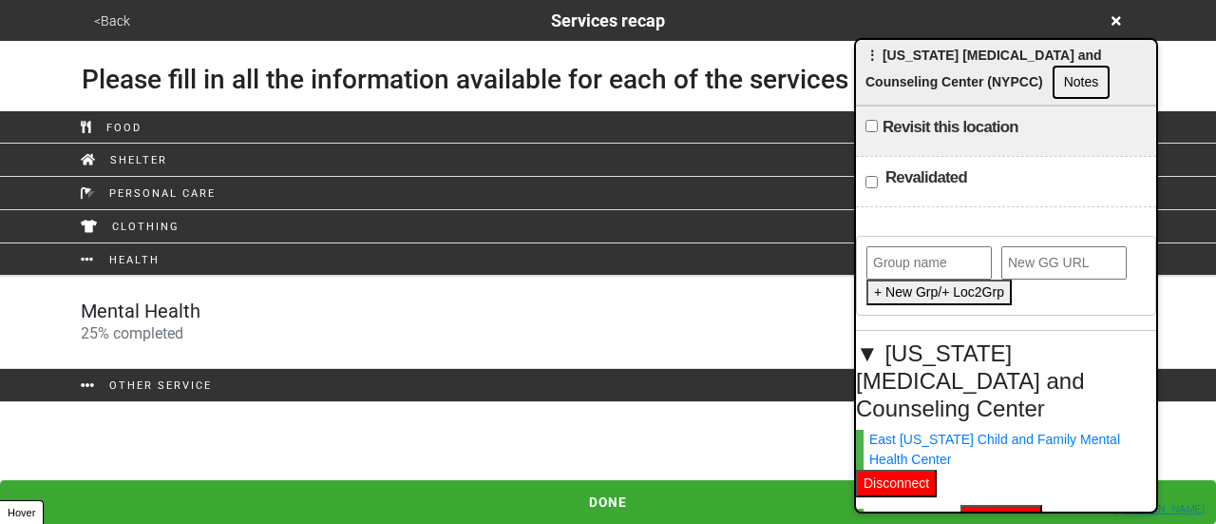
click at [107, 21] on button "<Back" at bounding box center [112, 21] width 48 height 22
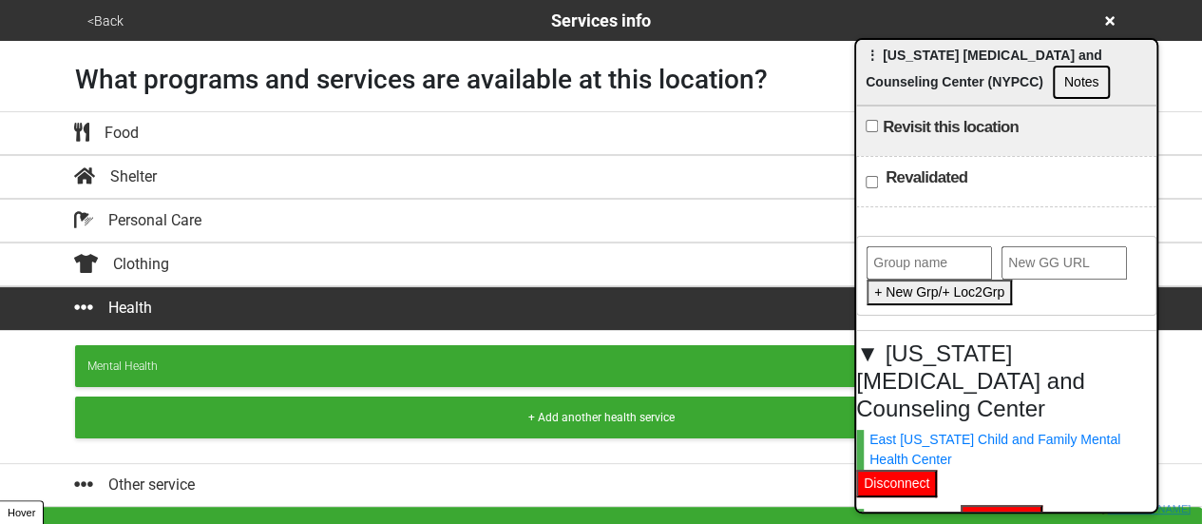
click at [107, 21] on button "<Back" at bounding box center [106, 21] width 48 height 22
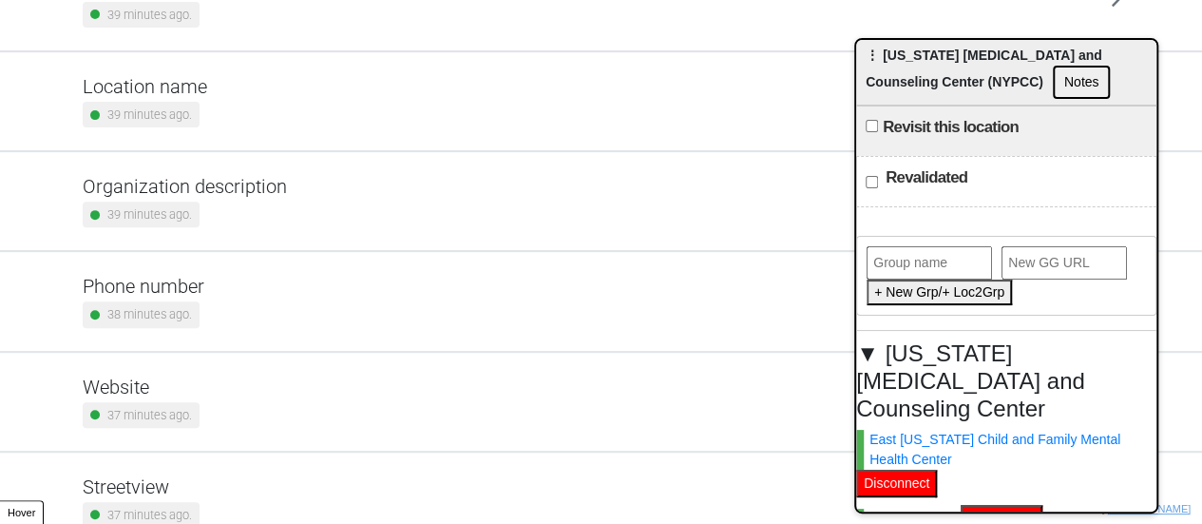
scroll to position [361, 0]
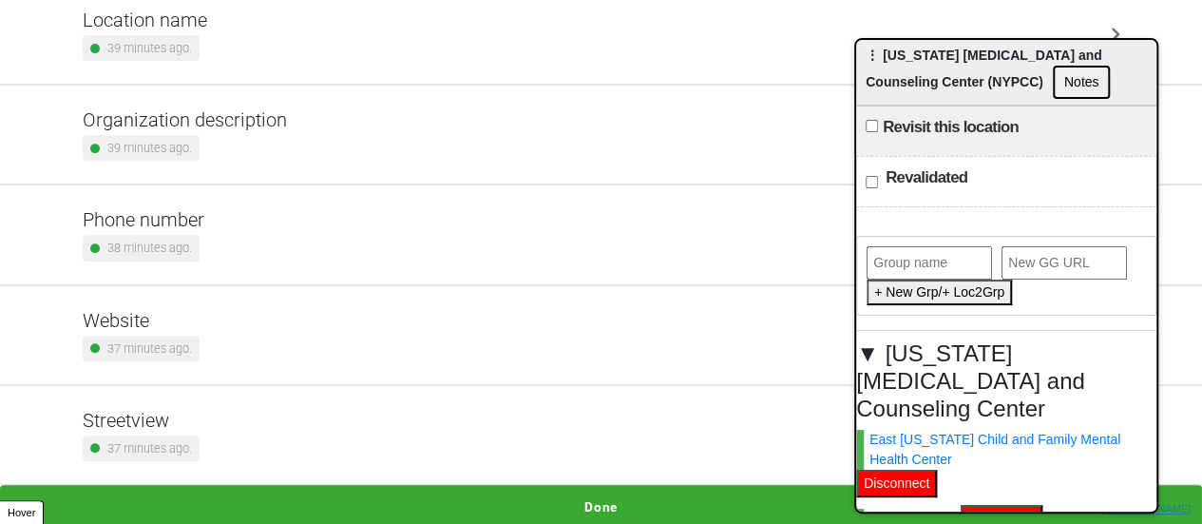
click at [188, 335] on div "37 minutes ago." at bounding box center [141, 348] width 117 height 26
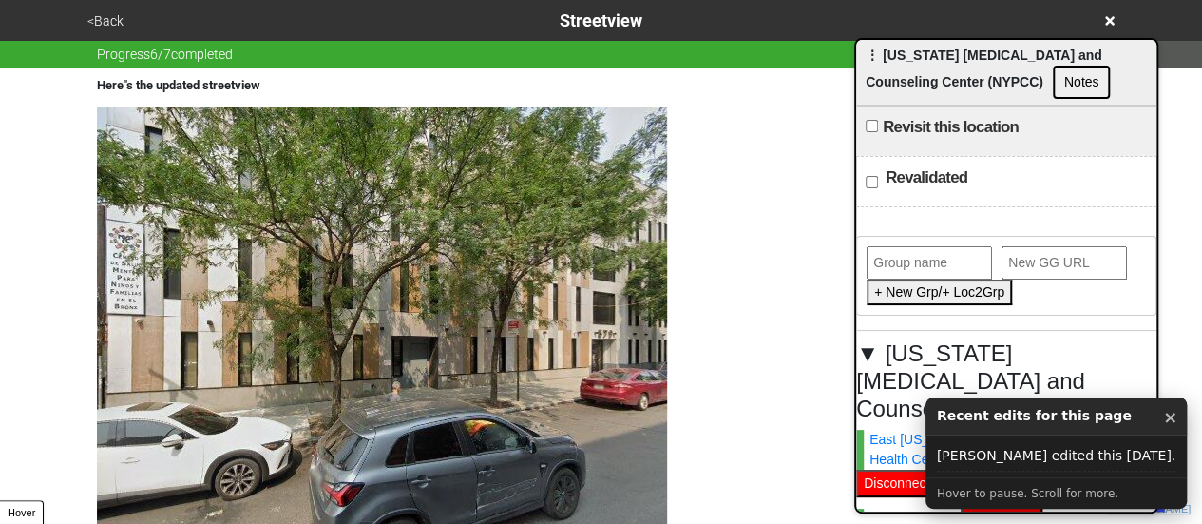
click at [99, 18] on button "<Back" at bounding box center [106, 21] width 48 height 22
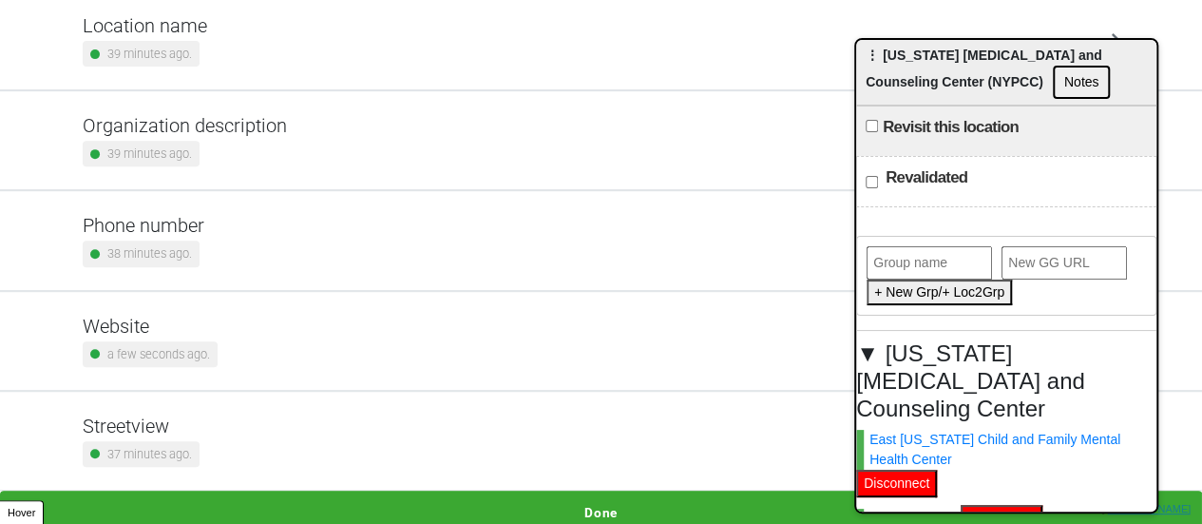
scroll to position [361, 0]
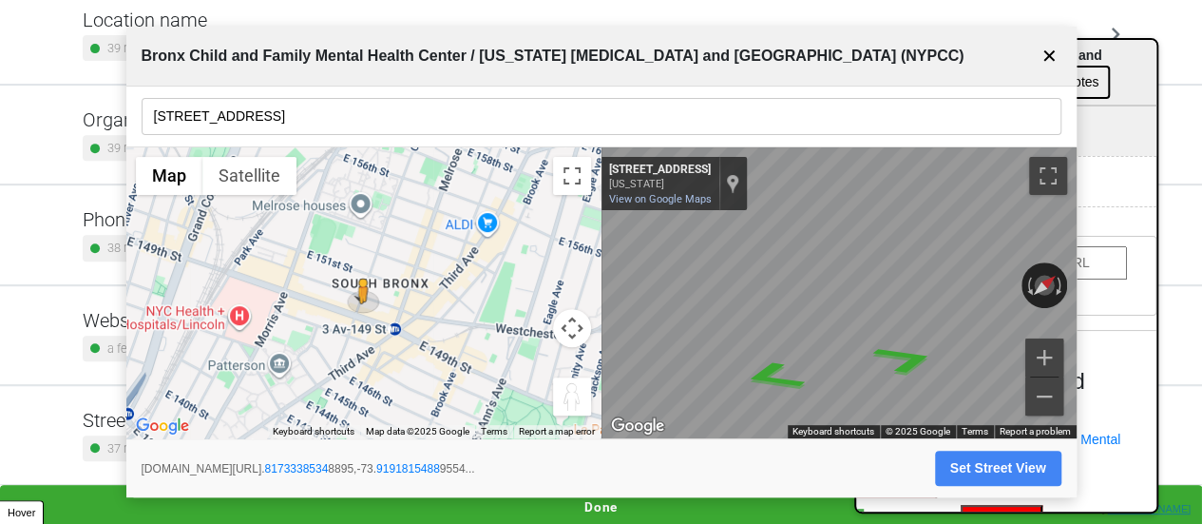
click at [1047, 52] on button "✕" at bounding box center [1050, 56] width 24 height 36
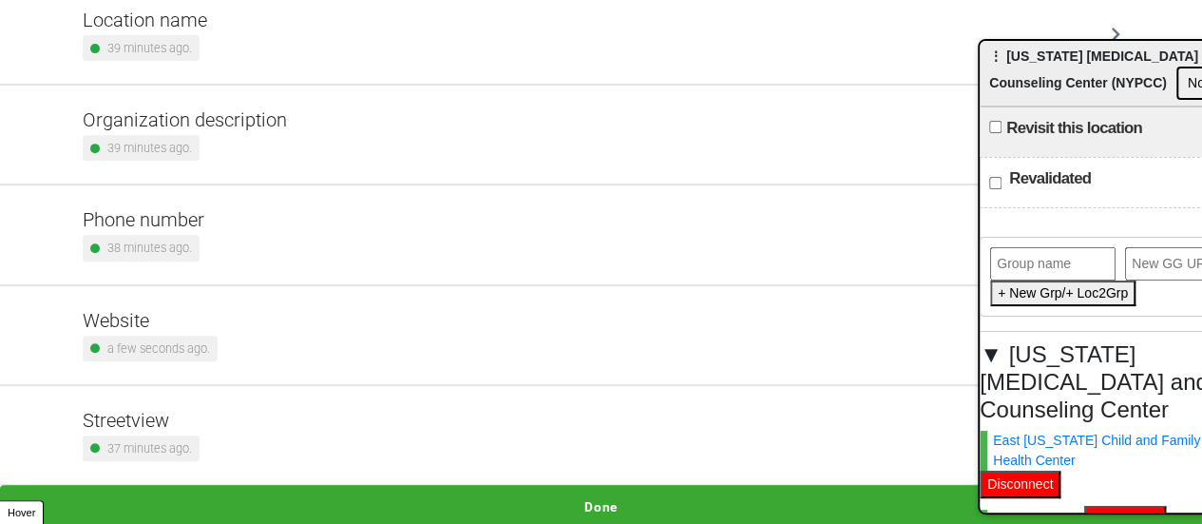
drag, startPoint x: 1086, startPoint y: 61, endPoint x: 1139, endPoint y: 66, distance: 53.4
click at [1140, 66] on span "⋮ New York Psychotherapy and Counseling Center (NYPCC)" at bounding box center [1107, 69] width 237 height 42
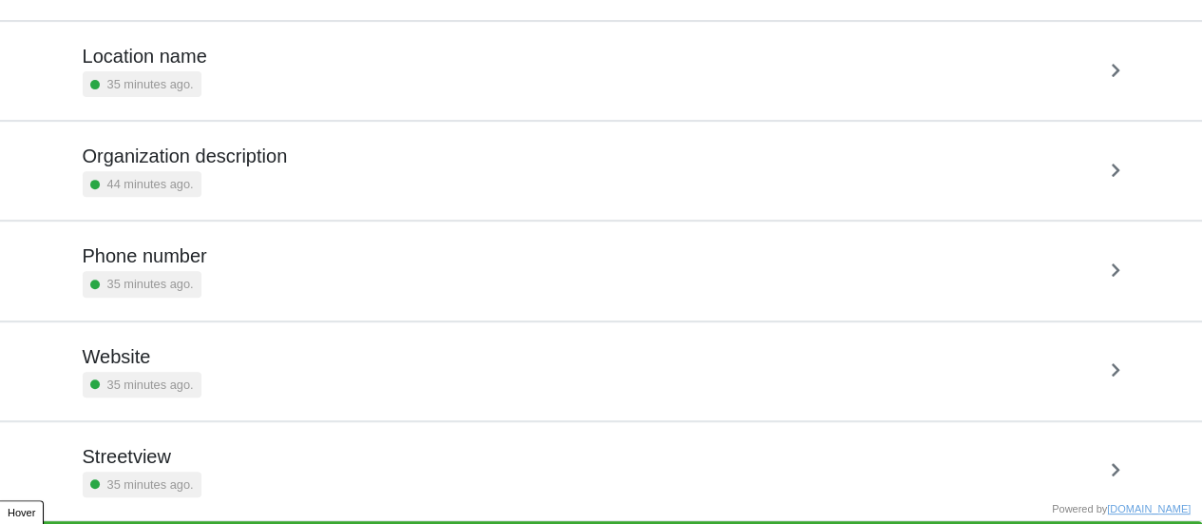
scroll to position [361, 0]
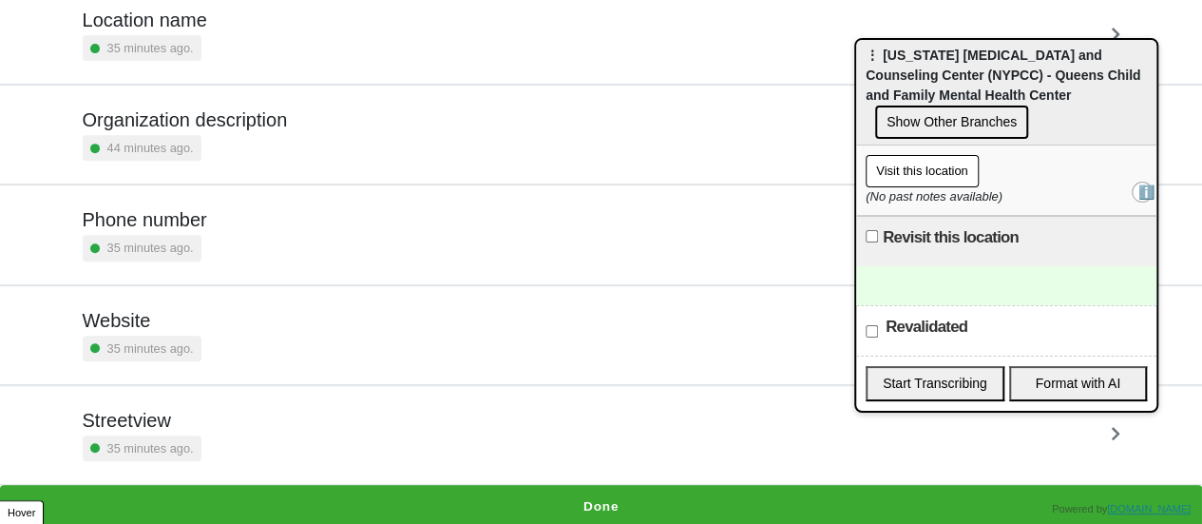
click at [588, 487] on button "Done" at bounding box center [601, 507] width 1202 height 44
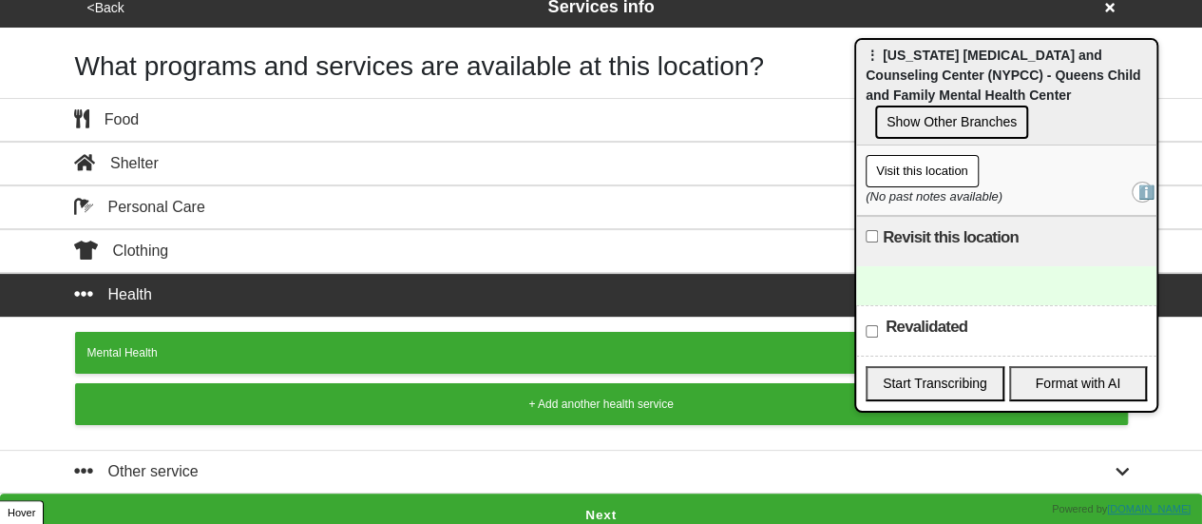
scroll to position [21, 0]
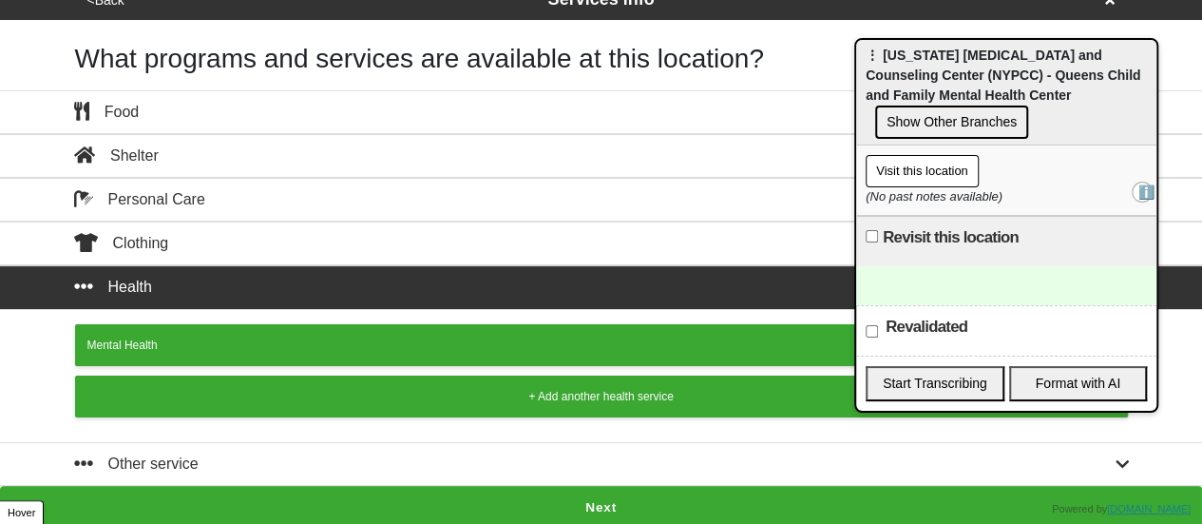
click at [581, 501] on button "Next" at bounding box center [601, 508] width 1202 height 44
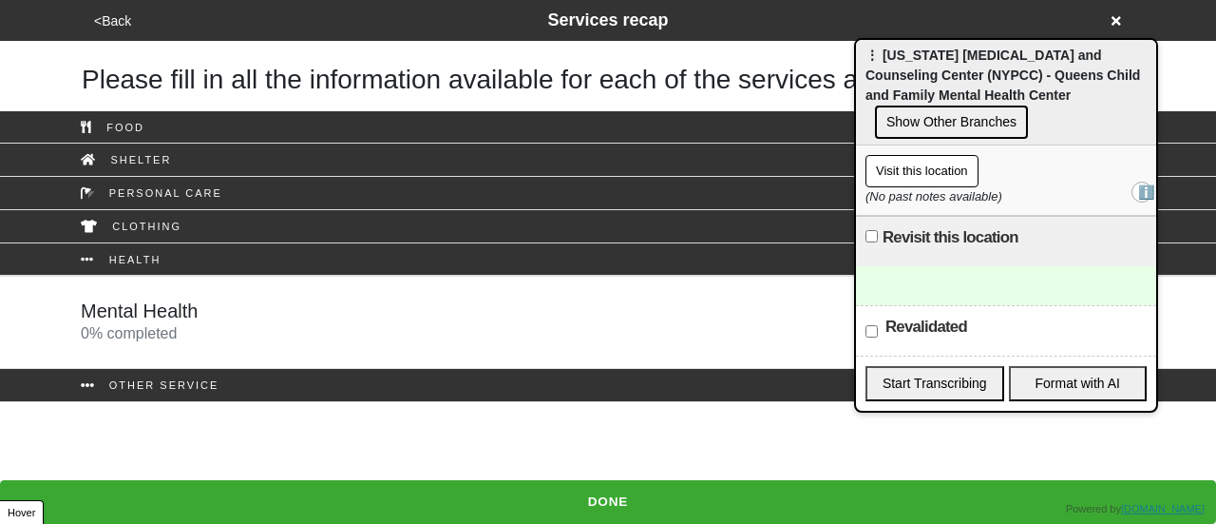
click at [170, 340] on span "0 % completed" at bounding box center [129, 333] width 96 height 16
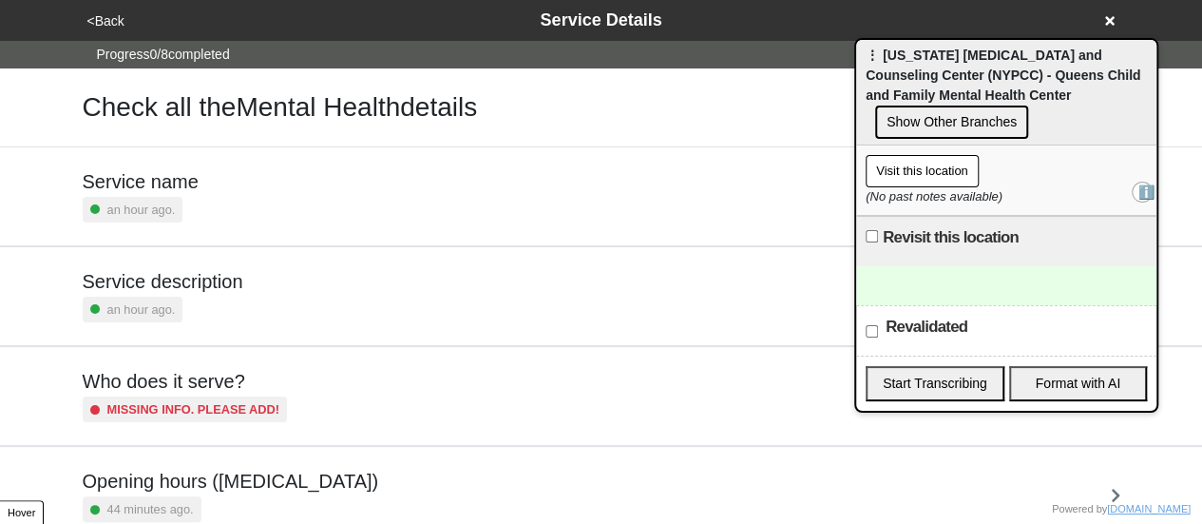
scroll to position [190, 0]
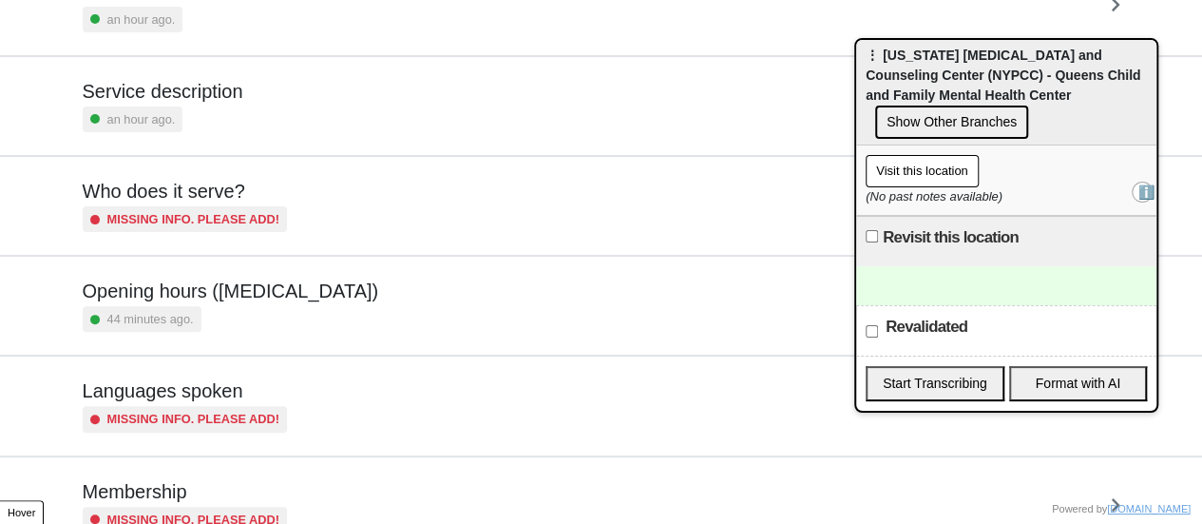
click at [236, 306] on div "44 minutes ago." at bounding box center [231, 319] width 296 height 26
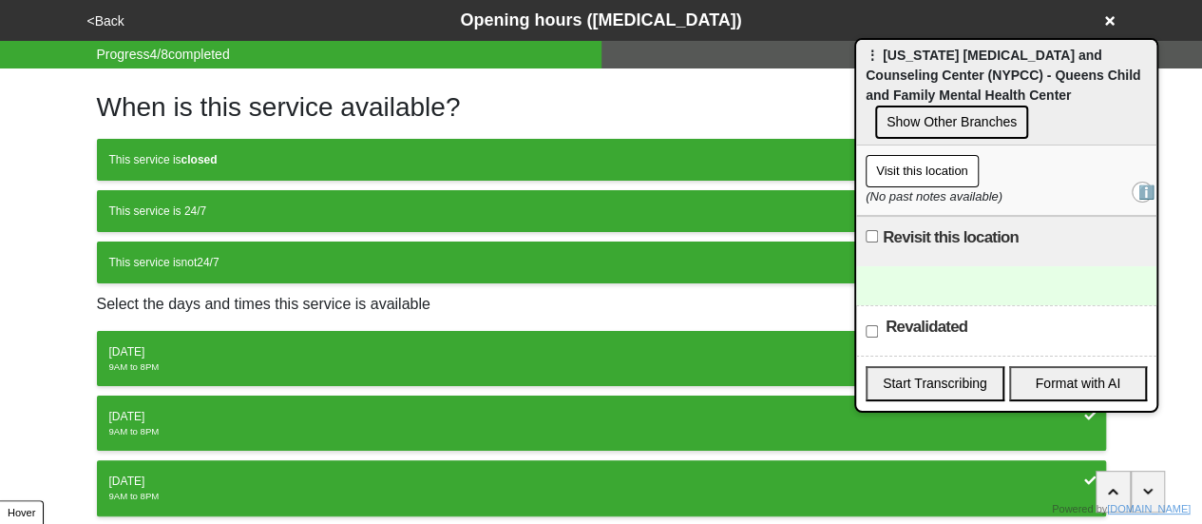
click at [107, 14] on button "<Back" at bounding box center [106, 21] width 48 height 22
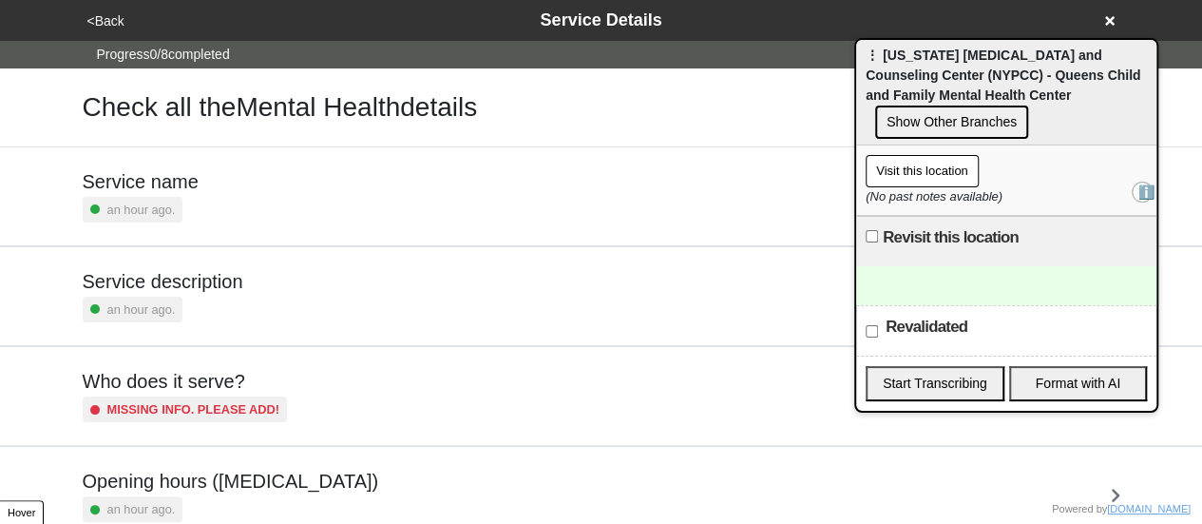
click at [214, 298] on div "an hour ago." at bounding box center [163, 309] width 161 height 26
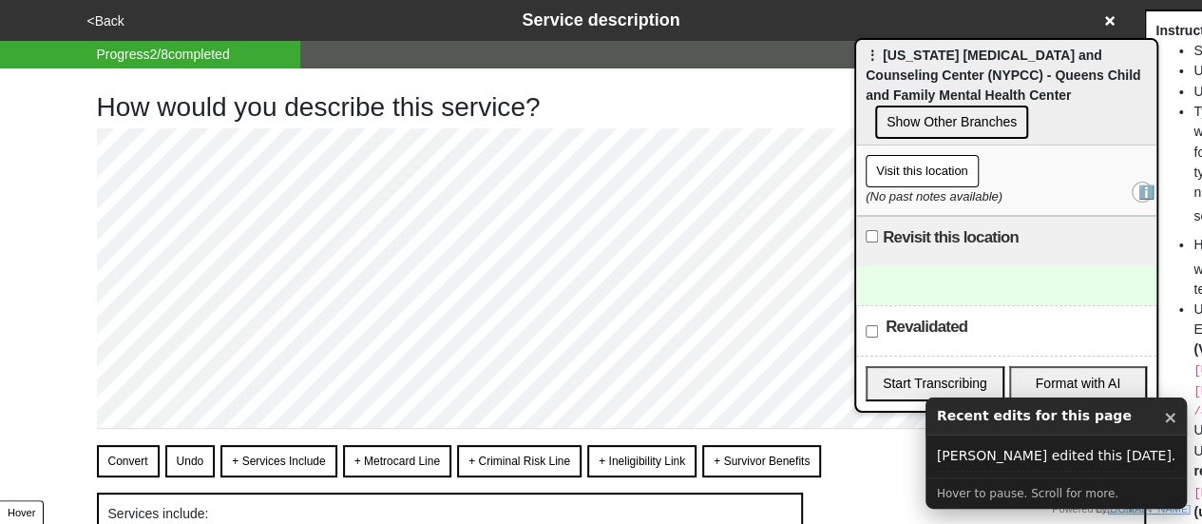
scroll to position [190, 0]
